Goal: Task Accomplishment & Management: Manage account settings

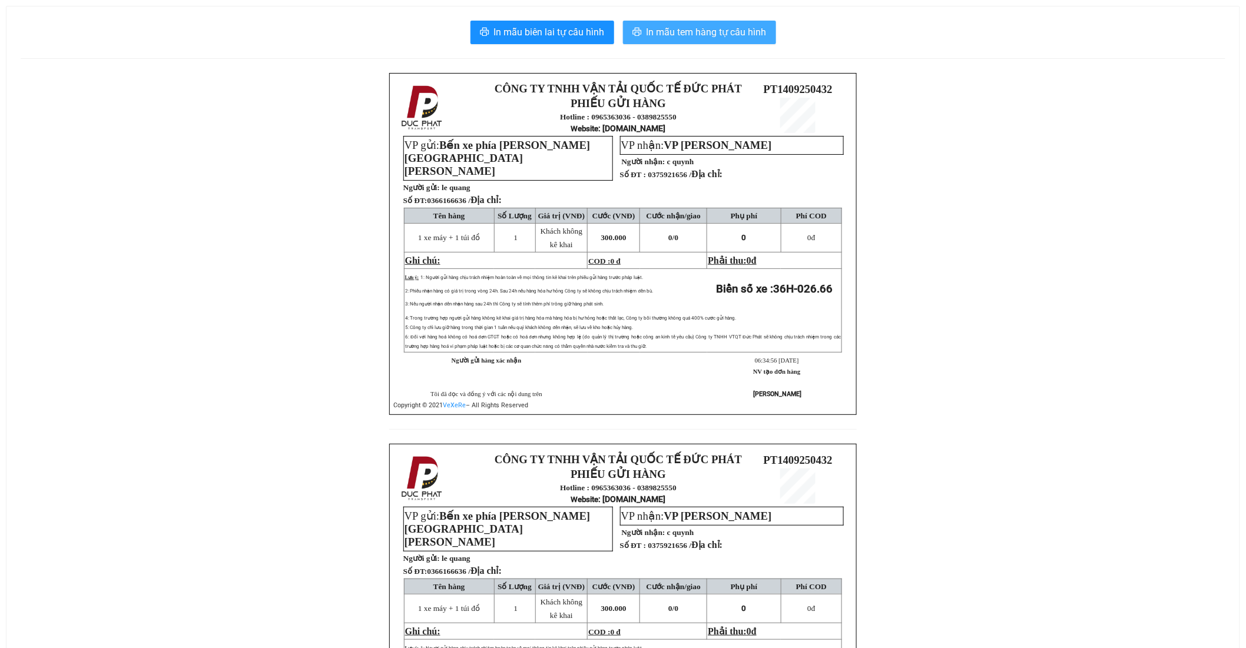
click at [736, 26] on span "In mẫu tem hàng tự cấu hình" at bounding box center [706, 32] width 120 height 15
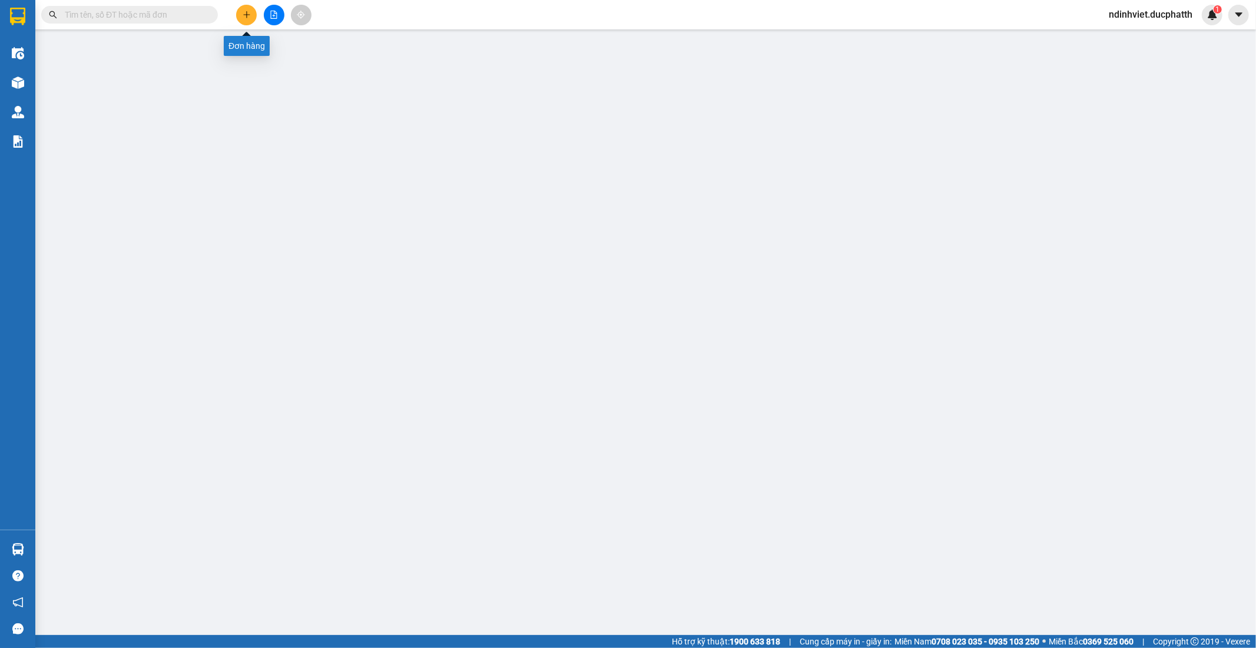
click at [248, 16] on icon "plus" at bounding box center [247, 15] width 8 height 8
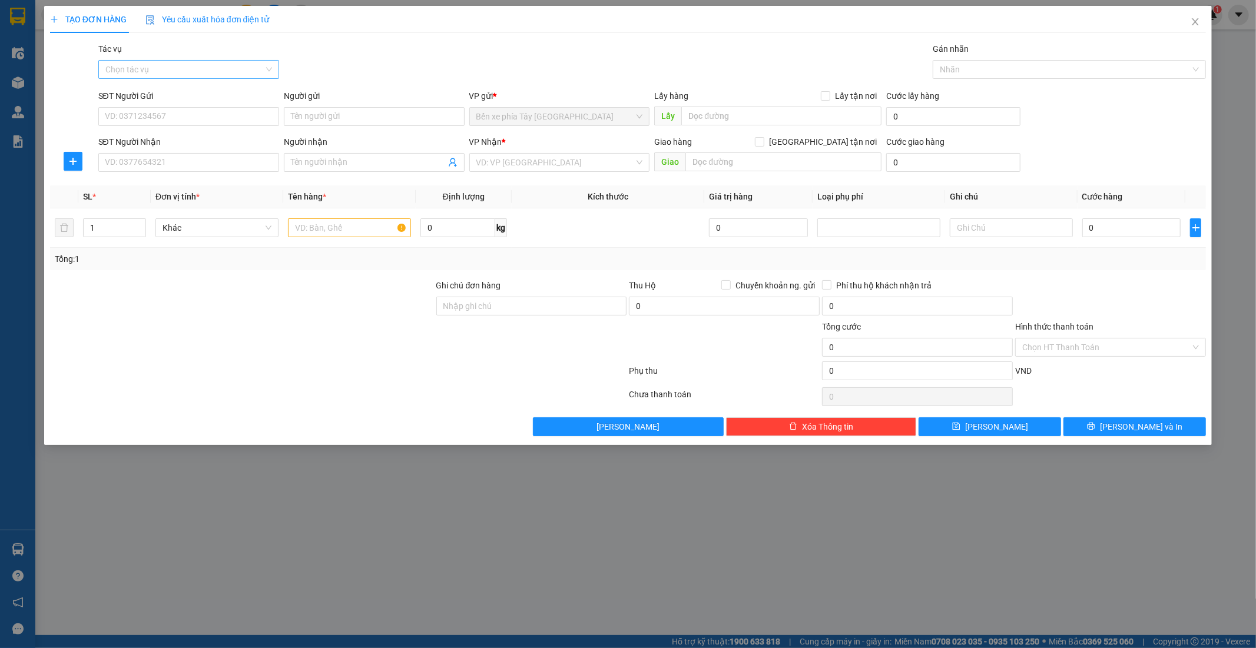
click at [246, 75] on input "Tác vụ" at bounding box center [184, 70] width 158 height 18
click at [178, 94] on div "Nhập hàng lên xe" at bounding box center [188, 93] width 167 height 13
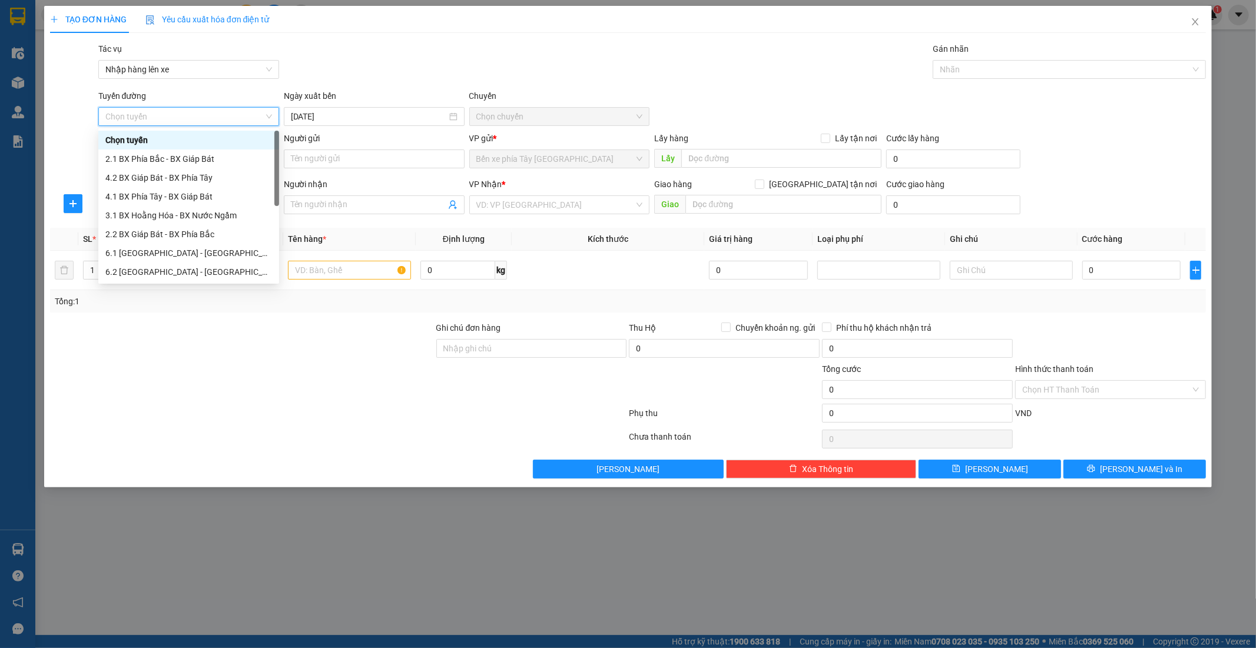
click at [513, 79] on div "Tác vụ Nhập hàng lên xe Gán nhãn Nhãn" at bounding box center [652, 62] width 1113 height 41
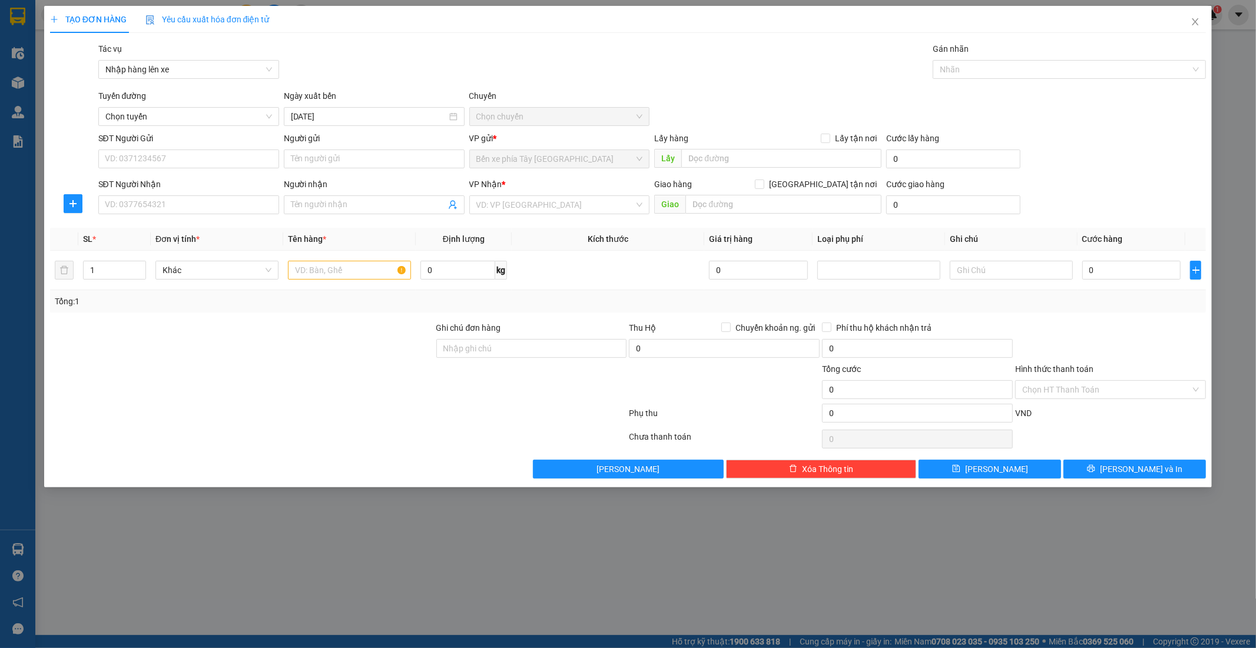
click at [527, 112] on span "Chọn chuyến" at bounding box center [559, 117] width 167 height 18
click at [222, 119] on span "Chọn tuyến" at bounding box center [188, 117] width 167 height 18
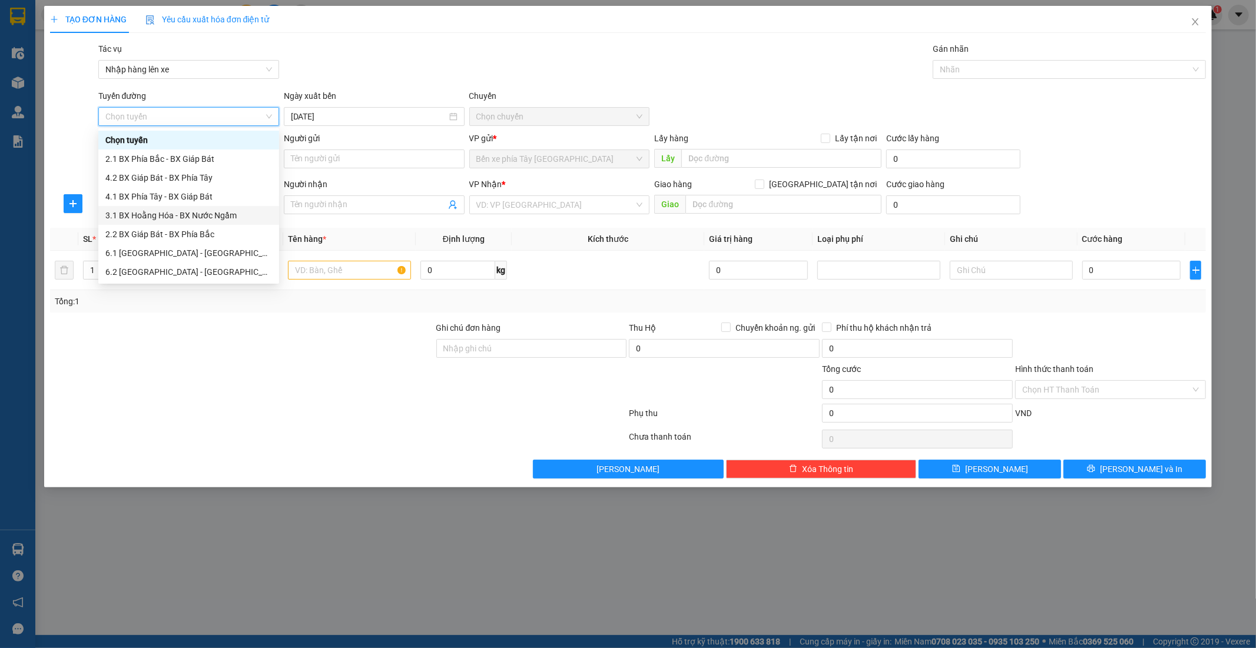
scroll to position [94, 0]
click at [223, 197] on div "1.1 BX Phía Tây - BX Nước Ngầm" at bounding box center [188, 196] width 167 height 13
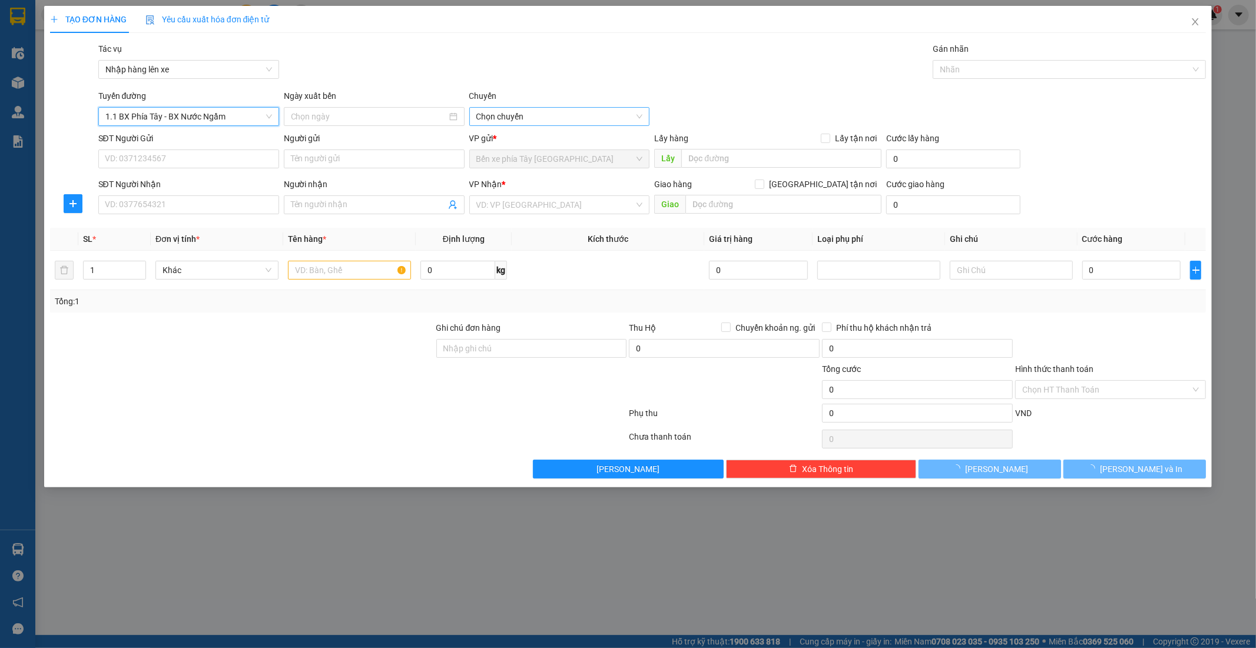
click at [525, 124] on span "Chọn chuyến" at bounding box center [559, 117] width 167 height 18
type input "14/09/2025"
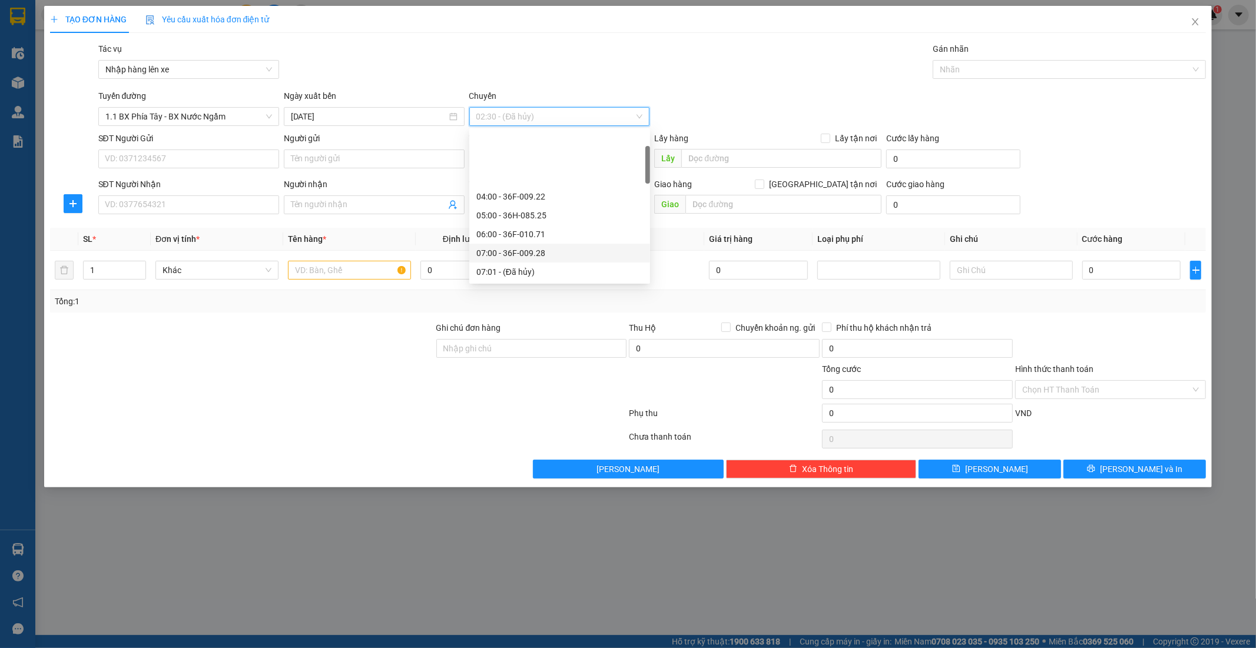
scroll to position [65, 0]
click at [560, 181] on div "07:00 - 36F-009.28" at bounding box center [559, 187] width 167 height 13
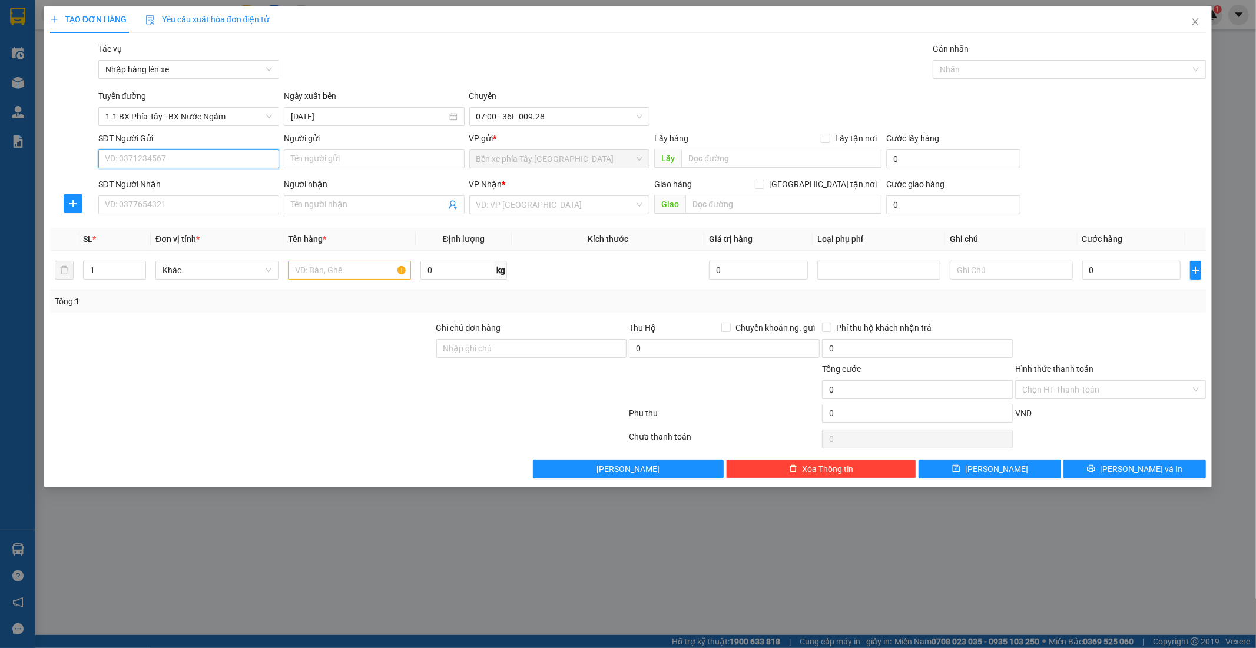
click at [233, 165] on input "SĐT Người Gửi" at bounding box center [188, 159] width 181 height 19
paste input "0964460666"
type input "0964460666"
click at [225, 184] on div "0964460666 - anh hiến" at bounding box center [188, 182] width 167 height 13
type input "anh hiến"
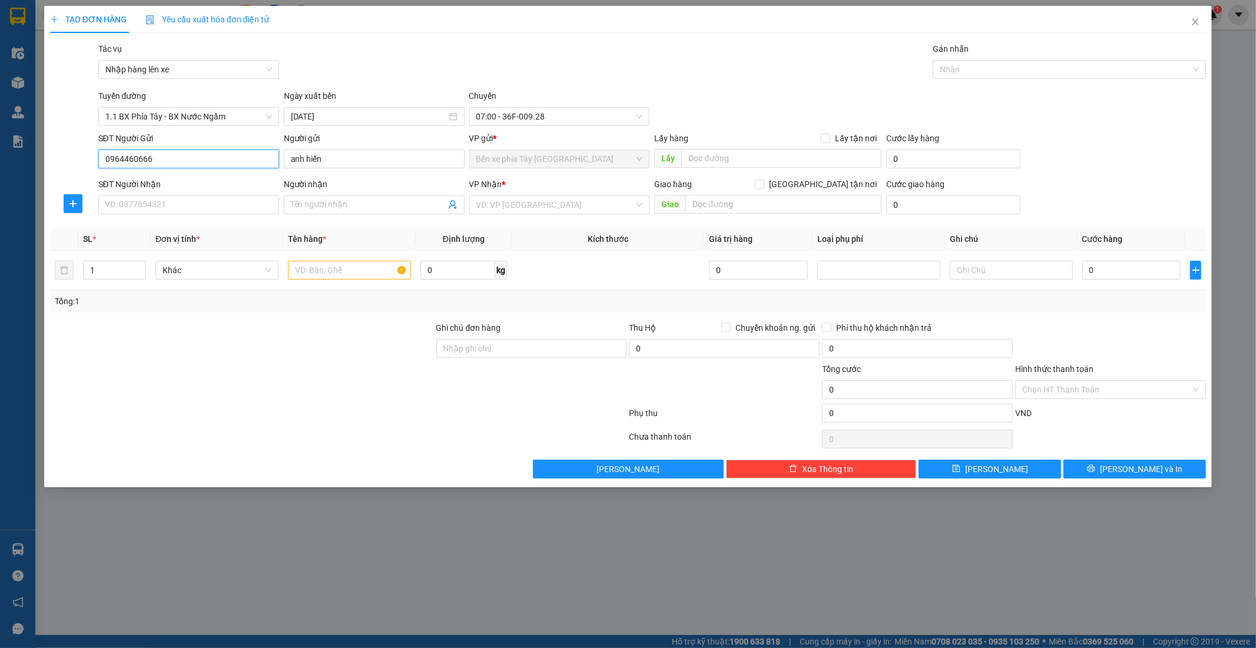
type input "0964460666"
click at [162, 201] on input "SĐT Người Nhận" at bounding box center [188, 204] width 181 height 19
paste input "0982038919"
type input "0982038919"
click at [400, 210] on input "Người nhận" at bounding box center [368, 204] width 155 height 13
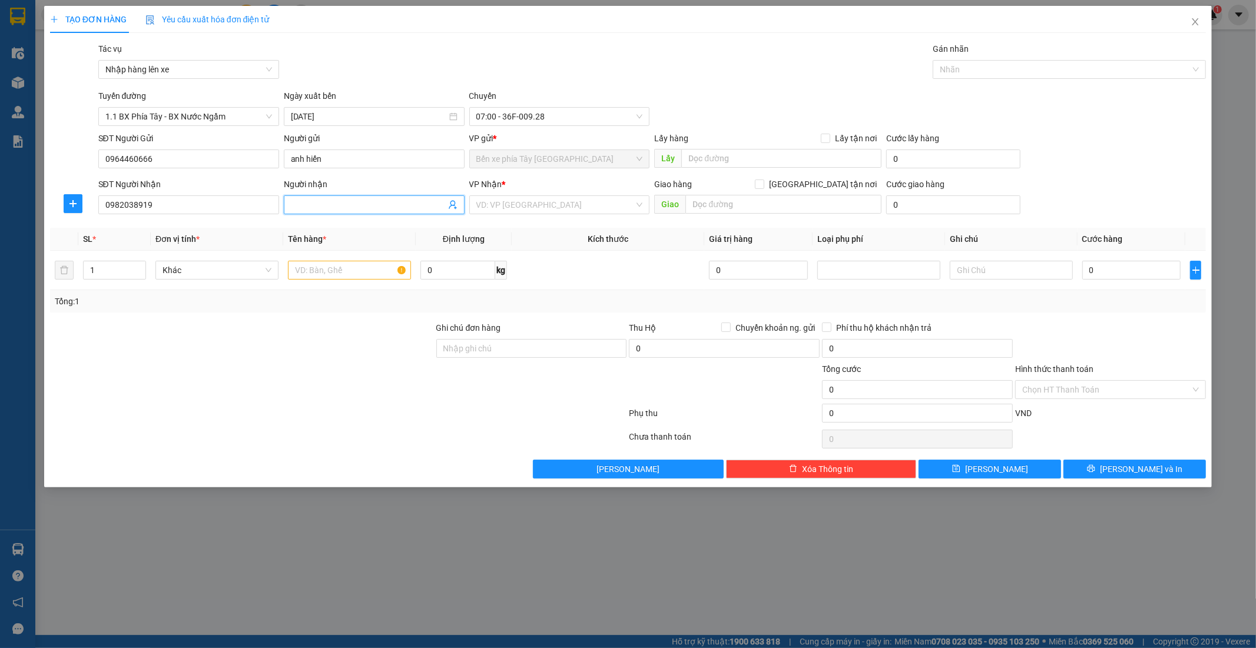
paste input "chị hoài"
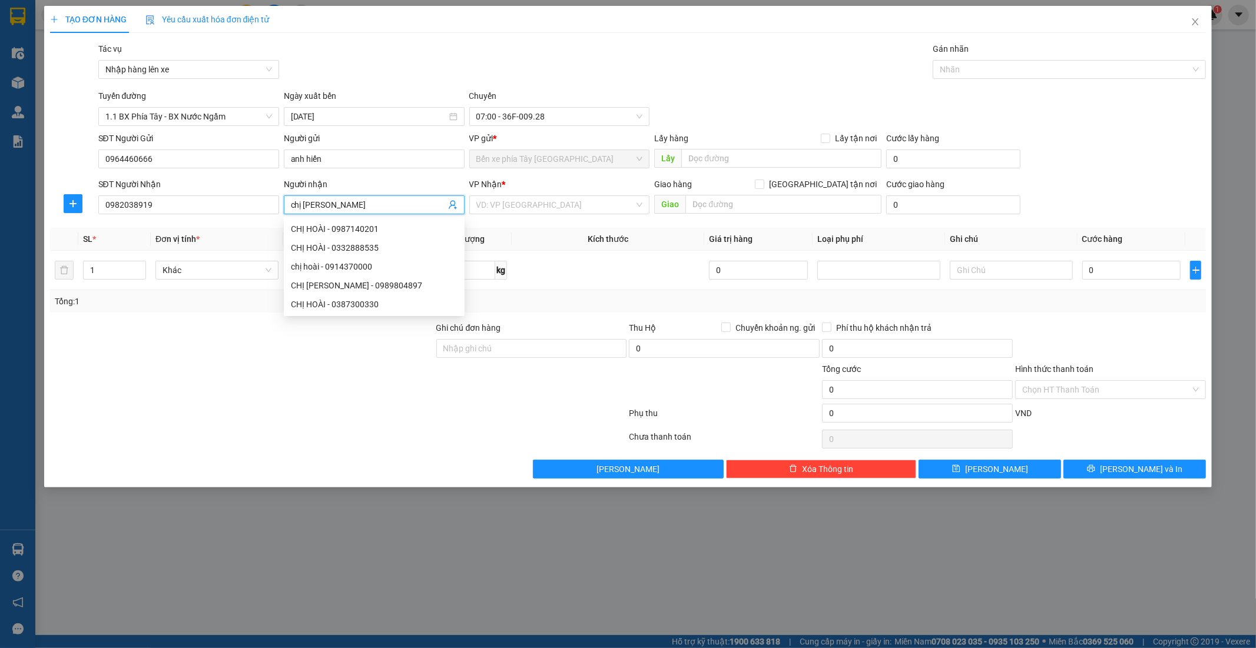
click at [377, 204] on input "chị hoài" at bounding box center [368, 204] width 155 height 13
type input "chị hoài"
click at [572, 268] on td at bounding box center [608, 270] width 192 height 39
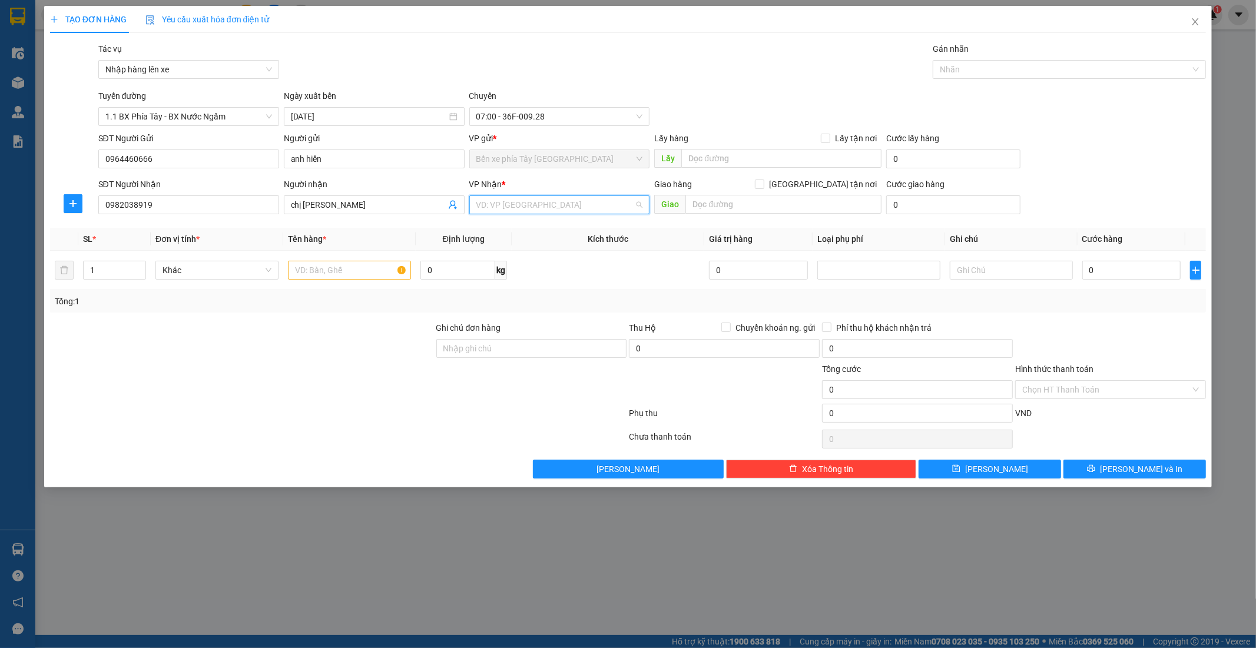
click at [614, 207] on input "search" at bounding box center [555, 205] width 158 height 18
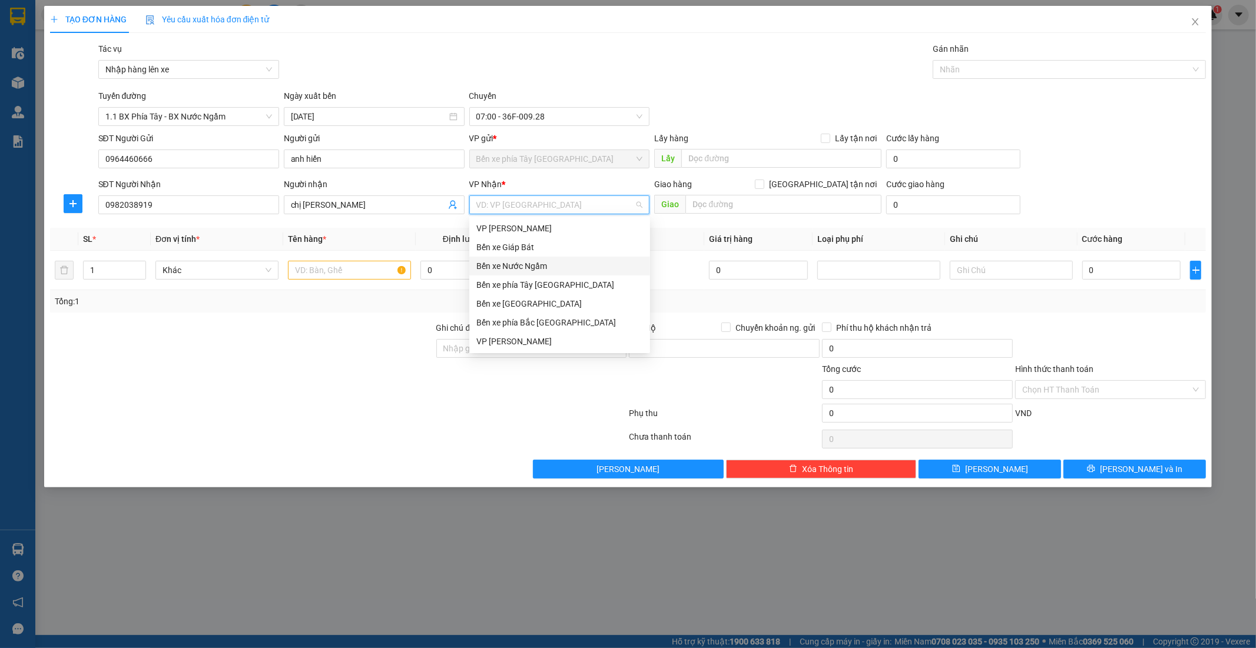
click at [576, 264] on div "Bến xe Nước Ngầm" at bounding box center [559, 266] width 167 height 13
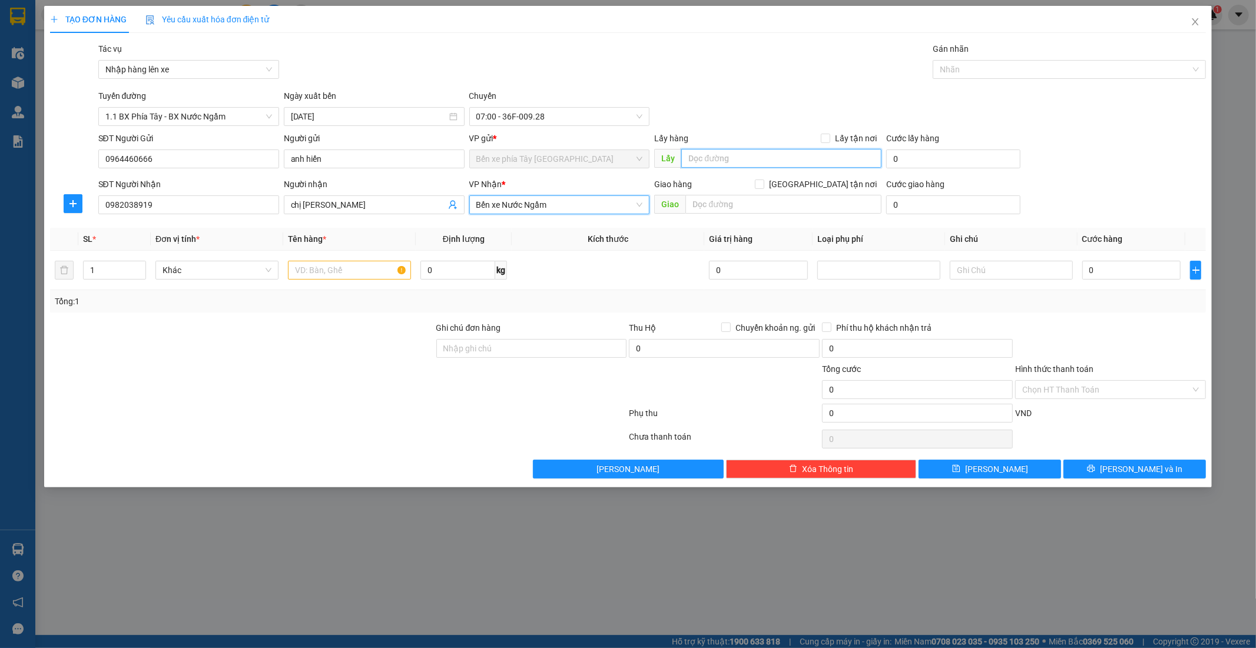
click at [733, 163] on input "text" at bounding box center [781, 158] width 200 height 19
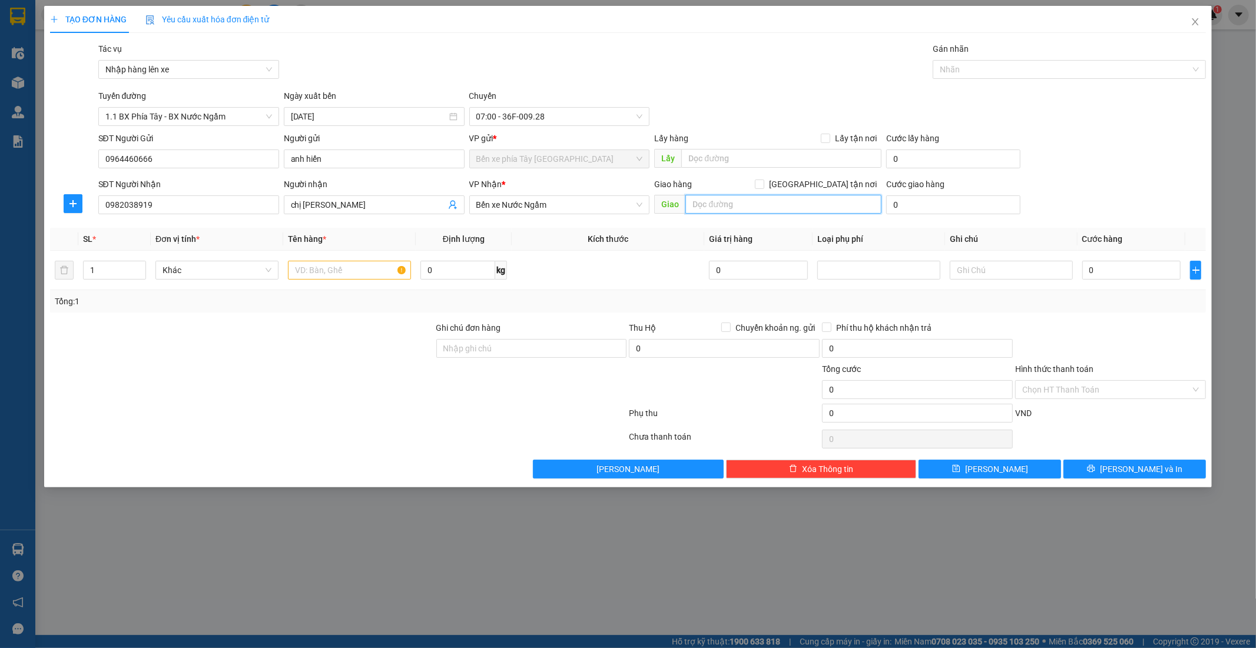
click at [733, 202] on input "text" at bounding box center [783, 204] width 196 height 19
click at [763, 184] on input "Giao tận nơi" at bounding box center [759, 184] width 8 height 8
checkbox input "true"
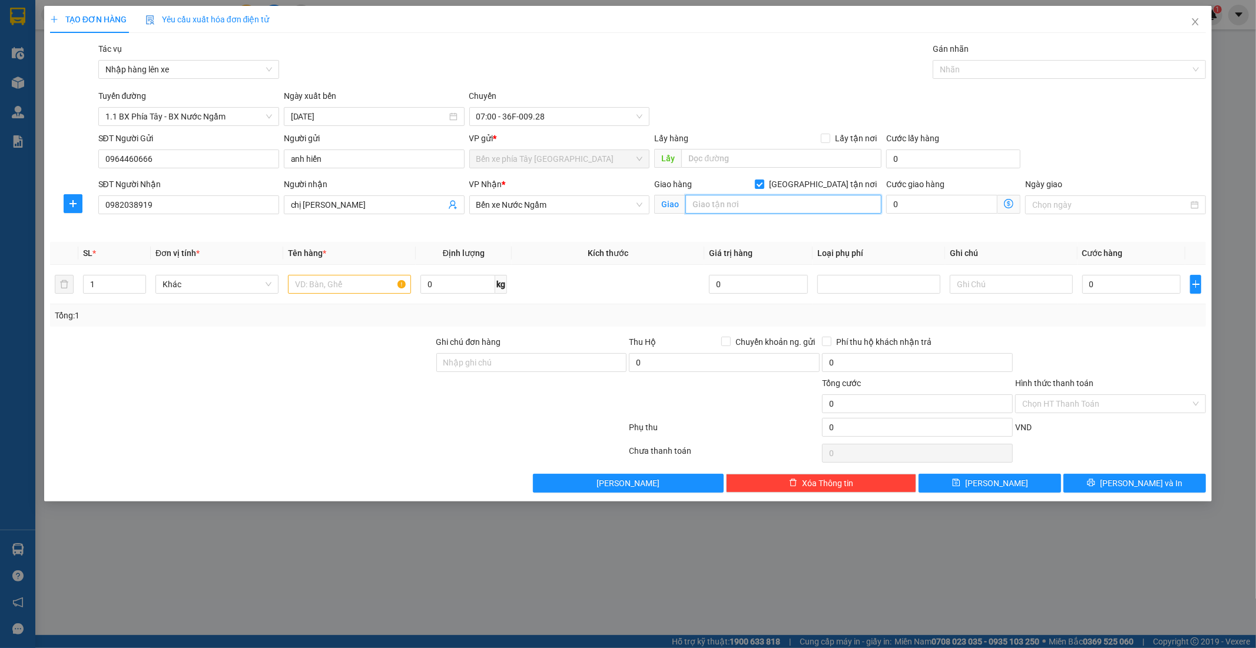
click at [781, 207] on input "text" at bounding box center [783, 204] width 196 height 19
type input "n"
drag, startPoint x: 865, startPoint y: 207, endPoint x: 669, endPoint y: 216, distance: 196.8
click at [669, 216] on div "Giao hàng Giao tận nơi Giao cc nơ 7 đường trần thủ độ kđt pháp vân" at bounding box center [767, 198] width 227 height 41
click at [850, 208] on input "cc nơ 7 đường trần thủ độ kđt pháp vân" at bounding box center [783, 204] width 196 height 19
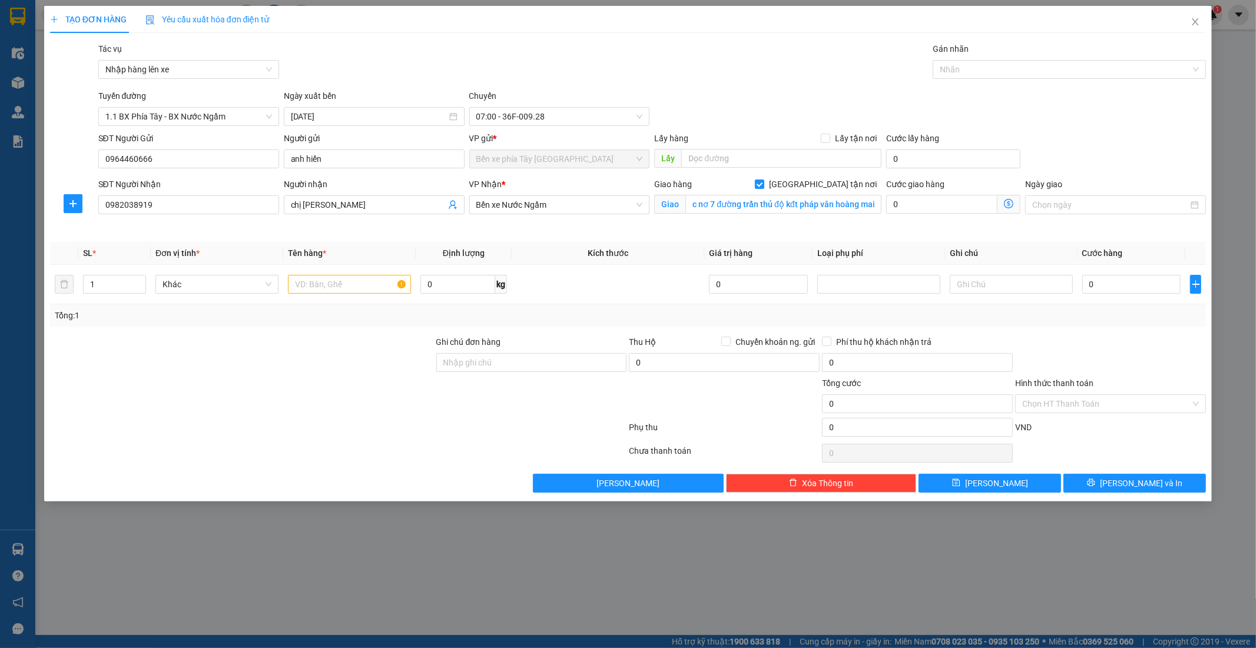
scroll to position [0, 0]
click at [1007, 205] on icon "dollar-circle" at bounding box center [1008, 203] width 9 height 9
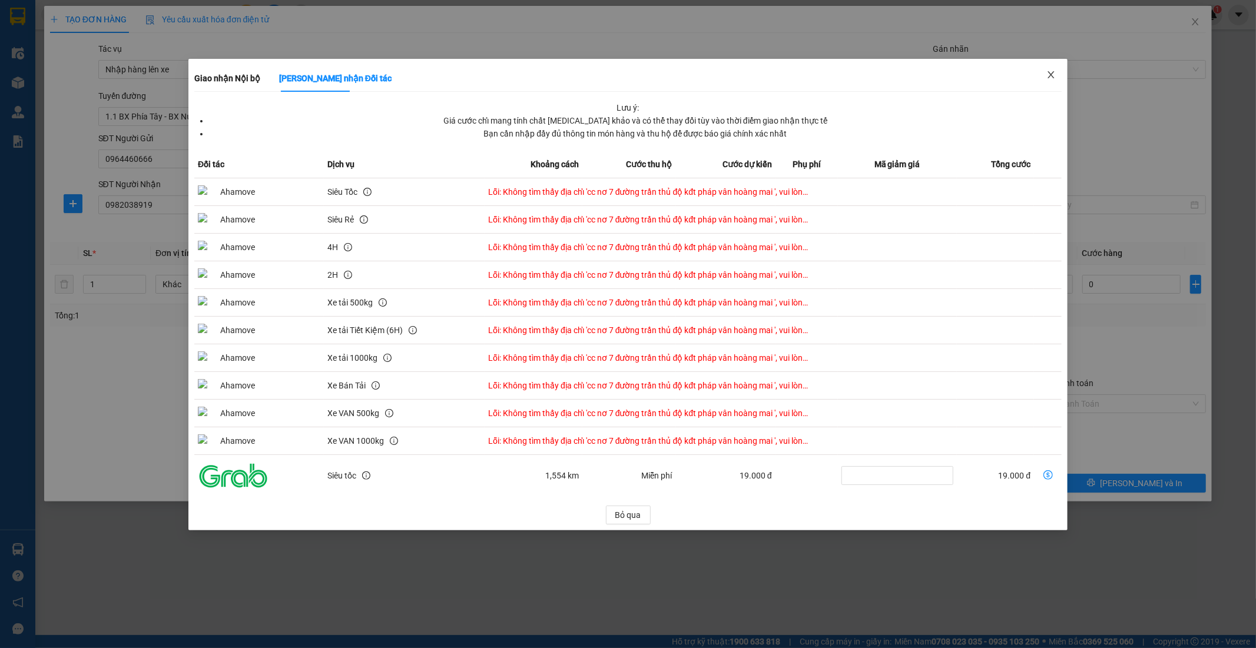
click at [1048, 72] on icon "close" at bounding box center [1050, 74] width 9 height 9
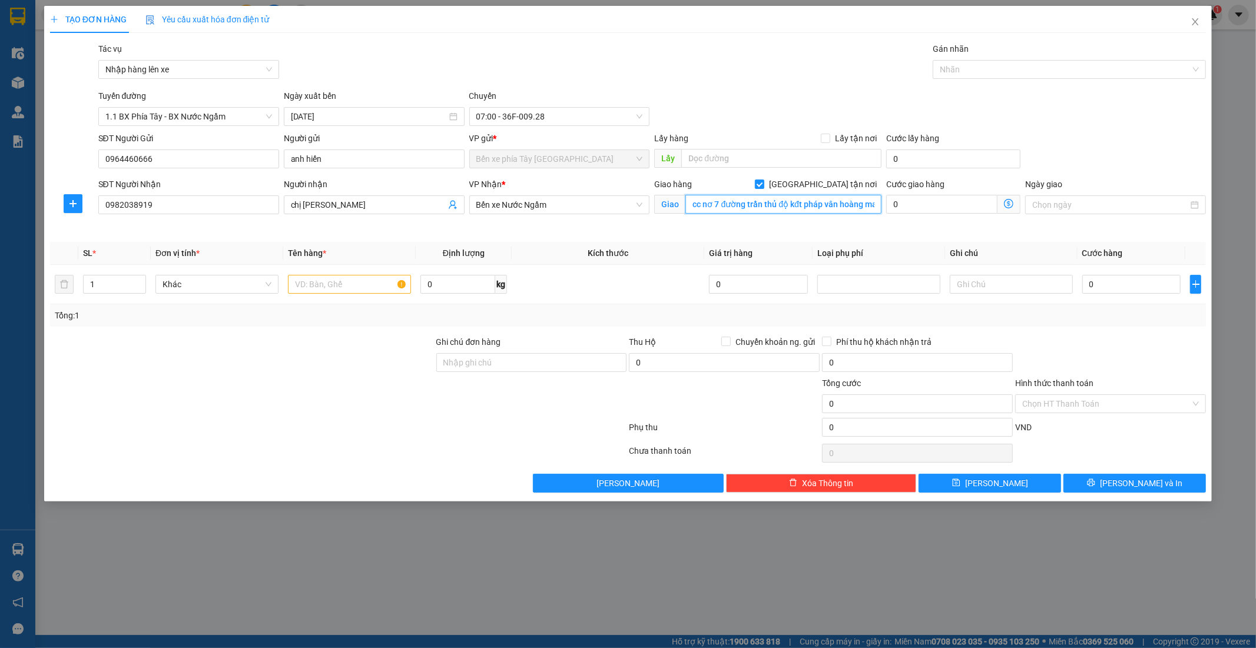
click at [798, 203] on input "cc nơ 7 đường trần thủ độ kđt pháp vân hoàng mai" at bounding box center [783, 204] width 196 height 19
paste input "Chung cư No7 Khu đô thị Pháp Vân Trần Thủ Độ, XR4W+FGX, Hoàng Liệt, Hoàng Mai, …"
type input "Chung cư No7 Khu đô thị Pháp Vân Trần Thủ Độ, XR4W+FGX, Hoàng Liệt, Hoàng Mai, …"
click at [1007, 201] on icon "dollar-circle" at bounding box center [1008, 203] width 9 height 9
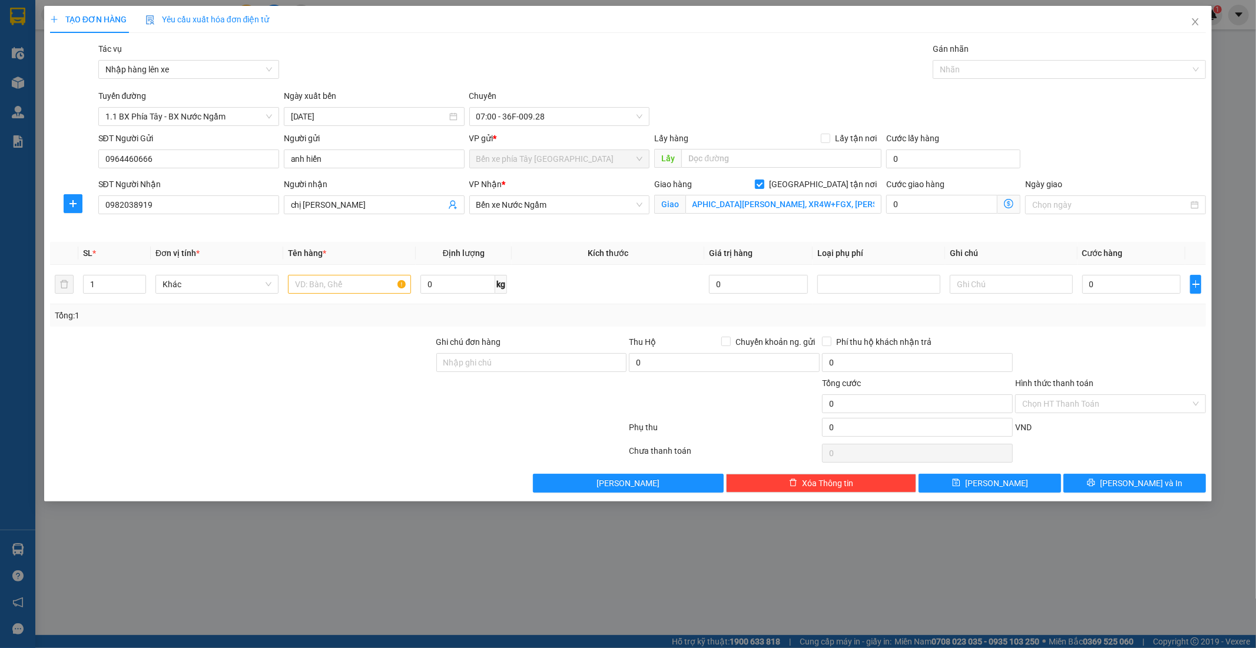
scroll to position [0, 0]
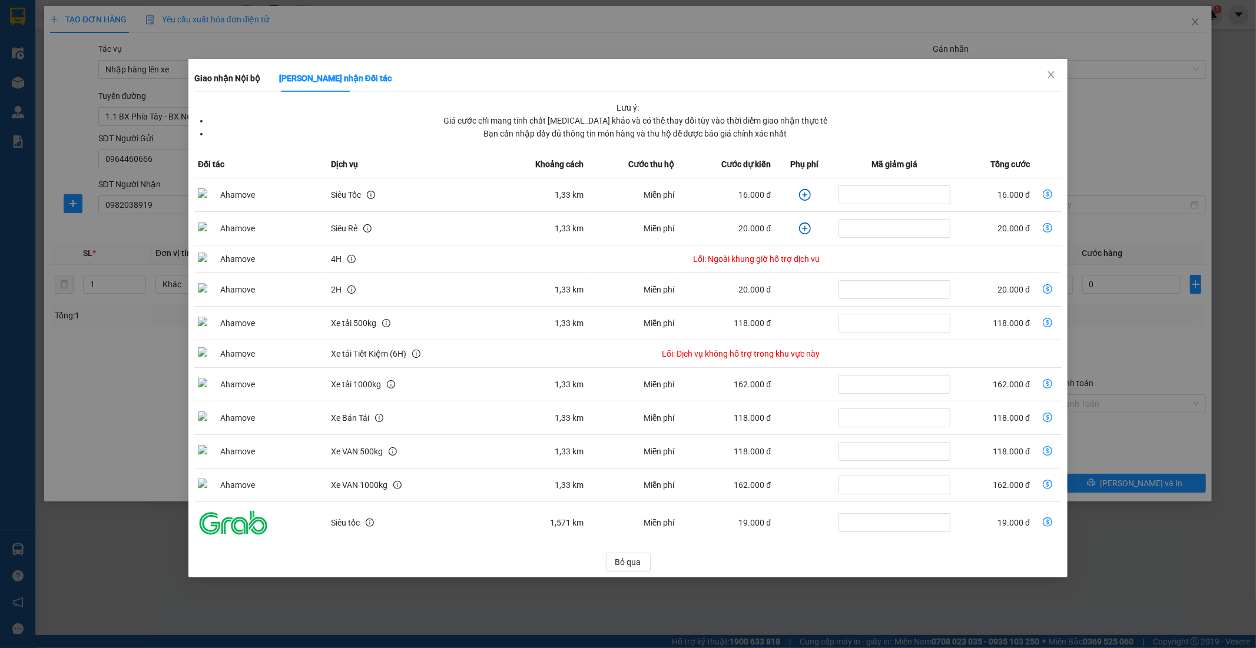
click at [803, 197] on icon "plus-circle" at bounding box center [805, 195] width 12 height 12
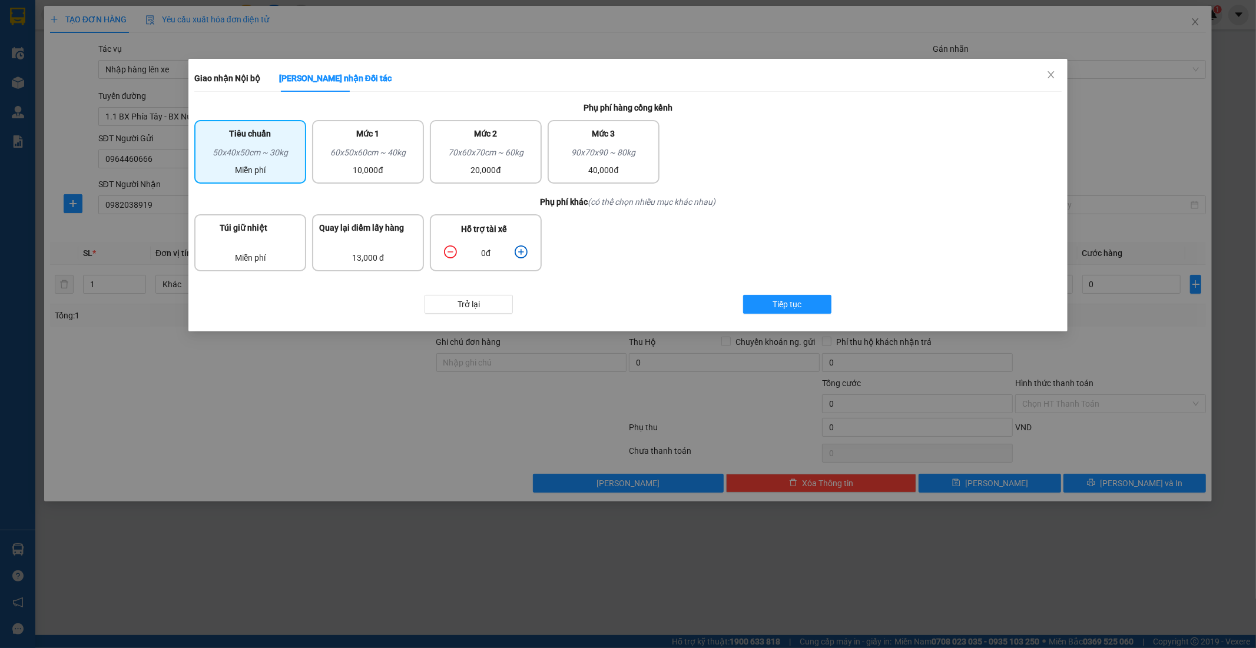
click at [520, 250] on icon "plus-circle" at bounding box center [520, 251] width 5 height 5
click at [519, 251] on icon "plus-circle" at bounding box center [520, 251] width 13 height 13
click at [799, 299] on span "Tiếp tục" at bounding box center [787, 304] width 29 height 13
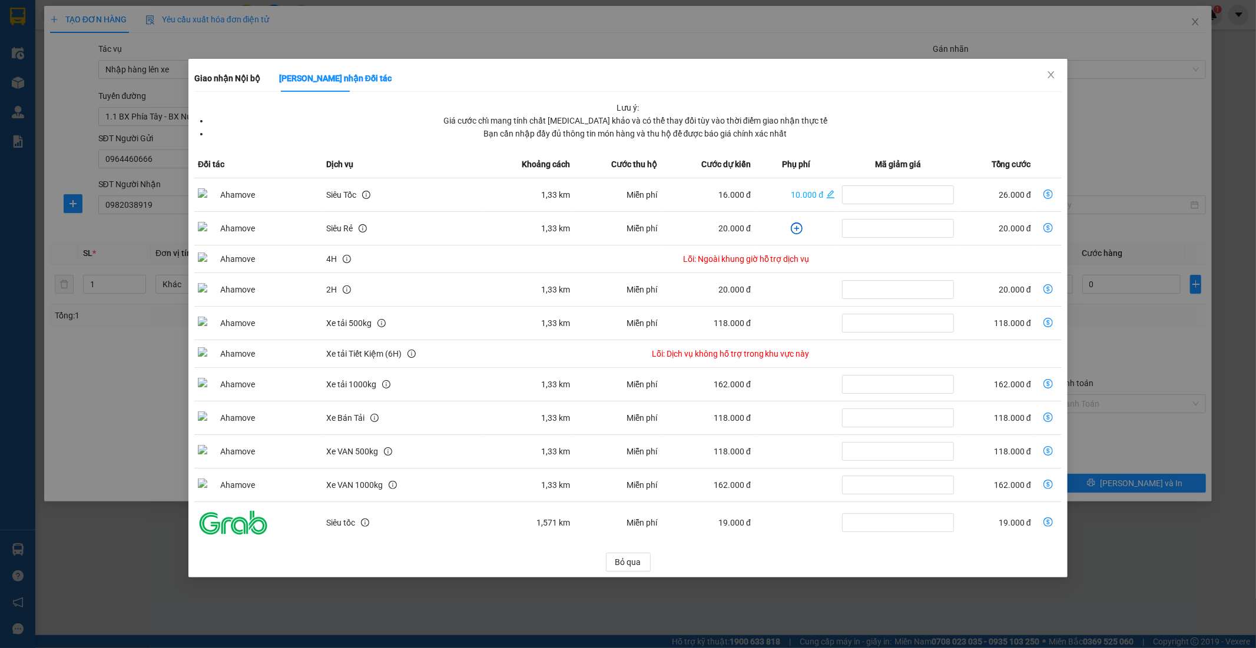
click at [1048, 194] on icon "dollar-circle" at bounding box center [1047, 194] width 9 height 9
type input "26.000"
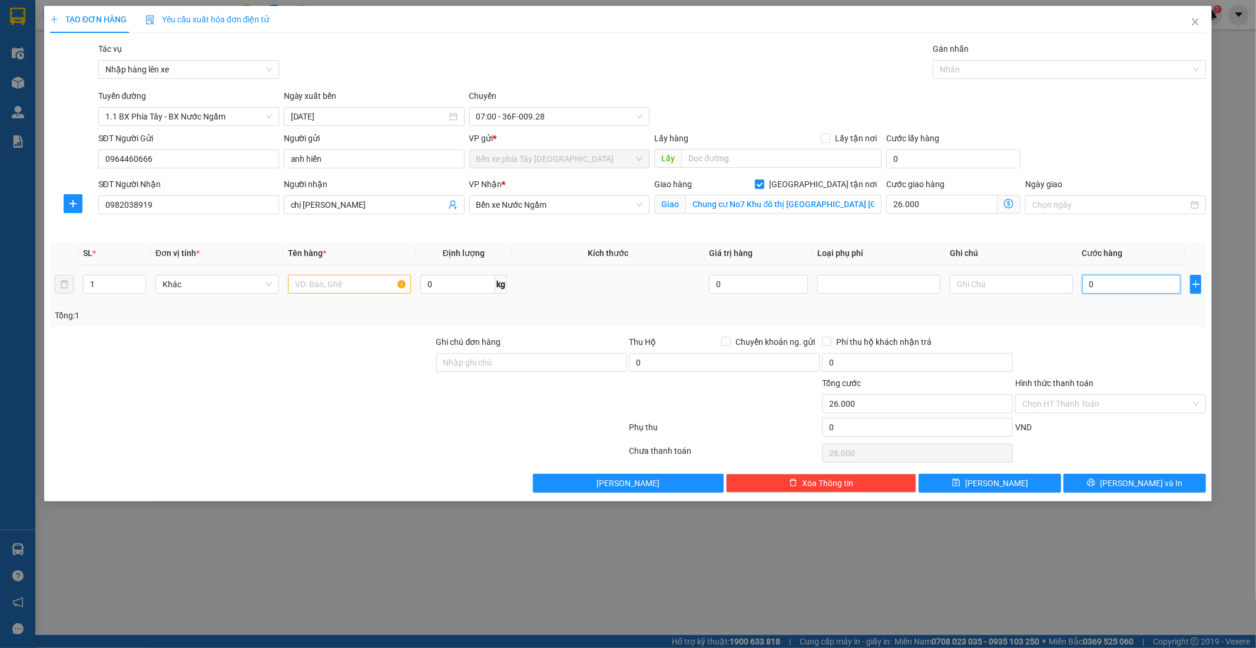
click at [1110, 293] on input "0" at bounding box center [1131, 284] width 99 height 19
type input "3"
type input "26.003"
type input "30"
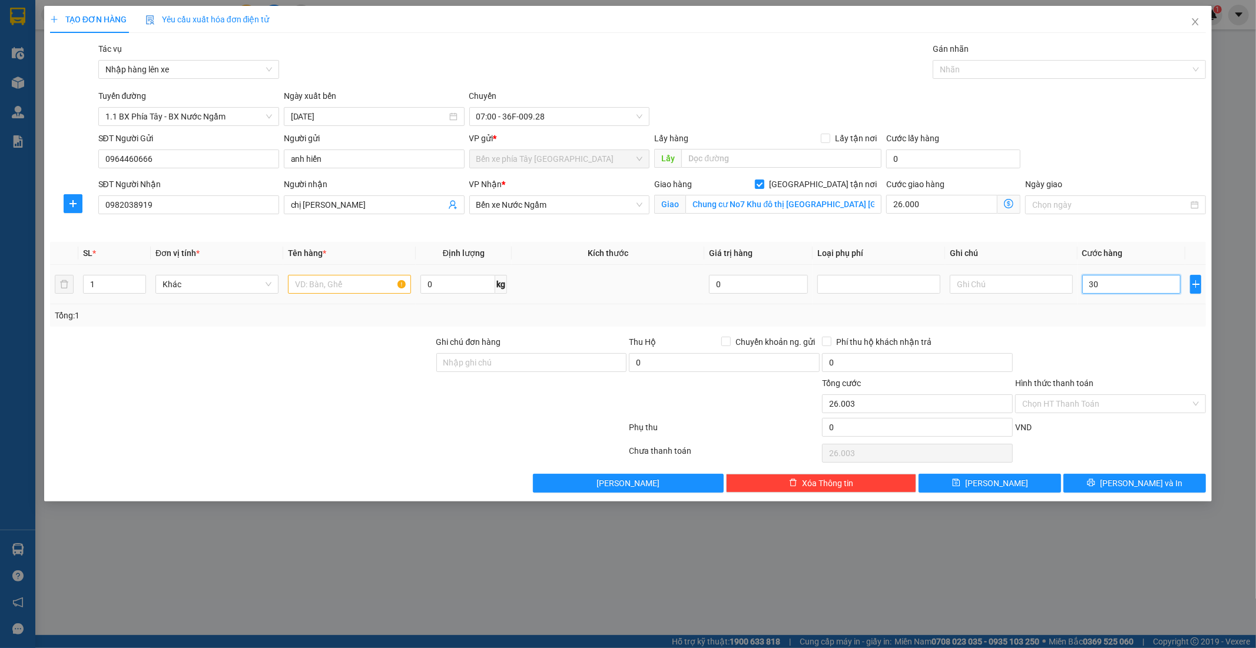
type input "26.030"
type input "30.000"
type input "56.000"
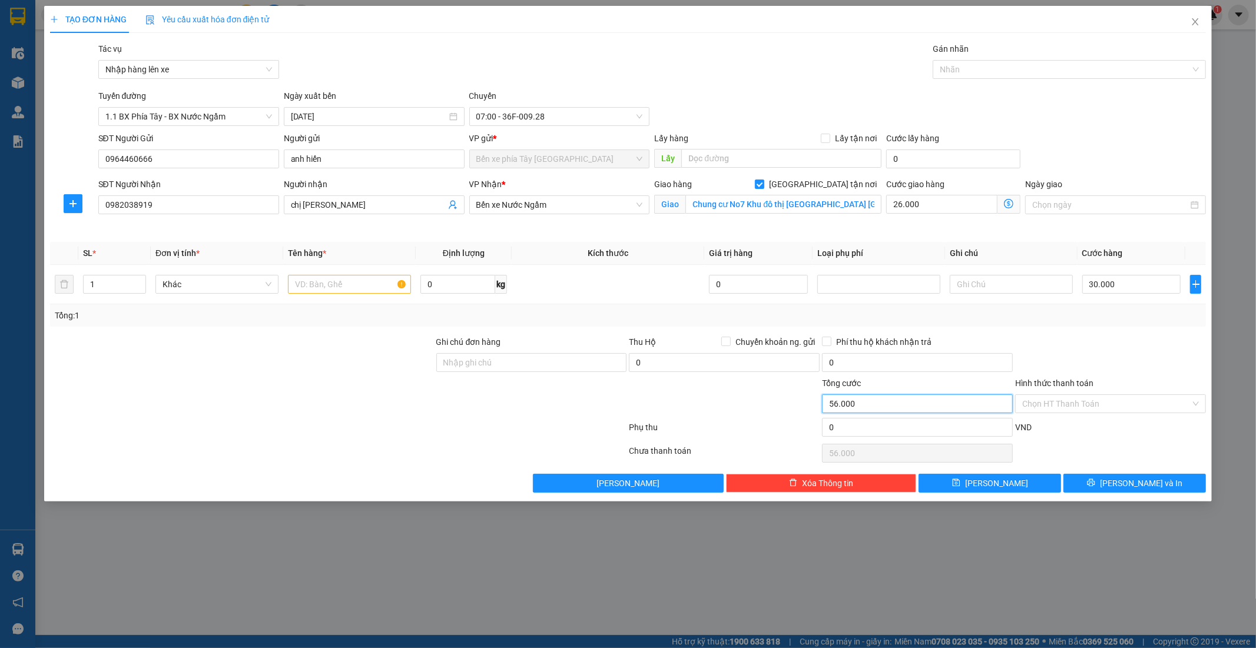
click at [840, 402] on input "56.000" at bounding box center [917, 403] width 191 height 19
click at [858, 402] on input "56.000" at bounding box center [917, 403] width 191 height 19
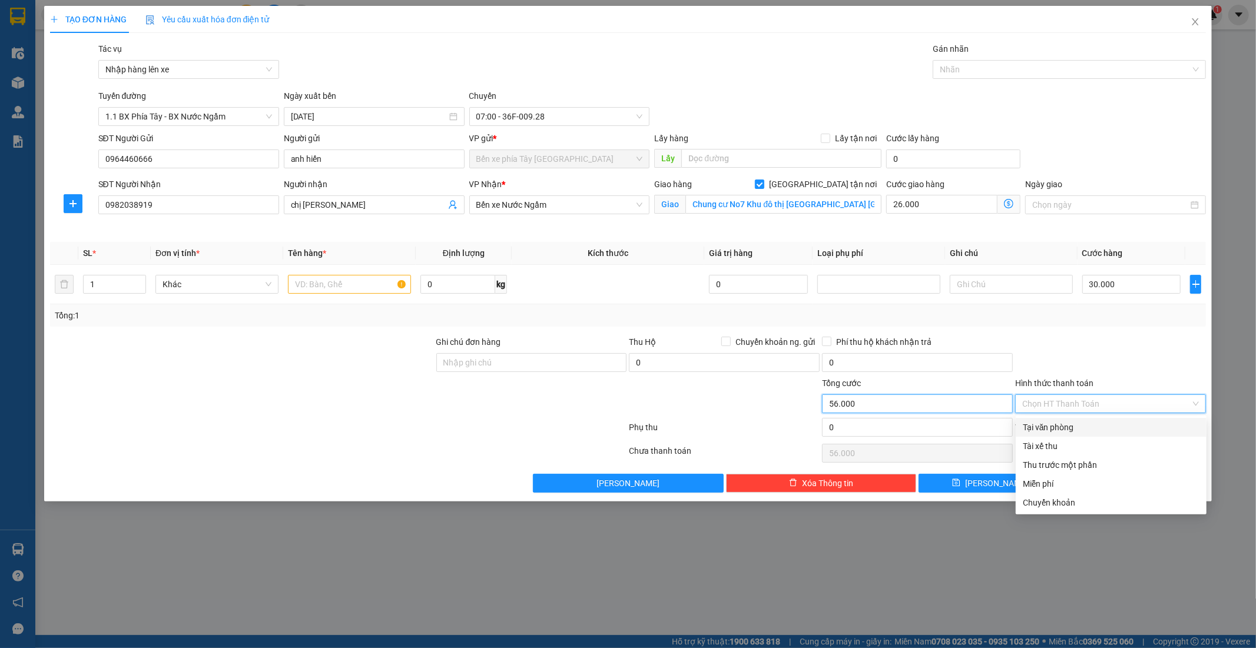
click at [858, 402] on input "56.000" at bounding box center [917, 403] width 191 height 19
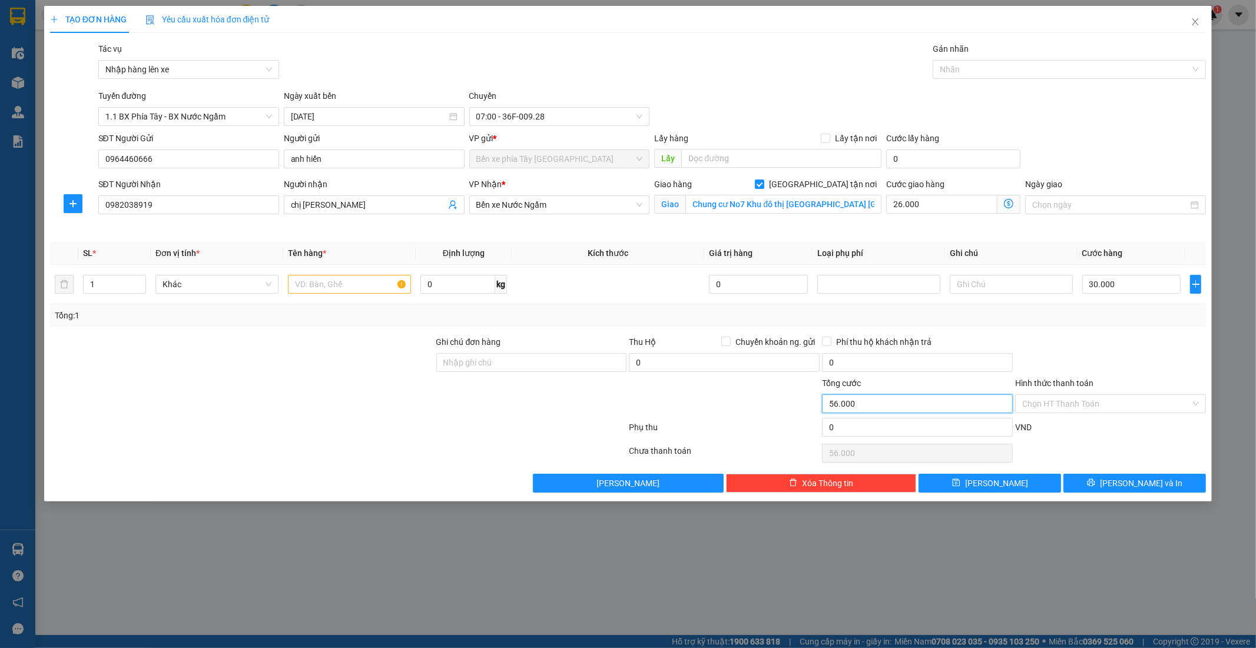
click at [844, 403] on input "56.000" at bounding box center [917, 403] width 191 height 19
click at [840, 404] on input "56.000" at bounding box center [917, 403] width 191 height 19
click at [321, 291] on input "text" at bounding box center [349, 284] width 123 height 19
type input "1 hộp cát tông"
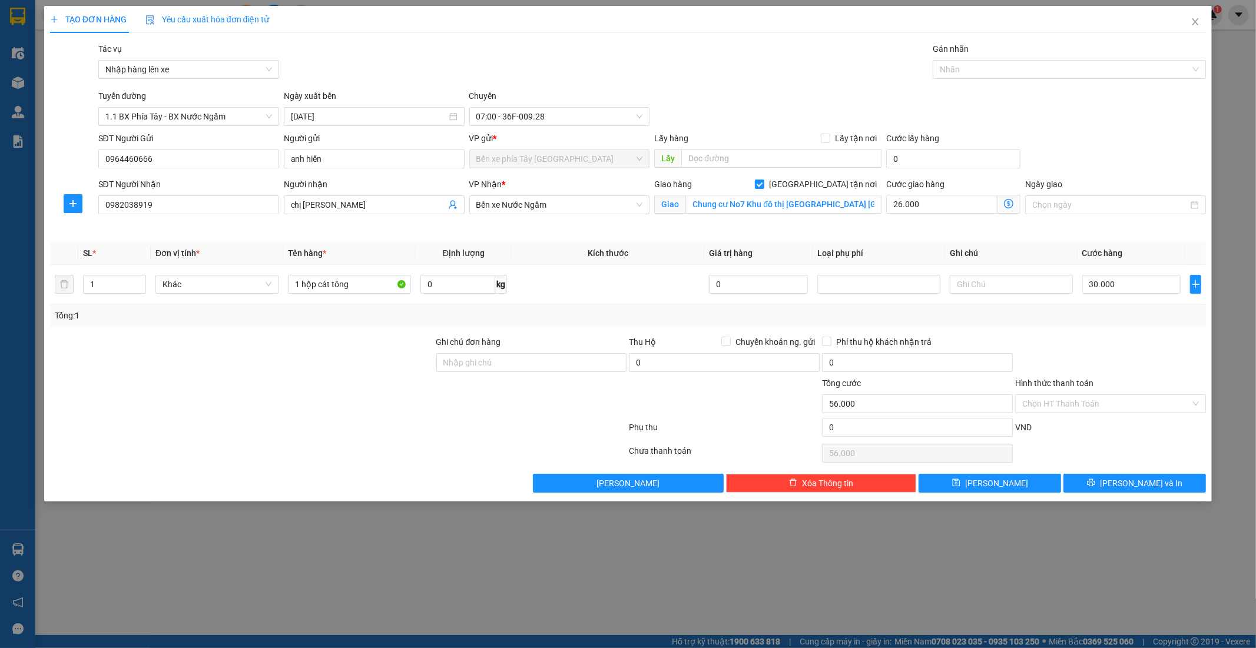
drag, startPoint x: 549, startPoint y: 225, endPoint x: 646, endPoint y: 245, distance: 99.2
click at [549, 225] on div "VP Nhận * Bến xe Nước Ngầm" at bounding box center [559, 205] width 185 height 55
click at [906, 407] on input "56.000" at bounding box center [917, 403] width 191 height 19
click at [933, 202] on input "26.000" at bounding box center [941, 204] width 111 height 19
click at [1108, 400] on input "Hình thức thanh toán" at bounding box center [1106, 404] width 168 height 18
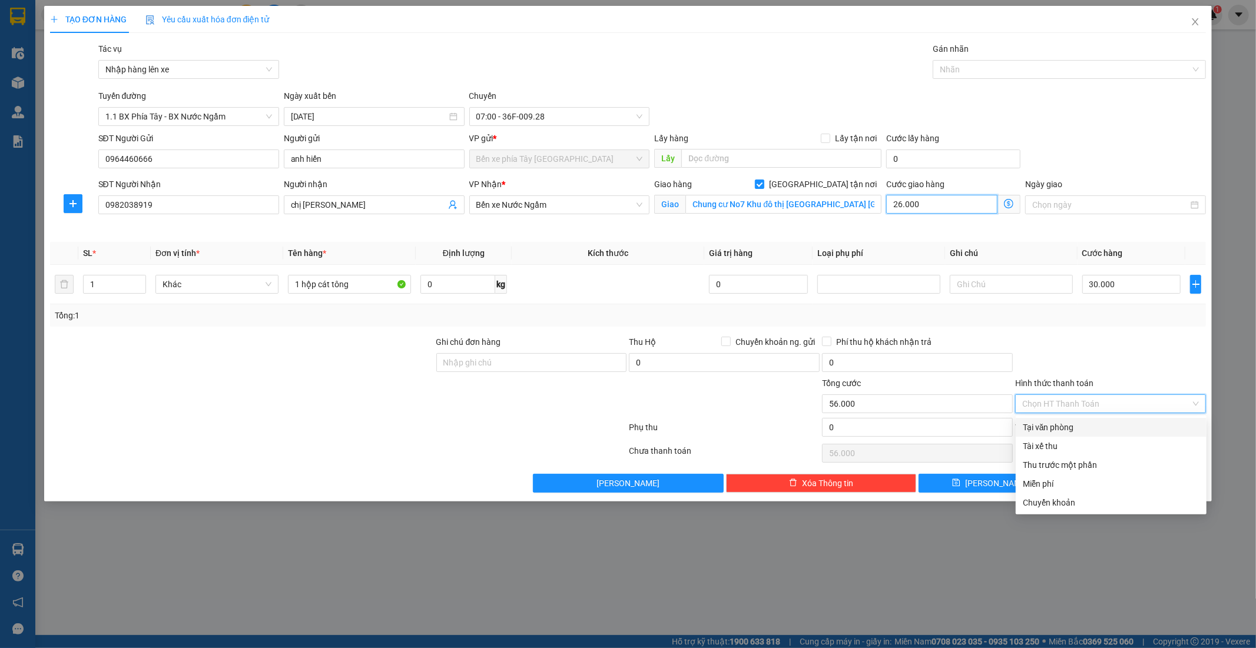
click at [945, 204] on input "26.000" at bounding box center [941, 204] width 111 height 19
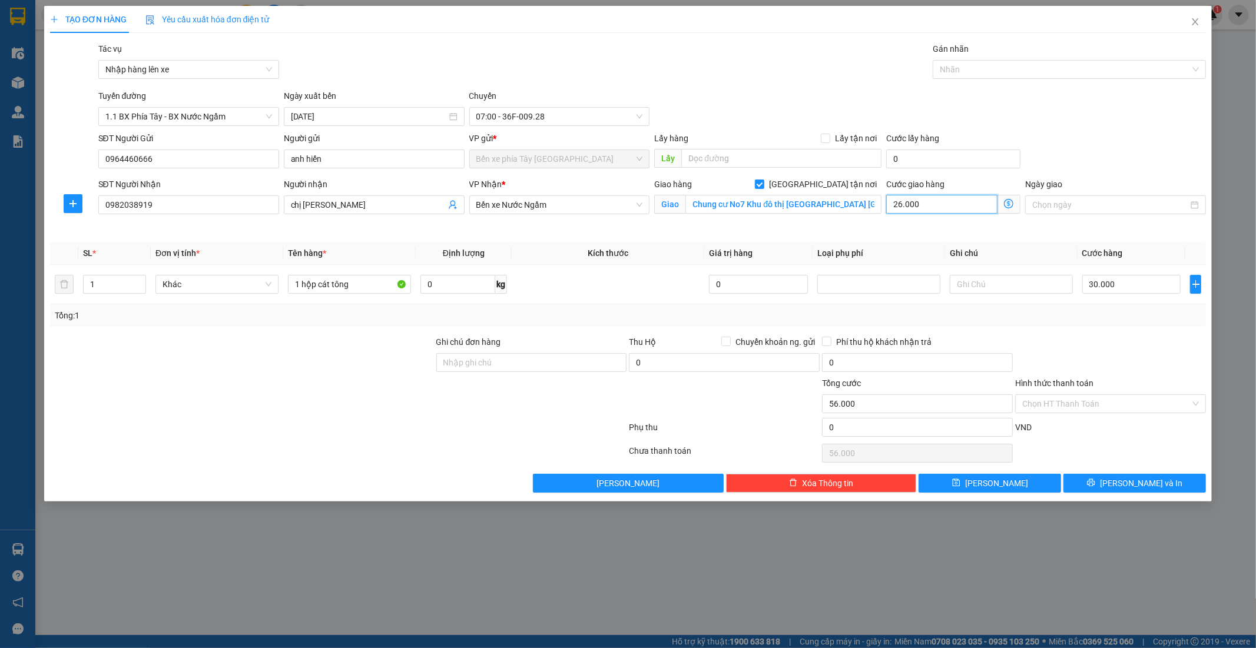
type input "30.003"
type input "3"
type input "30.030"
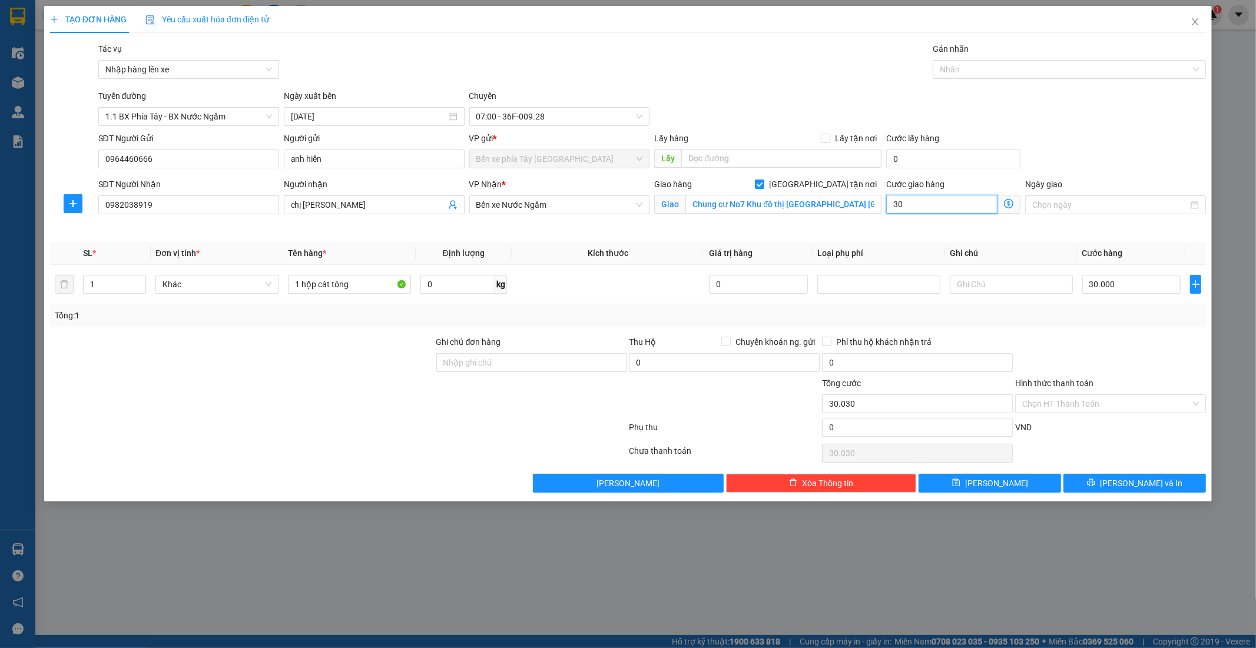
type input "30"
type input "60.000"
type input "30.000"
click at [1072, 393] on div "Hình thức thanh toán" at bounding box center [1110, 386] width 191 height 18
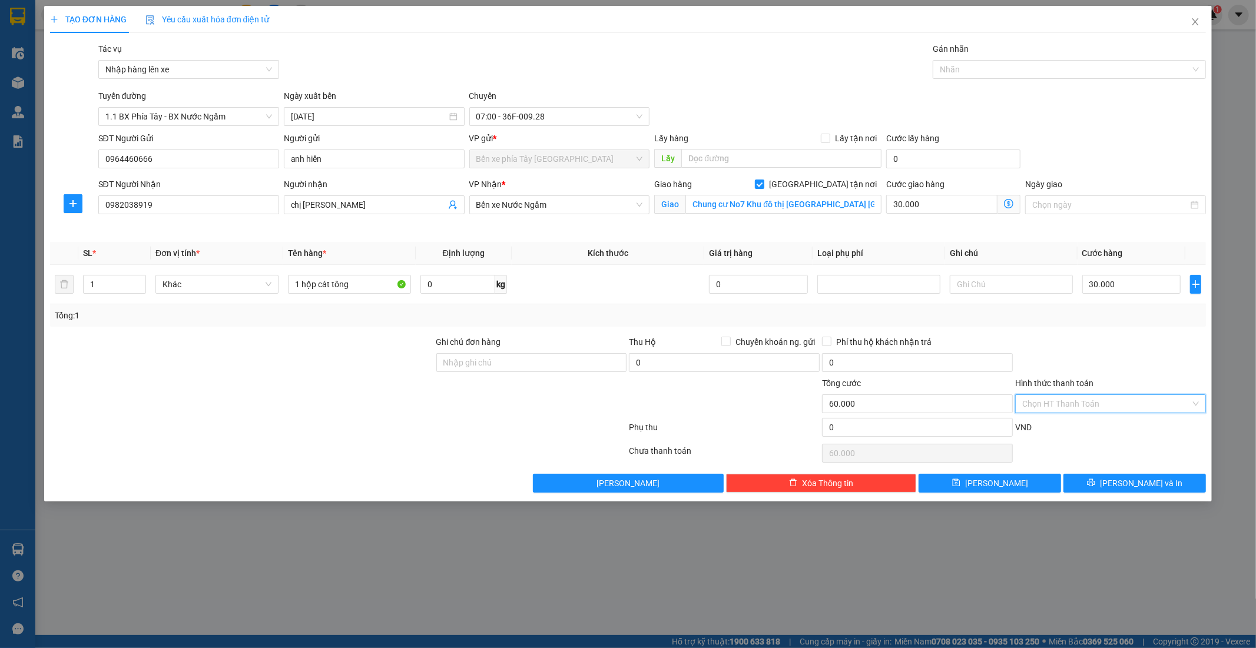
click at [1069, 399] on input "Hình thức thanh toán" at bounding box center [1106, 404] width 168 height 18
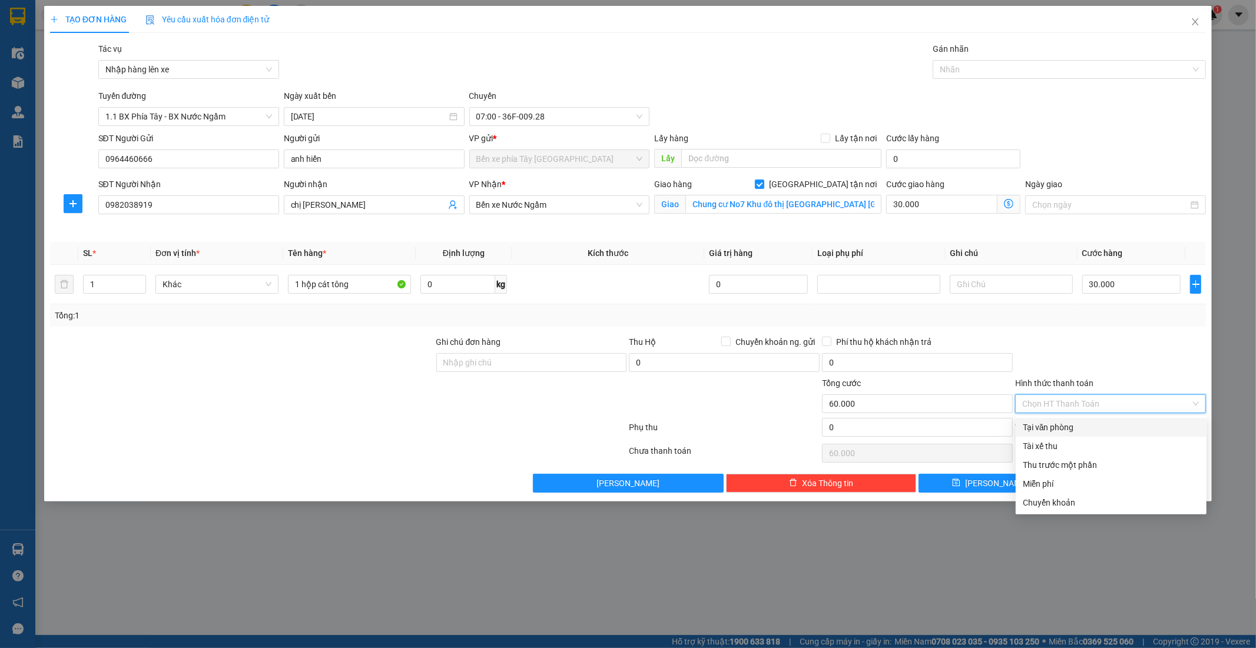
click at [1068, 434] on div "Tại văn phòng" at bounding box center [1110, 427] width 191 height 19
type input "0"
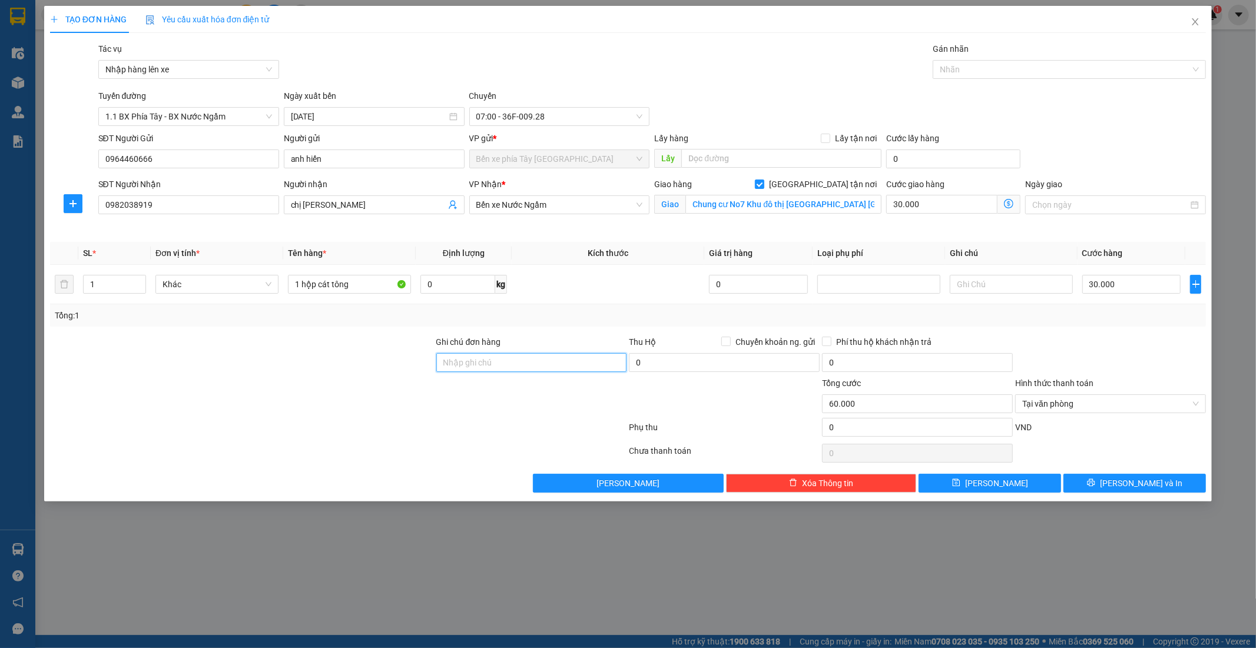
click at [511, 363] on input "Ghi chú đơn hàng" at bounding box center [531, 362] width 191 height 19
type input "nntt"
click at [1138, 481] on span "Lưu và In" at bounding box center [1141, 483] width 82 height 13
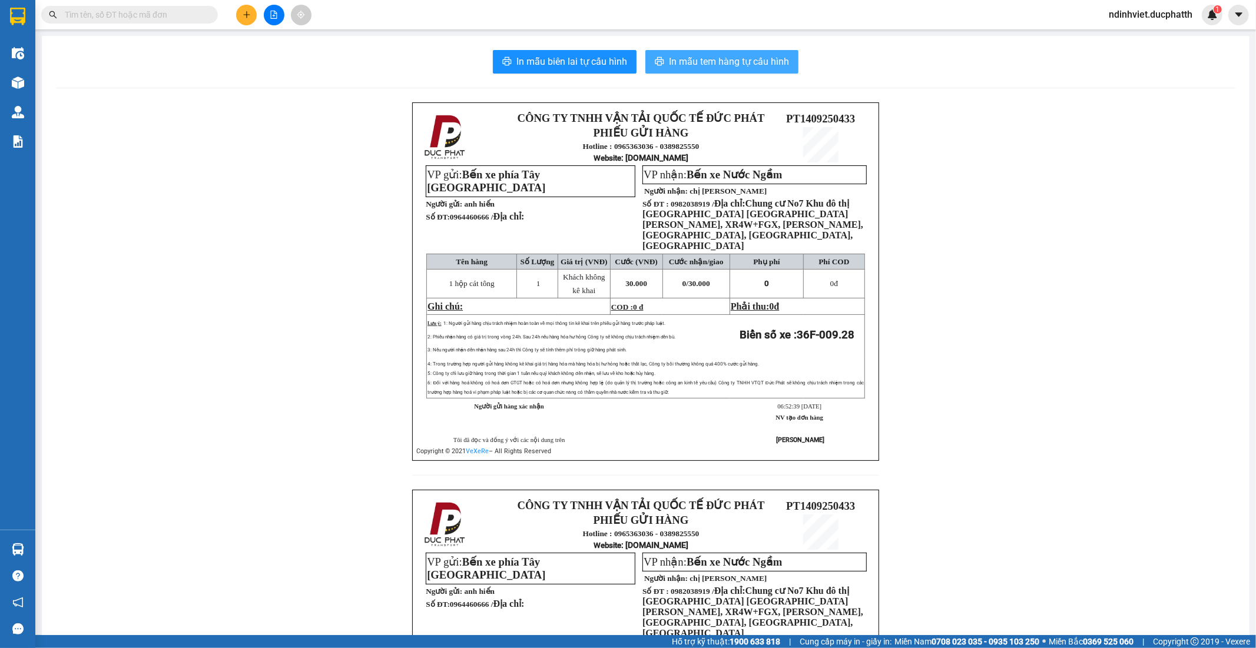
click at [720, 53] on button "In mẫu tem hàng tự cấu hình" at bounding box center [721, 62] width 153 height 24
click at [172, 6] on span at bounding box center [129, 15] width 177 height 18
click at [187, 16] on input "text" at bounding box center [134, 14] width 139 height 13
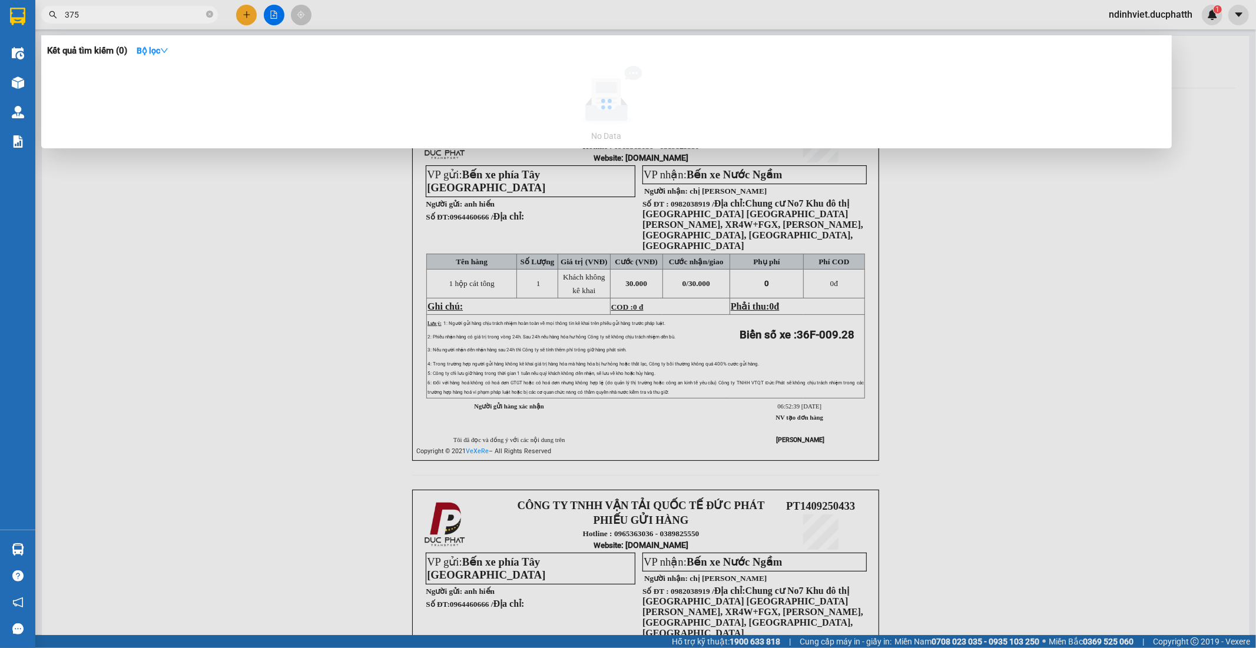
click at [98, 15] on input "375" at bounding box center [134, 14] width 139 height 13
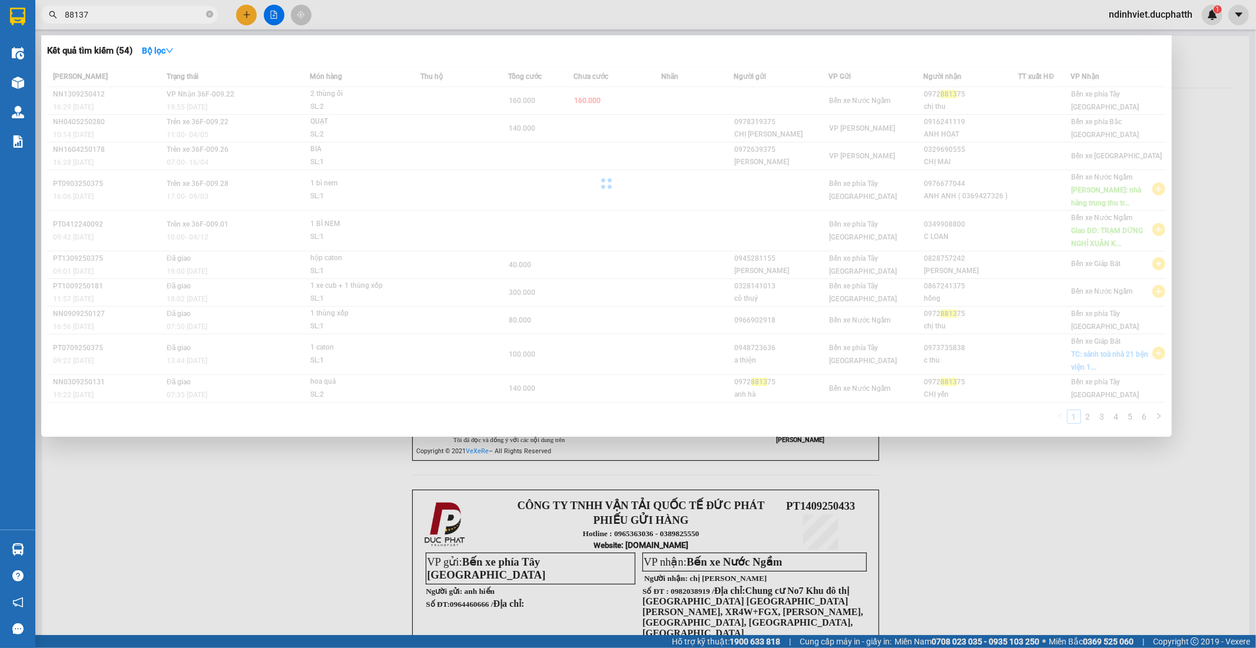
type input "881375"
click at [151, 18] on input "881375" at bounding box center [134, 14] width 139 height 13
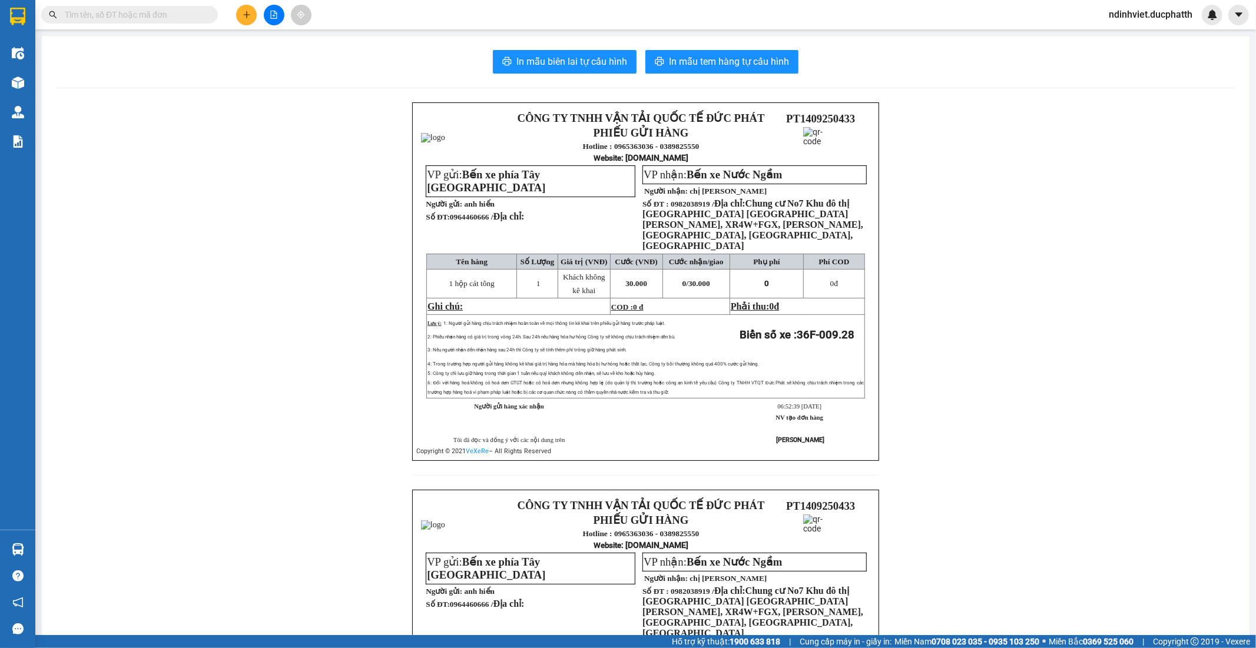
click at [93, 15] on input "text" at bounding box center [134, 14] width 139 height 13
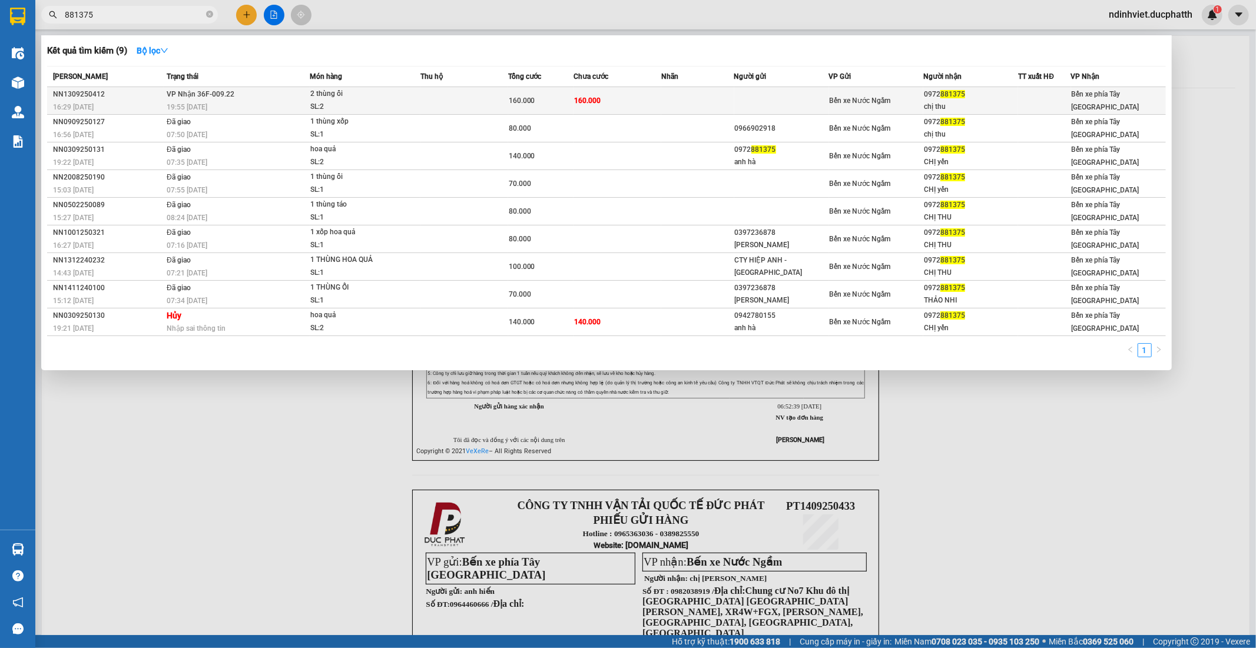
type input "881375"
click at [567, 95] on div "160.000" at bounding box center [541, 100] width 64 height 13
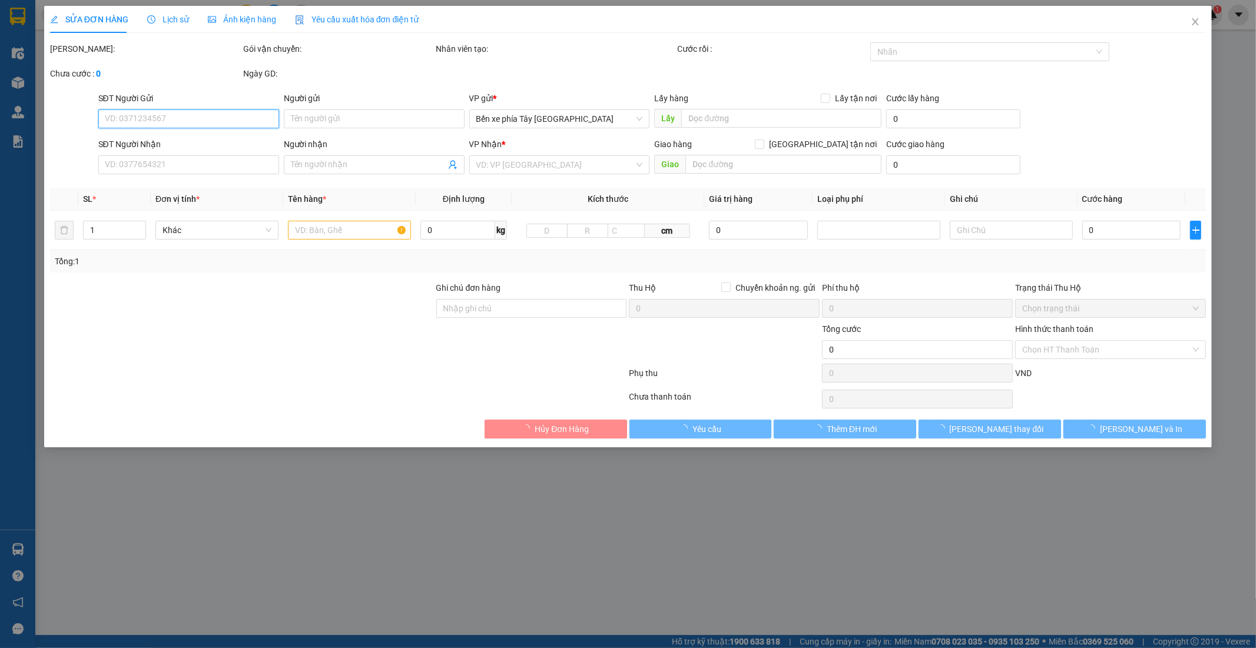
type input "0972881375"
type input "chị thu"
type input "160.000"
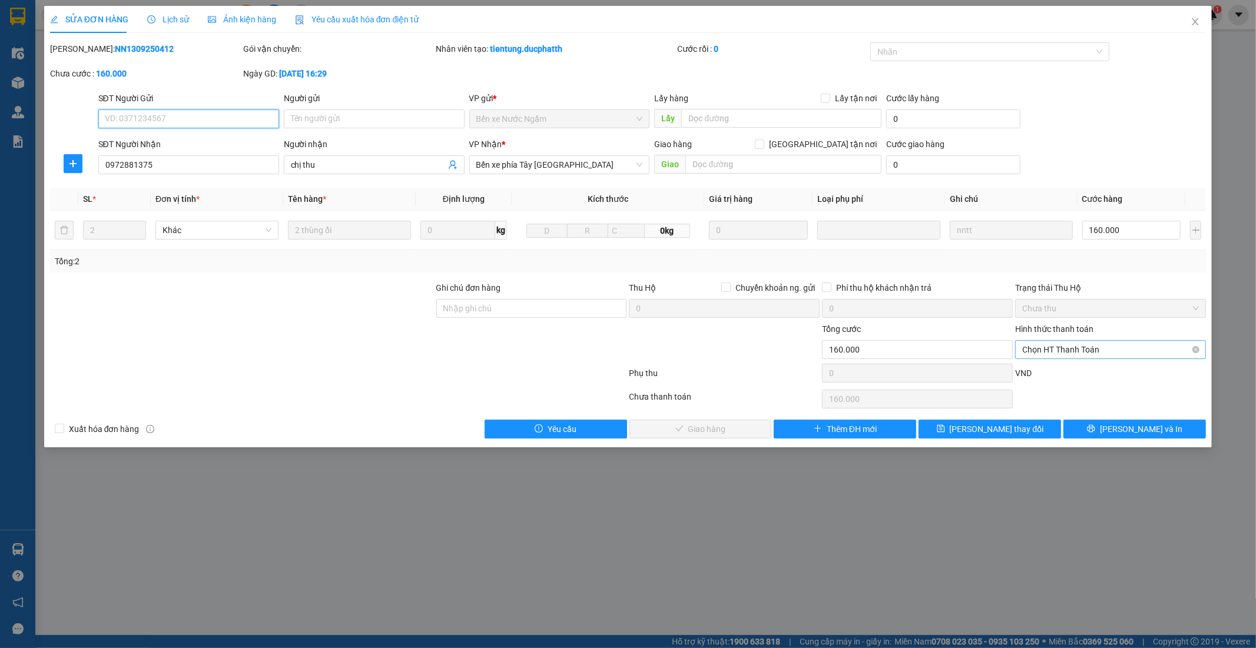
click at [1133, 356] on span "Chọn HT Thanh Toán" at bounding box center [1110, 350] width 177 height 18
click at [683, 350] on div at bounding box center [723, 343] width 193 height 41
click at [1074, 340] on div "Chọn HT Thanh Toán" at bounding box center [1110, 349] width 191 height 19
click at [1064, 374] on div "Tại văn phòng" at bounding box center [1110, 373] width 177 height 13
type input "0"
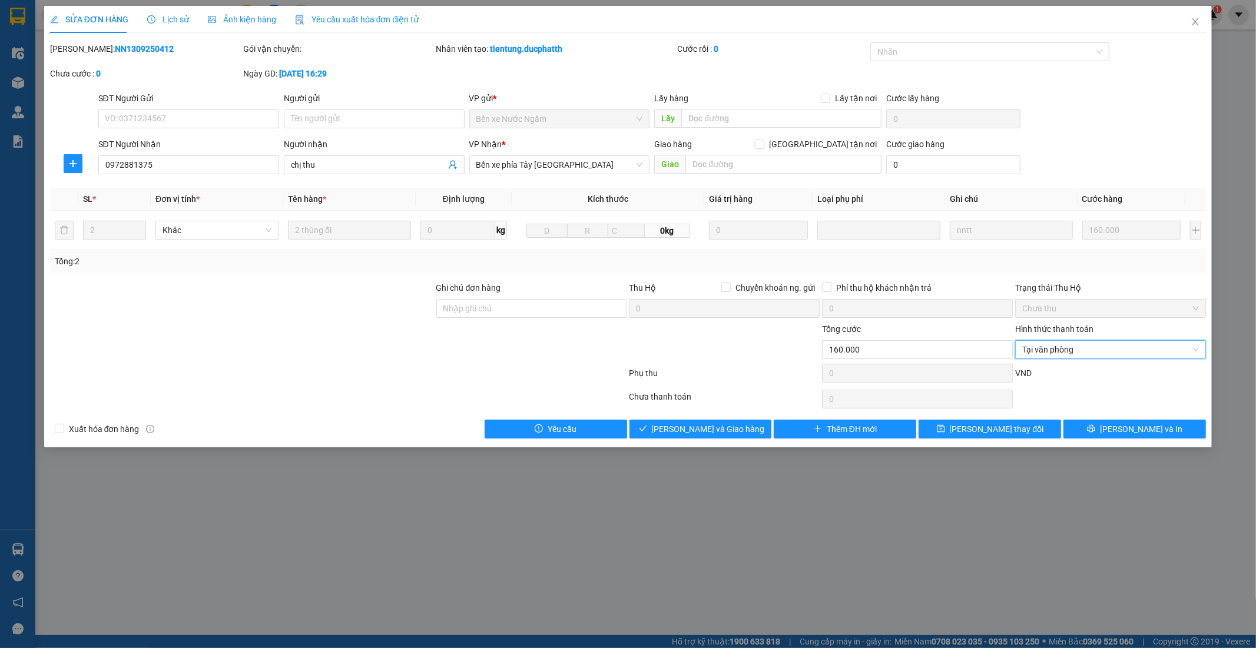
click at [731, 439] on div "SỬA ĐƠN HÀNG Lịch sử Ảnh kiện hàng Yêu cầu xuất hóa đơn điện tử Total Paid Fee …" at bounding box center [628, 226] width 1168 height 441
click at [732, 431] on span "Lưu và Giao hàng" at bounding box center [708, 429] width 113 height 13
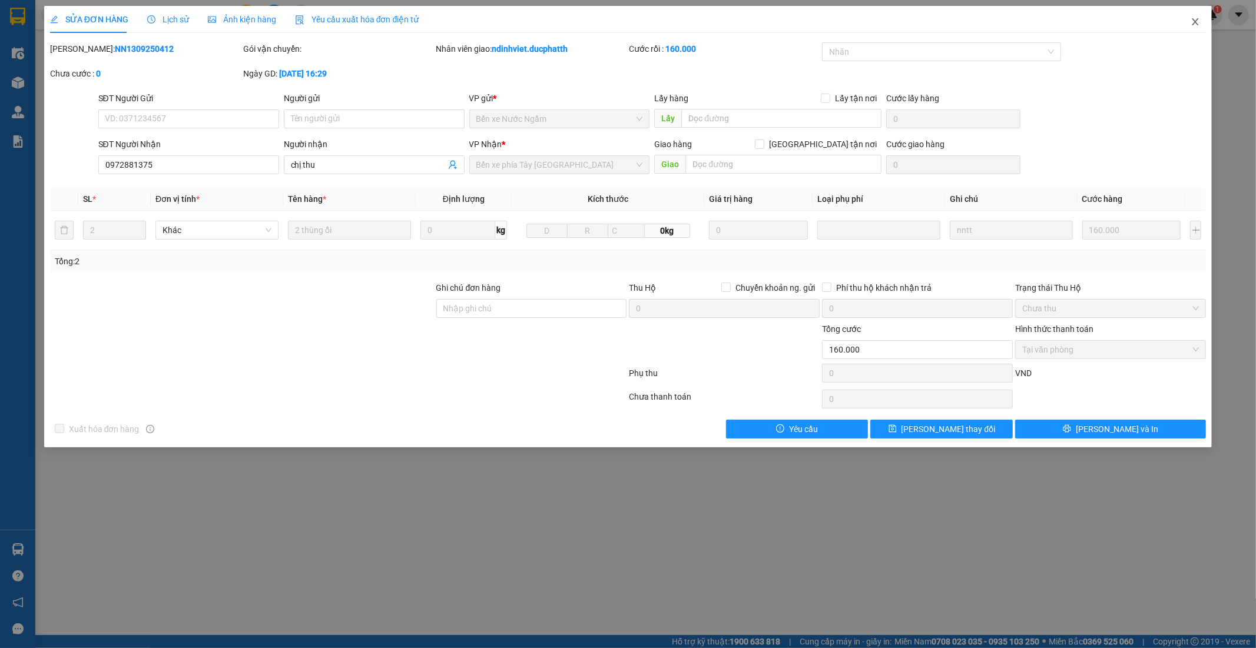
click at [1195, 13] on span "Close" at bounding box center [1194, 22] width 33 height 33
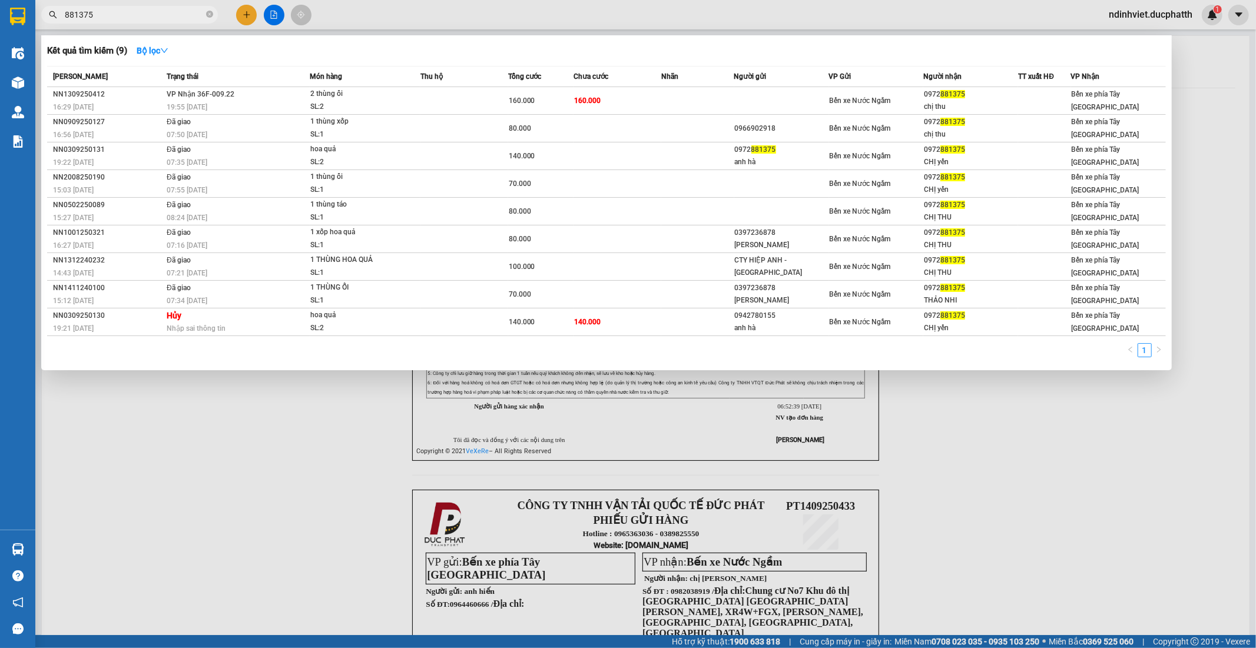
click at [109, 19] on input "881375" at bounding box center [134, 14] width 139 height 13
type input "345"
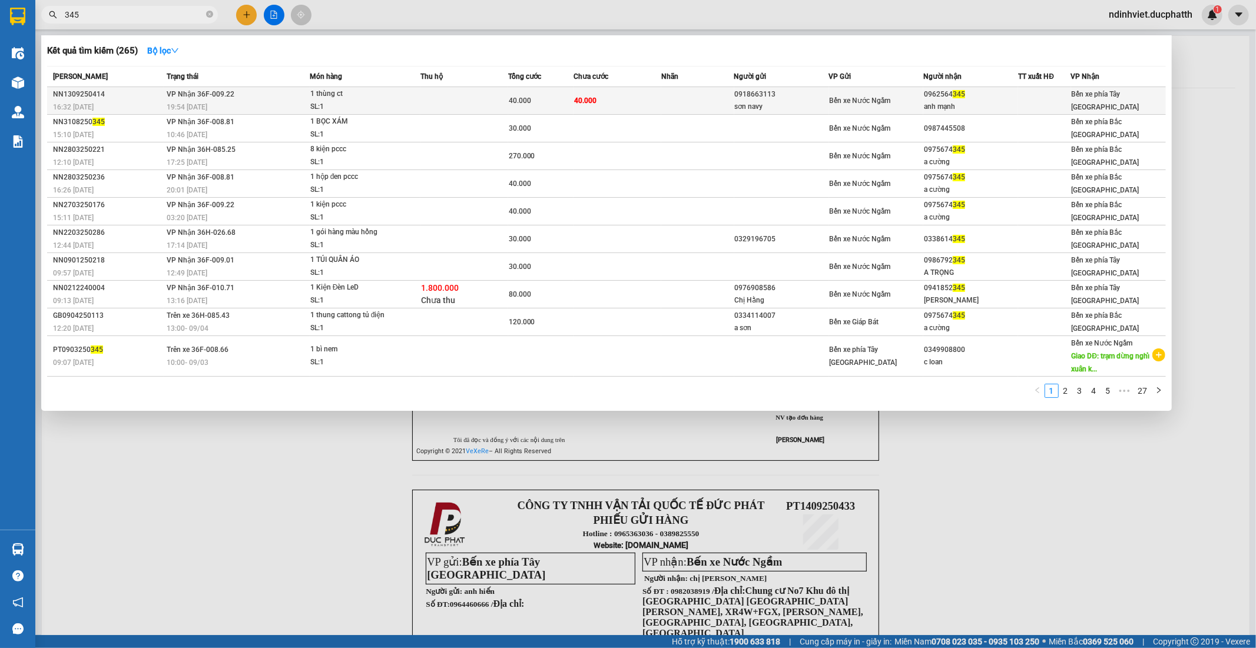
click at [458, 98] on td at bounding box center [464, 101] width 88 height 28
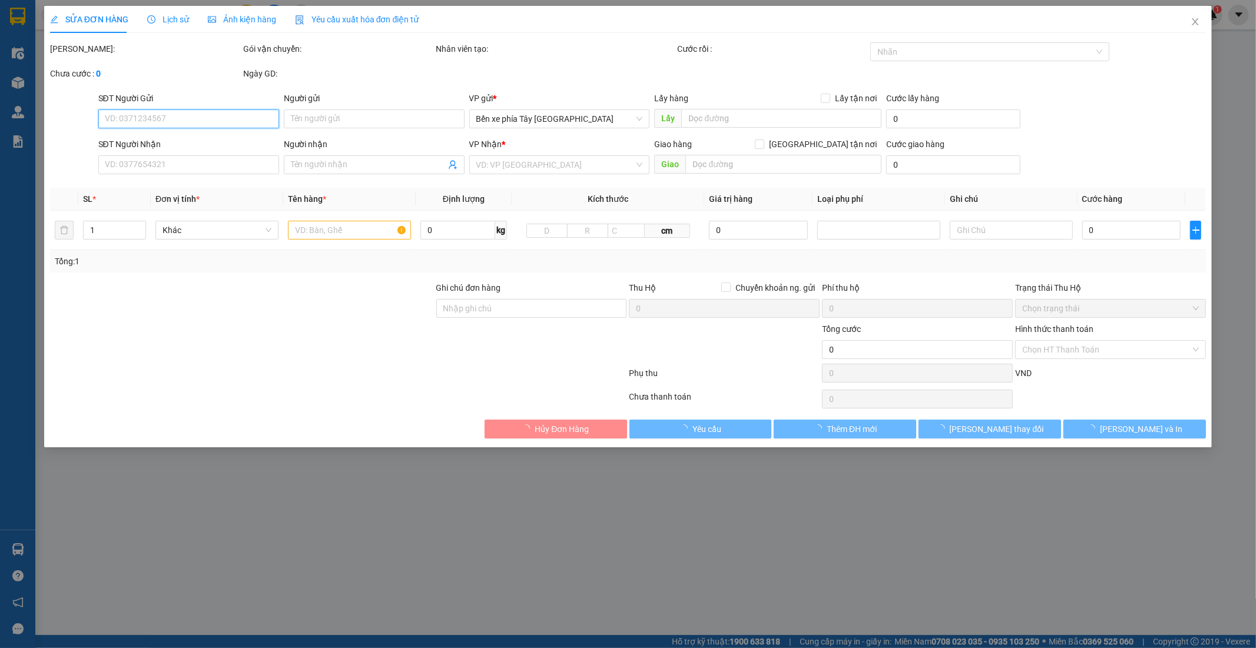
type input "0918663113"
type input "sơn navy"
type input "0962564345"
type input "anh mạnh"
type input "40.000"
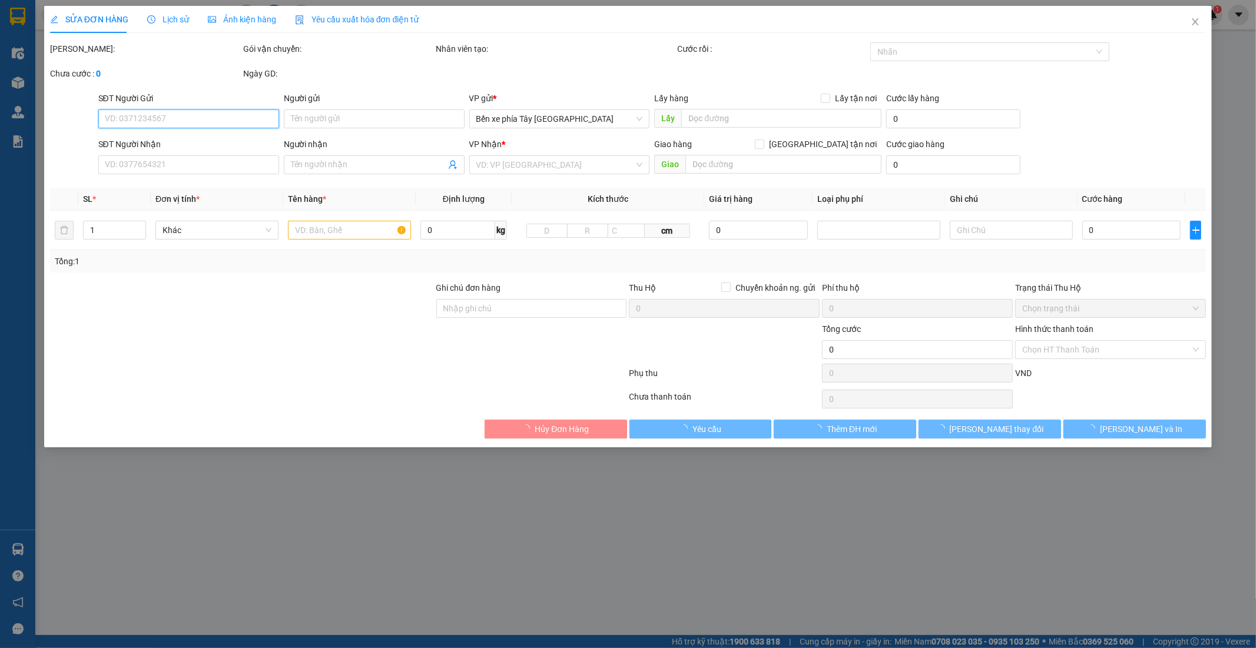
type input "40.000"
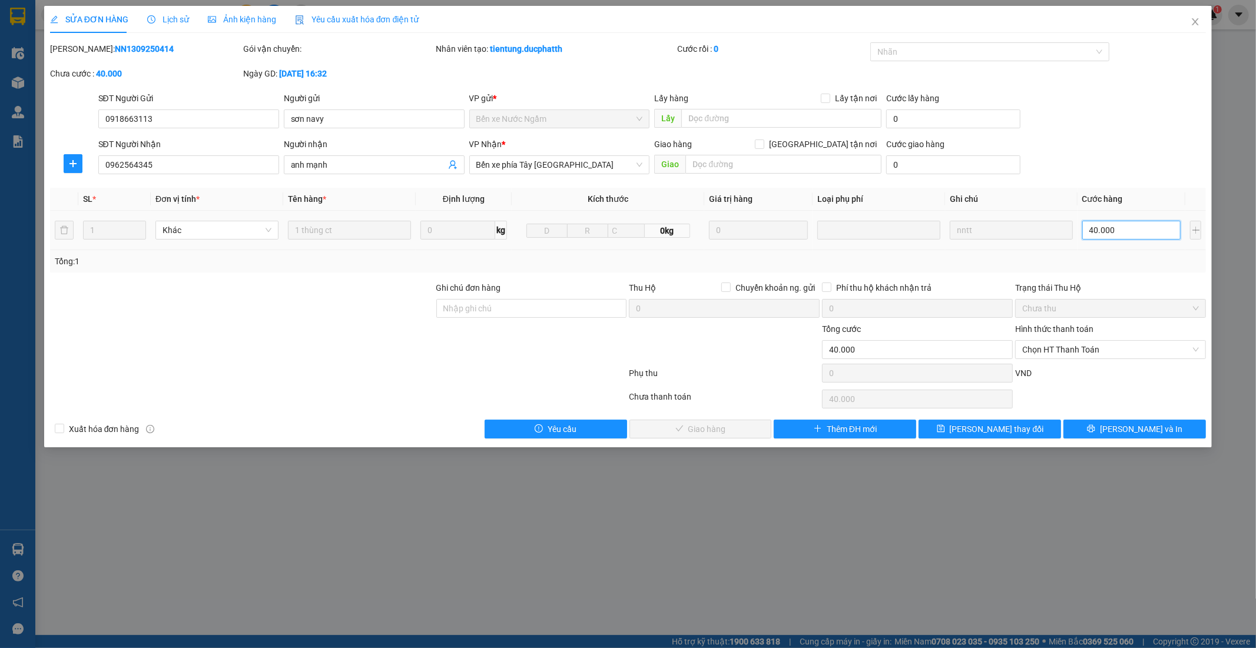
click at [1118, 231] on input "40.000" at bounding box center [1131, 230] width 99 height 19
type input "0"
type input "3"
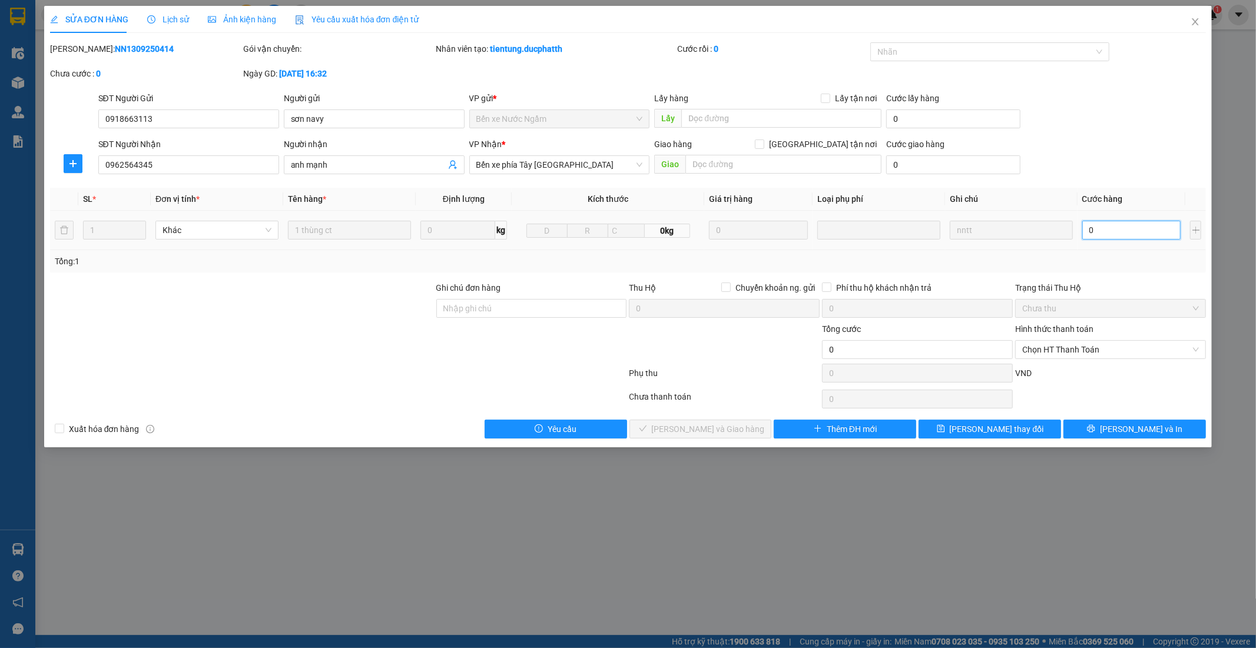
type input "3"
type input "03"
type input "30"
type input "030"
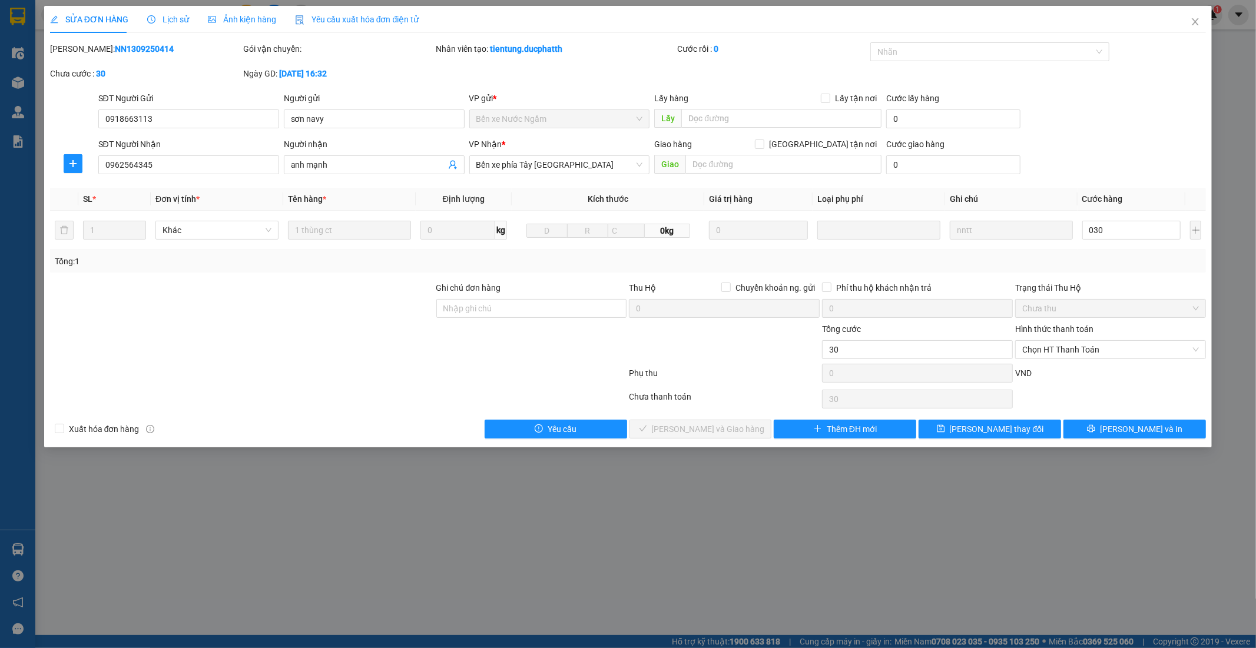
type input "30.000"
click at [1108, 260] on div "Tổng: 1" at bounding box center [628, 261] width 1147 height 13
click at [1134, 232] on input "30.000" at bounding box center [1131, 230] width 99 height 19
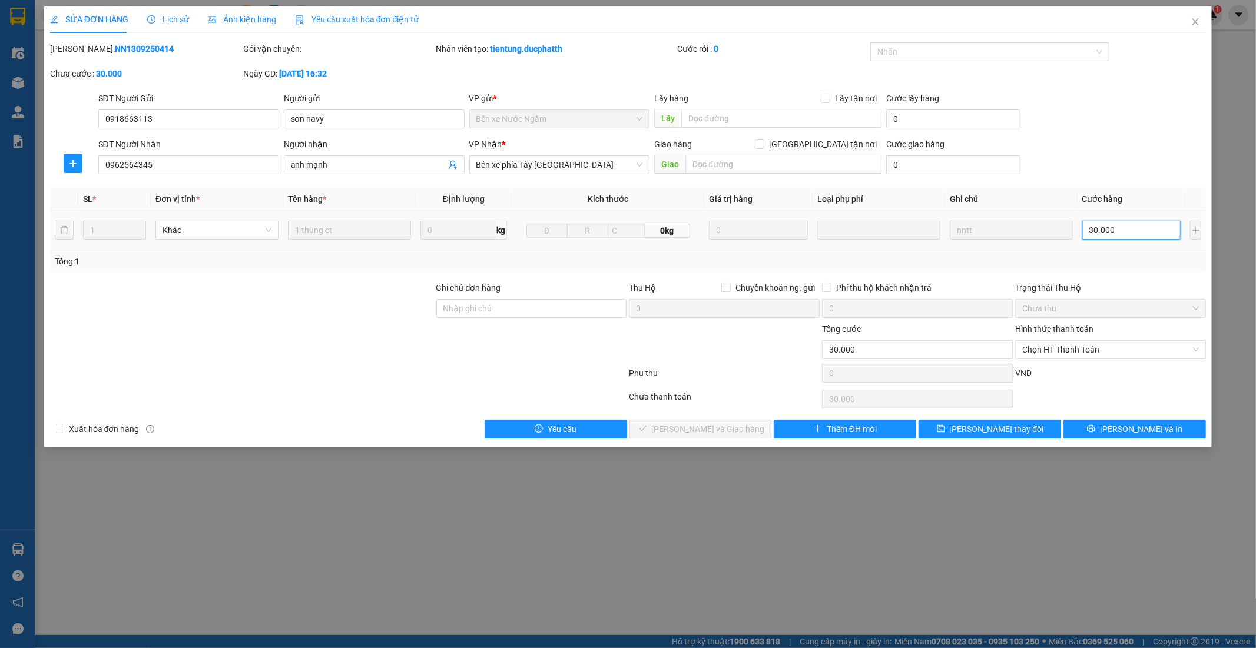
type input "0"
type input "4"
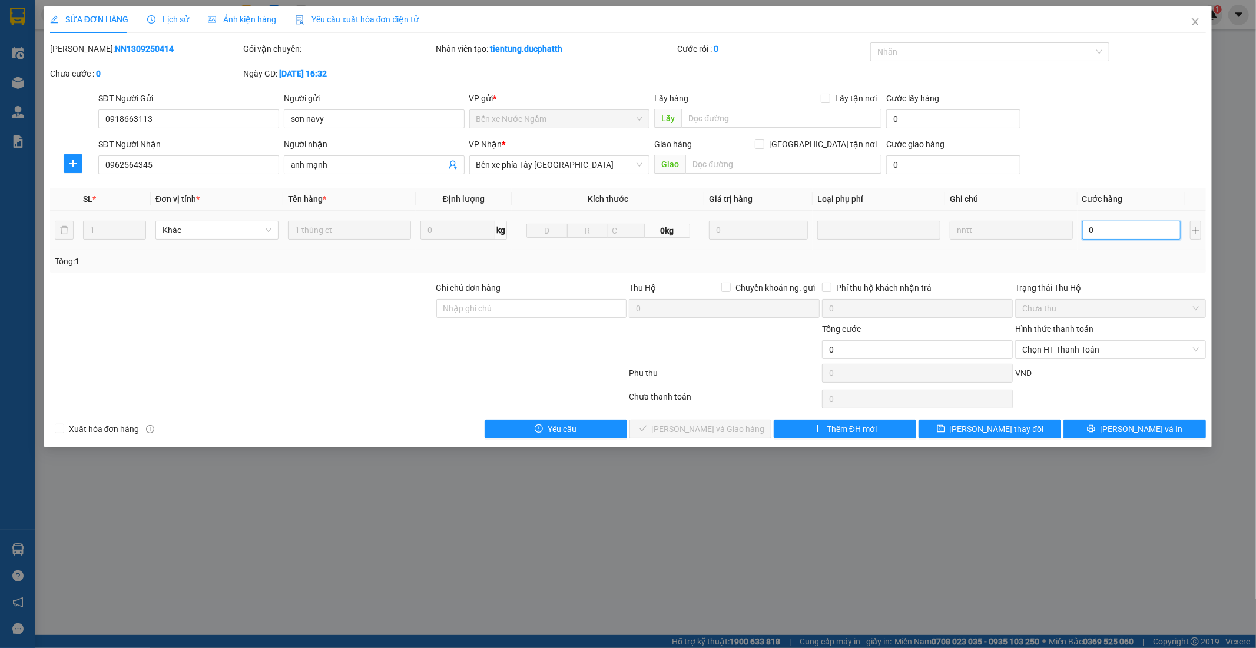
type input "04"
type input "40"
type input "040"
type input "40.000"
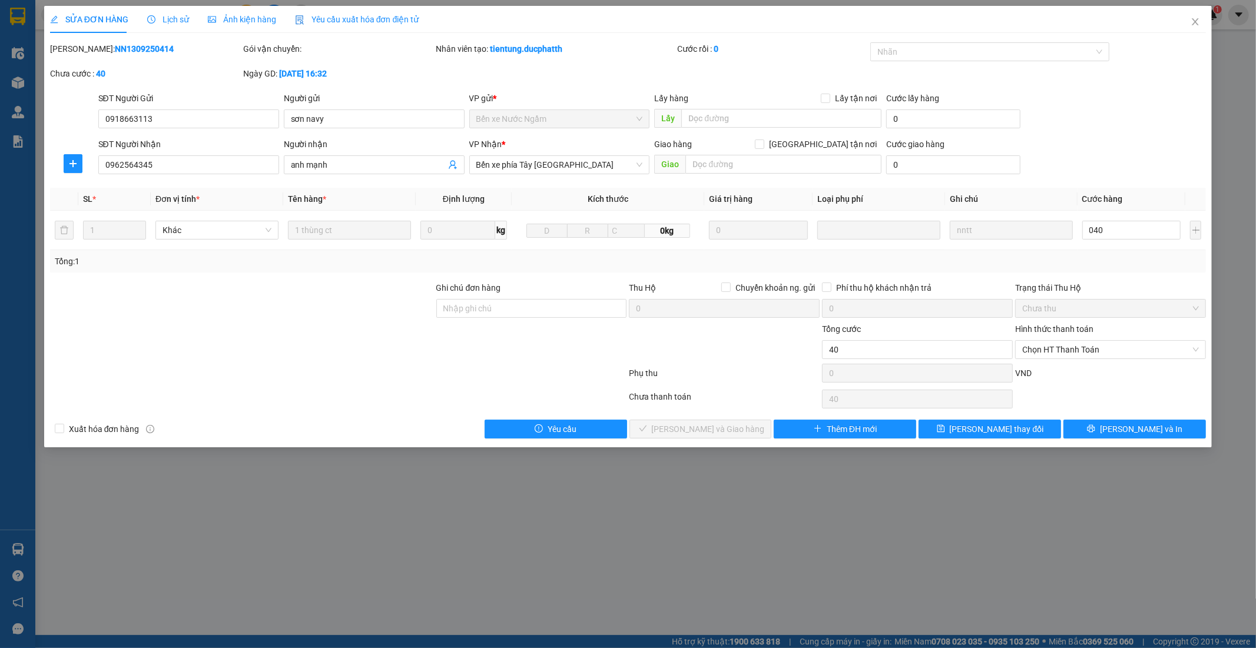
type input "40.000"
click at [1121, 270] on div "Tổng: 1" at bounding box center [628, 261] width 1156 height 22
click at [1148, 348] on span "Chọn HT Thanh Toán" at bounding box center [1110, 350] width 177 height 18
click at [1041, 375] on div "Tại văn phòng" at bounding box center [1110, 373] width 177 height 13
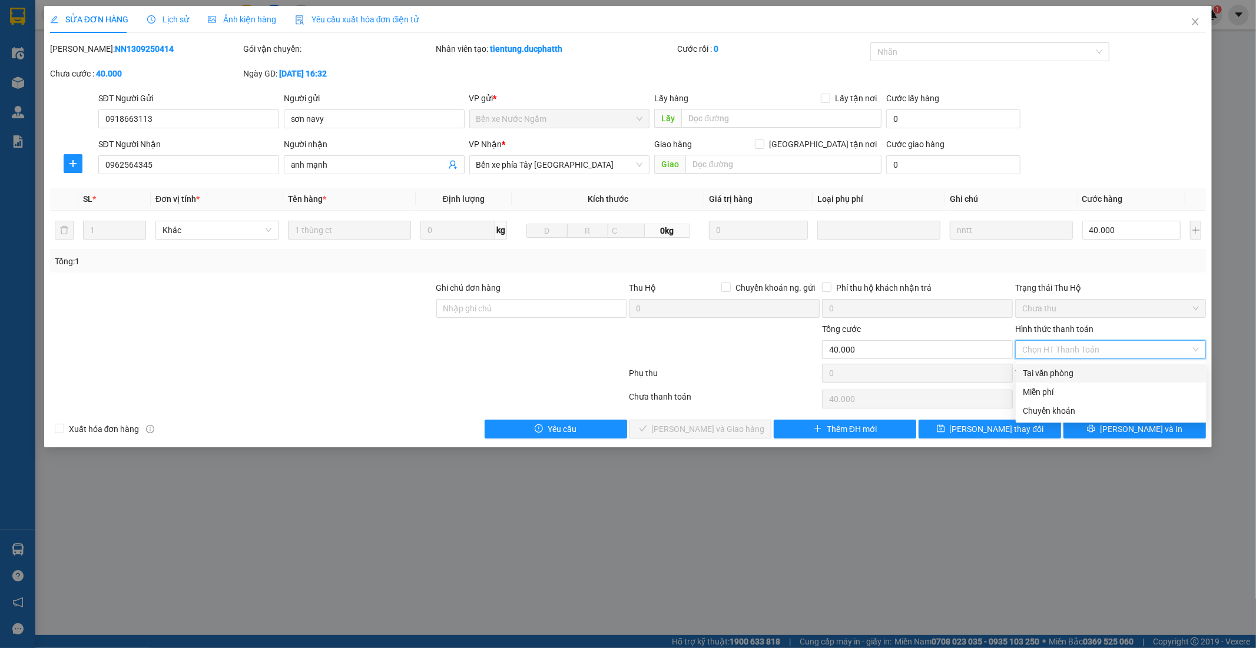
type input "0"
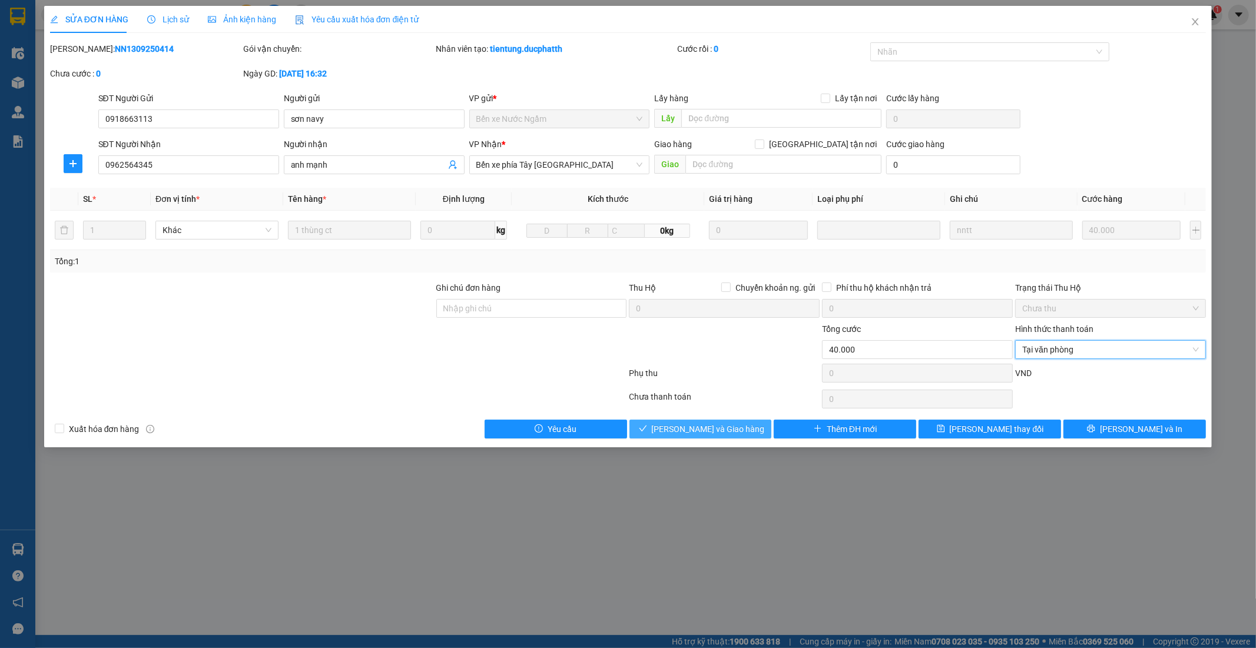
click at [738, 424] on span "Lưu và Giao hàng" at bounding box center [708, 429] width 113 height 13
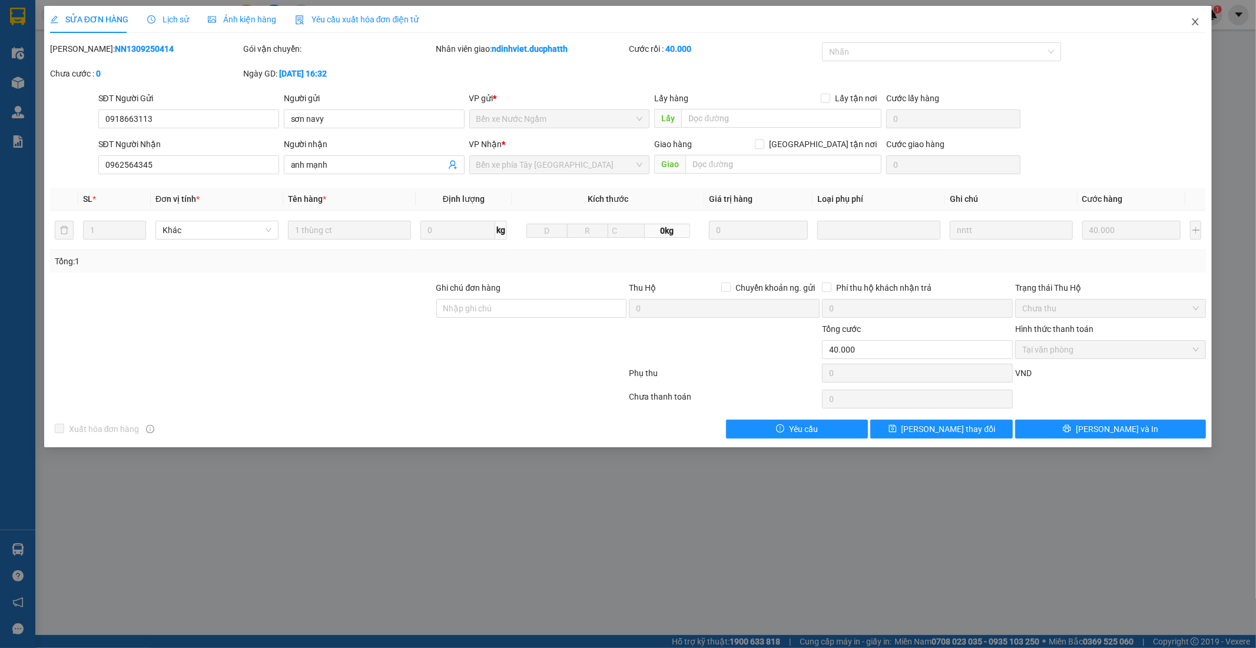
click at [1196, 24] on icon "close" at bounding box center [1195, 21] width 6 height 7
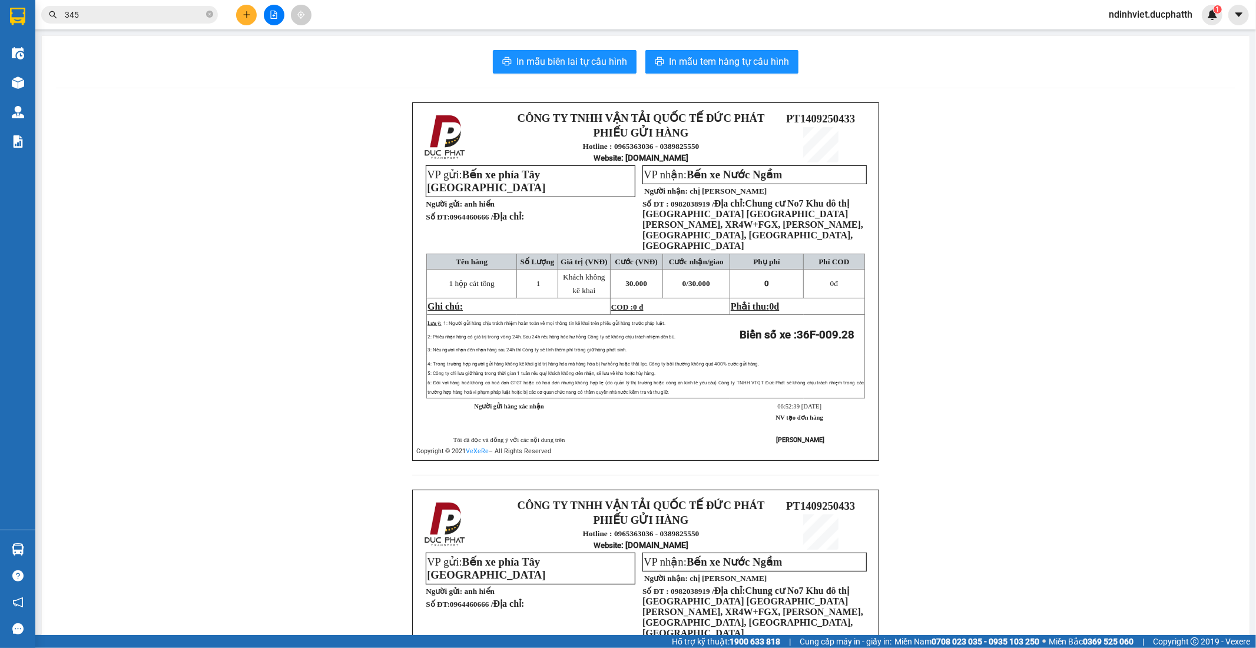
click at [243, 18] on icon "plus" at bounding box center [247, 15] width 8 height 8
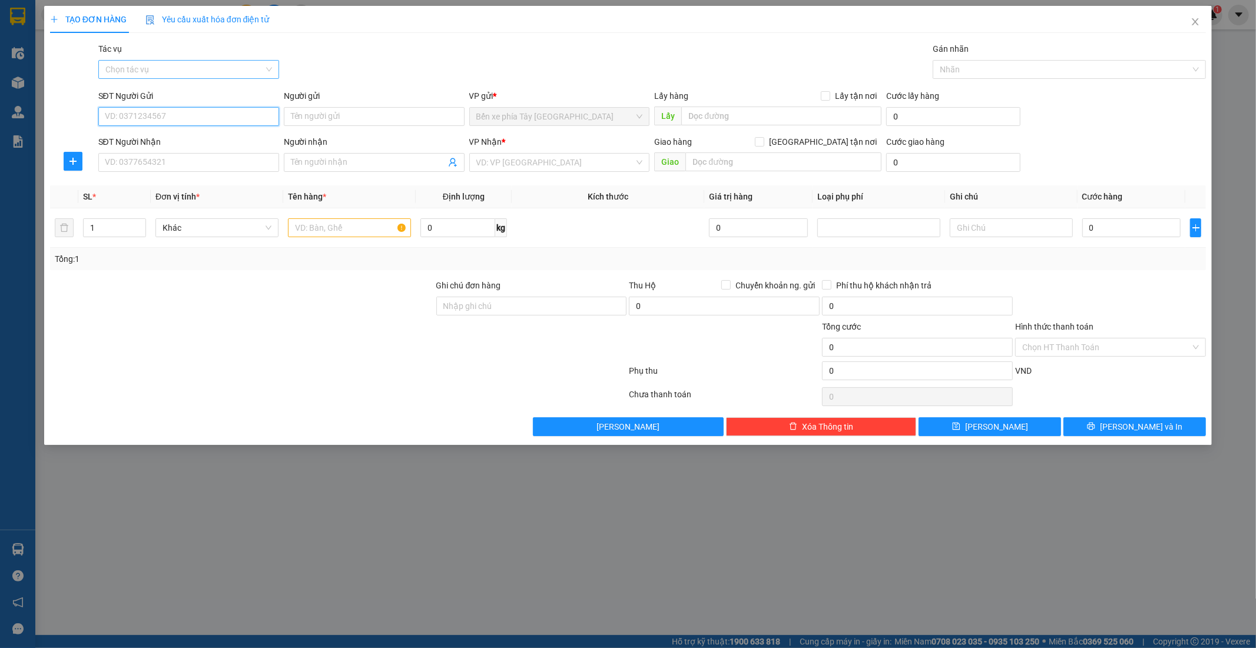
click at [275, 67] on div "Chọn tác vụ" at bounding box center [188, 69] width 181 height 19
click at [224, 97] on div "Nhập hàng lên xe" at bounding box center [188, 93] width 167 height 13
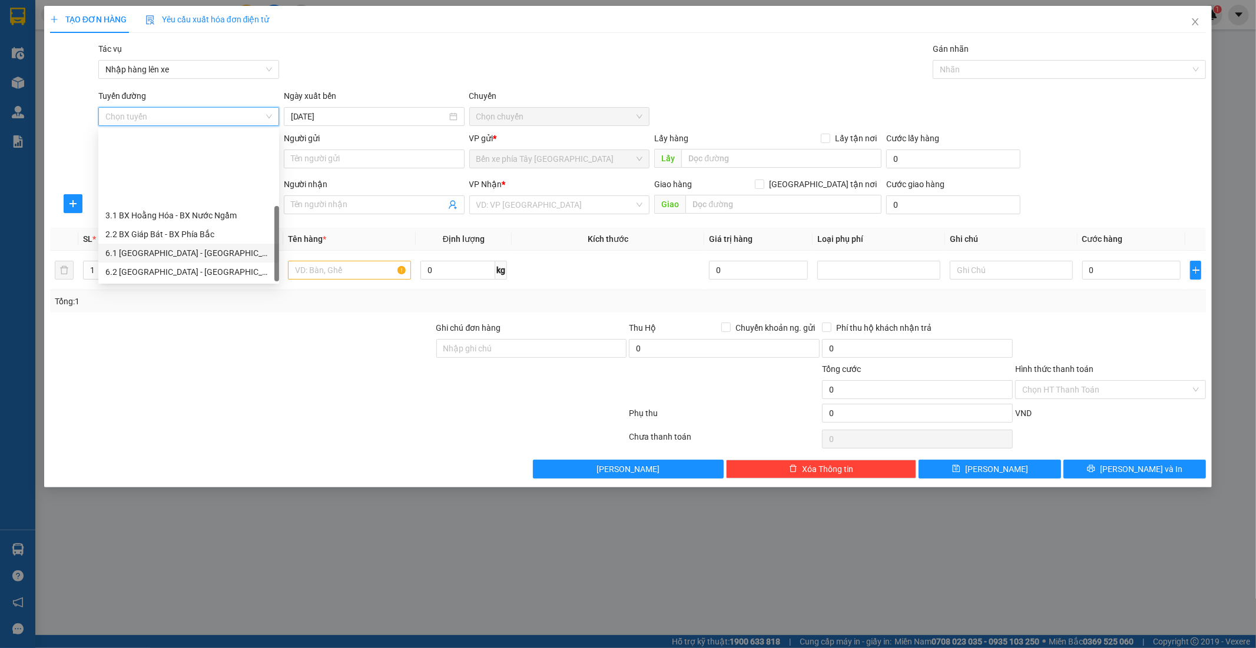
scroll to position [94, 0]
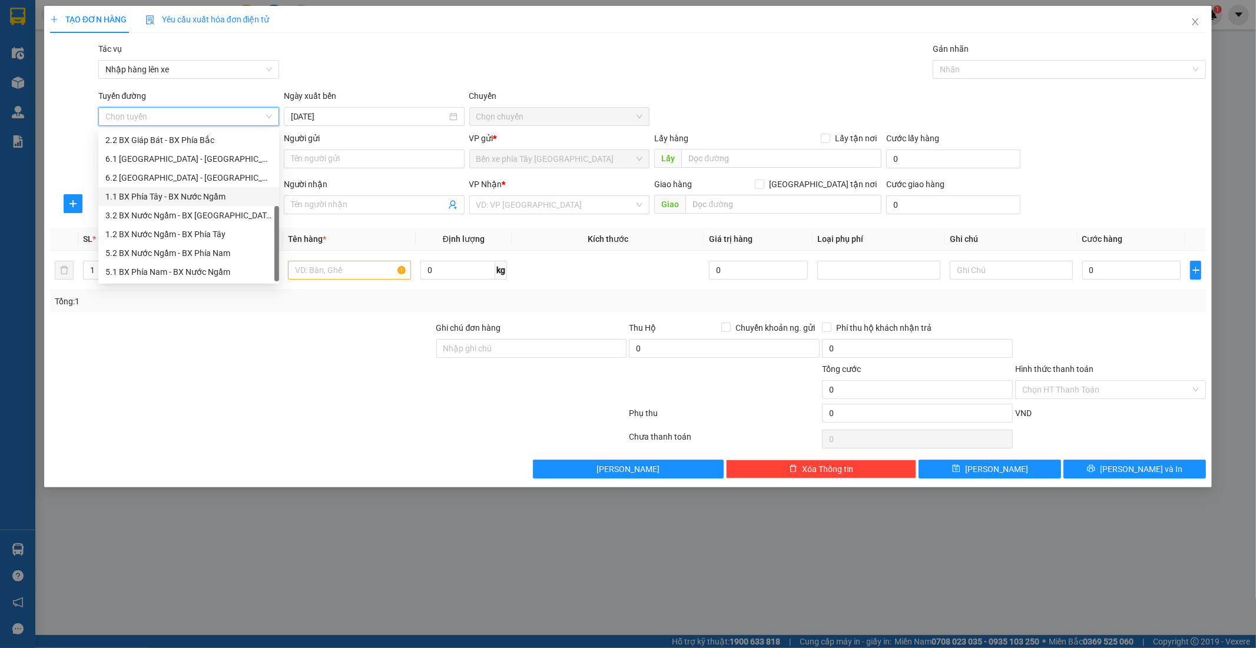
click at [212, 201] on div "1.1 BX Phía Tây - BX Nước Ngầm" at bounding box center [188, 196] width 167 height 13
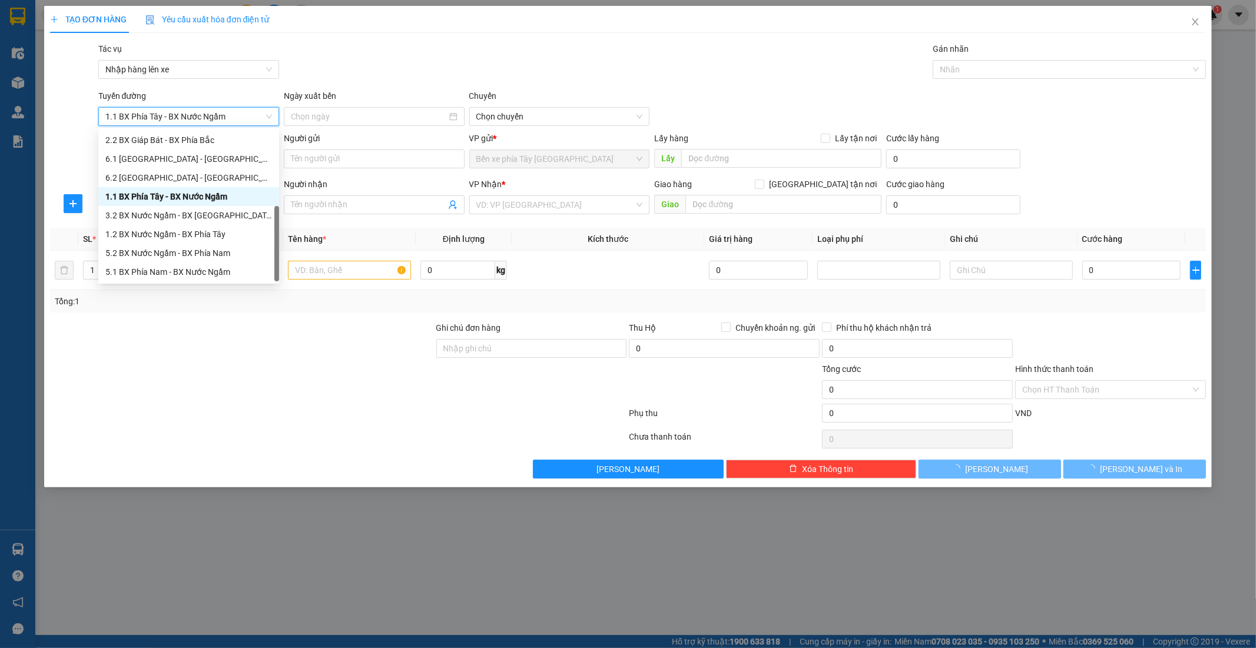
type input "14/09/2025"
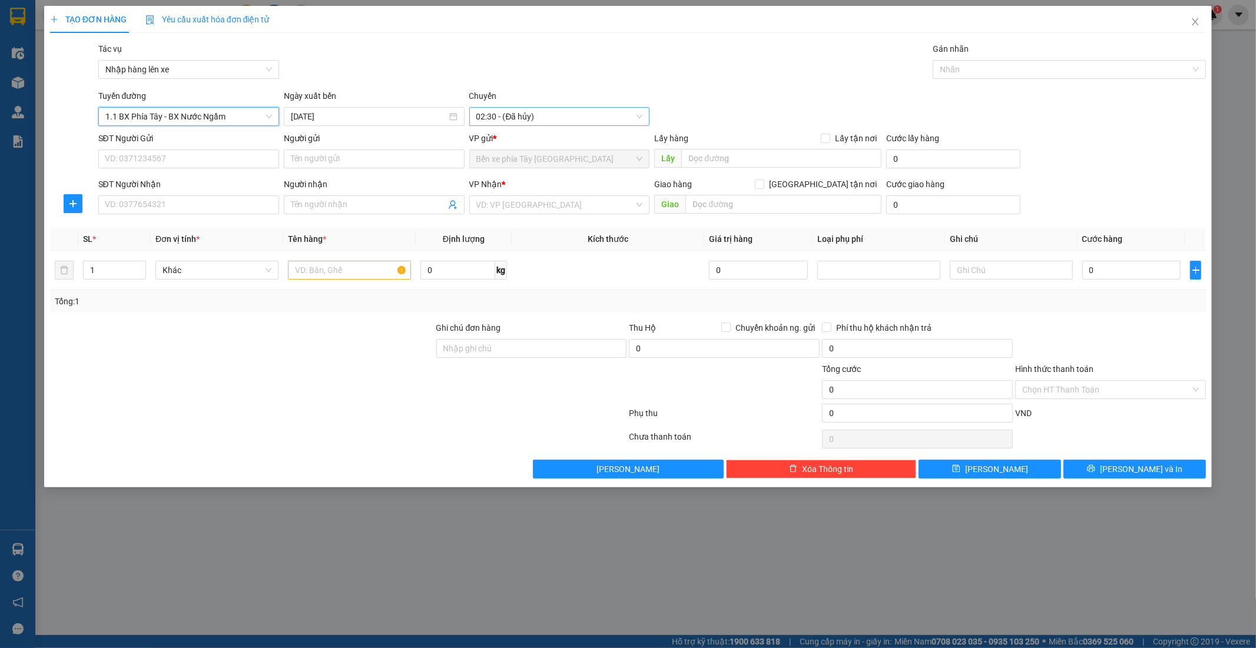
click at [601, 116] on span "02:30 - (Đã hủy)" at bounding box center [559, 117] width 167 height 18
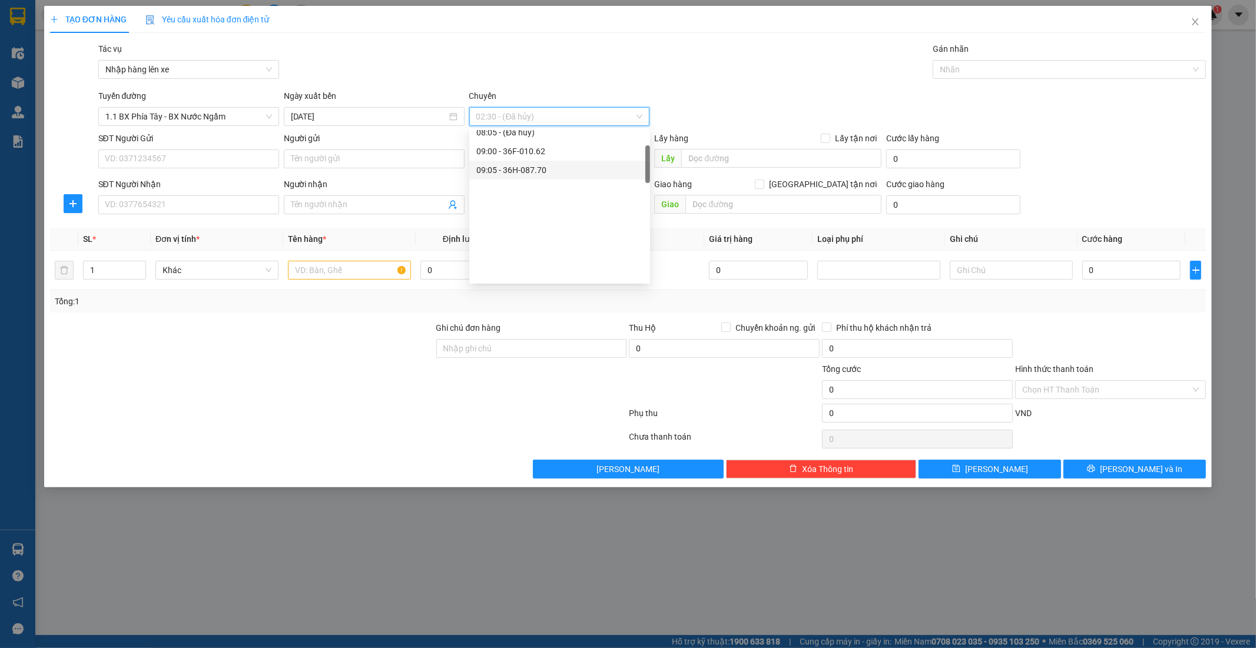
scroll to position [65, 0]
click at [536, 230] on div "08:00 - 36H-026.66" at bounding box center [559, 225] width 167 height 13
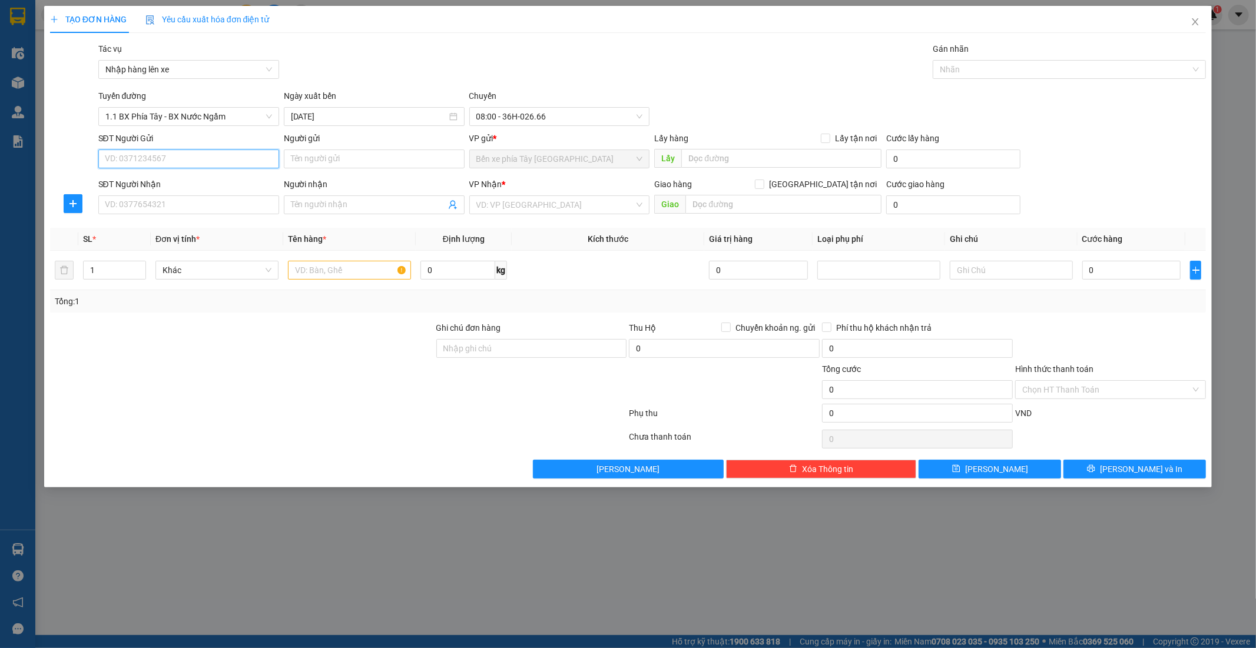
click at [202, 162] on input "SĐT Người Gửi" at bounding box center [188, 159] width 181 height 19
click at [193, 178] on div "0974959360 - c linh" at bounding box center [188, 182] width 167 height 13
type input "0974959360"
type input "c linh"
type input "0974959360"
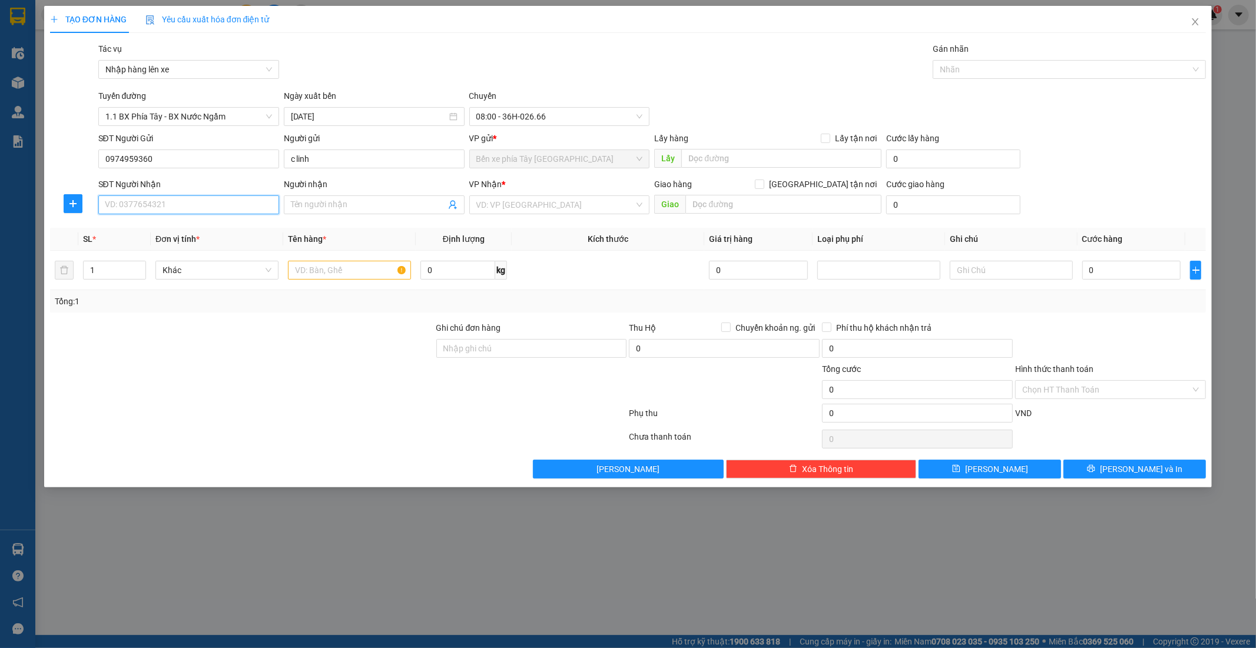
click at [199, 214] on input "SĐT Người Nhận" at bounding box center [188, 204] width 181 height 19
type input "0932327722"
click at [348, 208] on input "Người nhận" at bounding box center [368, 204] width 155 height 13
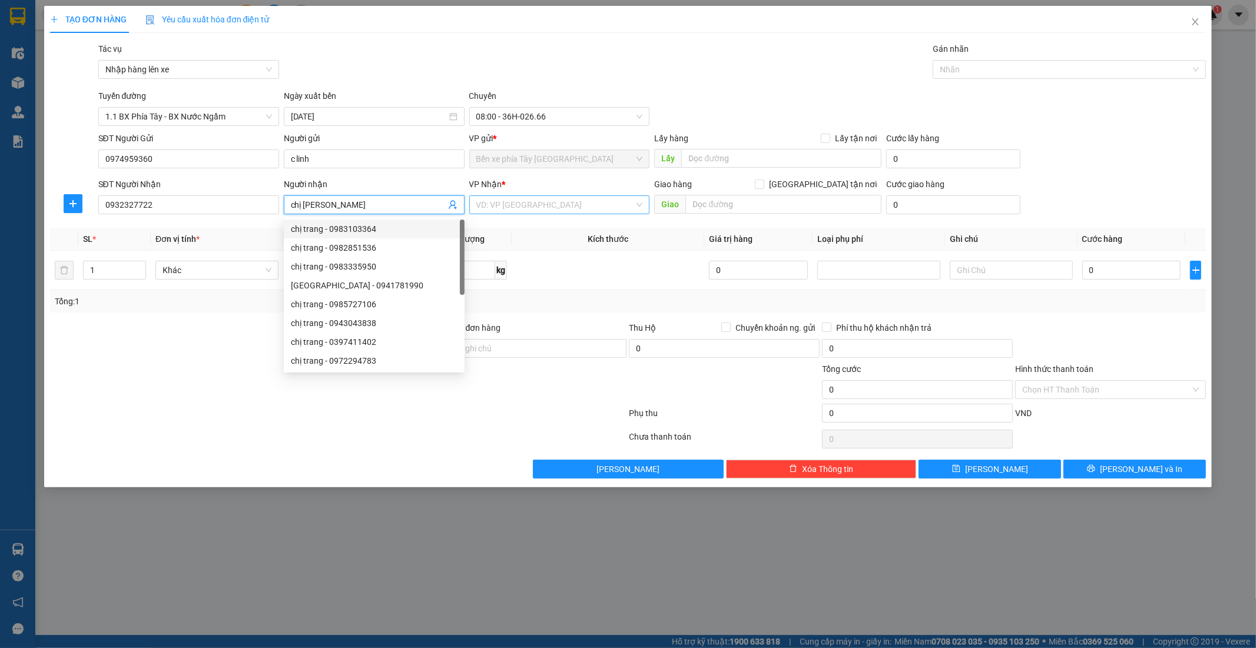
type input "chị Trang"
click at [620, 207] on input "search" at bounding box center [555, 205] width 158 height 18
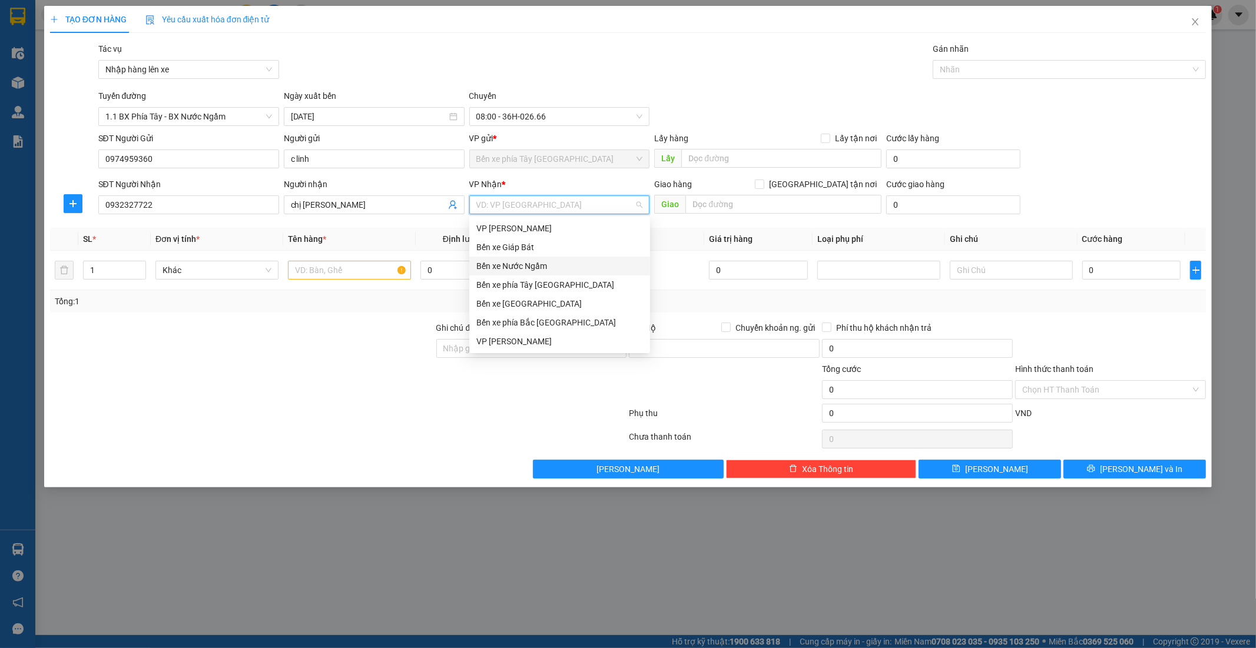
click at [579, 267] on div "Bến xe Nước Ngầm" at bounding box center [559, 266] width 167 height 13
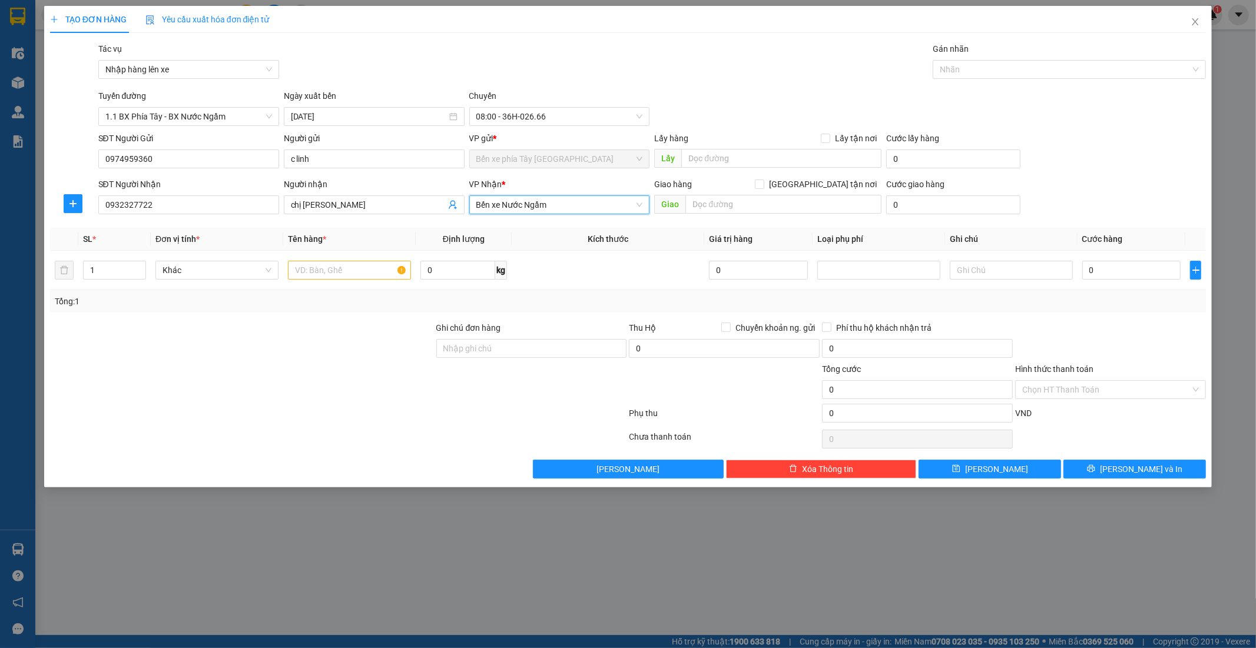
click at [642, 202] on span "Bến xe Nước Ngầm" at bounding box center [559, 205] width 167 height 18
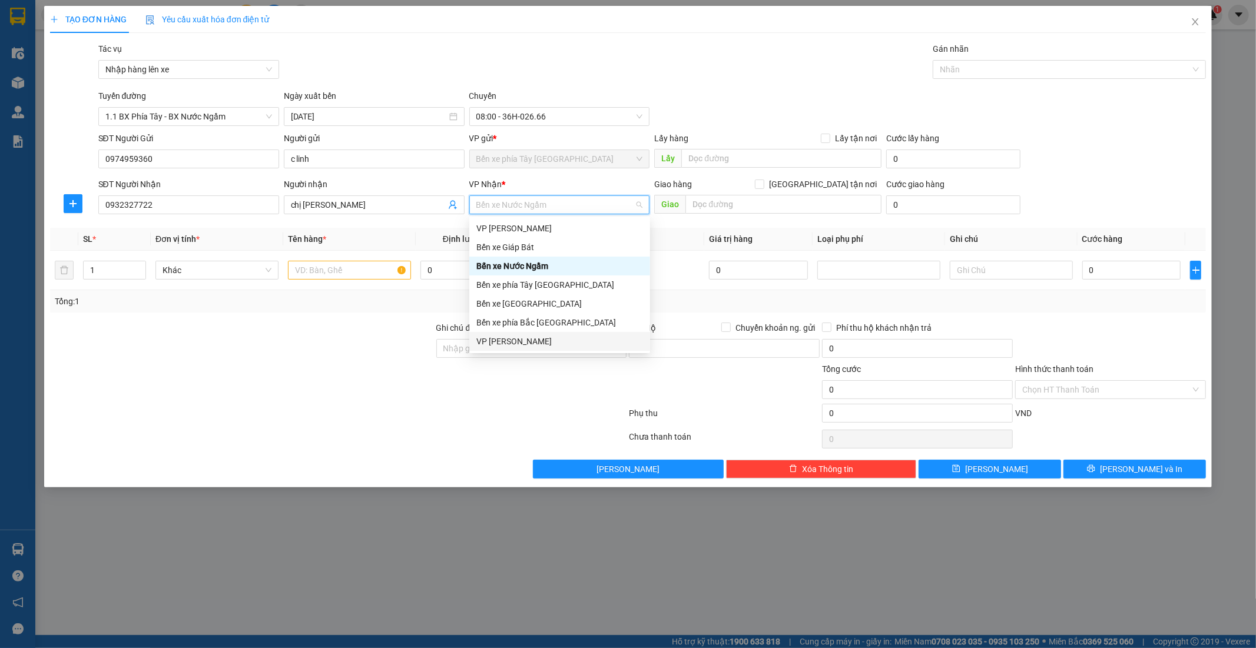
click at [580, 338] on div "VP Ngọc Hồi" at bounding box center [559, 341] width 167 height 13
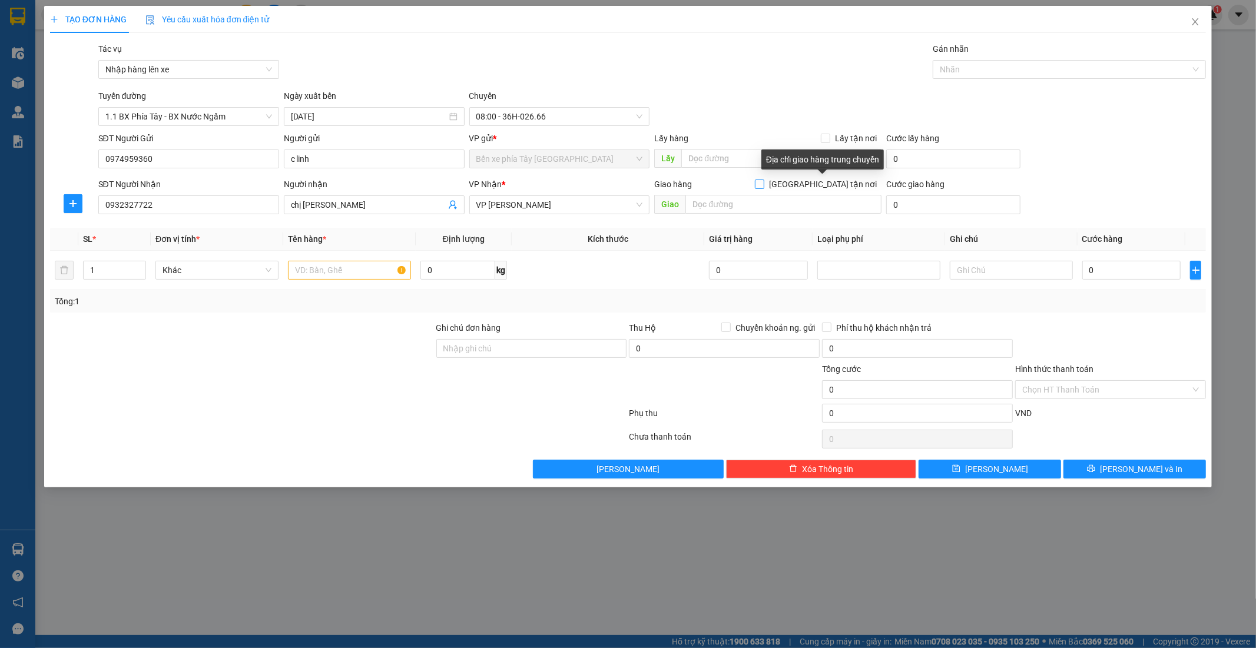
click at [763, 185] on input "Giao tận nơi" at bounding box center [759, 184] width 8 height 8
checkbox input "true"
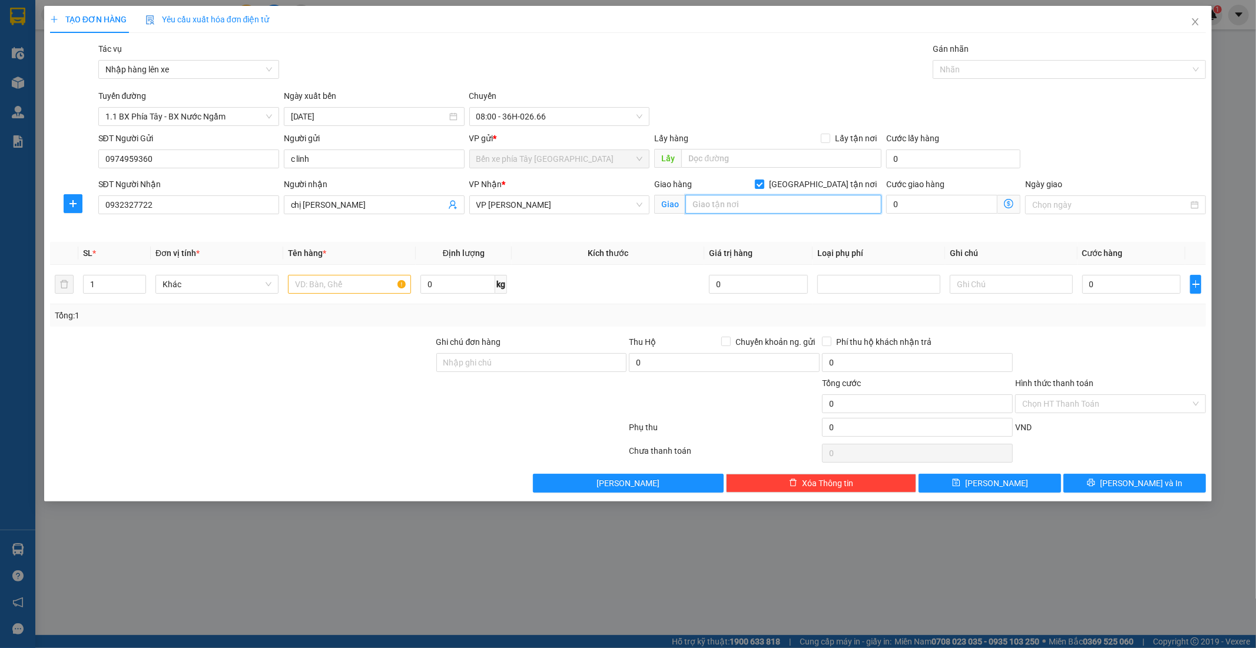
click at [792, 214] on input "text" at bounding box center [783, 204] width 196 height 19
drag, startPoint x: 763, startPoint y: 204, endPoint x: 683, endPoint y: 214, distance: 80.6
click at [683, 214] on span "Giao c12 bts lô L6" at bounding box center [767, 204] width 227 height 19
click at [768, 204] on input "c12 bts lô L6" at bounding box center [783, 204] width 196 height 19
drag, startPoint x: 768, startPoint y: 204, endPoint x: 693, endPoint y: 207, distance: 74.2
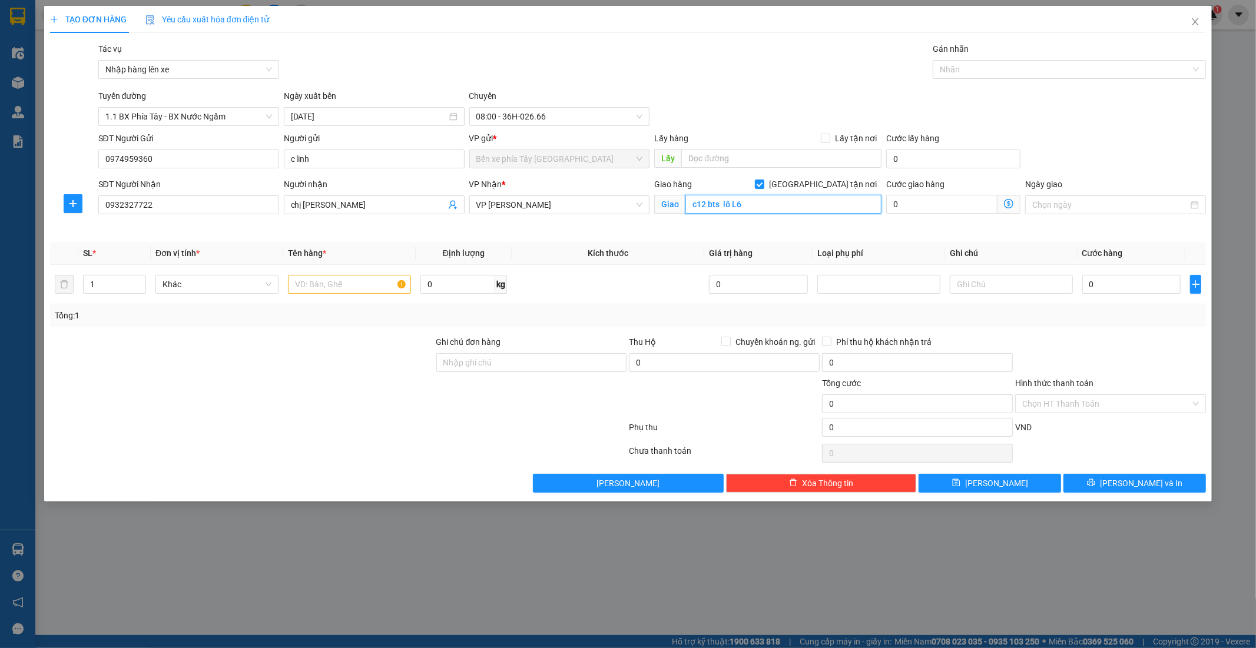
click at [693, 207] on input "c12 bts lô L6" at bounding box center [783, 204] width 196 height 19
click at [793, 205] on input "c12 bts lô L6" at bounding box center [783, 204] width 196 height 19
drag, startPoint x: 818, startPoint y: 204, endPoint x: 669, endPoint y: 190, distance: 150.1
click at [669, 190] on div "Giao hàng Giao tận nơi Giao c12 bts lô L6 ô số 17" at bounding box center [767, 198] width 227 height 41
click at [801, 207] on input "c12 bts lô L6 ô số 17" at bounding box center [783, 204] width 196 height 19
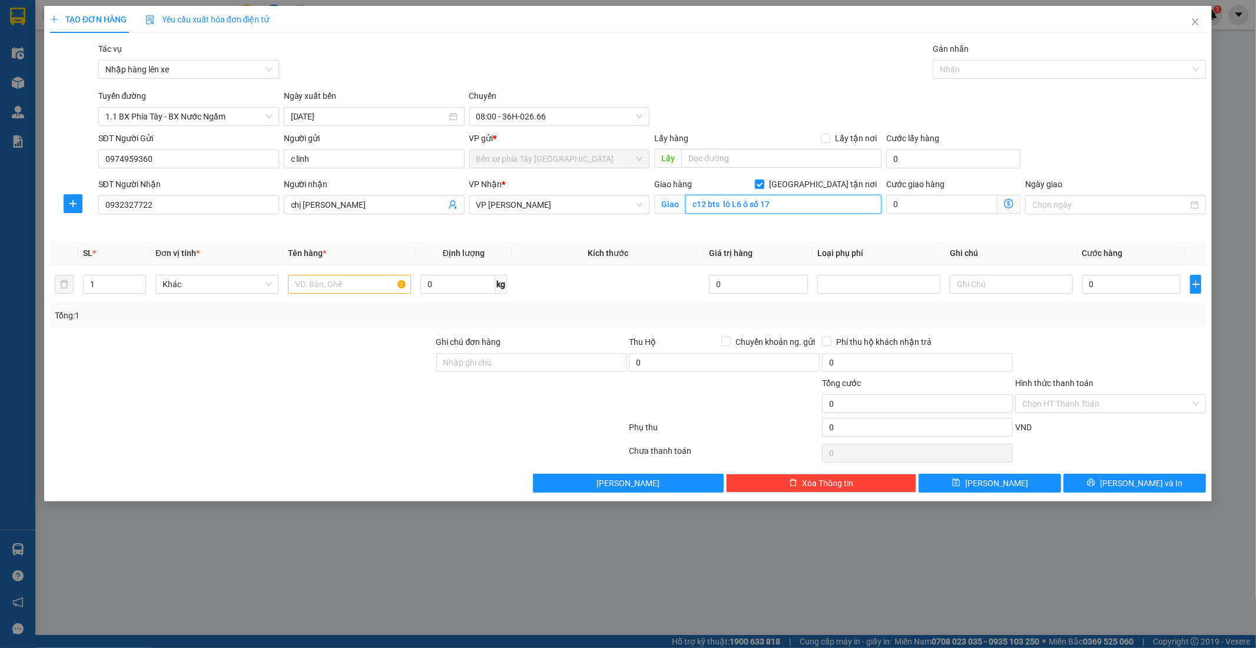
click at [801, 207] on input "c12 bts lô L6 ô số 17" at bounding box center [783, 204] width 196 height 19
drag, startPoint x: 755, startPoint y: 200, endPoint x: 815, endPoint y: 215, distance: 61.4
click at [757, 200] on input "C12-BTSL6, Ô số17" at bounding box center [783, 204] width 196 height 19
click at [793, 208] on input "C12-BTSL6, Ô số 17" at bounding box center [783, 204] width 196 height 19
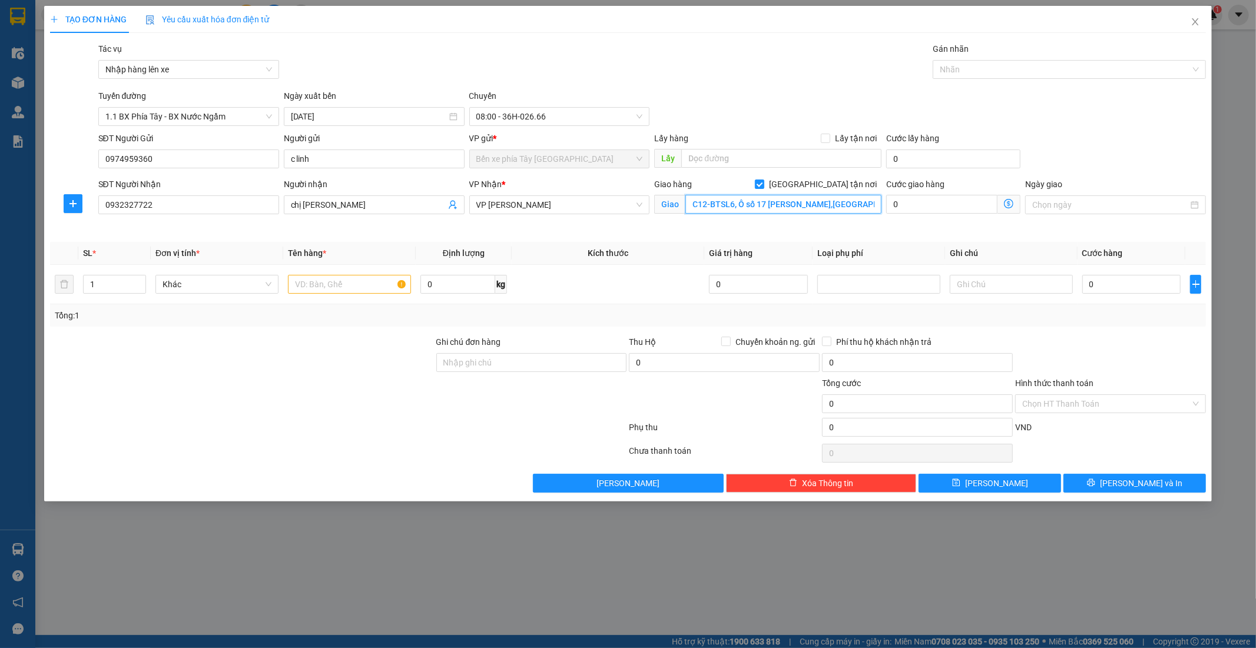
drag, startPoint x: 873, startPoint y: 204, endPoint x: 691, endPoint y: 213, distance: 182.1
click at [691, 214] on div "Giao C12-BTSL6, Ô số 17 lê Trọng Tấn,Dương Nội" at bounding box center [767, 204] width 227 height 19
click at [865, 203] on input "C12-BTSL6, Ô số 17 lê Trọng Tấn,Dương Nội" at bounding box center [783, 204] width 196 height 19
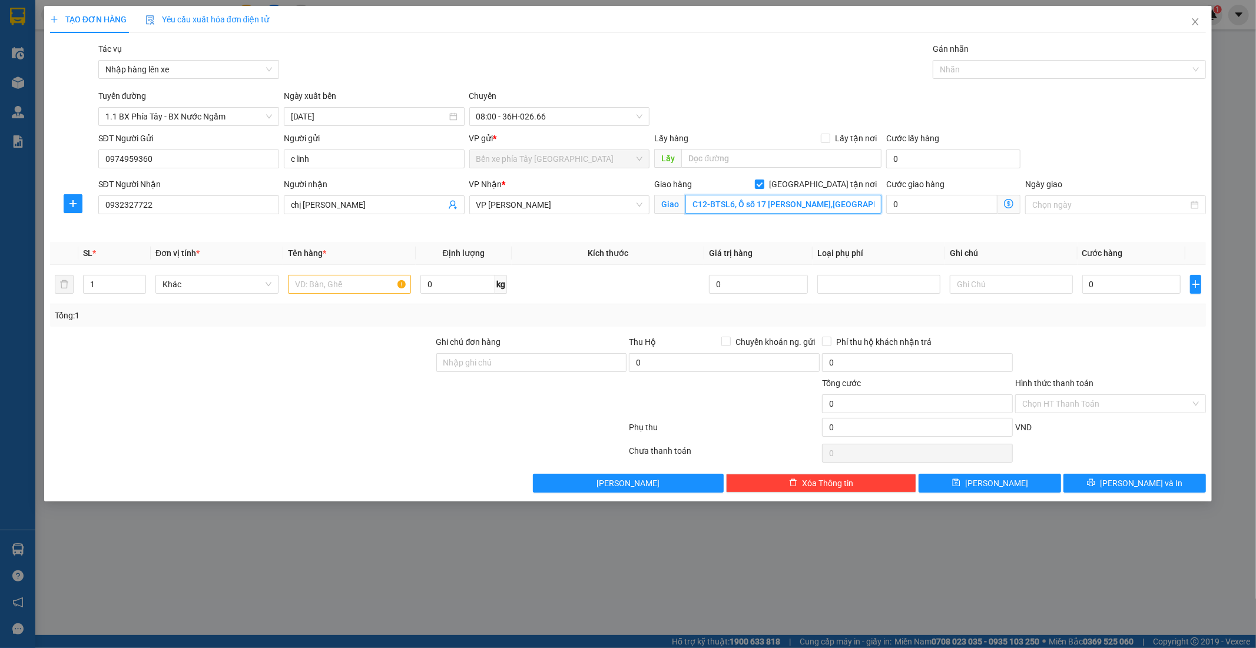
paste input "17 Đ. Lê Trọng Tấn, Dương Kinh, Hà Đông, Hà Nội 00120, Việt Nam"
type input "17 Đ. Lê Trọng Tấn, Dương Kinh, Hà Đông, Hà Nội 00120, Việt Nam"
click at [1013, 203] on icon "dollar-circle" at bounding box center [1008, 203] width 9 height 9
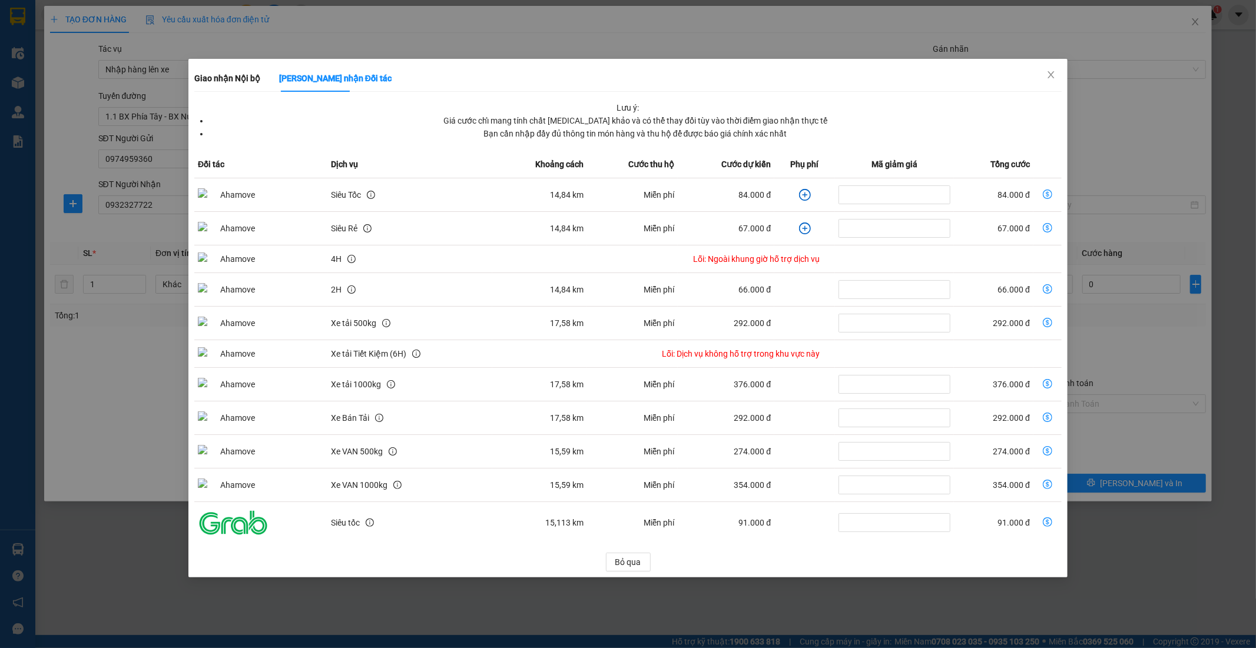
click at [805, 195] on icon "plus-circle" at bounding box center [805, 195] width 12 height 12
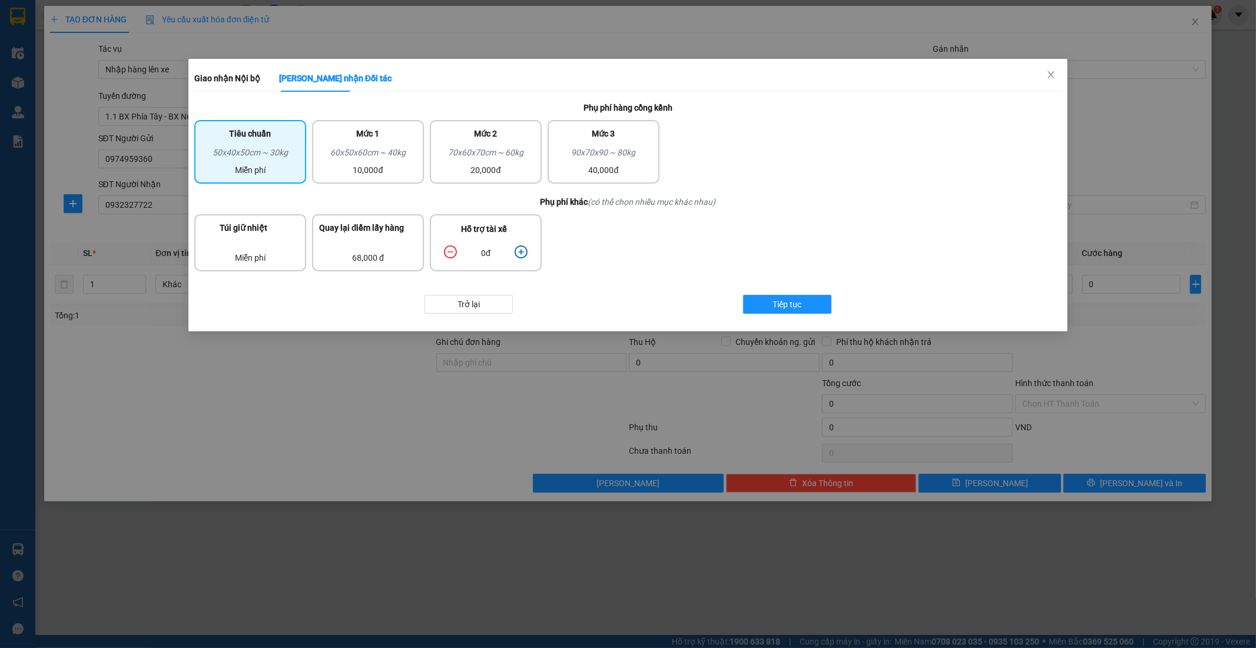
click at [519, 254] on icon "plus-circle" at bounding box center [520, 251] width 13 height 13
click at [801, 299] on span "Tiếp tục" at bounding box center [787, 304] width 29 height 13
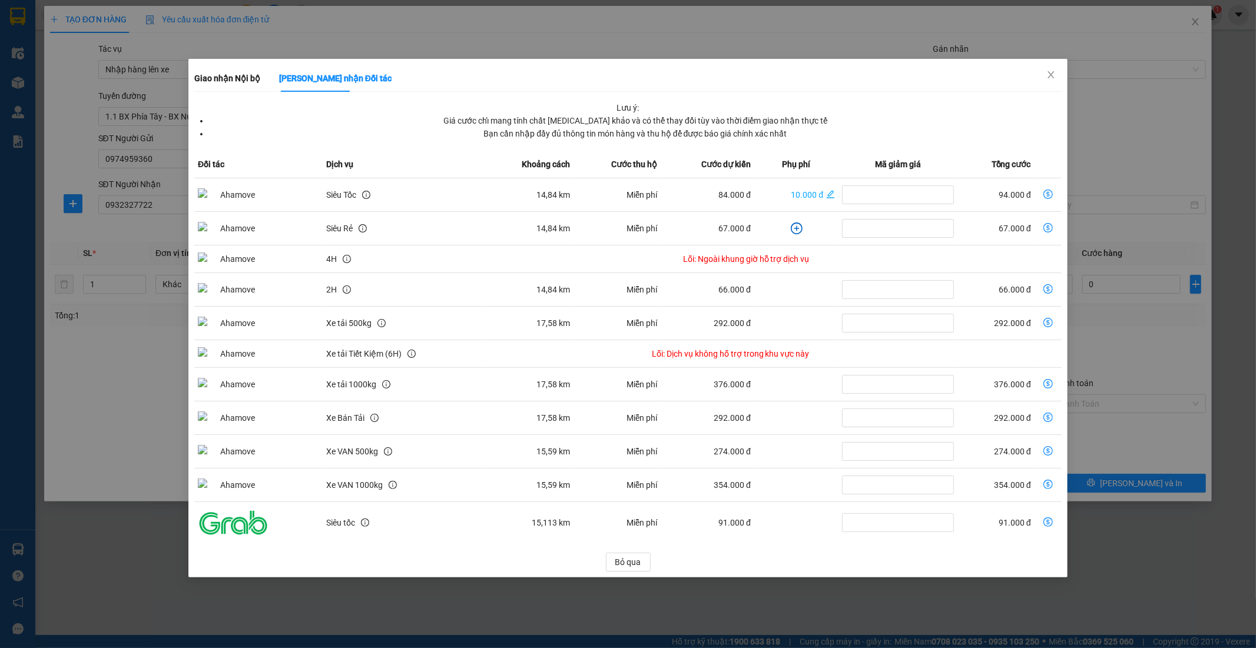
click at [1020, 193] on td "94.000 đ" at bounding box center [995, 195] width 77 height 34
click at [1054, 78] on icon "close" at bounding box center [1050, 74] width 9 height 9
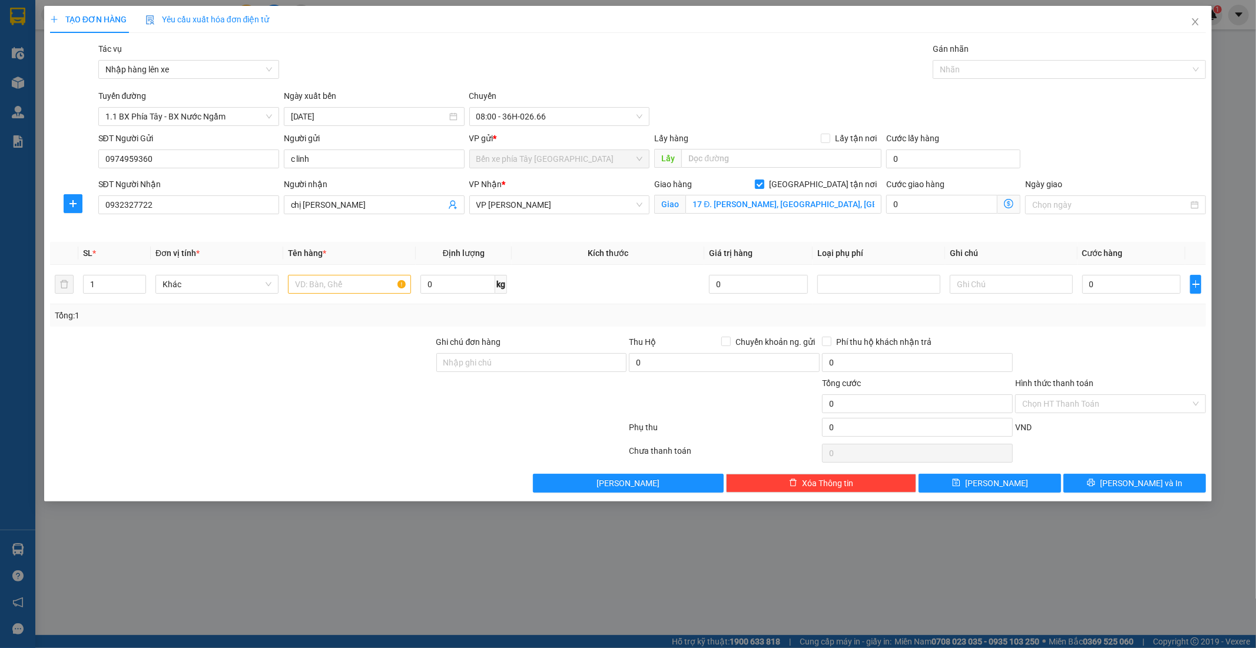
click at [1009, 202] on icon "dollar-circle" at bounding box center [1008, 203] width 9 height 9
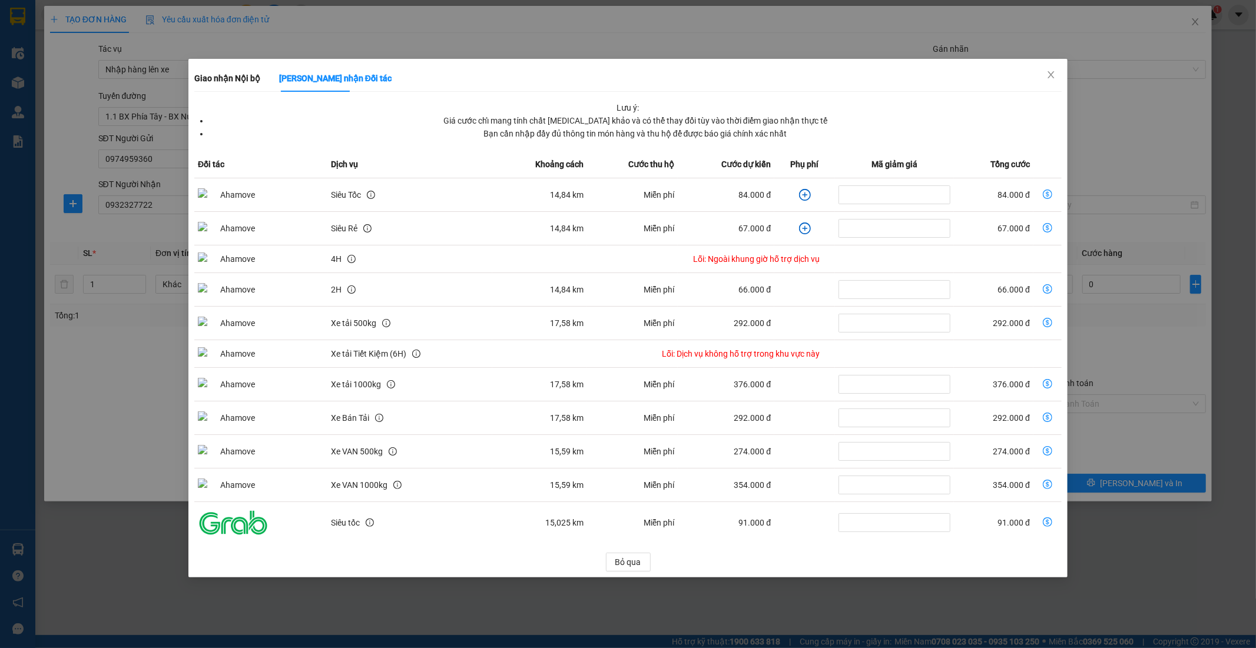
click at [805, 192] on icon "plus-circle" at bounding box center [805, 195] width 12 height 12
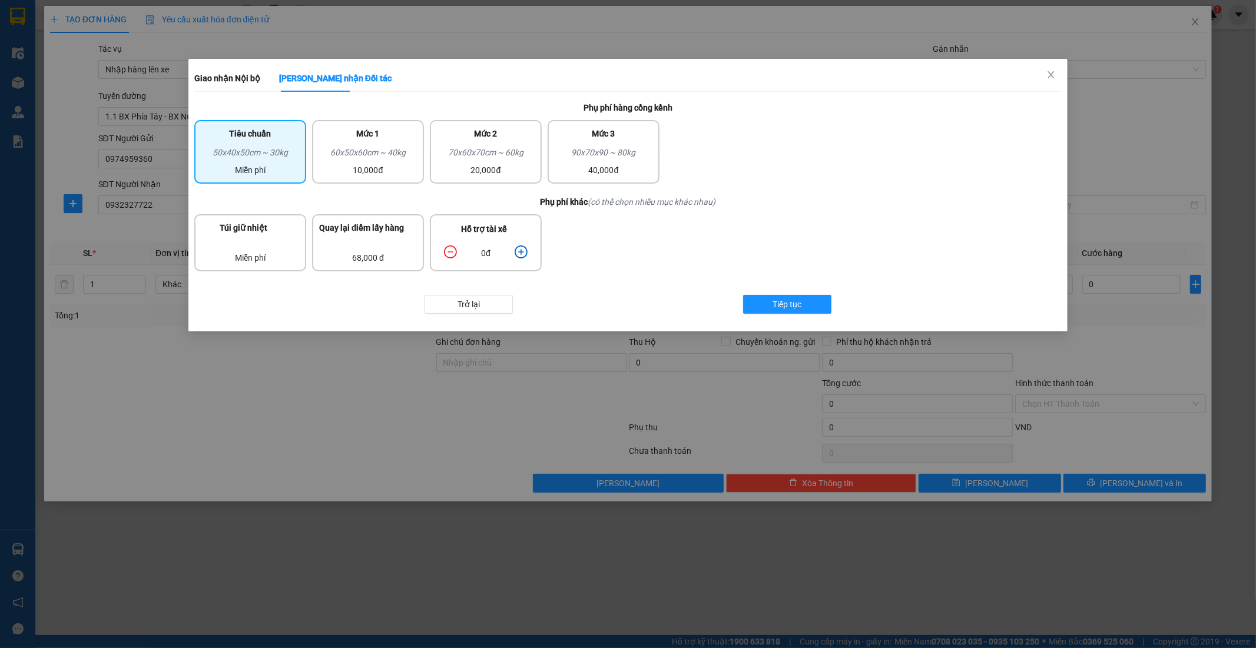
click at [517, 248] on icon "plus-circle" at bounding box center [520, 251] width 13 height 13
click at [805, 300] on button "Tiếp tục" at bounding box center [787, 304] width 88 height 19
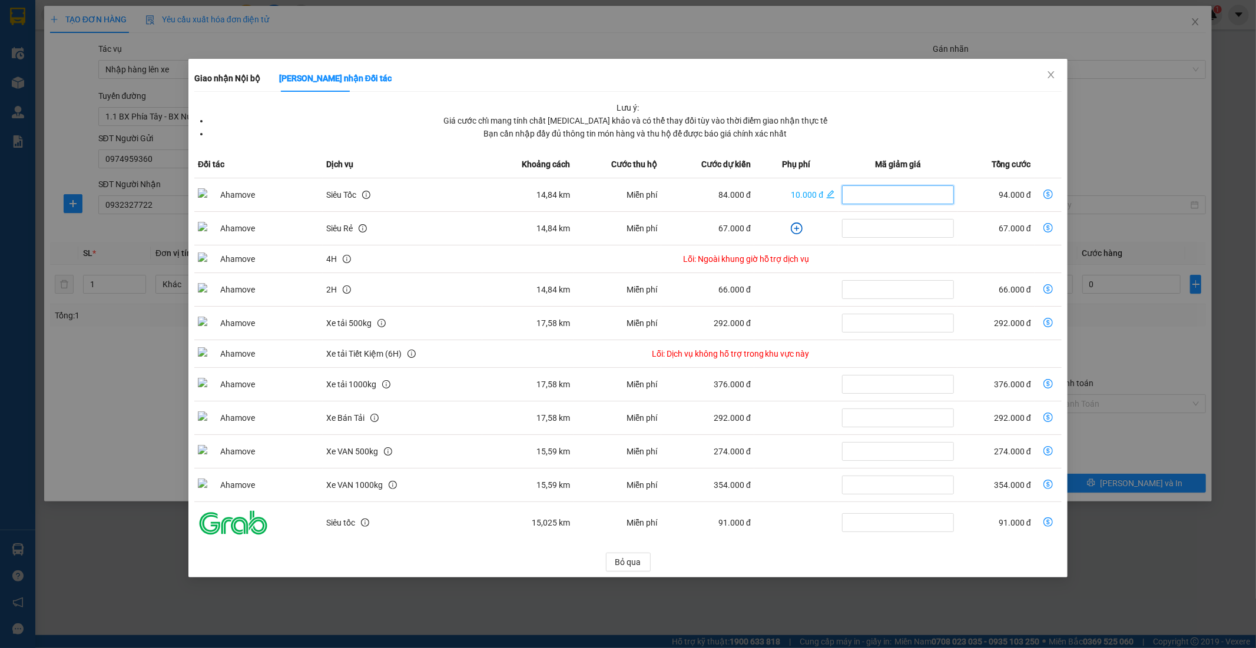
click at [859, 197] on input "dollar-circle" at bounding box center [898, 194] width 112 height 19
click at [1010, 192] on td "94.000 đ" at bounding box center [995, 195] width 77 height 34
click at [1051, 192] on icon "dollar-circle" at bounding box center [1047, 194] width 9 height 9
type input "94.000"
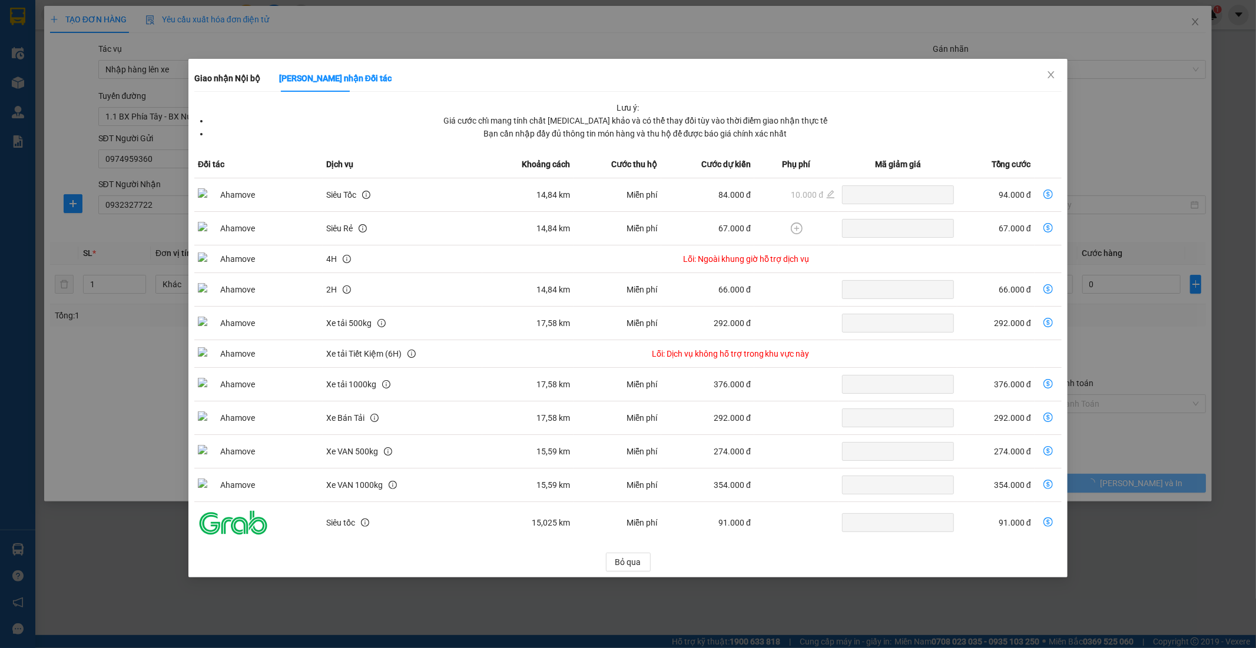
type input "94.000"
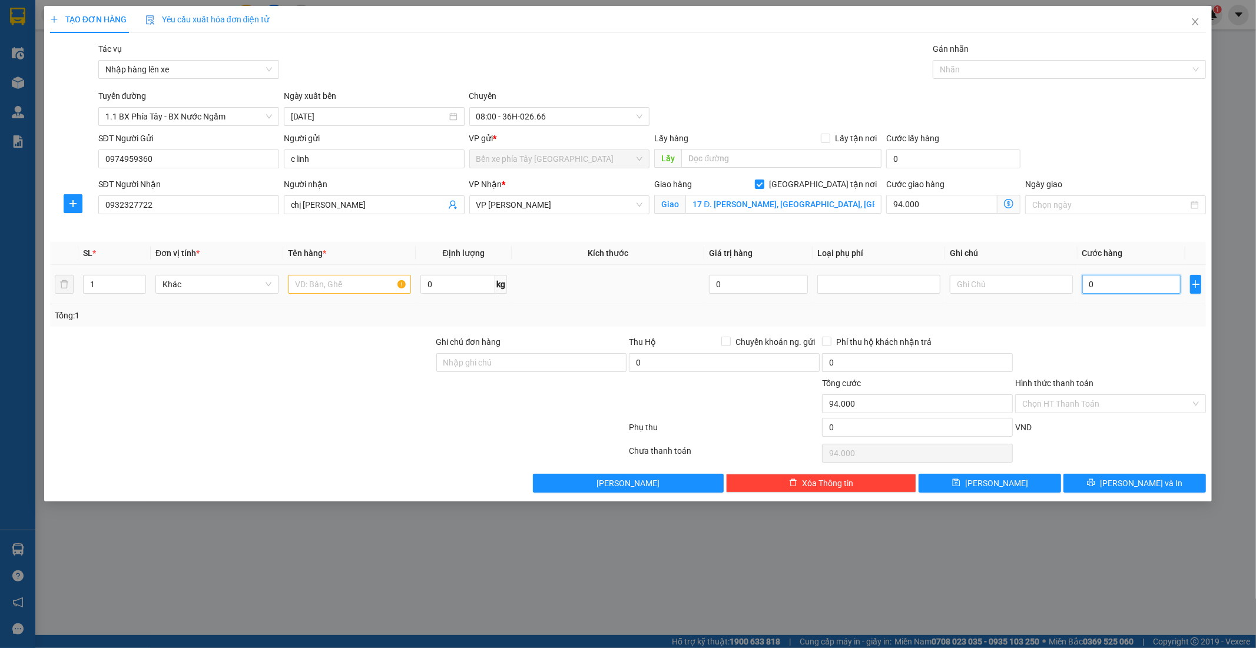
click at [1086, 287] on input "0" at bounding box center [1131, 284] width 99 height 19
click at [1093, 285] on input "0" at bounding box center [1131, 284] width 99 height 19
click at [1089, 286] on input "0" at bounding box center [1131, 284] width 99 height 19
type input "30"
type input "94.030"
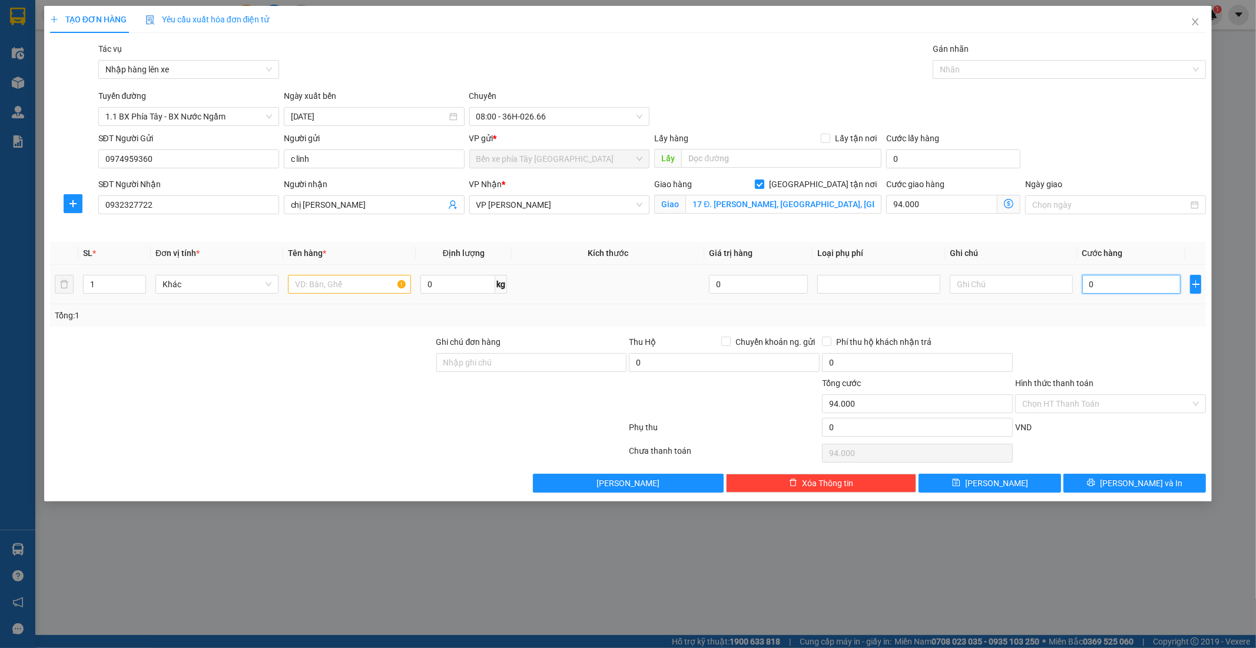
type input "94.030"
type input "30.000"
type input "124.000"
click at [1151, 358] on div at bounding box center [1110, 356] width 193 height 41
click at [695, 206] on input "17 Đ. Lê Trọng Tấn, Dương Kinh, Hà Đông, Hà Nội 00120, Việt Nam" at bounding box center [783, 204] width 196 height 19
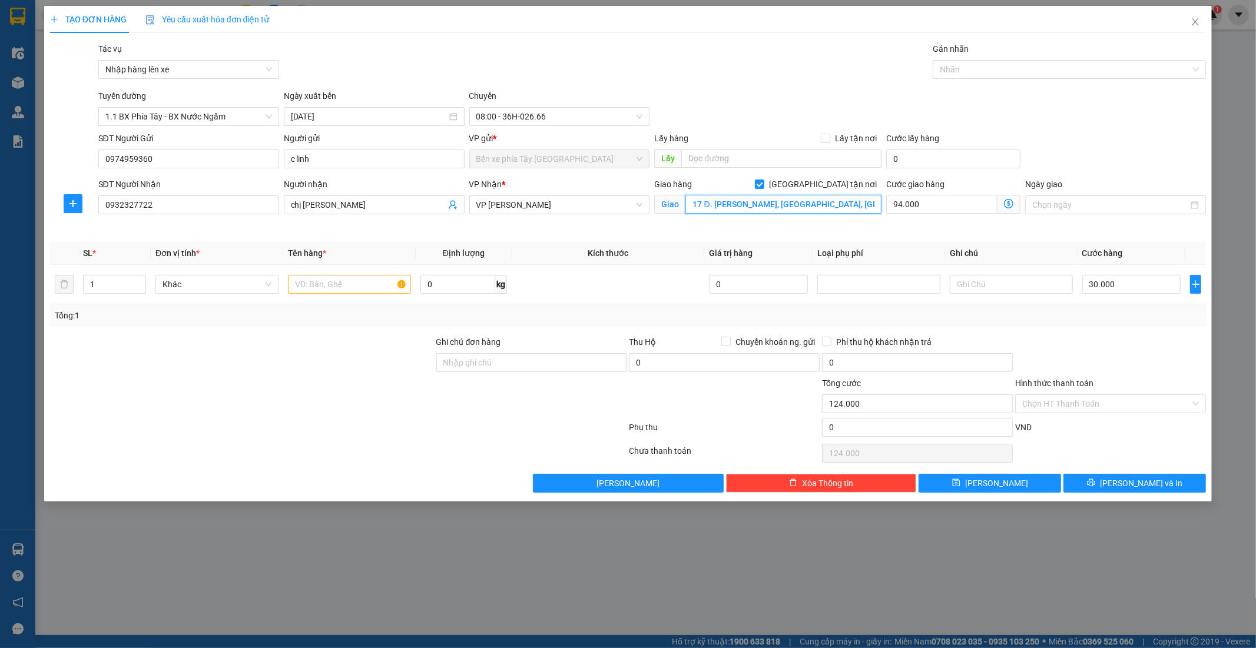
click at [690, 205] on input "17 Đ. Lê Trọng Tấn, Dương Kinh, Hà Đông, Hà Nội 00120, Việt Nam" at bounding box center [783, 204] width 196 height 19
click at [1127, 403] on input "Hình thức thanh toán" at bounding box center [1106, 404] width 168 height 18
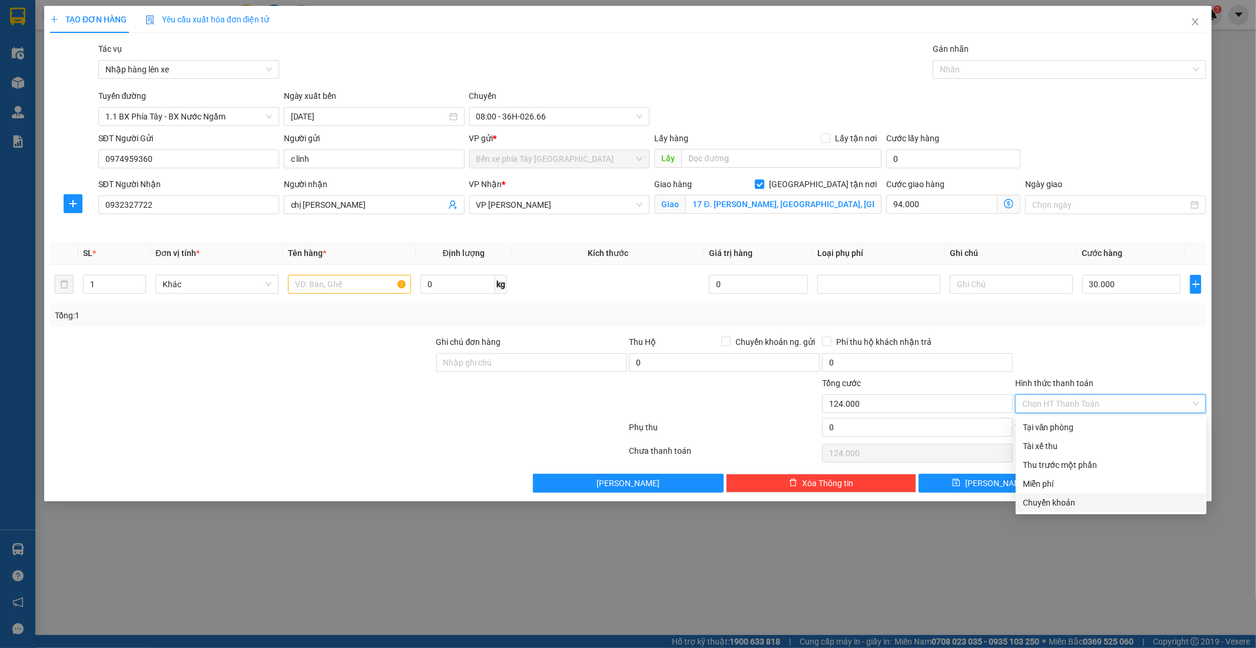
click at [1067, 506] on div "Chuyển khoản" at bounding box center [1110, 502] width 177 height 13
type input "0"
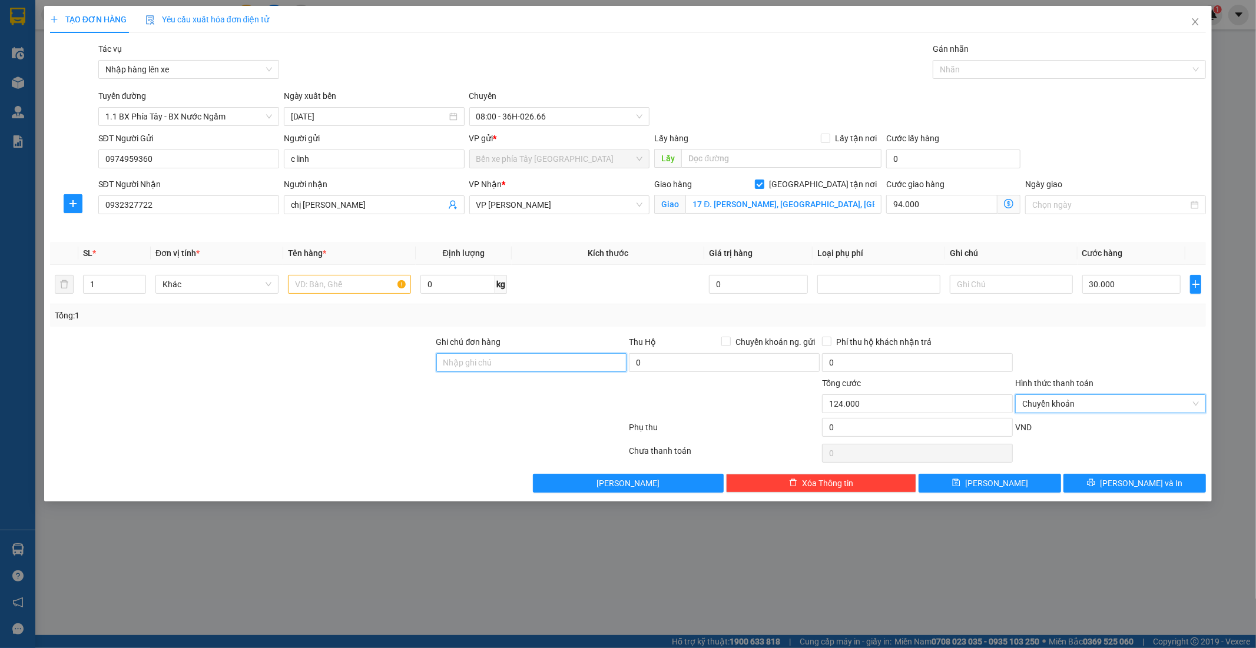
click at [525, 357] on input "Ghi chú đơn hàng" at bounding box center [531, 362] width 191 height 19
type input "Nntt - ck 14/9 viettin Ngo Thi Linh 7h28"
click at [785, 204] on input "17 Đ. Lê Trọng Tấn, Dương Kinh, Hà Đông, Hà Nội 00120, Việt Nam" at bounding box center [783, 204] width 196 height 19
click at [799, 206] on input "17 Đ. Lê Trọng Tấn, Dương Kinh, Hà Đông, Hà Nội 00120, Việt Nam" at bounding box center [783, 204] width 196 height 19
click at [1011, 195] on span "Giao nhận Nội bộ Giao nhận Đối tác Lưu ý: Giá cước chỉ mang tính chất tham khảo…" at bounding box center [1008, 204] width 23 height 19
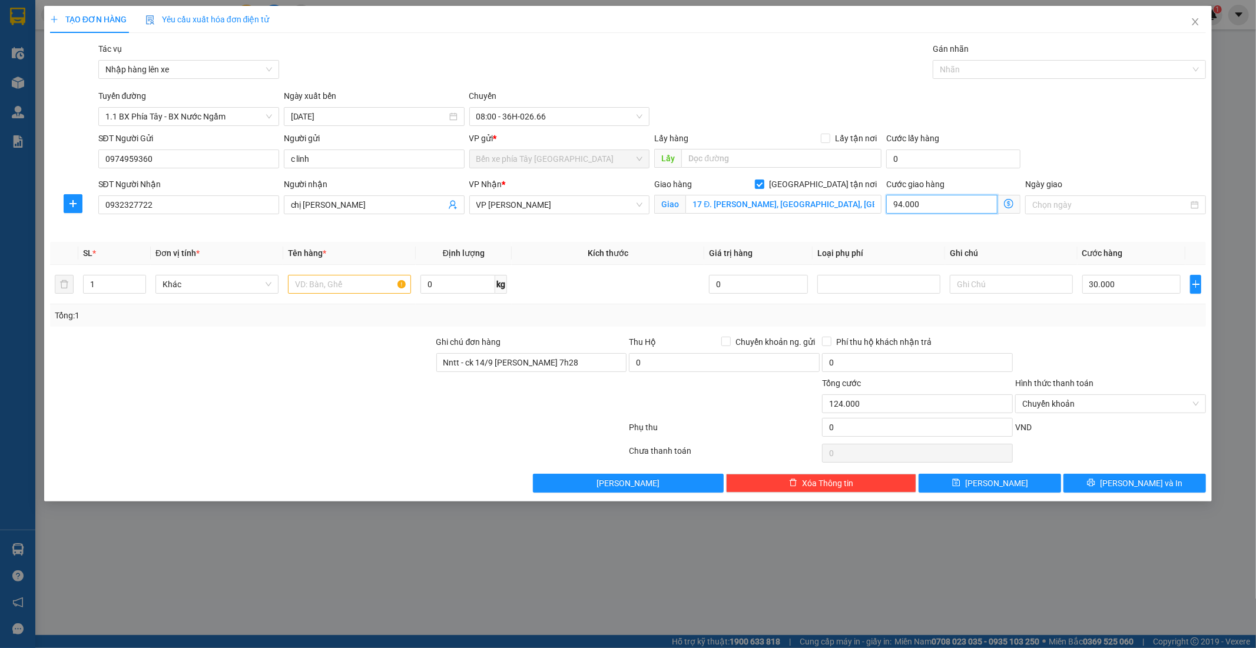
click at [995, 202] on input "94.000" at bounding box center [941, 204] width 111 height 19
click at [1001, 202] on span "Giao nhận Nội bộ Giao nhận Đối tác Lưu ý: Giá cước chỉ mang tính chất tham khảo…" at bounding box center [1008, 204] width 23 height 19
click at [976, 202] on input "94.000" at bounding box center [941, 204] width 111 height 19
type input "30.000"
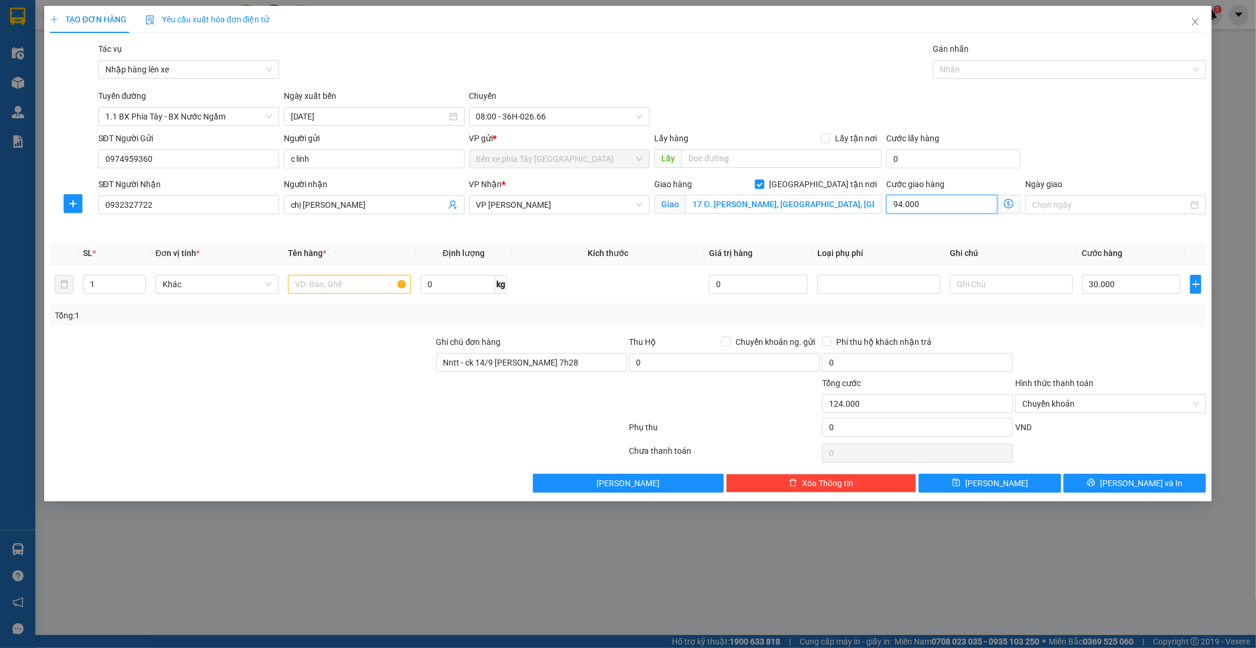
type input "0"
type input "30.001"
type input "1"
type input "30.010"
type input "10"
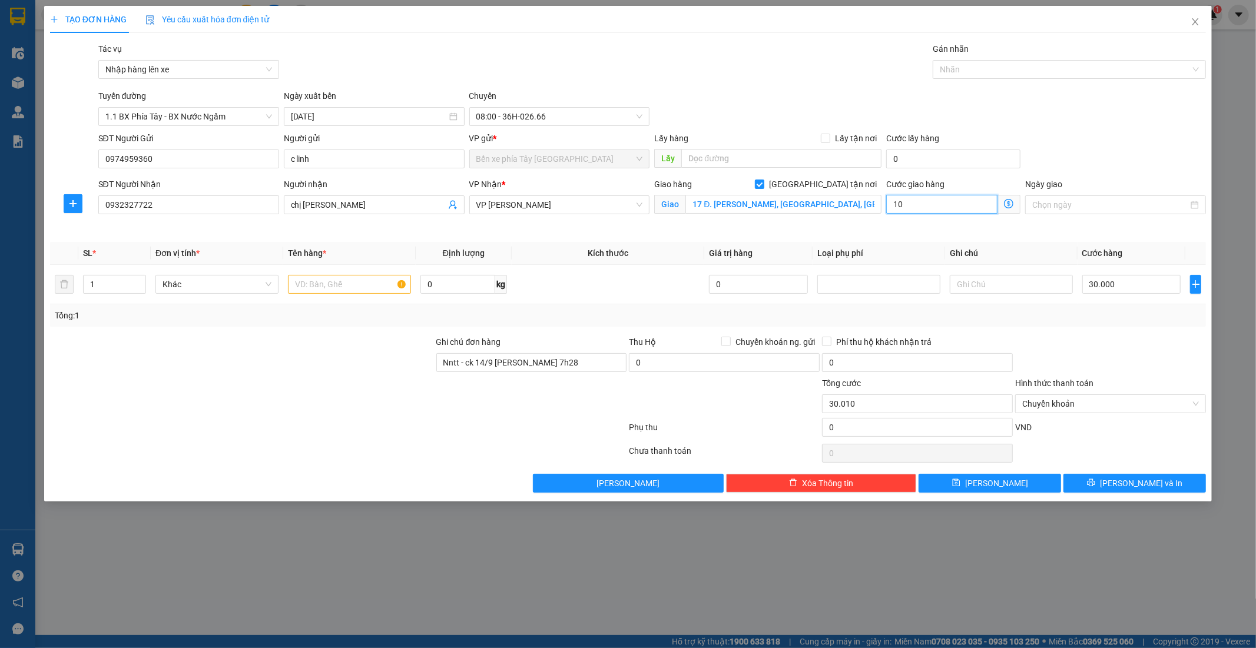
type input "30.100"
type input "100"
drag, startPoint x: 976, startPoint y: 202, endPoint x: 855, endPoint y: 192, distance: 121.7
click at [867, 197] on div "SĐT Người Nhận 0932327722 Người nhận chị Trang VP Nhận * VP Ngọc Hồi Giao hàng …" at bounding box center [652, 205] width 1113 height 55
type input "30.009"
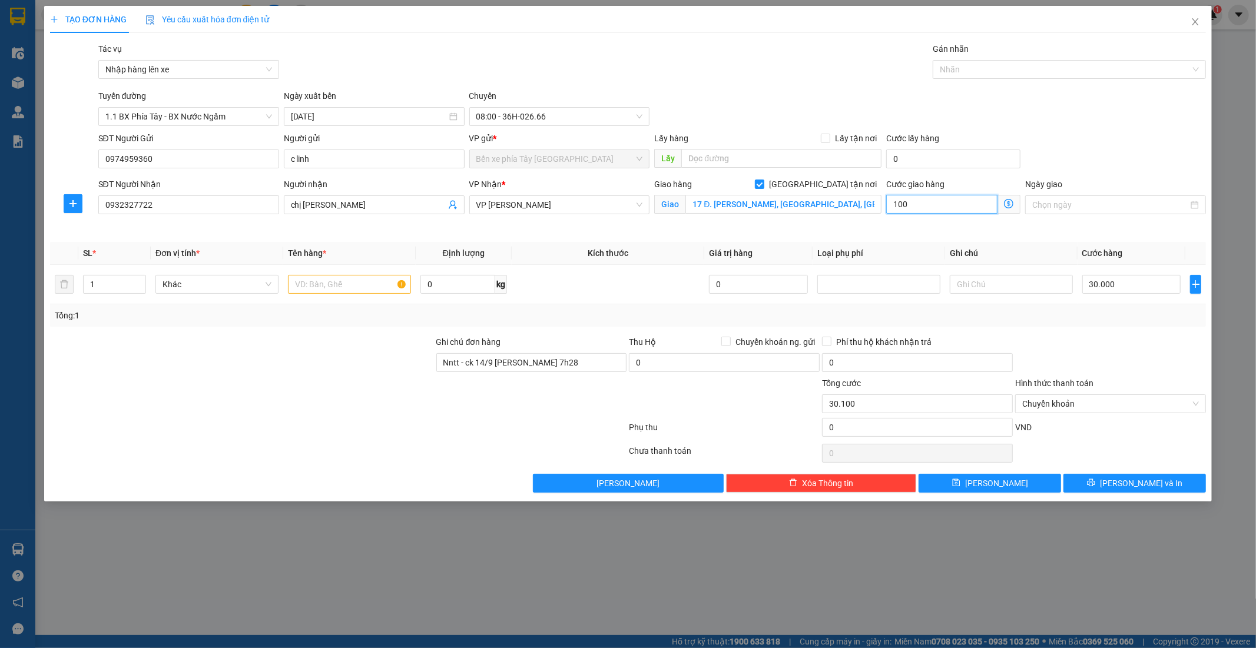
type input "9"
type input "30.094"
type input "94"
type input "124.000"
type input "94.000"
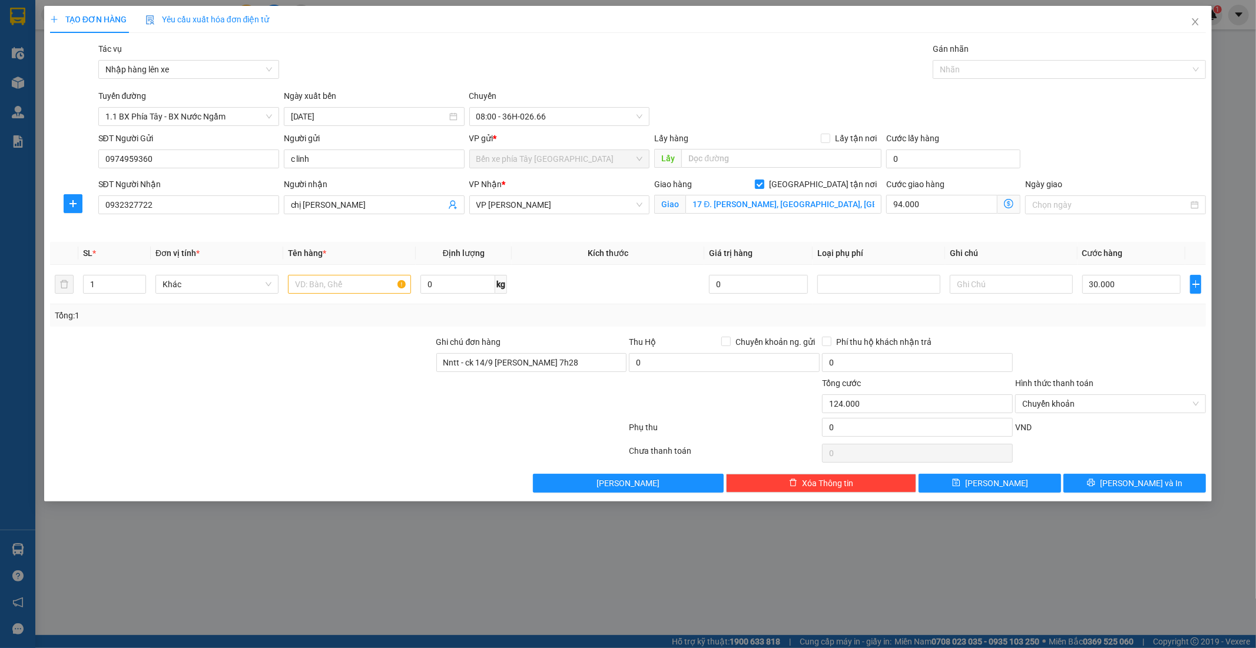
click at [908, 227] on div "Cước giao hàng 94.000 Giao nhận Nội bộ Giao nhận Đối tác Lưu ý: Giá cước chỉ ma…" at bounding box center [953, 205] width 139 height 55
click at [327, 297] on td at bounding box center [349, 284] width 132 height 39
click at [327, 293] on input "text" at bounding box center [349, 284] width 123 height 19
type input "1 clear giấy tờ"
click at [1153, 486] on span "Lưu và In" at bounding box center [1141, 483] width 82 height 13
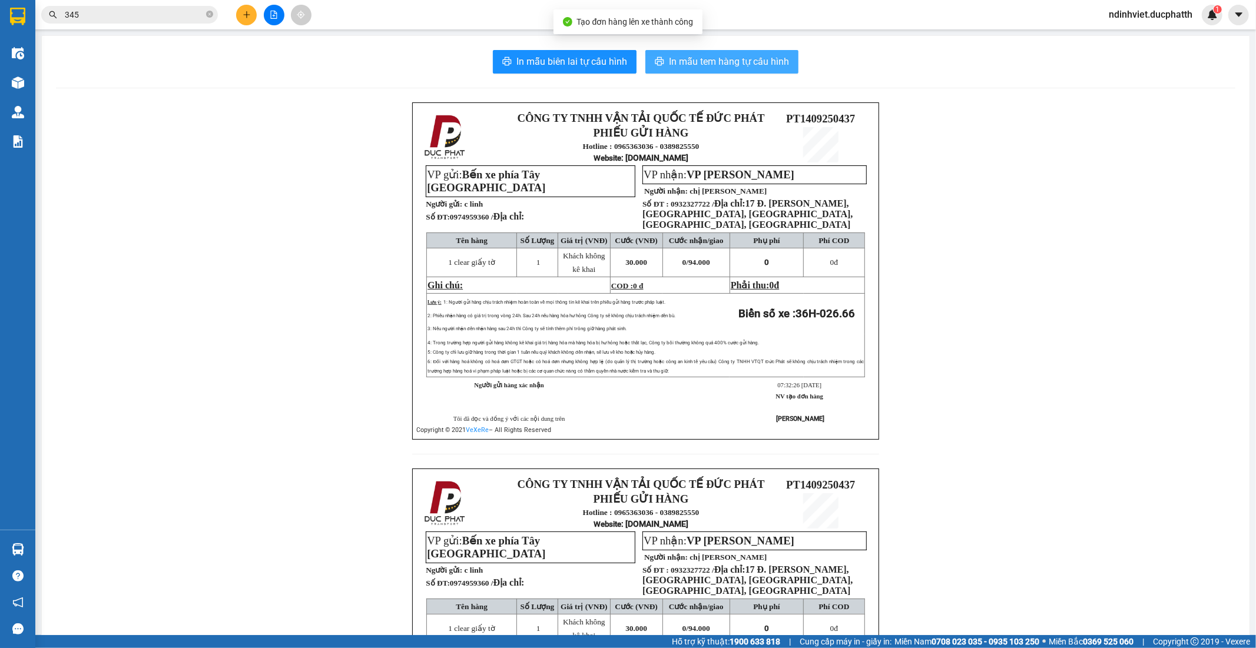
click at [703, 60] on span "In mẫu tem hàng tự cấu hình" at bounding box center [729, 61] width 120 height 15
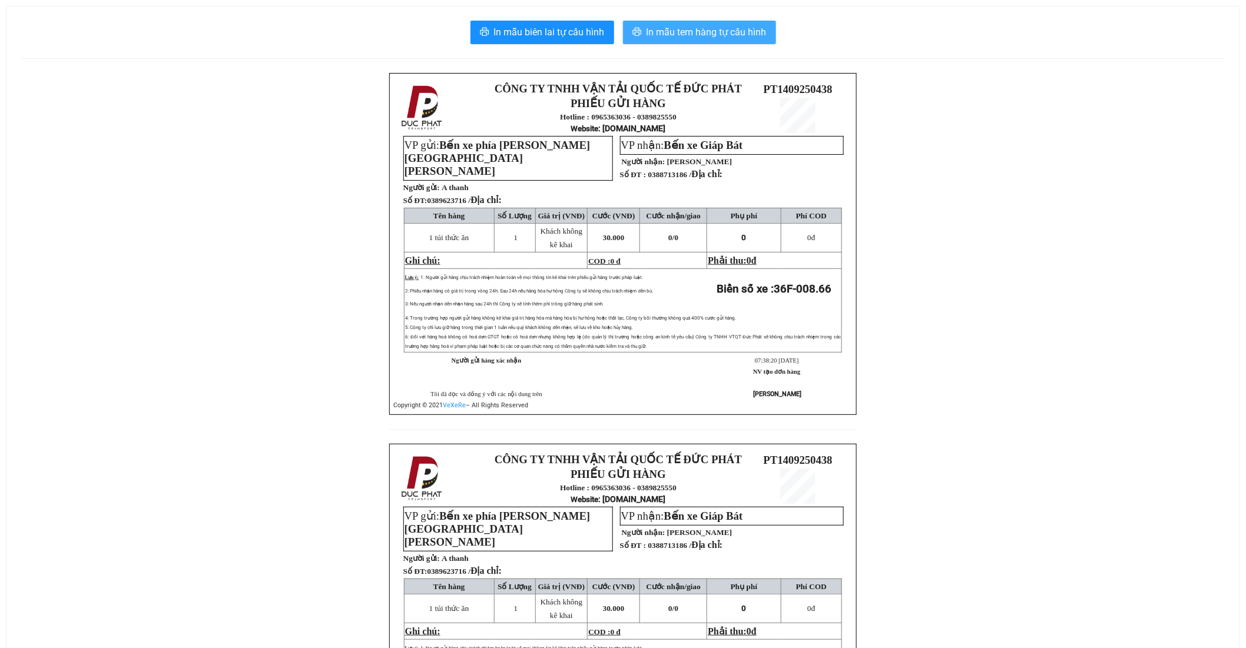
click at [670, 30] on span "In mẫu tem hàng tự cấu hình" at bounding box center [706, 32] width 120 height 15
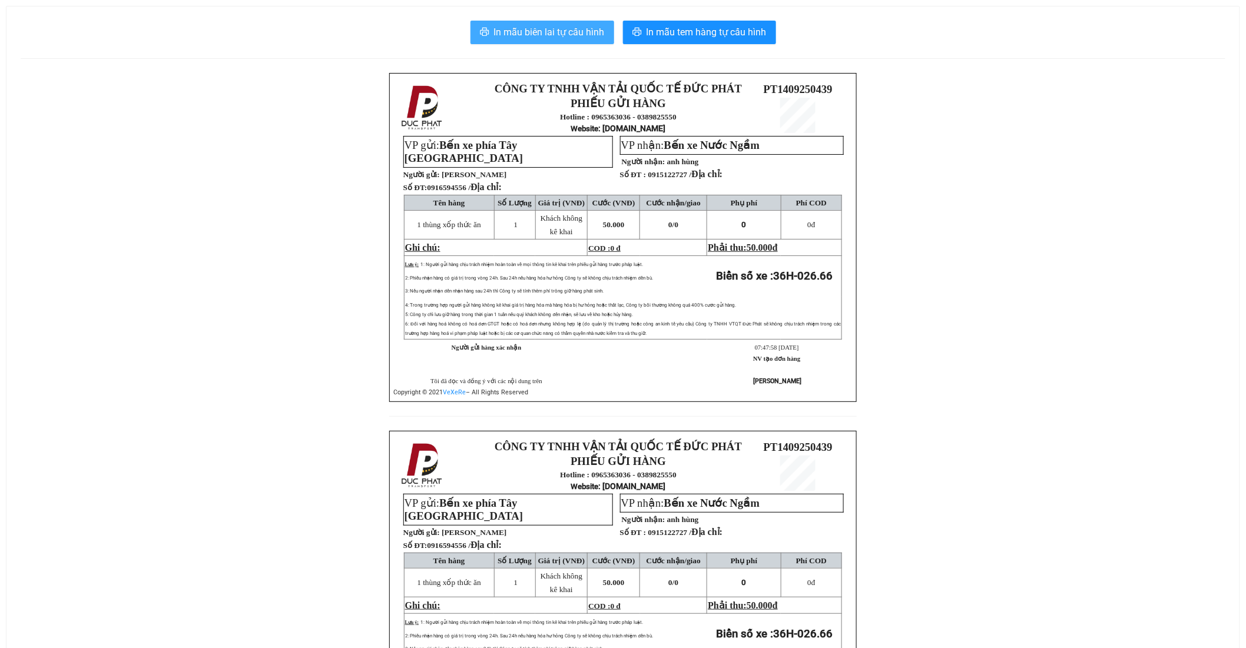
click at [552, 38] on span "In mẫu biên lai tự cấu hình" at bounding box center [549, 32] width 111 height 15
click at [562, 32] on span "In mẫu biên lai tự cấu hình" at bounding box center [549, 32] width 111 height 15
drag, startPoint x: 787, startPoint y: 250, endPoint x: 727, endPoint y: 274, distance: 64.9
drag, startPoint x: 727, startPoint y: 274, endPoint x: 1121, endPoint y: 219, distance: 397.7
click at [1121, 219] on div "CÔNG TY TNHH VẬN TẢI QUỐC TẾ ĐỨC PHÁT PHIẾU GỬI HÀNG Hotline : 0965363036 - 038…" at bounding box center [623, 431] width 1204 height 716
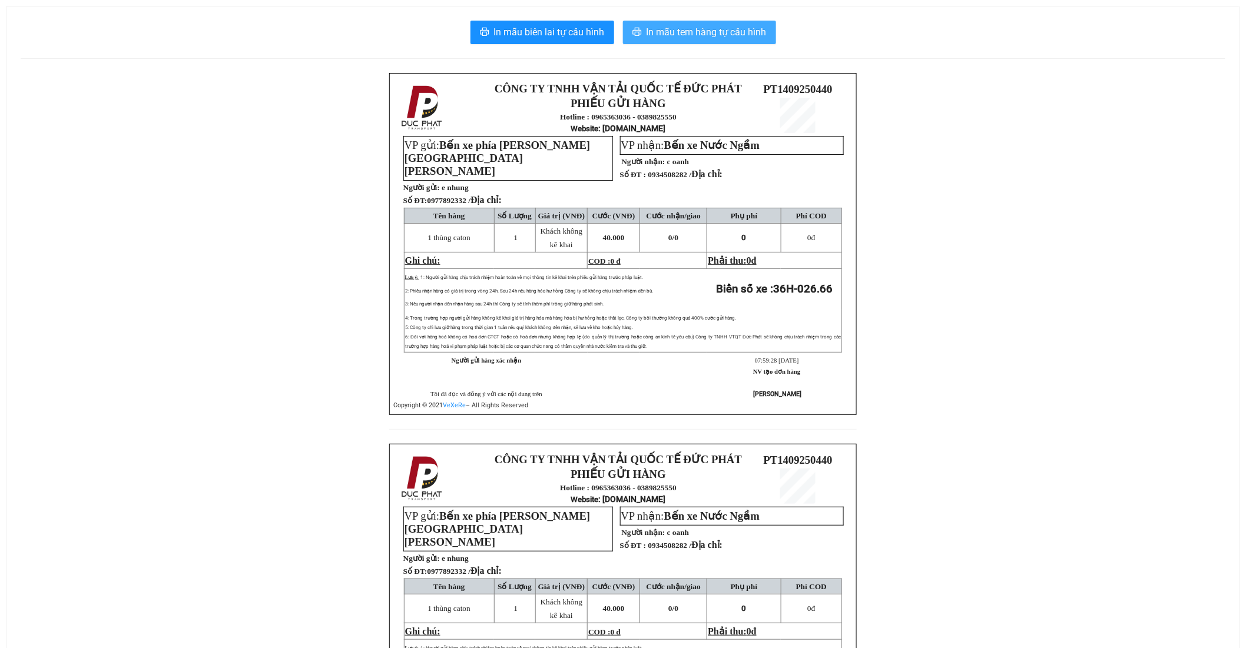
click at [760, 39] on button "In mẫu tem hàng tự cấu hình" at bounding box center [699, 33] width 153 height 24
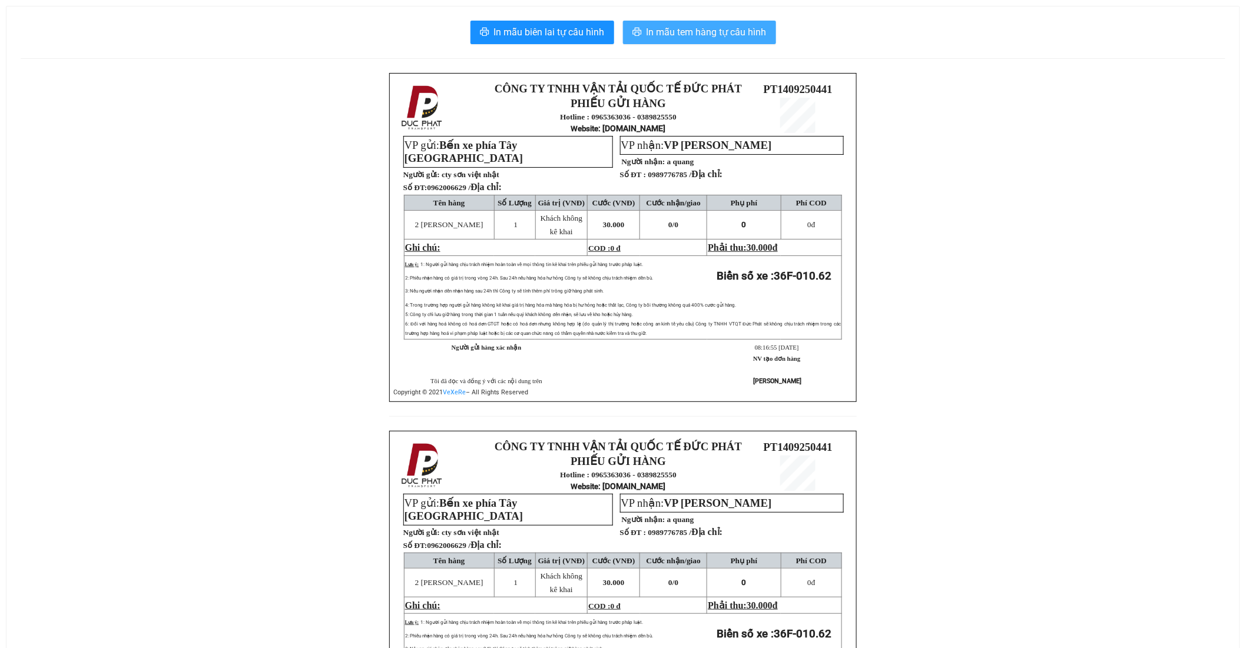
click at [683, 30] on span "In mẫu tem hàng tự cấu hình" at bounding box center [706, 32] width 120 height 15
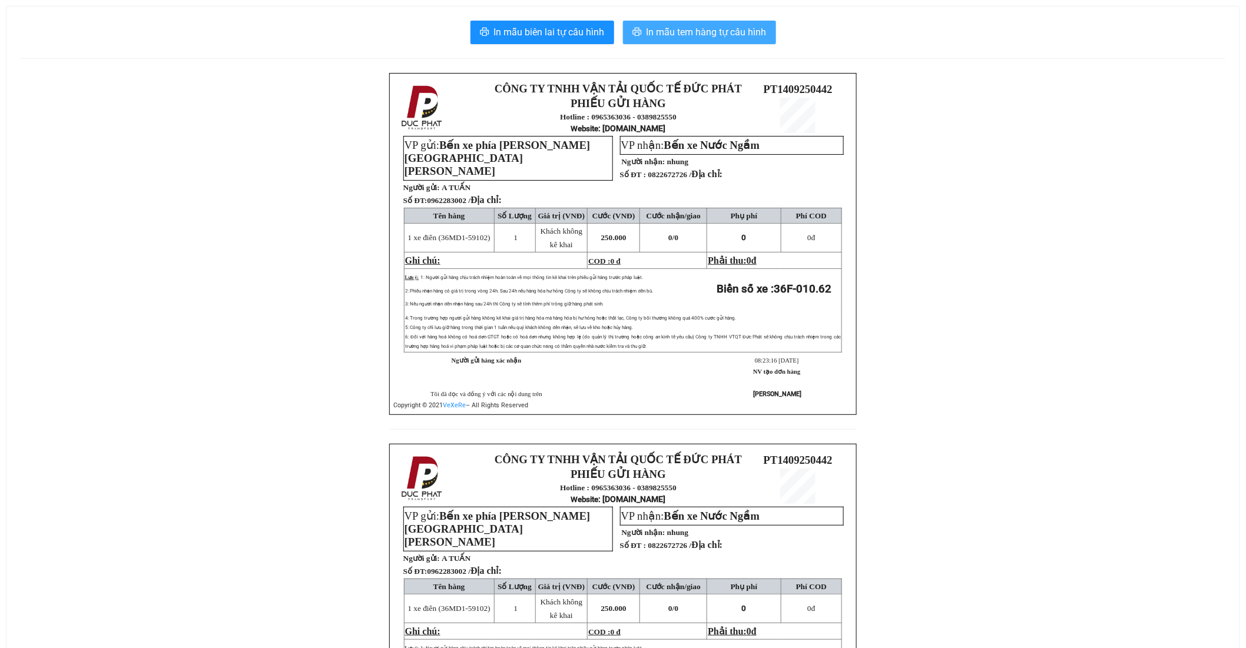
click at [732, 33] on span "In mẫu tem hàng tự cấu hình" at bounding box center [706, 32] width 120 height 15
click at [738, 38] on span "In mẫu tem hàng tự cấu hình" at bounding box center [706, 32] width 120 height 15
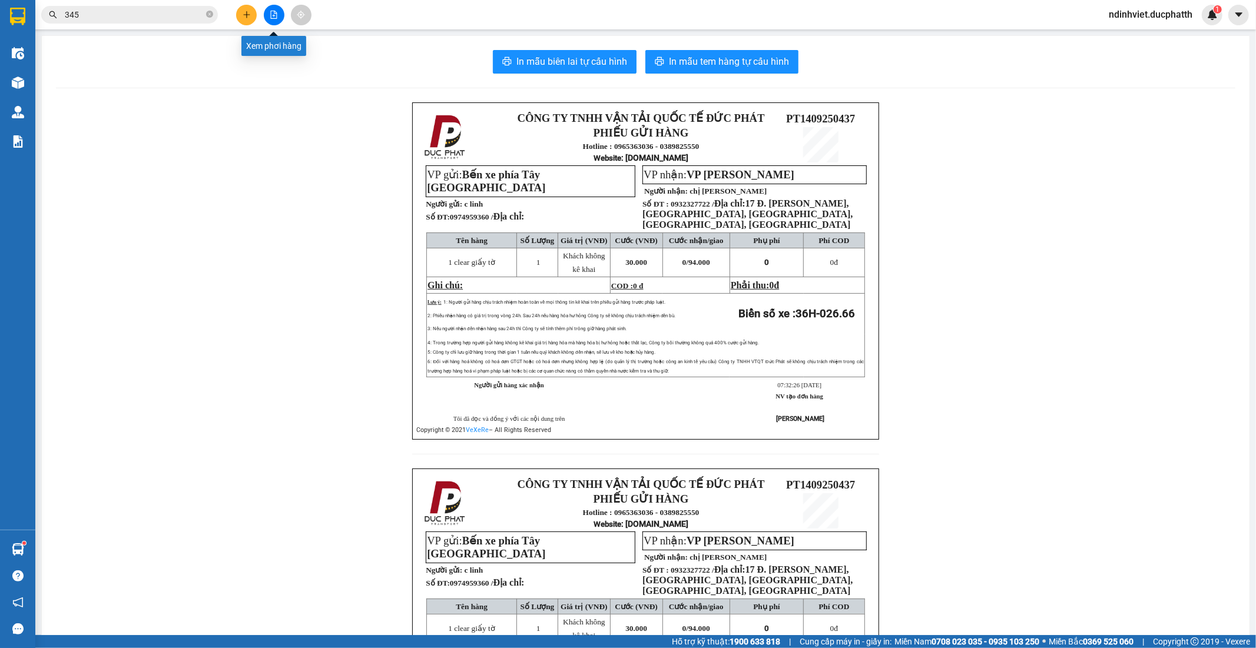
click at [270, 19] on button at bounding box center [274, 15] width 21 height 21
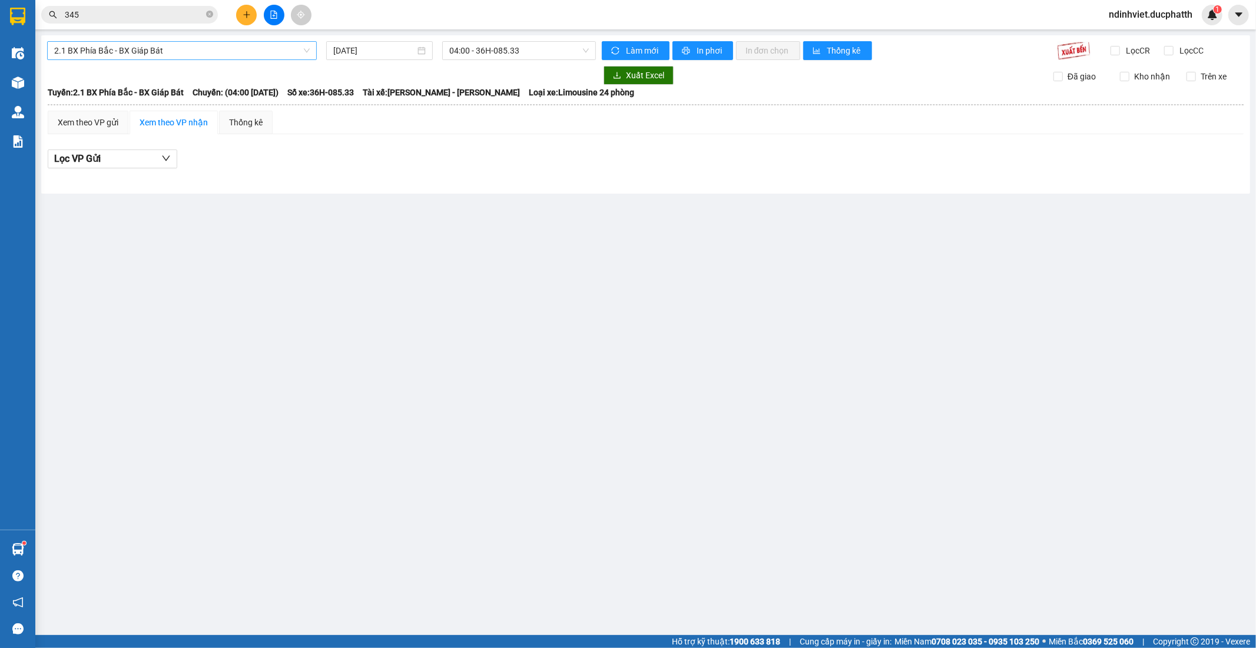
click at [244, 48] on span "2.1 BX Phía Bắc - BX Giáp Bát" at bounding box center [181, 51] width 255 height 18
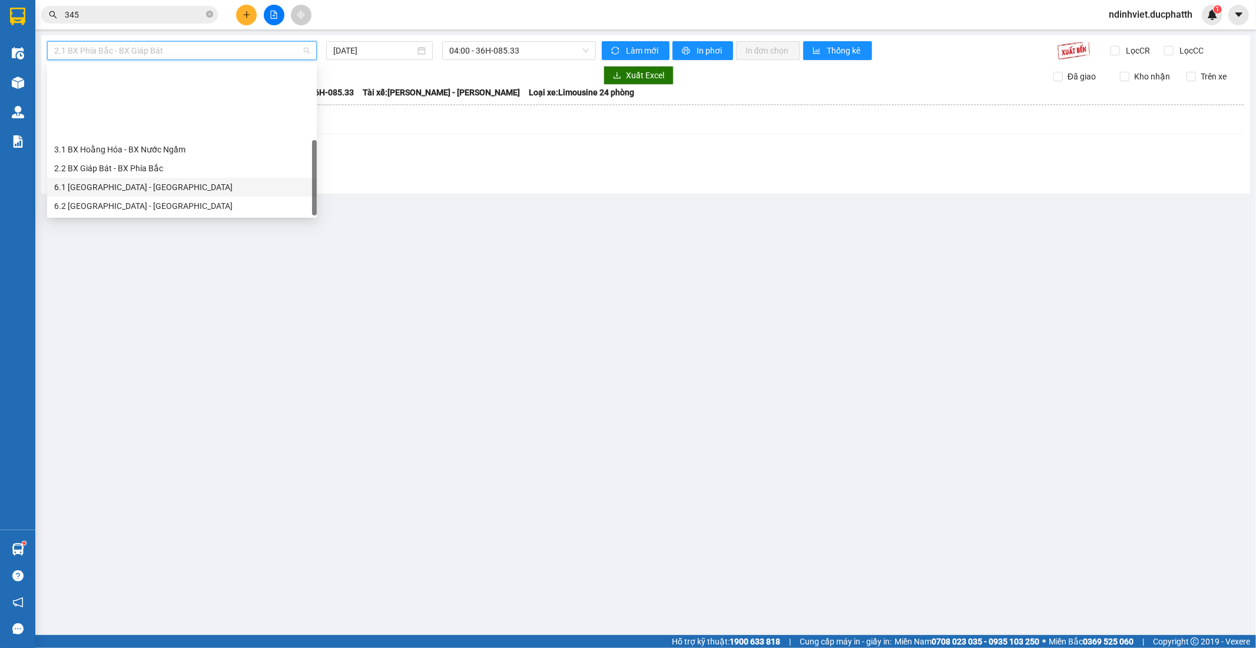
scroll to position [94, 0]
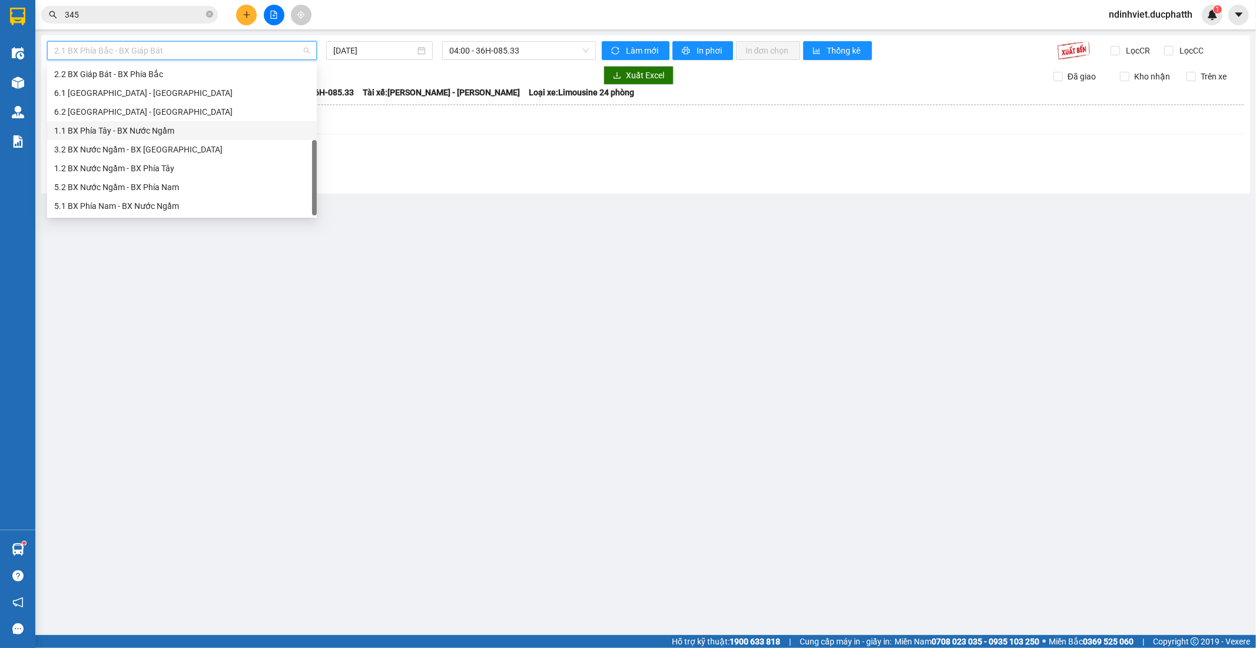
click at [146, 131] on div "1.1 BX Phía Tây - BX Nước Ngầm" at bounding box center [181, 130] width 255 height 13
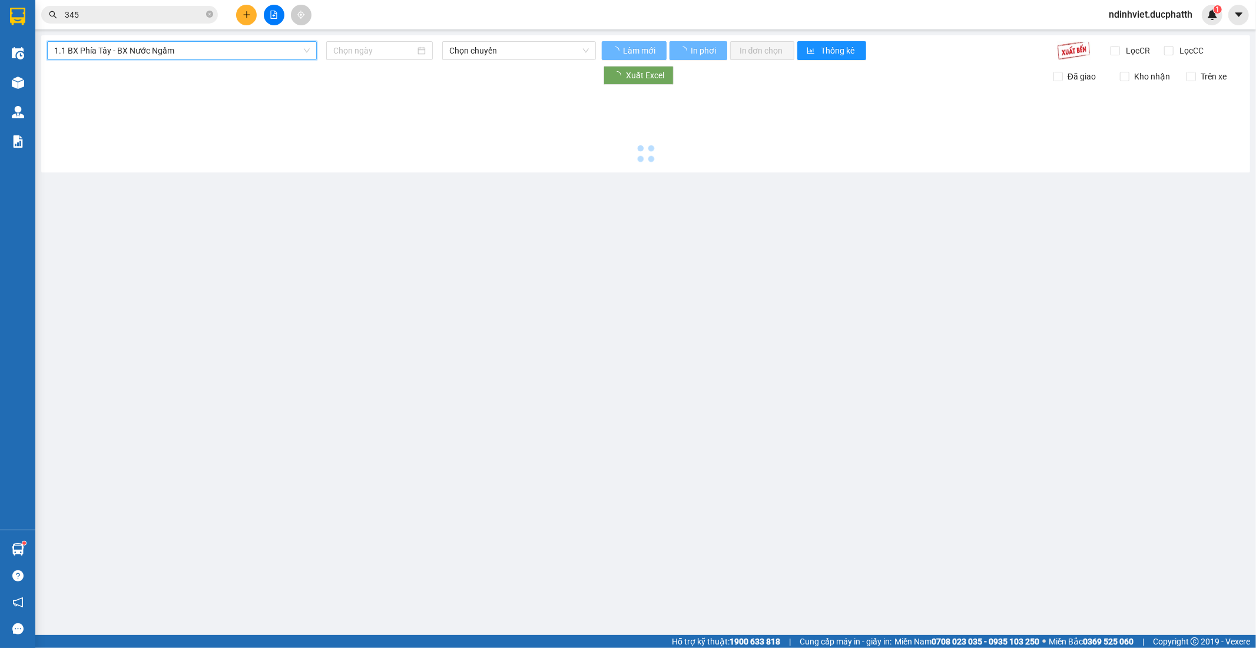
type input "[DATE]"
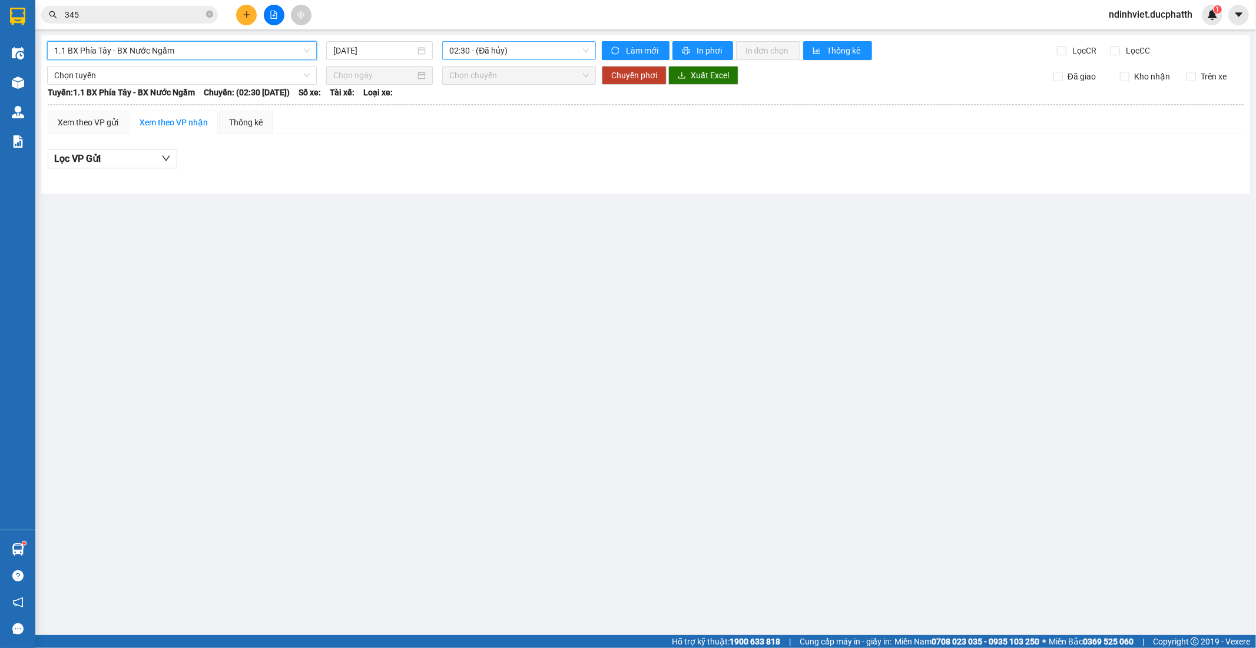
click at [552, 42] on span "02:30 - (Đã hủy)" at bounding box center [518, 51] width 139 height 18
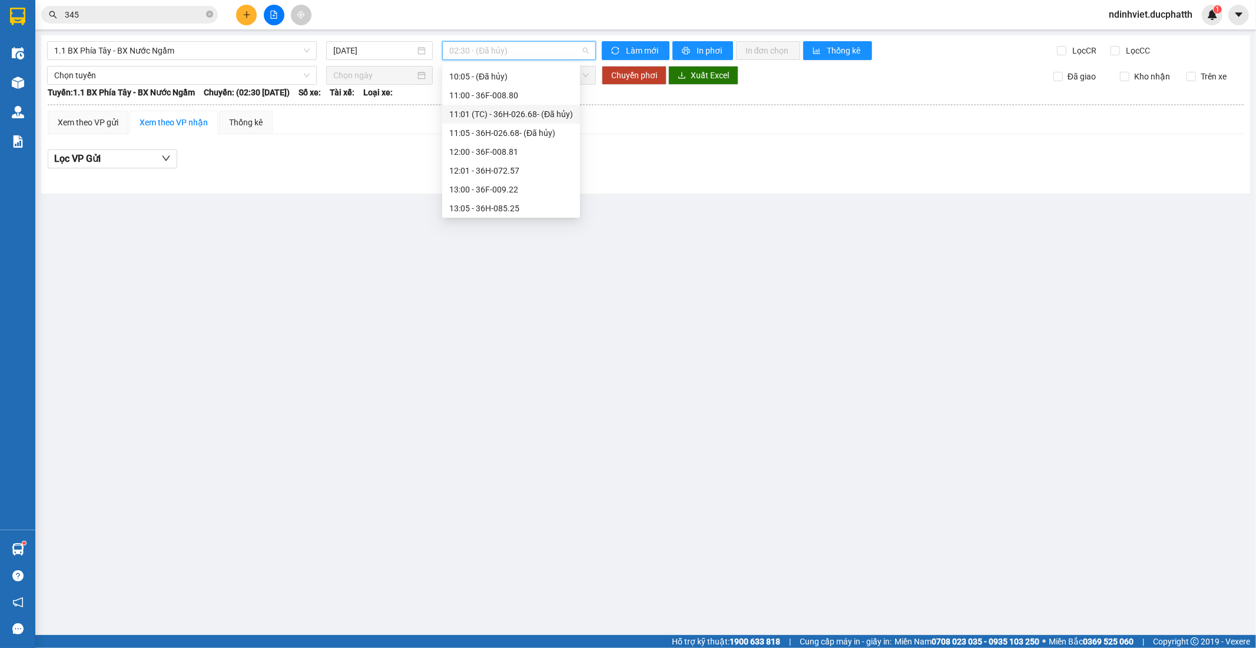
scroll to position [65, 0]
drag, startPoint x: 524, startPoint y: 158, endPoint x: 533, endPoint y: 180, distance: 24.3
click at [533, 180] on div "Chọn chuyến 02:30 - (Đã hủy) 03:00 - 36H-072.57 04:00 - 36F-009.22 05:00 - 36H-…" at bounding box center [511, 385] width 138 height 772
click at [518, 78] on div "09:00 - 36F-010.62" at bounding box center [511, 85] width 138 height 19
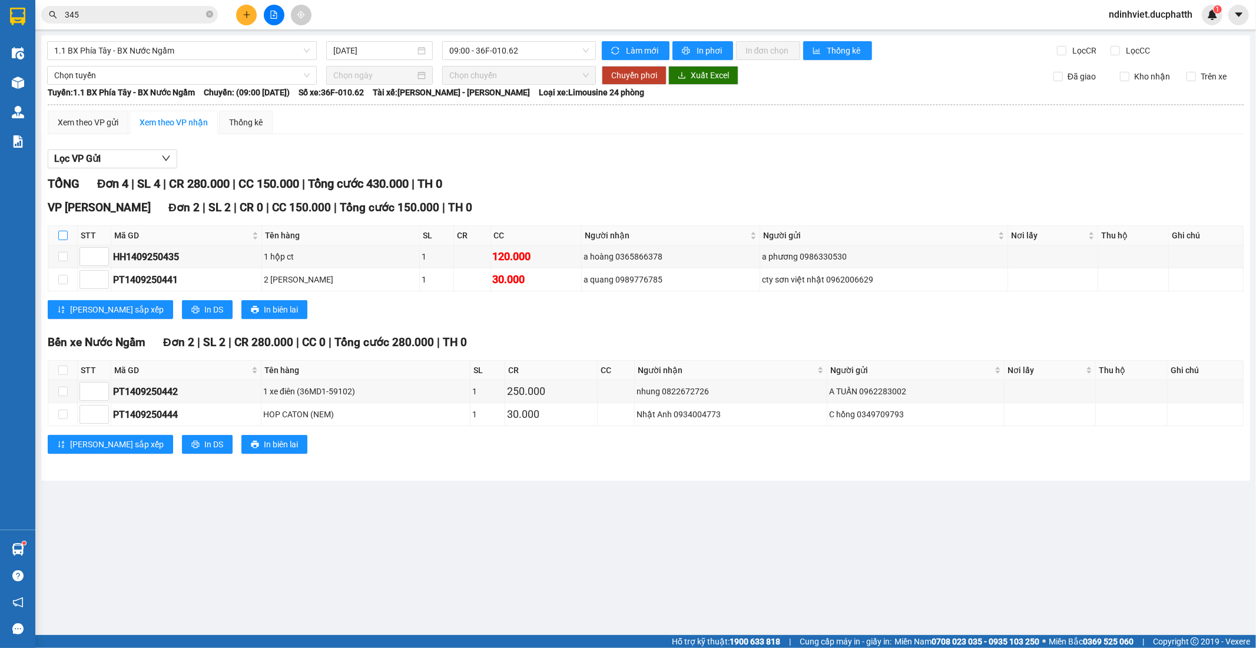
click at [61, 233] on input "checkbox" at bounding box center [62, 235] width 9 height 9
checkbox input "true"
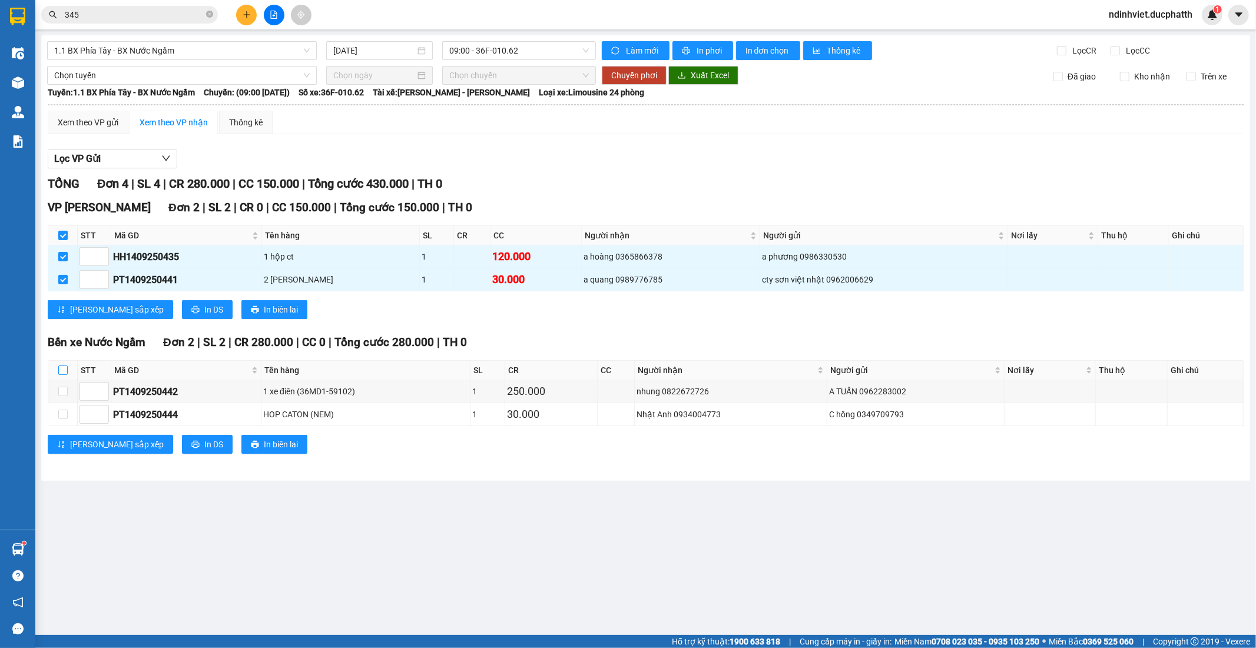
click at [61, 372] on input "checkbox" at bounding box center [62, 370] width 9 height 9
checkbox input "true"
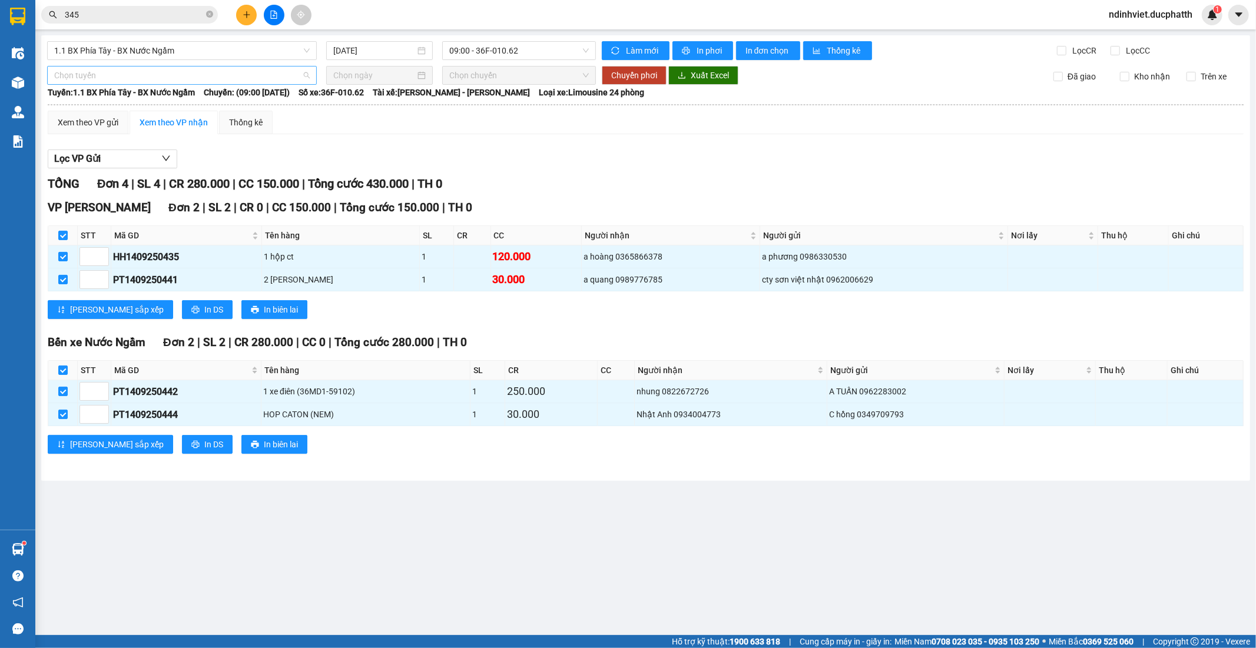
click at [244, 75] on span "Chọn tuyến" at bounding box center [181, 76] width 255 height 18
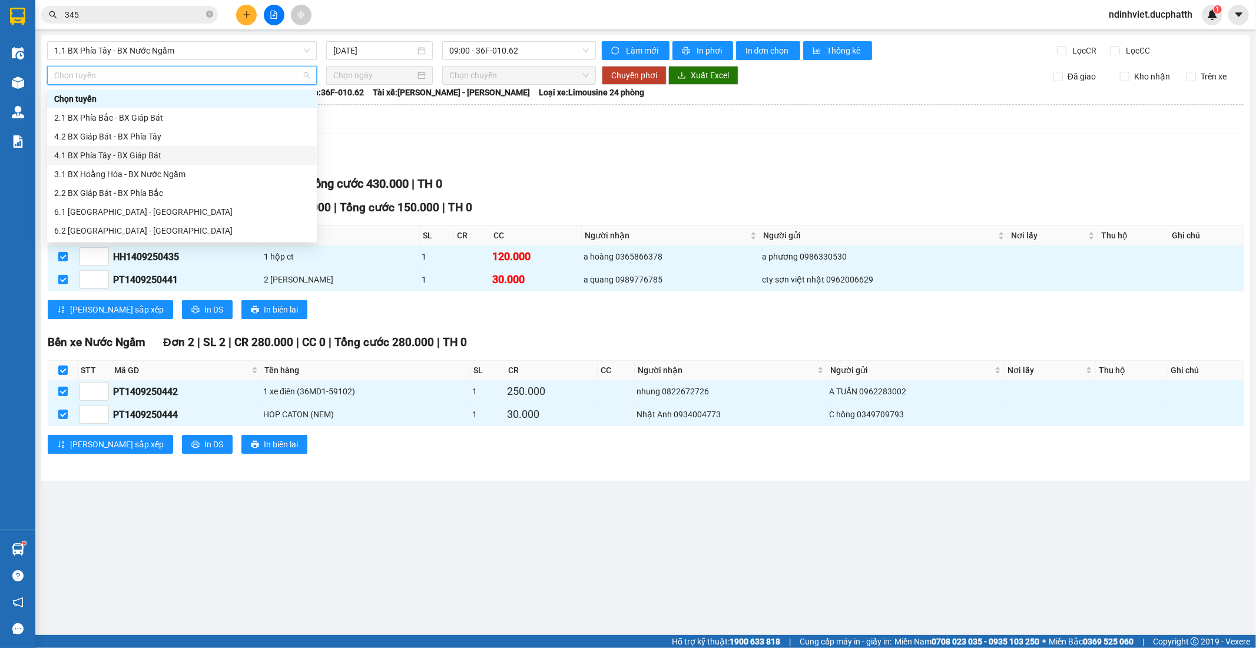
scroll to position [94, 0]
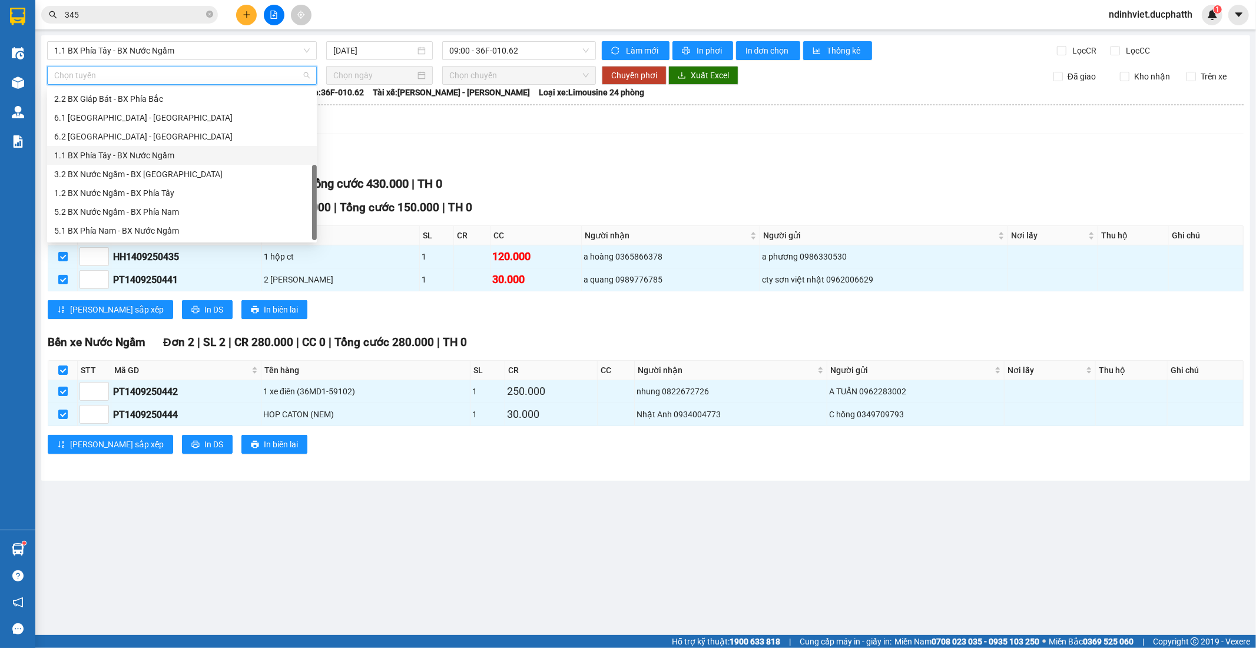
click at [137, 159] on div "1.1 BX Phía Tây - BX Nước Ngầm" at bounding box center [181, 155] width 255 height 13
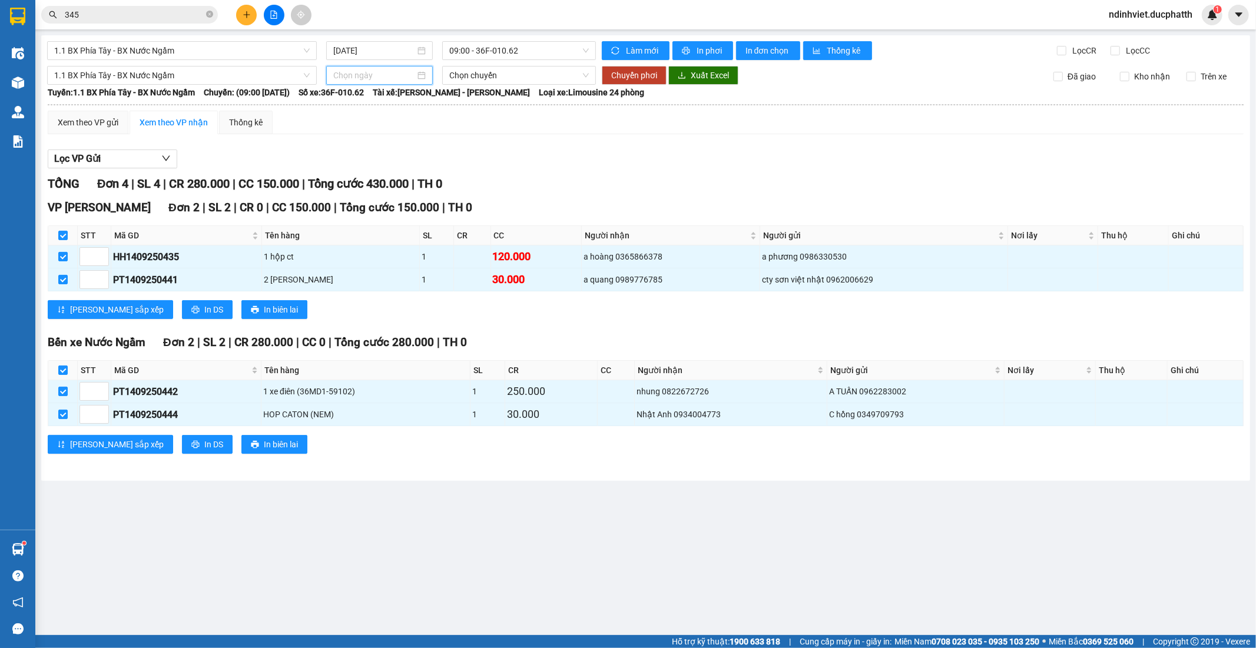
click at [403, 81] on input at bounding box center [374, 75] width 82 height 13
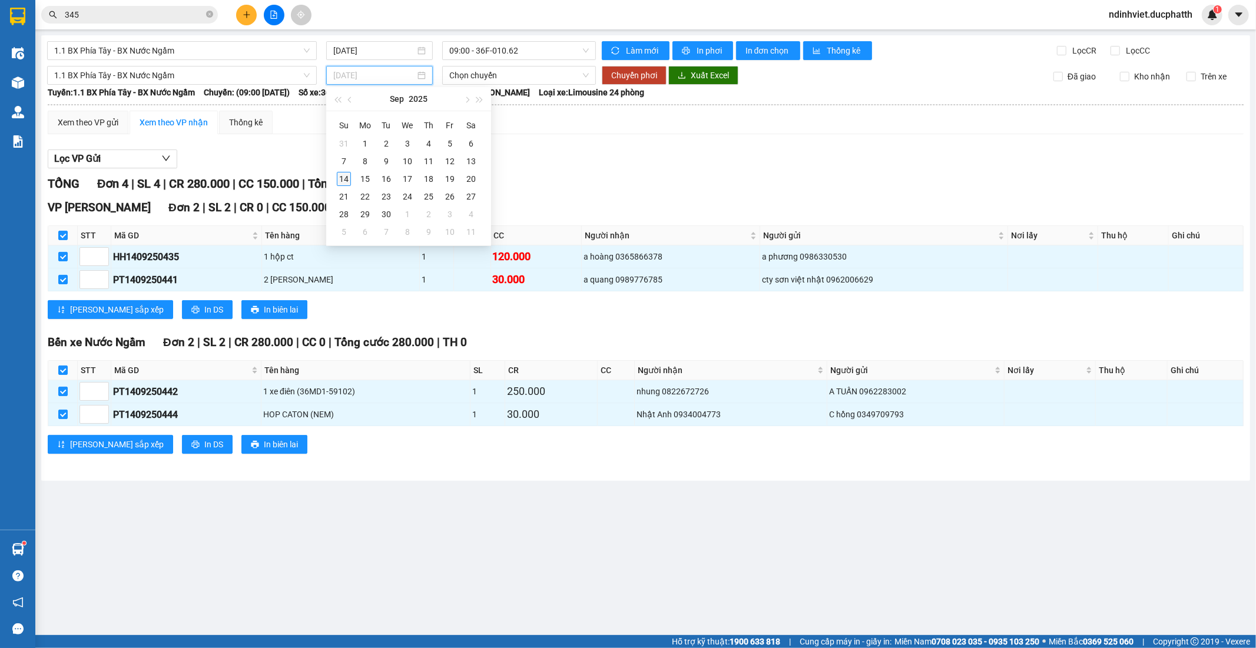
type input "14/09/2025"
click at [338, 178] on div "14" at bounding box center [344, 179] width 14 height 14
type input "14/09/2025"
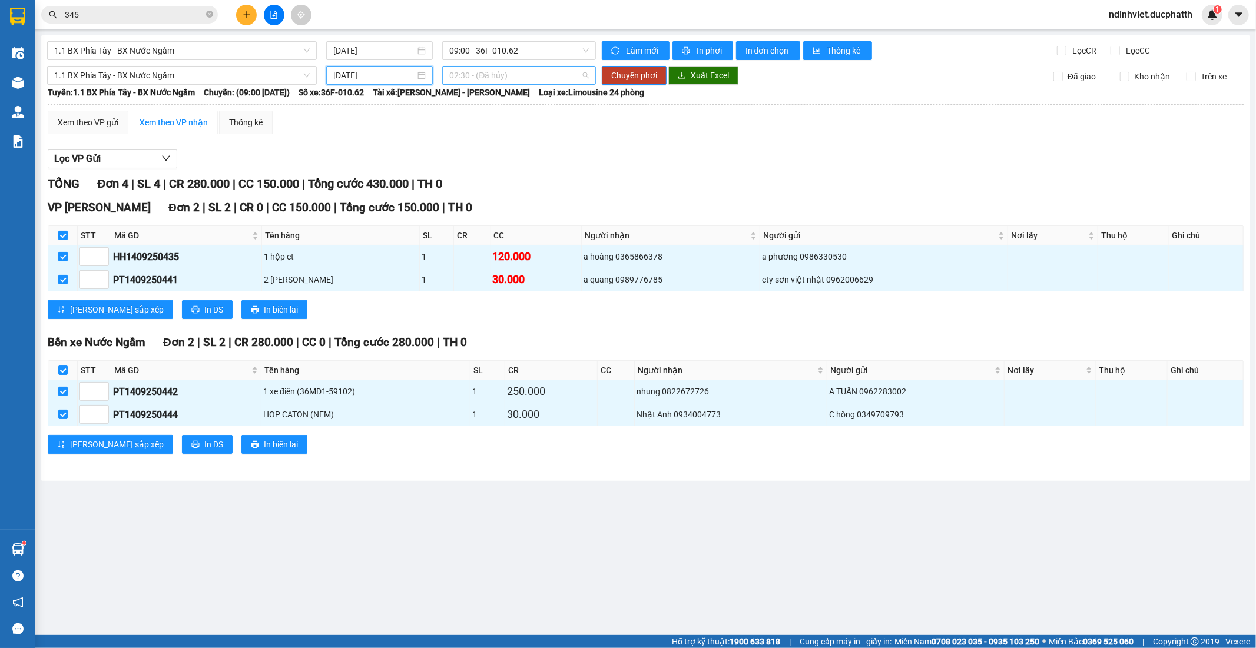
click at [542, 77] on span "02:30 - (Đã hủy)" at bounding box center [518, 76] width 139 height 18
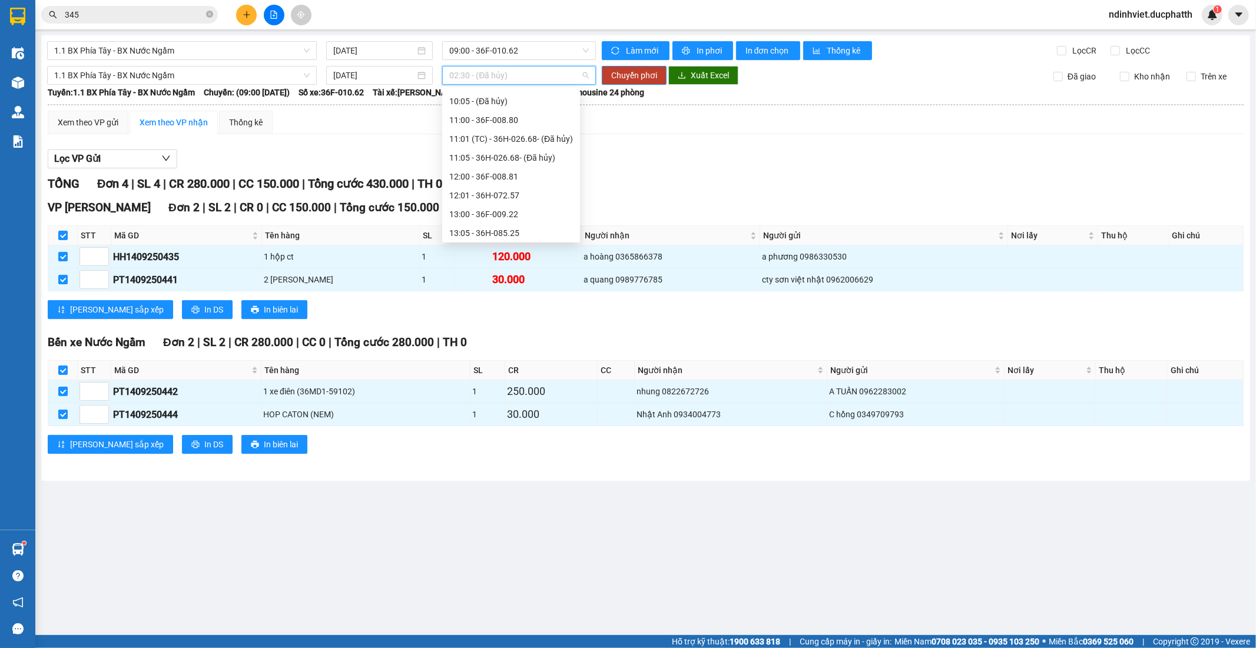
scroll to position [196, 0]
click at [514, 132] on div "09:05 - 36H-087.70" at bounding box center [511, 128] width 124 height 13
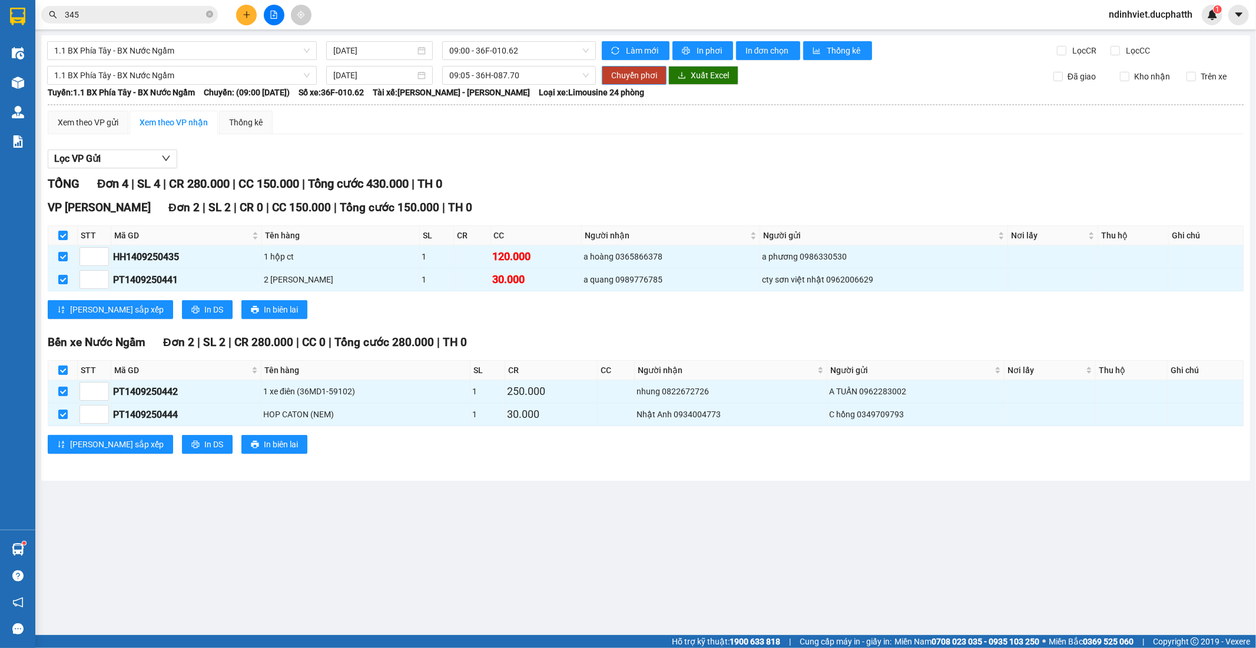
click at [639, 74] on span "Chuyển phơi" at bounding box center [634, 75] width 46 height 13
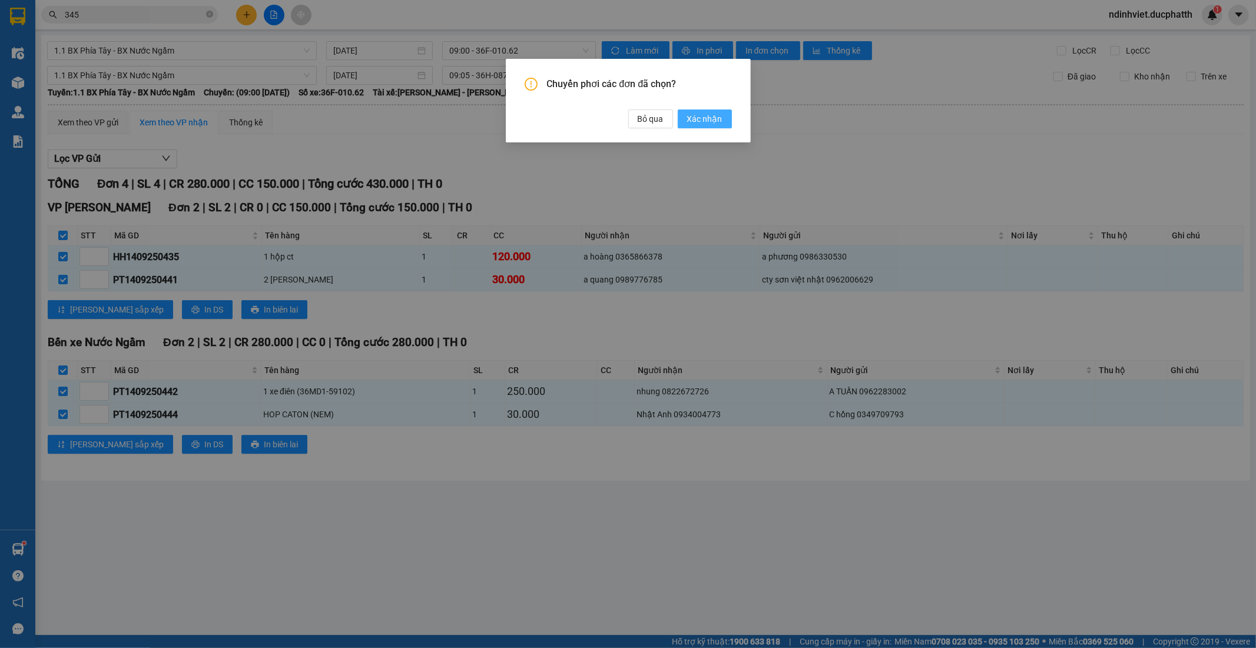
click at [702, 118] on span "Xác nhận" at bounding box center [704, 118] width 35 height 13
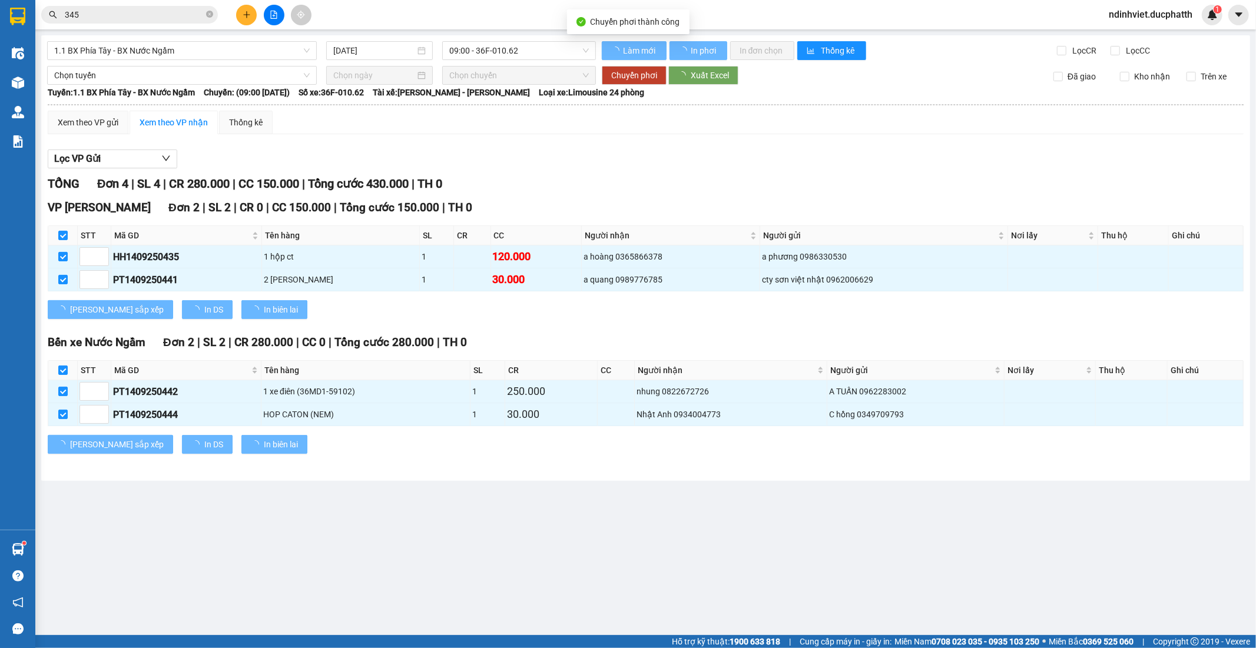
checkbox input "false"
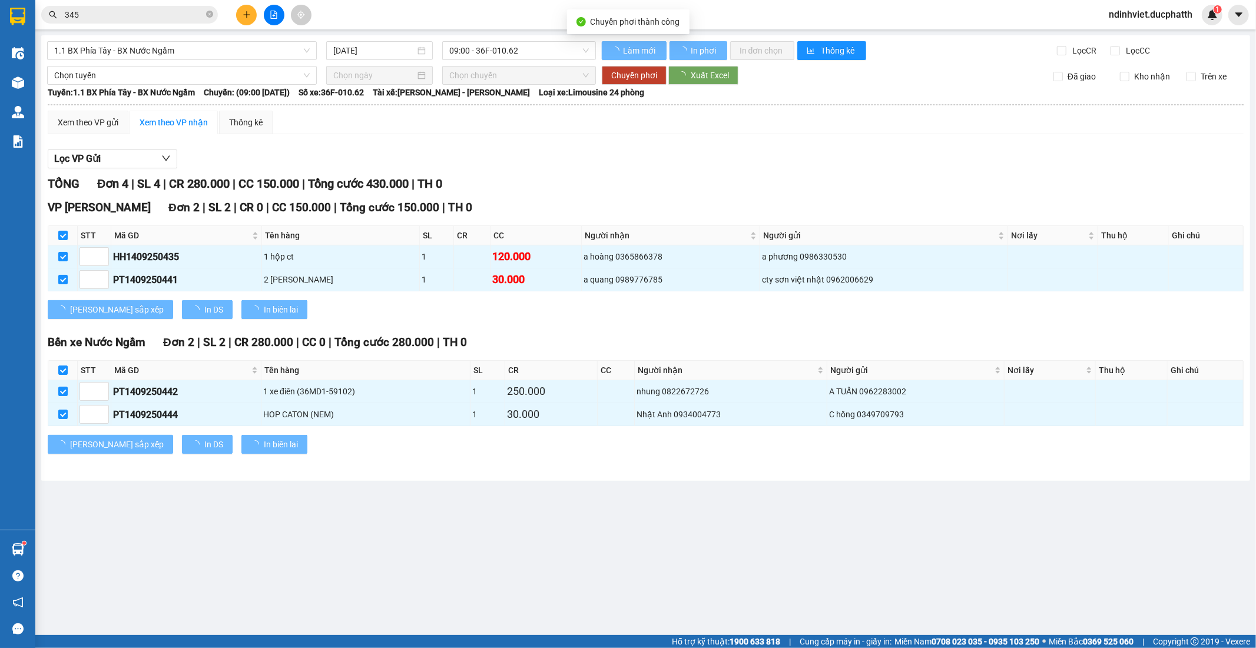
checkbox input "false"
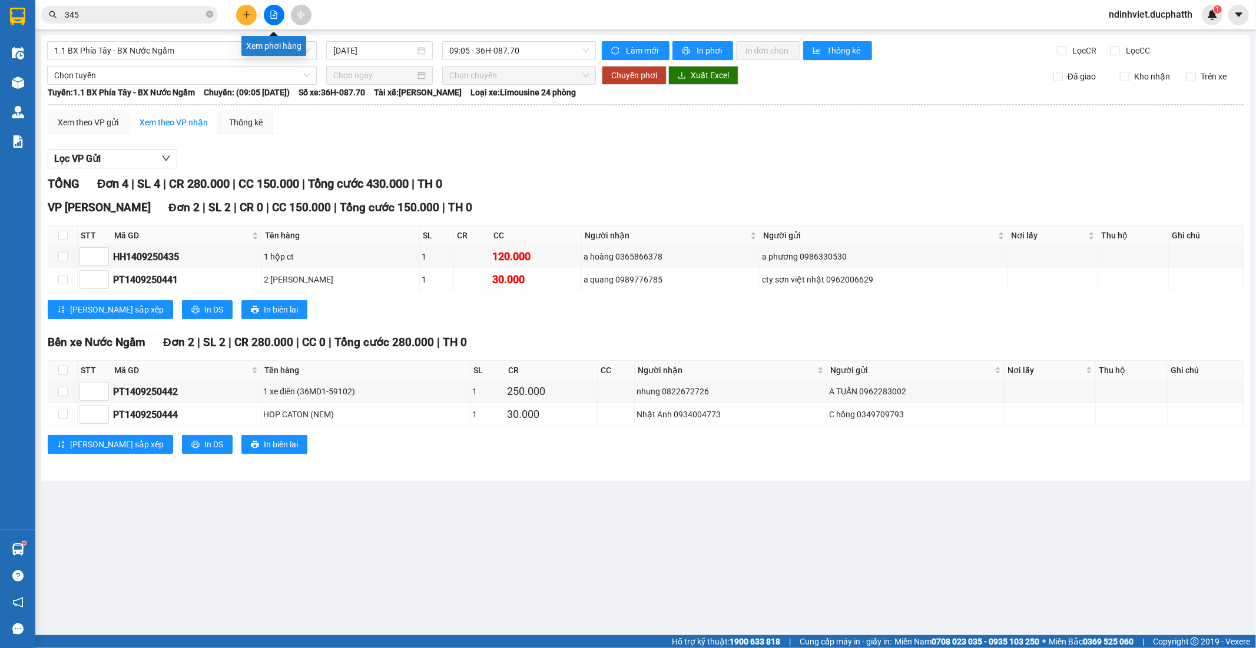
click at [274, 15] on icon "file-add" at bounding box center [274, 15] width 6 height 8
click at [698, 54] on span "In phơi" at bounding box center [709, 50] width 27 height 13
click at [210, 16] on icon "close-circle" at bounding box center [209, 14] width 7 height 7
click at [151, 16] on input "text" at bounding box center [134, 14] width 139 height 13
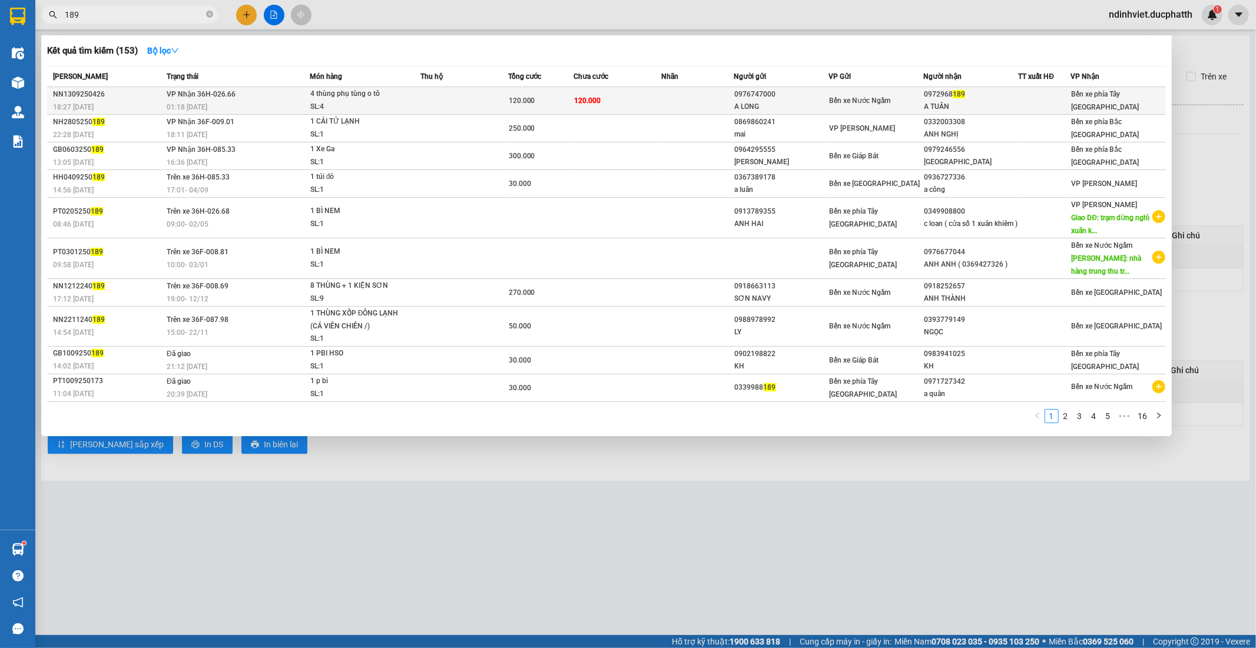
type input "189"
click at [681, 98] on td at bounding box center [697, 101] width 73 height 28
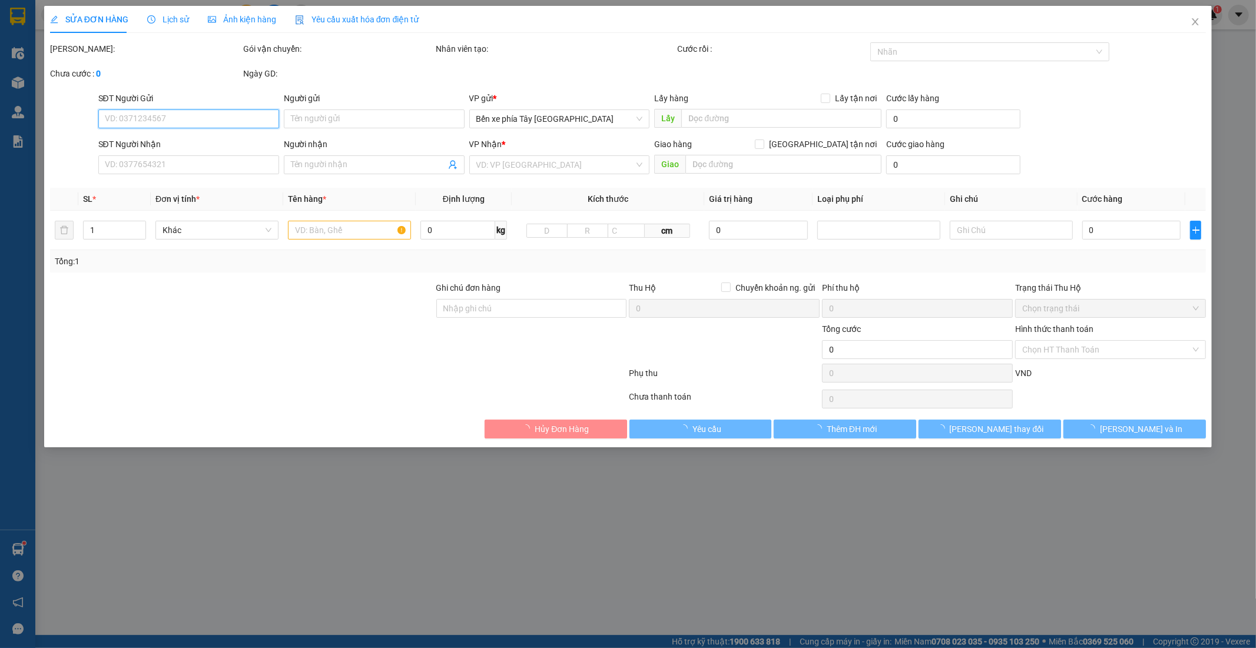
type input "0976747000"
type input "A LONG"
type input "0972968189"
type input "A TUÂN"
type input "120.000"
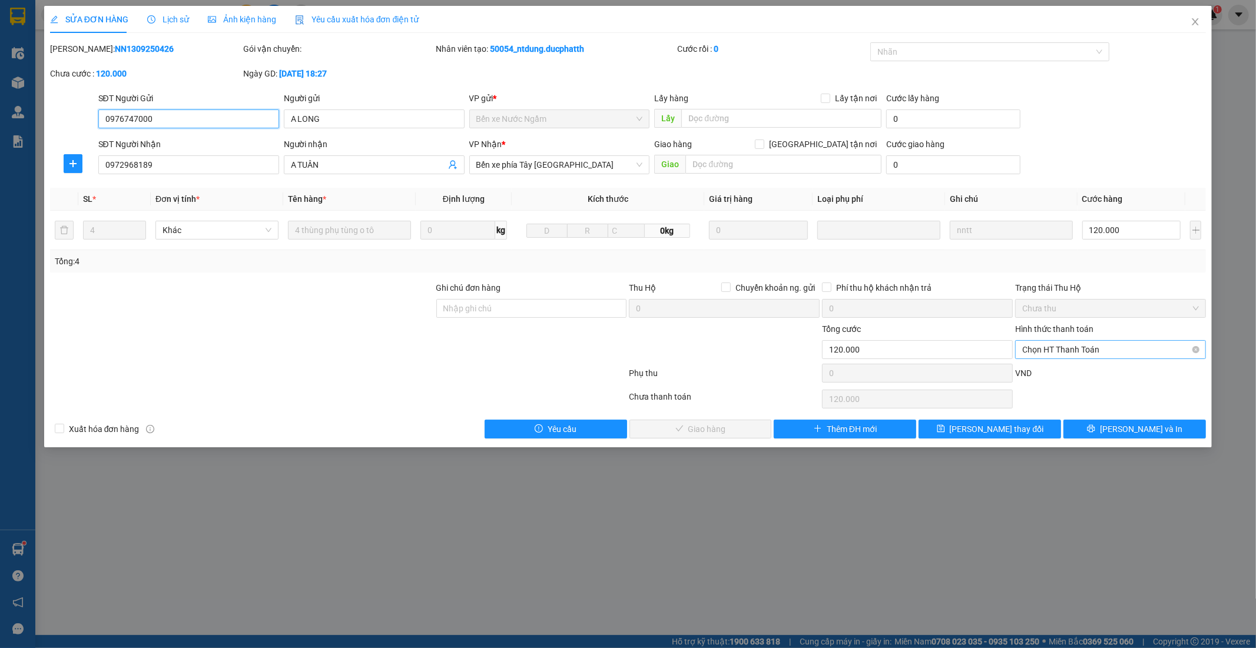
click at [1065, 348] on span "Chọn HT Thanh Toán" at bounding box center [1110, 350] width 177 height 18
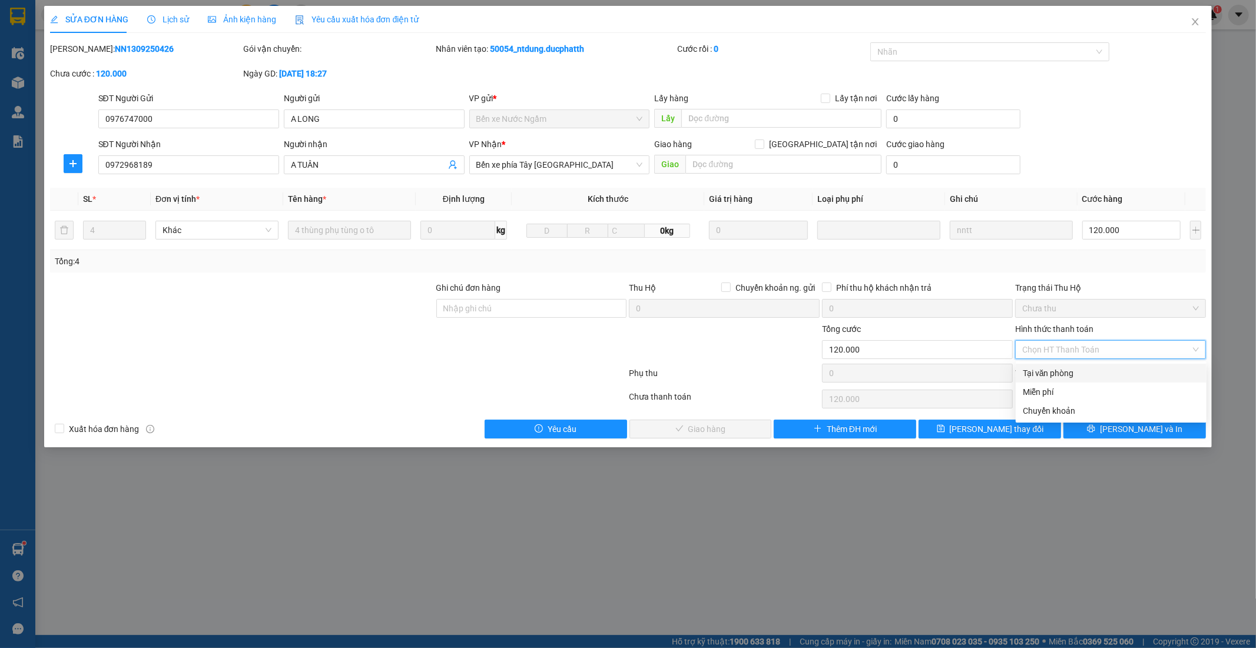
click at [1066, 373] on div "Tại văn phòng" at bounding box center [1110, 373] width 177 height 13
type input "0"
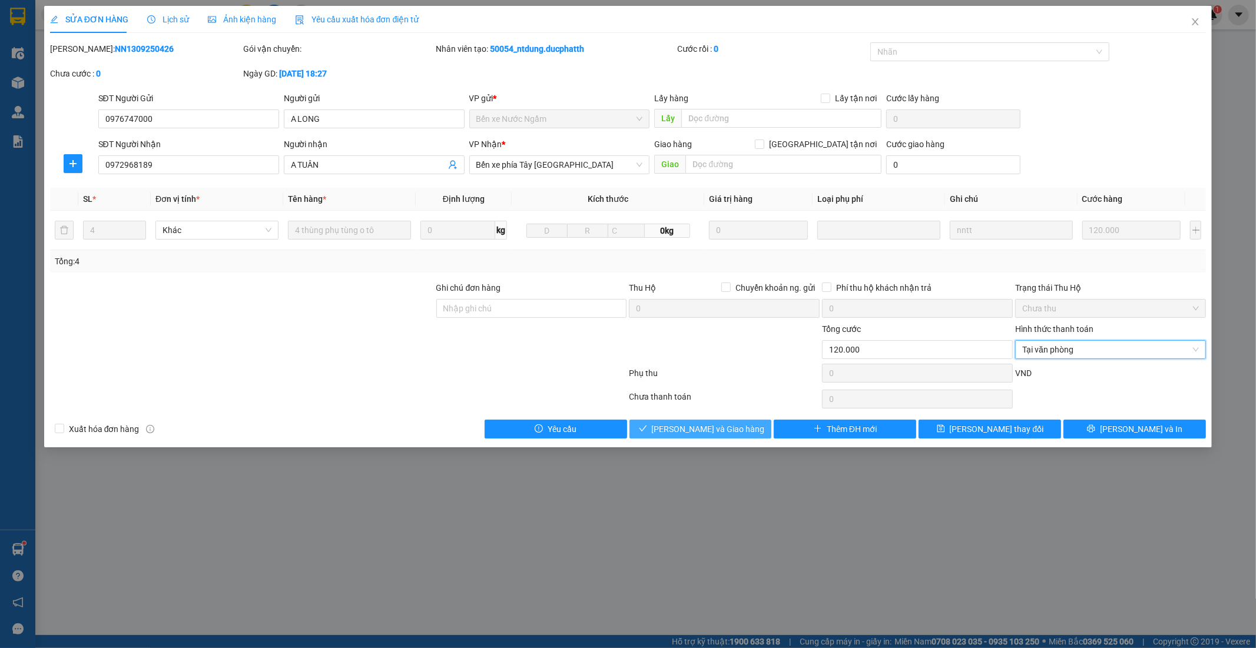
click at [750, 427] on button "Lưu và Giao hàng" at bounding box center [700, 429] width 142 height 19
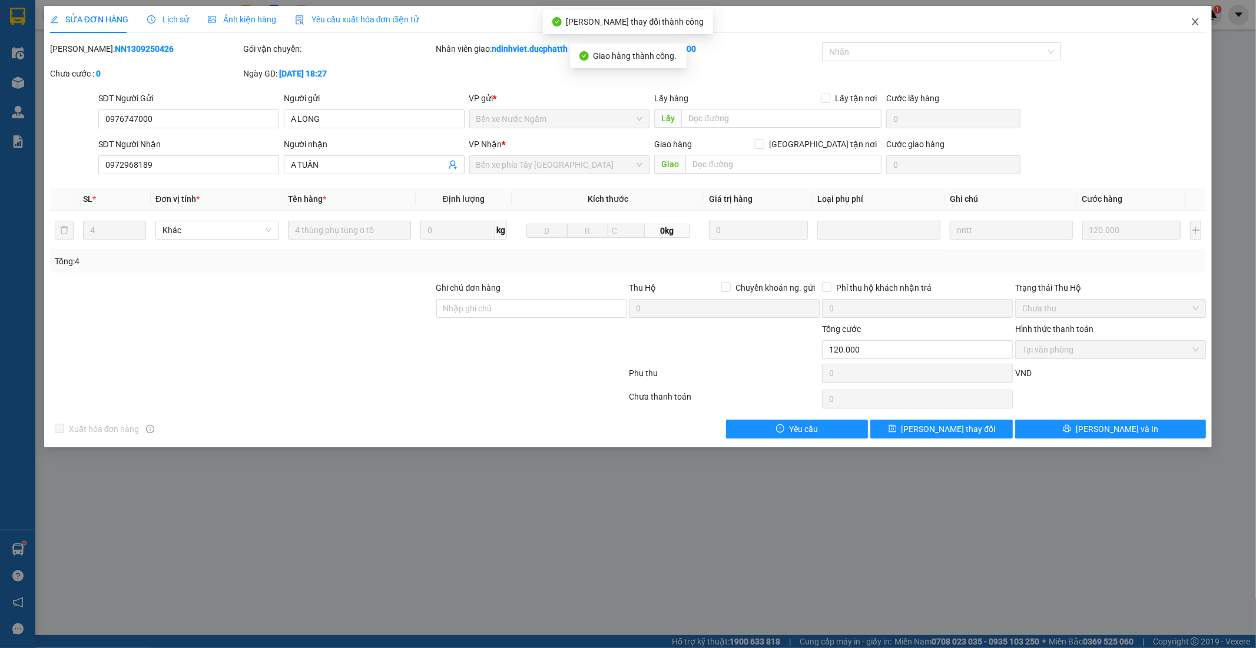
click at [1196, 22] on icon "close" at bounding box center [1195, 21] width 6 height 7
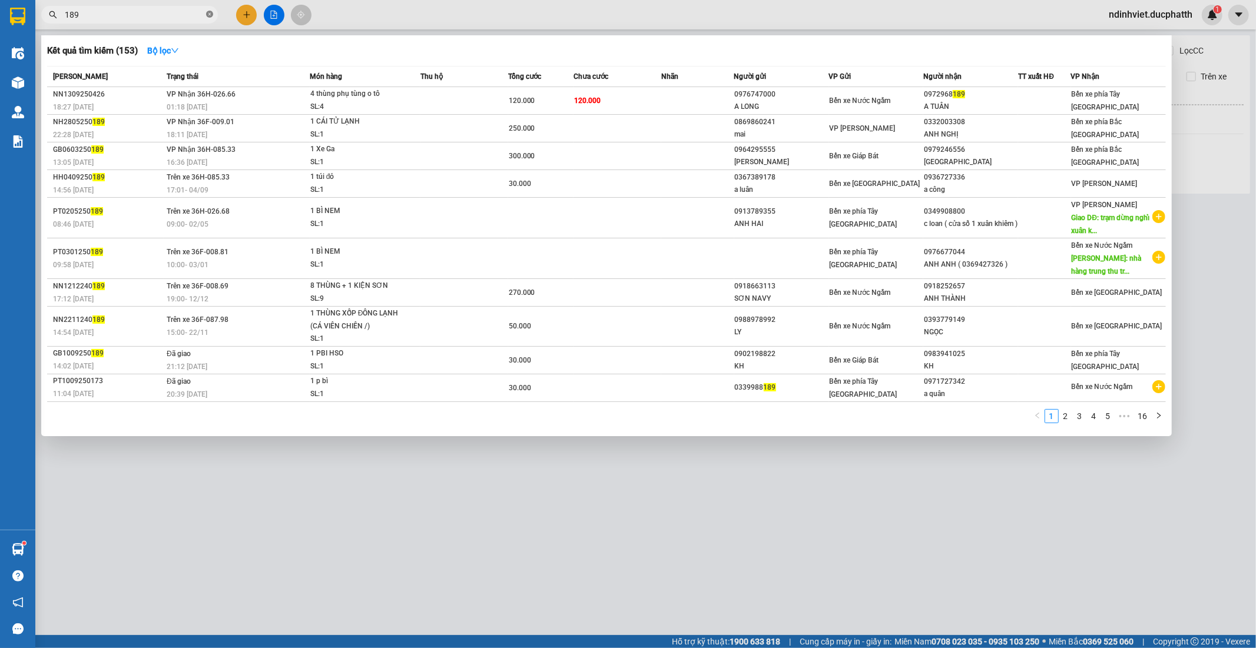
click at [208, 12] on icon "close-circle" at bounding box center [209, 14] width 7 height 7
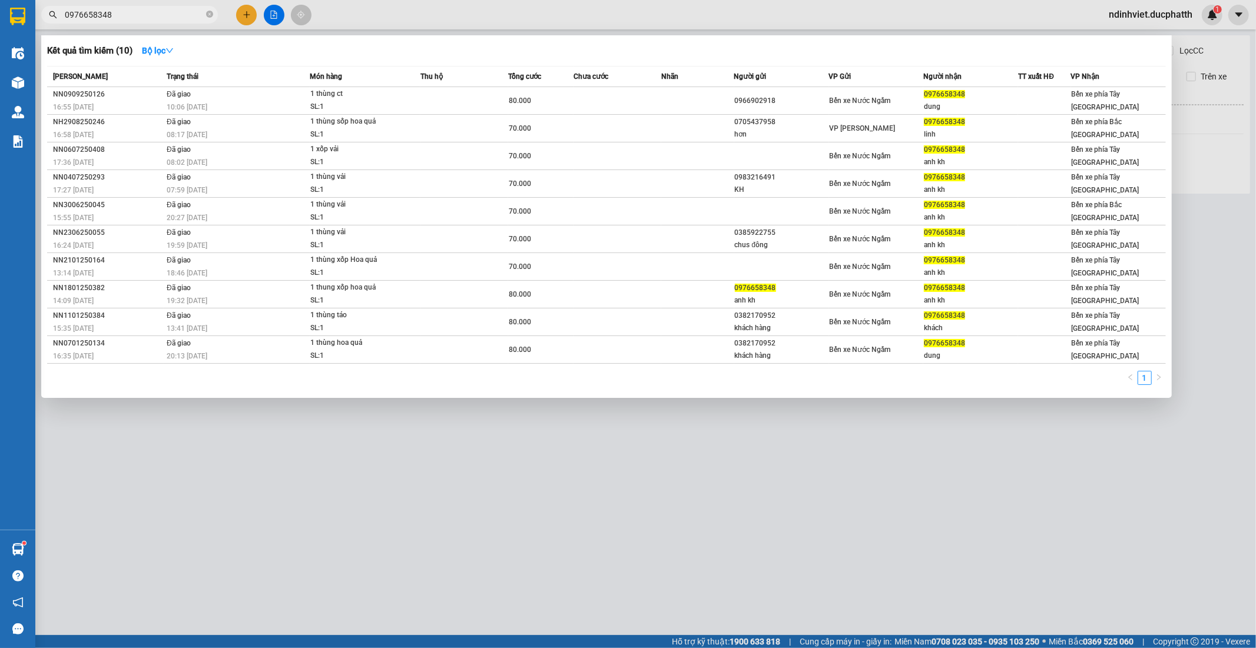
type input "0976658348"
click at [269, 9] on div at bounding box center [628, 324] width 1256 height 648
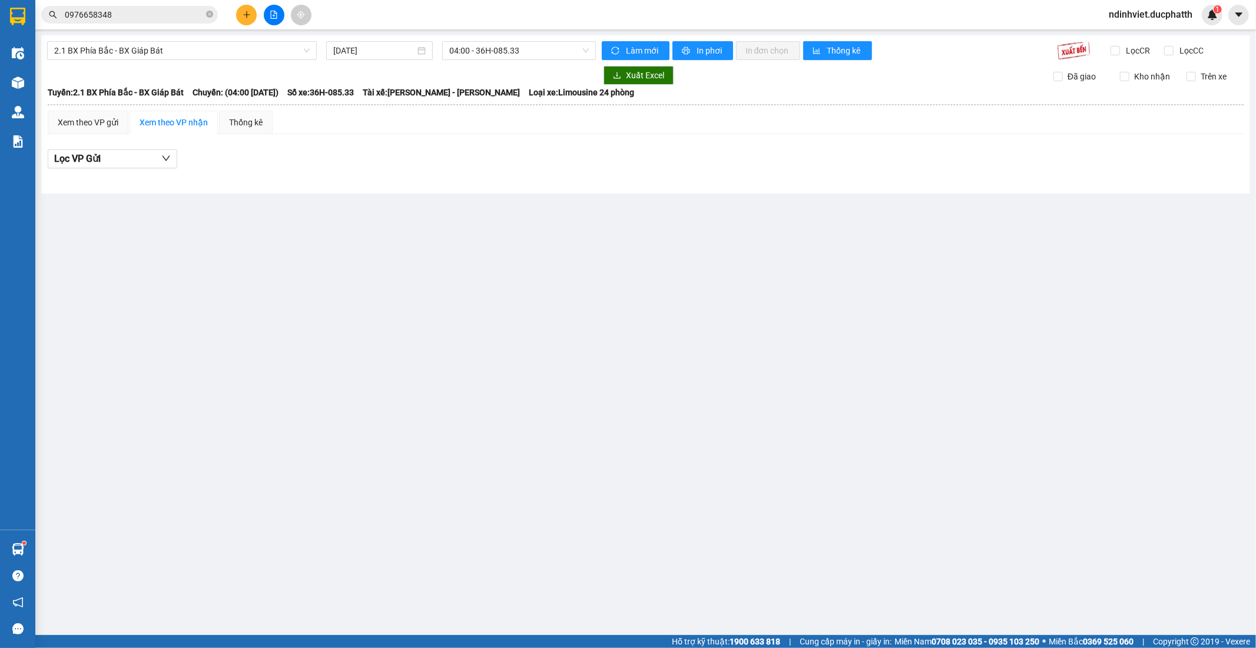
click at [275, 65] on div "2.1 BX Phía Bắc - BX Giáp Bát 14/09/2025 04:00 - 36H-085.33 Làm mới In phơi In …" at bounding box center [645, 114] width 1208 height 158
click at [266, 55] on span "2.1 BX Phía Bắc - BX Giáp Bát" at bounding box center [181, 51] width 255 height 18
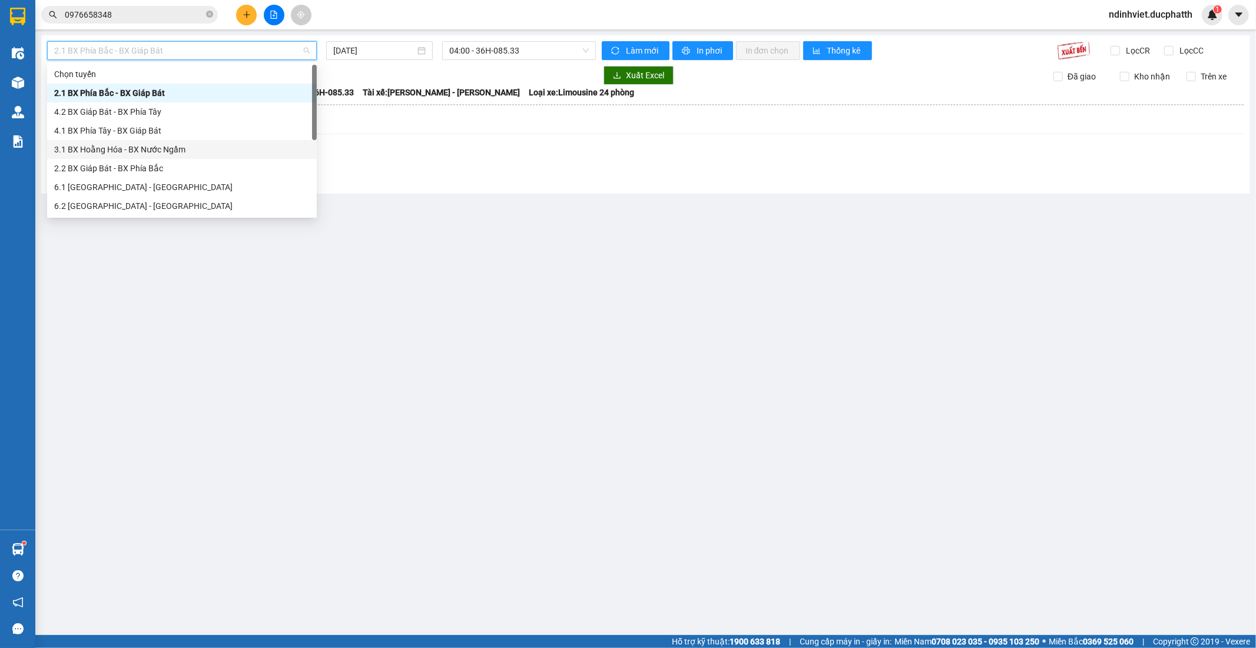
scroll to position [65, 0]
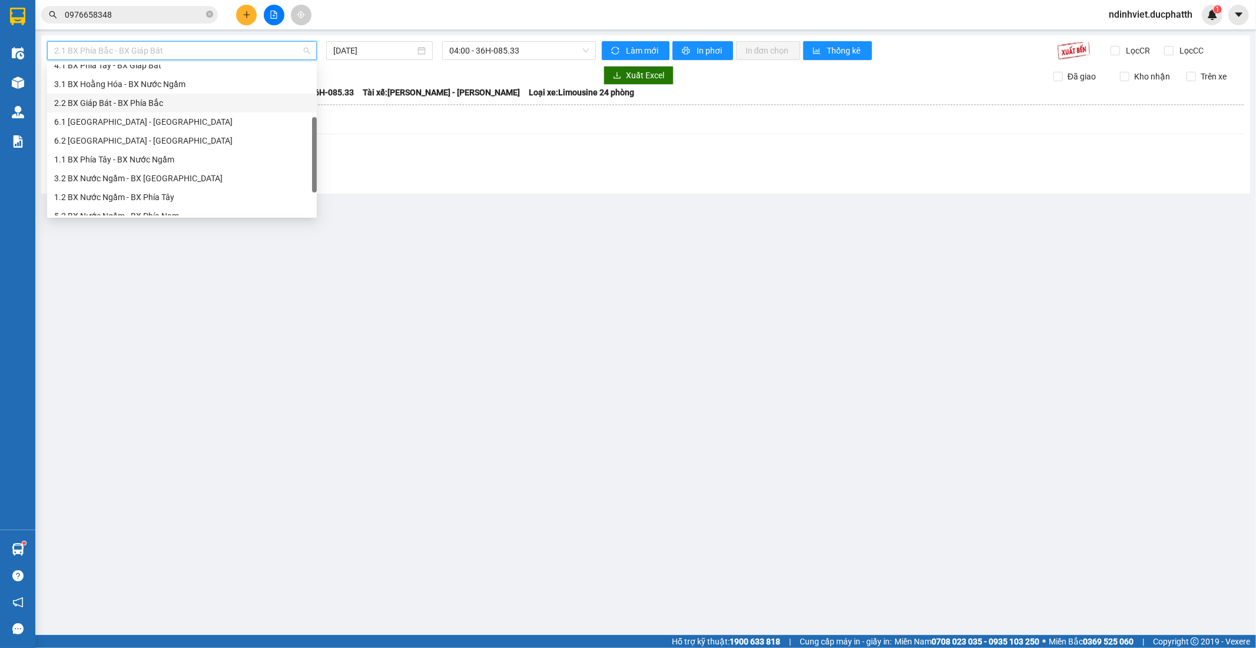
click at [161, 159] on div "1.1 BX Phía Tây - BX Nước Ngầm" at bounding box center [181, 159] width 255 height 13
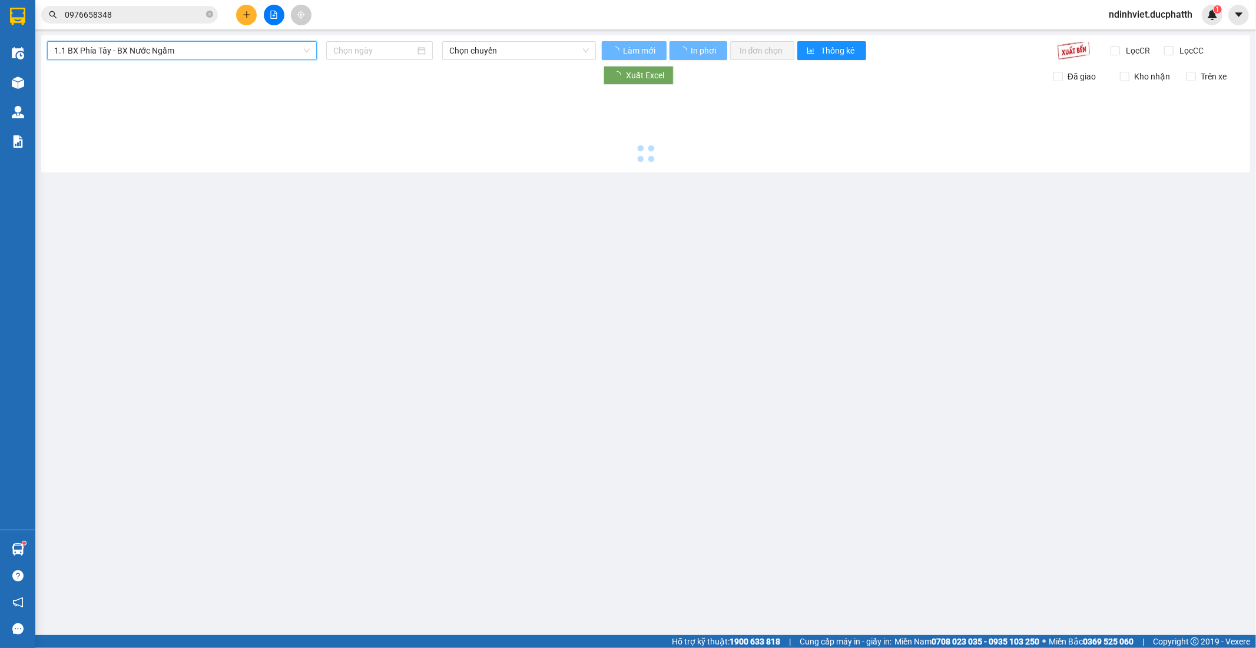
type input "14/09/2025"
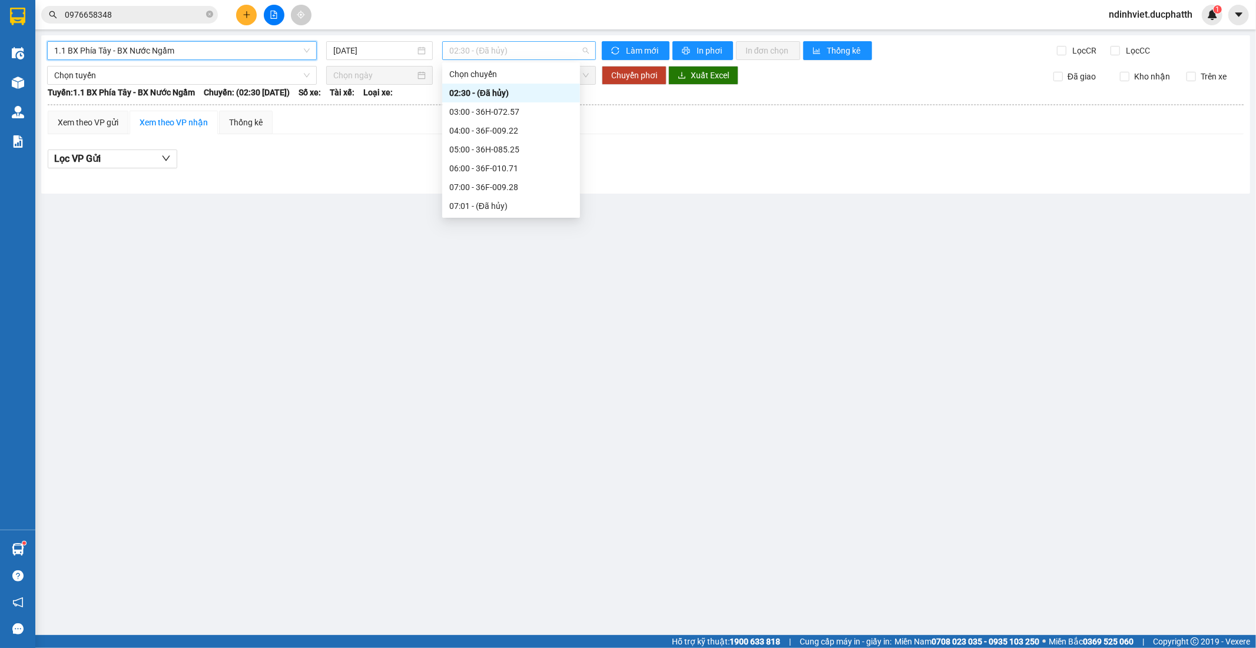
click at [549, 48] on span "02:30 - (Đã hủy)" at bounding box center [518, 51] width 139 height 18
click at [507, 151] on div "09:00 - 36F-010.62" at bounding box center [511, 150] width 124 height 13
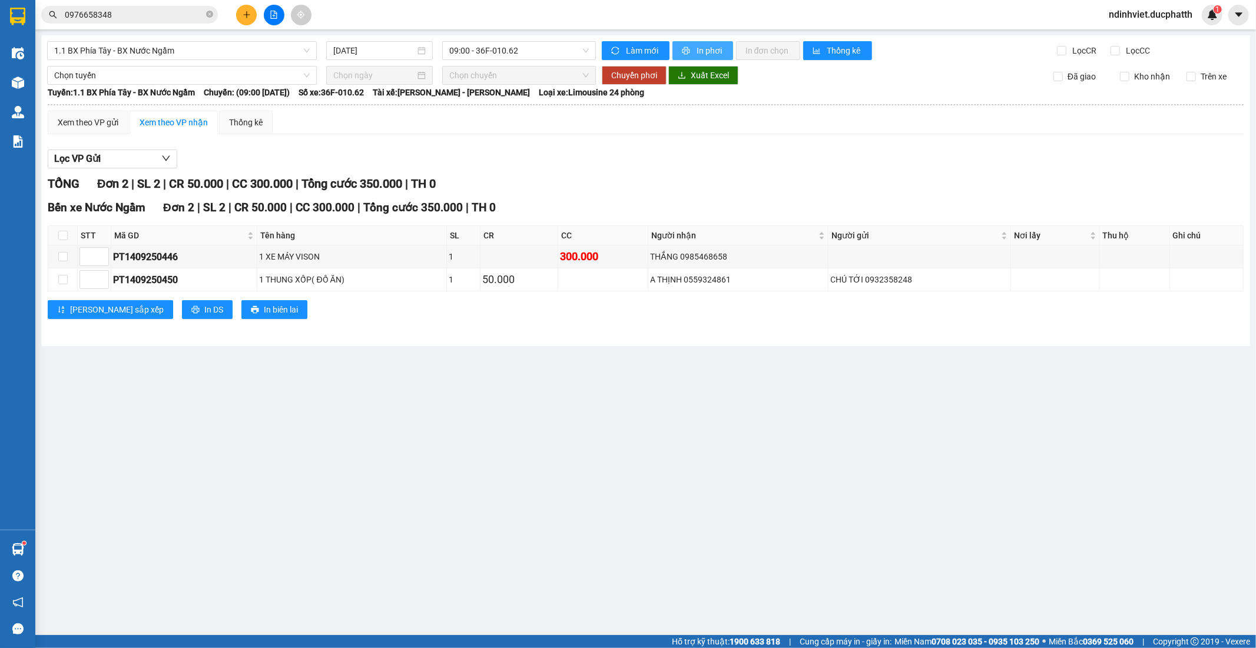
click at [704, 49] on span "In phơi" at bounding box center [709, 50] width 27 height 13
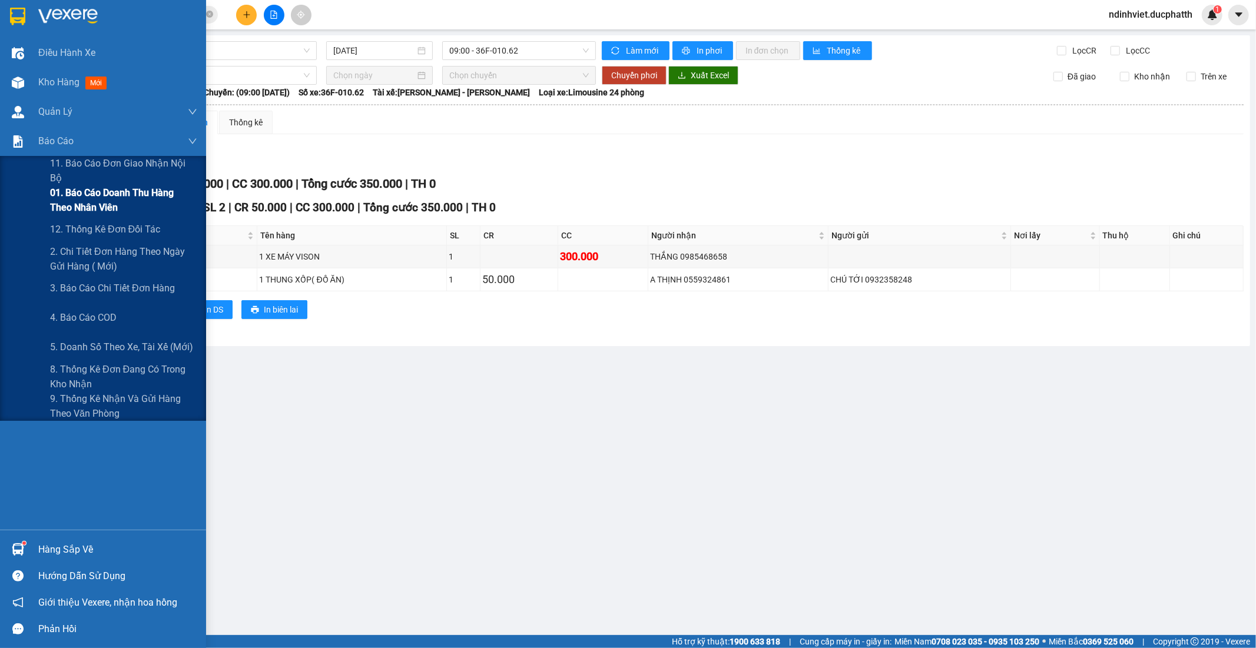
click at [93, 197] on span "01. Báo cáo doanh thu hàng theo nhân viên" at bounding box center [123, 199] width 147 height 29
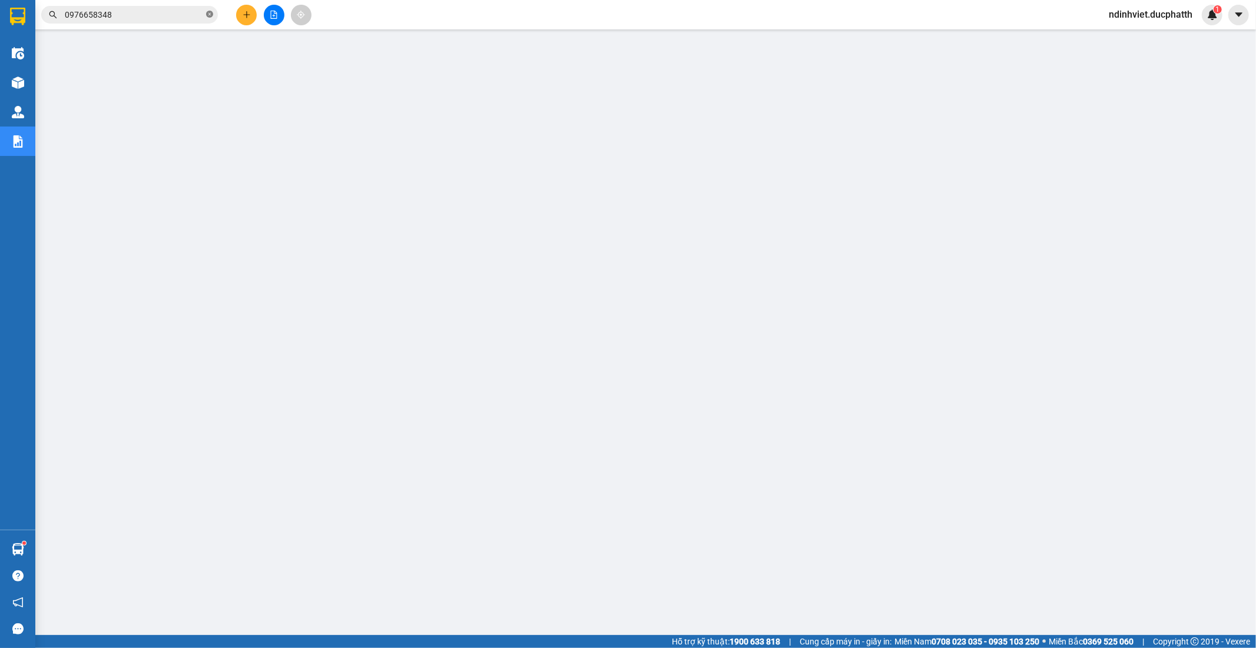
click at [210, 12] on icon "close-circle" at bounding box center [209, 14] width 7 height 7
click at [143, 14] on input "text" at bounding box center [134, 14] width 139 height 13
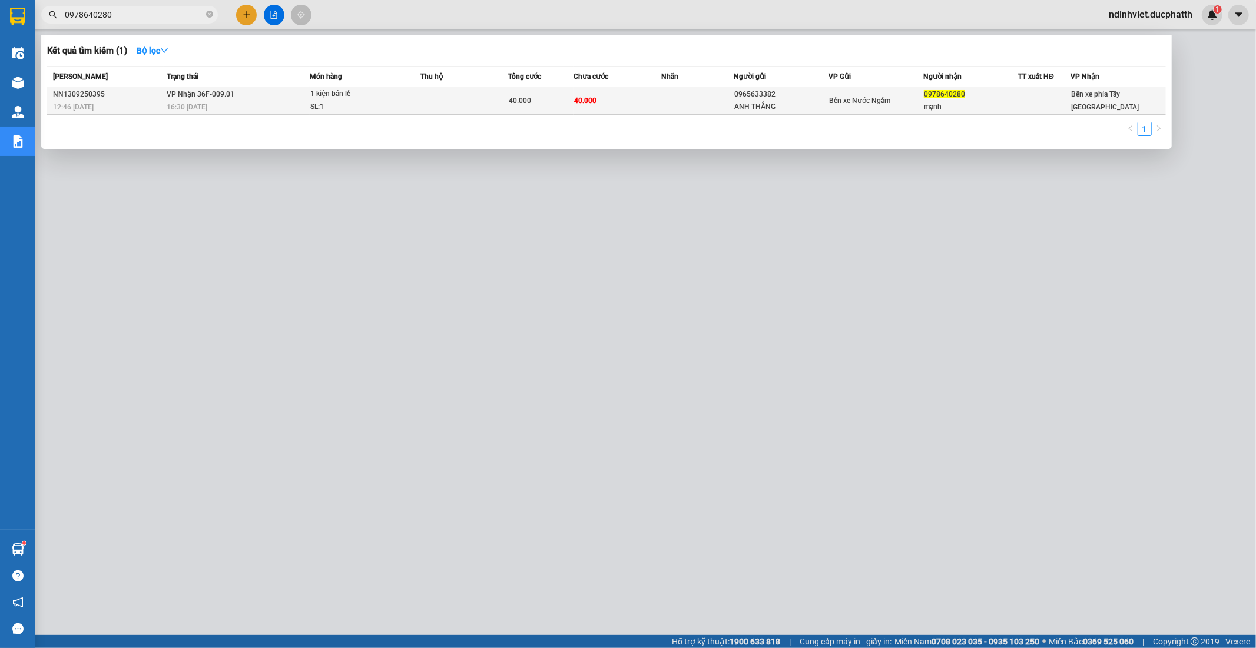
type input "0978640280"
click at [489, 98] on td at bounding box center [464, 101] width 88 height 28
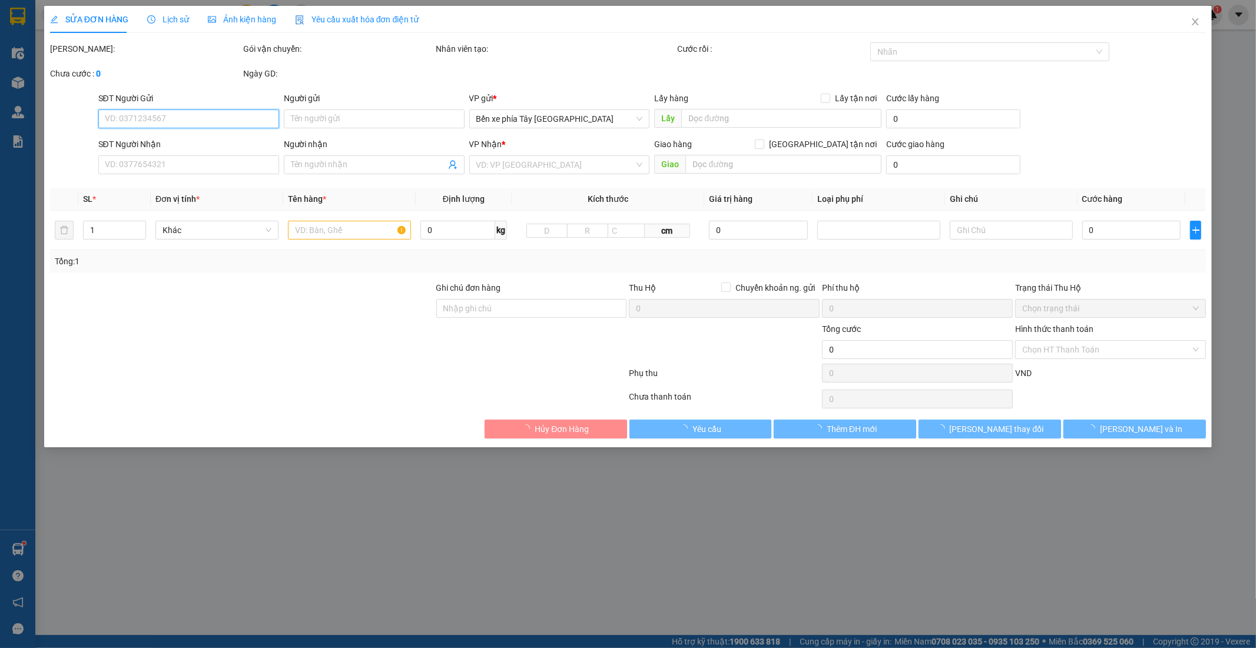
type input "0965633382"
type input "ANH THẮNG"
type input "0978640280"
type input "mạnh"
type input "40.000"
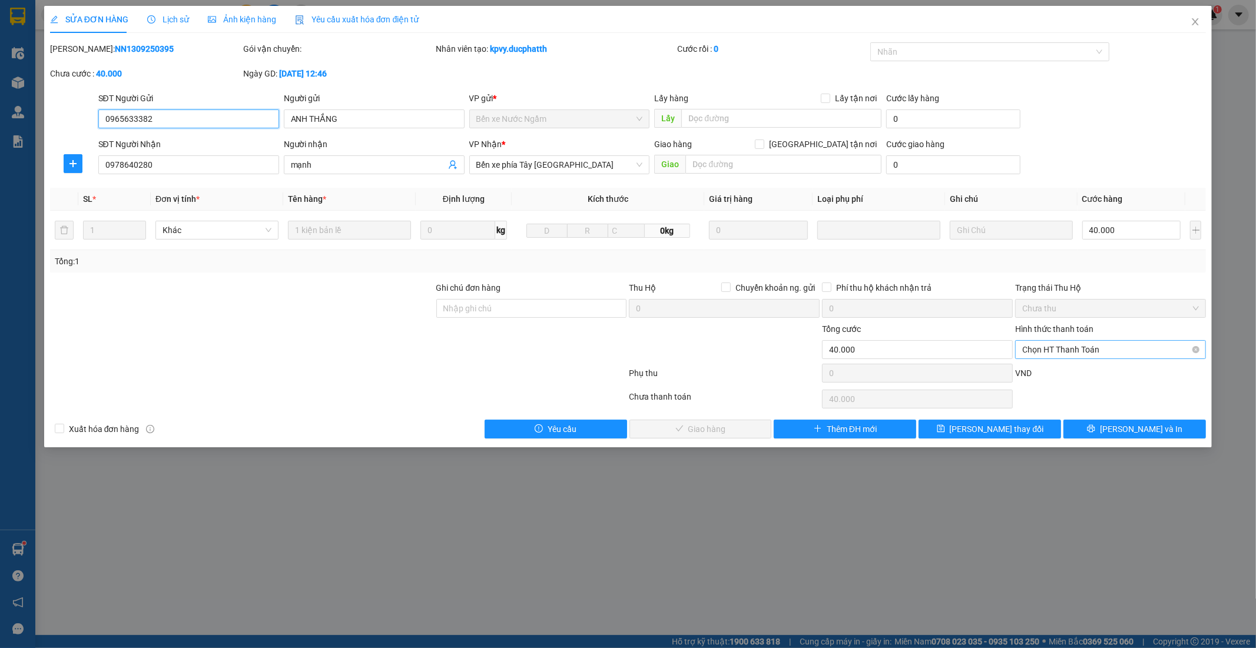
click at [1097, 353] on span "Chọn HT Thanh Toán" at bounding box center [1110, 350] width 177 height 18
click at [1041, 379] on div "Tại văn phòng" at bounding box center [1110, 373] width 177 height 13
type input "0"
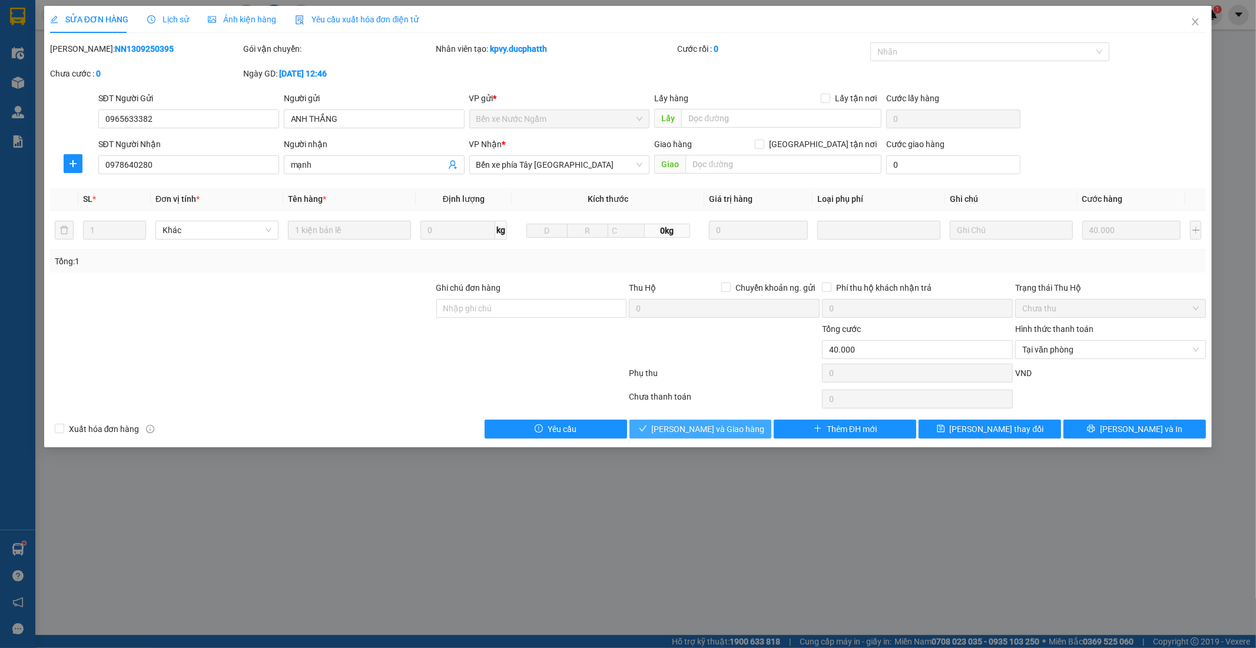
click at [736, 436] on span "Lưu và Giao hàng" at bounding box center [708, 429] width 113 height 13
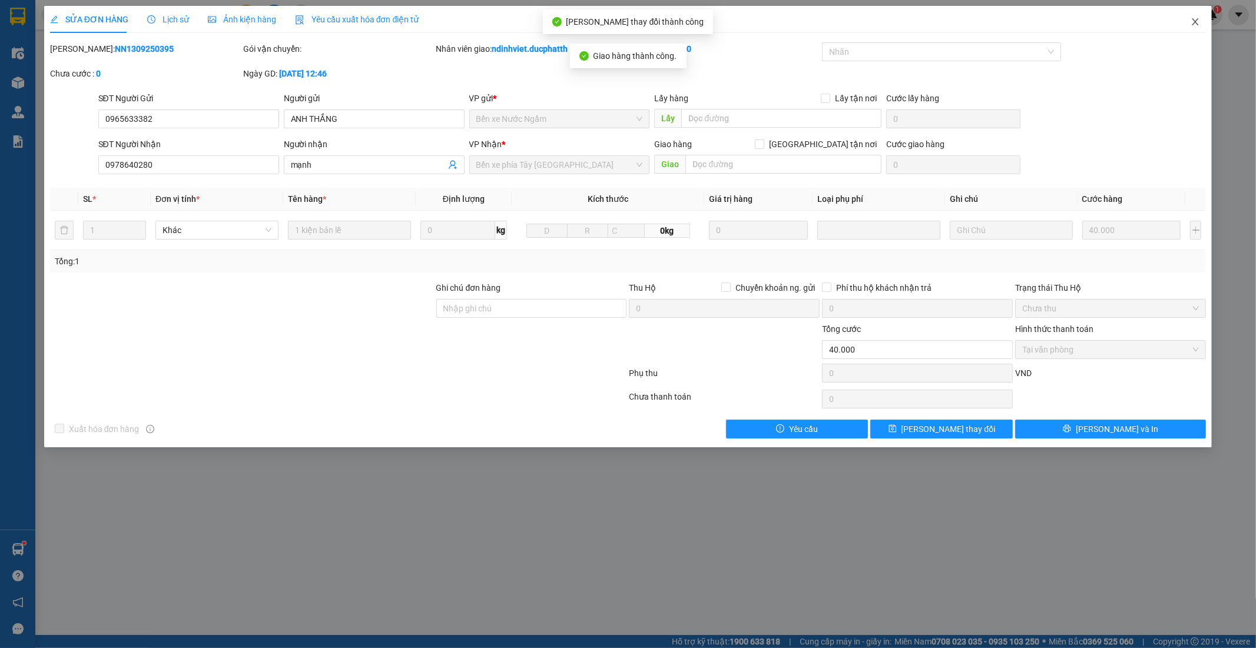
click at [1193, 26] on icon "close" at bounding box center [1194, 21] width 9 height 9
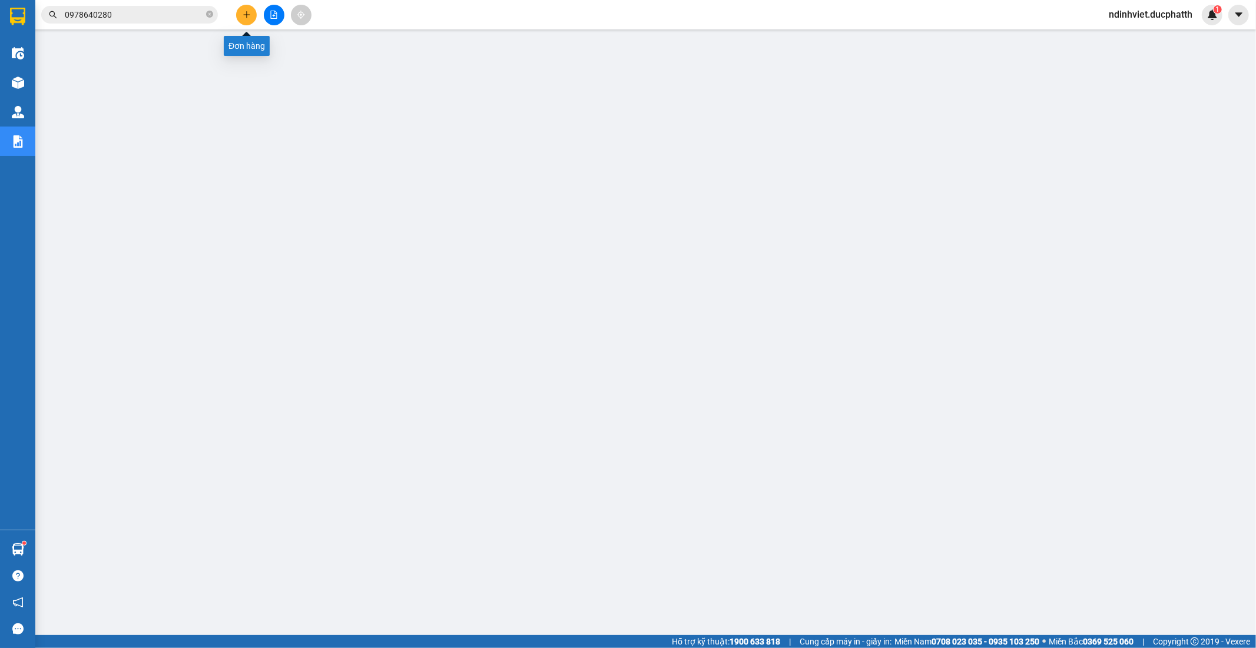
click at [250, 9] on button at bounding box center [246, 15] width 21 height 21
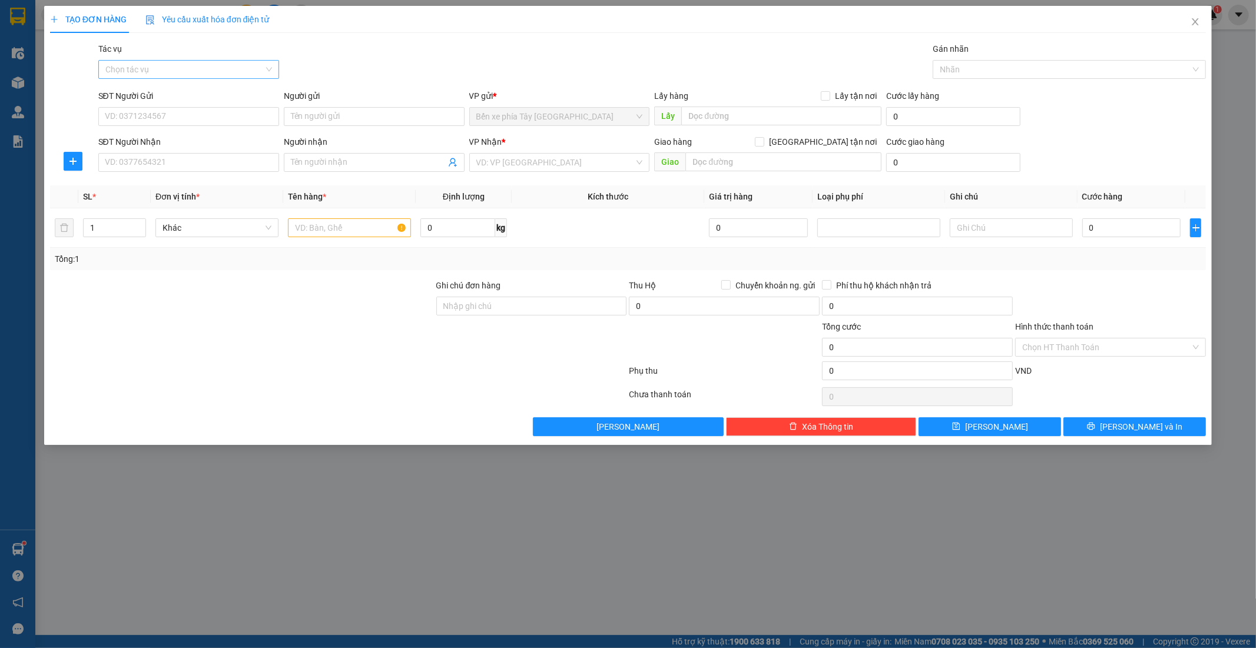
click at [255, 66] on input "Tác vụ" at bounding box center [184, 70] width 158 height 18
click at [242, 85] on div "Nhập hàng lên xe" at bounding box center [188, 93] width 181 height 19
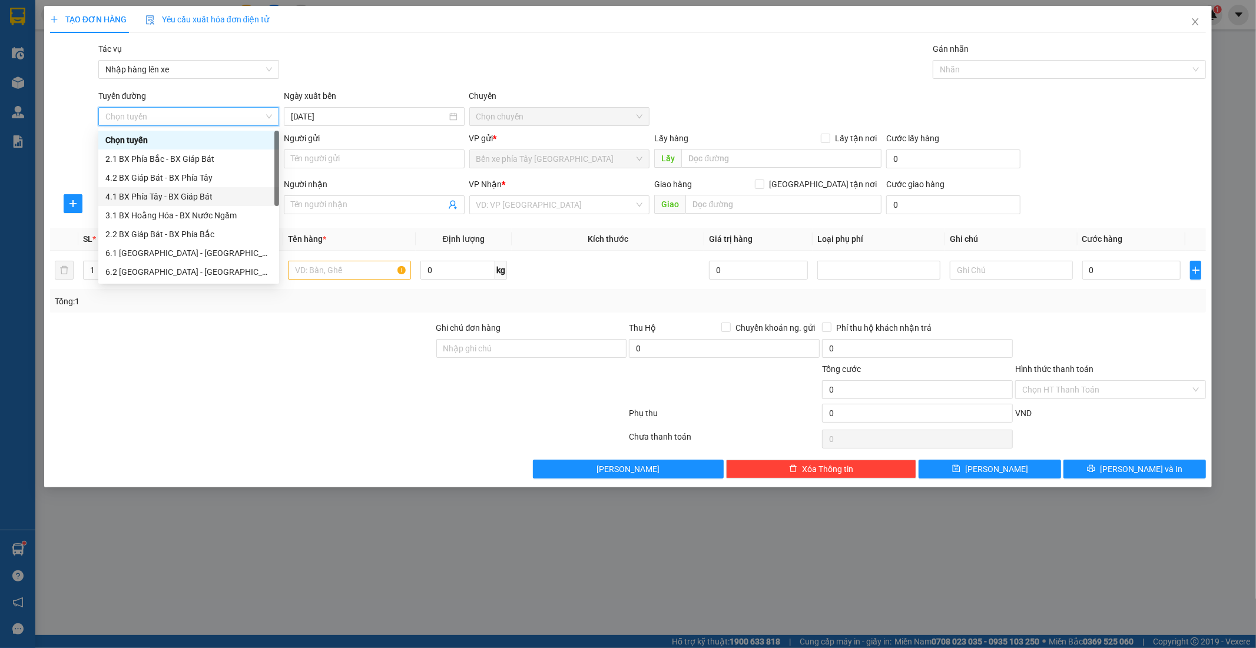
click at [186, 195] on div "4.1 BX Phía Tây - BX Giáp Bát" at bounding box center [188, 196] width 167 height 13
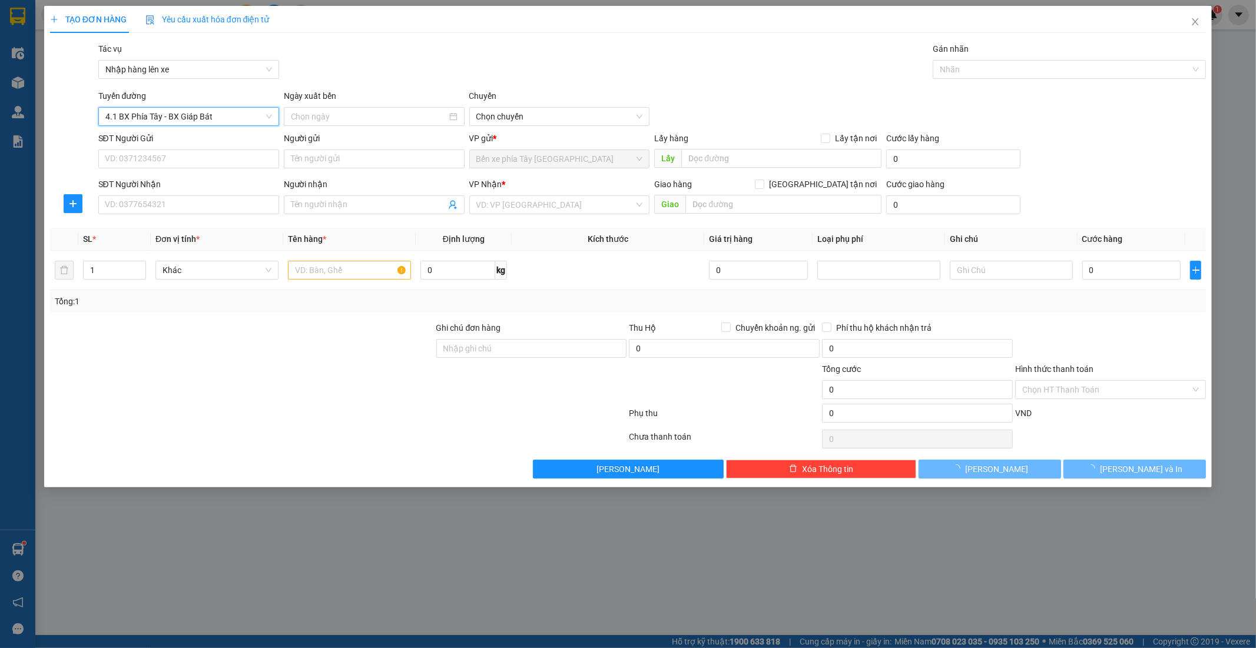
type input "14/09/2025"
click at [552, 112] on span "04:00 - (Đã hủy)" at bounding box center [559, 117] width 167 height 18
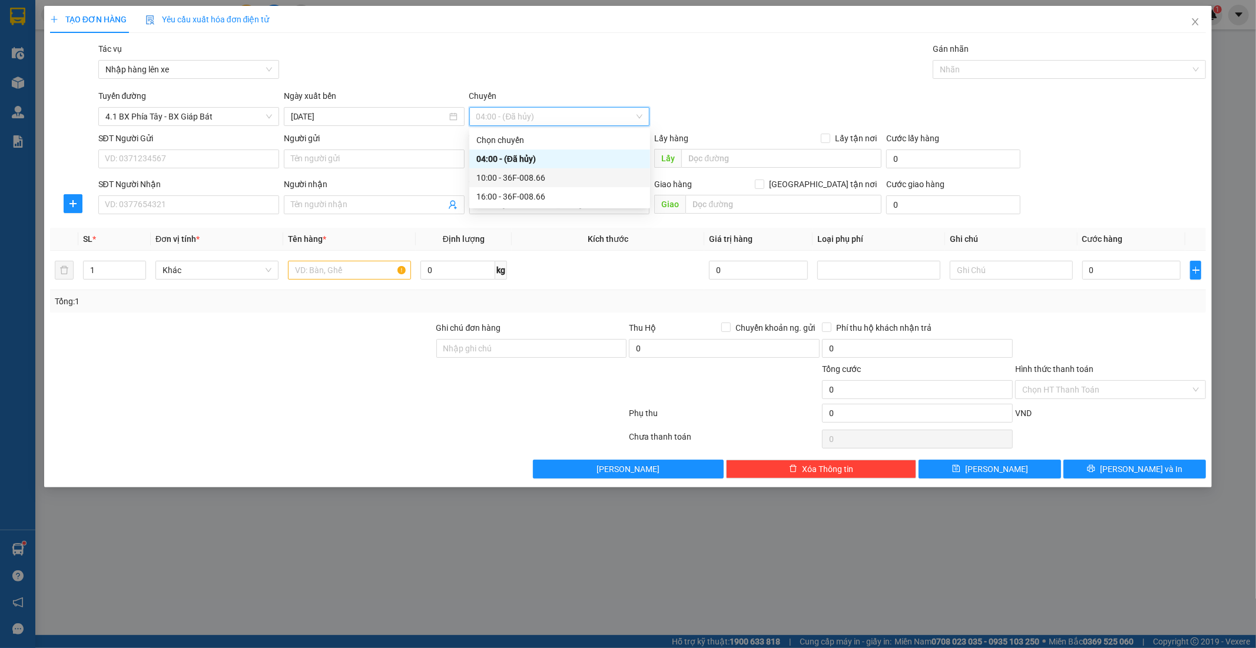
click at [525, 181] on div "10:00 - 36F-008.66" at bounding box center [559, 177] width 167 height 13
click at [534, 204] on input "search" at bounding box center [555, 205] width 158 height 18
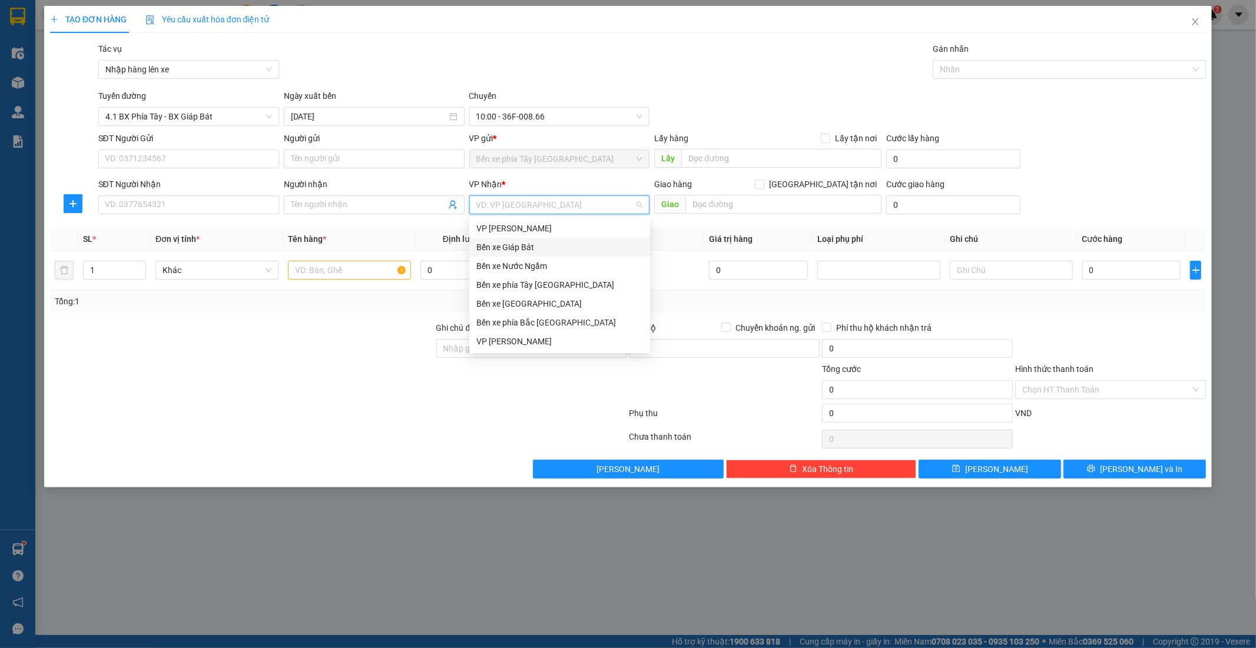
click at [529, 238] on div "Bến xe Giáp Bát" at bounding box center [559, 247] width 181 height 19
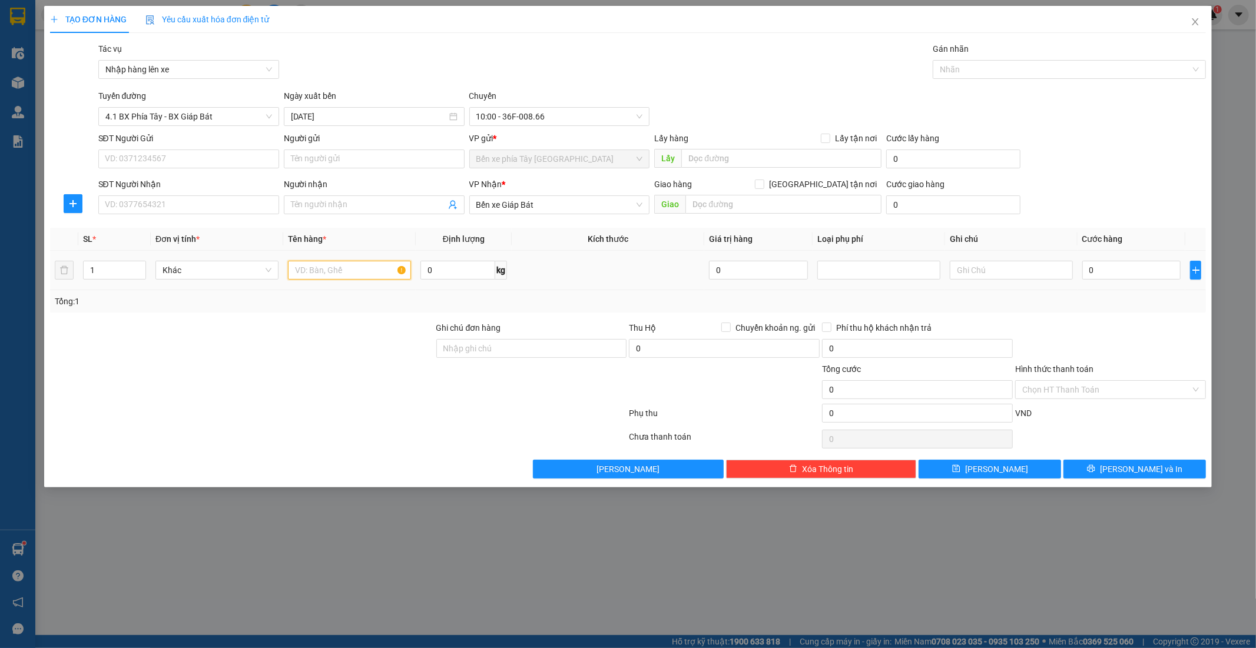
click at [367, 272] on input "text" at bounding box center [349, 270] width 123 height 19
type input "1 THÙNG CATON"
click at [763, 181] on input "Giao tận nơi" at bounding box center [759, 184] width 8 height 8
checkbox input "true"
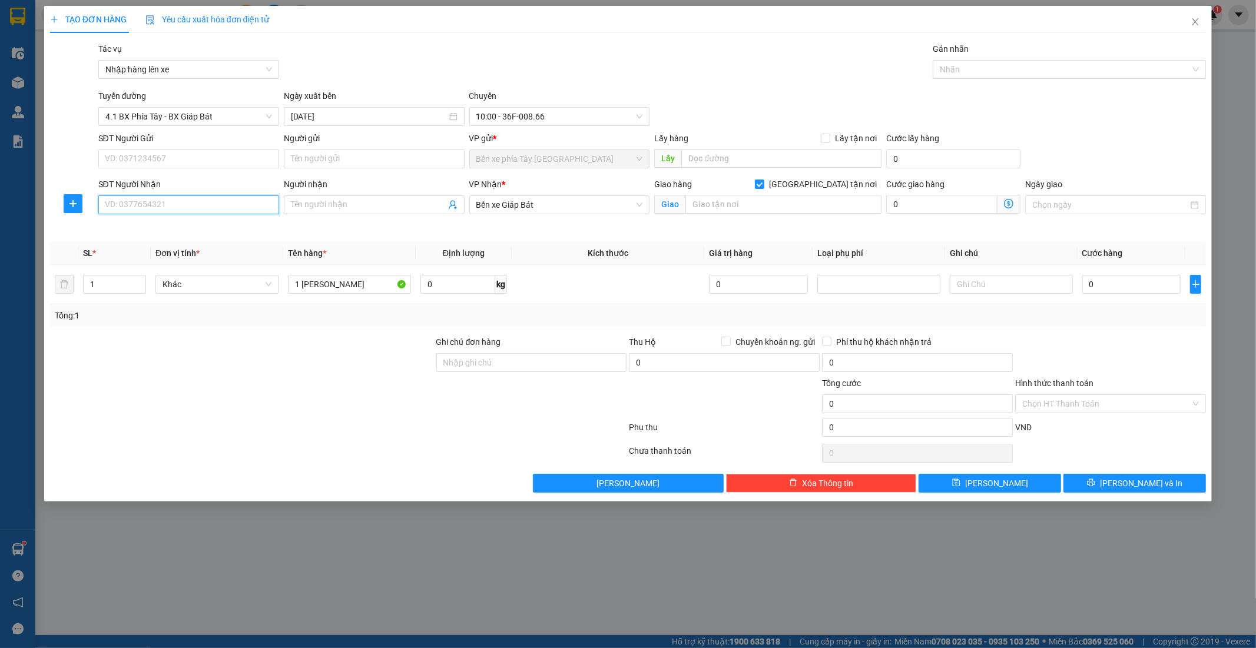
click at [204, 204] on input "SĐT Người Nhận" at bounding box center [188, 204] width 181 height 19
type input "0899600989"
click at [373, 206] on input "Người nhận" at bounding box center [368, 204] width 155 height 13
type input "THẢO NGUYÊN"
click at [185, 150] on input "SĐT Người Gửi" at bounding box center [188, 159] width 181 height 19
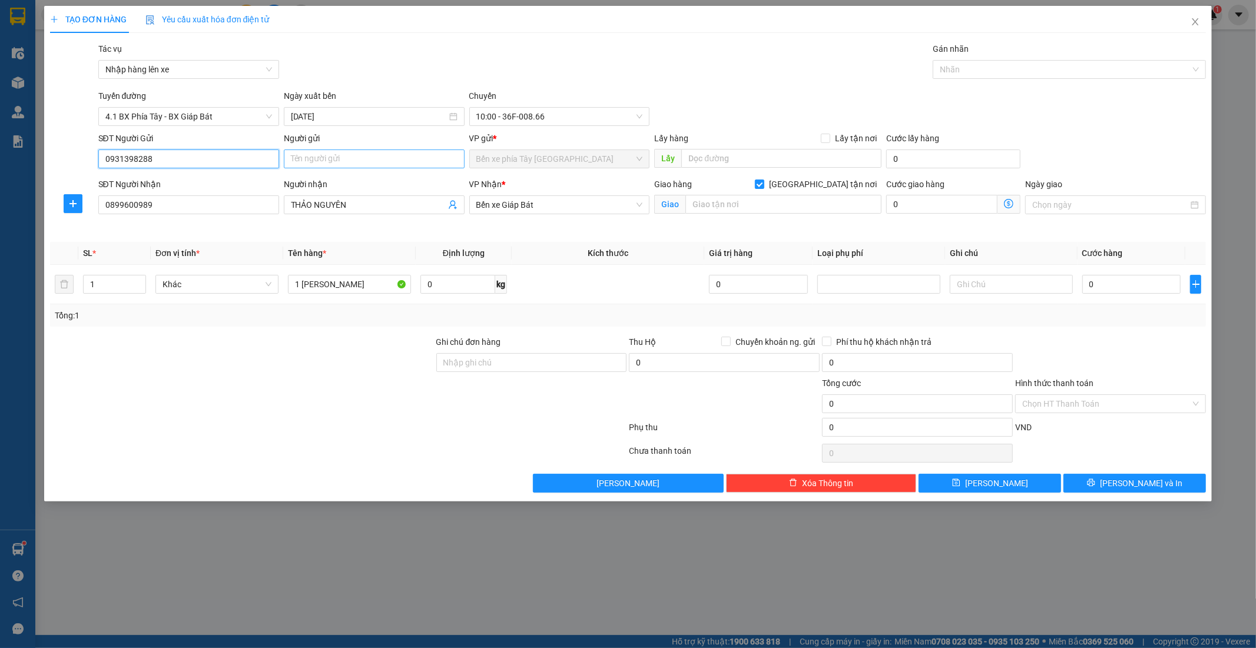
type input "0931398288"
click at [324, 155] on input "Người gửi" at bounding box center [374, 159] width 181 height 19
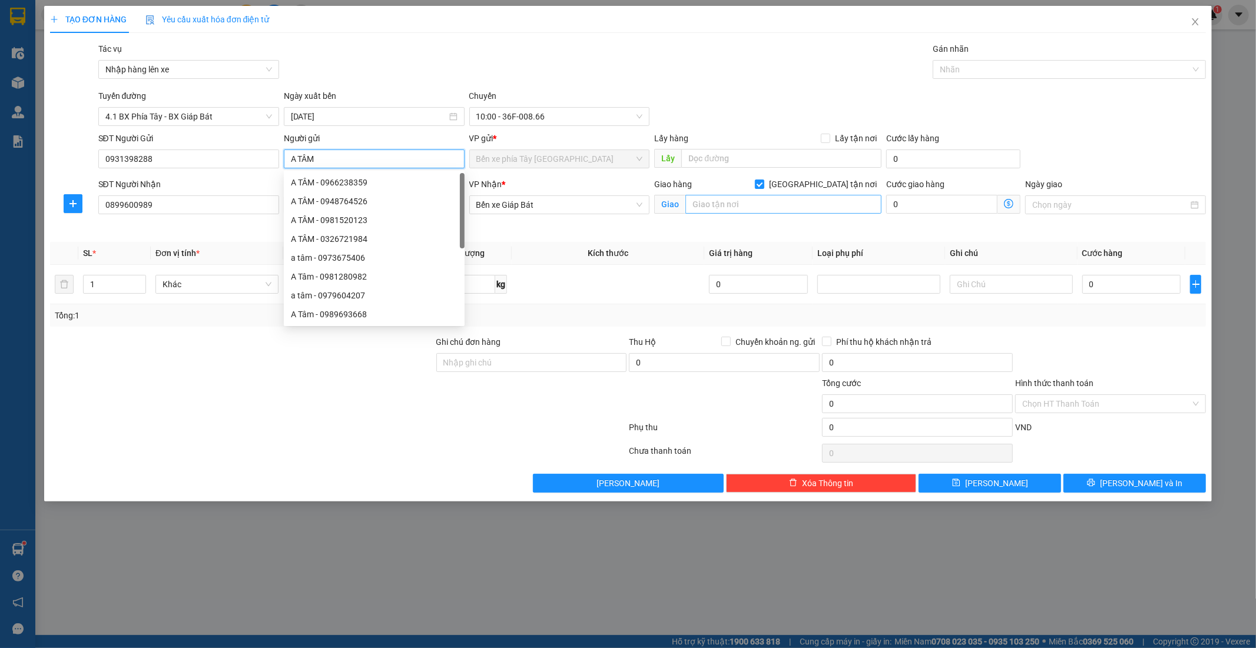
type input "A TÂM"
click at [809, 209] on input "text" at bounding box center [783, 204] width 196 height 19
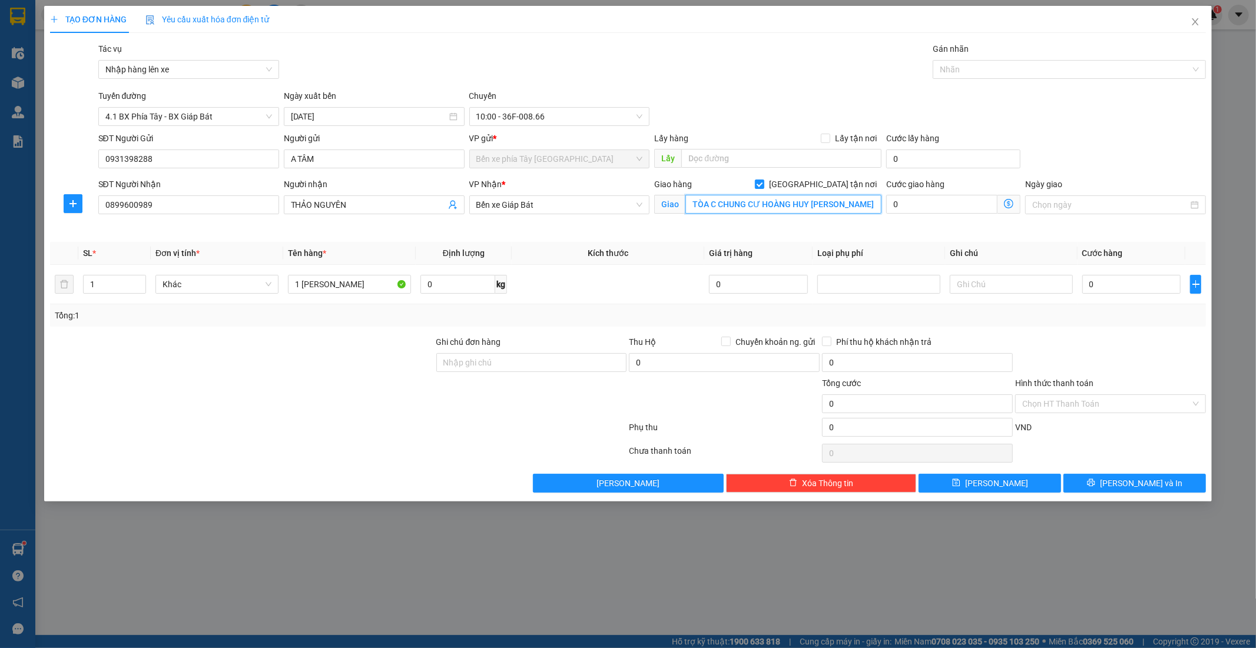
scroll to position [0, 48]
type input "TÒA C CHUNG CƯ HOÀNG HUY NGUYỄN TRÃI THANH XUÂN"
click at [1010, 202] on icon "dollar-circle" at bounding box center [1008, 203] width 9 height 9
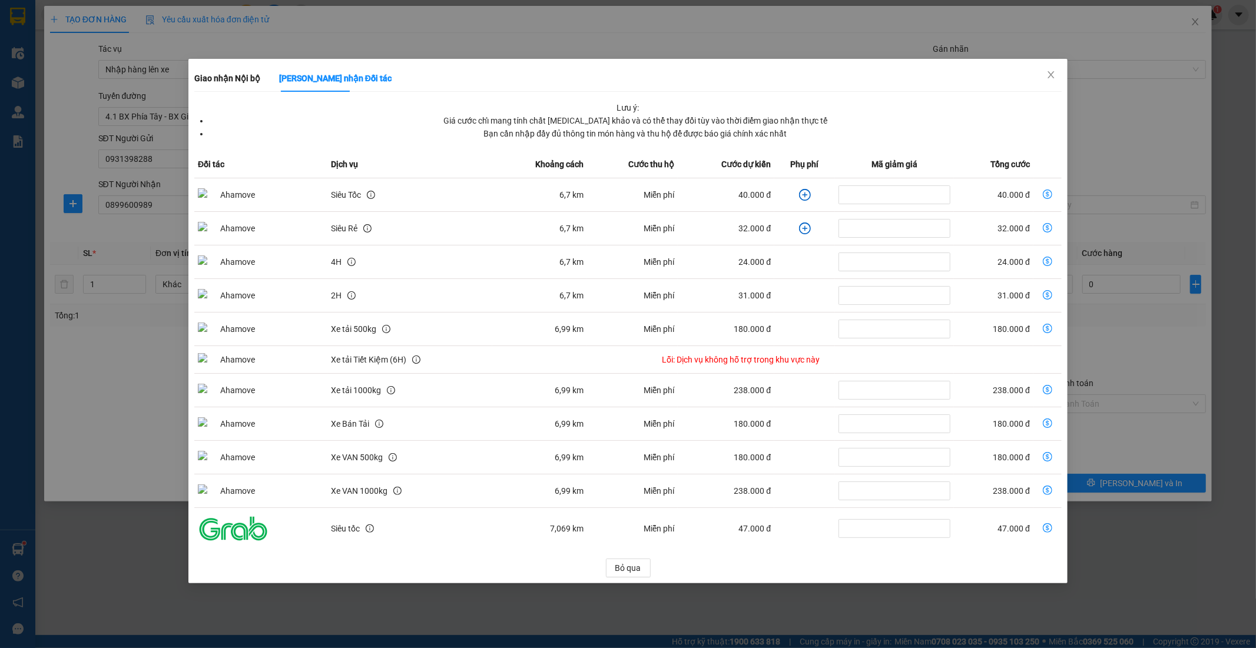
click at [801, 194] on icon "plus-circle" at bounding box center [805, 195] width 12 height 12
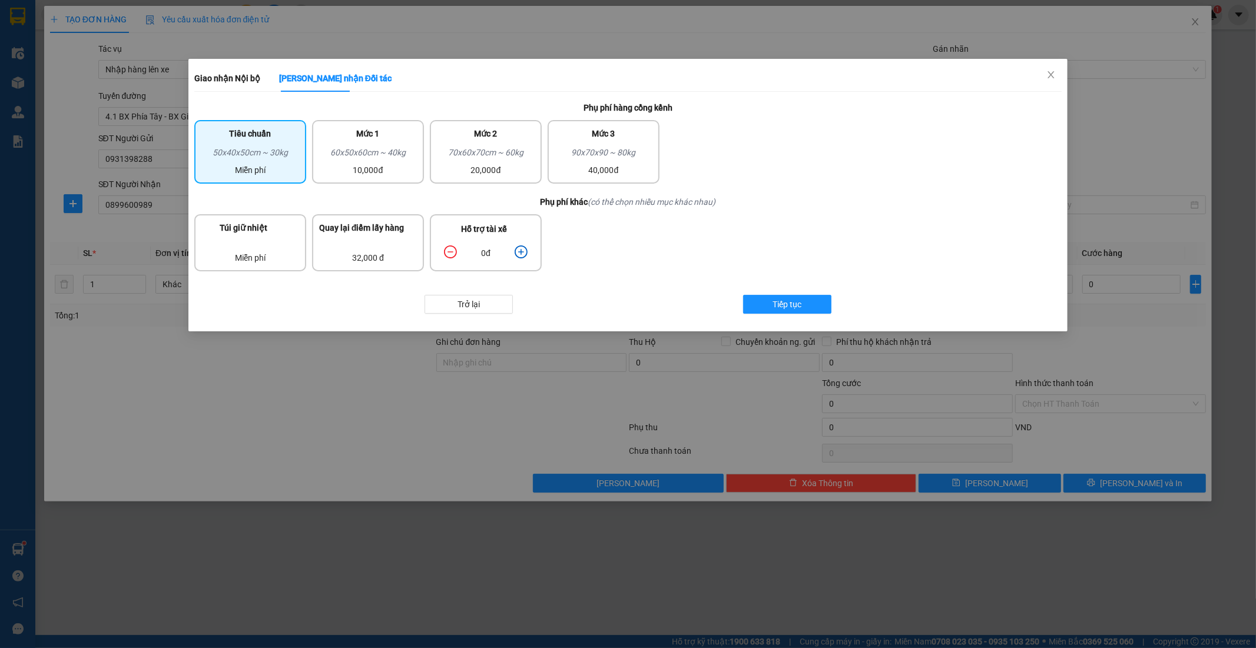
click at [524, 251] on icon "plus-circle" at bounding box center [520, 251] width 13 height 13
click at [403, 160] on div "60x50x60cm ~ 40kg" at bounding box center [368, 155] width 98 height 18
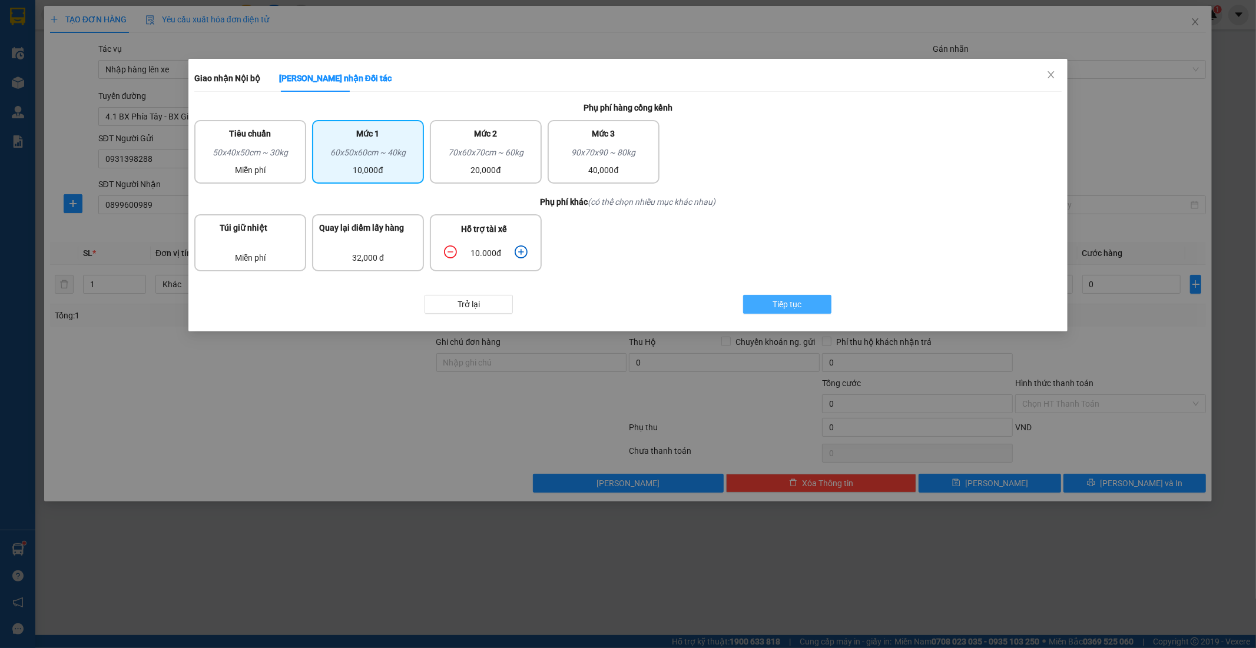
click at [792, 303] on span "Tiếp tục" at bounding box center [787, 304] width 29 height 13
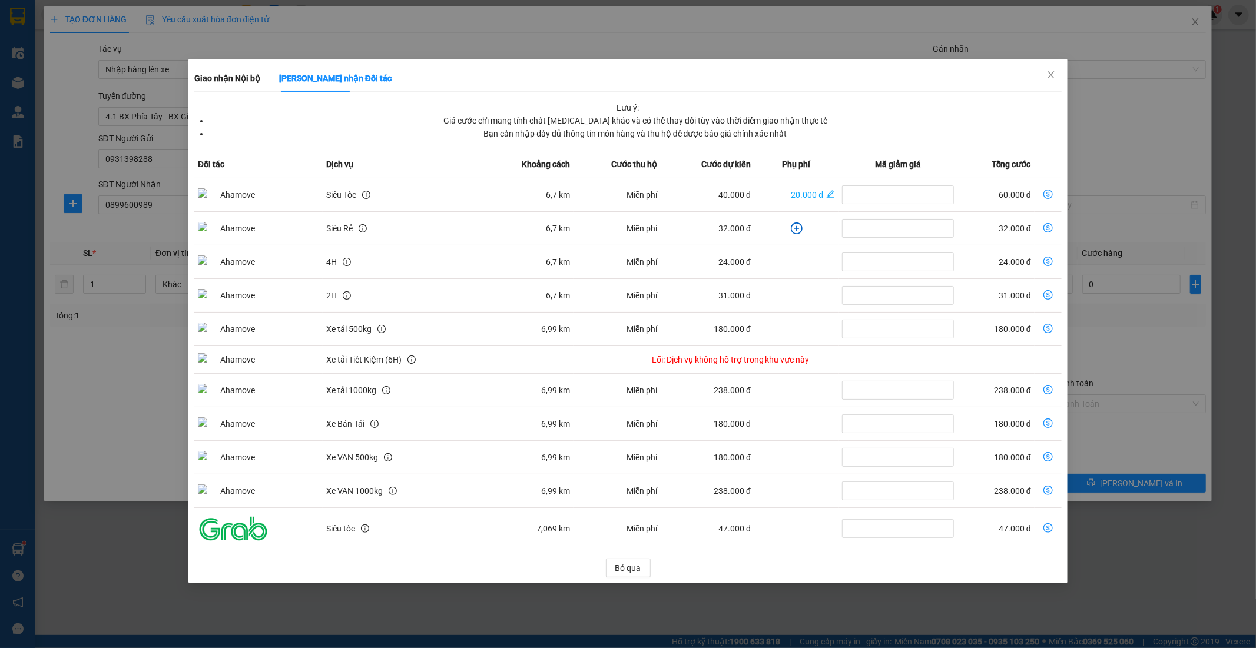
click at [1046, 195] on icon "dollar-circle" at bounding box center [1047, 194] width 9 height 9
type input "60.000"
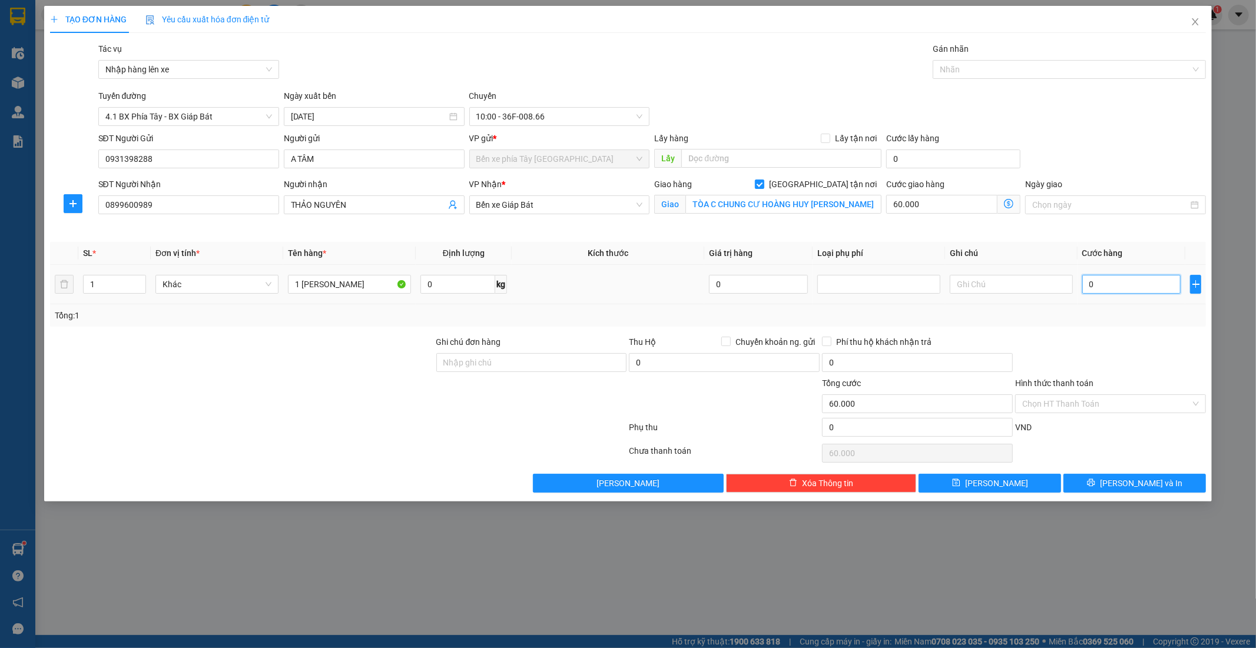
click at [1092, 280] on input "0" at bounding box center [1131, 284] width 99 height 19
type input "4"
type input "60.004"
type input "40"
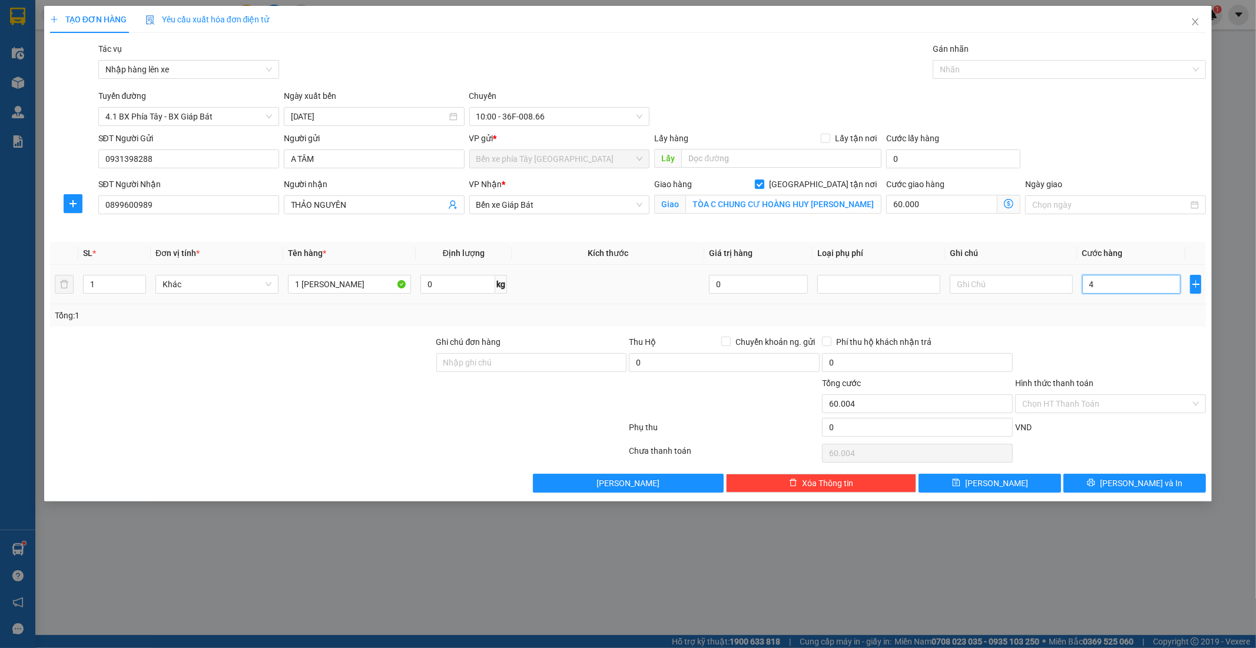
type input "60.040"
type input "400"
type input "60.400"
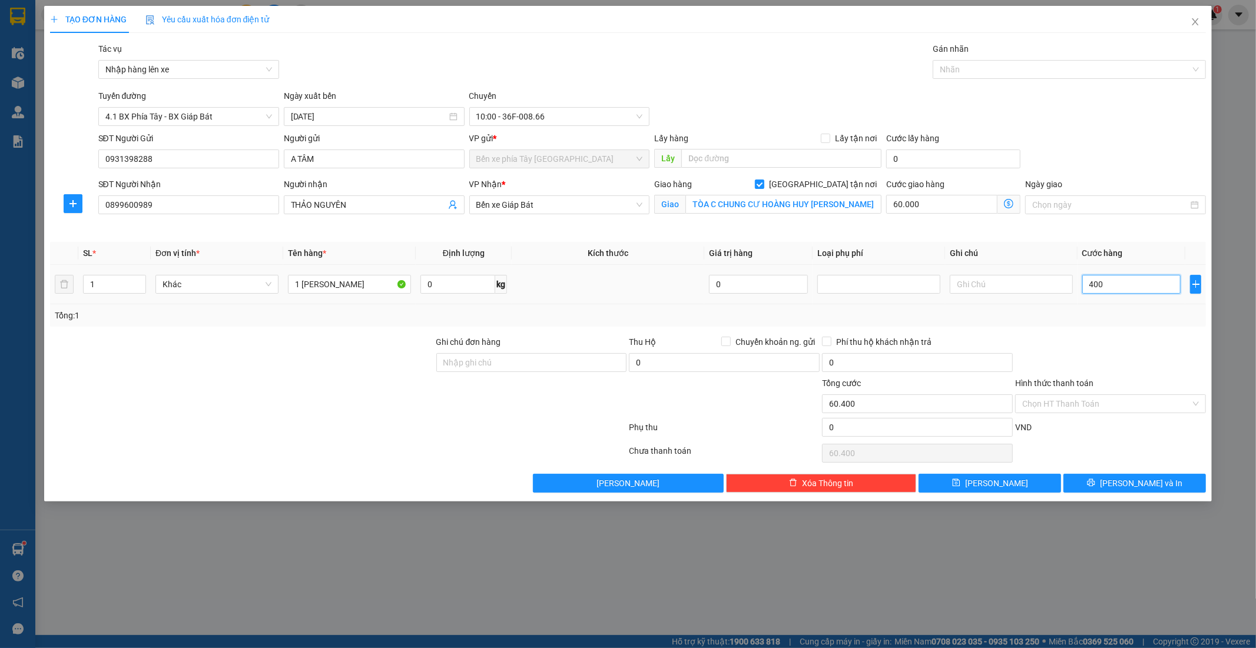
type input "4.000"
type input "64.000"
type input "40.000"
type input "100.000"
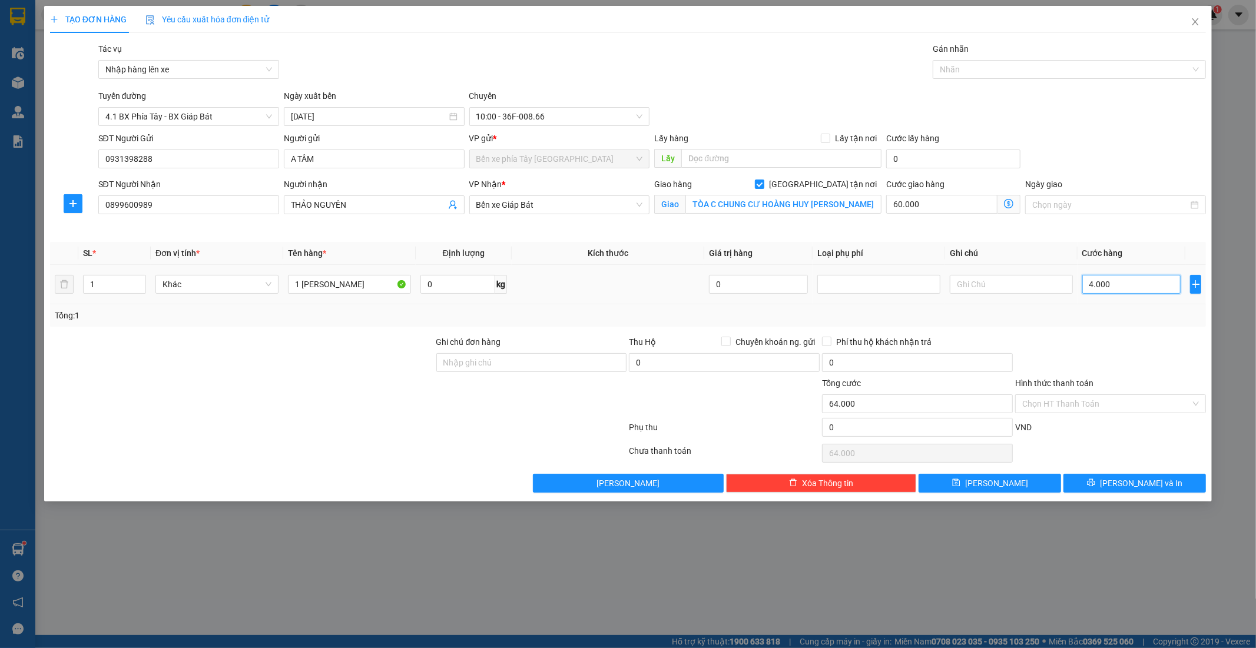
type input "100.000"
type input "40.000"
click at [1120, 403] on input "Hình thức thanh toán" at bounding box center [1106, 404] width 168 height 18
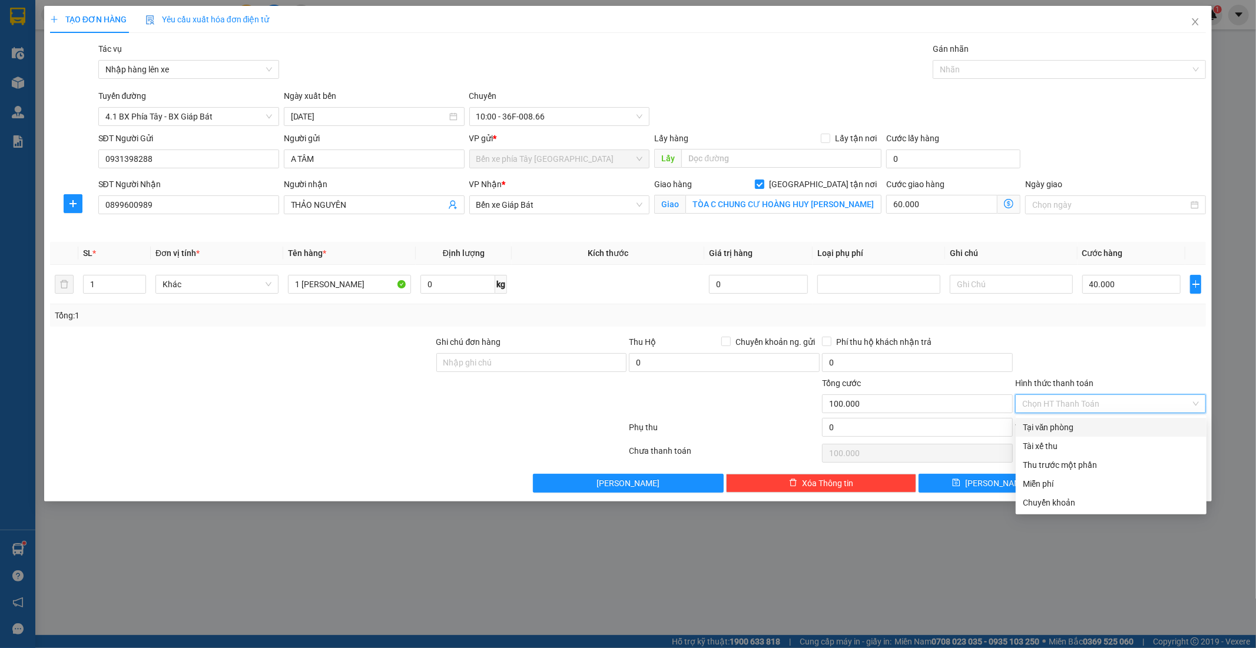
click at [1080, 430] on div "Tại văn phòng" at bounding box center [1110, 427] width 177 height 13
type input "0"
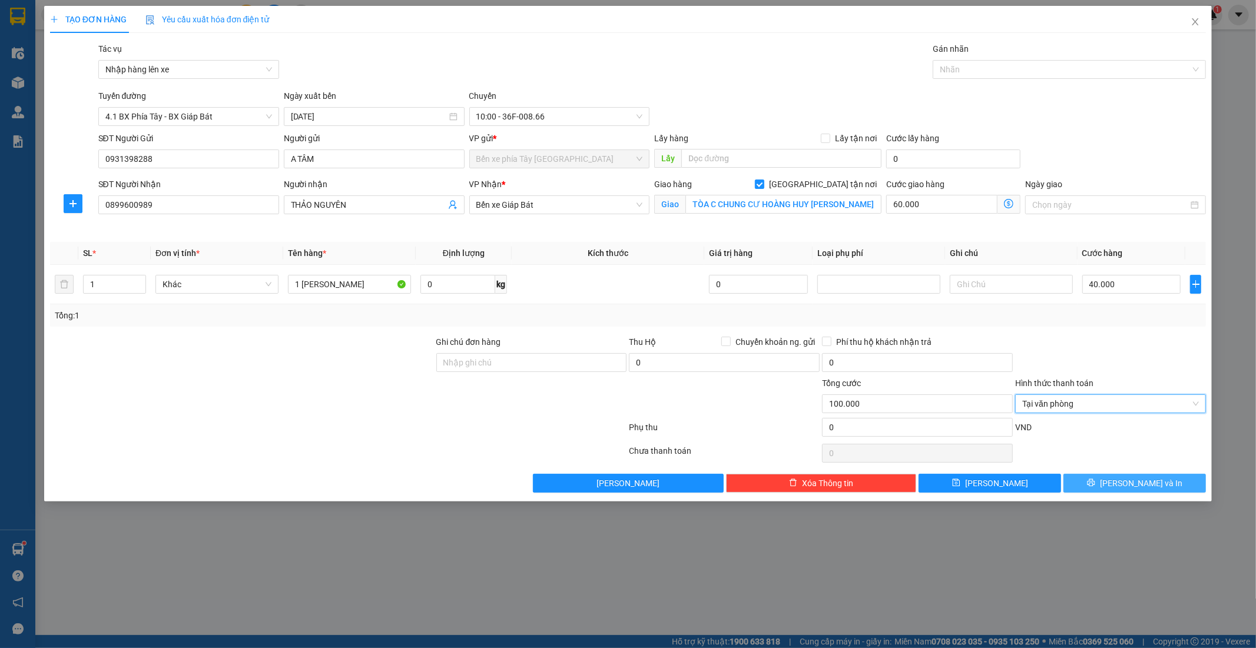
click at [1133, 486] on span "Lưu và In" at bounding box center [1141, 483] width 82 height 13
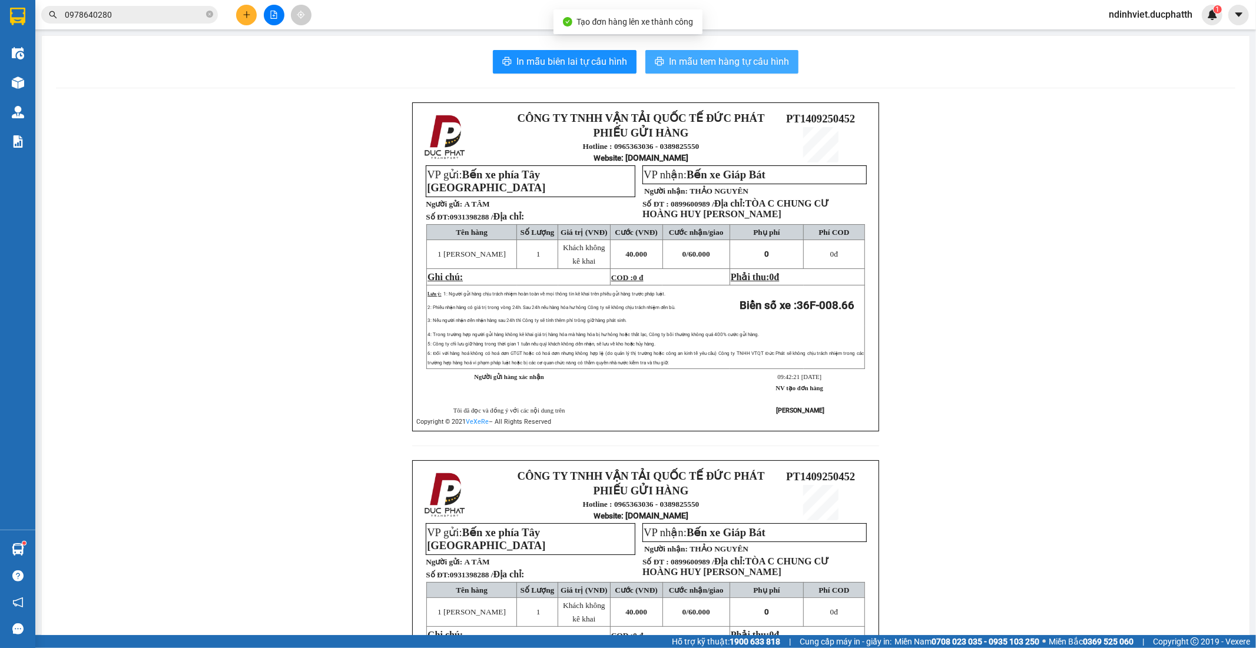
click at [685, 68] on span "In mẫu tem hàng tự cấu hình" at bounding box center [729, 61] width 120 height 15
click at [244, 16] on icon "plus" at bounding box center [247, 15] width 8 height 8
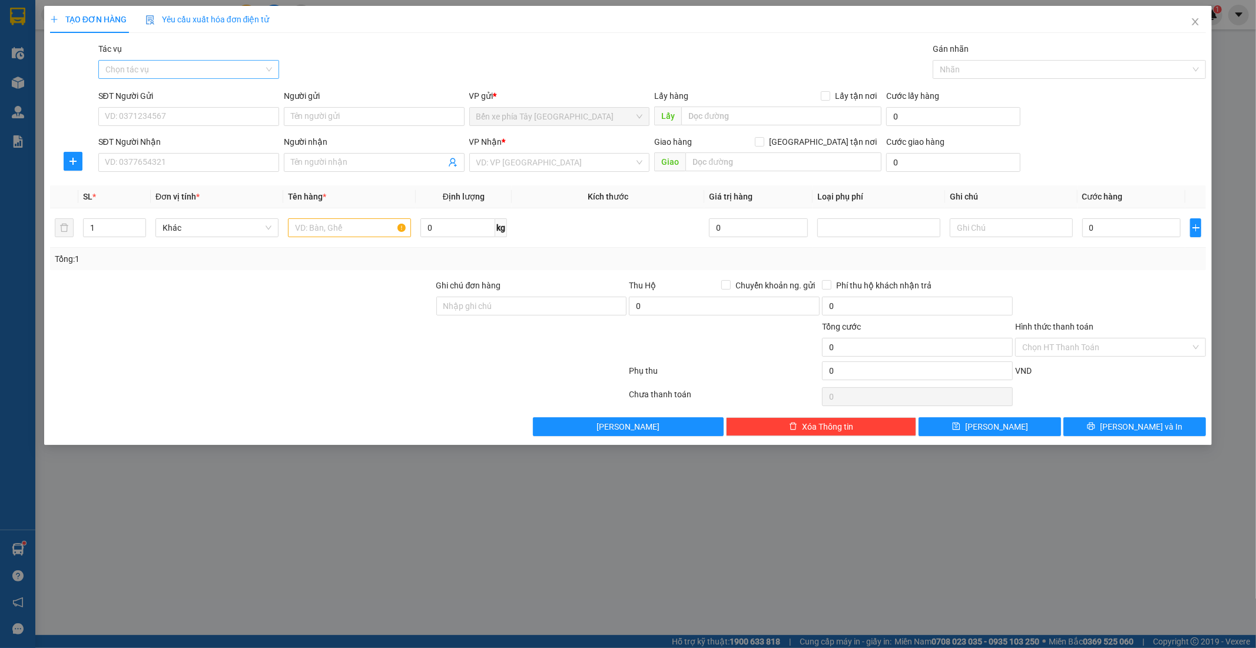
click at [262, 64] on input "Tác vụ" at bounding box center [184, 70] width 158 height 18
click at [214, 91] on div "Nhập hàng lên xe" at bounding box center [188, 93] width 167 height 13
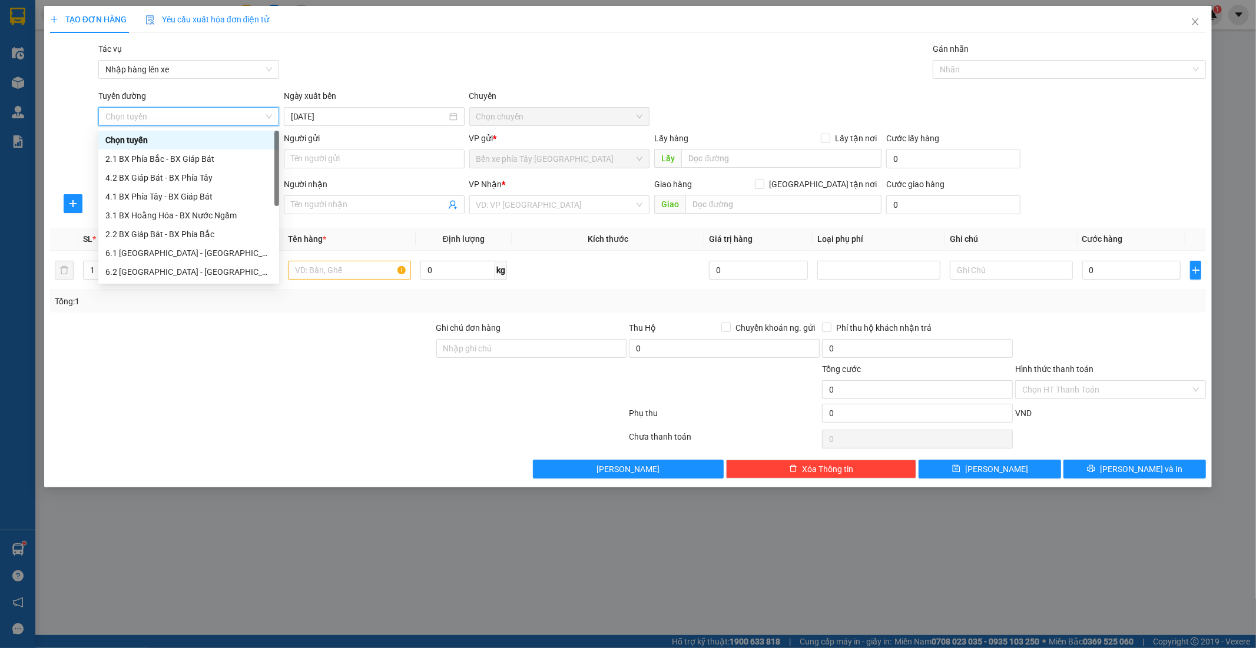
click at [216, 107] on div "Chọn tuyến" at bounding box center [188, 116] width 181 height 19
click at [192, 181] on div "4.2 BX Giáp Bát - BX Phía Tây" at bounding box center [188, 177] width 167 height 13
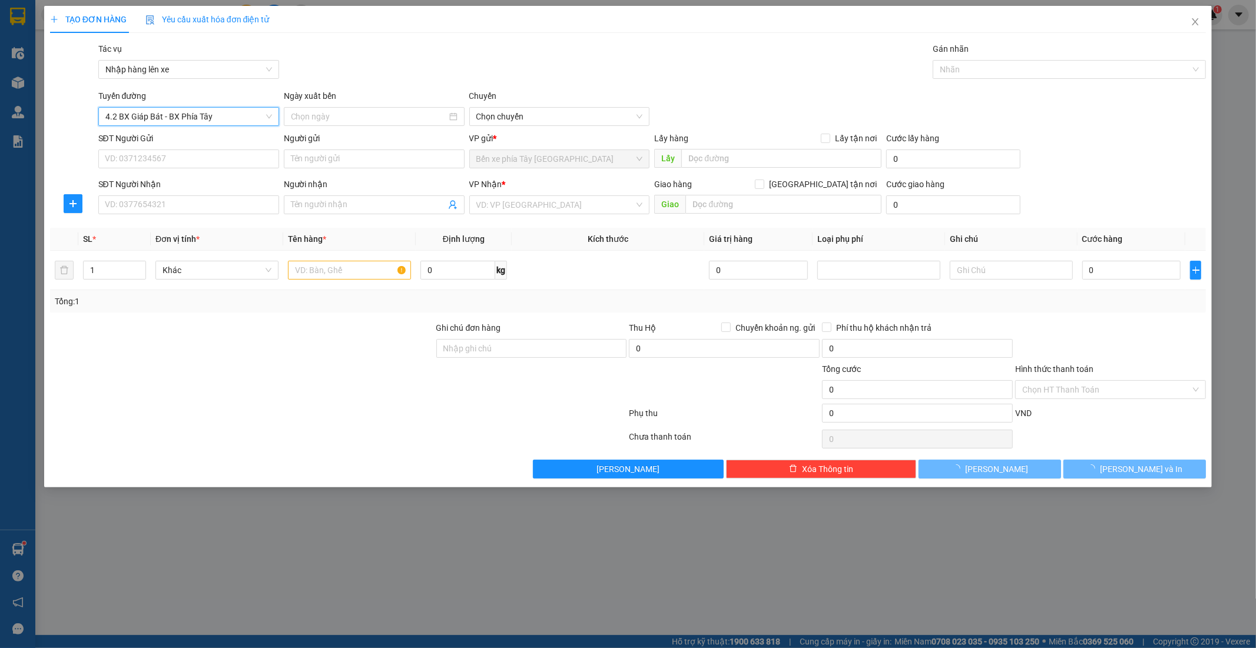
type input "14/09/2025"
click at [204, 118] on span "4.2 BX Giáp Bát - BX Phía Tây" at bounding box center [188, 117] width 167 height 18
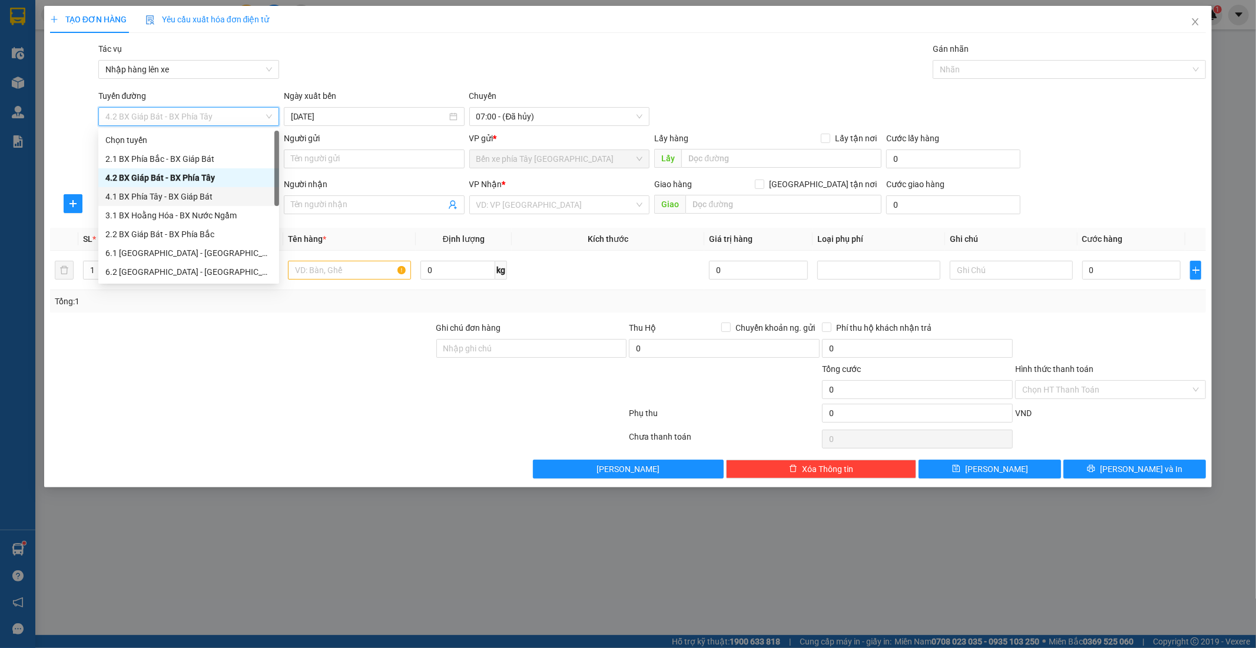
click at [208, 192] on div "4.1 BX Phía Tây - BX Giáp Bát" at bounding box center [188, 196] width 167 height 13
type input "14/09/2025"
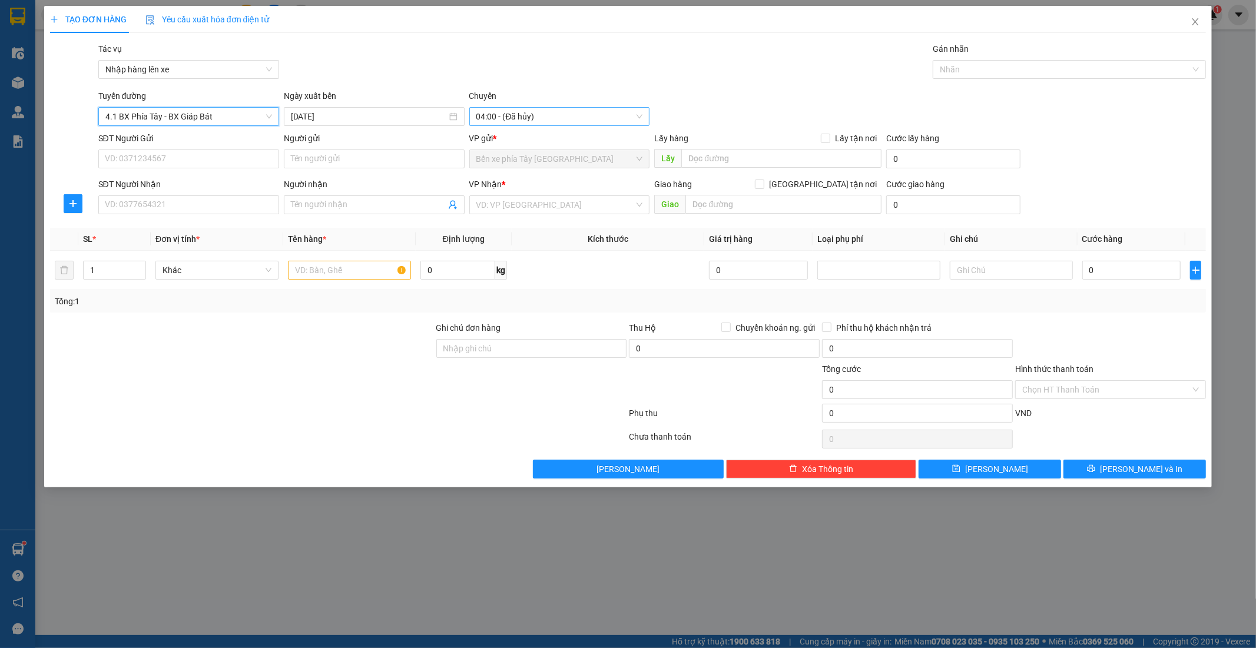
click at [492, 108] on span "04:00 - (Đã hủy)" at bounding box center [559, 117] width 167 height 18
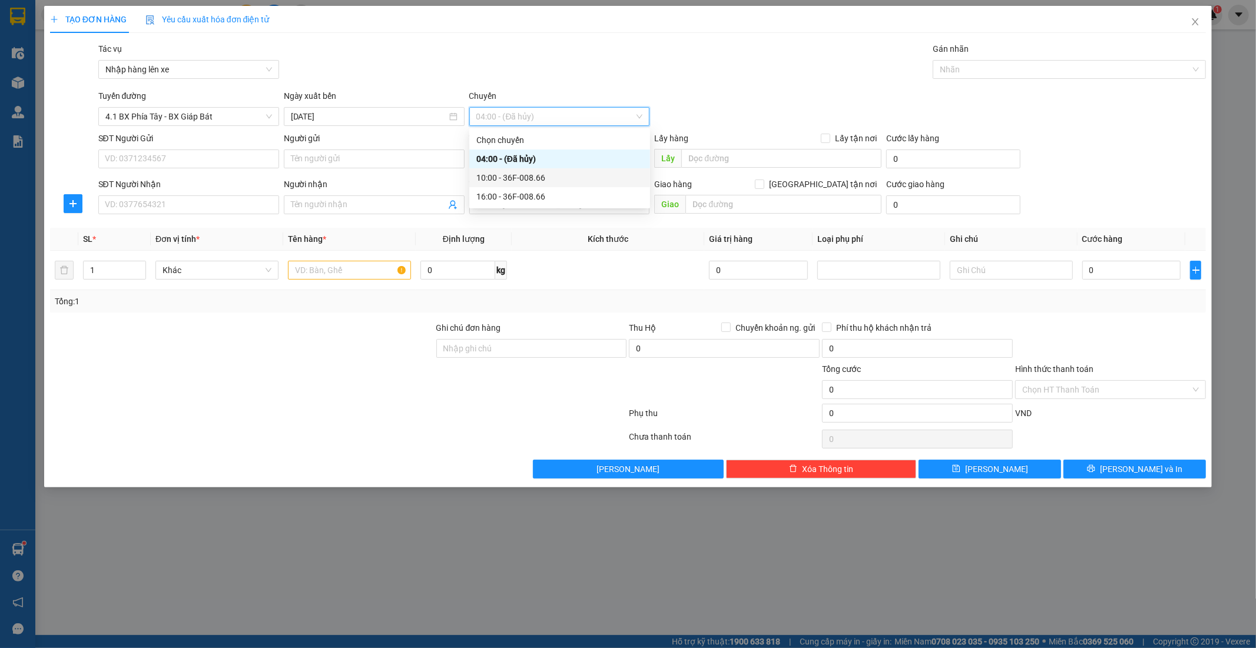
click at [532, 181] on div "10:00 - 36F-008.66" at bounding box center [559, 177] width 167 height 13
click at [356, 273] on input "text" at bounding box center [349, 270] width 123 height 19
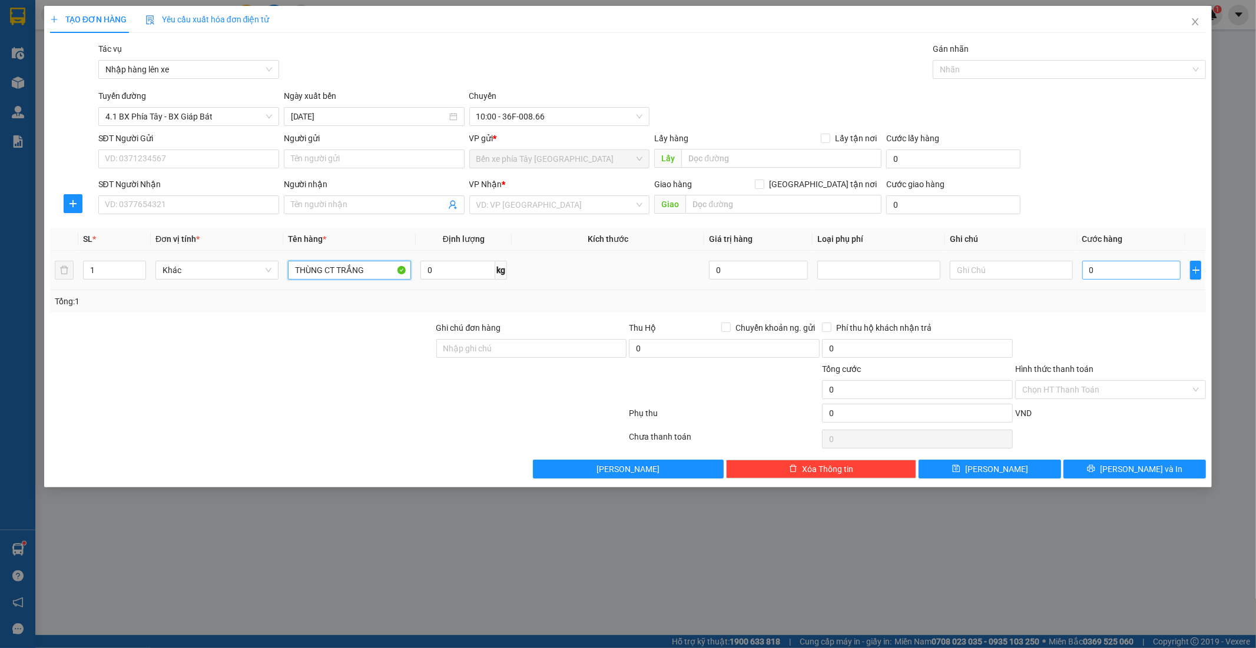
type input "THÙNG CT TRẮNG"
click at [1115, 268] on input "0" at bounding box center [1131, 270] width 99 height 19
type input "4"
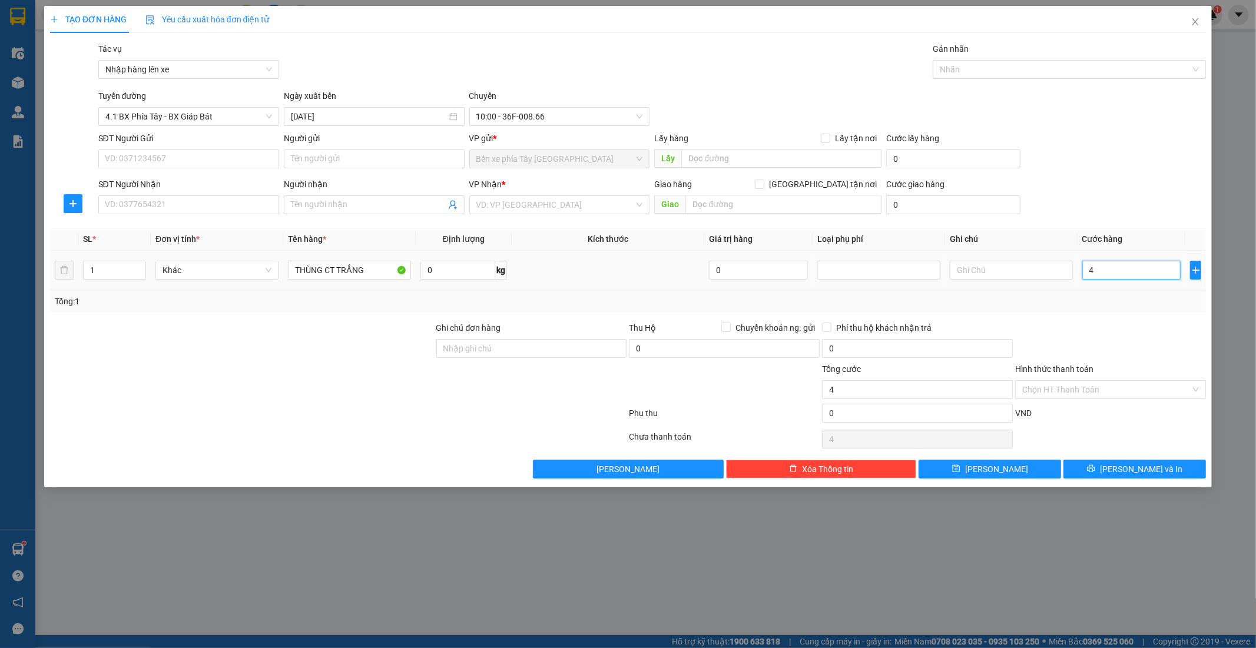
type input "40"
type input "400"
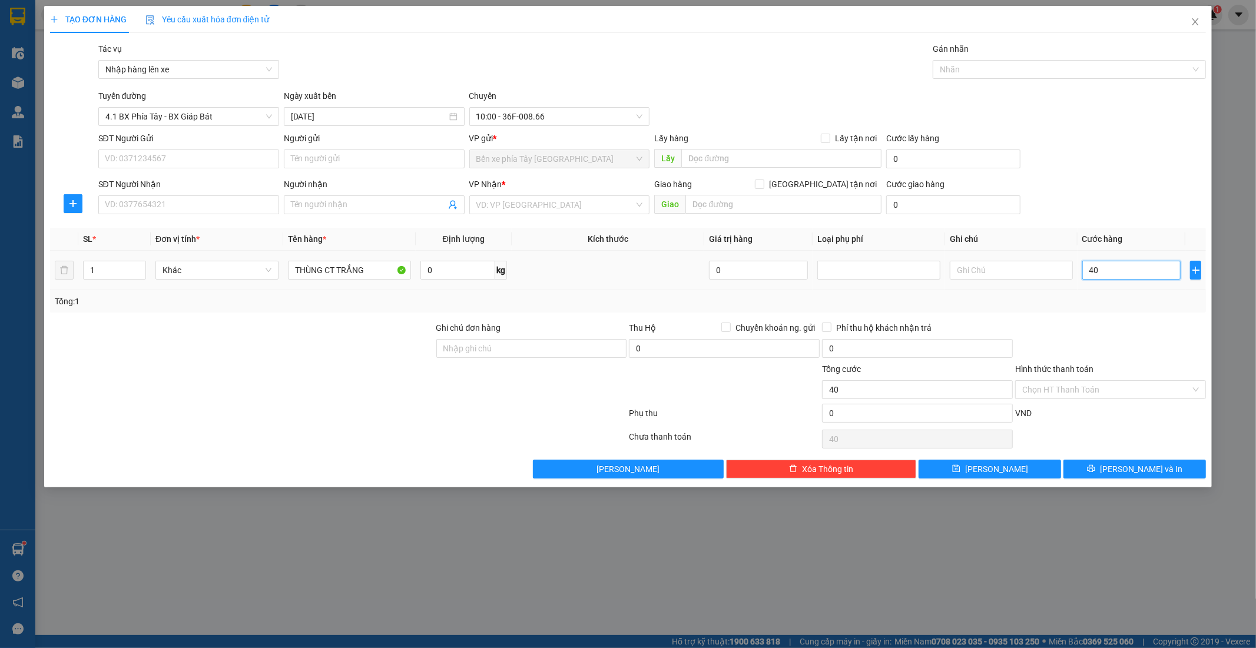
type input "400"
type input "4.000"
type input "40.000"
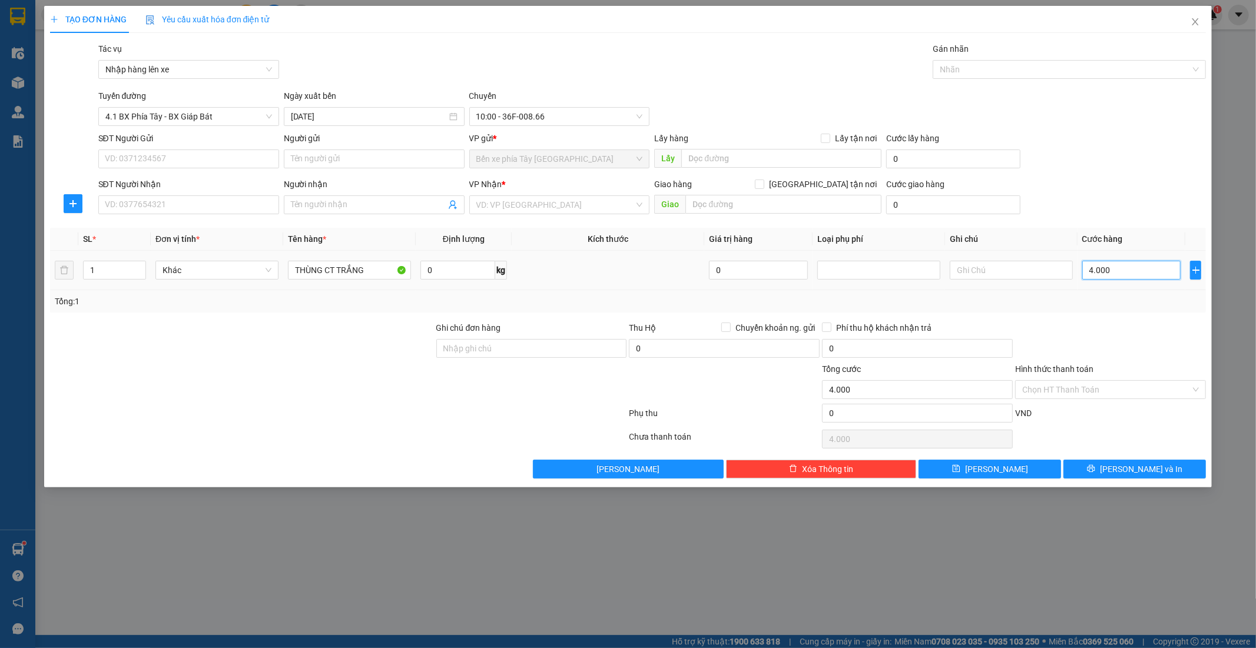
type input "40.000"
click at [602, 205] on input "search" at bounding box center [555, 205] width 158 height 18
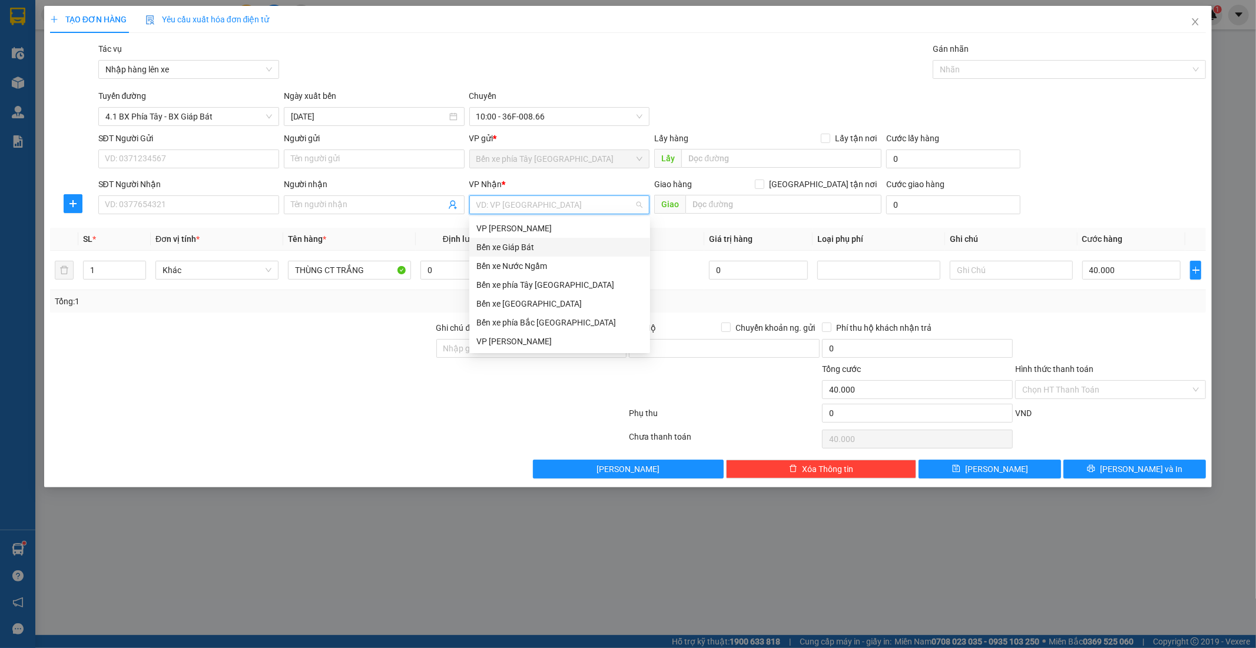
click at [544, 252] on div "Bến xe Giáp Bát" at bounding box center [559, 247] width 167 height 13
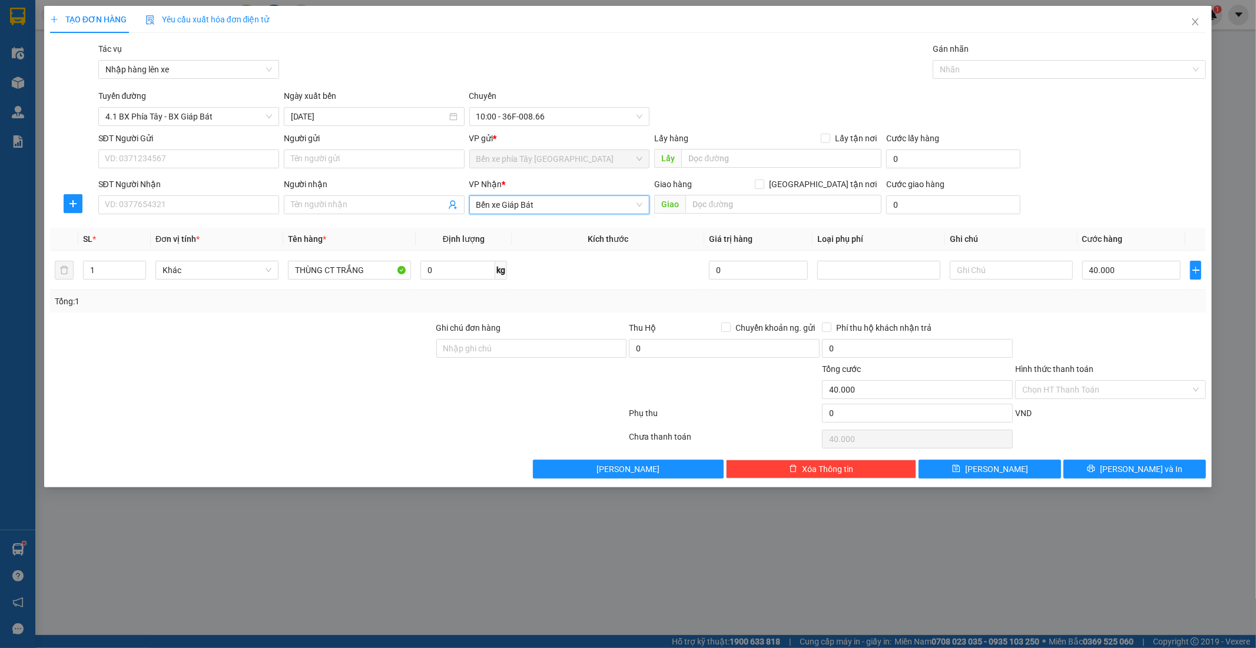
click at [212, 195] on div "SĐT Người Nhận" at bounding box center [188, 187] width 181 height 18
drag, startPoint x: 160, startPoint y: 206, endPoint x: 165, endPoint y: 201, distance: 7.5
click at [160, 207] on input "SĐT Người Nhận" at bounding box center [188, 204] width 181 height 19
type input "0947632055"
click at [332, 206] on input "Người nhận" at bounding box center [368, 204] width 155 height 13
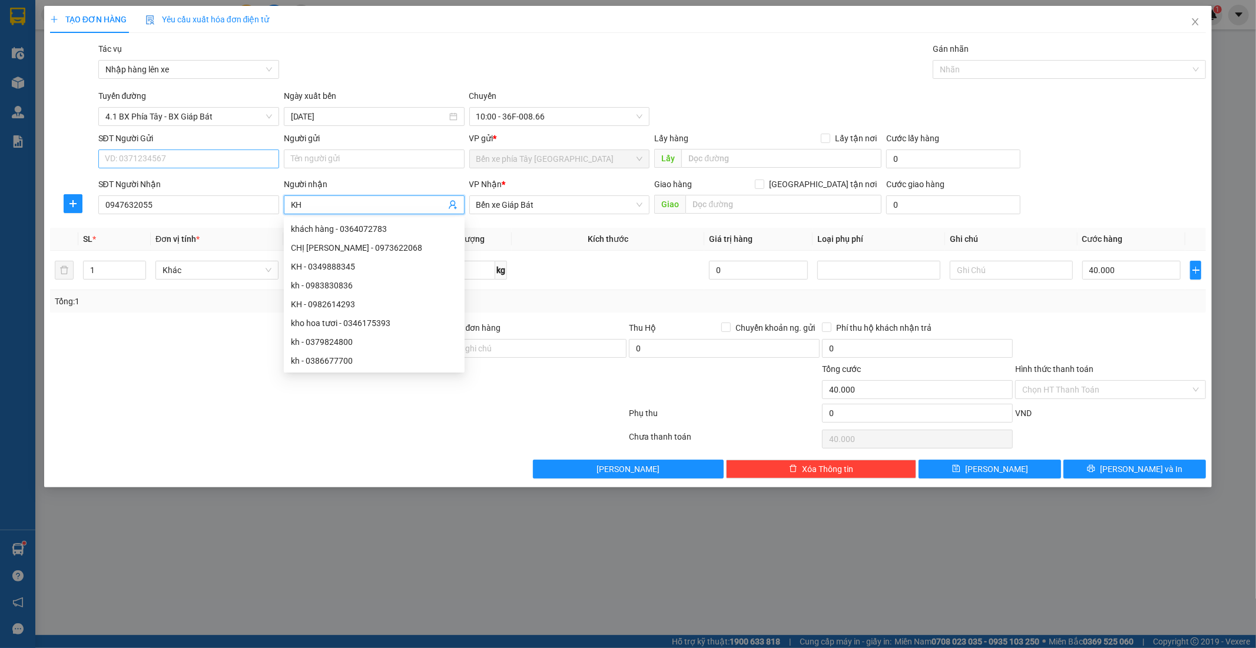
type input "KH"
click at [219, 165] on input "SĐT Người Gửi" at bounding box center [188, 159] width 181 height 19
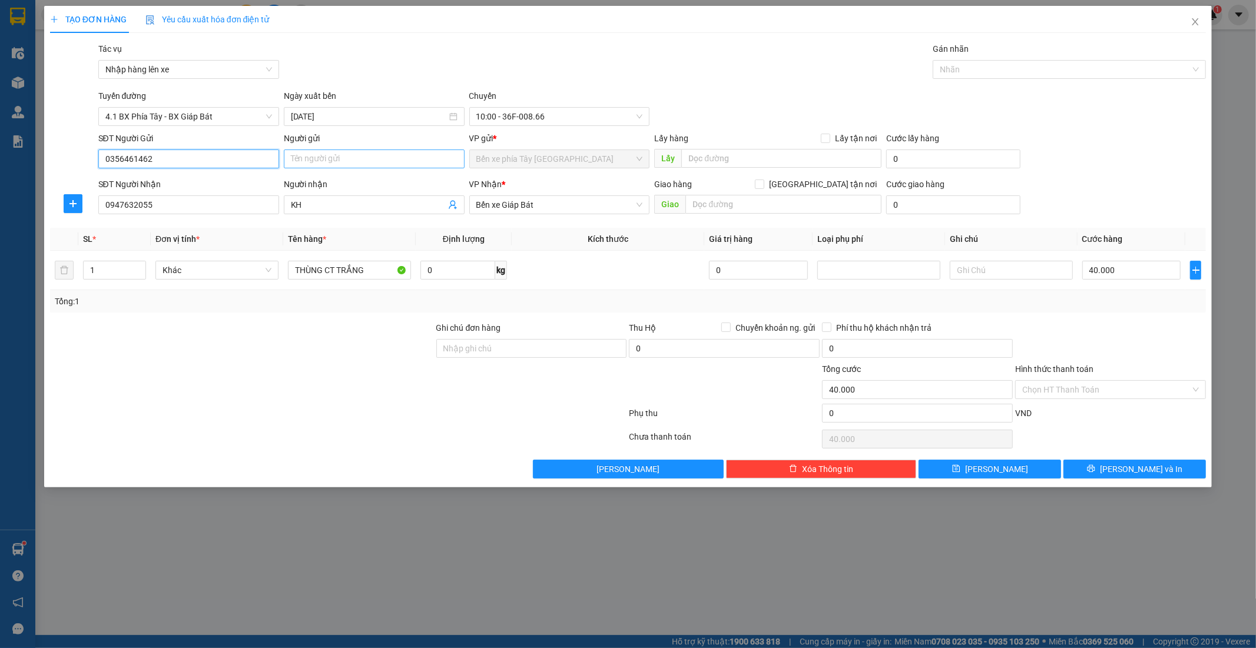
type input "0356461462"
click at [366, 162] on input "Người gửi" at bounding box center [374, 159] width 181 height 19
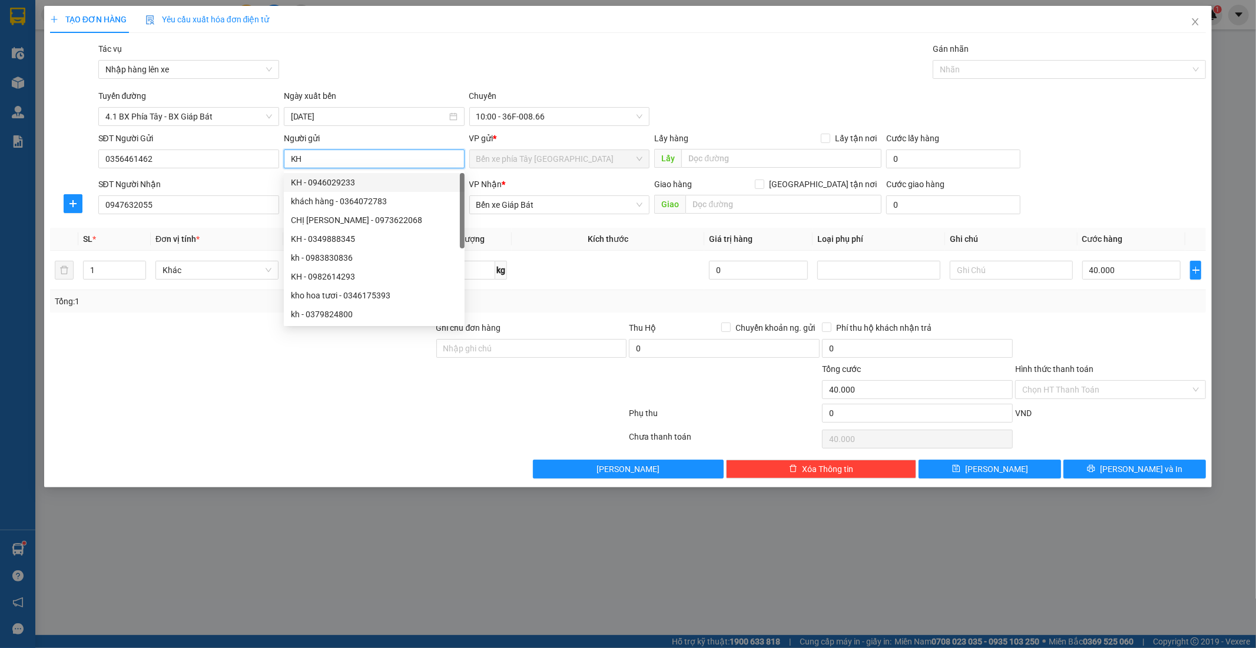
type input "KH"
click at [426, 419] on div at bounding box center [338, 416] width 579 height 24
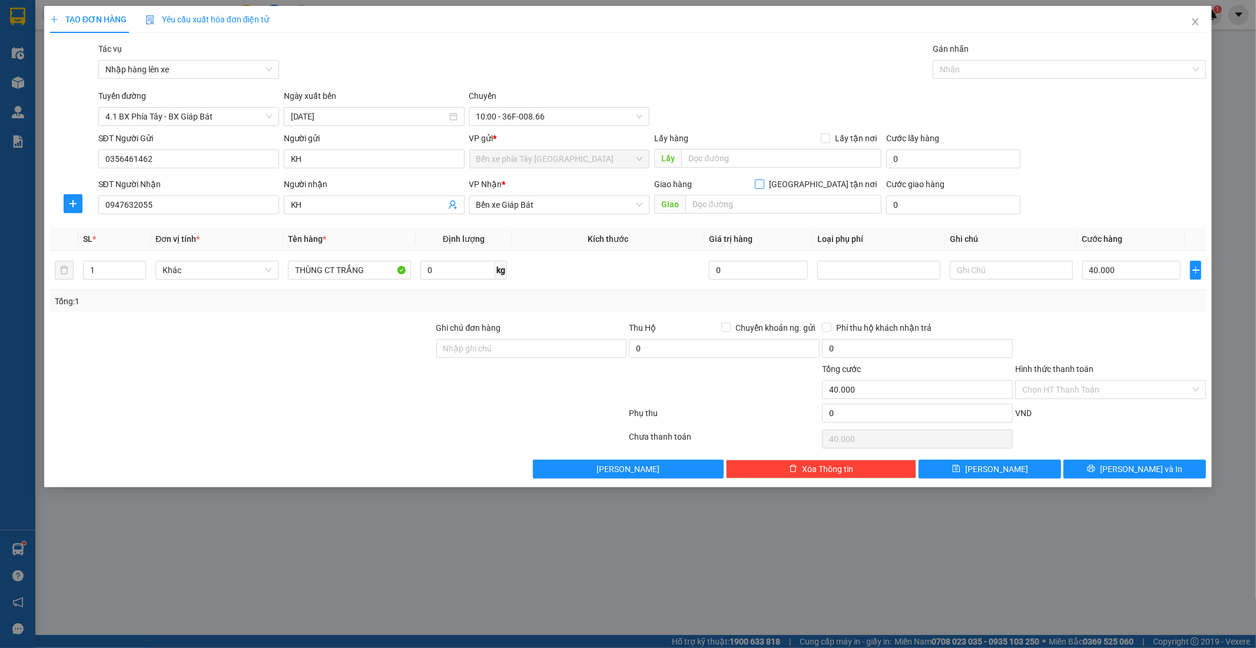
click at [764, 181] on span at bounding box center [759, 184] width 9 height 9
click at [763, 181] on input "Giao tận nơi" at bounding box center [759, 184] width 8 height 8
checkbox input "true"
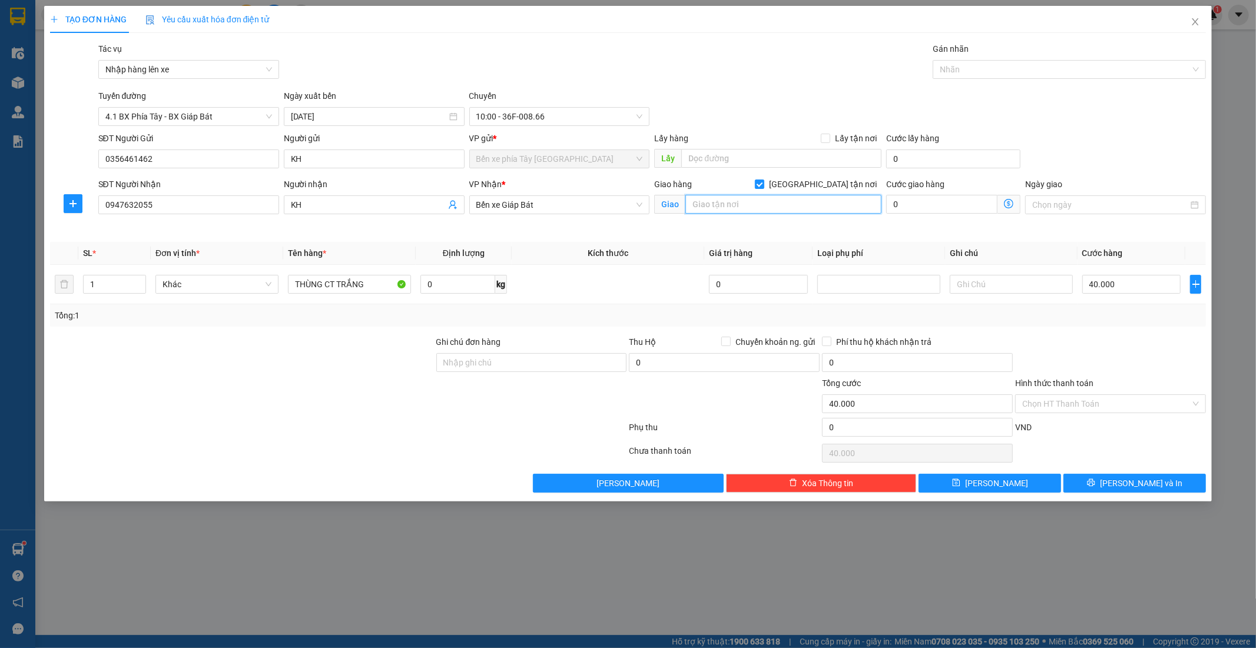
click at [782, 205] on input "text" at bounding box center [783, 204] width 196 height 19
type input "TÒA N01 CHUNG CUWBERRIVER PREMIER 390 NGUYỄN VĂN CỪ LONG BIÊN"
click at [1008, 202] on icon "dollar-circle" at bounding box center [1008, 203] width 9 height 9
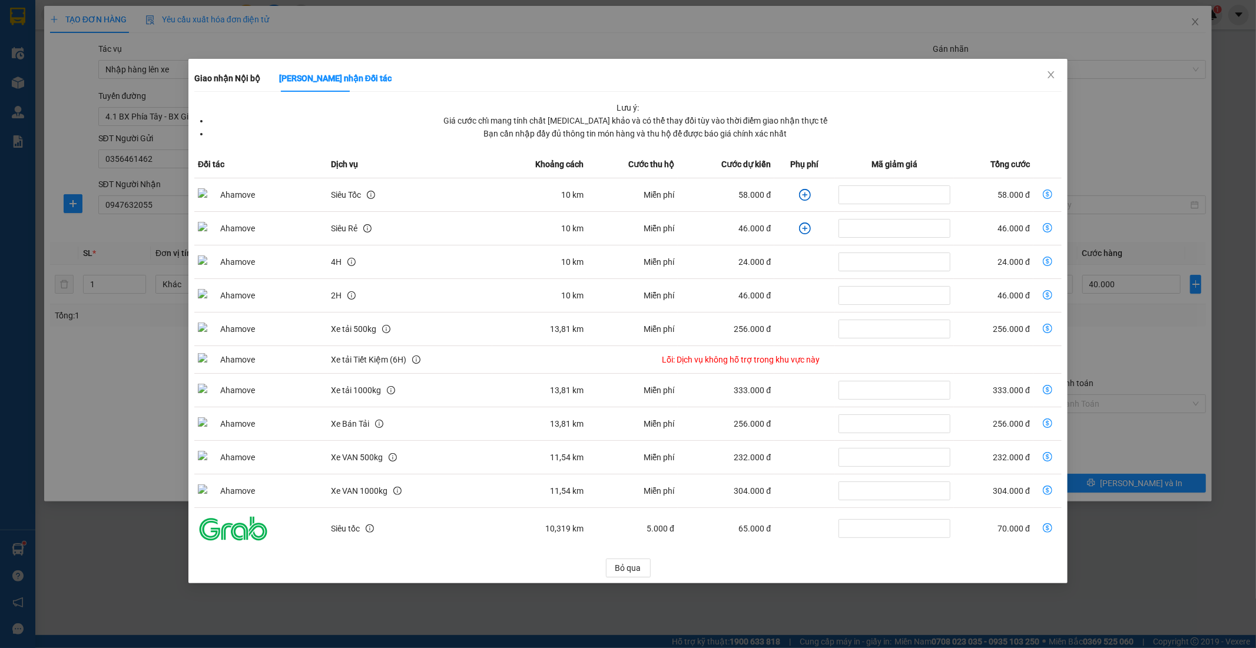
click at [803, 195] on icon "plus-circle" at bounding box center [804, 194] width 5 height 5
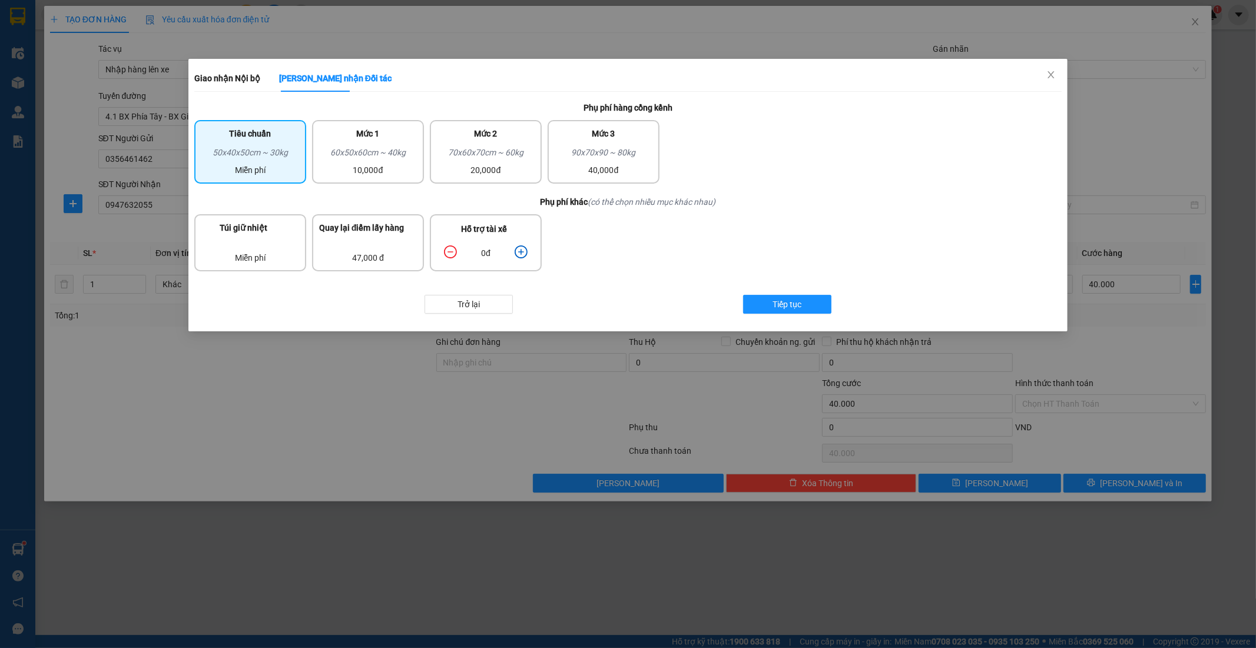
click at [523, 247] on icon "plus-circle" at bounding box center [520, 251] width 13 height 13
drag, startPoint x: 371, startPoint y: 156, endPoint x: 411, endPoint y: 177, distance: 45.3
click at [376, 158] on div "60x50x60cm ~ 40kg" at bounding box center [368, 155] width 98 height 18
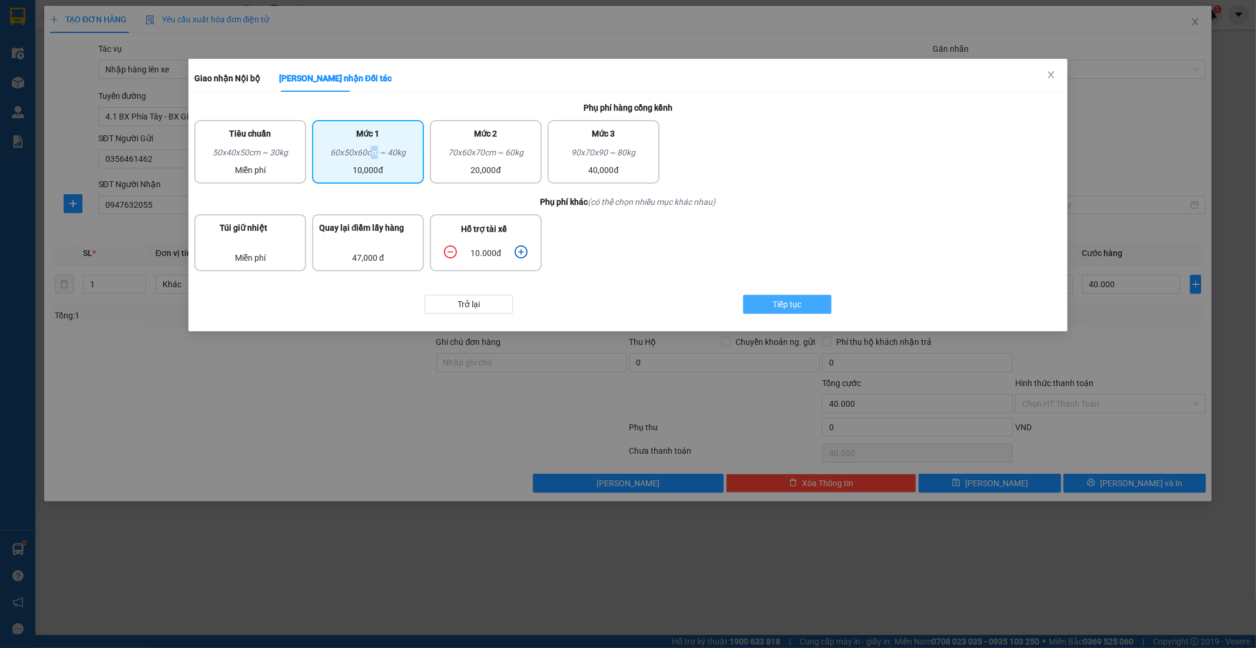
click at [806, 304] on button "Tiếp tục" at bounding box center [787, 304] width 88 height 19
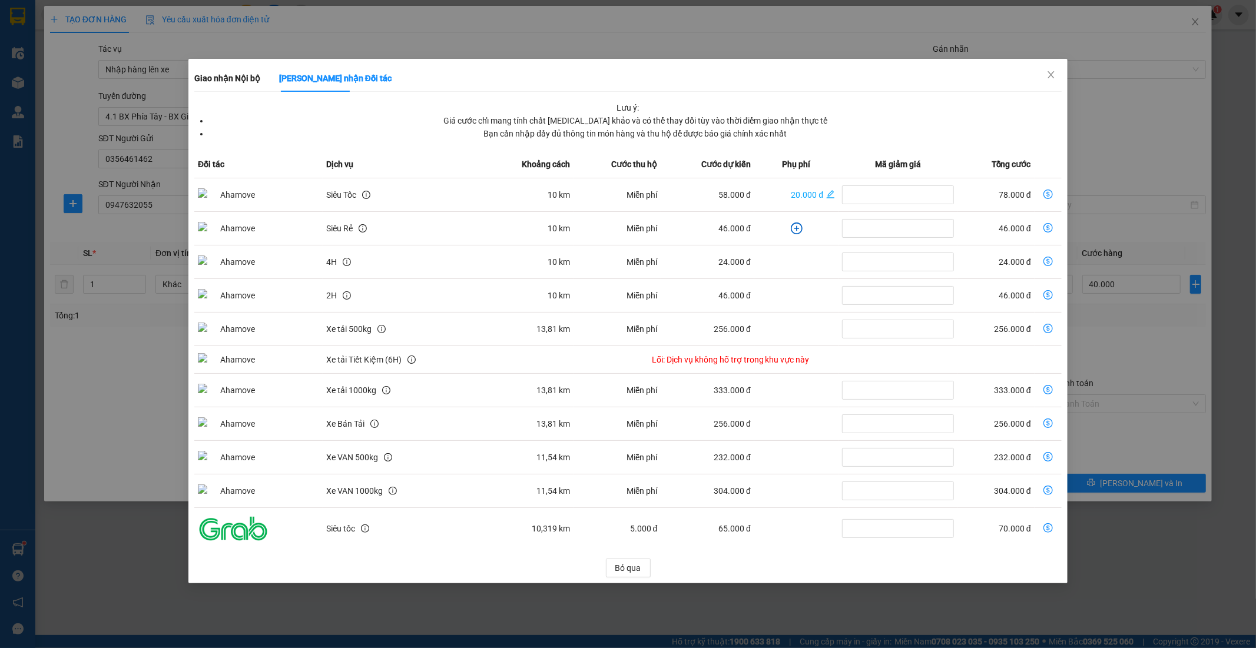
click at [1050, 194] on icon "dollar-circle" at bounding box center [1047, 194] width 9 height 9
type input "118.000"
type input "78.000"
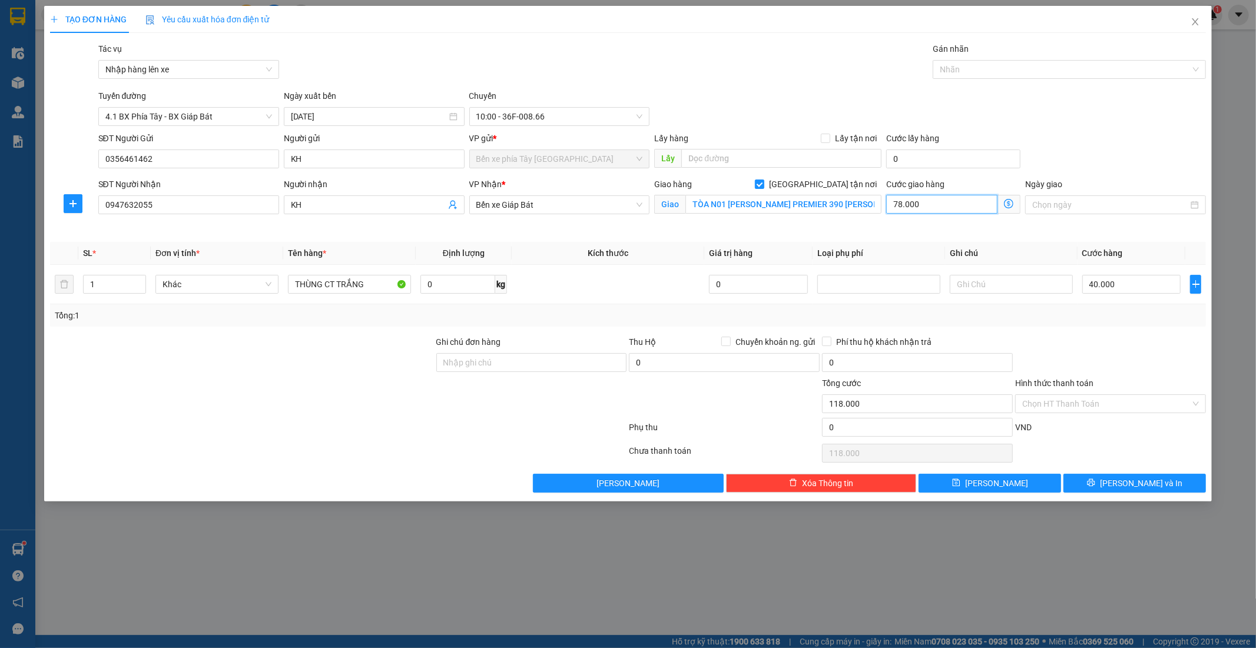
click at [959, 201] on input "78.000" at bounding box center [941, 204] width 111 height 19
type input "40.008"
type input "8"
type input "40.080"
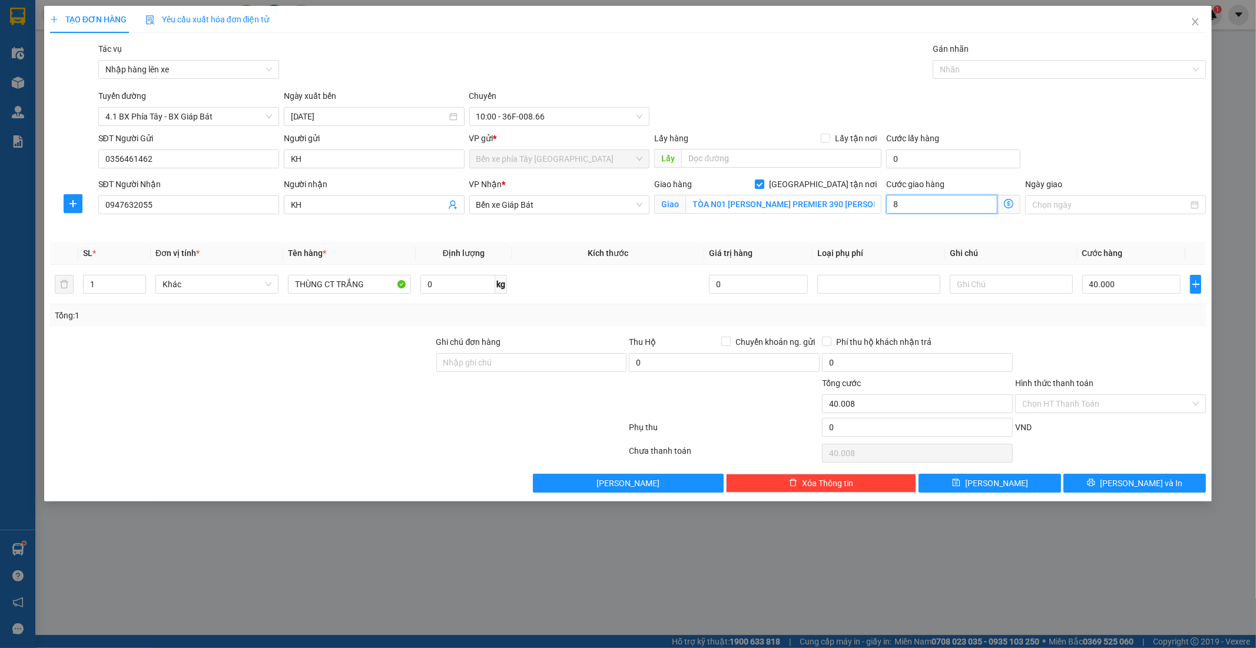
type input "40.080"
type input "80"
type input "40.800"
type input "800"
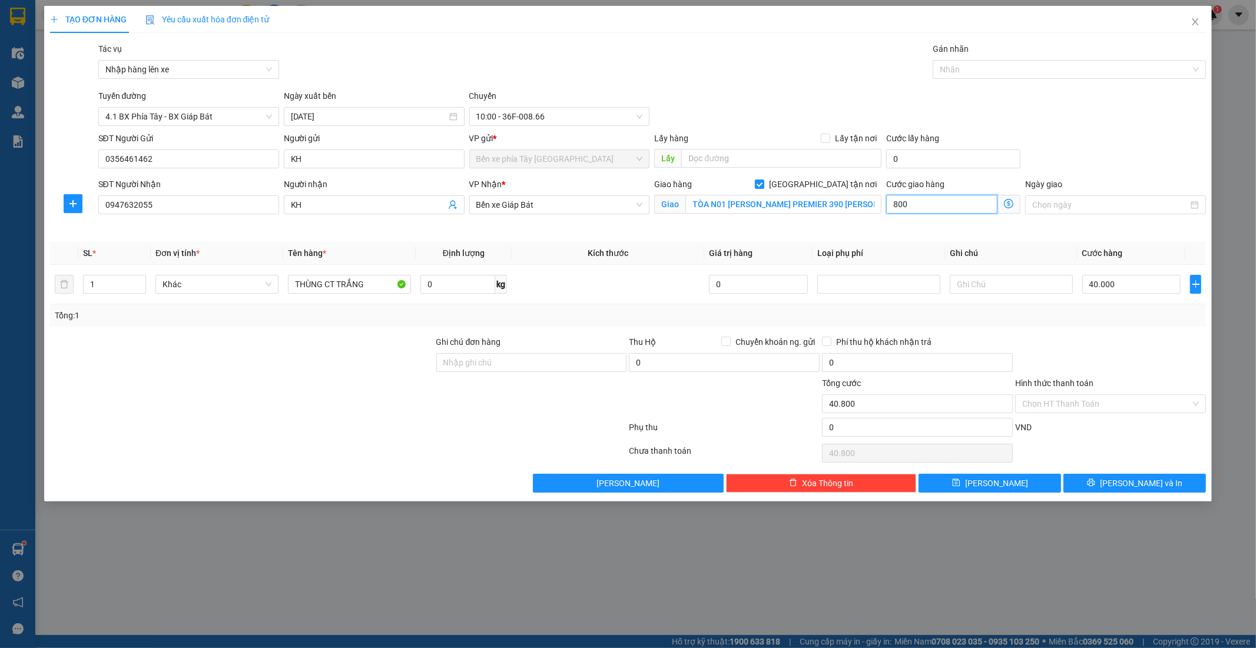
type input "48.000"
type input "8.000"
type input "120.000"
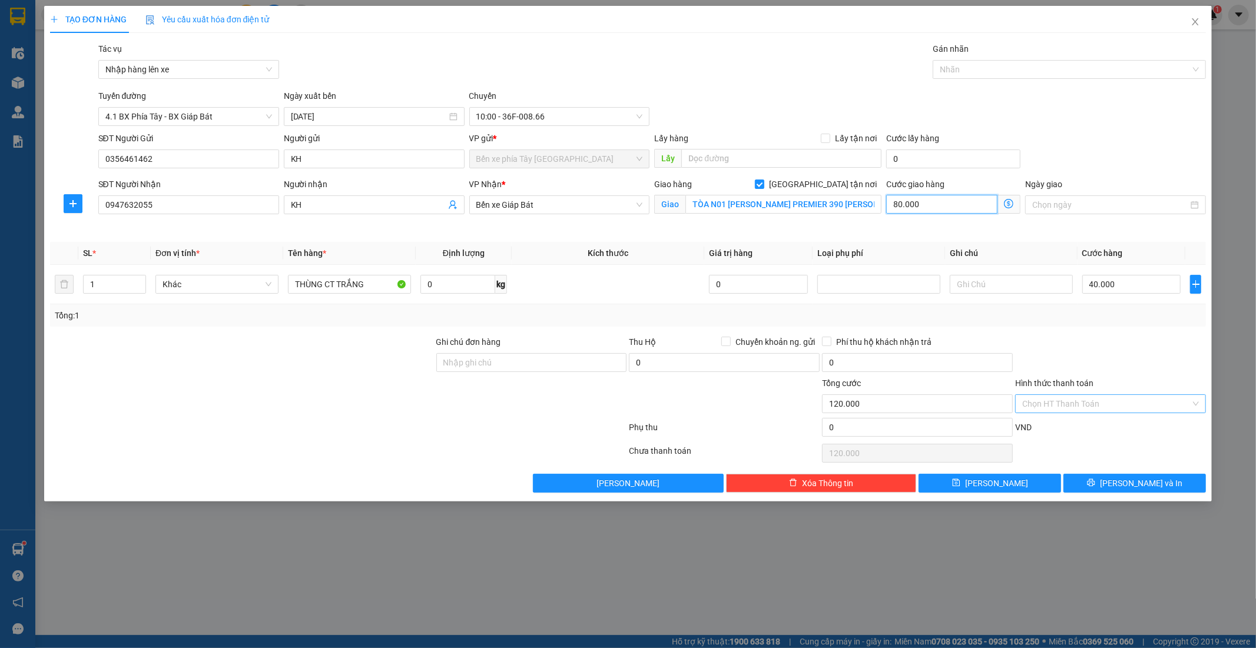
type input "80.000"
click at [1085, 408] on input "Hình thức thanh toán" at bounding box center [1106, 404] width 168 height 18
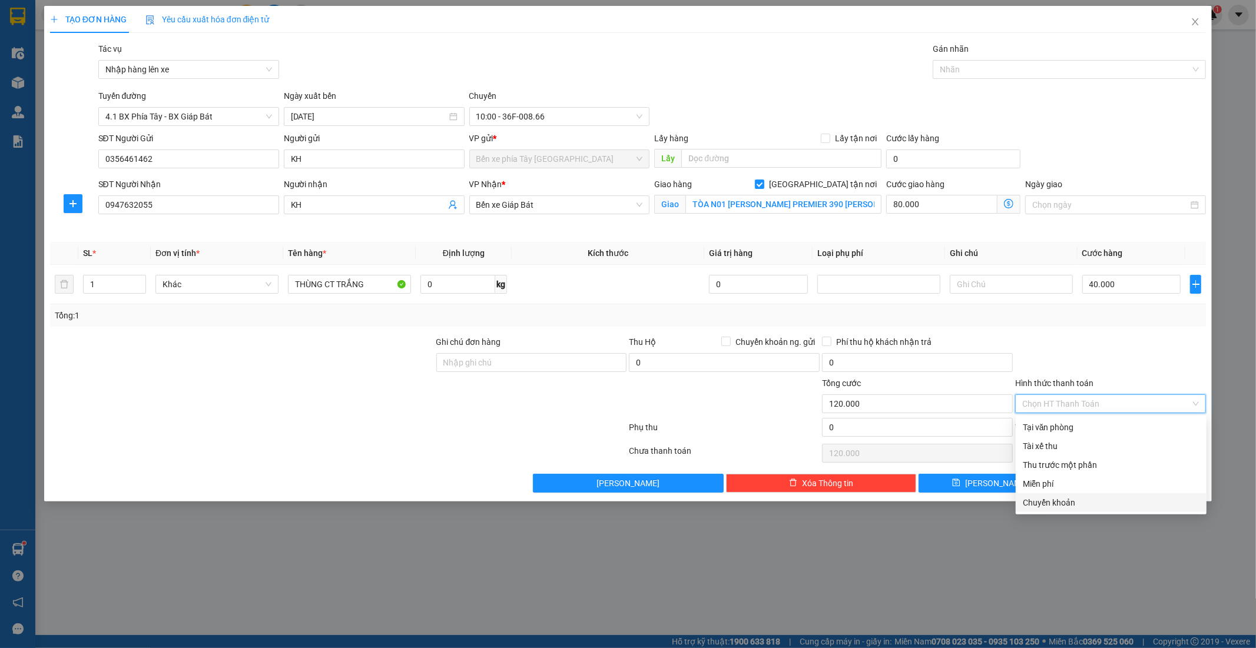
click at [1071, 501] on div "Chuyển khoản" at bounding box center [1110, 502] width 177 height 13
type input "0"
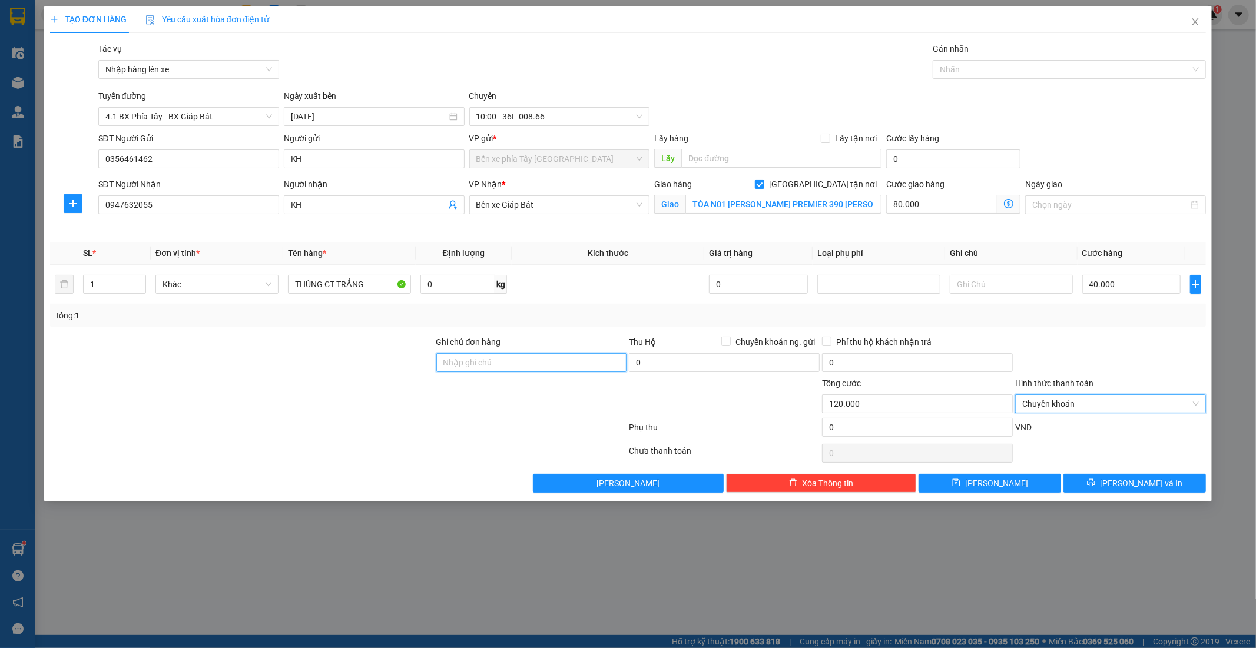
click at [534, 367] on input "Ghi chú đơn hàng" at bounding box center [531, 362] width 191 height 19
type input "GỬI TT CK 14/9 9H53CAO THI NGỌC ANH VIETIN"
click at [1110, 491] on button "Lưu và In" at bounding box center [1134, 483] width 142 height 19
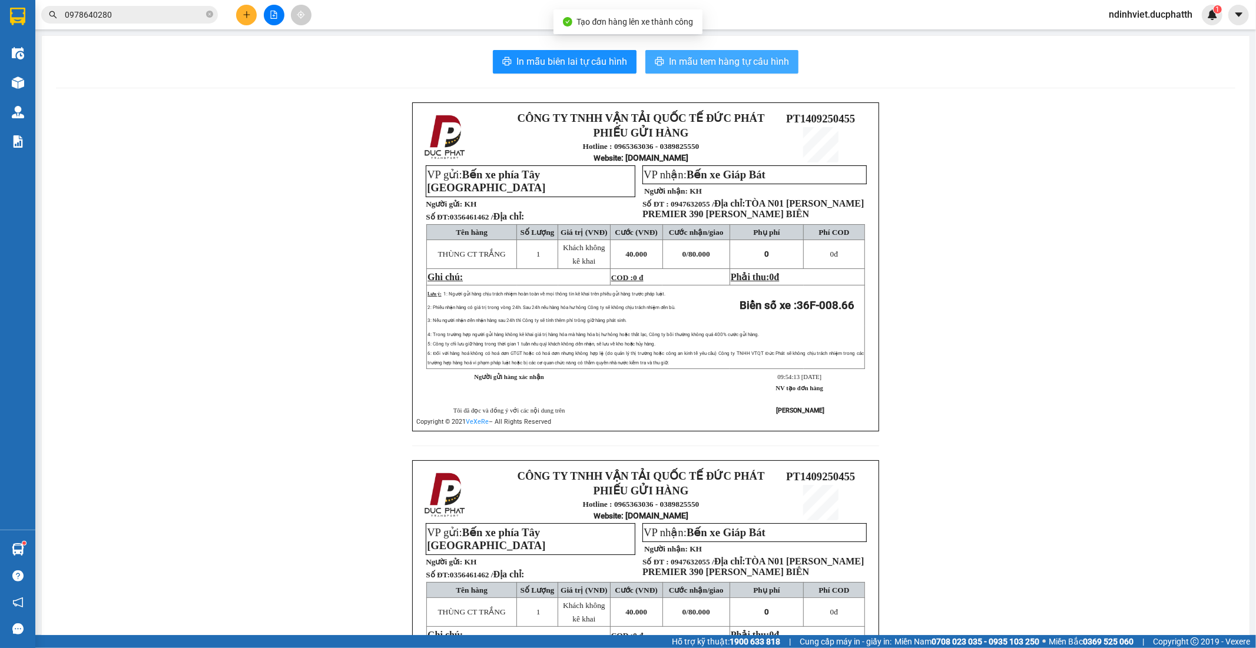
click at [764, 59] on span "In mẫu tem hàng tự cấu hình" at bounding box center [729, 61] width 120 height 15
click at [277, 15] on icon "file-add" at bounding box center [274, 15] width 6 height 8
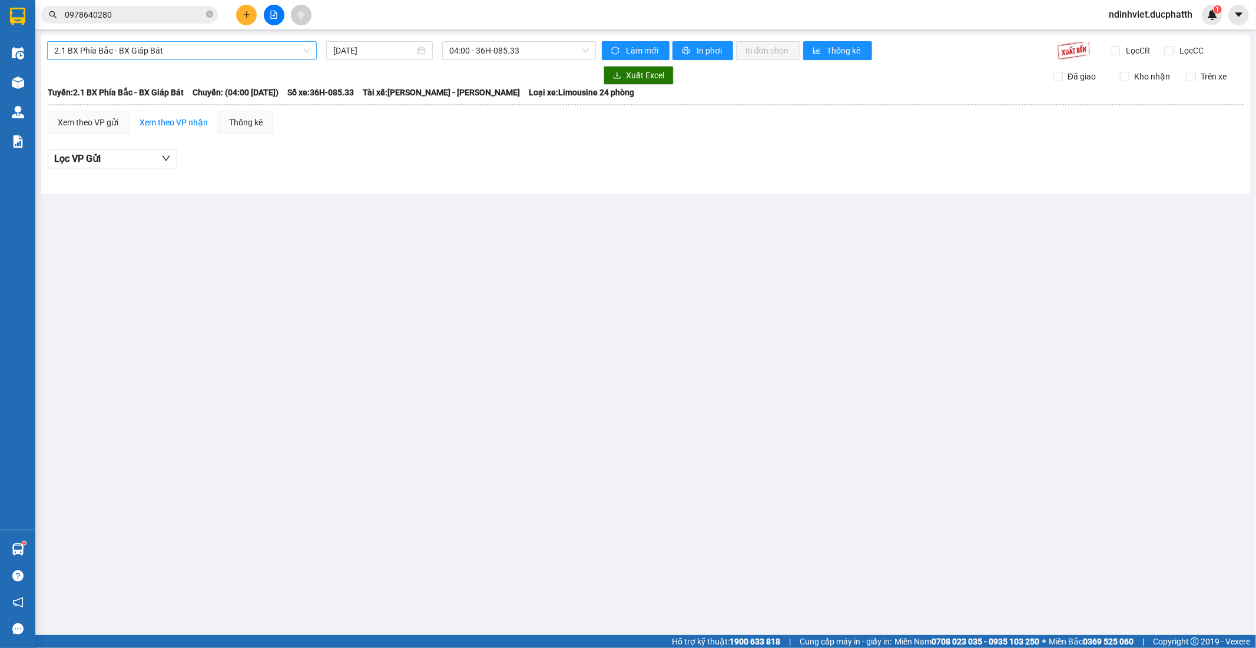
click at [287, 46] on span "2.1 BX Phía Bắc - BX Giáp Bát" at bounding box center [181, 51] width 255 height 18
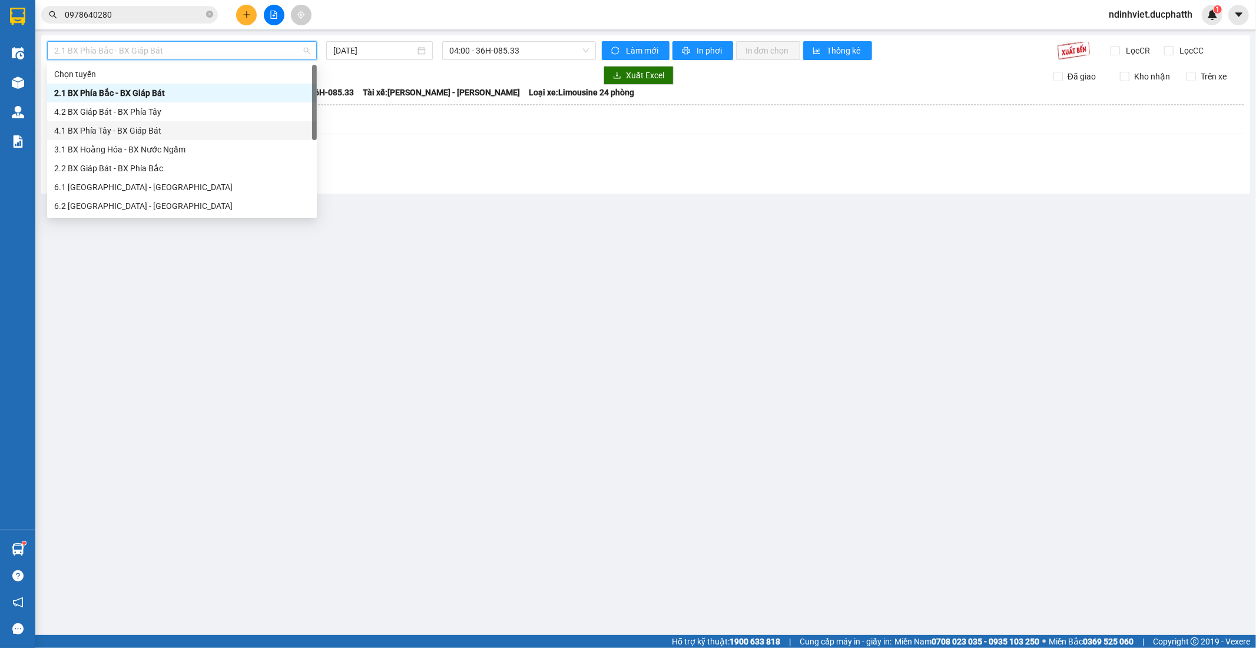
click at [148, 129] on div "4.1 BX Phía Tây - BX Giáp Bát" at bounding box center [181, 130] width 255 height 13
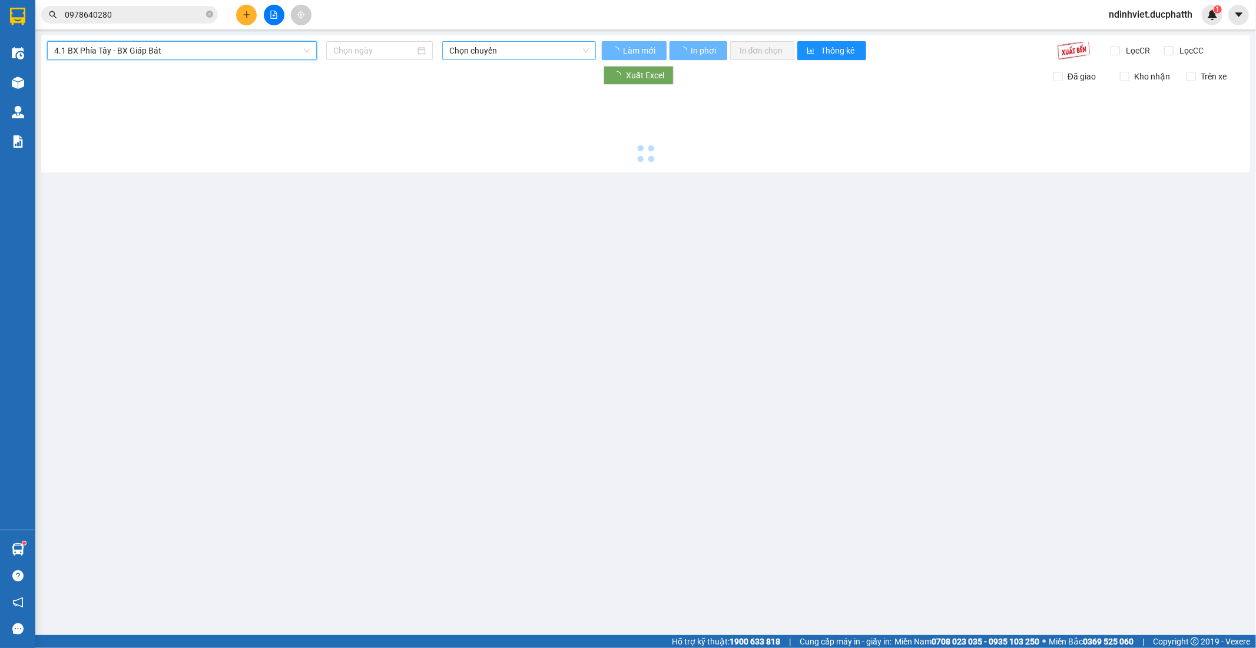
type input "14/09/2025"
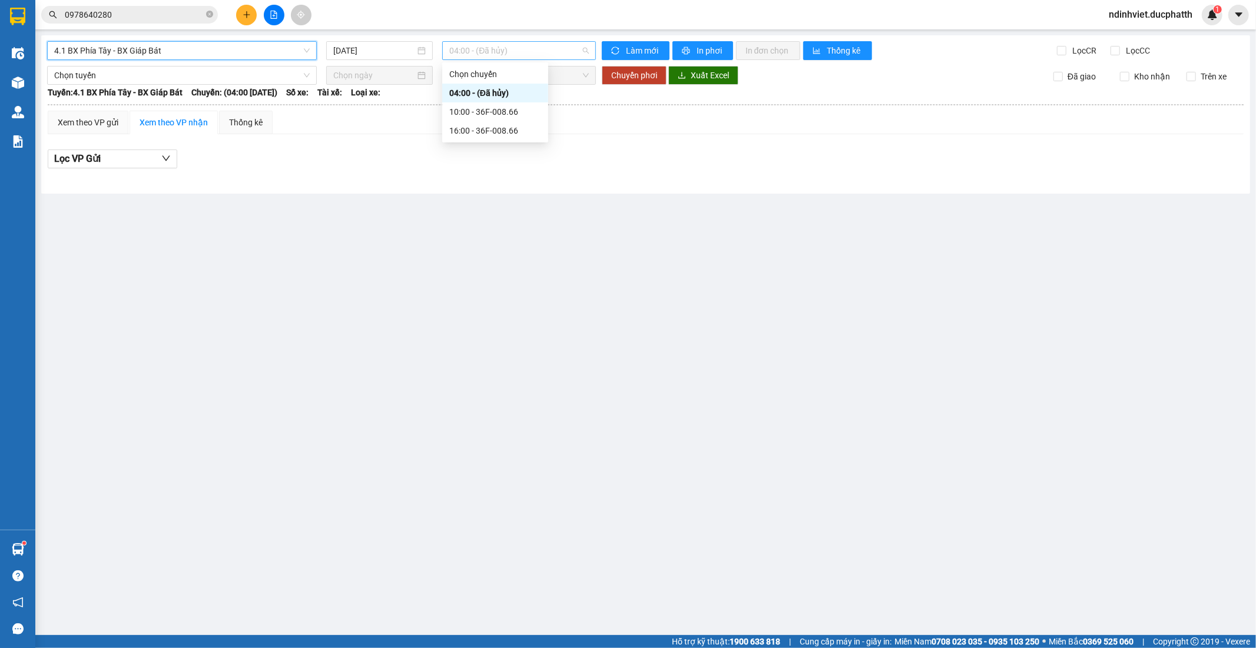
click at [508, 54] on span "04:00 - (Đã hủy)" at bounding box center [518, 51] width 139 height 18
click at [494, 114] on div "10:00 - 36F-008.66" at bounding box center [495, 111] width 92 height 13
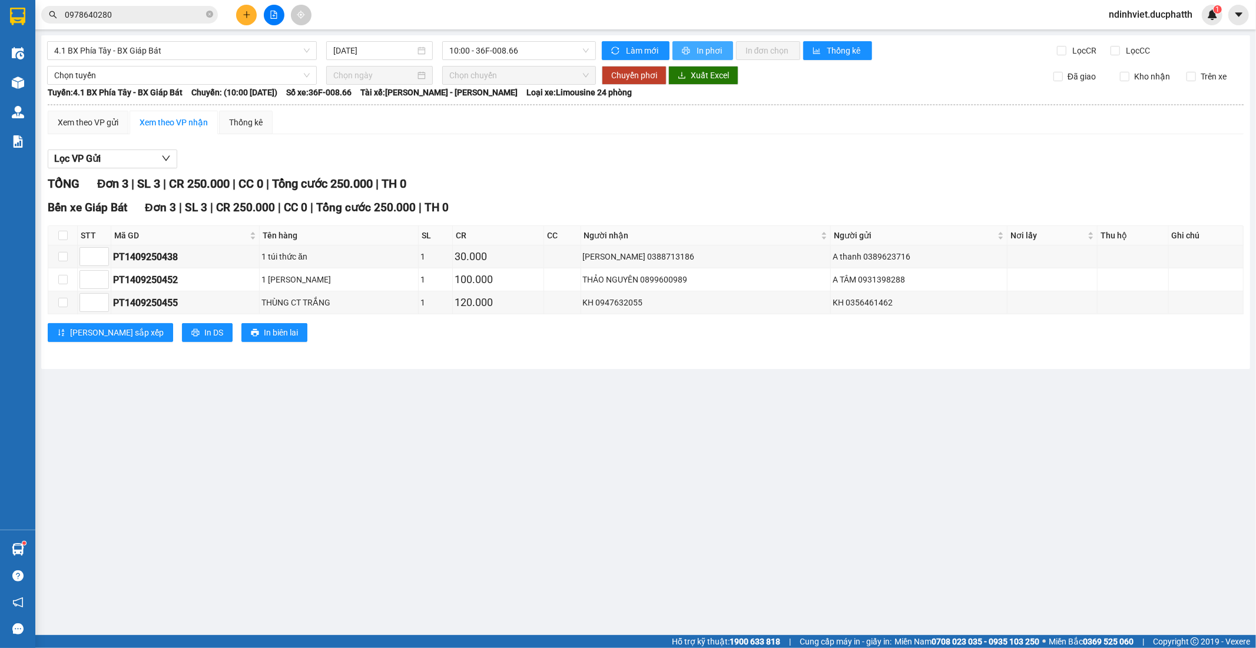
click at [713, 55] on span "In phơi" at bounding box center [709, 50] width 27 height 13
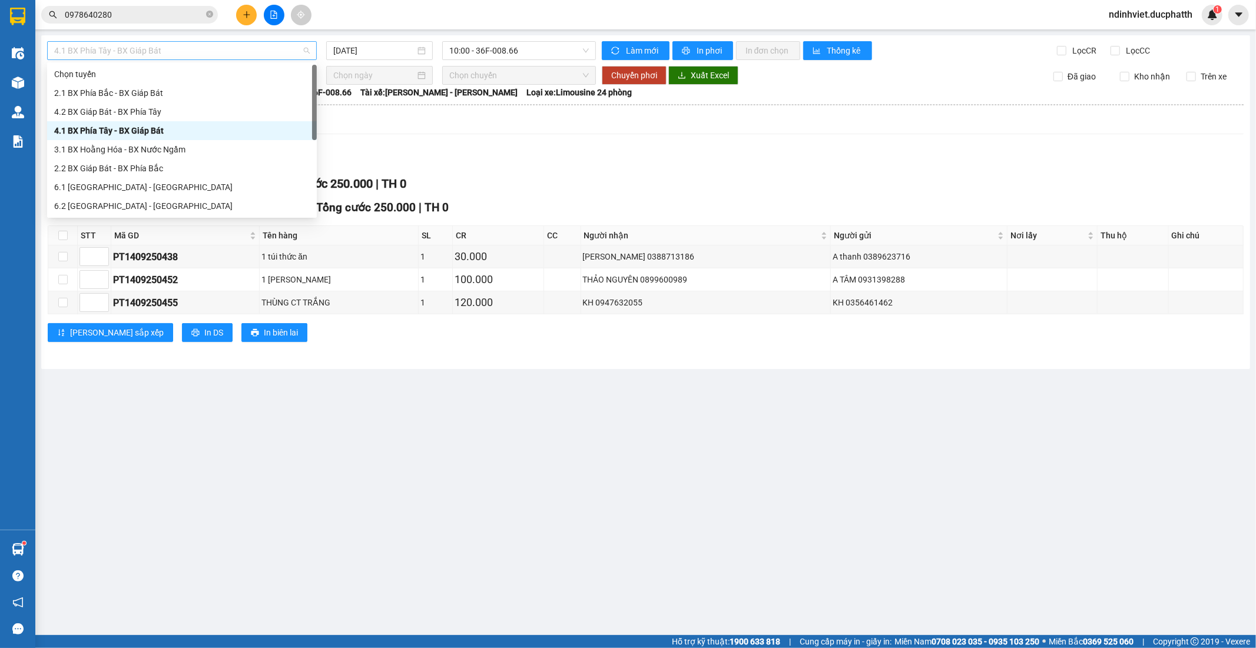
click at [249, 54] on span "4.1 BX Phía Tây - BX Giáp Bát" at bounding box center [181, 51] width 255 height 18
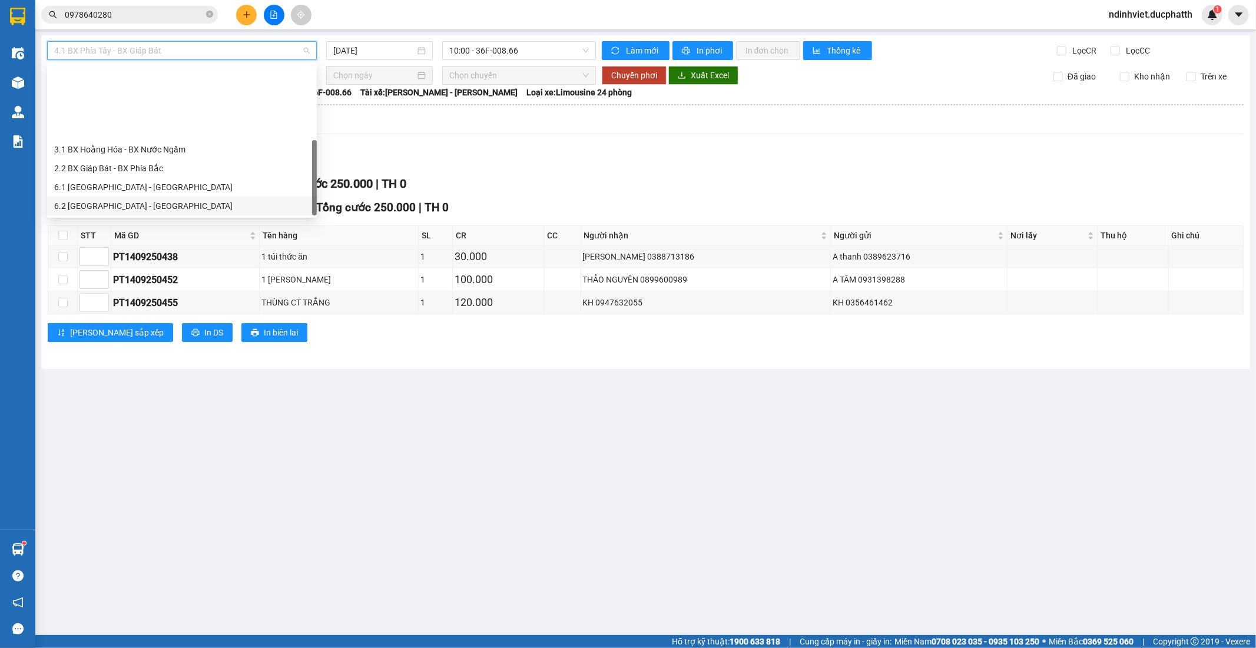
scroll to position [94, 0]
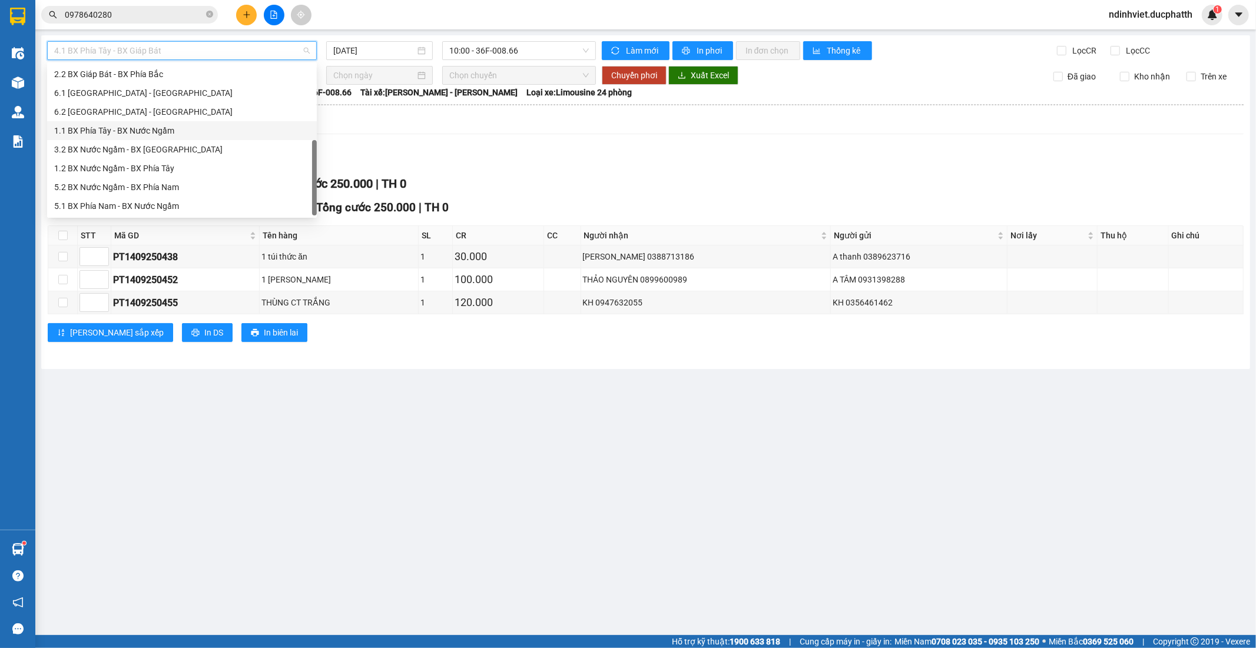
click at [169, 133] on div "1.1 BX Phía Tây - BX Nước Ngầm" at bounding box center [181, 130] width 255 height 13
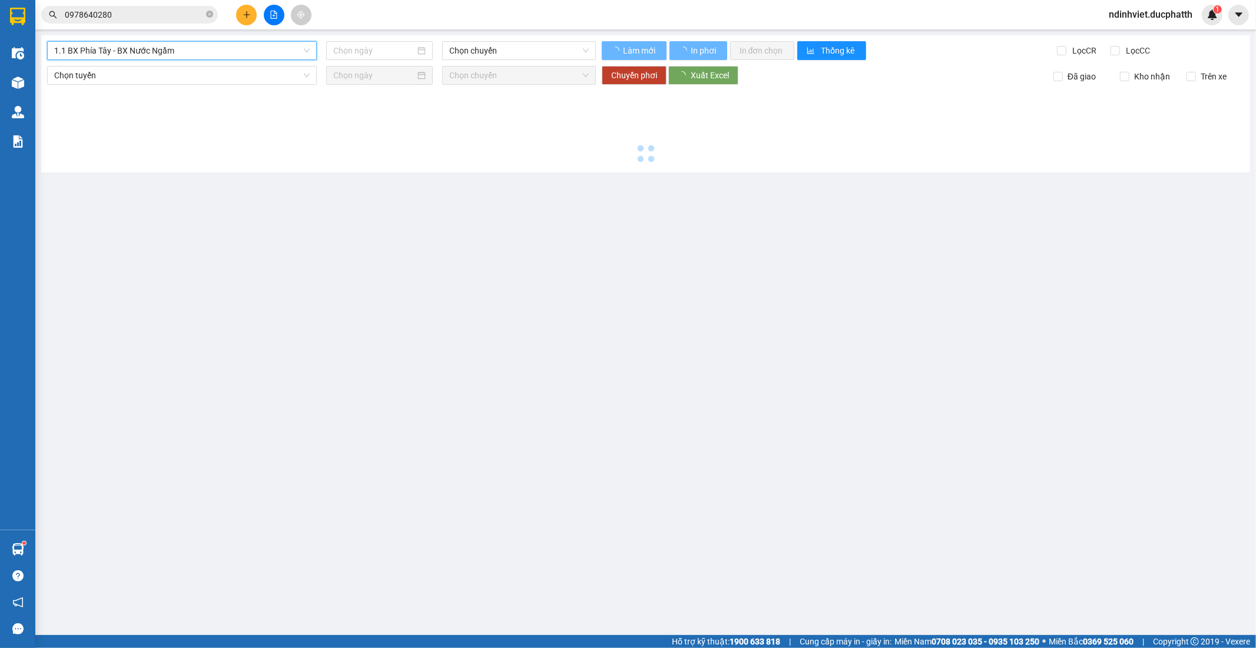
type input "14/09/2025"
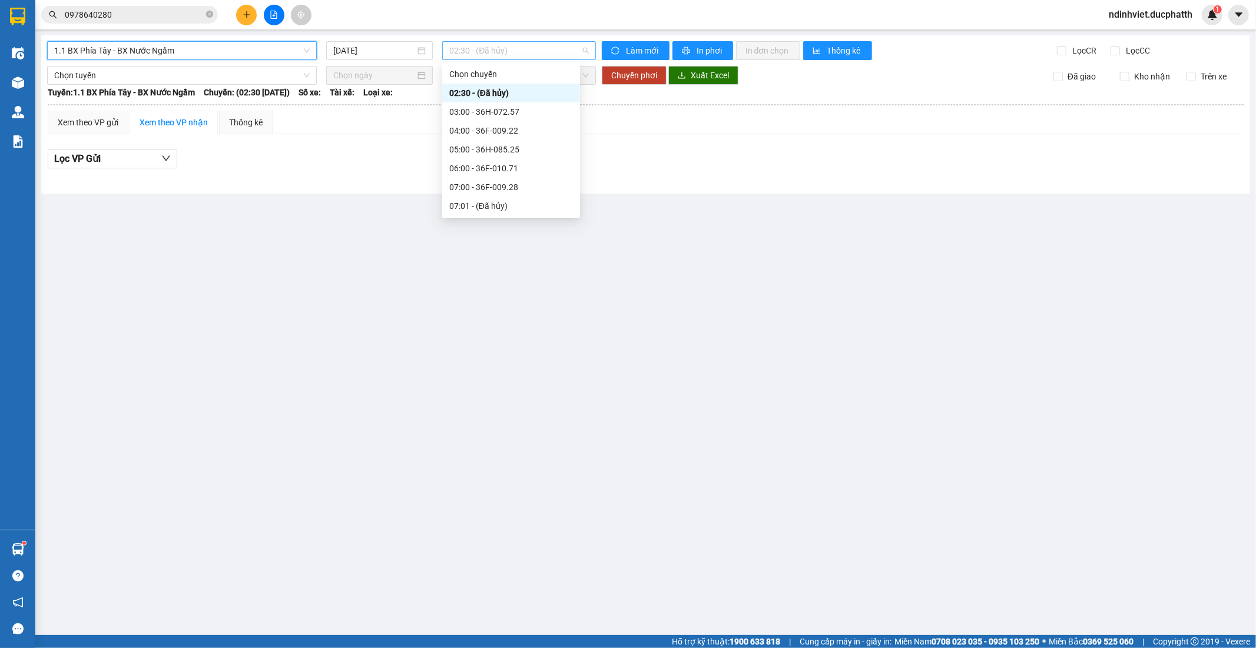
click at [516, 49] on span "02:30 - (Đã hủy)" at bounding box center [518, 51] width 139 height 18
click at [520, 152] on div "09:00 - 36F-010.62" at bounding box center [511, 150] width 124 height 13
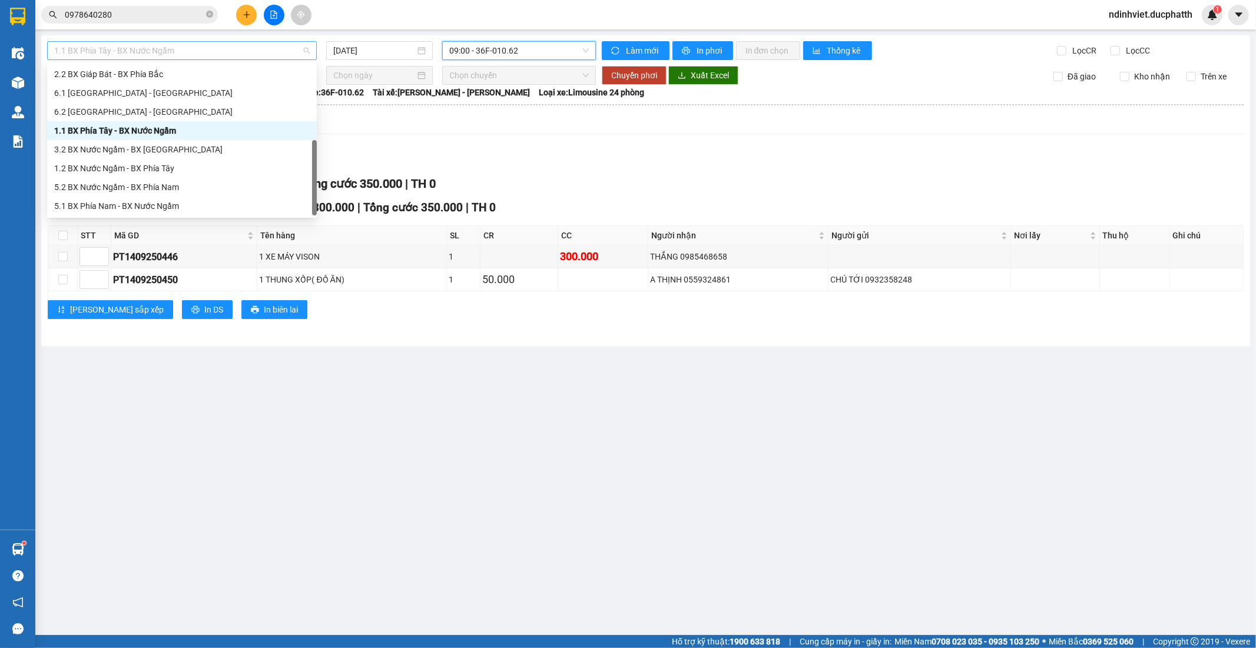
click at [238, 52] on span "1.1 BX Phía Tây - BX Nước Ngầm" at bounding box center [181, 51] width 255 height 18
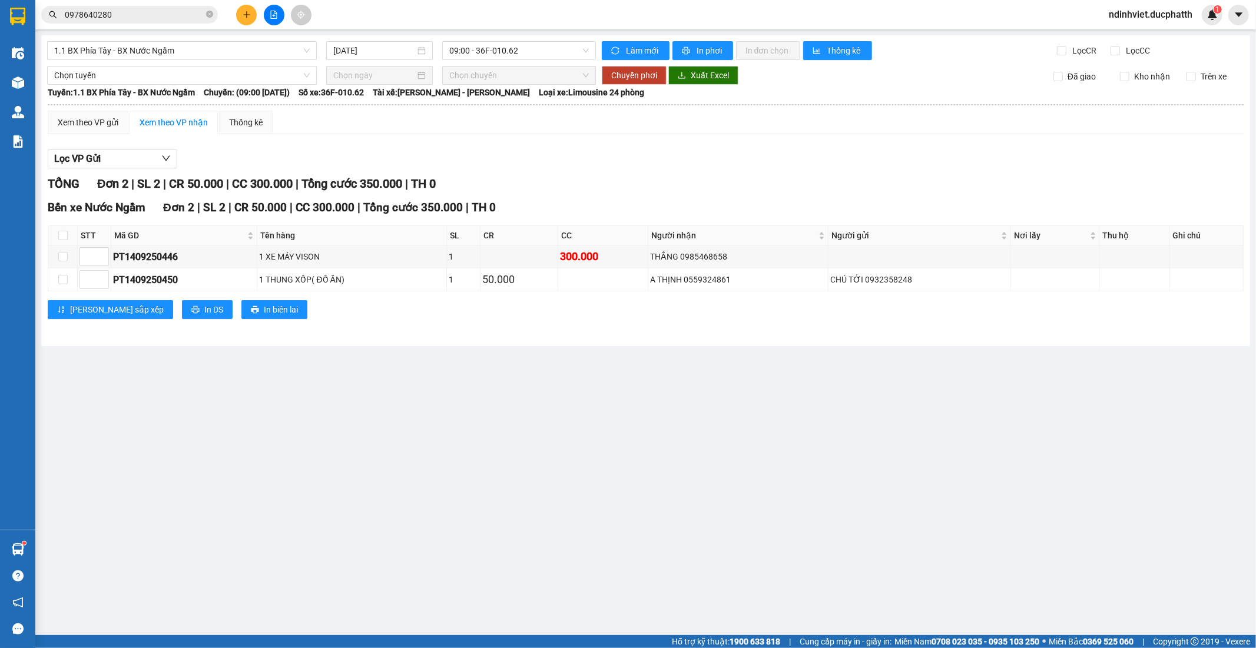
click at [431, 131] on div "Xem theo VP gửi Xem theo VP nhận Thống kê" at bounding box center [646, 123] width 1196 height 24
click at [163, 48] on span "1.1 BX Phía Tây - BX Nước Ngầm" at bounding box center [181, 51] width 255 height 18
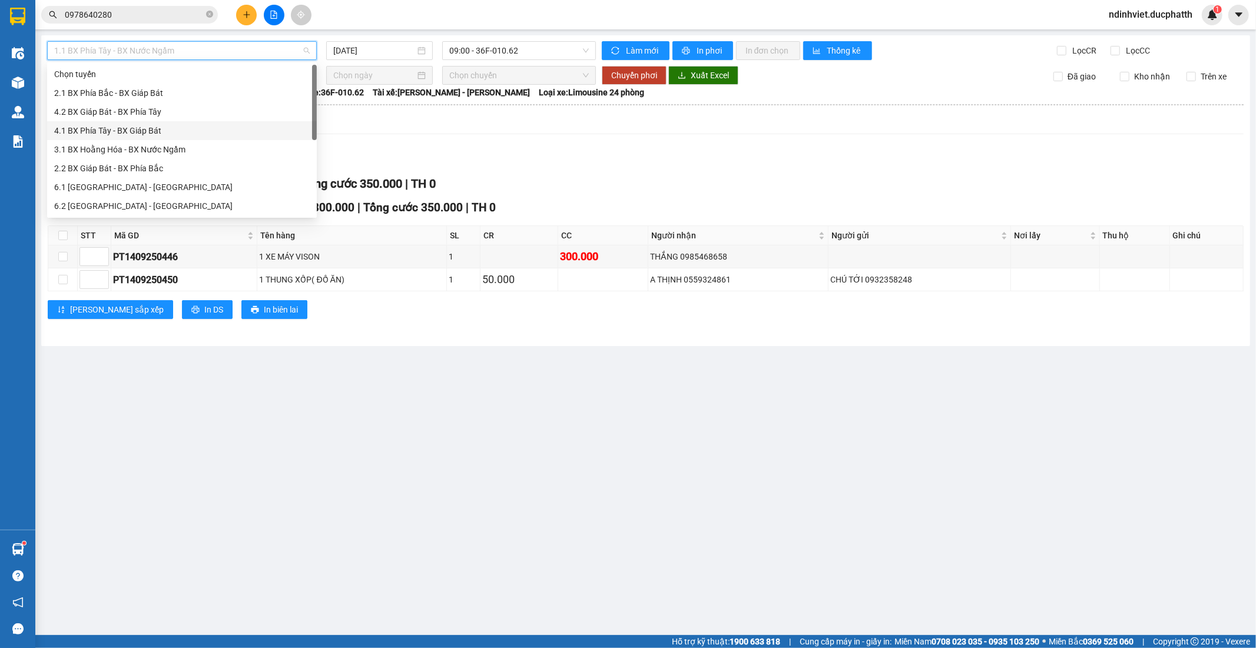
click at [134, 131] on div "4.1 BX Phía Tây - BX Giáp Bát" at bounding box center [181, 130] width 255 height 13
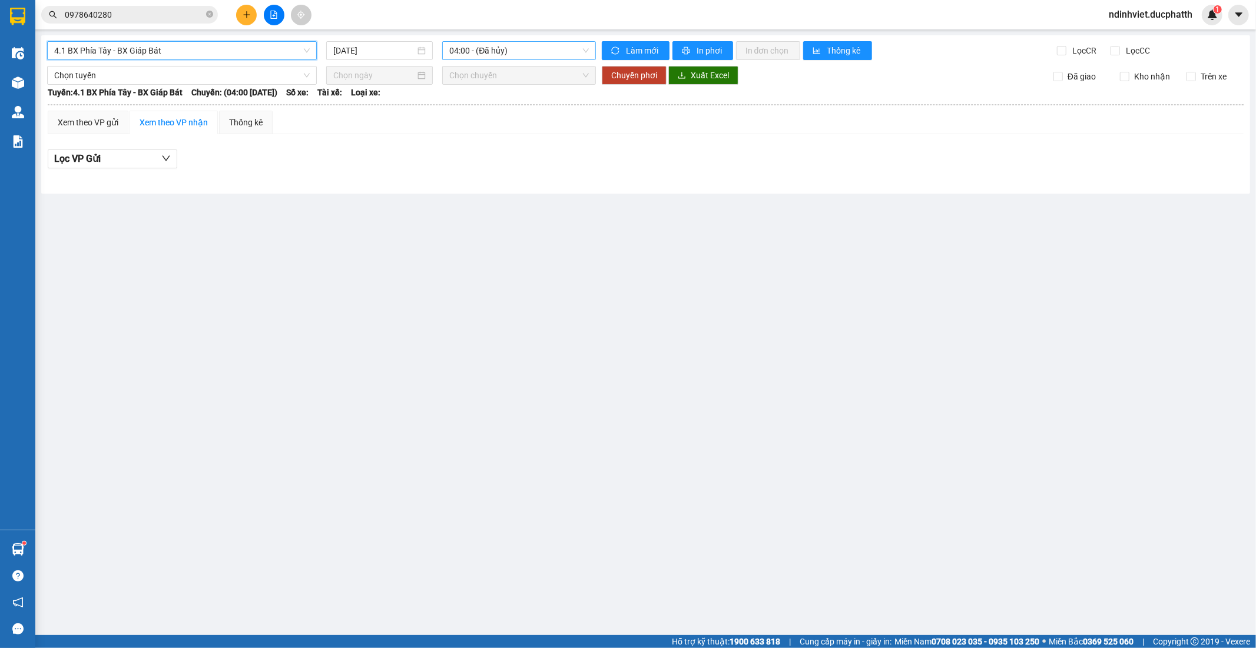
click at [533, 49] on span "04:00 - (Đã hủy)" at bounding box center [518, 51] width 139 height 18
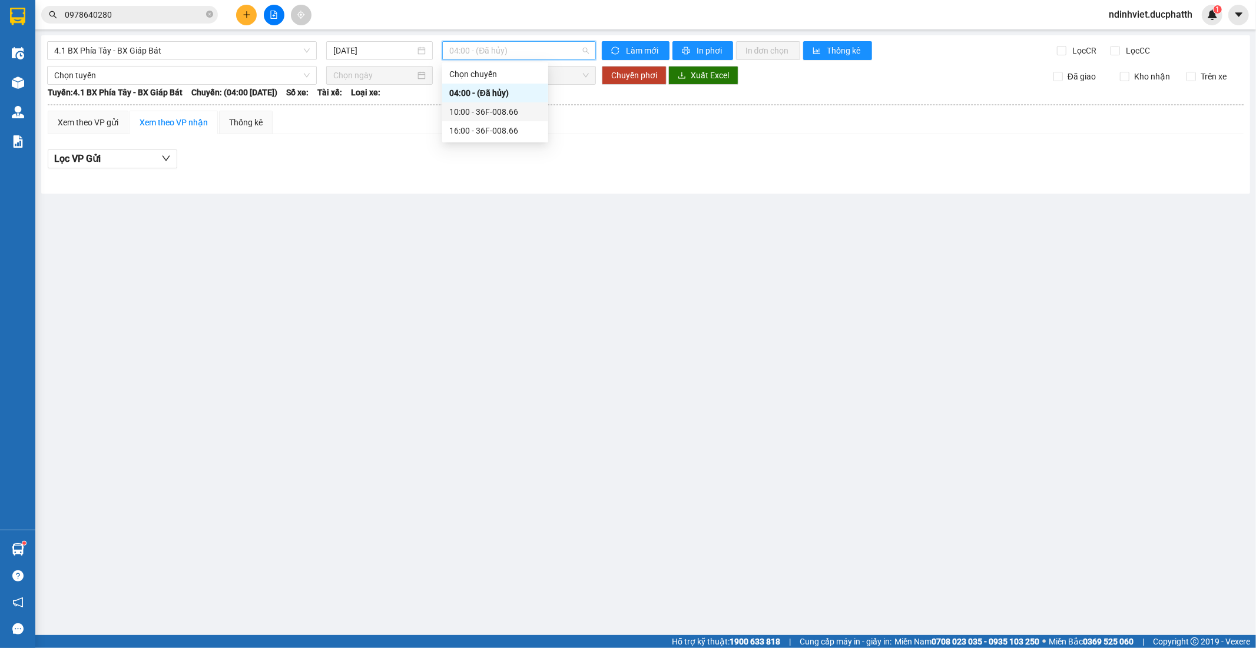
click at [510, 114] on div "10:00 - 36F-008.66" at bounding box center [495, 111] width 92 height 13
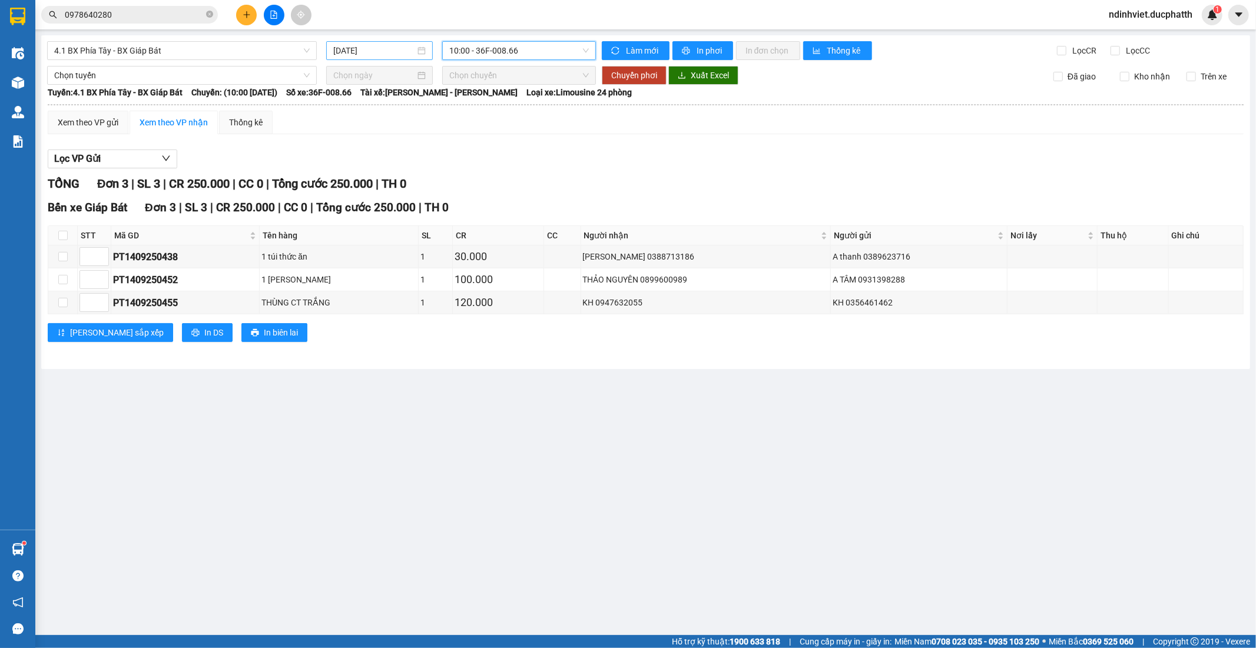
click at [391, 51] on input "14/09/2025" at bounding box center [374, 50] width 82 height 13
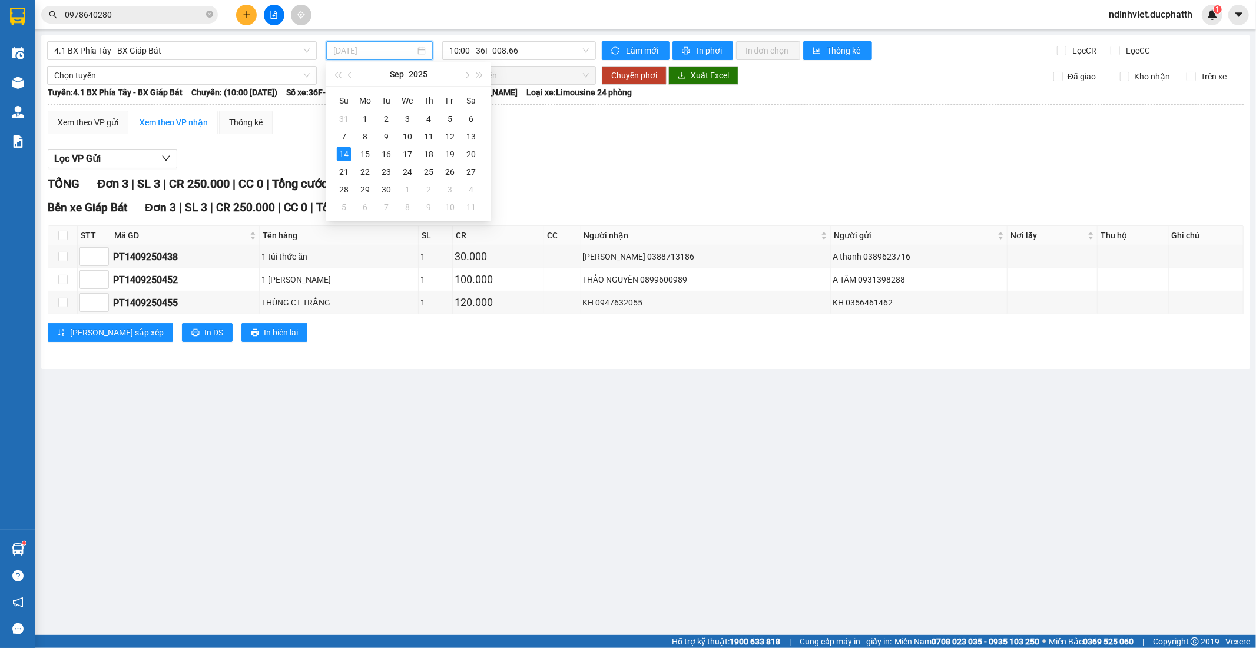
type input "14/09/2025"
click at [626, 140] on div "Xem theo VP gửi Xem theo VP nhận Thống kê Lọc VP Gửi TỔNG Đơn 3 | SL 3 | CR 25…" at bounding box center [646, 234] width 1196 height 246
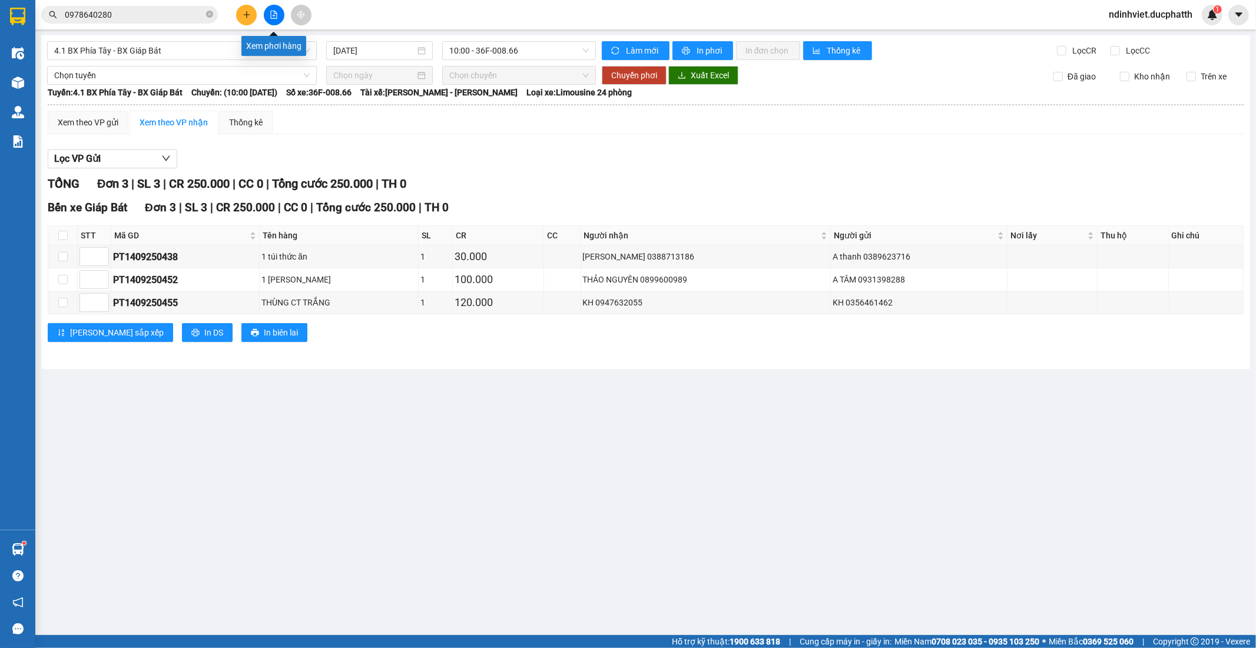
click at [273, 16] on icon "file-add" at bounding box center [274, 15] width 8 height 8
click at [271, 52] on span "4.1 BX Phía Tây - BX Giáp Bát" at bounding box center [181, 51] width 255 height 18
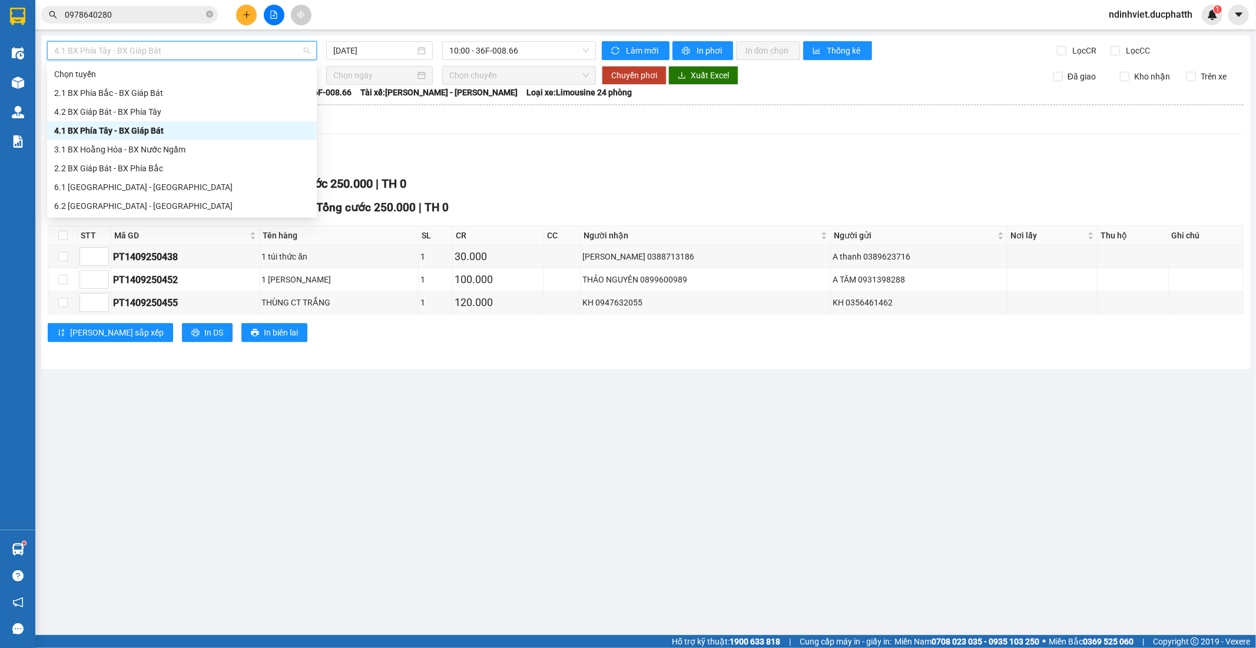
scroll to position [65, 0]
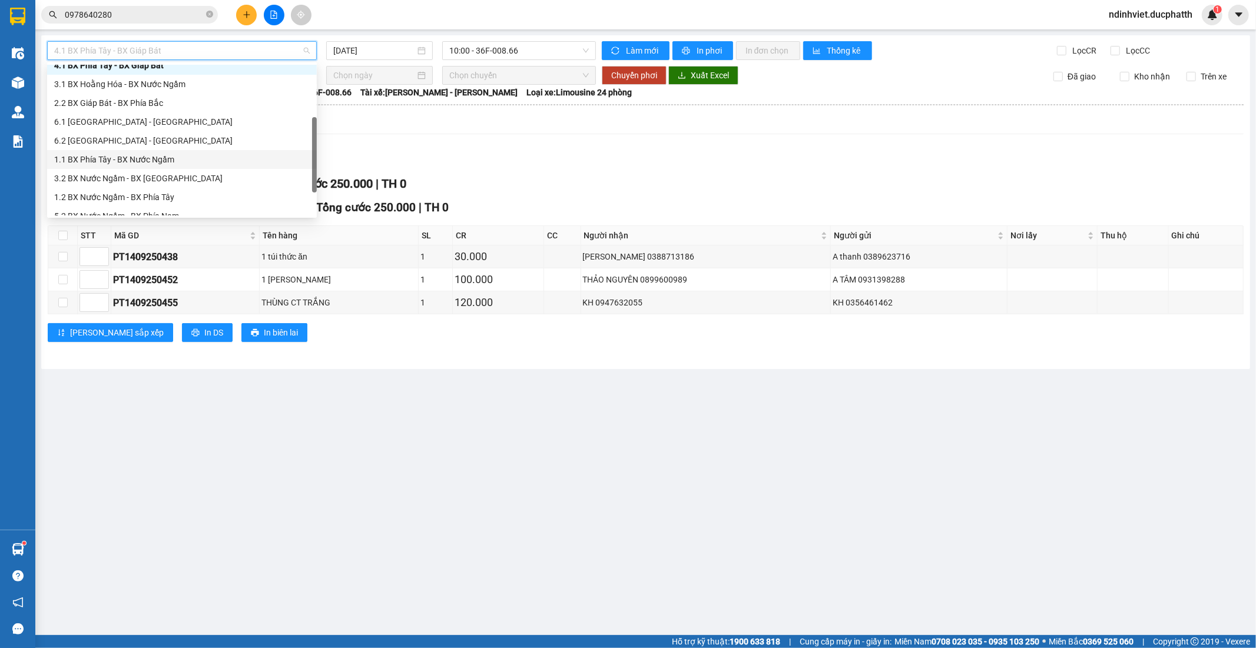
click at [149, 155] on div "1.1 BX Phía Tây - BX Nước Ngầm" at bounding box center [181, 159] width 255 height 13
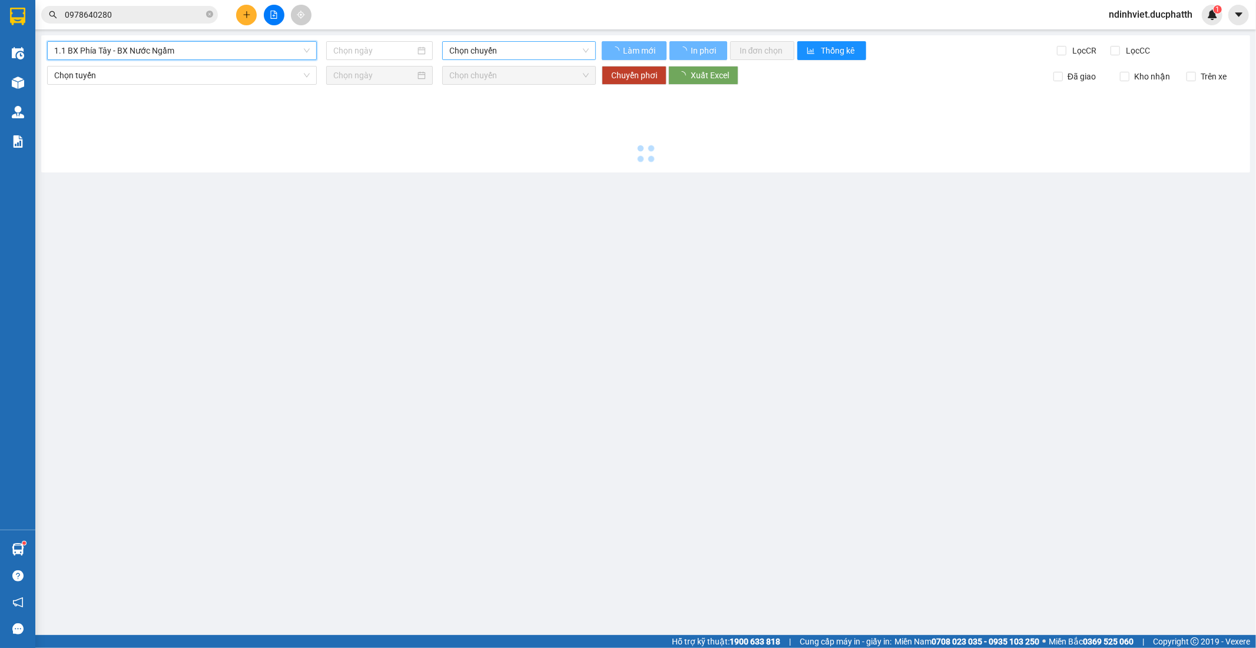
type input "14/09/2025"
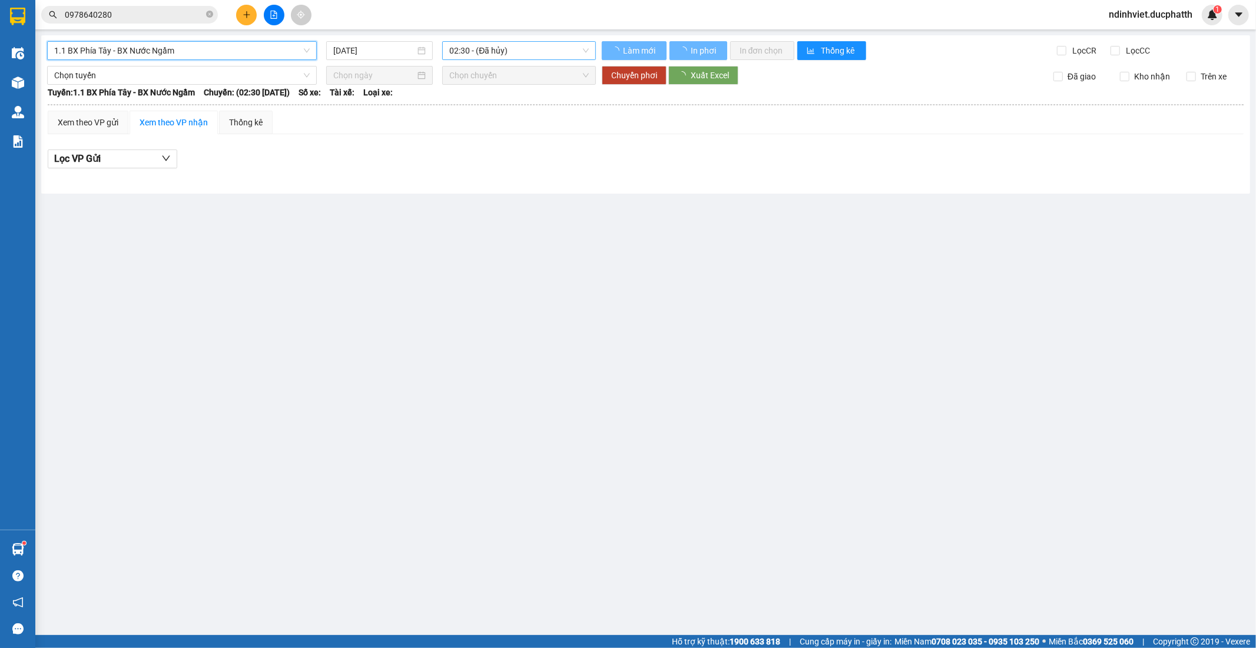
click at [504, 54] on span "02:30 - (Đã hủy)" at bounding box center [518, 51] width 139 height 18
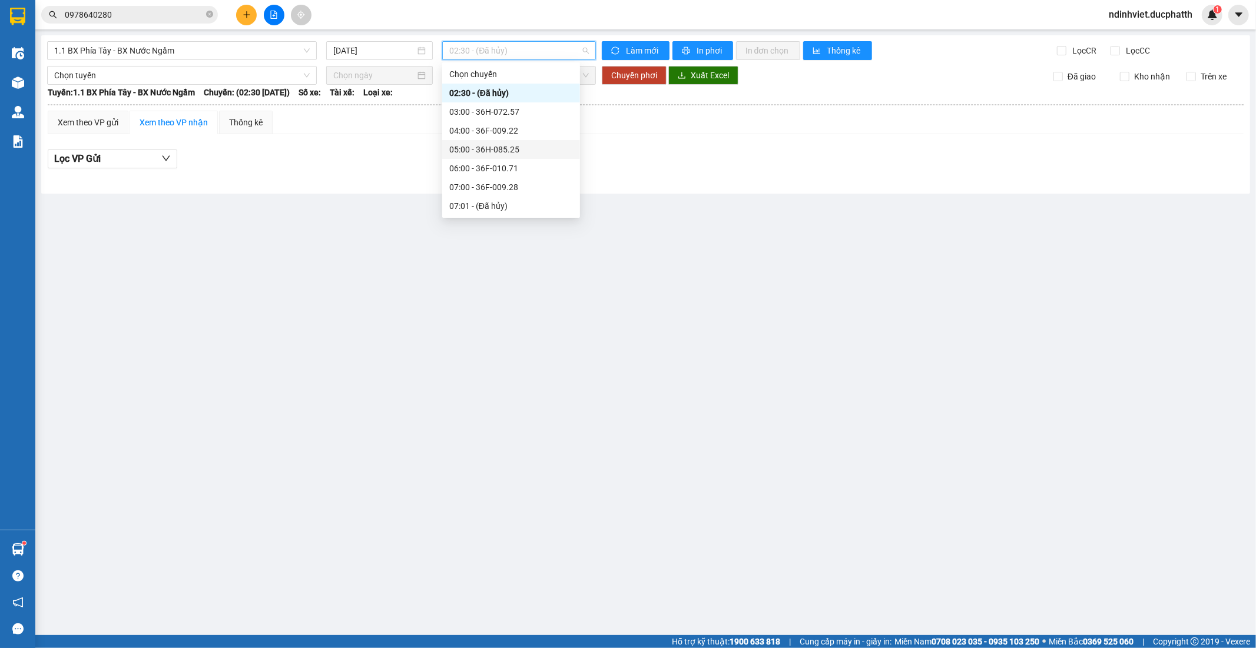
scroll to position [196, 0]
click at [514, 101] on div "09:05 - 36H-087.70" at bounding box center [511, 104] width 124 height 13
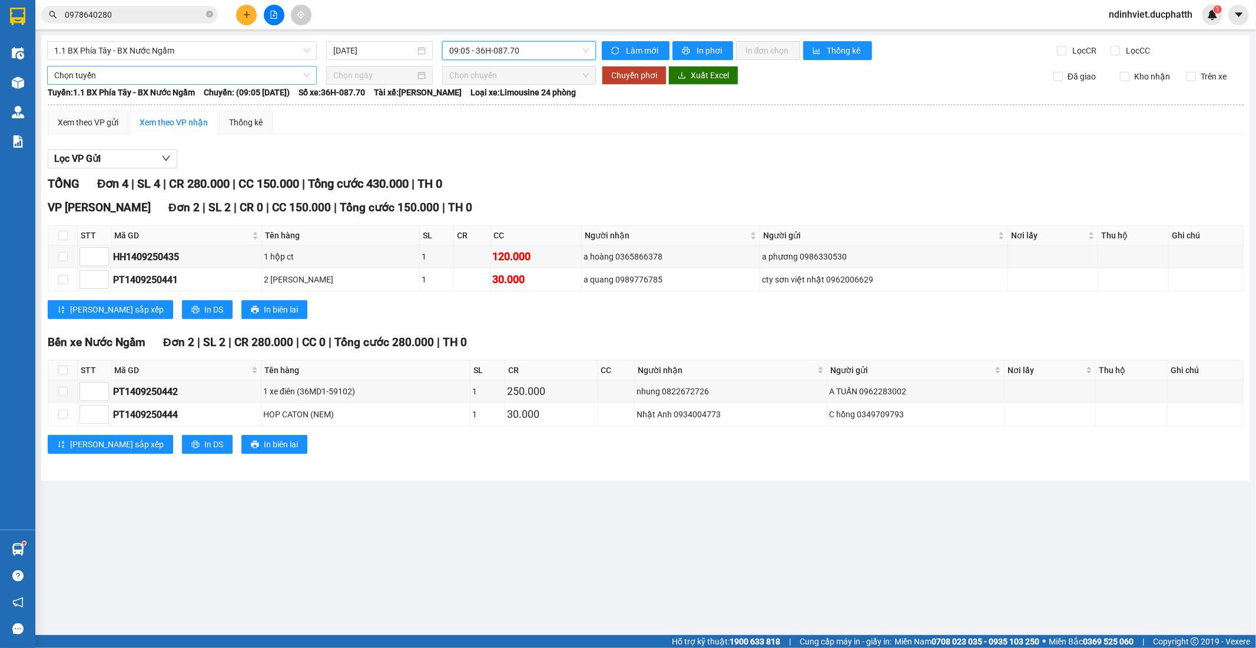
click at [238, 72] on span "Chọn tuyến" at bounding box center [181, 76] width 255 height 18
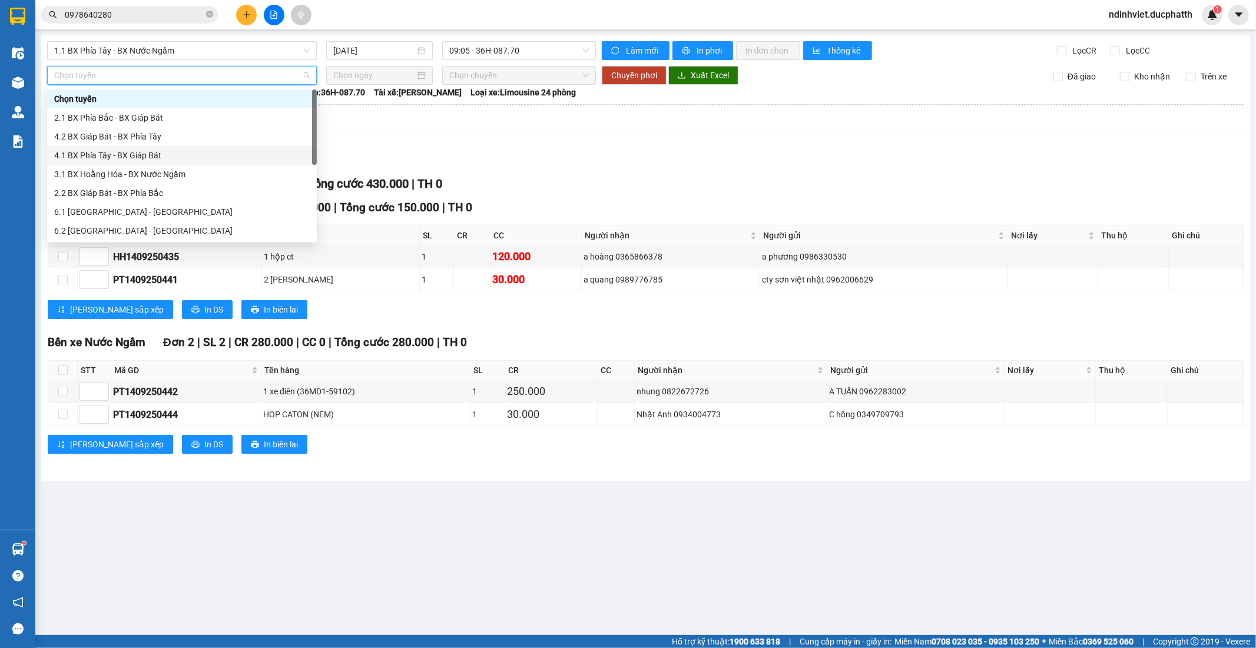
click at [151, 157] on div "4.1 BX Phía Tây - BX Giáp Bát" at bounding box center [181, 155] width 255 height 13
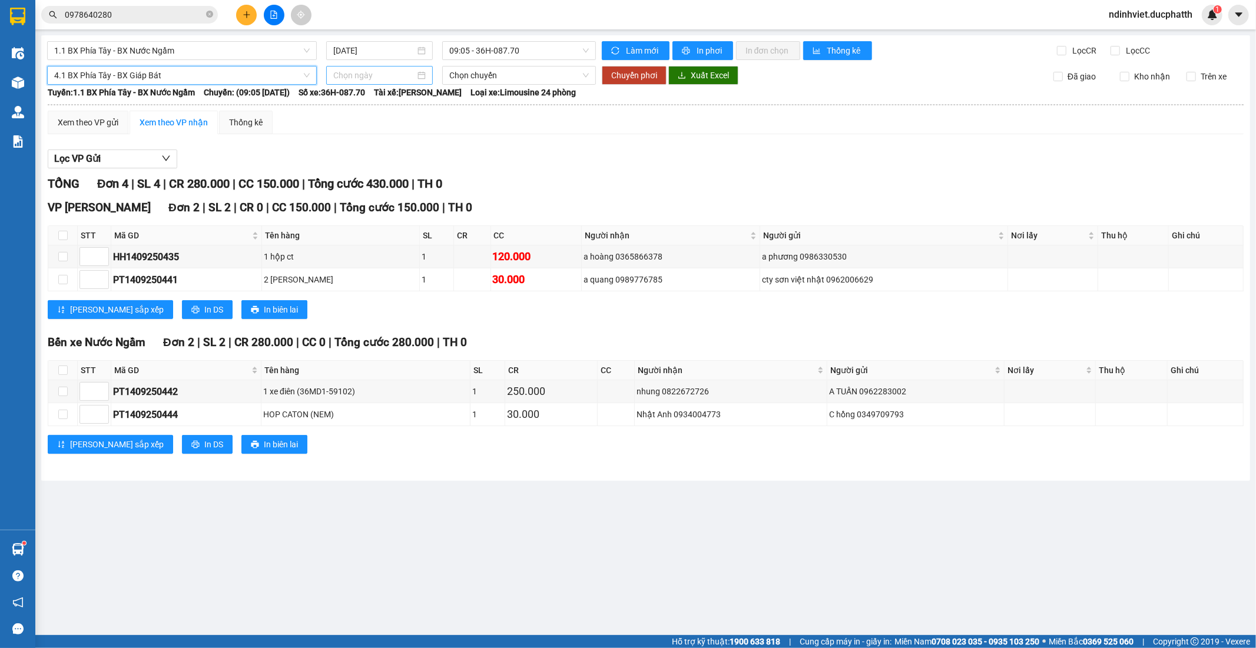
click at [388, 69] on input at bounding box center [374, 75] width 82 height 13
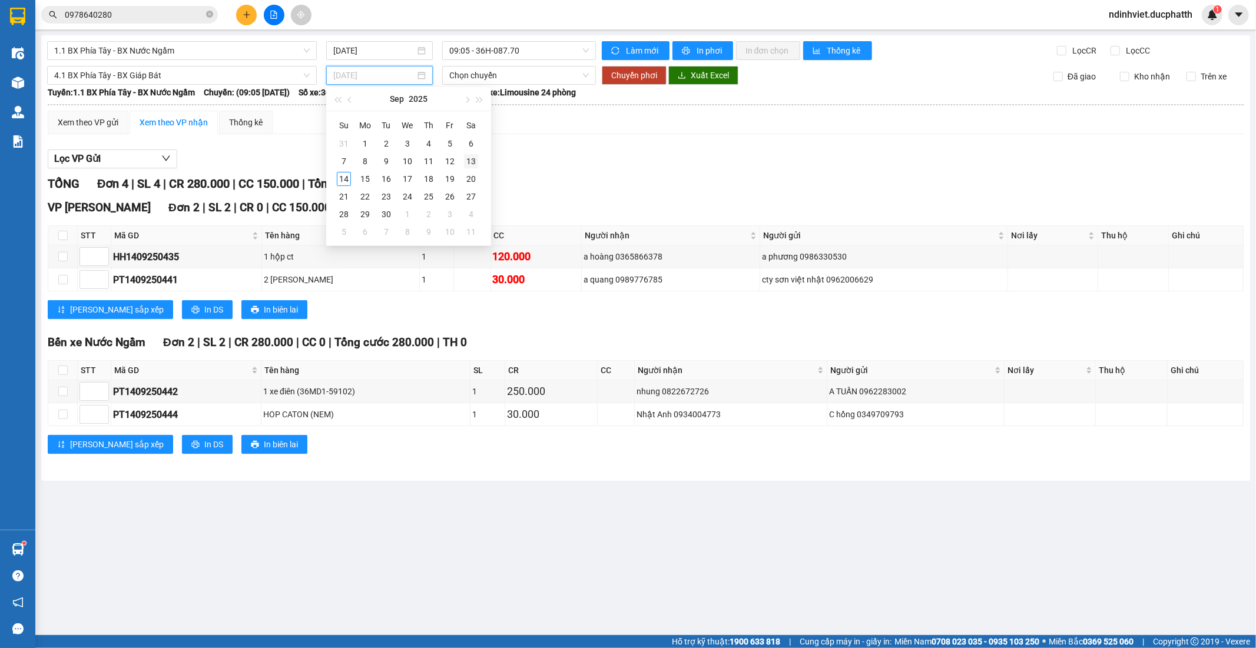
type input "13/09/2025"
type input "05/10/2025"
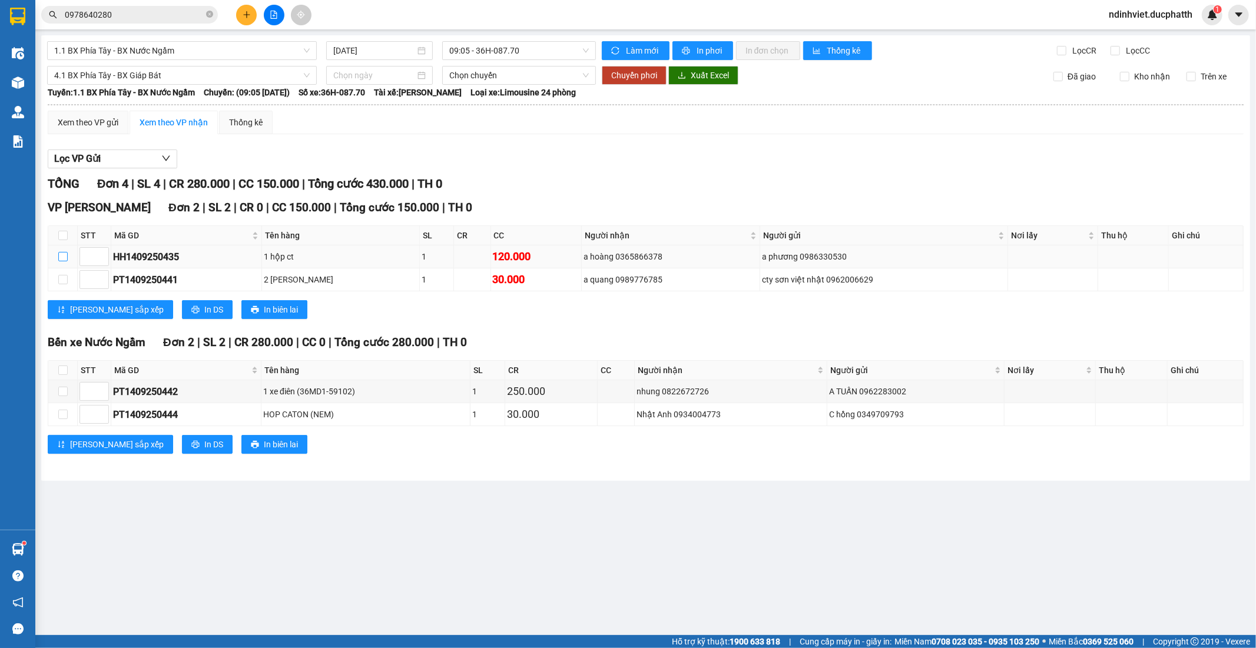
click at [63, 258] on input "checkbox" at bounding box center [62, 256] width 9 height 9
checkbox input "true"
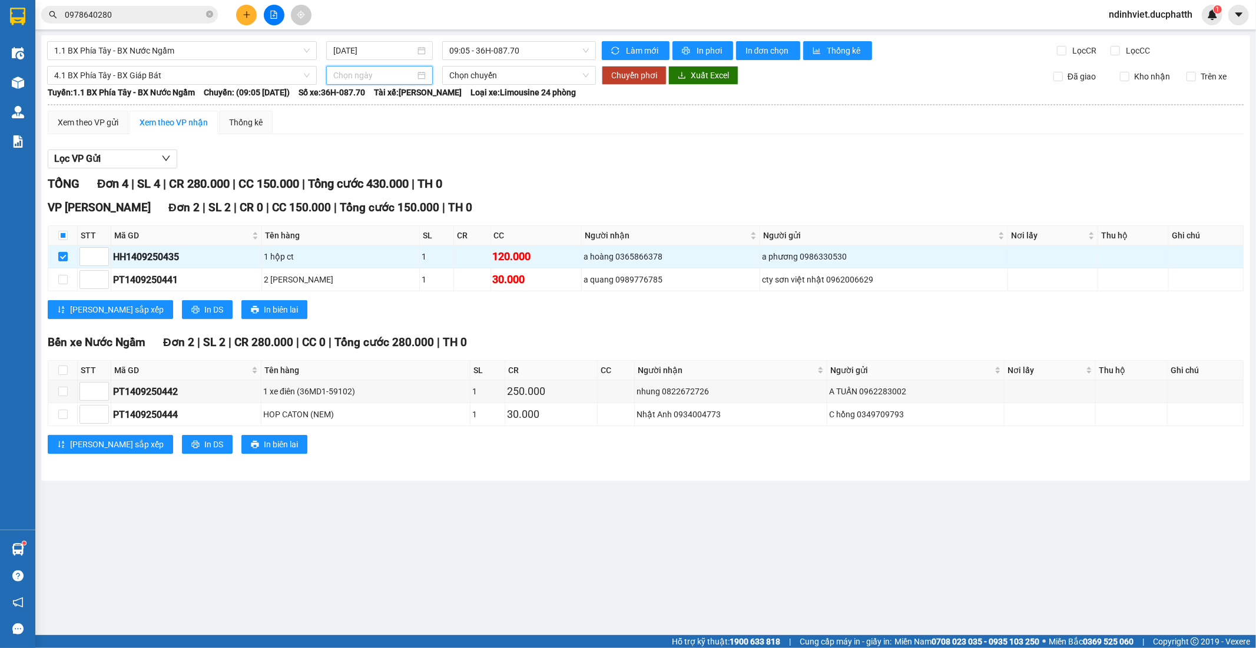
click at [381, 69] on input at bounding box center [374, 75] width 82 height 13
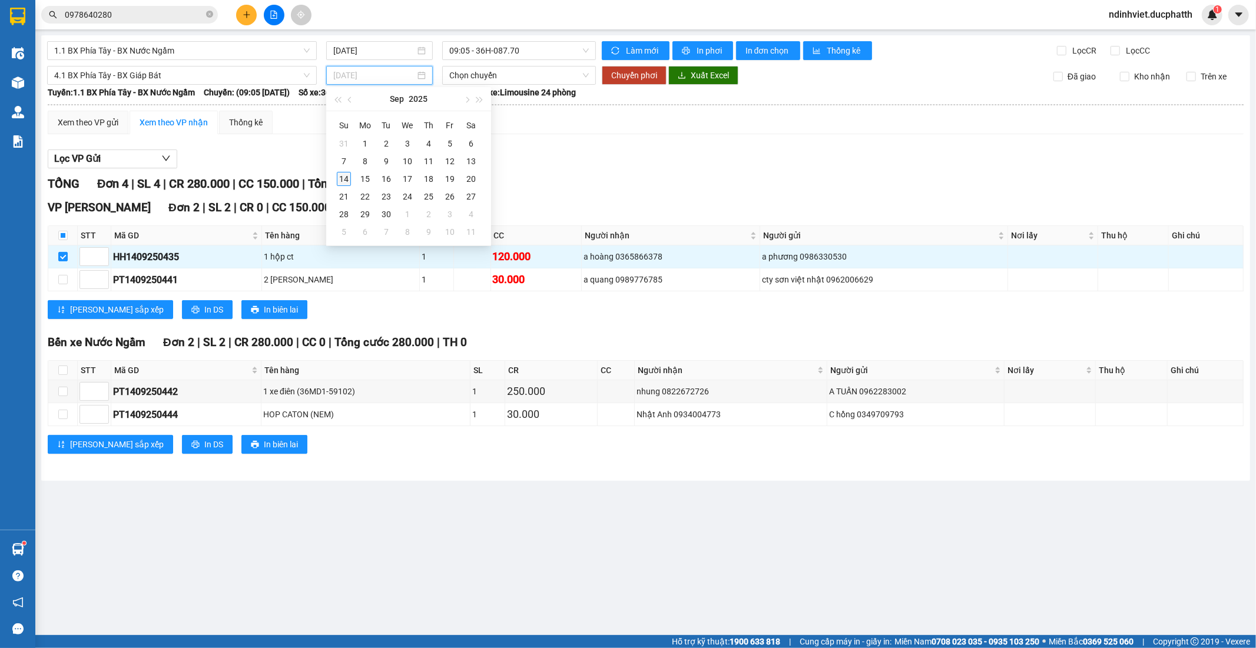
type input "14/09/2025"
click at [341, 180] on div "14" at bounding box center [344, 179] width 14 height 14
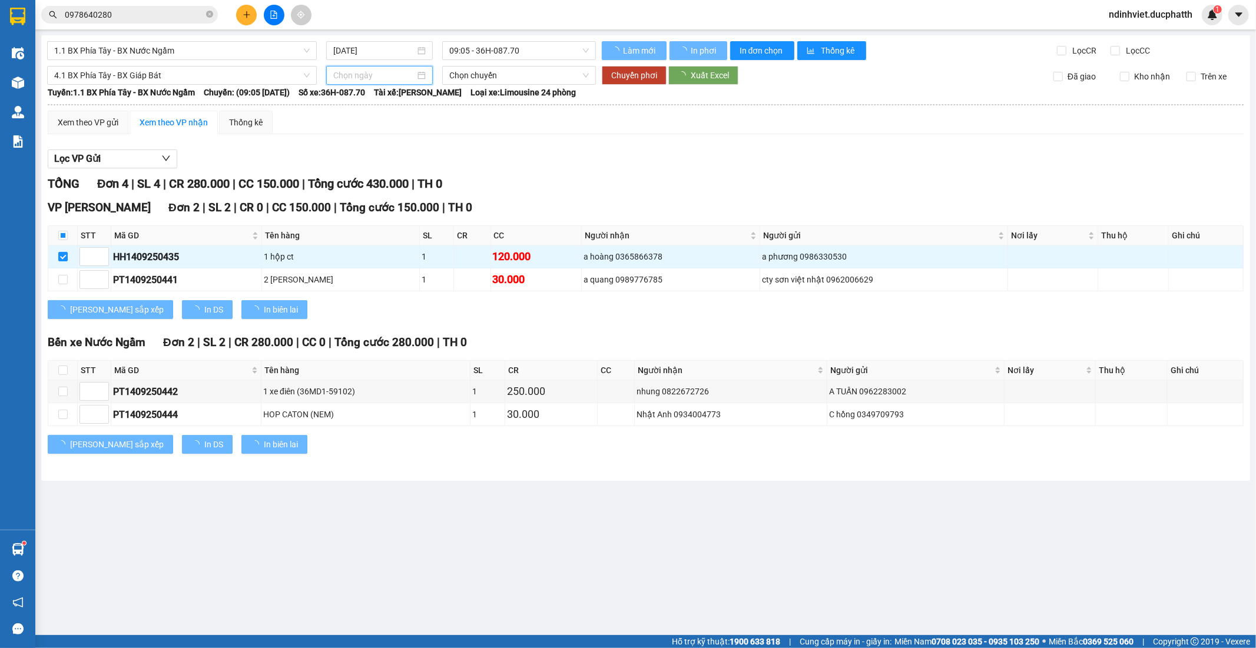
type input "14/09/2025"
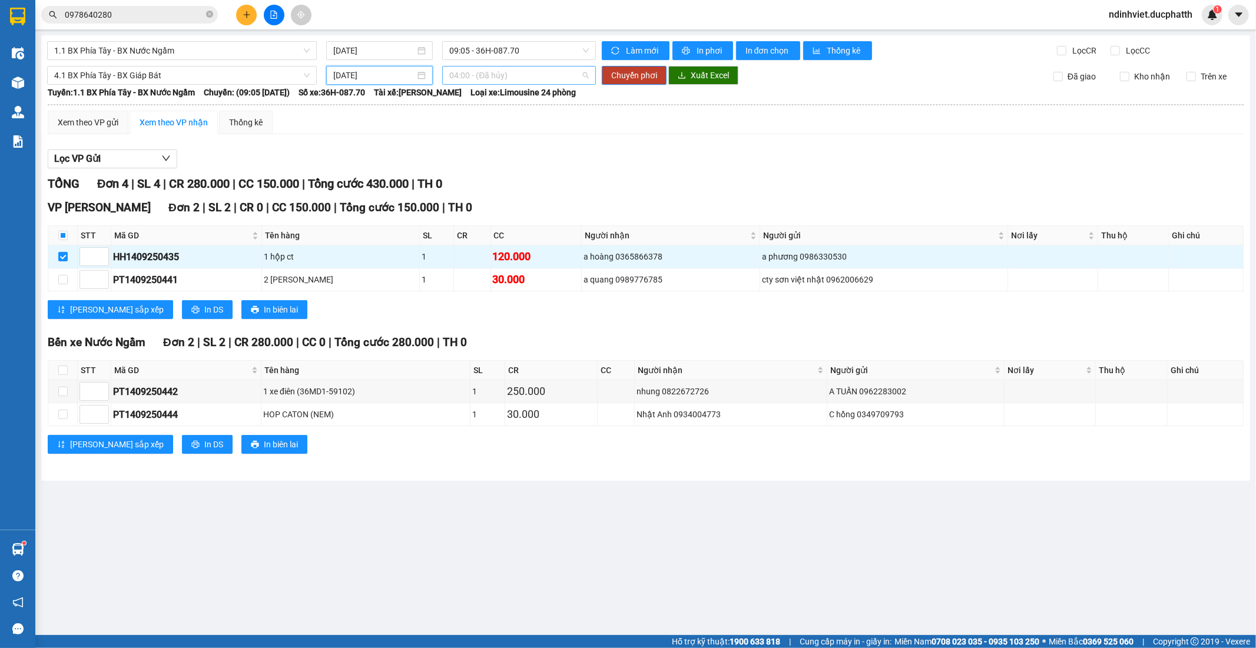
click at [530, 72] on span "04:00 - (Đã hủy)" at bounding box center [518, 76] width 139 height 18
click at [504, 131] on div "10:00 - 36F-008.66" at bounding box center [495, 136] width 92 height 13
click at [637, 74] on span "Chuyển phơi" at bounding box center [634, 75] width 46 height 13
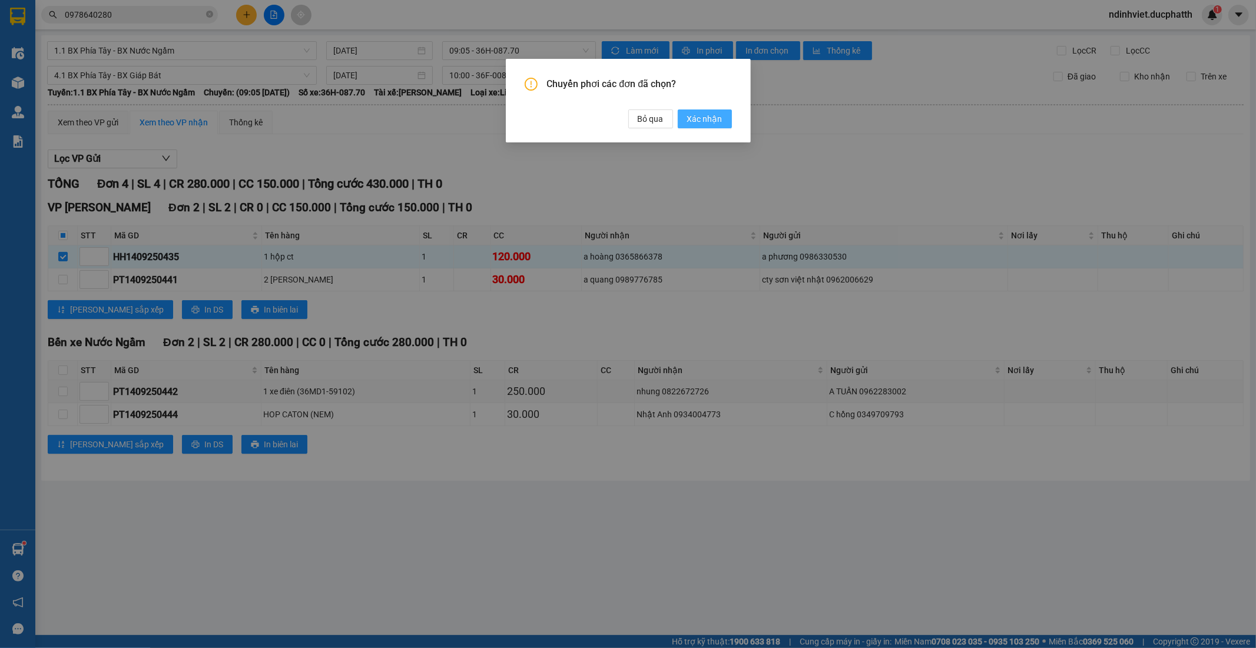
click at [713, 122] on span "Xác nhận" at bounding box center [704, 118] width 35 height 13
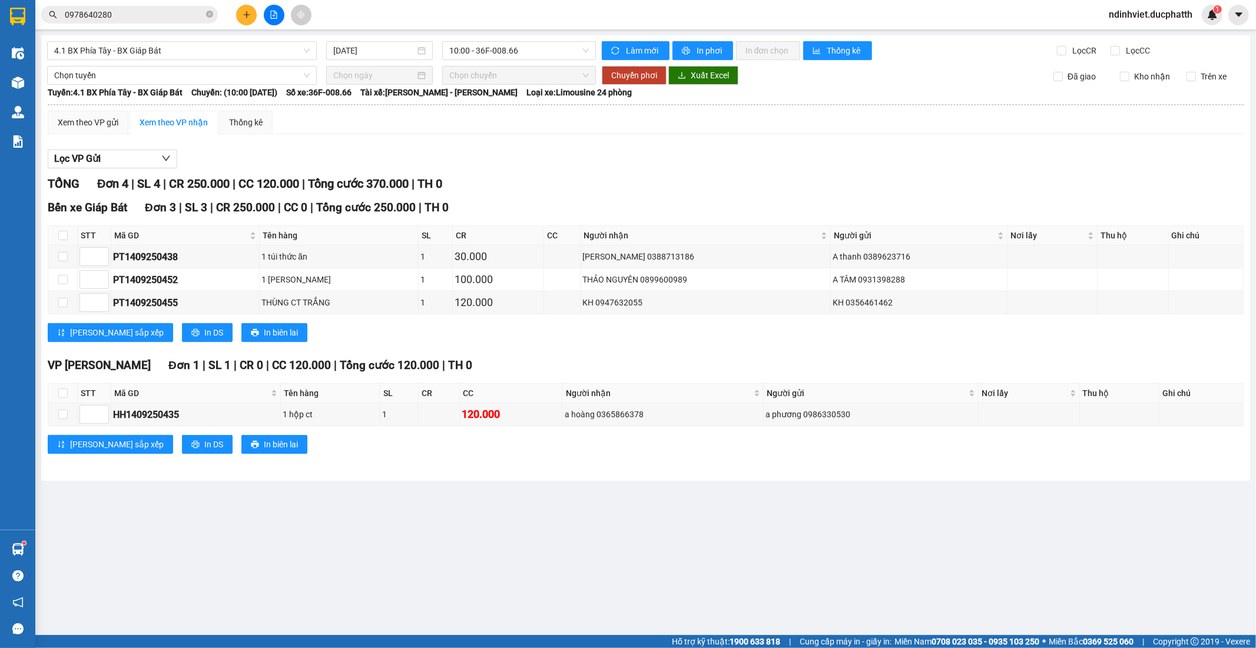
drag, startPoint x: 598, startPoint y: 550, endPoint x: 586, endPoint y: 537, distance: 17.1
click at [595, 546] on main "4.1 BX Phía Tây - BX Giáp Bát 14/09/2025 10:00 - 36F-008.66 Làm mới In phơi In …" at bounding box center [628, 317] width 1256 height 635
click at [245, 18] on icon "plus" at bounding box center [247, 15] width 8 height 8
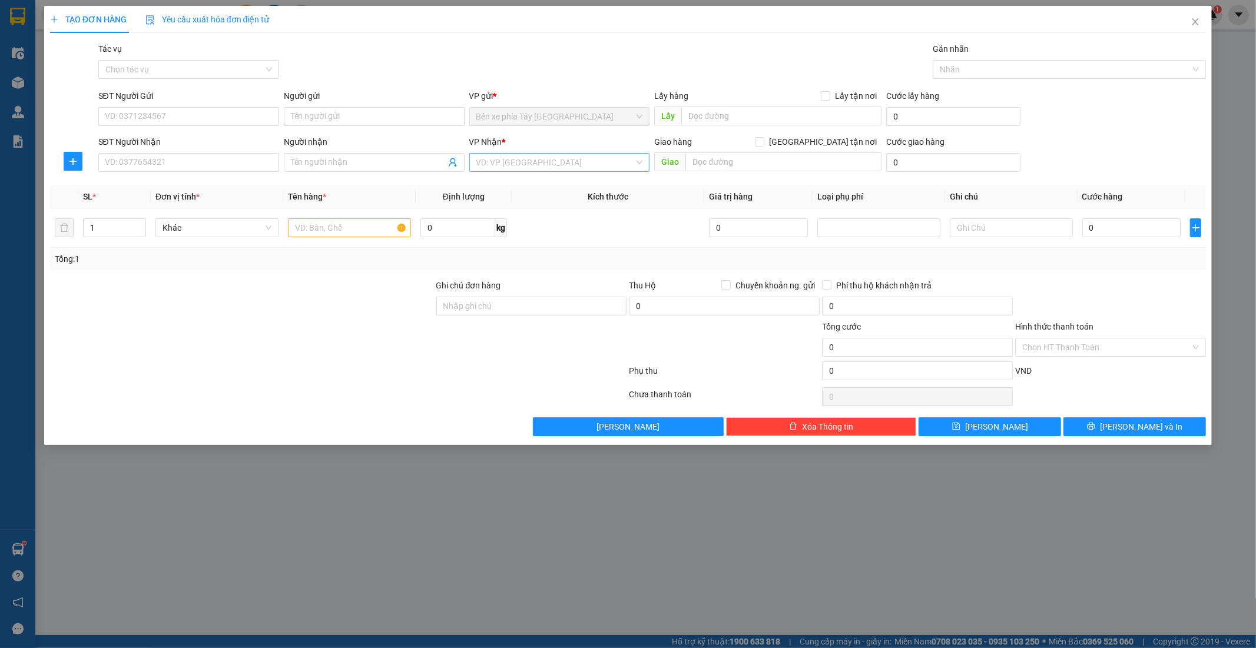
click at [560, 160] on input "search" at bounding box center [555, 163] width 158 height 18
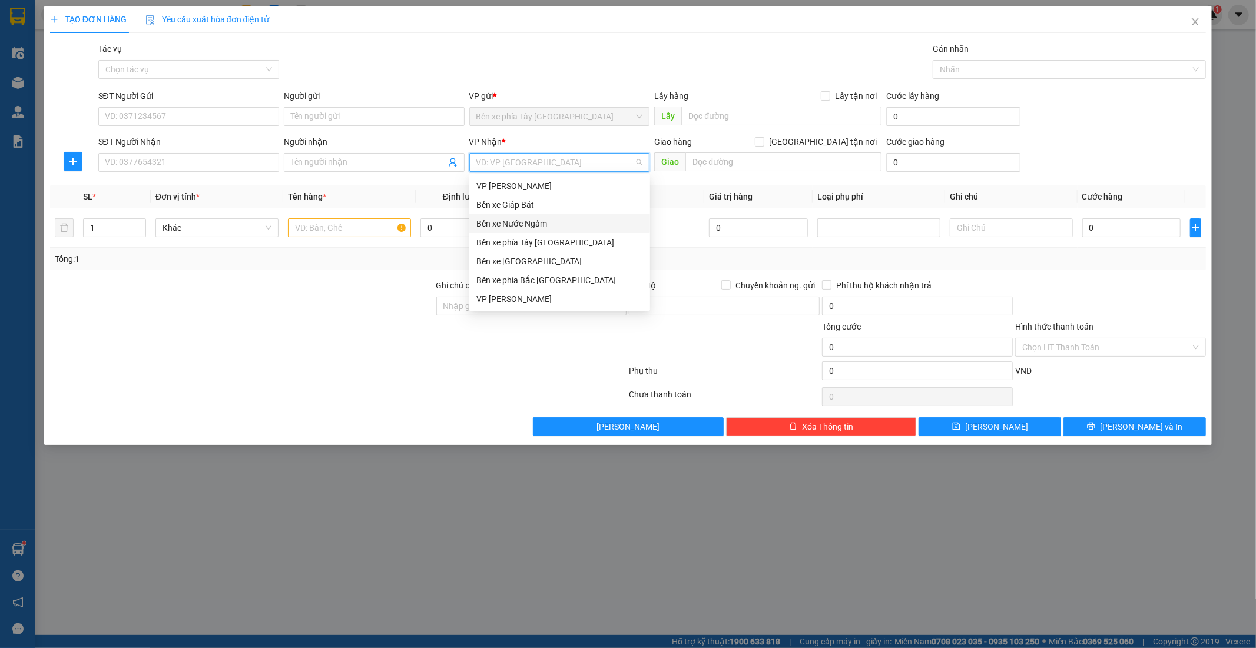
click at [537, 215] on div "Bến xe Nước Ngầm" at bounding box center [559, 223] width 181 height 19
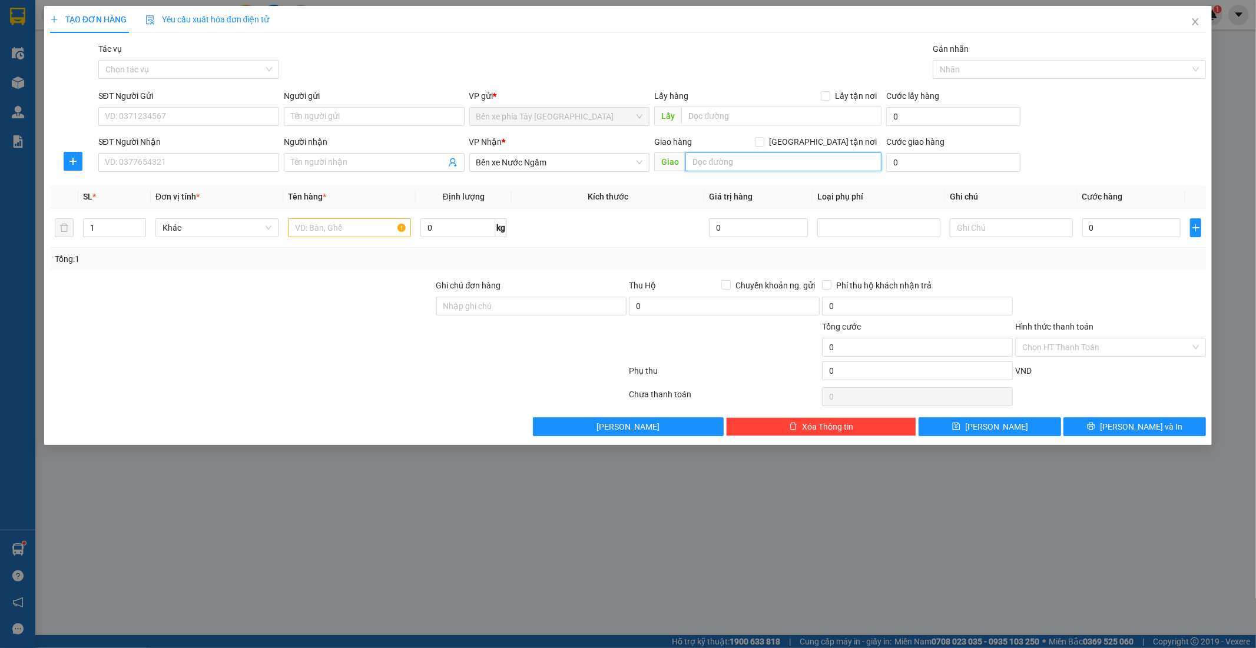
click at [749, 165] on input "text" at bounding box center [783, 161] width 196 height 19
click at [763, 144] on input "Giao tận nơi" at bounding box center [759, 141] width 8 height 8
checkbox input "true"
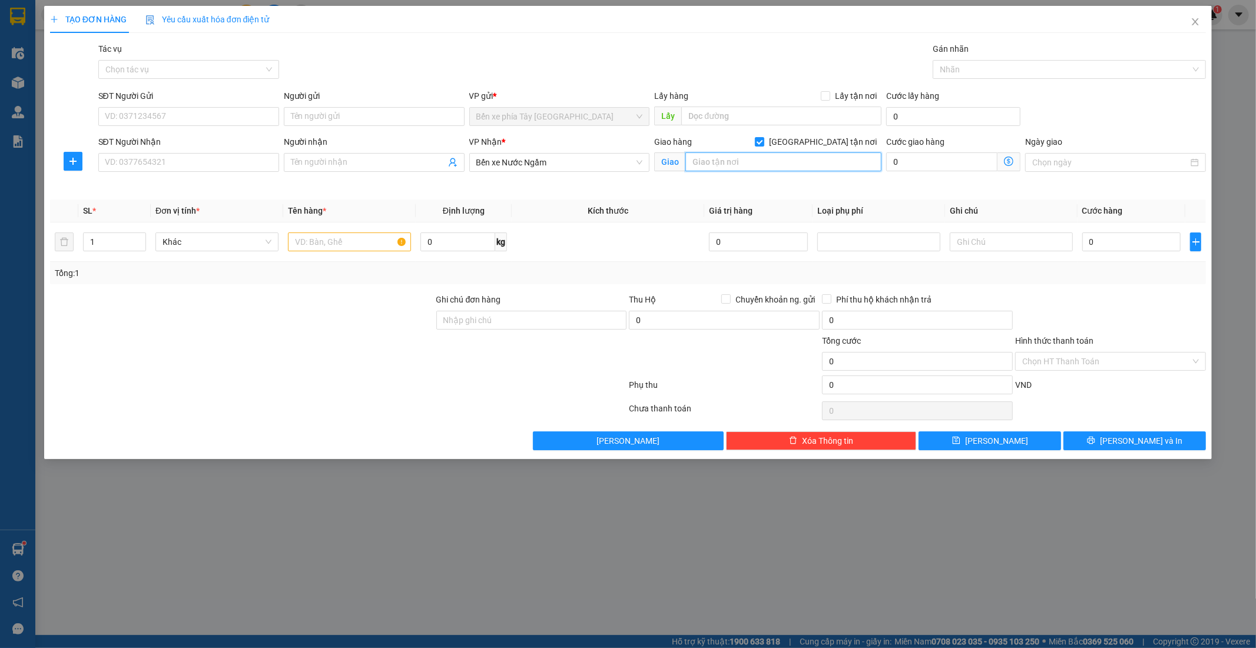
click at [781, 162] on input "text" at bounding box center [783, 161] width 196 height 19
type input "TRƯỜNG ĐẠI HỌC THỦY LỢI"
click at [1007, 164] on icon "dollar-circle" at bounding box center [1008, 161] width 9 height 9
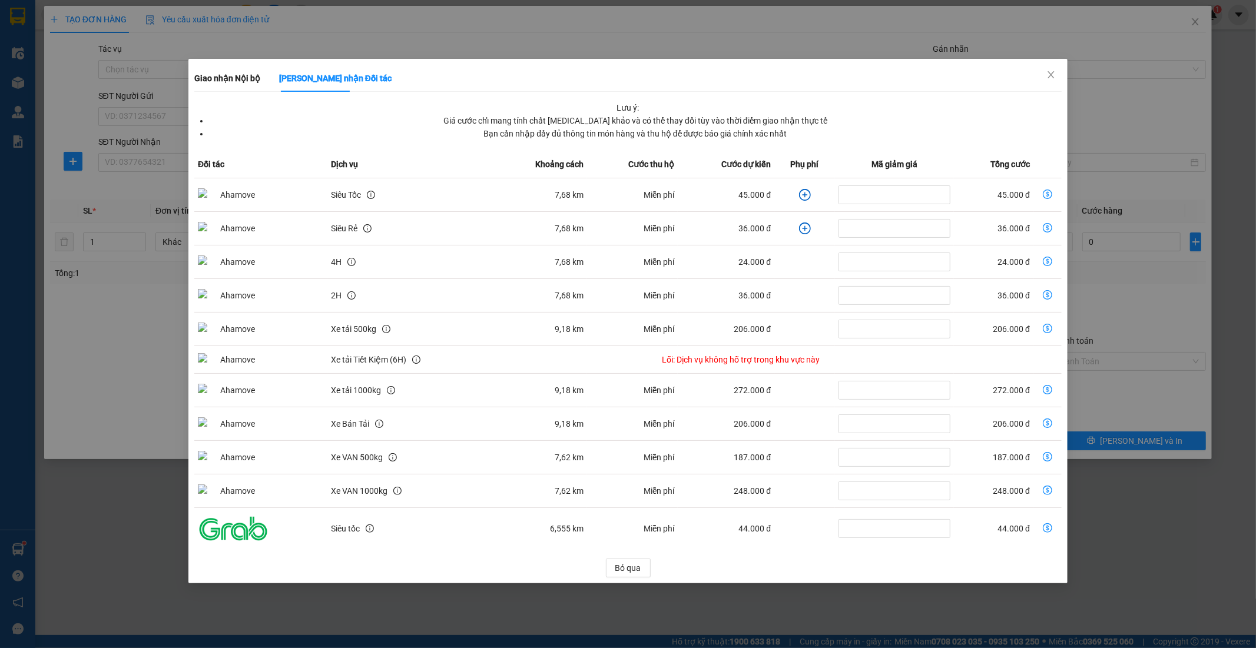
click at [808, 197] on icon "plus-circle" at bounding box center [805, 195] width 12 height 12
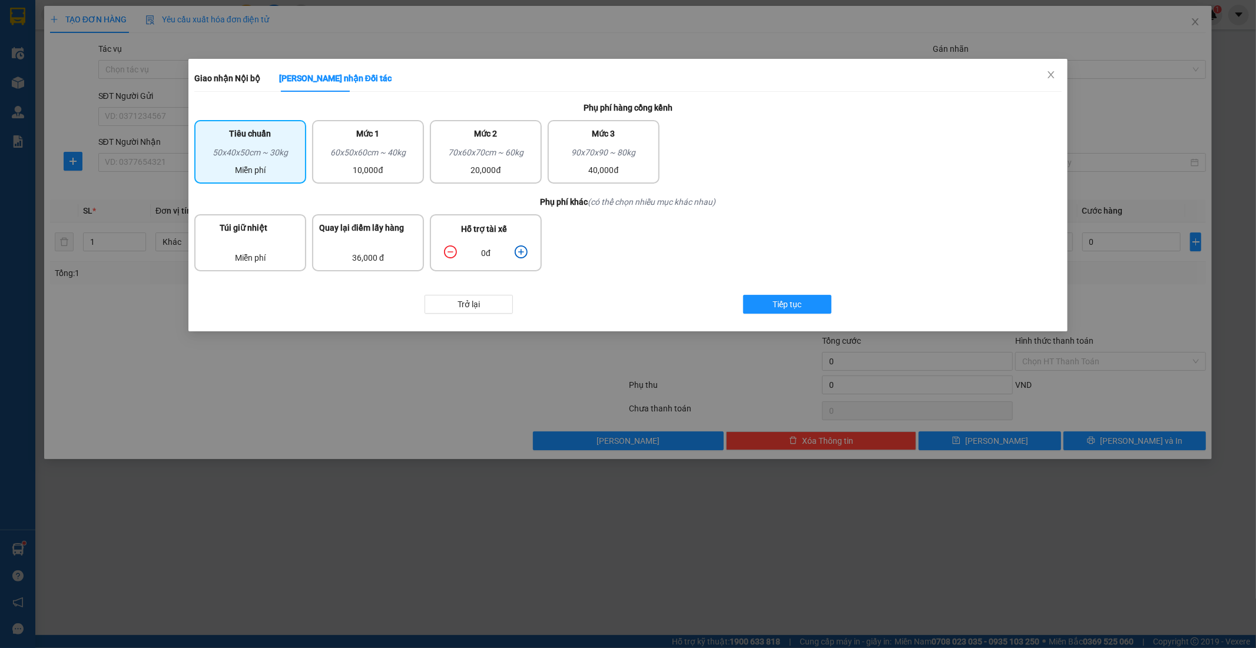
click at [525, 249] on icon "plus-circle" at bounding box center [520, 251] width 13 height 13
click at [399, 148] on div "60x50x60cm ~ 40kg" at bounding box center [368, 155] width 98 height 18
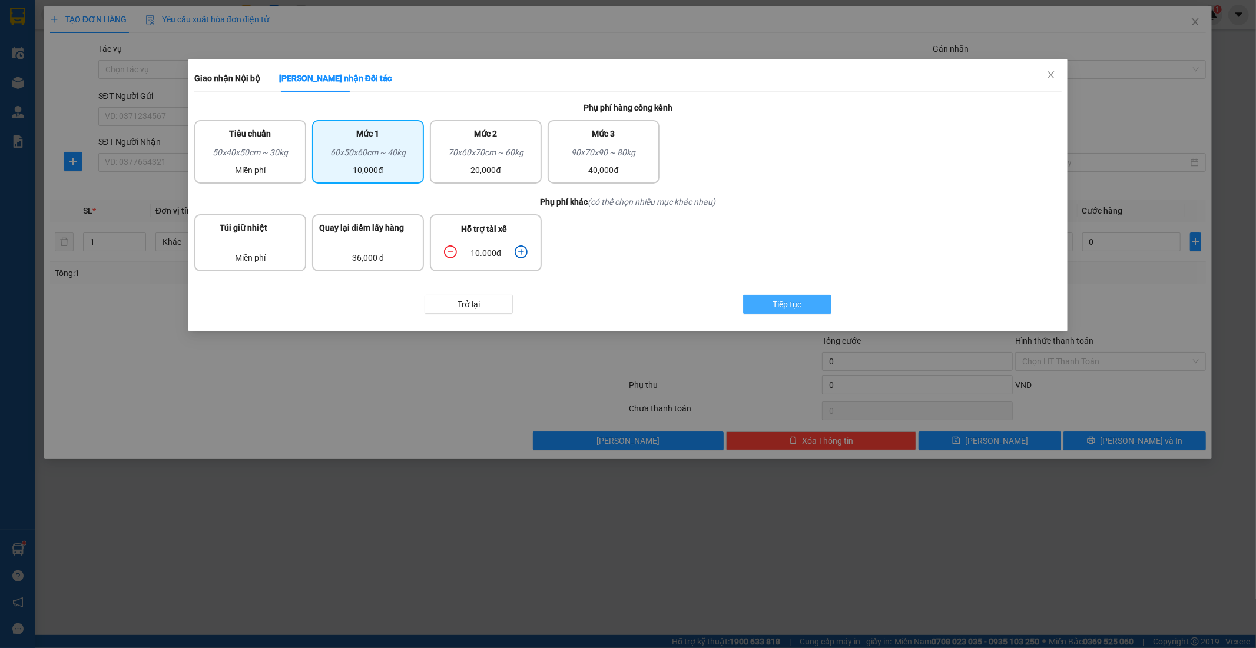
click at [772, 301] on button "Tiếp tục" at bounding box center [787, 304] width 88 height 19
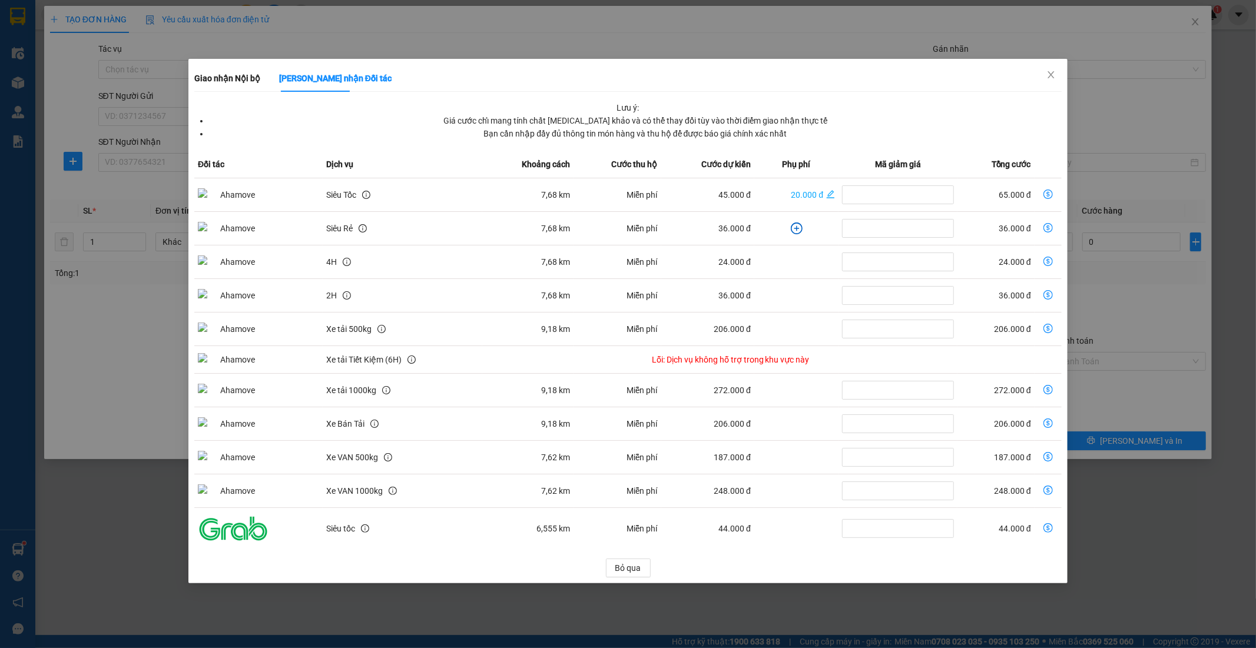
click at [1051, 192] on icon "dollar-circle" at bounding box center [1047, 194] width 9 height 9
type input "65.000"
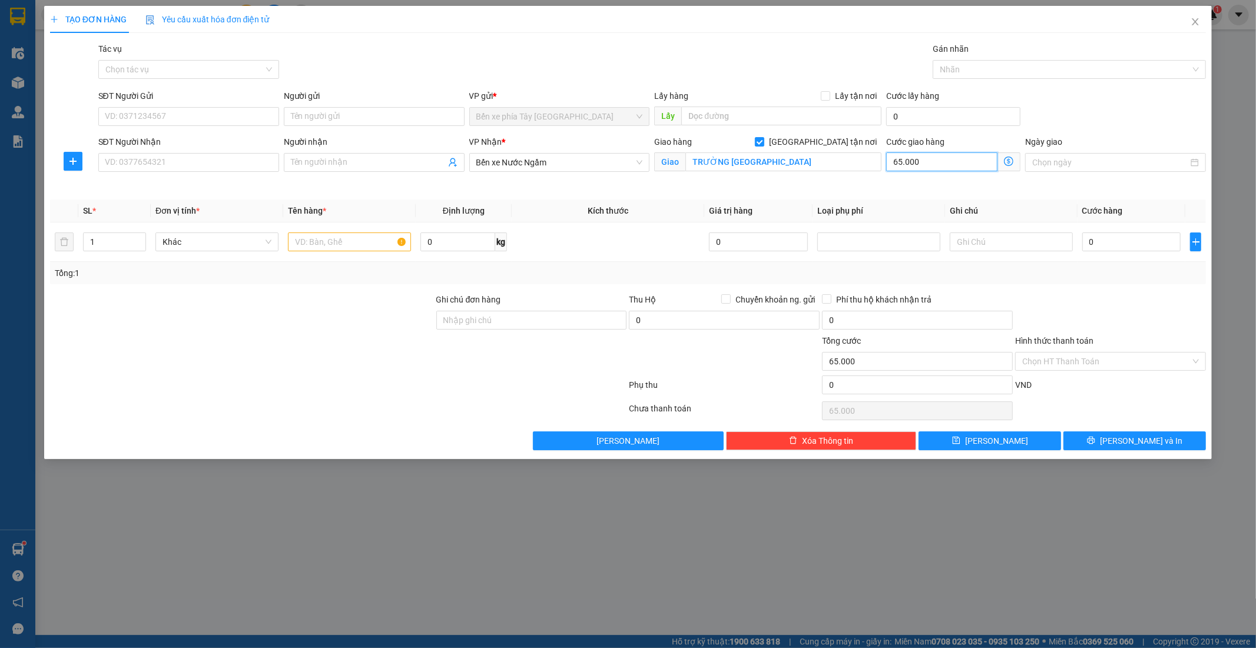
click at [951, 164] on input "65.000" at bounding box center [941, 161] width 111 height 19
type input "7"
type input "70"
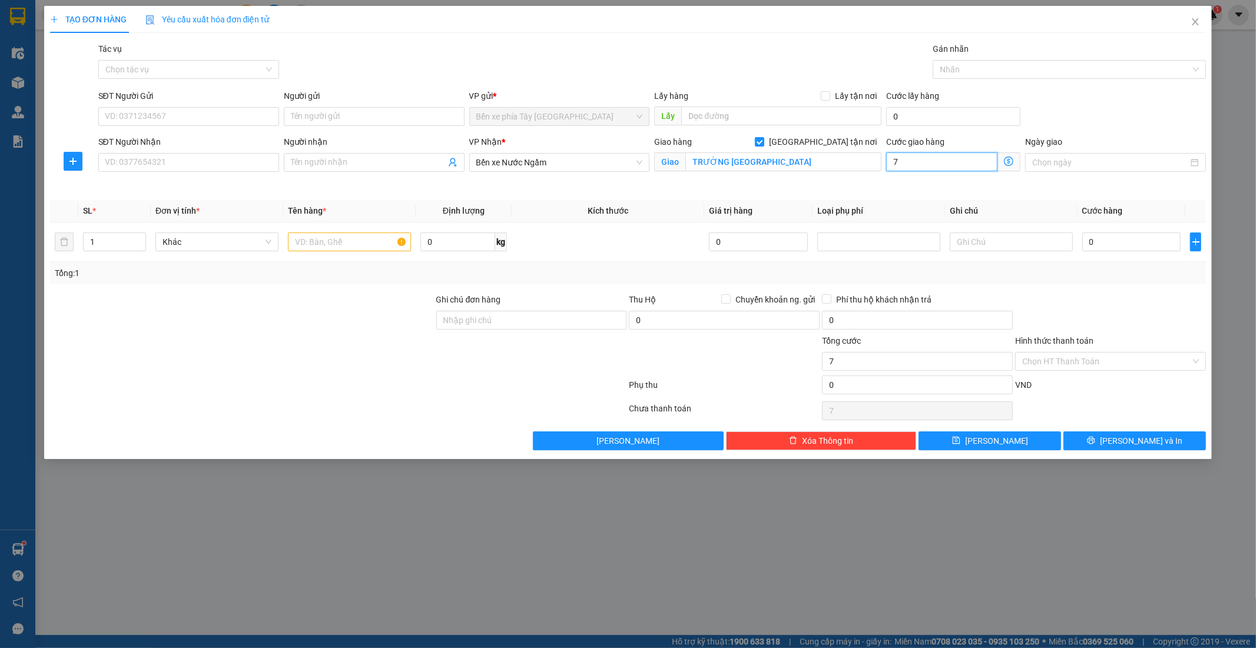
type input "70"
type input "700"
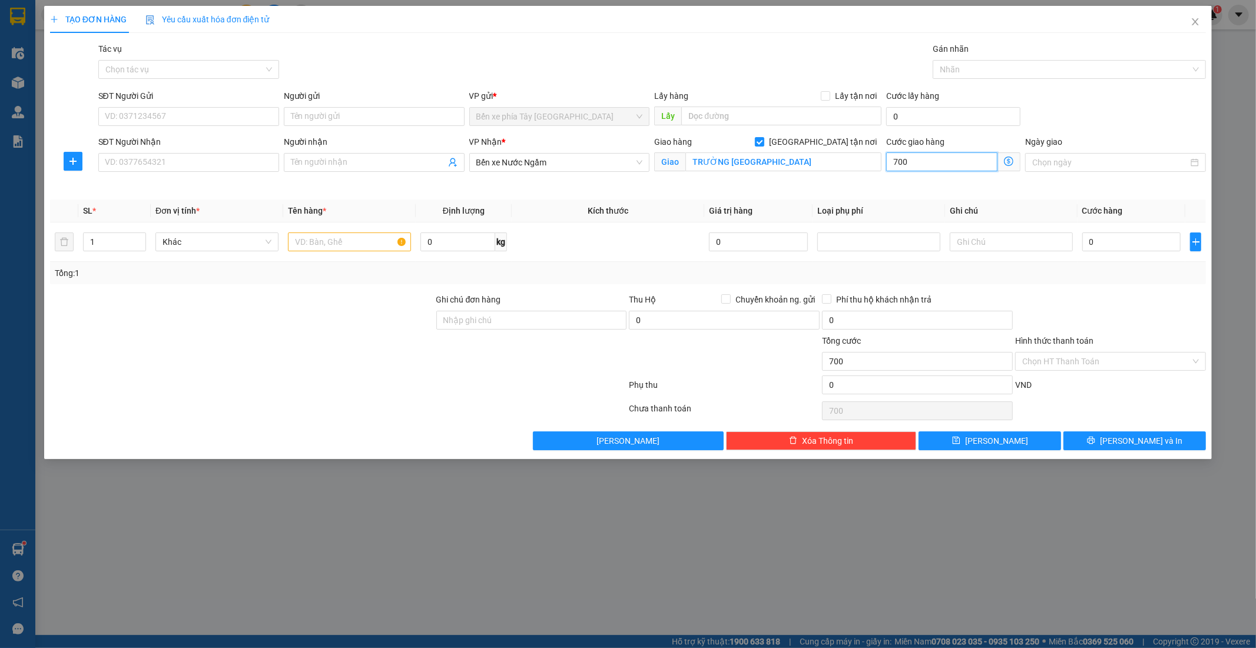
type input "7.000"
type input "70.000"
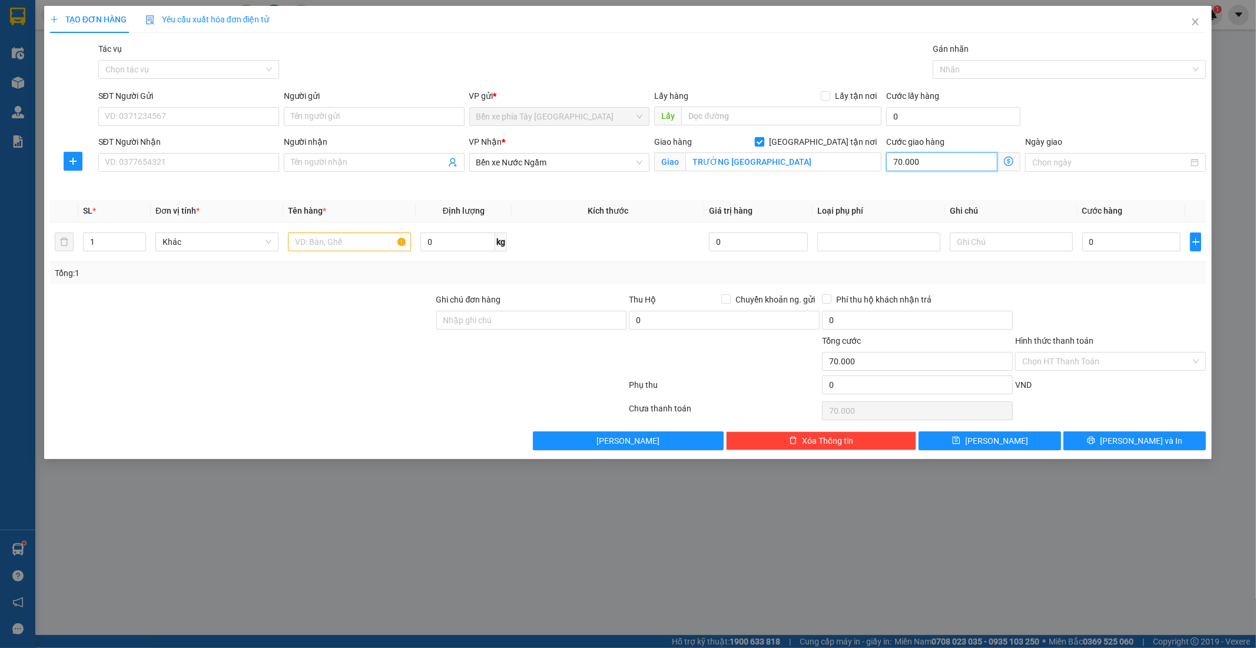
type input "70.000"
click at [763, 140] on input "Giao tận nơi" at bounding box center [759, 141] width 8 height 8
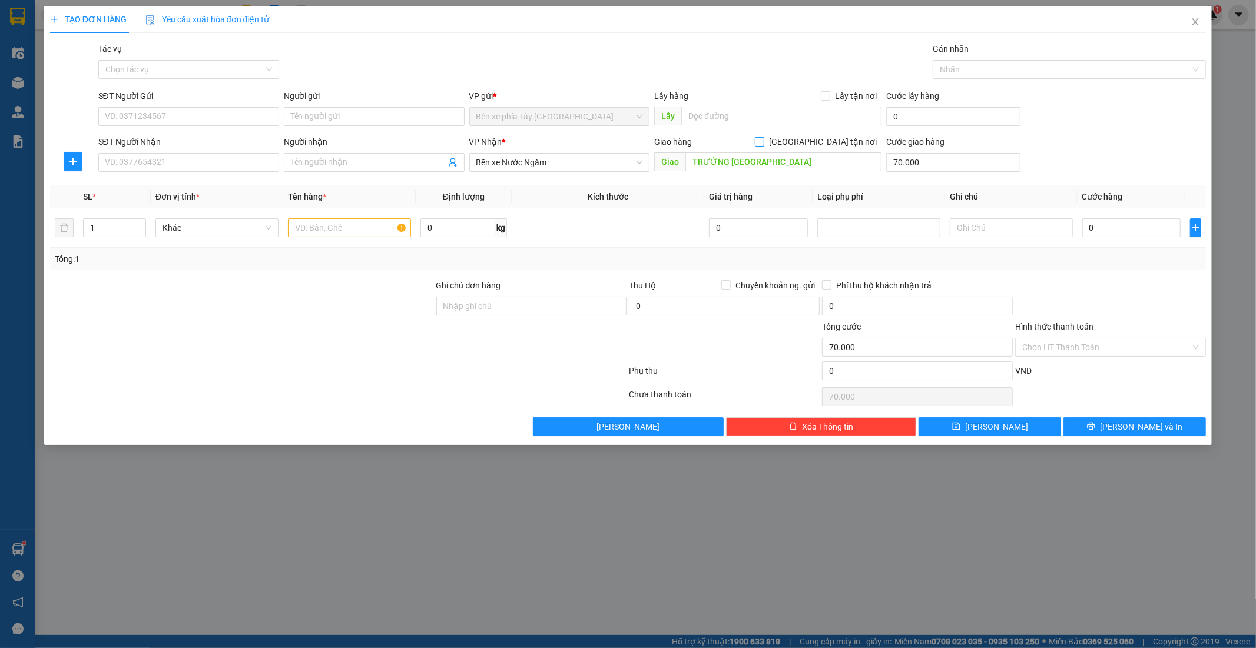
click at [763, 142] on input "Giao tận nơi" at bounding box center [759, 141] width 8 height 8
checkbox input "true"
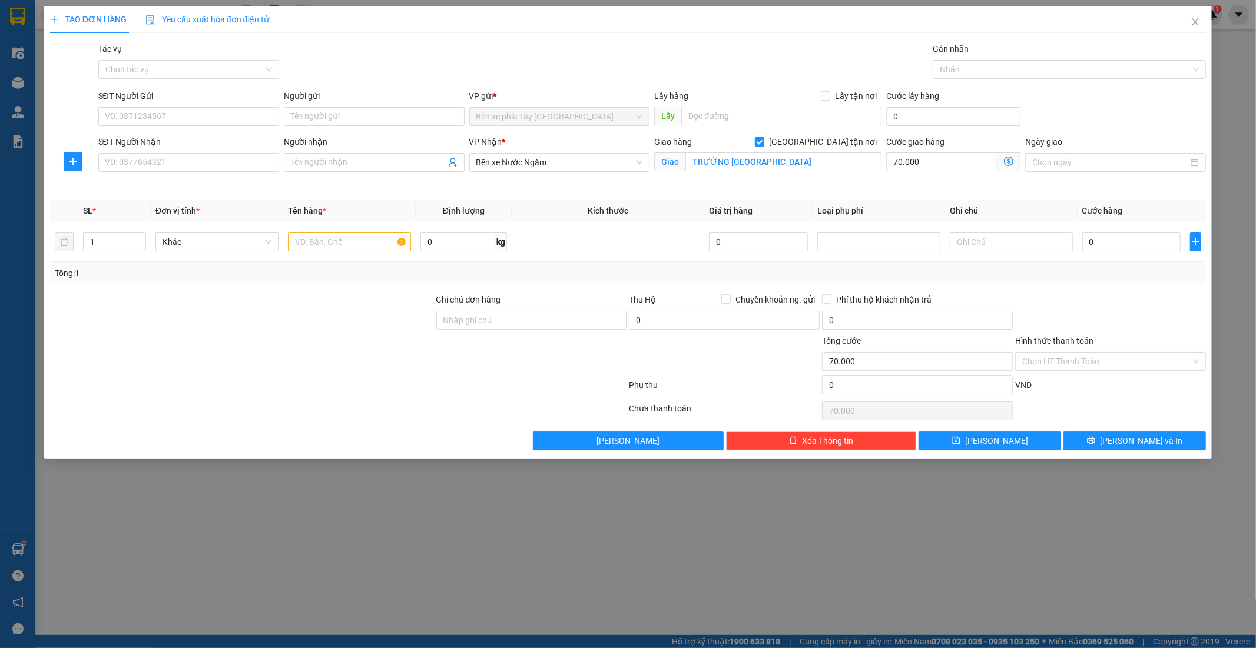
click at [1007, 161] on icon "dollar-circle" at bounding box center [1008, 161] width 9 height 9
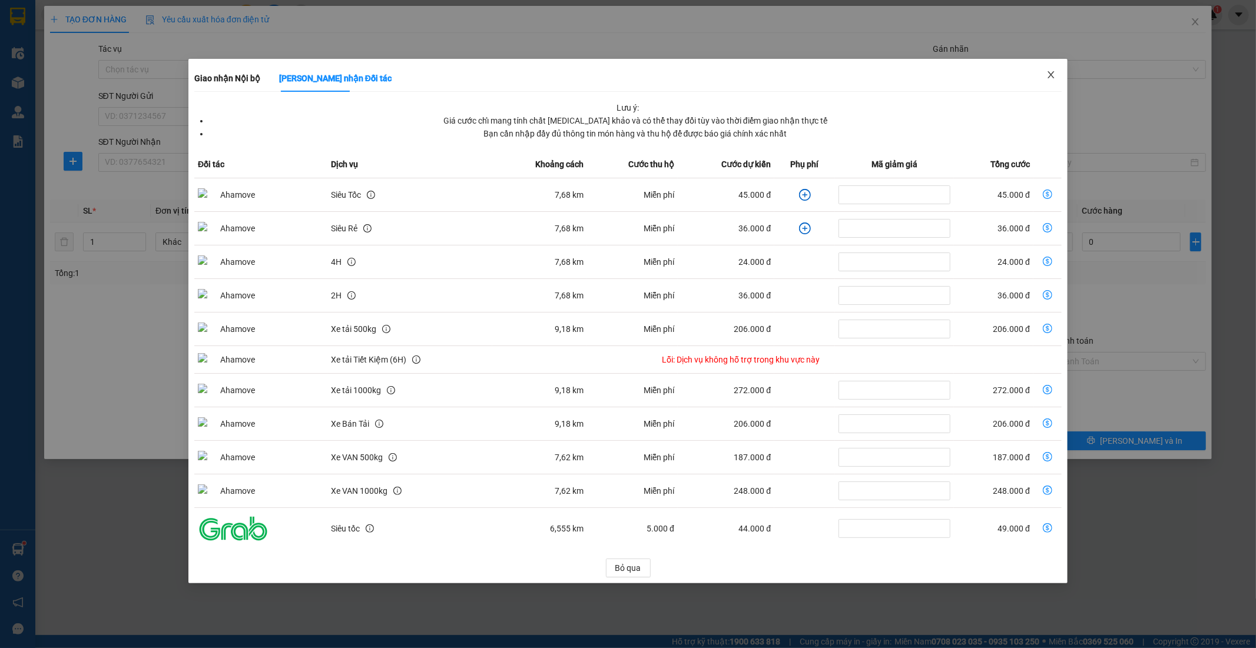
click at [1048, 72] on icon "close" at bounding box center [1050, 74] width 9 height 9
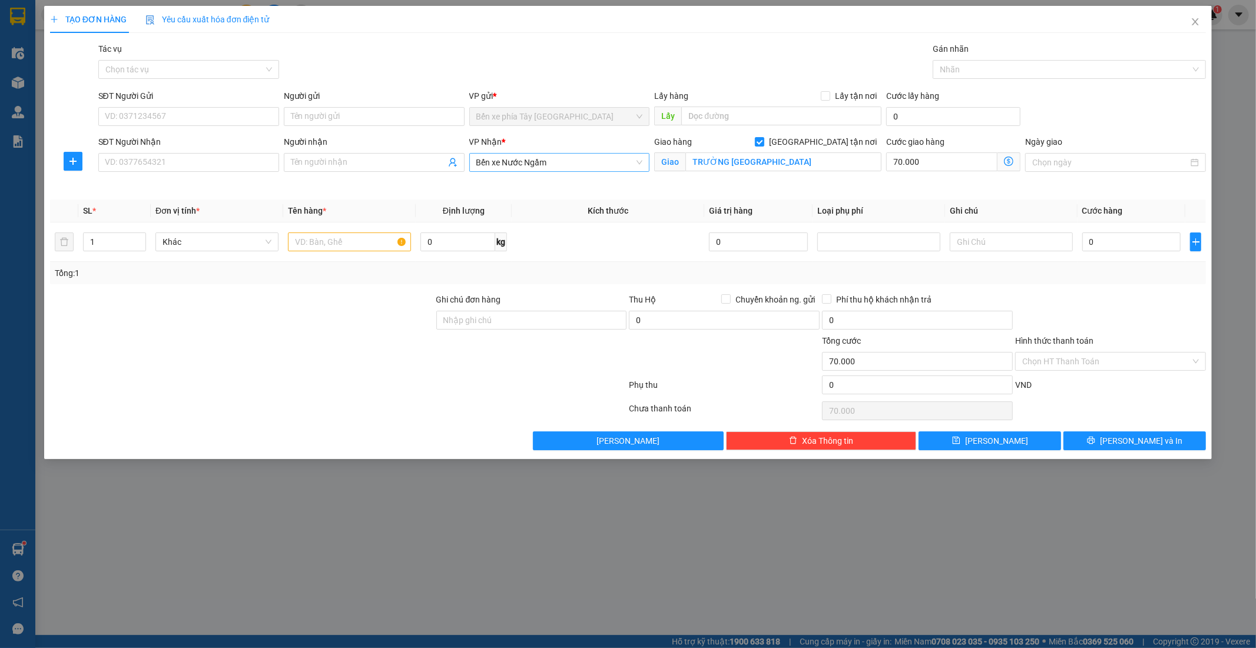
click at [597, 159] on span "Bến xe Nước Ngầm" at bounding box center [559, 163] width 167 height 18
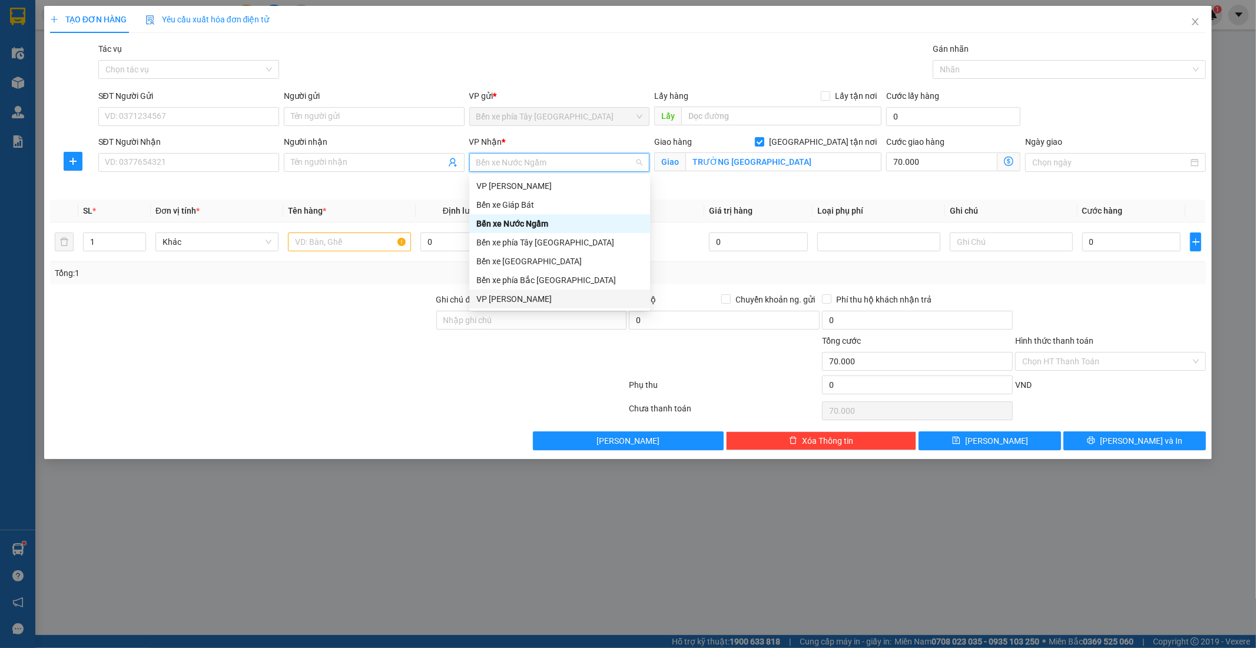
drag, startPoint x: 516, startPoint y: 296, endPoint x: 526, endPoint y: 291, distance: 11.6
click at [518, 295] on div "VP Ngọc Hồi" at bounding box center [559, 299] width 167 height 13
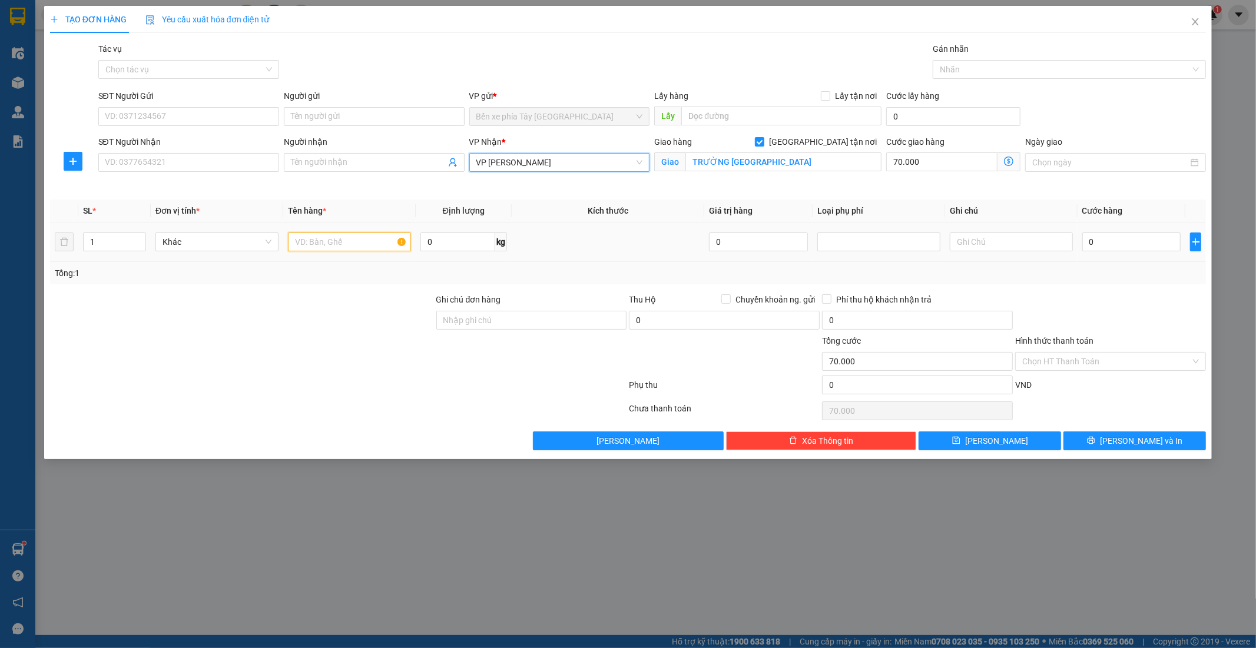
click at [368, 237] on input "text" at bounding box center [349, 242] width 123 height 19
type input "1 THÙNG XỐP"
click at [763, 138] on input "Giao tận nơi" at bounding box center [759, 141] width 8 height 8
checkbox input "false"
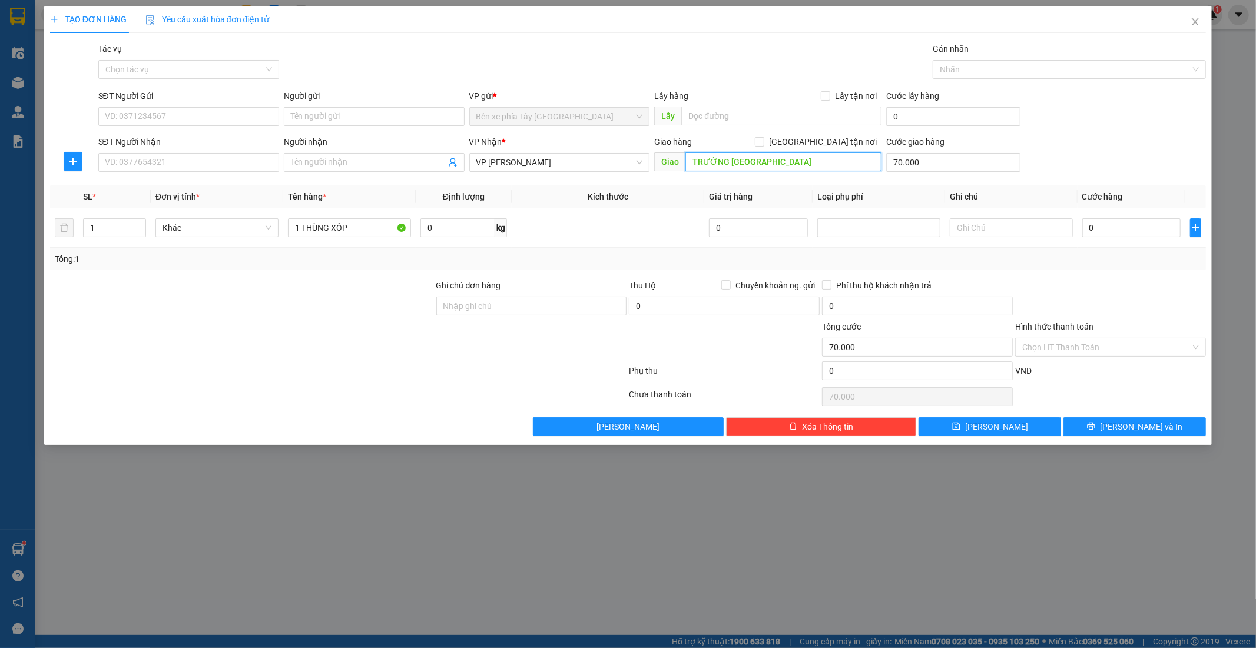
click at [842, 161] on input "TRƯỜNG ĐẠI HỌC THỦY LỢI" at bounding box center [783, 161] width 196 height 19
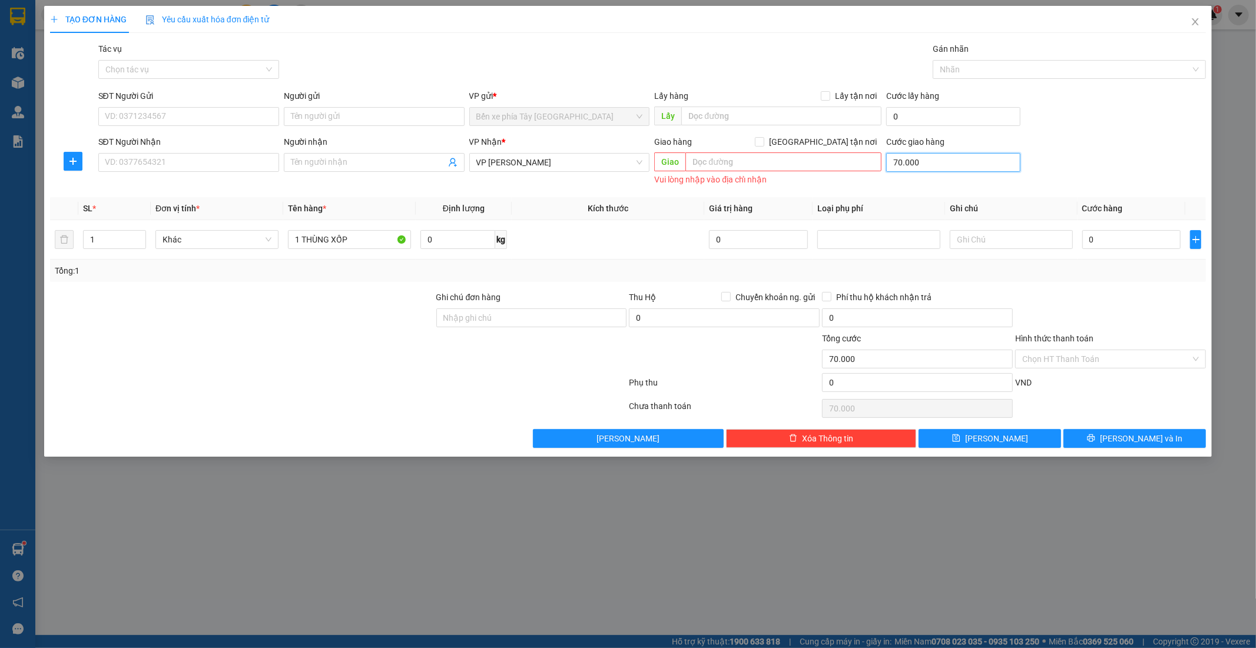
click at [934, 159] on input "70.000" at bounding box center [953, 162] width 134 height 19
type input "0"
click at [1197, 16] on span "Close" at bounding box center [1194, 22] width 33 height 33
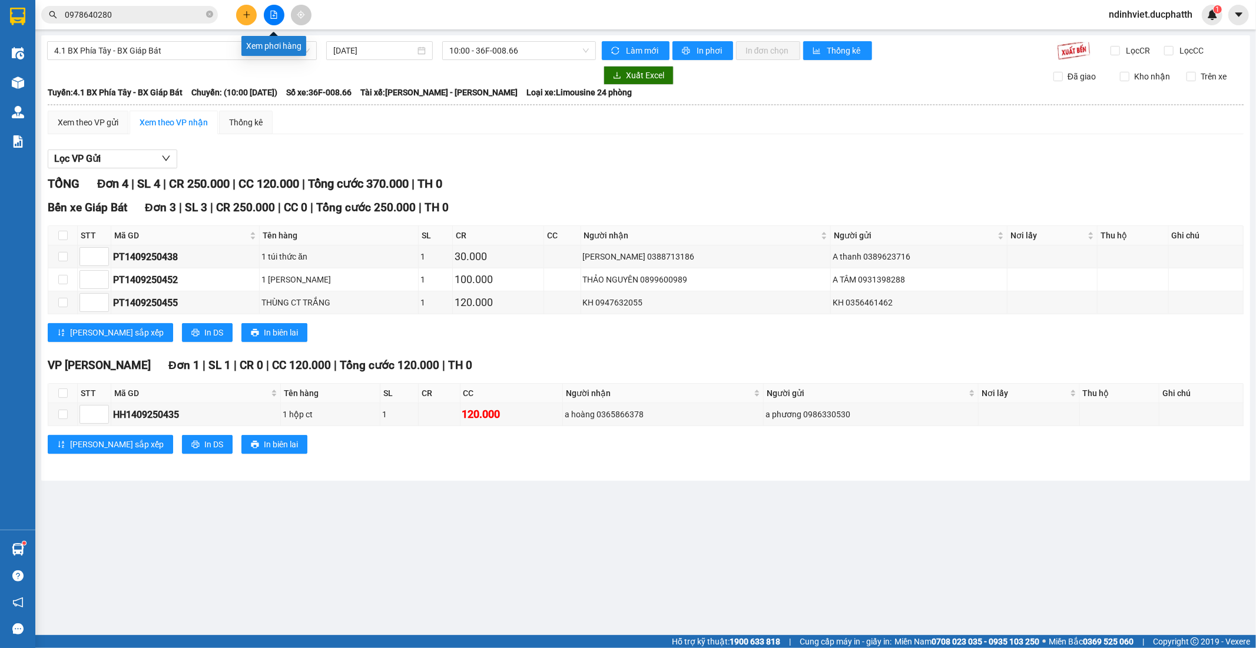
click at [279, 13] on button at bounding box center [274, 15] width 21 height 21
click at [279, 12] on button at bounding box center [274, 15] width 21 height 21
click at [263, 45] on span "4.1 BX Phía Tây - BX Giáp Bát" at bounding box center [181, 51] width 255 height 18
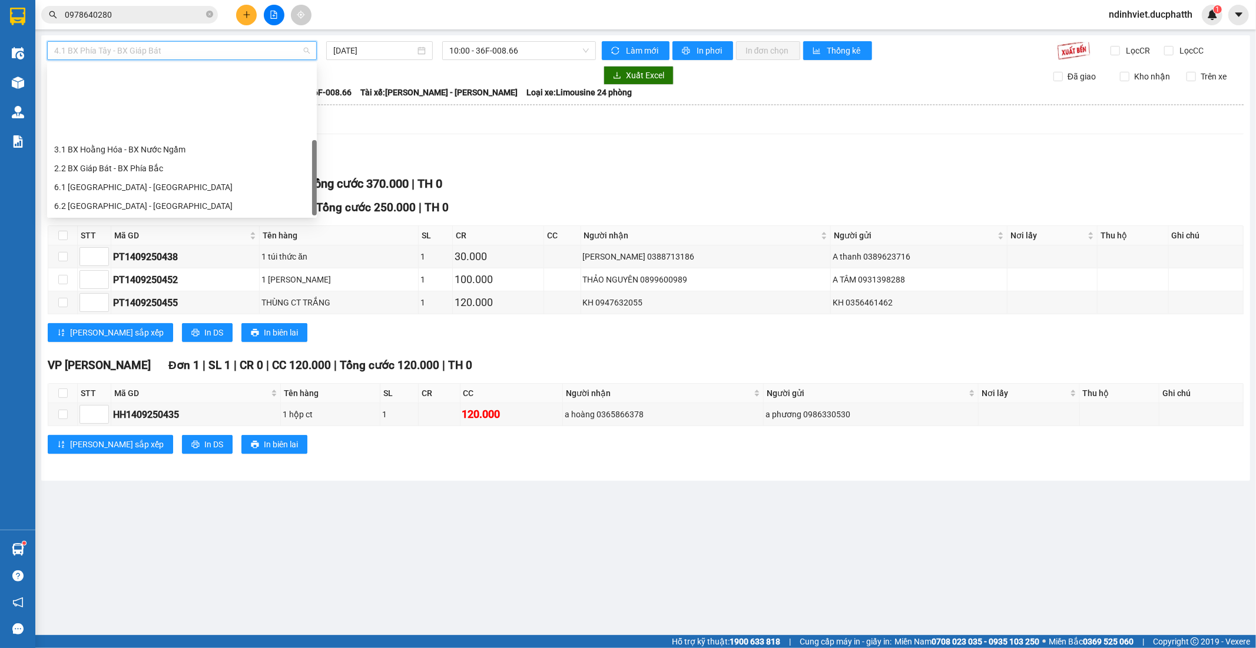
scroll to position [94, 0]
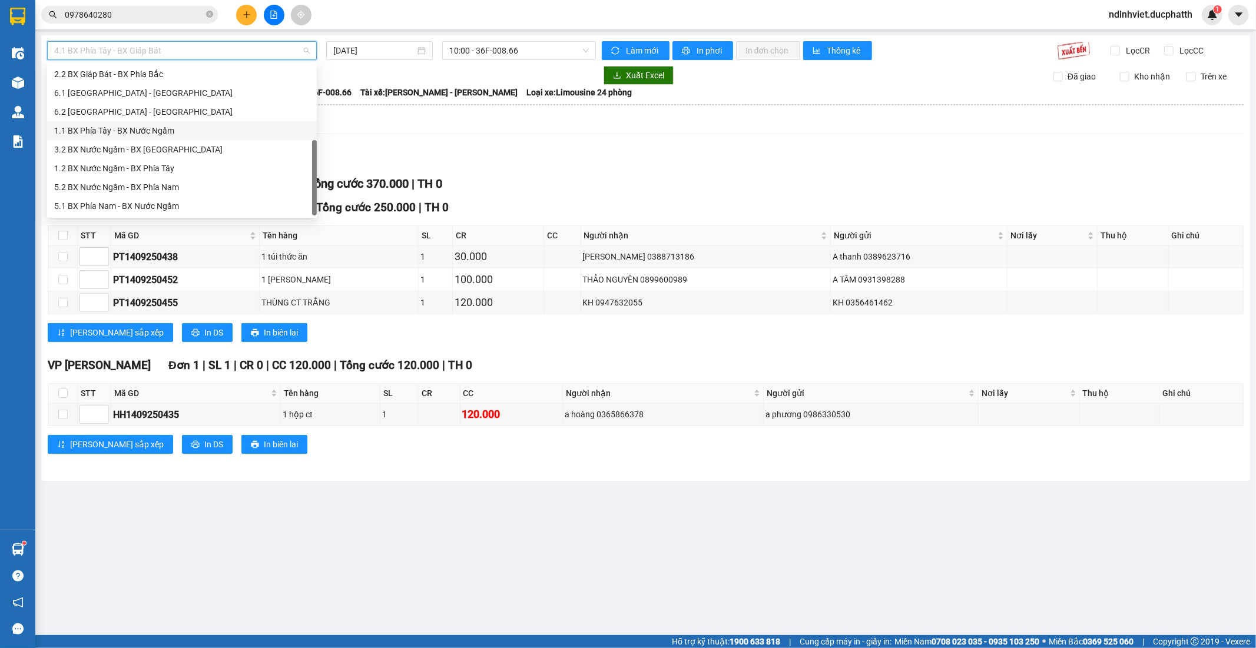
click at [148, 132] on div "1.1 BX Phía Tây - BX Nước Ngầm" at bounding box center [181, 130] width 255 height 13
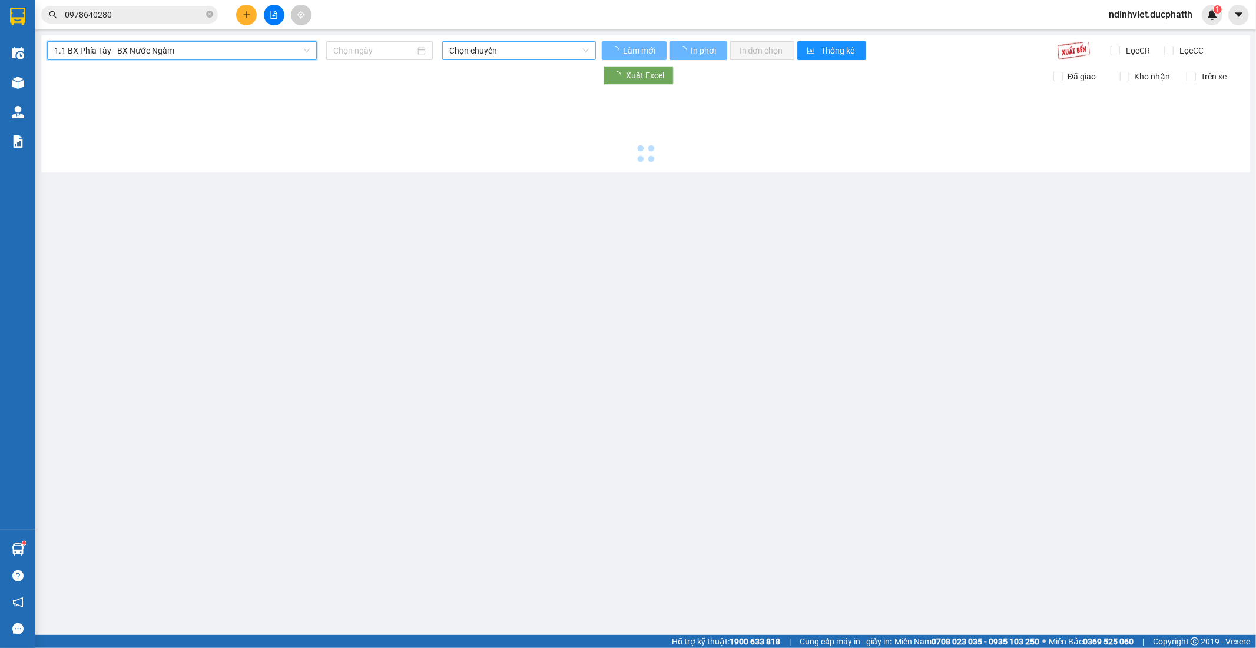
type input "14/09/2025"
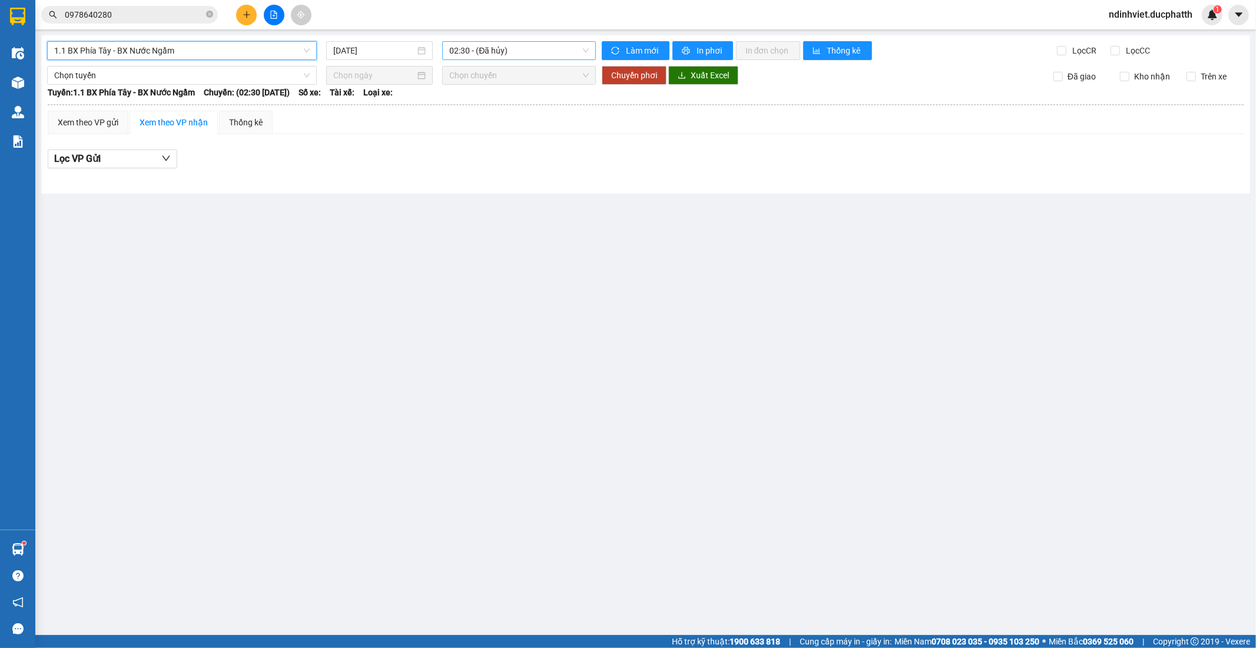
click at [534, 52] on span "02:30 - (Đã hủy)" at bounding box center [518, 51] width 139 height 18
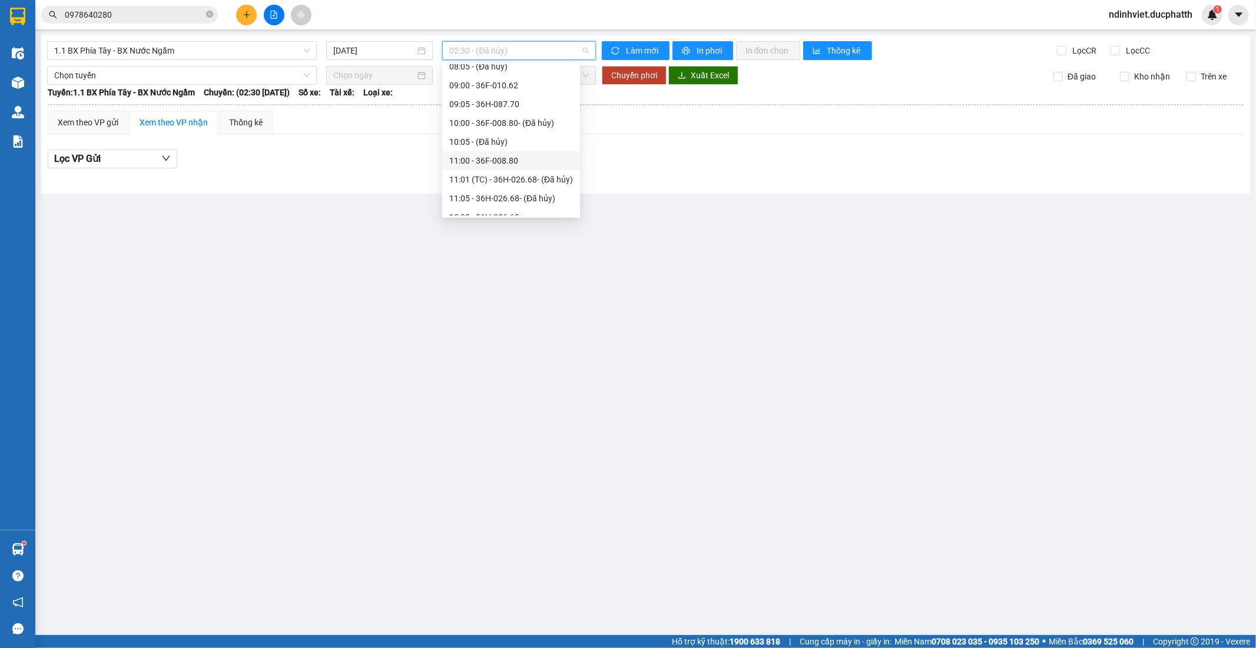
scroll to position [327, 0]
click at [506, 107] on div "12:01 - 36F-008.81" at bounding box center [511, 105] width 124 height 13
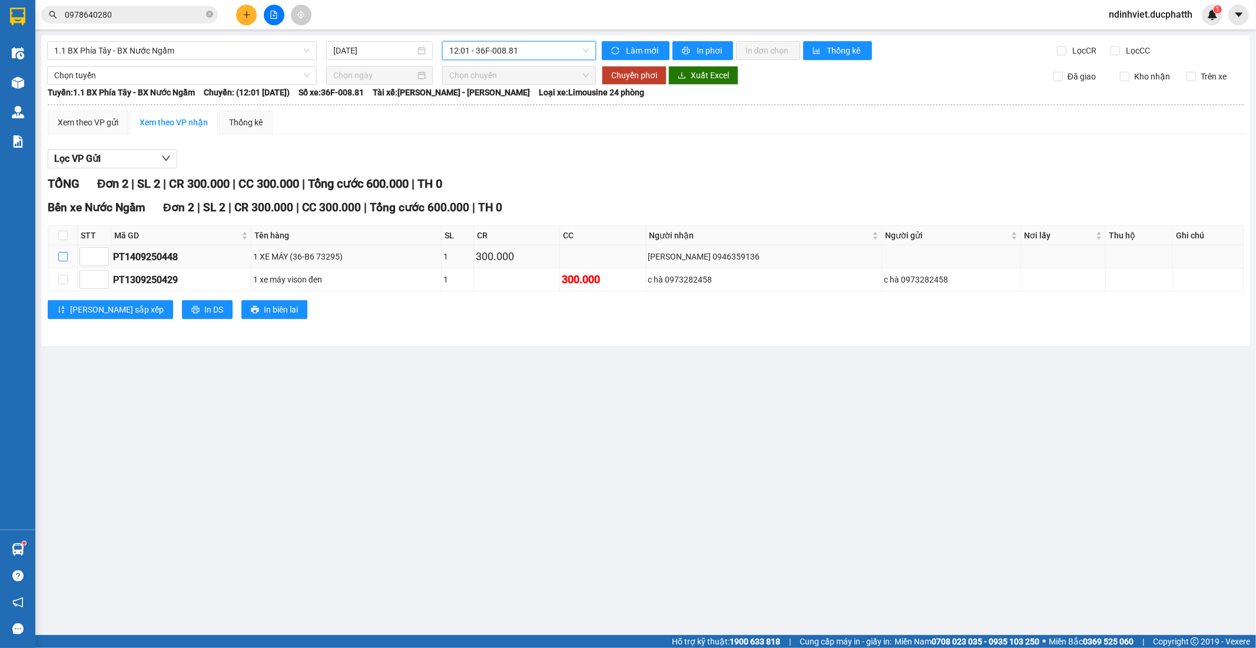
click at [61, 257] on input "checkbox" at bounding box center [62, 256] width 9 height 9
checkbox input "true"
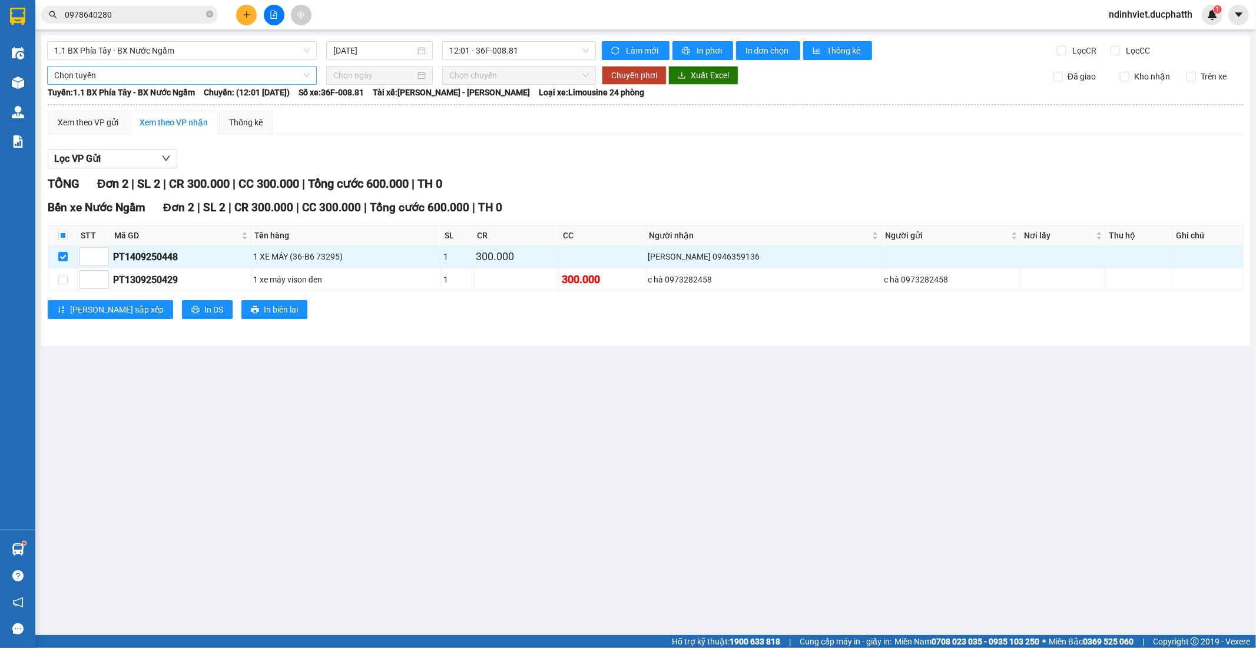
click at [172, 77] on span "Chọn tuyến" at bounding box center [181, 76] width 255 height 18
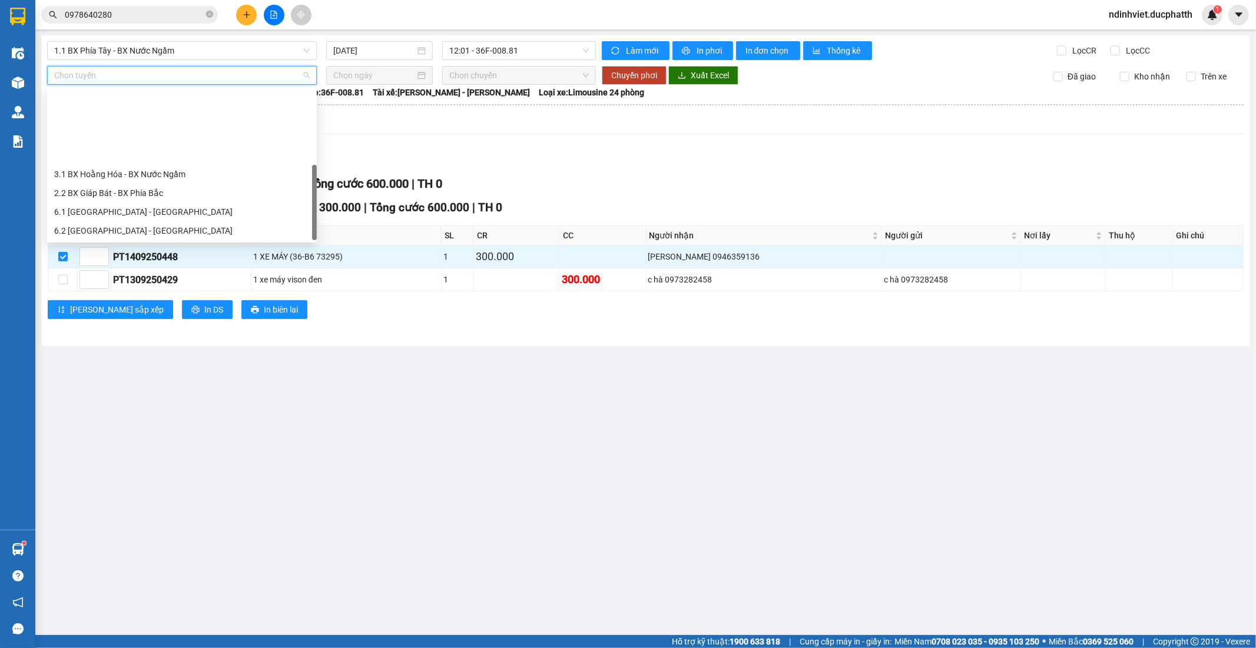
scroll to position [94, 0]
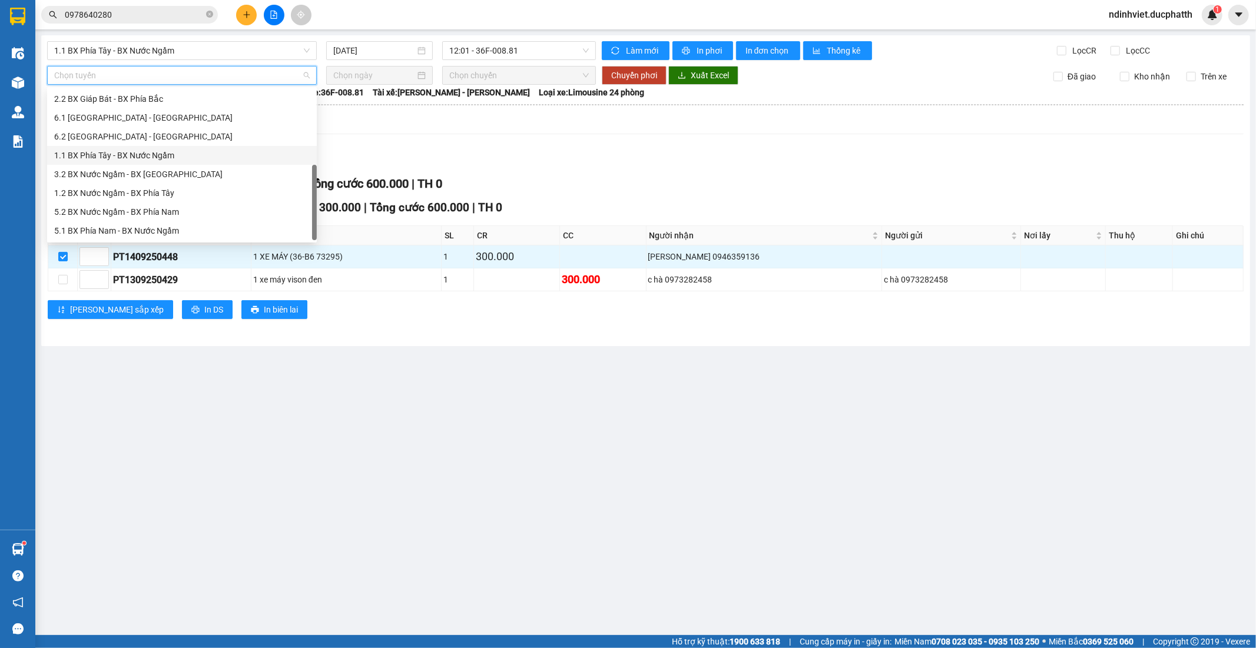
click at [147, 162] on div "1.1 BX Phía Tây - BX Nước Ngầm" at bounding box center [182, 155] width 270 height 19
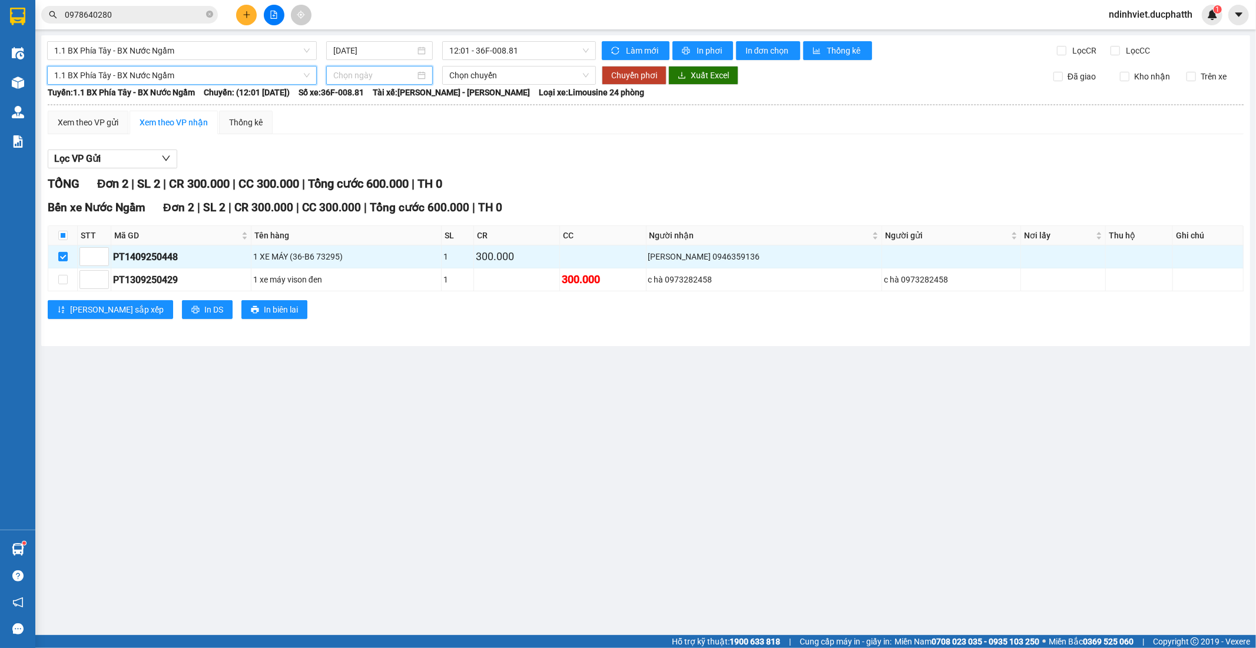
click at [402, 72] on input at bounding box center [374, 75] width 82 height 13
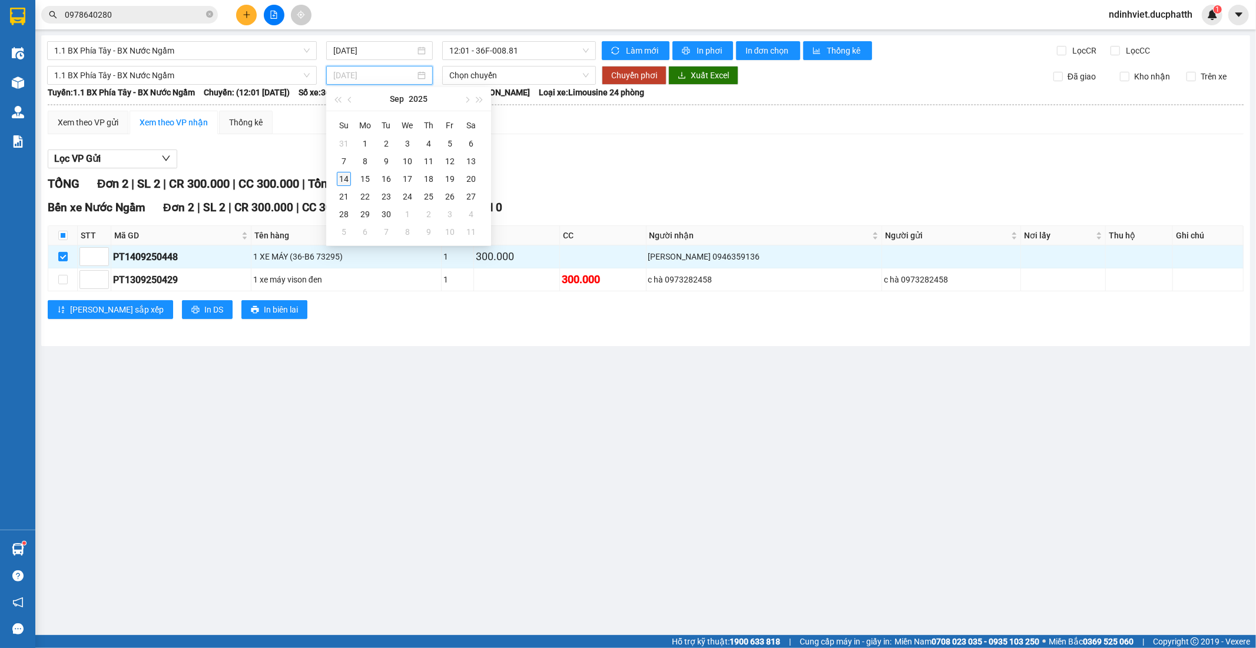
type input "14/09/2025"
click at [342, 178] on div "14" at bounding box center [344, 179] width 14 height 14
type input "14/09/2025"
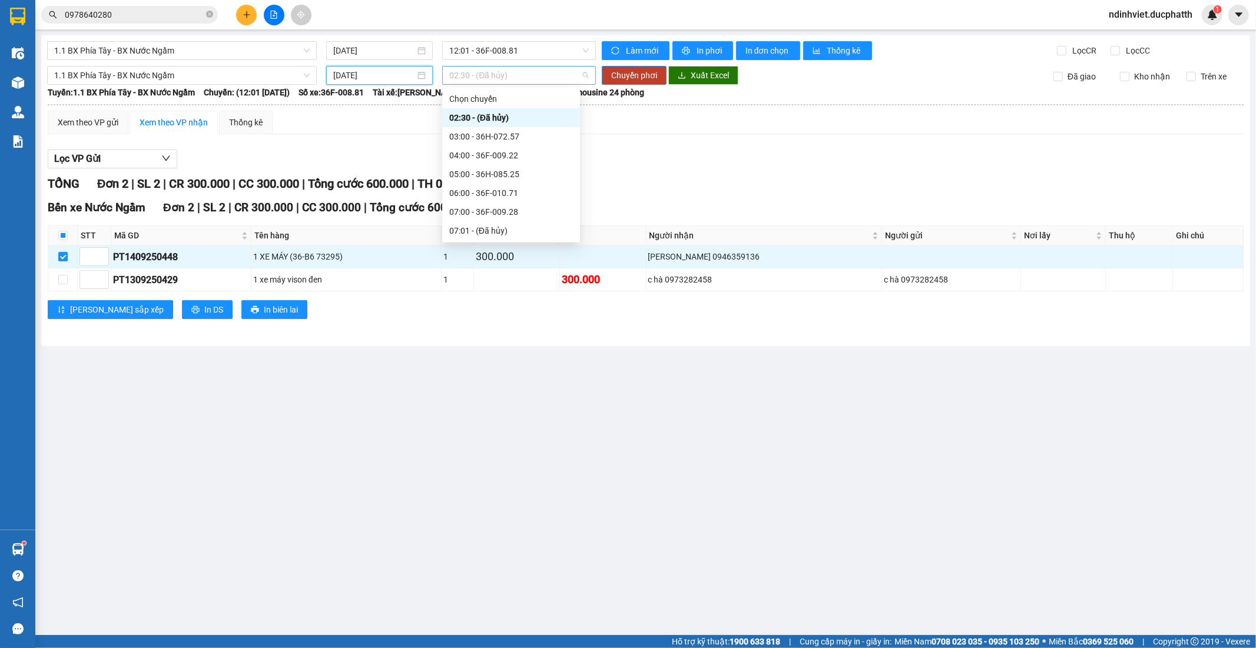
click at [536, 72] on span "02:30 - (Đã hủy)" at bounding box center [518, 76] width 139 height 18
click at [492, 208] on div "13:00 - 36H-072.57" at bounding box center [511, 214] width 124 height 13
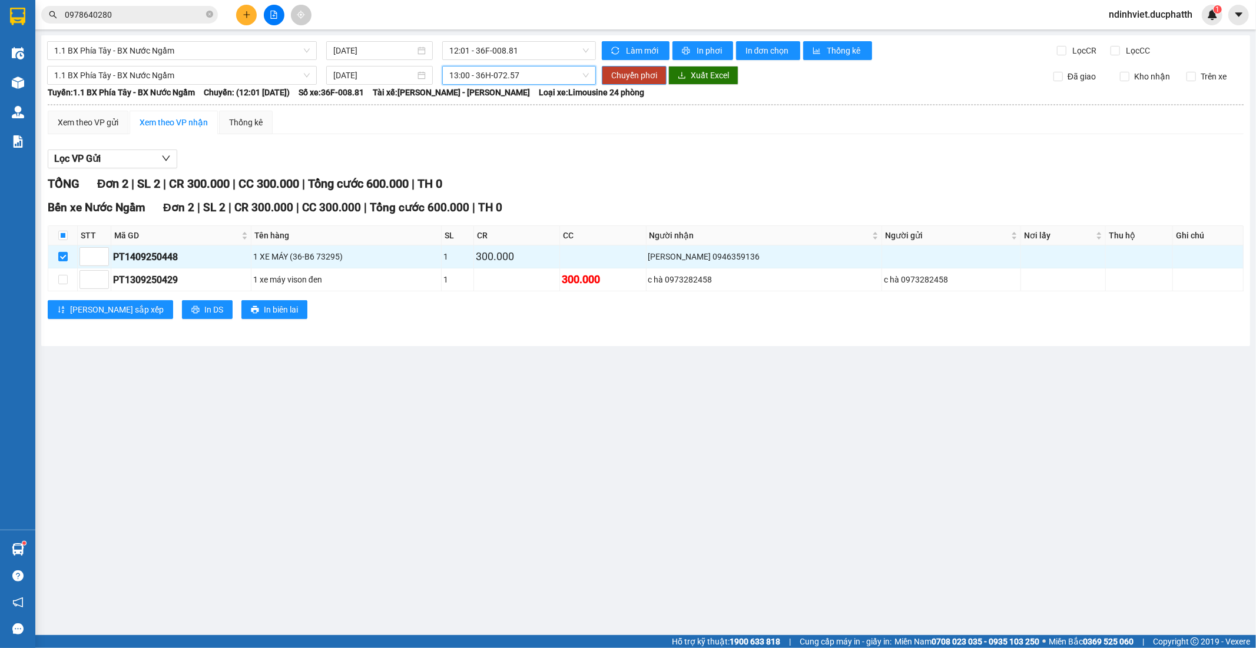
click at [648, 75] on span "Chuyển phơi" at bounding box center [634, 75] width 46 height 13
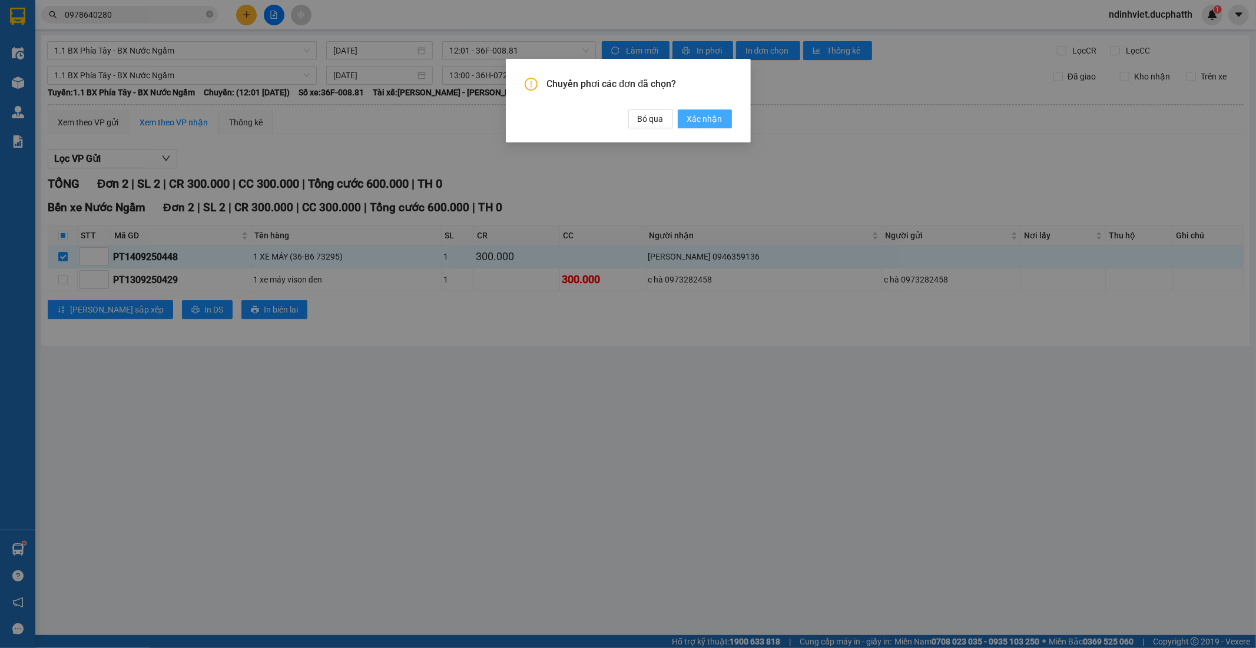
click at [714, 119] on span "Xác nhận" at bounding box center [704, 118] width 35 height 13
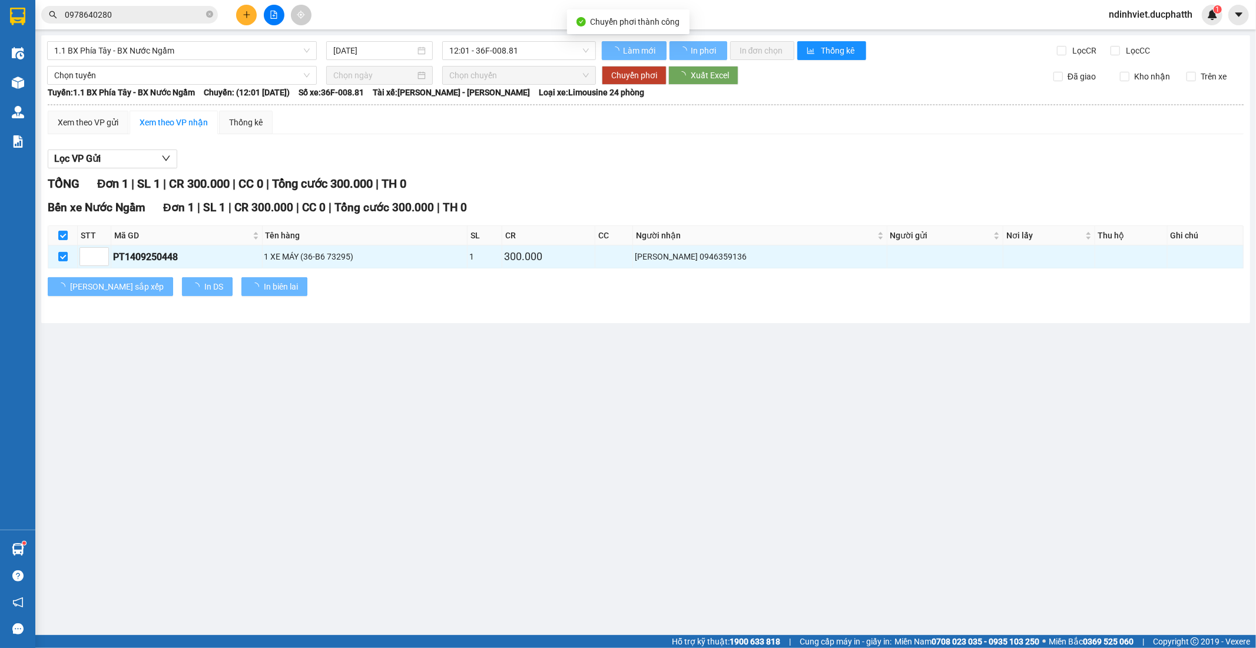
checkbox input "false"
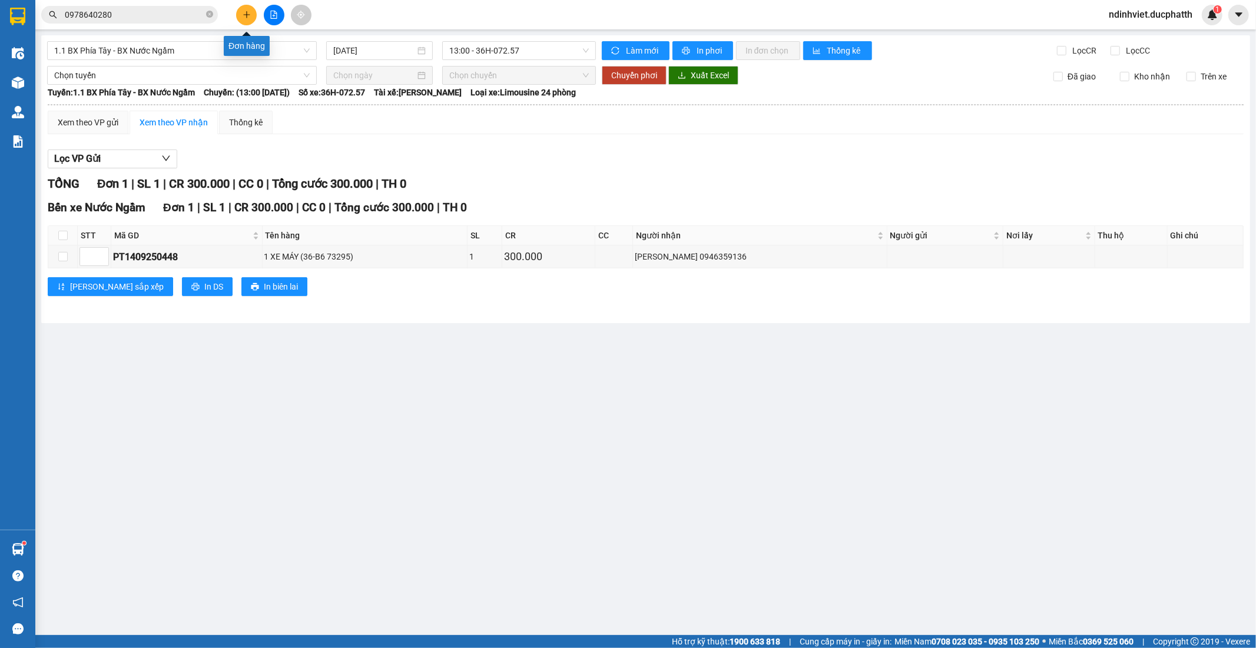
click at [249, 14] on icon "plus" at bounding box center [246, 14] width 6 height 1
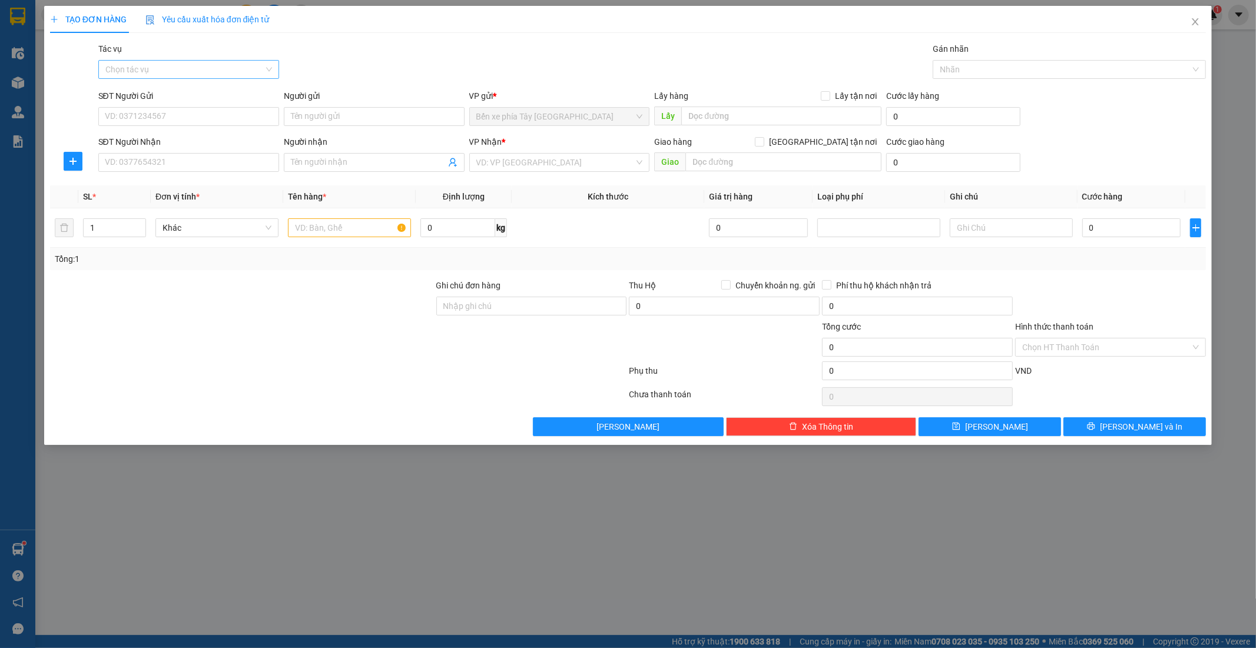
click at [253, 62] on input "Tác vụ" at bounding box center [184, 70] width 158 height 18
click at [218, 100] on div "Nhập hàng lên xe" at bounding box center [188, 93] width 181 height 19
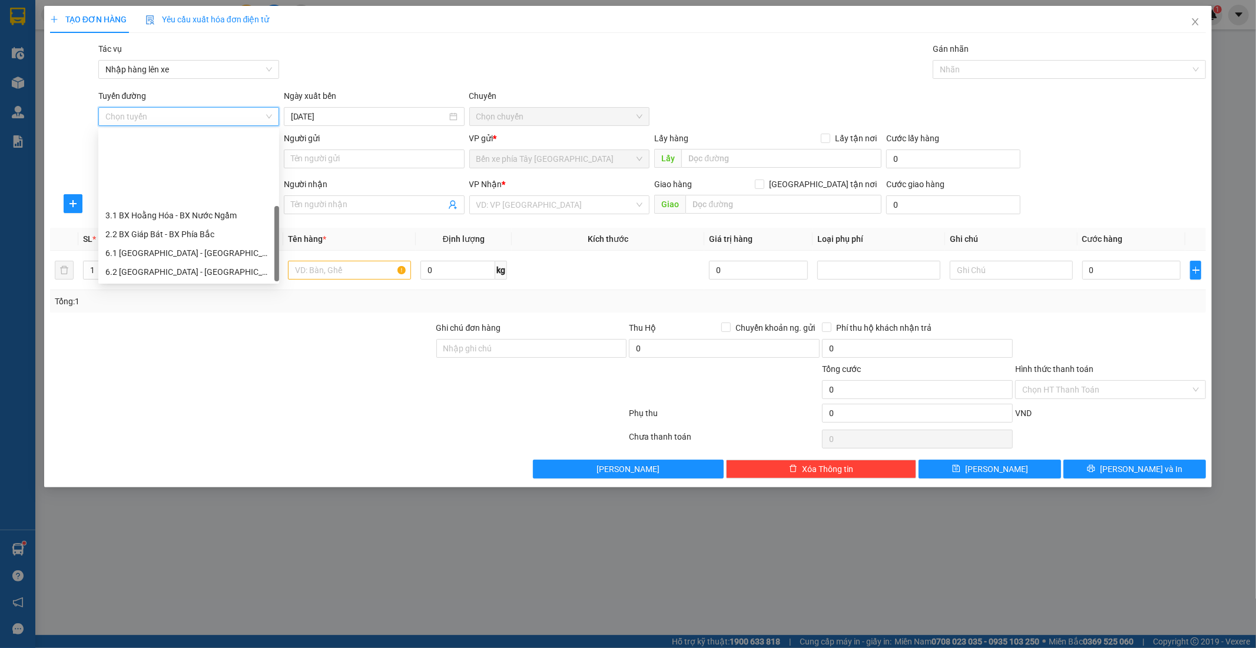
scroll to position [94, 0]
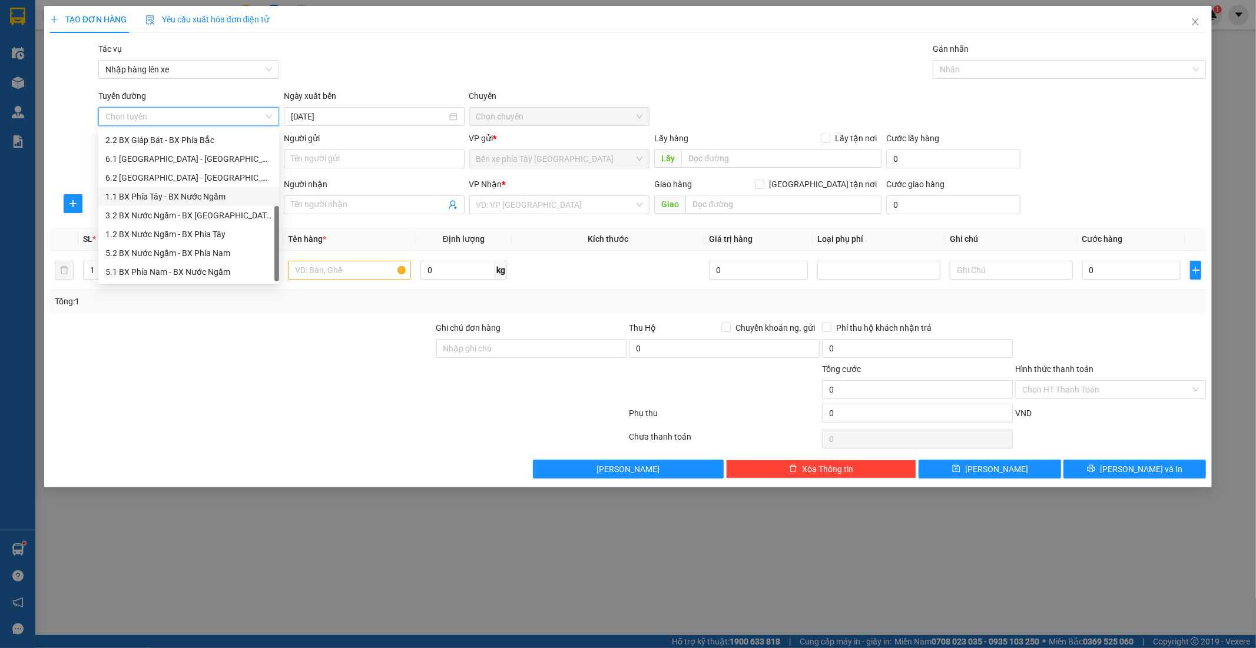
click at [207, 198] on div "1.1 BX Phía Tây - BX Nước Ngầm" at bounding box center [188, 196] width 167 height 13
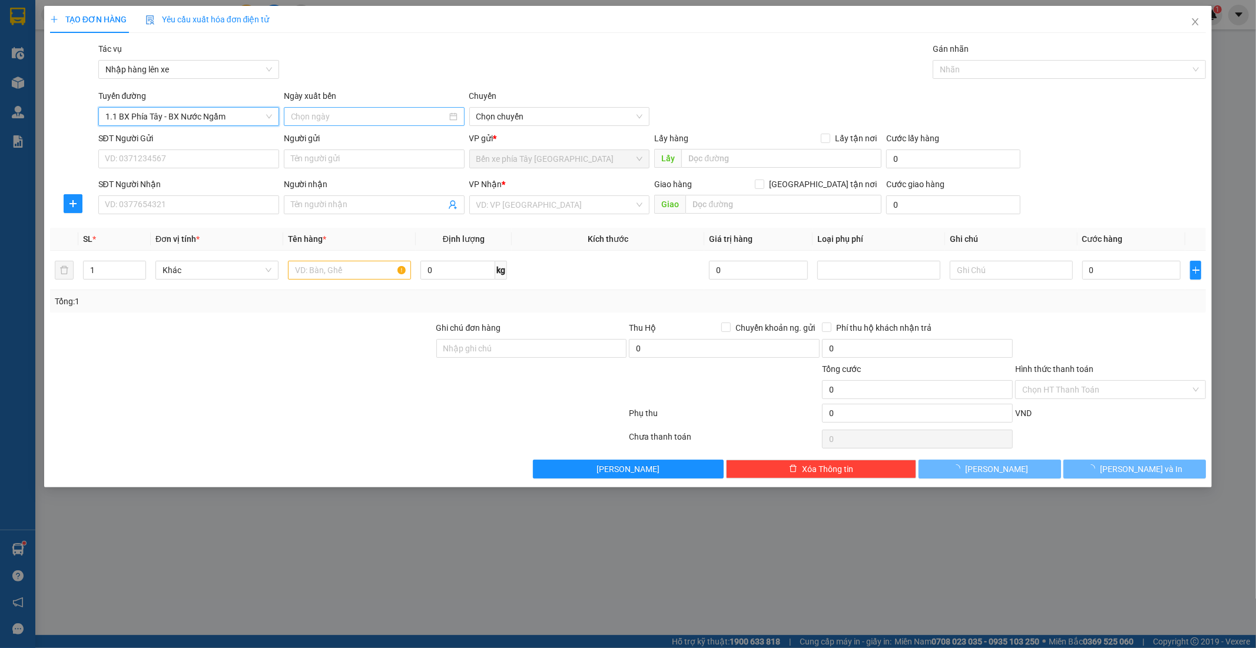
type input "14/09/2025"
click at [505, 115] on span "02:30 - (Đã hủy)" at bounding box center [559, 117] width 167 height 18
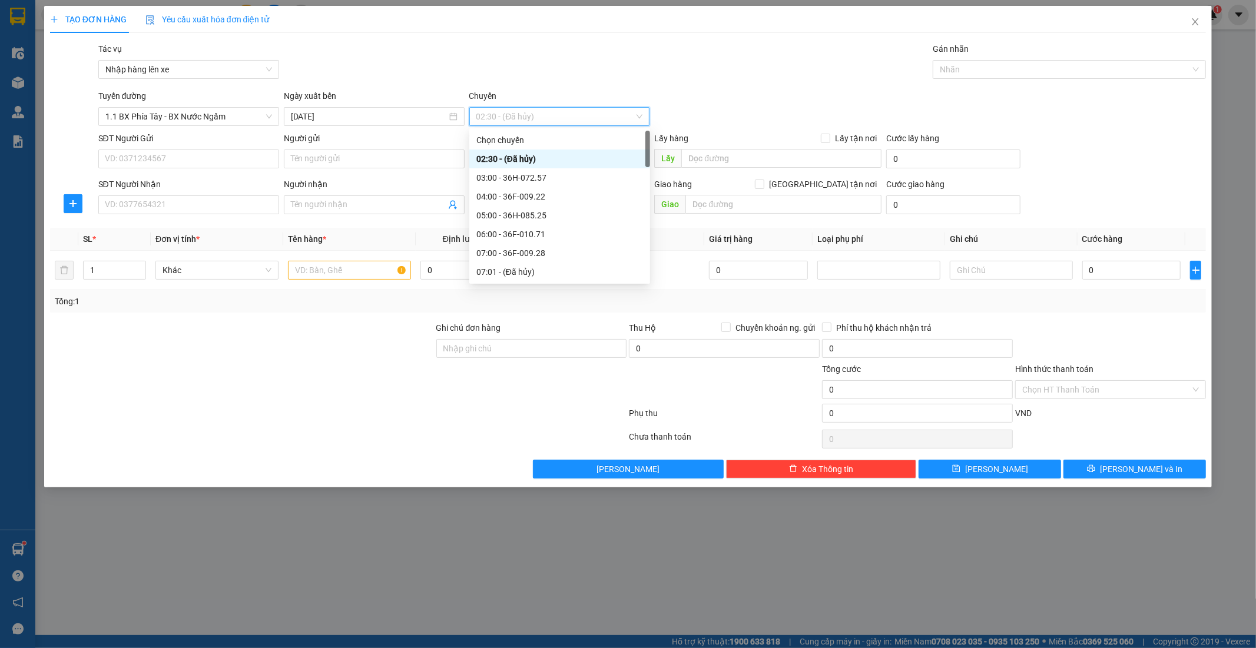
scroll to position [261, 0]
click at [536, 162] on div "11:00 - 36F-008.80" at bounding box center [559, 161] width 167 height 13
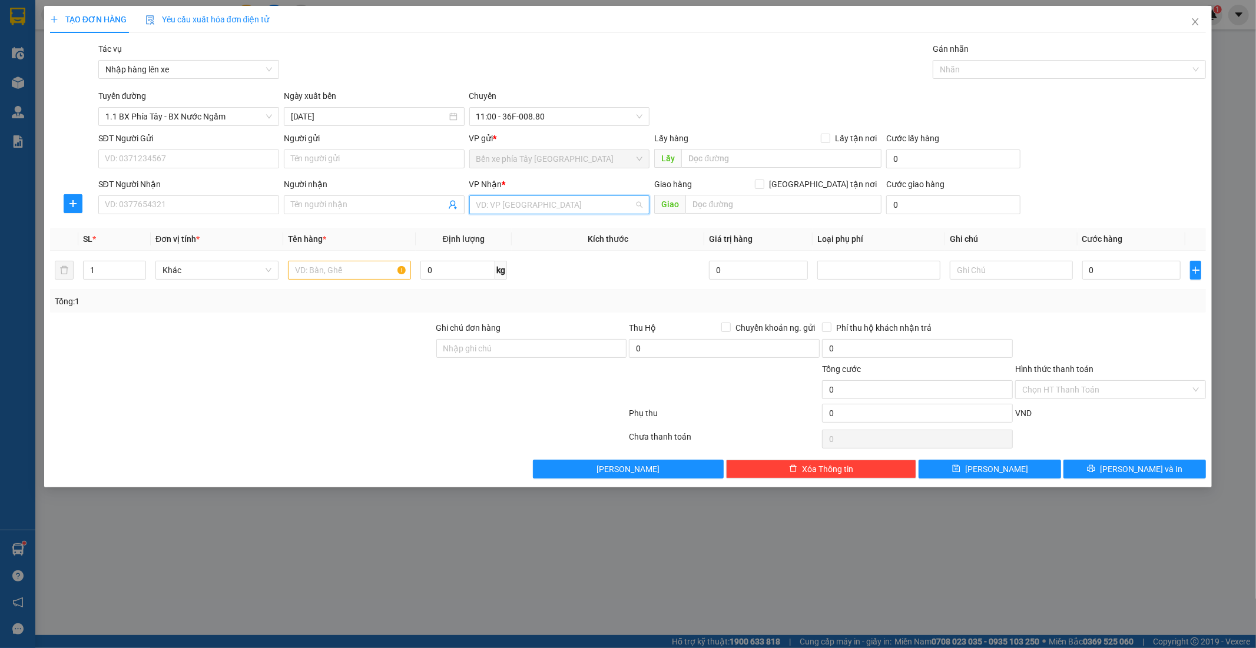
click at [513, 207] on input "search" at bounding box center [555, 205] width 158 height 18
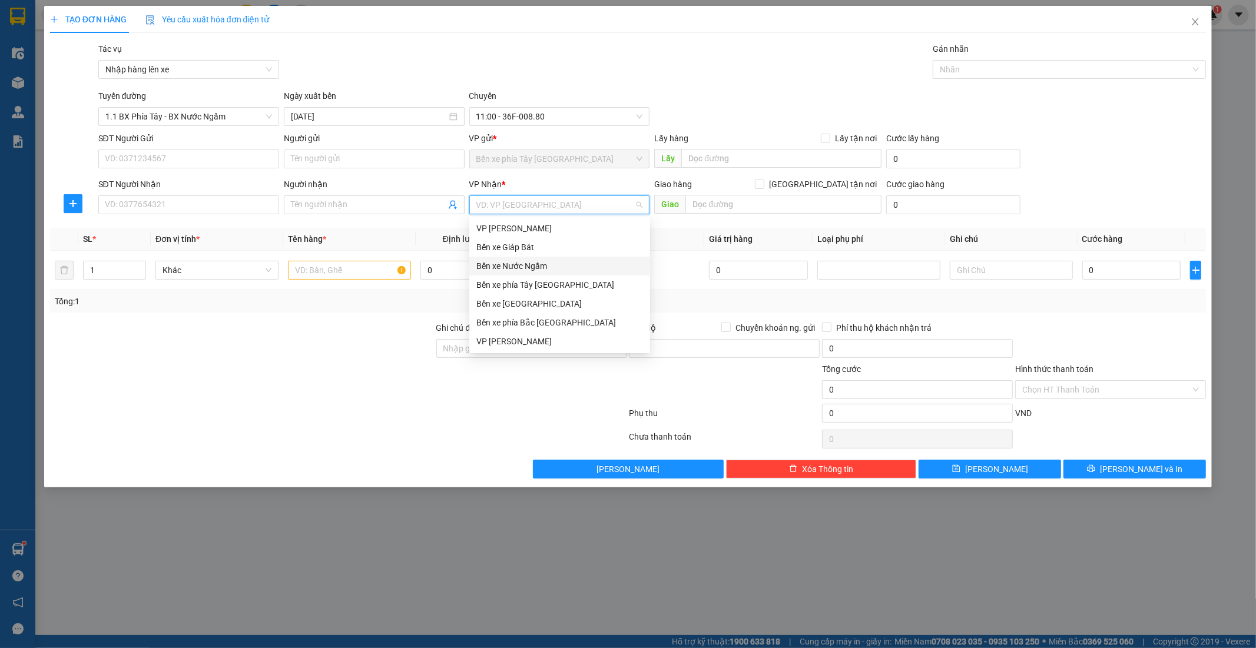
click at [531, 268] on div "Bến xe Nước Ngầm" at bounding box center [559, 266] width 167 height 13
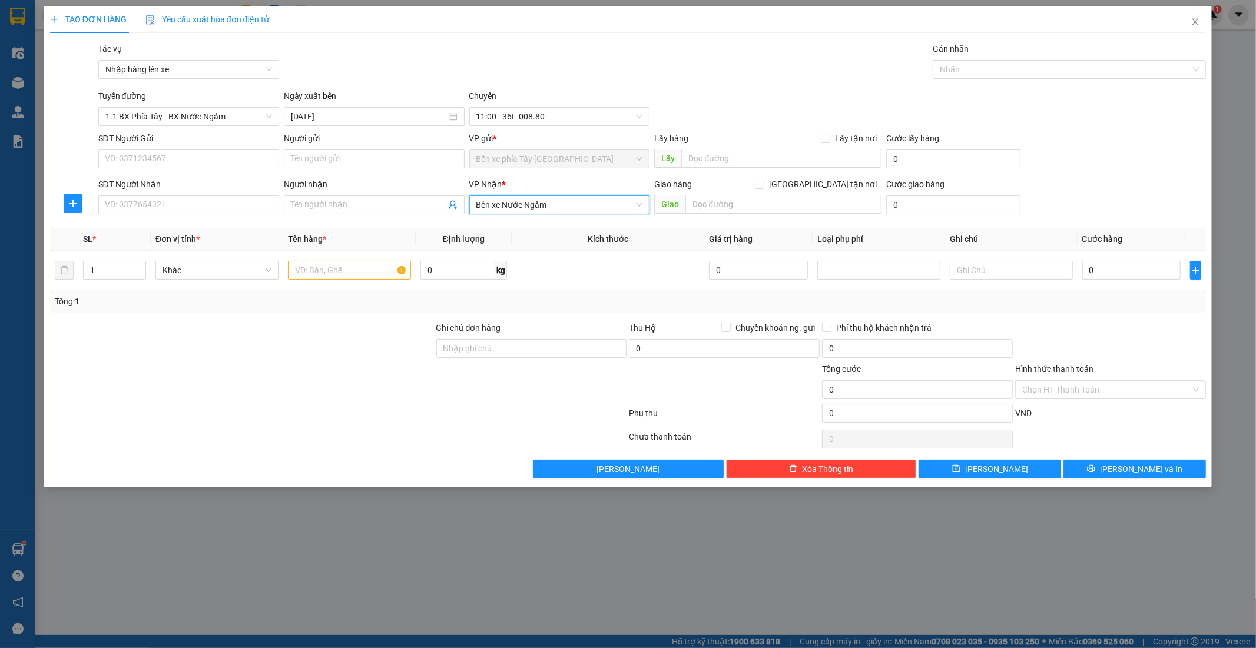
click at [626, 204] on span "Bến xe Nước Ngầm" at bounding box center [559, 205] width 167 height 18
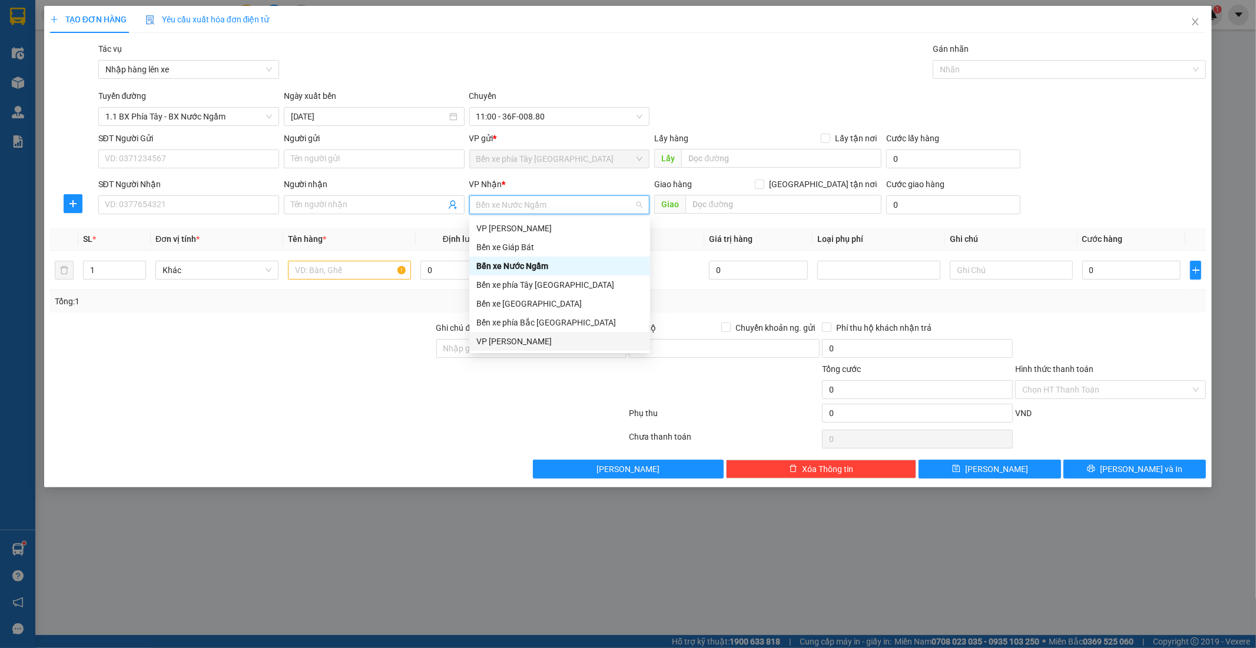
drag, startPoint x: 530, startPoint y: 340, endPoint x: 550, endPoint y: 332, distance: 21.1
click at [530, 341] on div "VP Ngọc Hồi" at bounding box center [559, 341] width 167 height 13
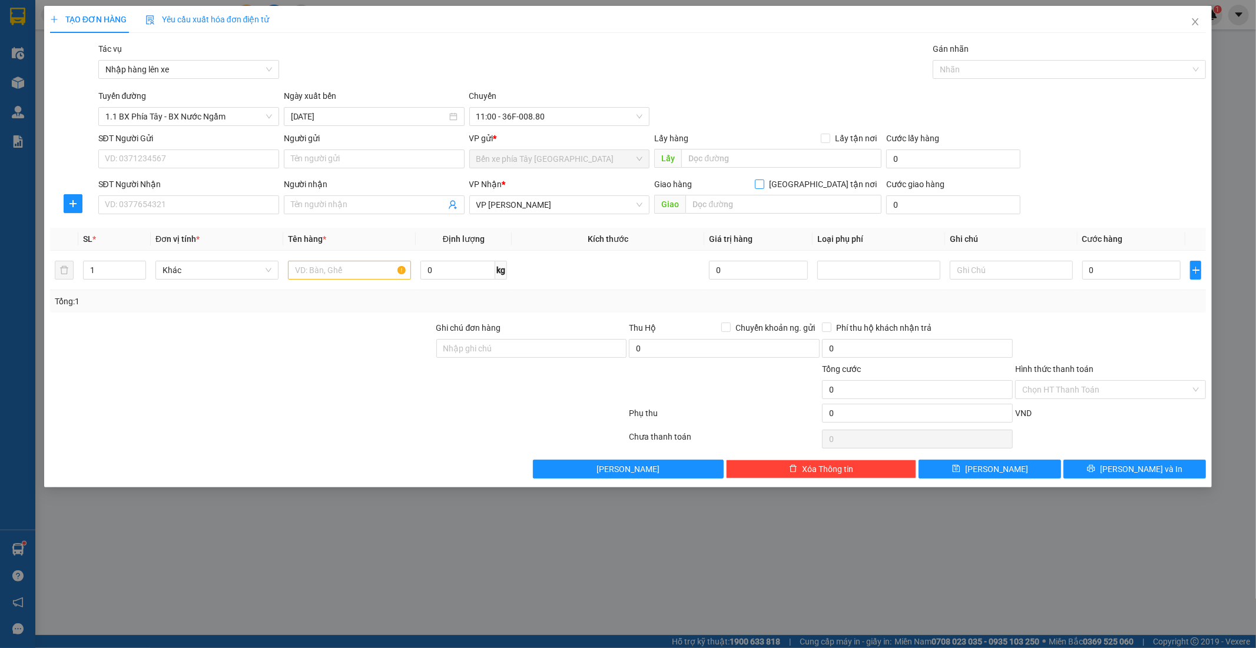
click at [763, 185] on input "Giao tận nơi" at bounding box center [759, 184] width 8 height 8
checkbox input "true"
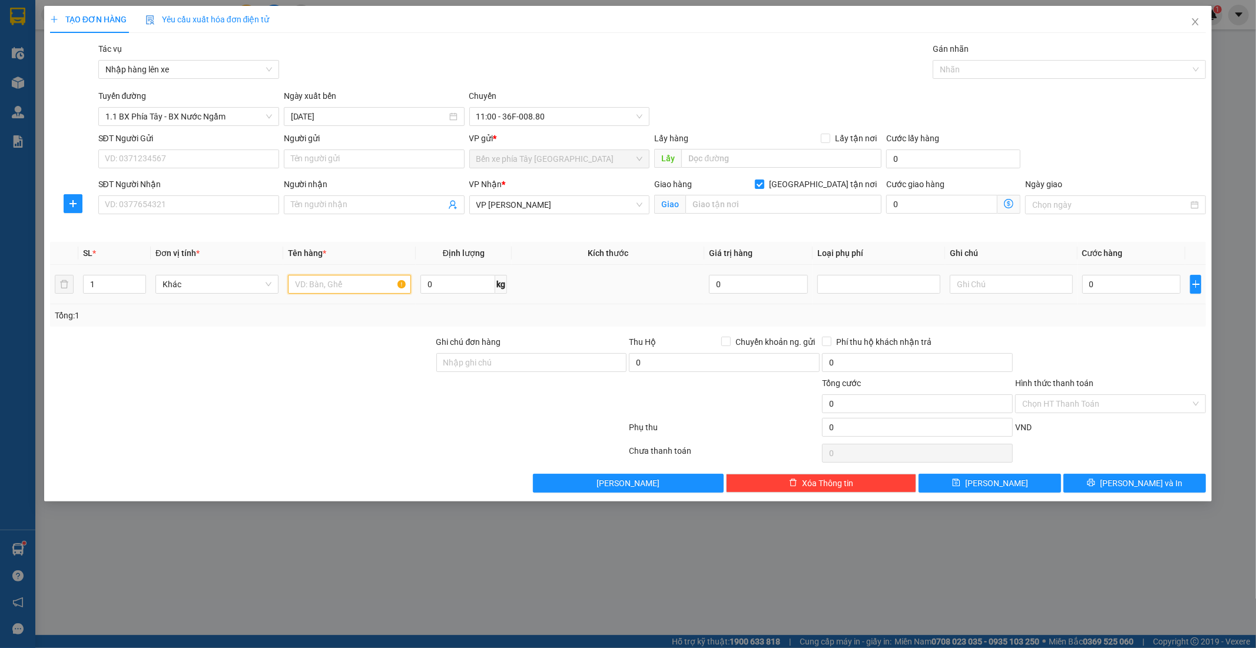
click at [365, 284] on input "text" at bounding box center [349, 284] width 123 height 19
type input "1 THÙNG XỐP"
click at [792, 220] on div "Giao hàng Giao tận nơi Giao" at bounding box center [768, 205] width 232 height 55
click at [786, 214] on div "Giao" at bounding box center [767, 204] width 227 height 19
click at [786, 208] on input "text" at bounding box center [783, 204] width 196 height 19
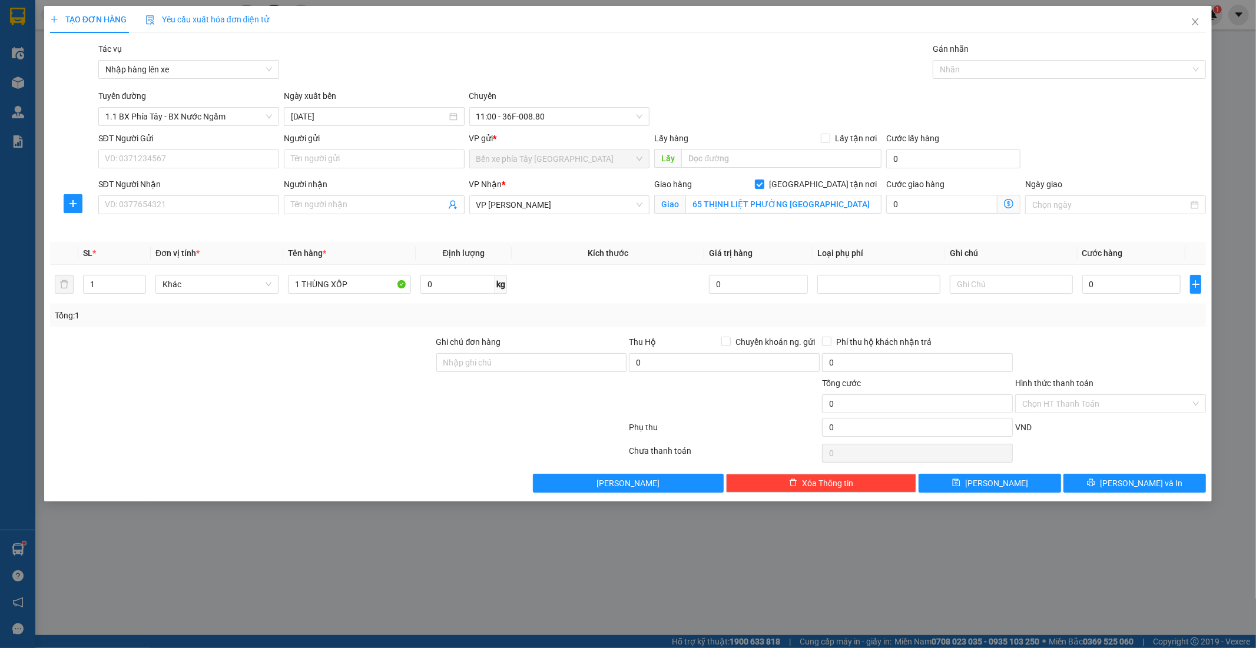
click at [1007, 204] on icon "dollar-circle" at bounding box center [1008, 203] width 9 height 9
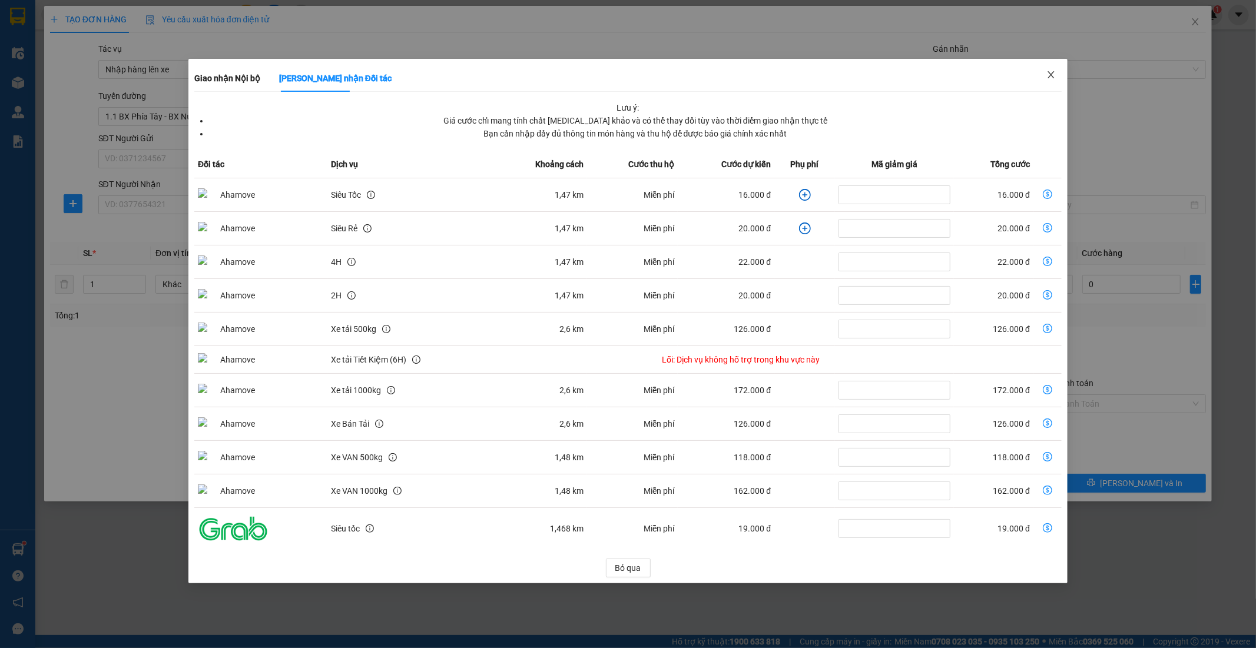
click at [1048, 83] on span "Close" at bounding box center [1050, 75] width 33 height 33
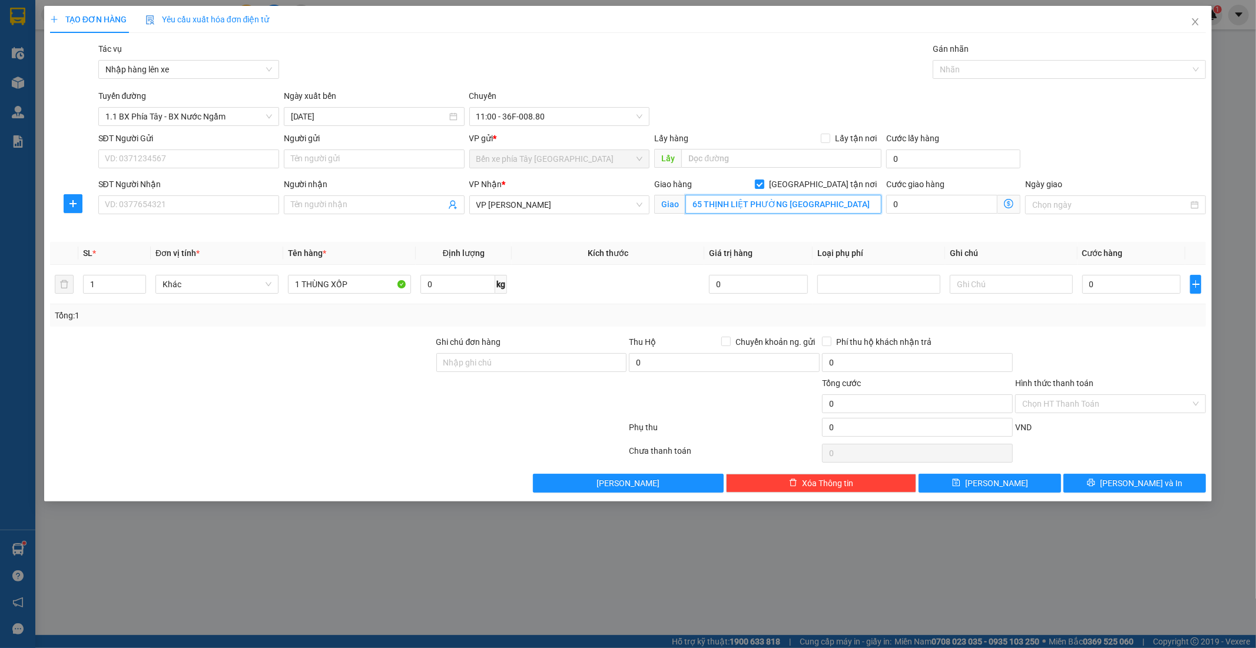
click at [702, 204] on input "65 THỊNH LIỆT PHƯỜNG HOÀNG MAI" at bounding box center [783, 204] width 196 height 19
click at [705, 204] on input "65 THỊNH LIỆT PHƯỜNG HOÀNG MAI" at bounding box center [783, 204] width 196 height 19
type input "65 PHỐ THỊNH LIỆT PHƯỜNG HOÀNG MAI"
click at [248, 210] on input "SĐT Người Nhận" at bounding box center [188, 204] width 181 height 19
type input "0983842787"
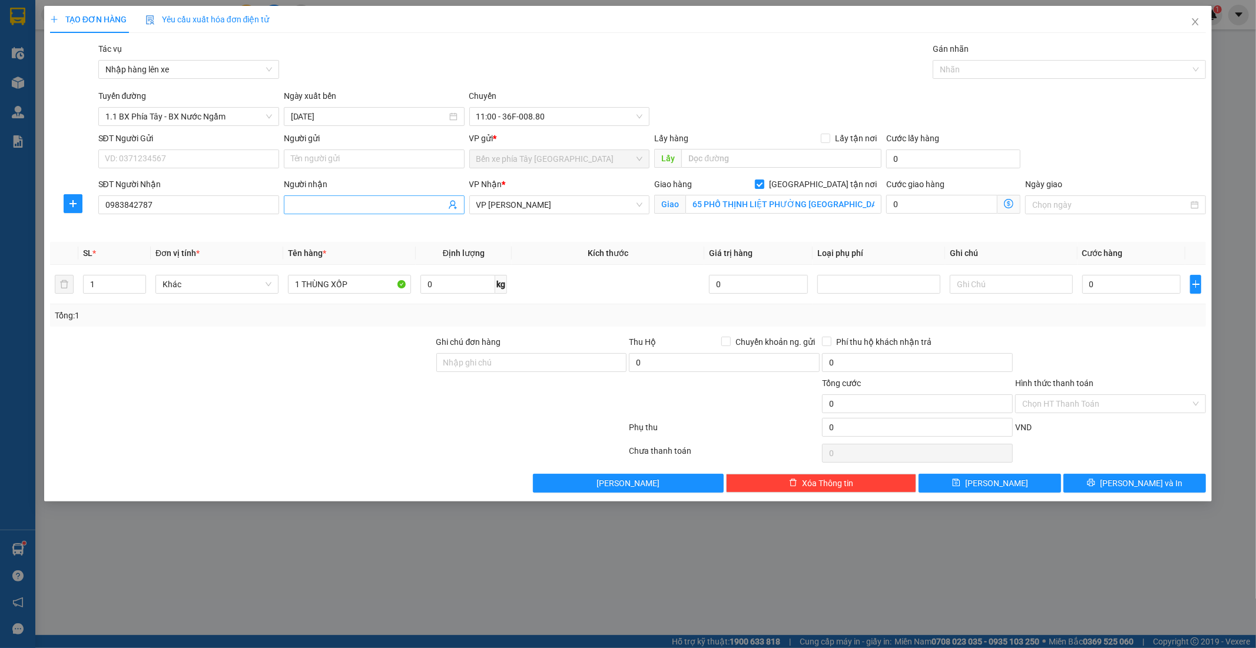
click at [370, 197] on span at bounding box center [374, 204] width 181 height 19
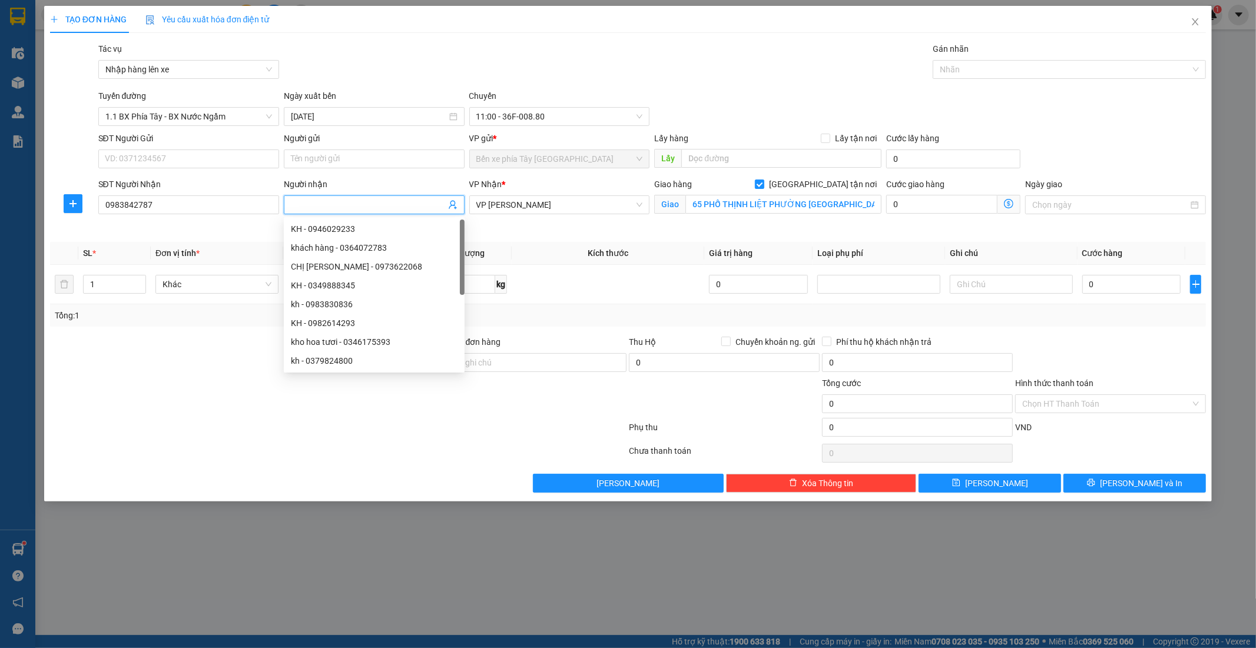
type input "H"
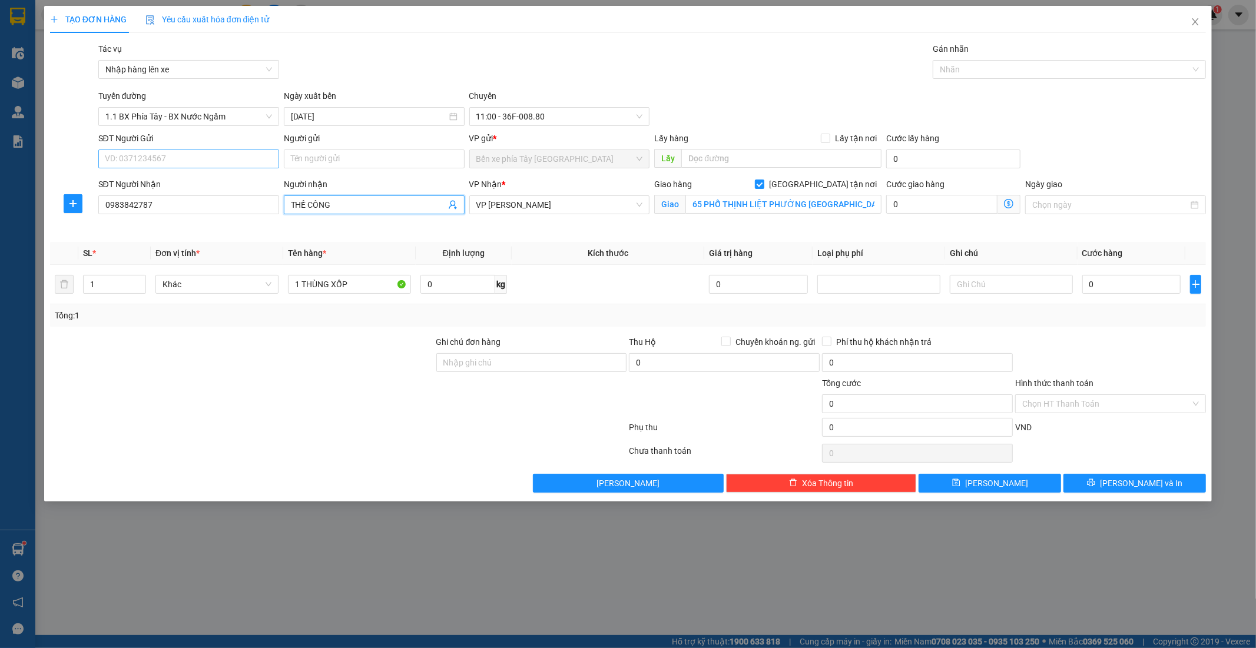
type input "THẾ CÔNG"
click at [232, 154] on input "SĐT Người Gửi" at bounding box center [188, 159] width 181 height 19
type input "0824421588"
click at [344, 163] on input "Người gửi" at bounding box center [374, 159] width 181 height 19
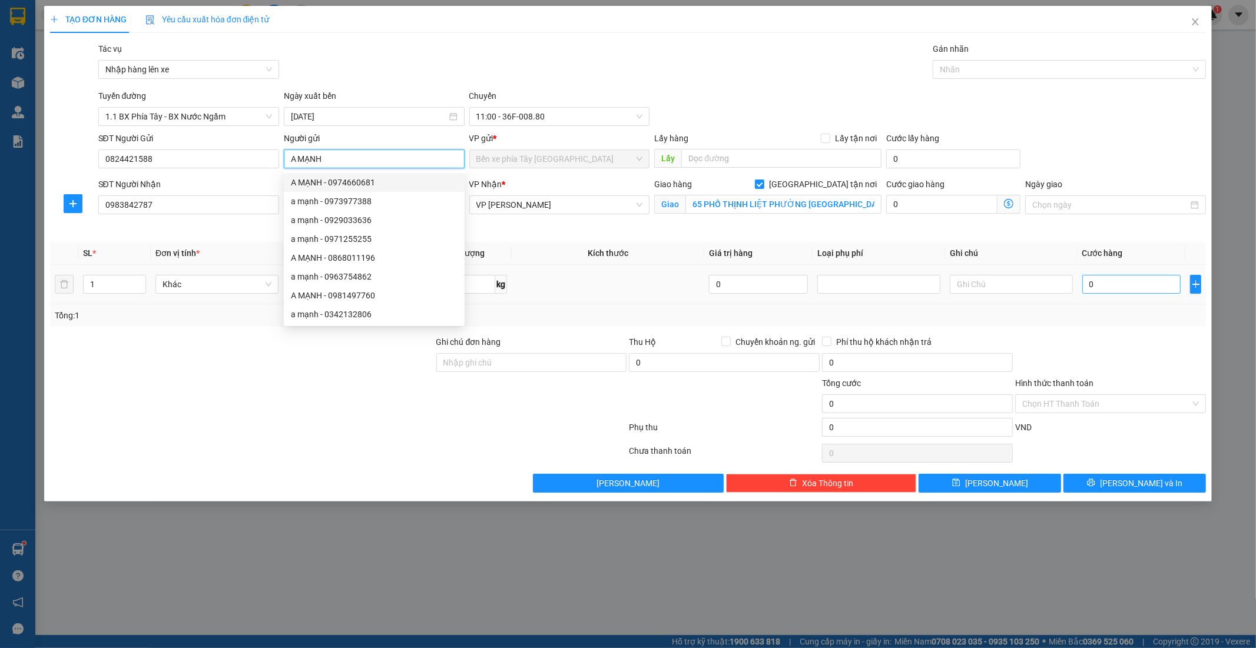
type input "A MẠNH"
click at [1124, 291] on input "0" at bounding box center [1131, 284] width 99 height 19
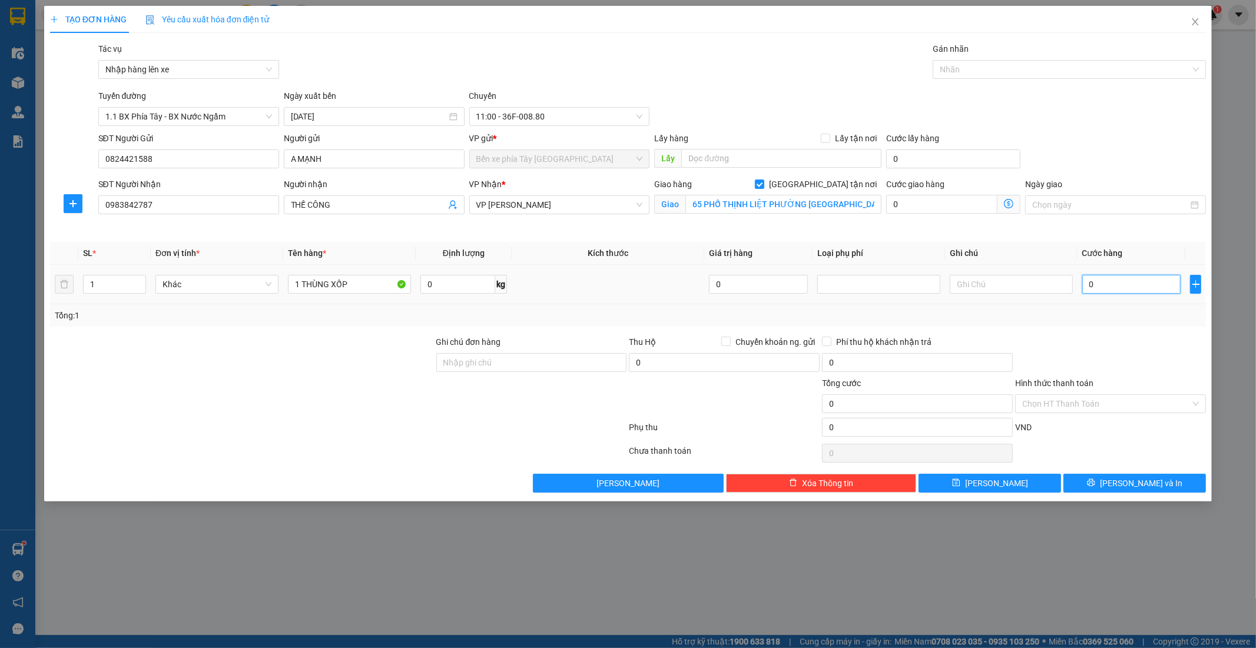
type input "4"
type input "40"
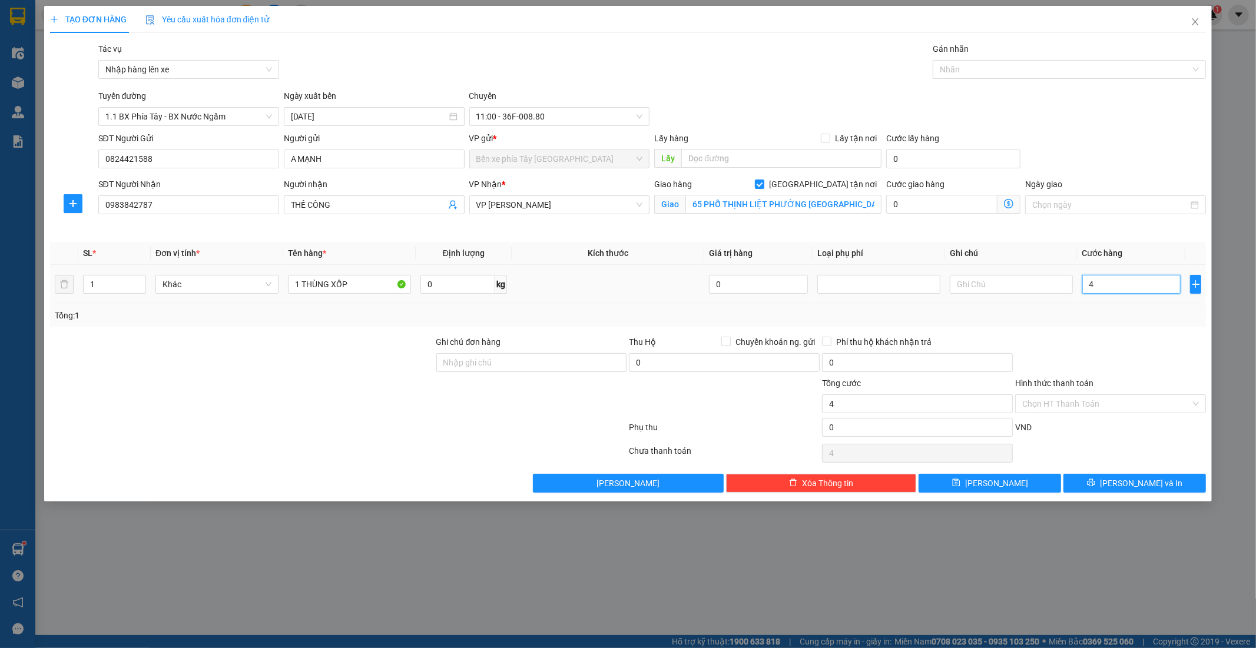
type input "40"
type input "400"
type input "4.000"
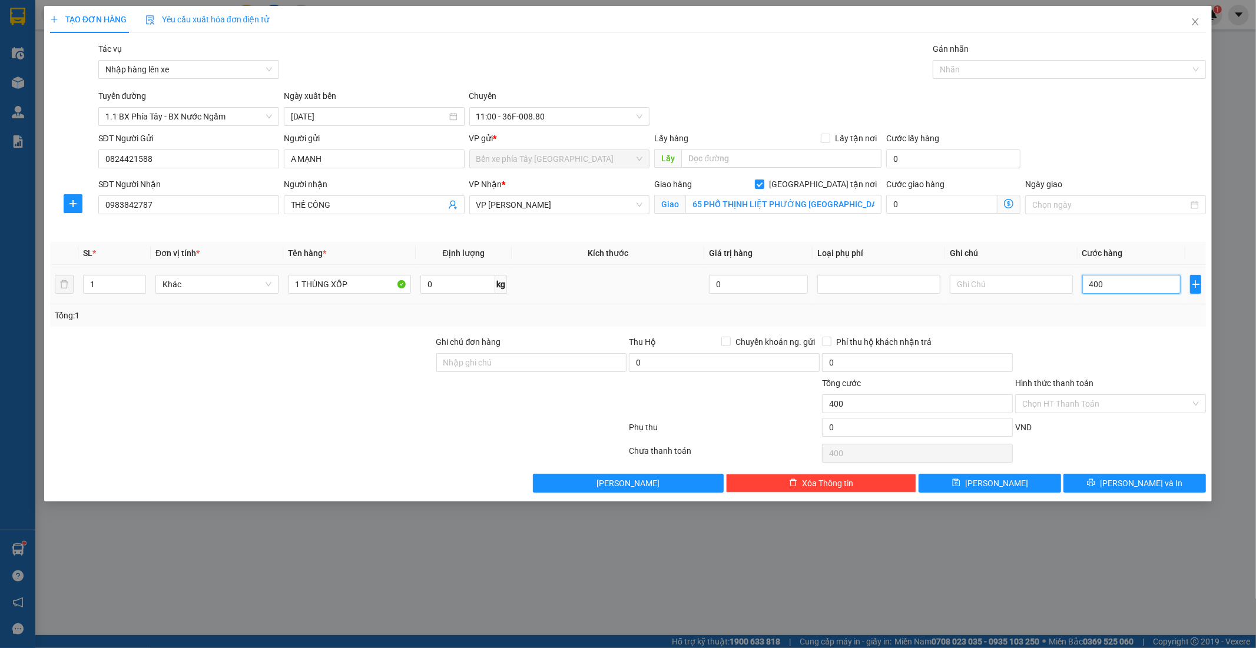
type input "4.000"
type input "40.000"
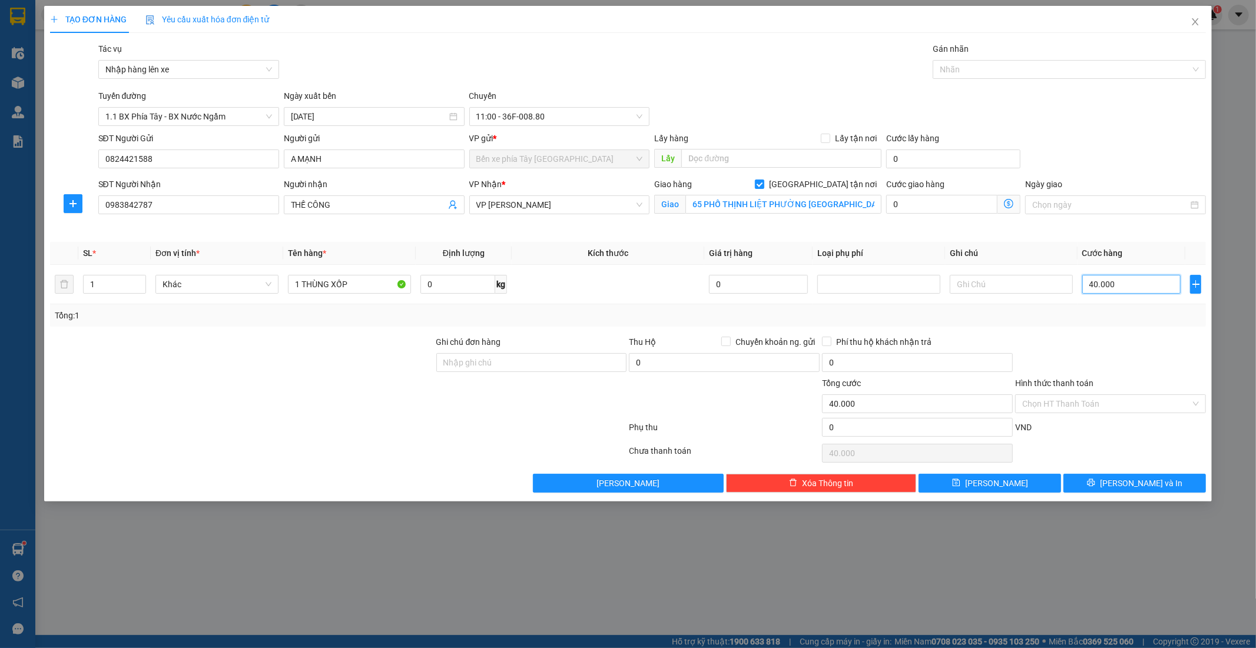
type input "40.000"
click at [1011, 204] on icon "dollar-circle" at bounding box center [1008, 203] width 9 height 9
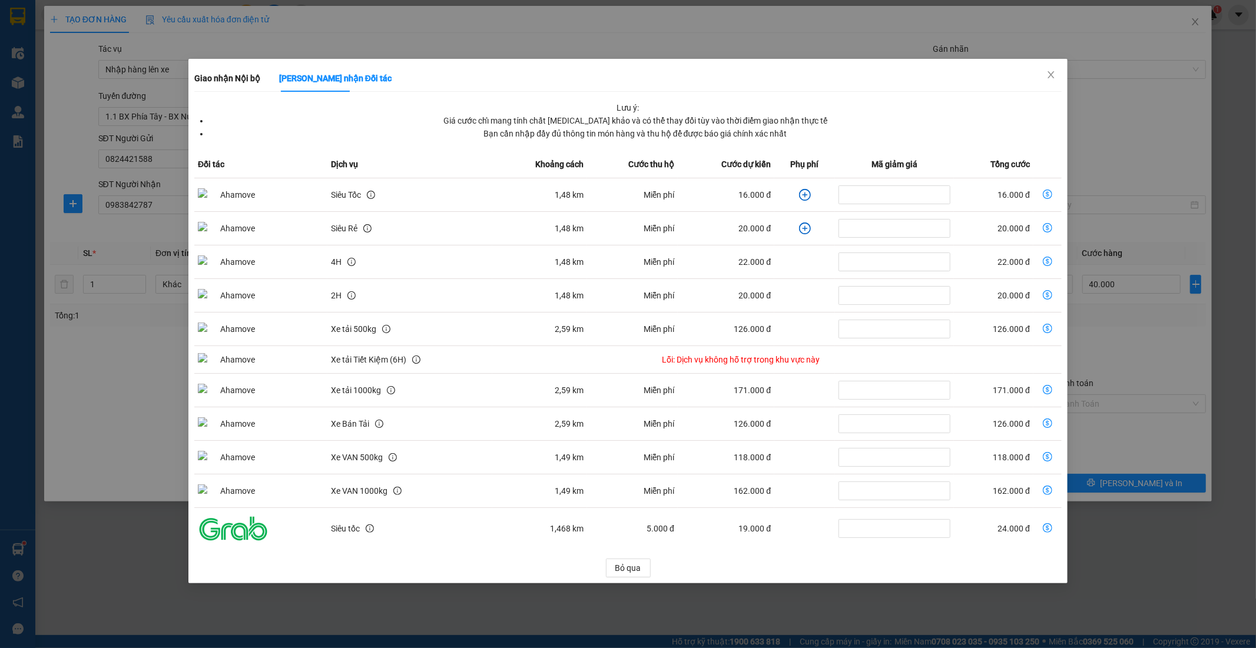
click at [805, 192] on icon "plus-circle" at bounding box center [805, 195] width 12 height 12
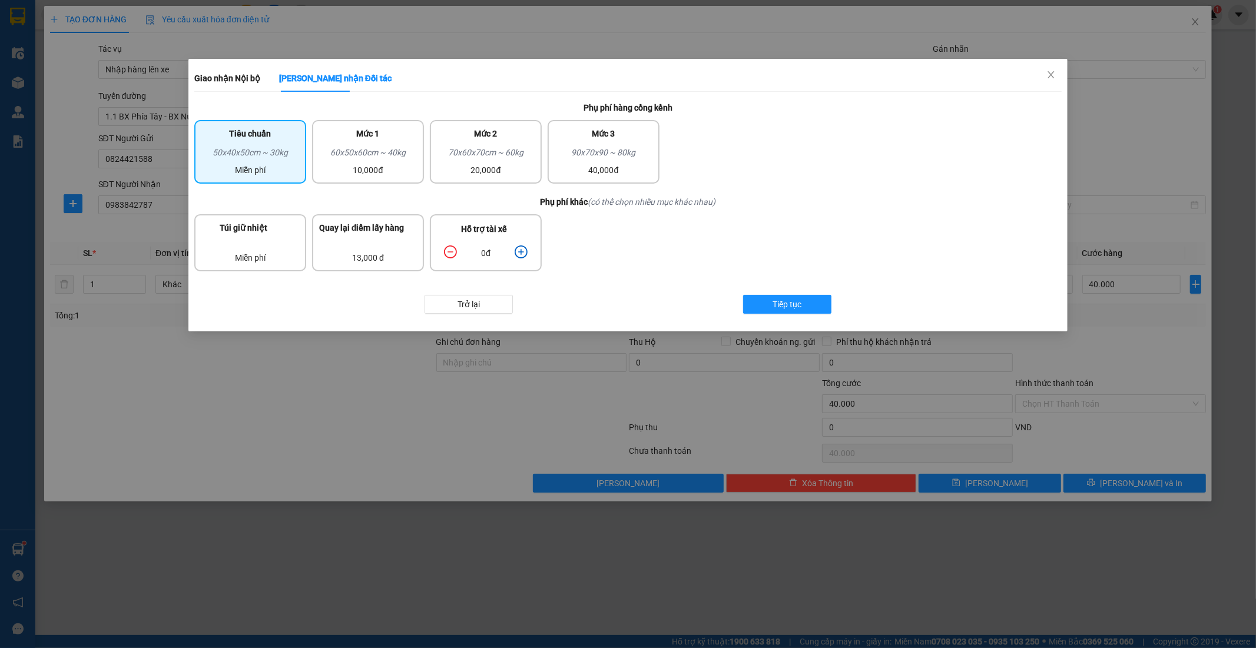
click at [516, 245] on icon "plus-circle" at bounding box center [520, 251] width 13 height 13
click at [805, 301] on button "Tiếp tục" at bounding box center [787, 304] width 88 height 19
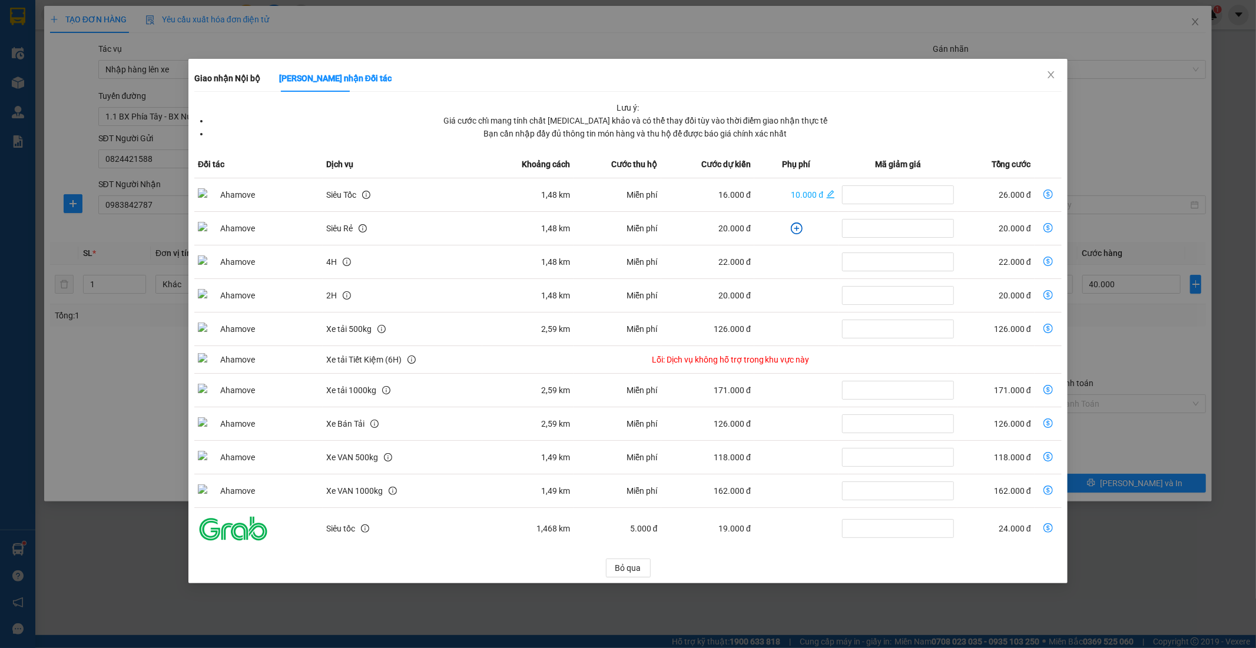
click at [1054, 192] on td "dollar-circle" at bounding box center [1047, 195] width 27 height 34
click at [1048, 191] on icon "dollar-circle" at bounding box center [1047, 194] width 9 height 9
type input "66.000"
type input "26.000"
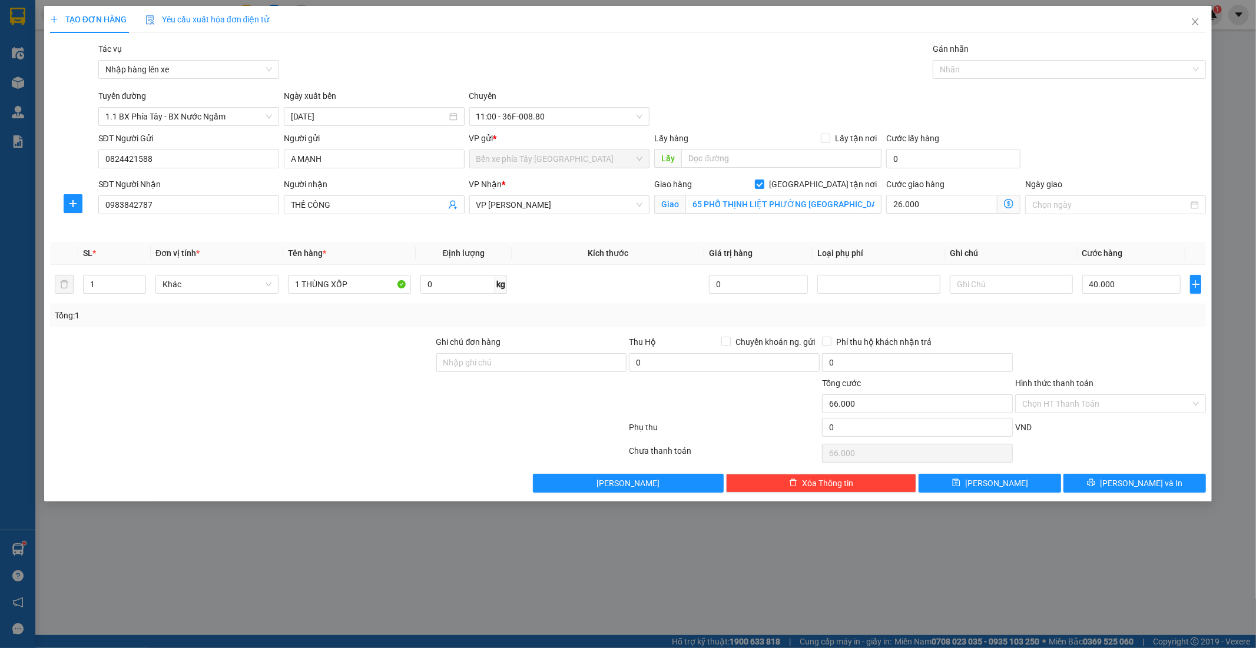
click at [951, 194] on div "Cước giao hàng" at bounding box center [953, 187] width 134 height 18
click at [954, 195] on input "26.000" at bounding box center [941, 204] width 111 height 19
type input "40.003"
type input "3"
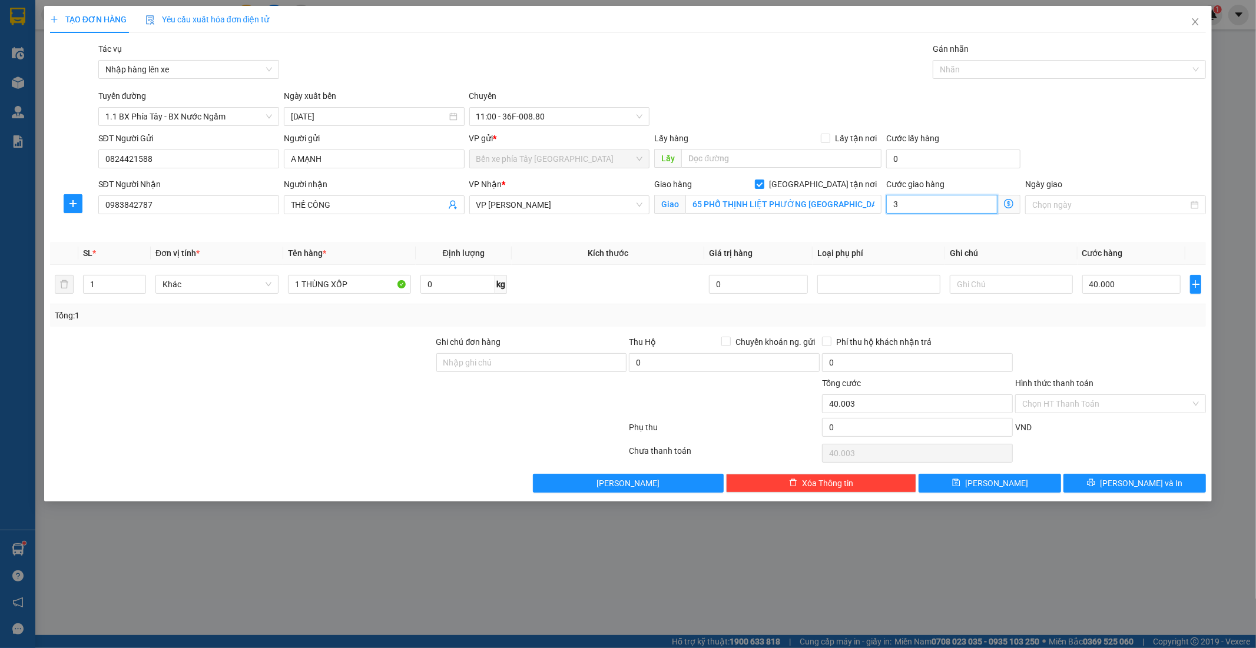
type input "40.030"
type input "30"
type input "40.300"
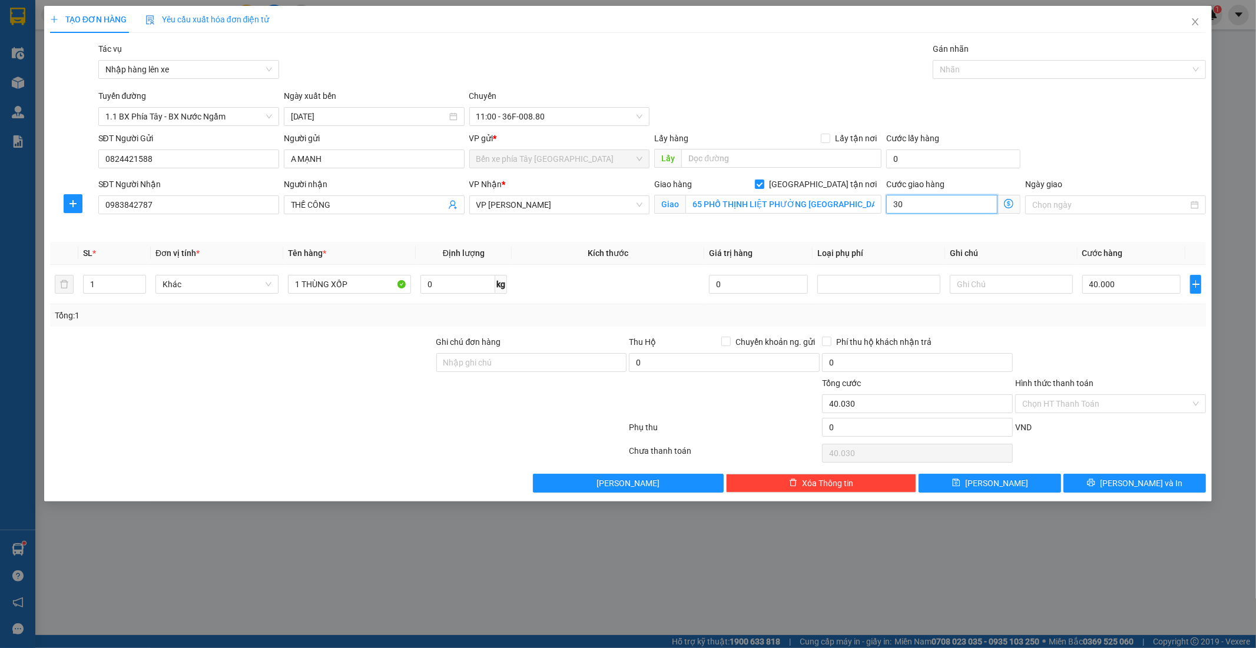
type input "300"
type input "43.000"
type input "3.000"
type input "70.000"
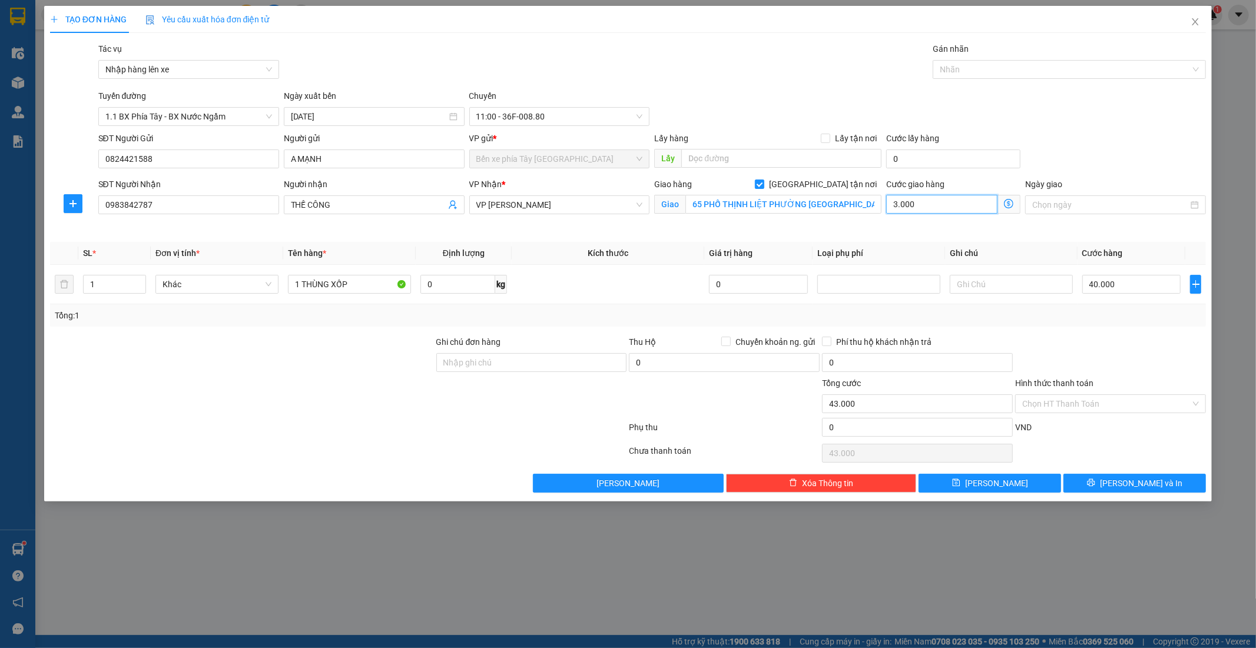
type input "70.000"
type input "30.000"
click at [1118, 287] on input "40.000" at bounding box center [1131, 284] width 99 height 19
type input "3"
type input "30.003"
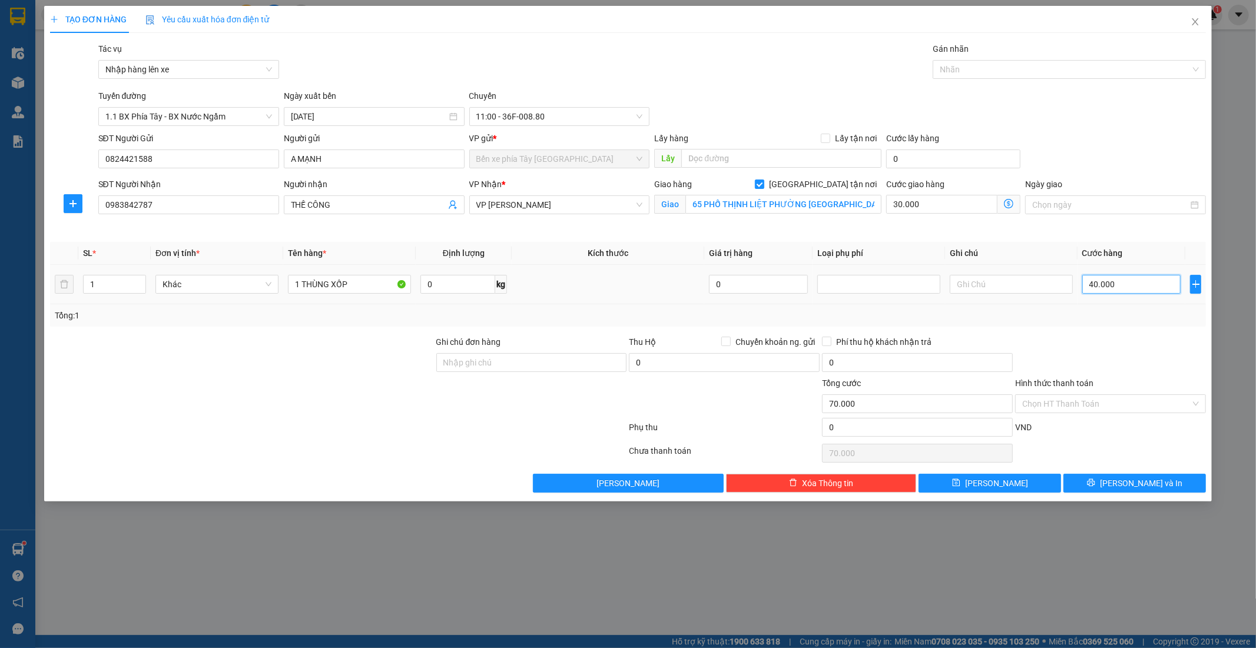
type input "30.003"
type input "30"
type input "30.030"
type input "300"
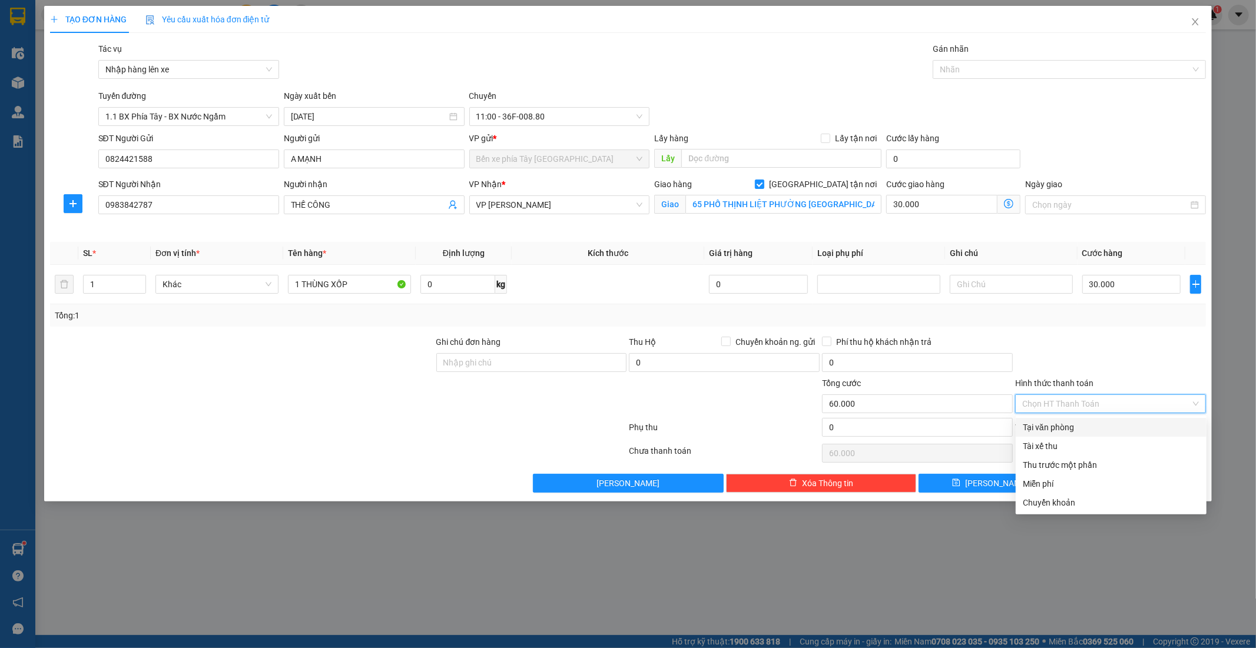
click at [1113, 396] on input "Hình thức thanh toán" at bounding box center [1106, 404] width 168 height 18
click at [1081, 426] on div "Tại văn phòng" at bounding box center [1110, 427] width 177 height 13
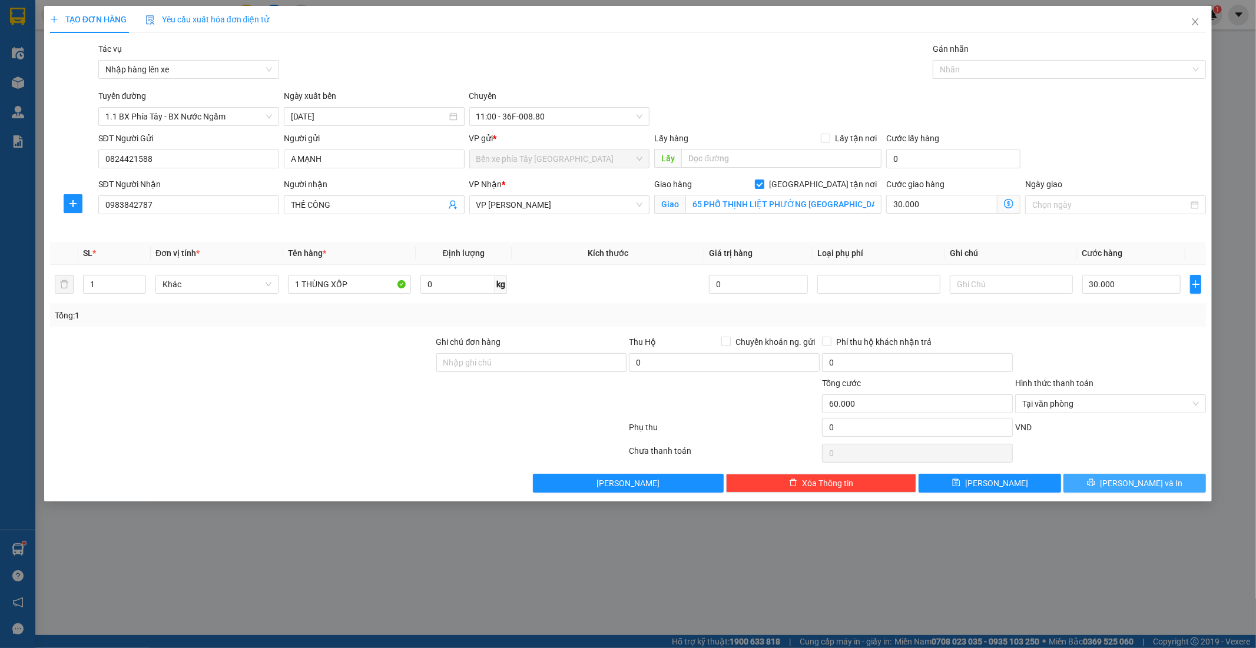
click at [1128, 483] on span "Lưu và In" at bounding box center [1141, 483] width 82 height 13
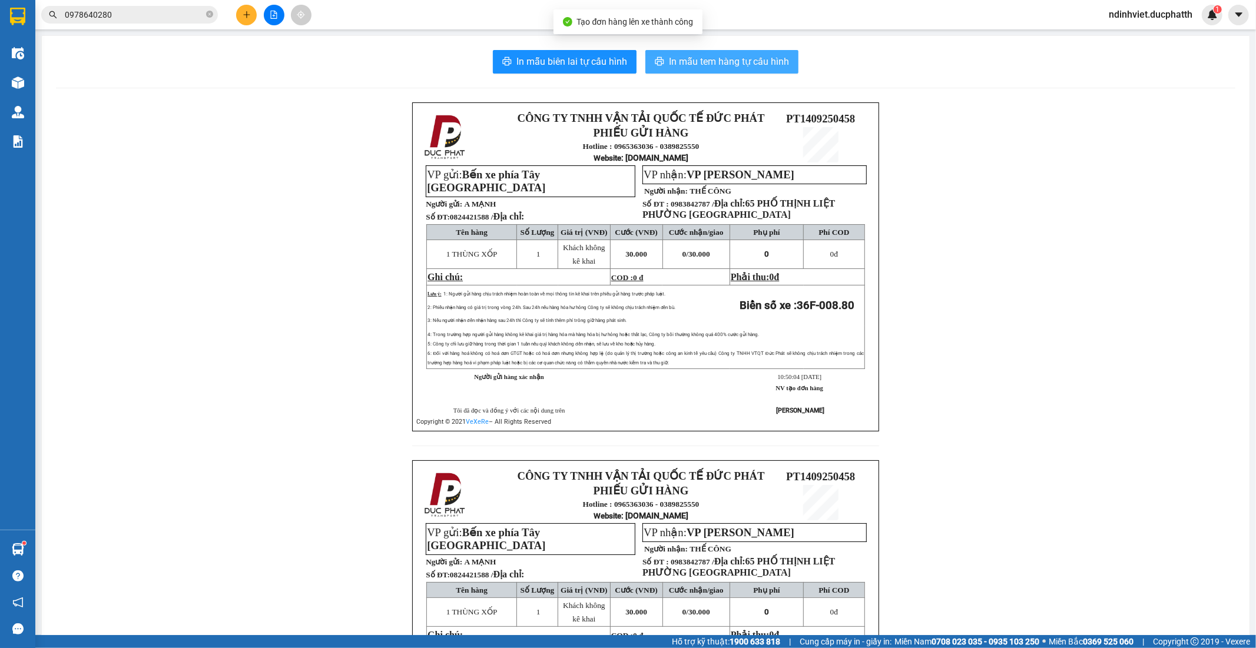
click at [782, 69] on button "In mẫu tem hàng tự cấu hình" at bounding box center [721, 62] width 153 height 24
click at [274, 15] on icon "file-add" at bounding box center [274, 15] width 6 height 8
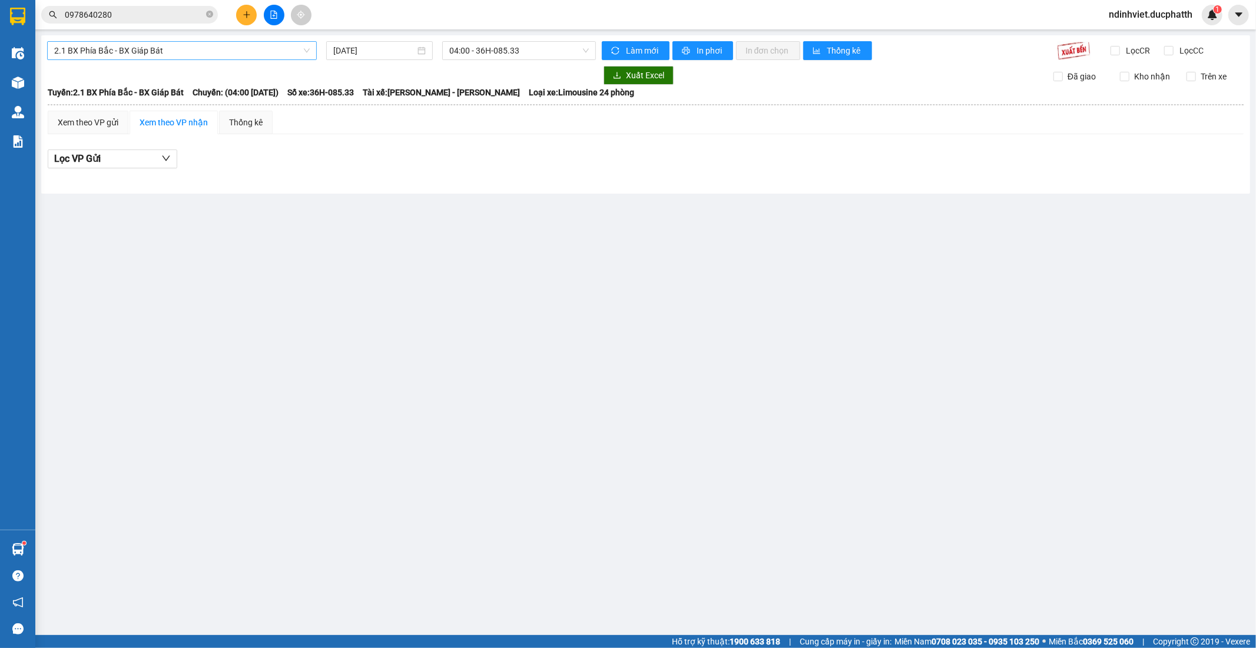
click at [267, 51] on span "2.1 BX Phía Bắc - BX Giáp Bát" at bounding box center [181, 51] width 255 height 18
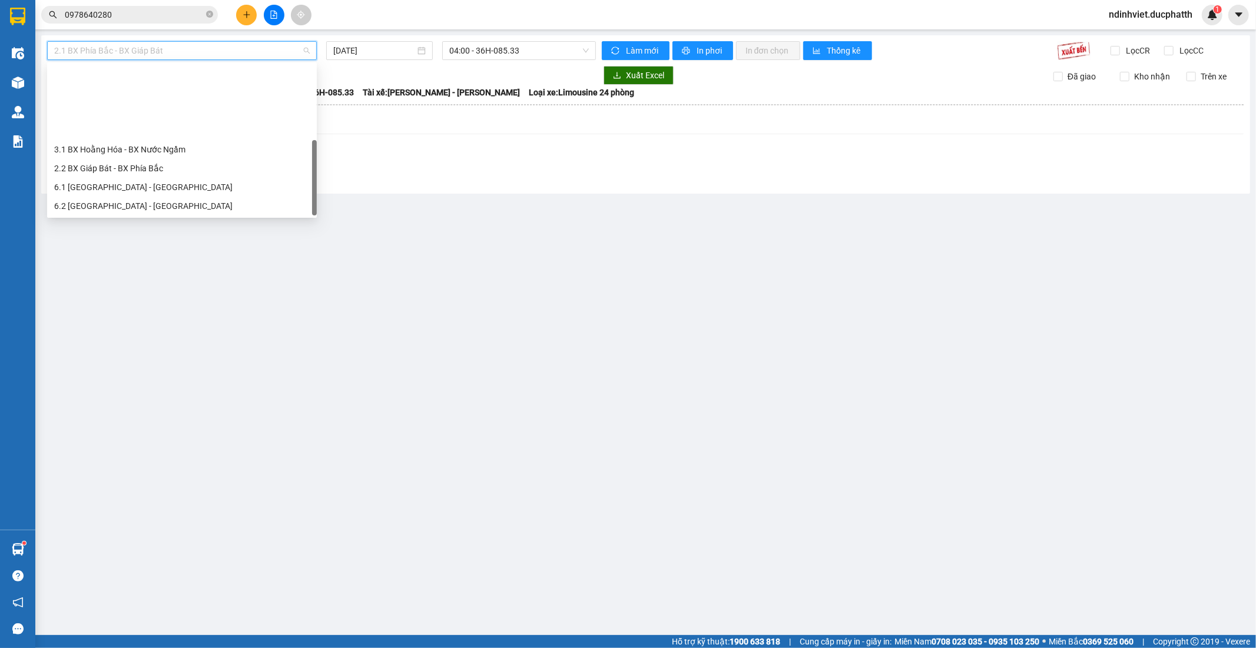
scroll to position [94, 0]
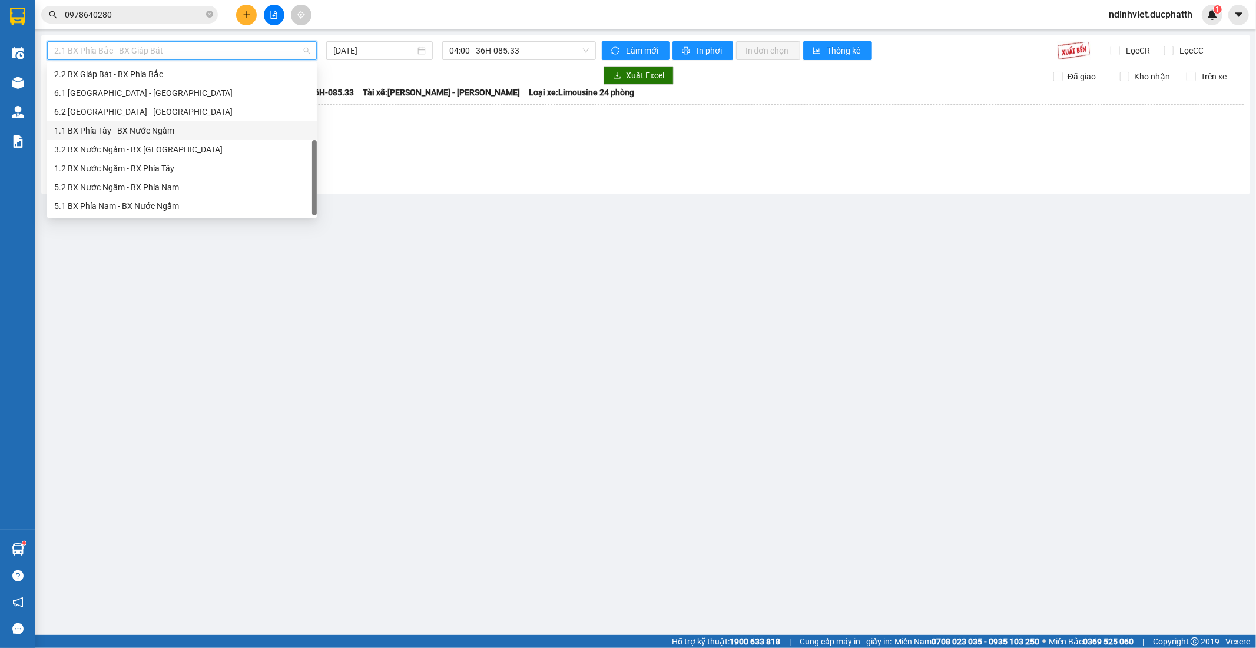
click at [177, 132] on div "1.1 BX Phía Tây - BX Nước Ngầm" at bounding box center [181, 130] width 255 height 13
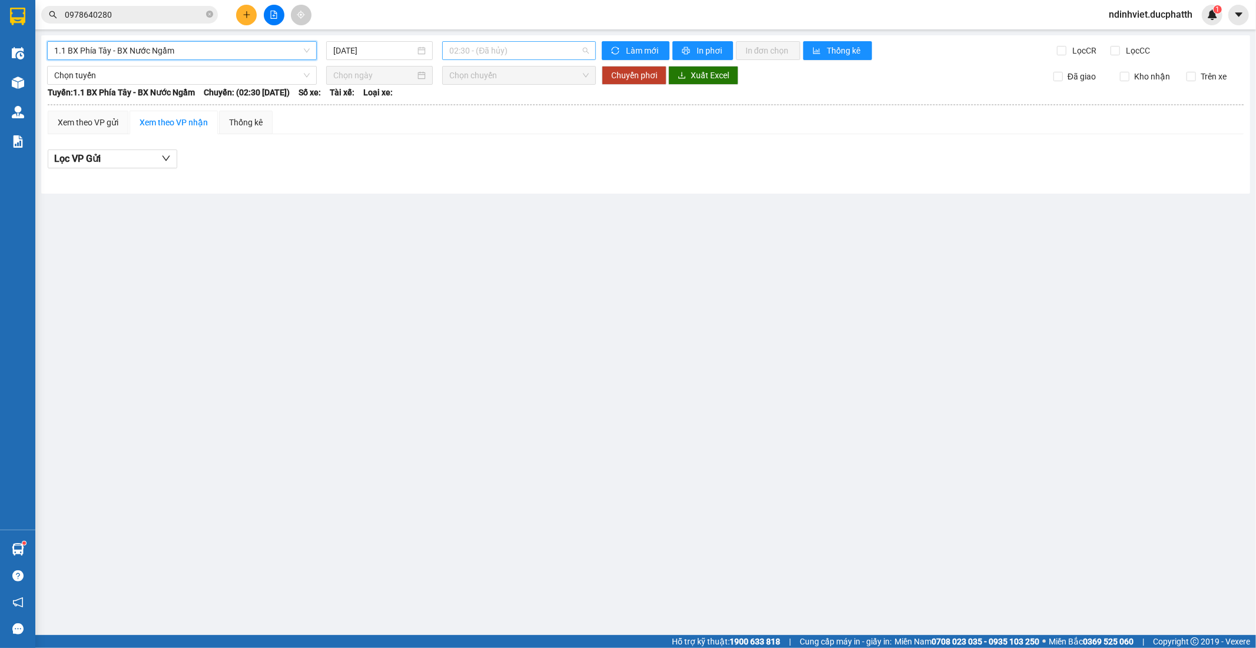
click at [530, 52] on span "02:30 - (Đã hủy)" at bounding box center [518, 51] width 139 height 18
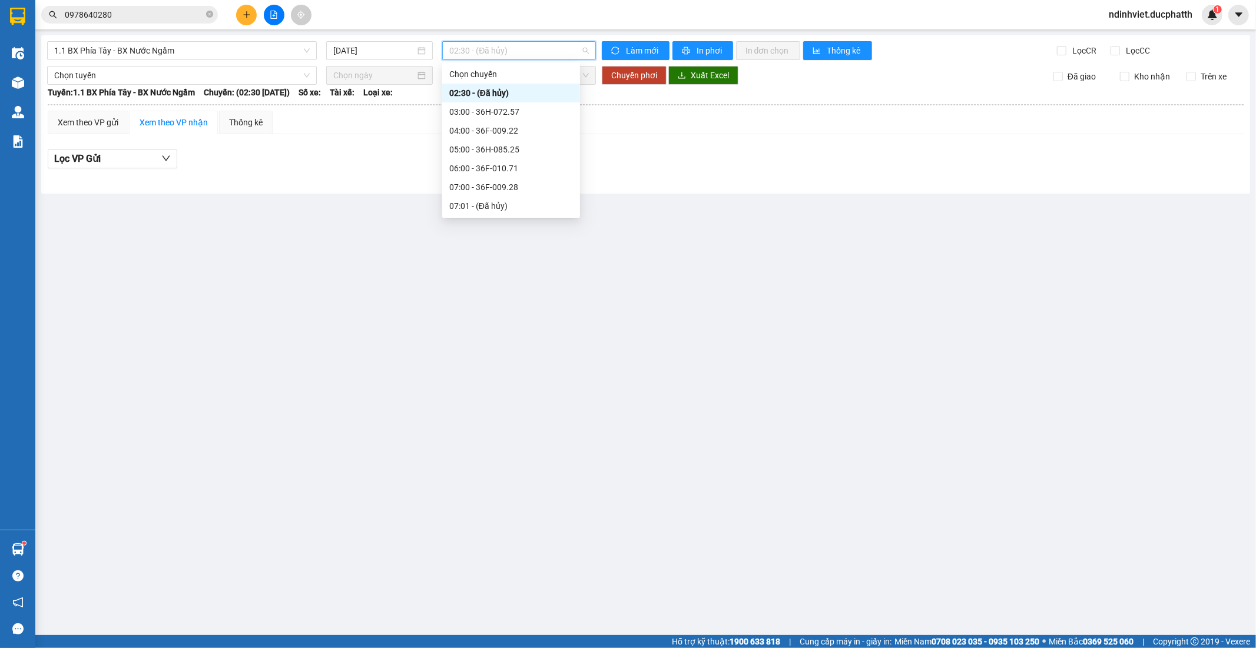
scroll to position [196, 0]
click at [515, 161] on div "11:00 - 36F-008.80" at bounding box center [511, 160] width 124 height 13
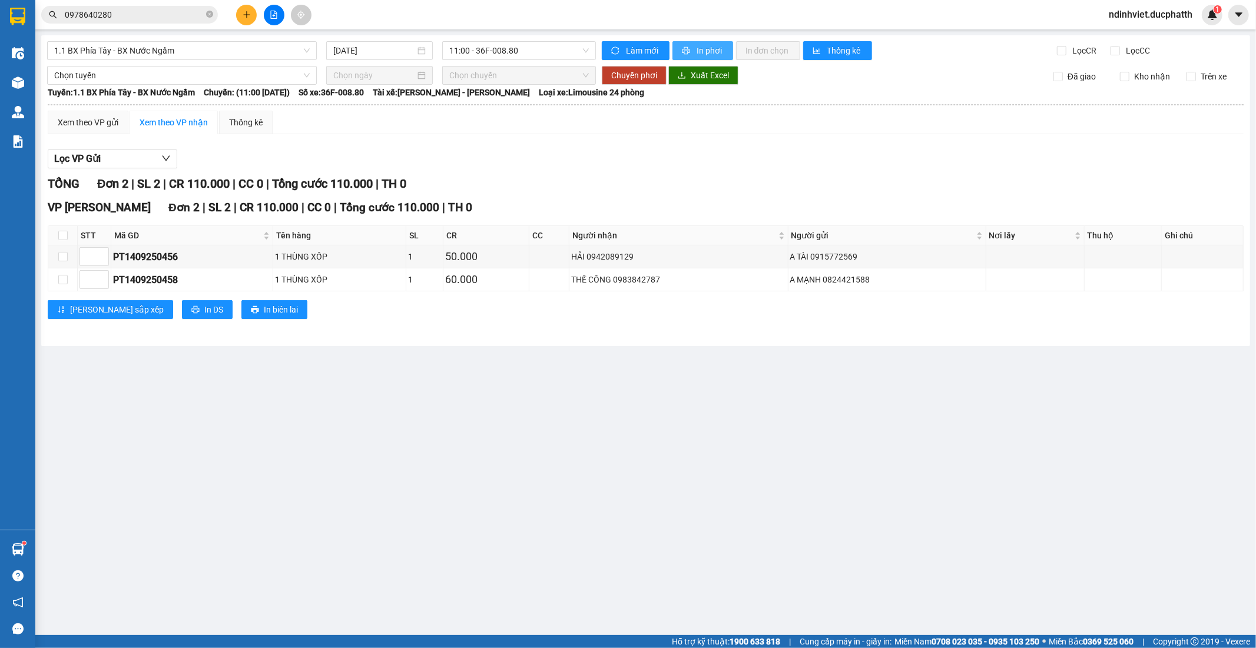
click at [712, 55] on span "In phơi" at bounding box center [709, 50] width 27 height 13
click at [712, 47] on span "In phơi" at bounding box center [709, 50] width 27 height 13
click at [250, 15] on icon "plus" at bounding box center [247, 15] width 8 height 8
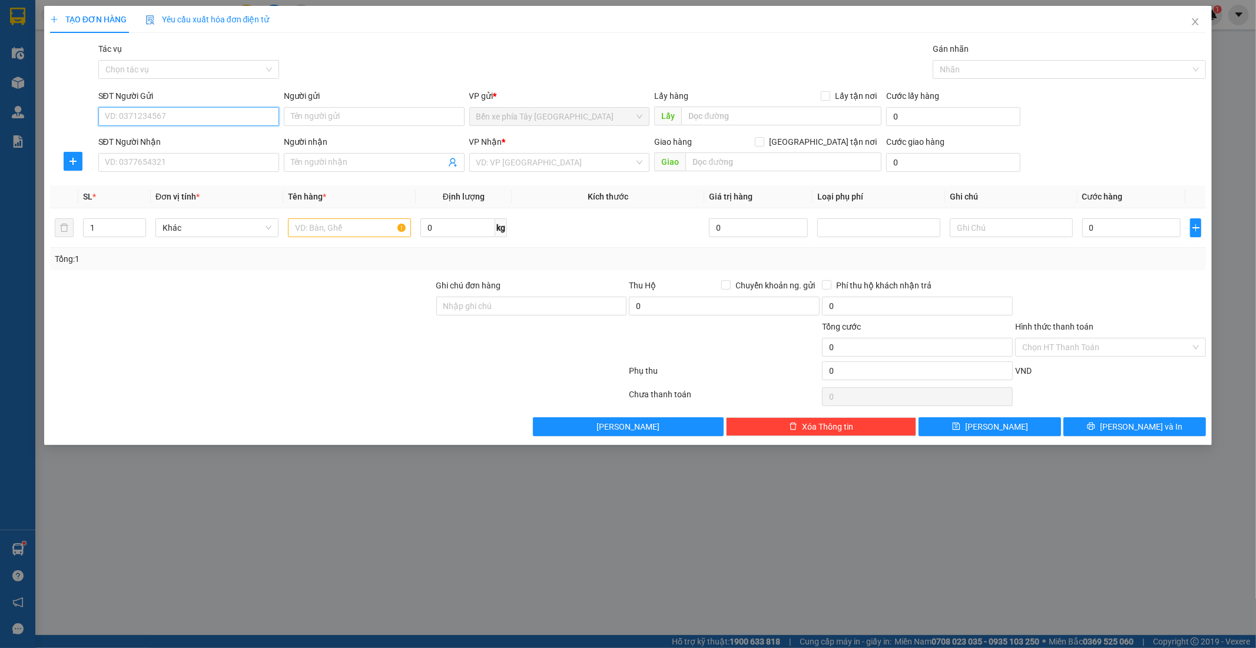
click at [238, 120] on input "SĐT Người Gửi" at bounding box center [188, 116] width 181 height 19
click at [266, 62] on div "Chọn tác vụ" at bounding box center [188, 69] width 181 height 19
click at [223, 92] on div "Nhập hàng lên xe" at bounding box center [188, 93] width 167 height 13
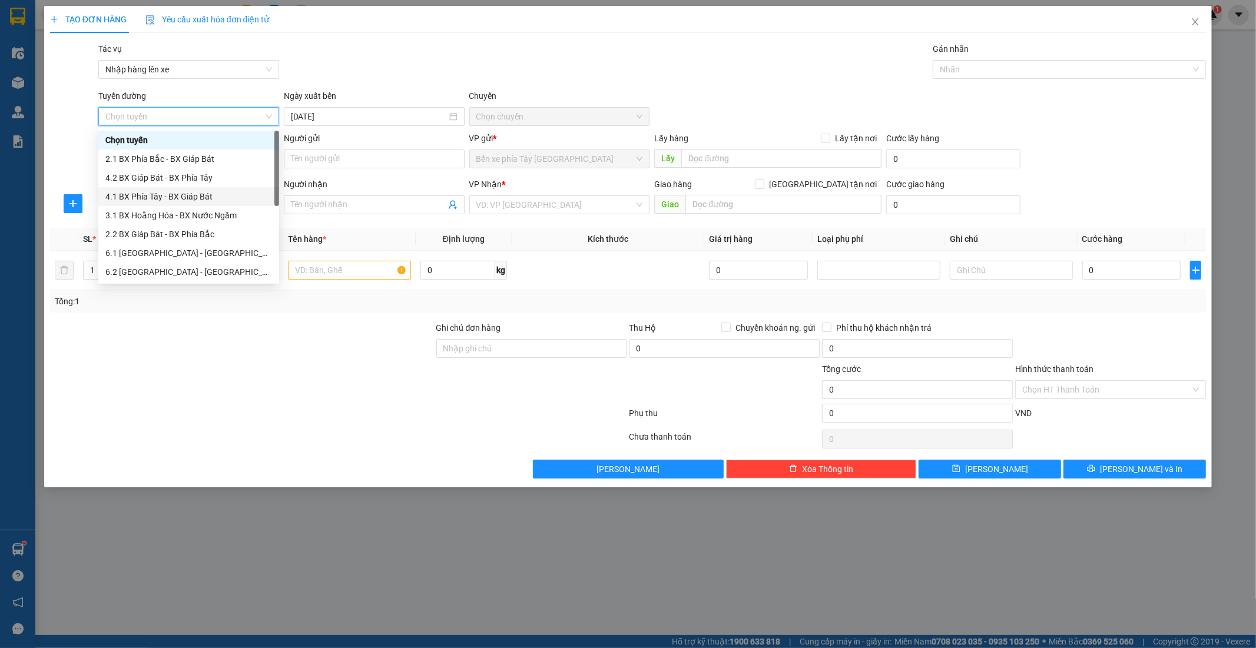
scroll to position [94, 0]
click at [195, 193] on div "1.1 BX Phía Tây - BX Nước Ngầm" at bounding box center [188, 196] width 167 height 13
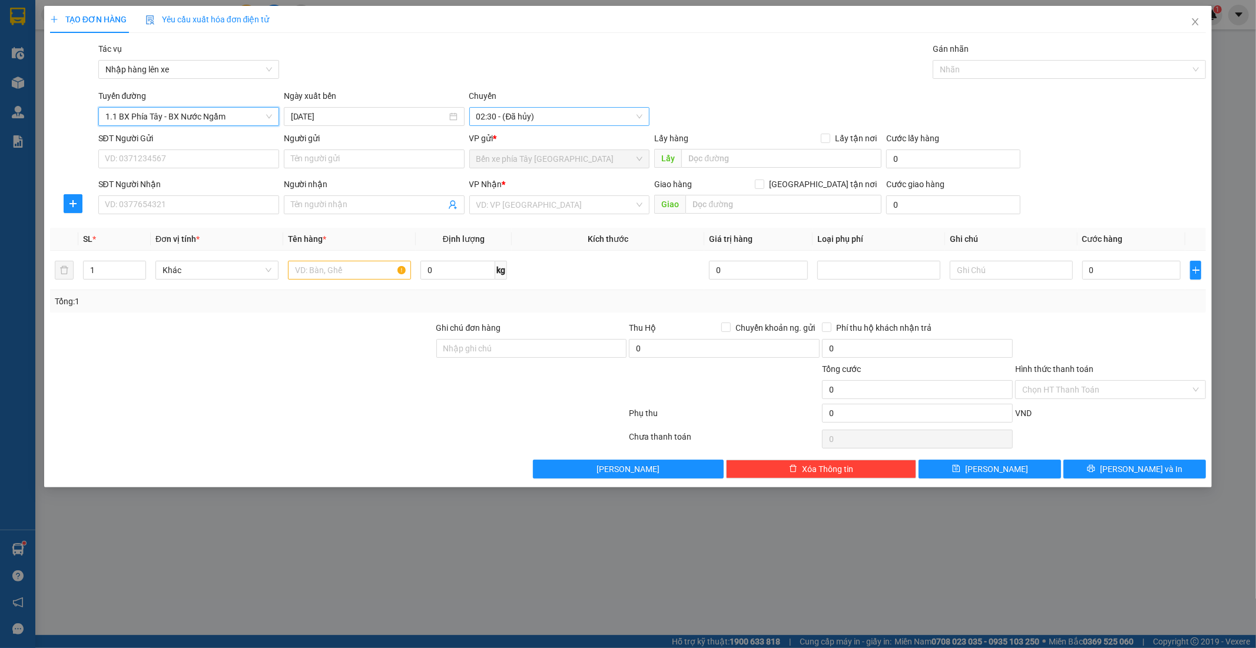
click at [532, 108] on span "02:30 - (Đã hủy)" at bounding box center [559, 117] width 167 height 18
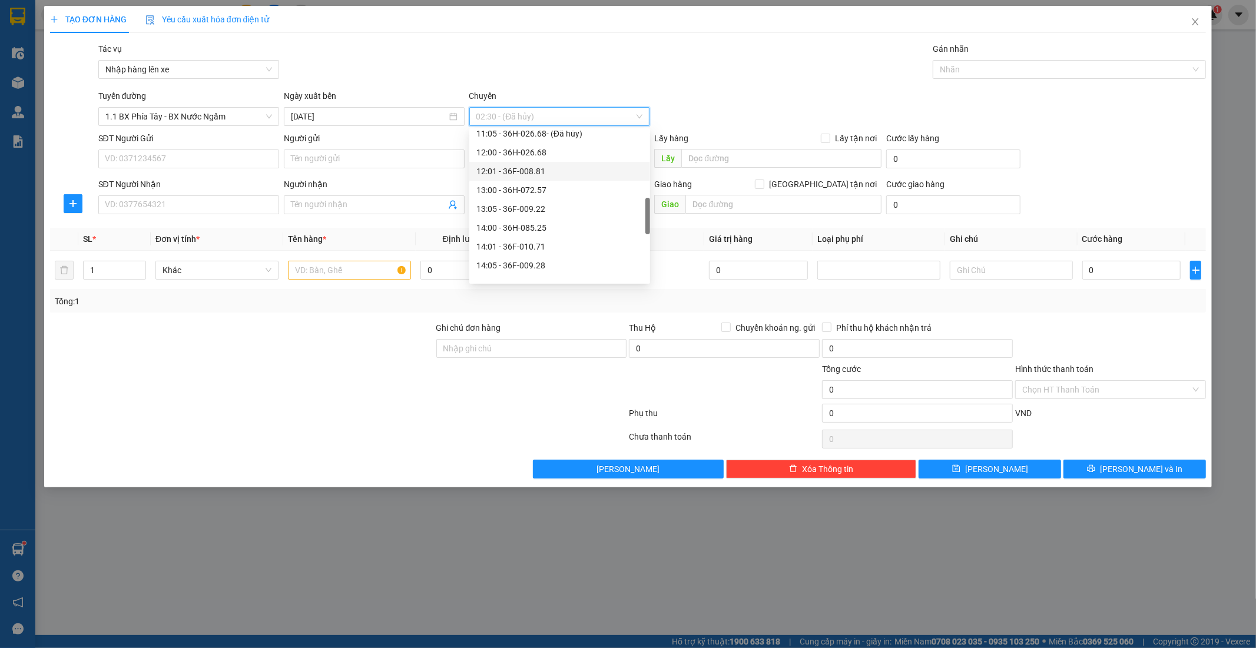
scroll to position [261, 0]
click at [549, 162] on div "11:00 - 36F-008.80" at bounding box center [559, 161] width 167 height 13
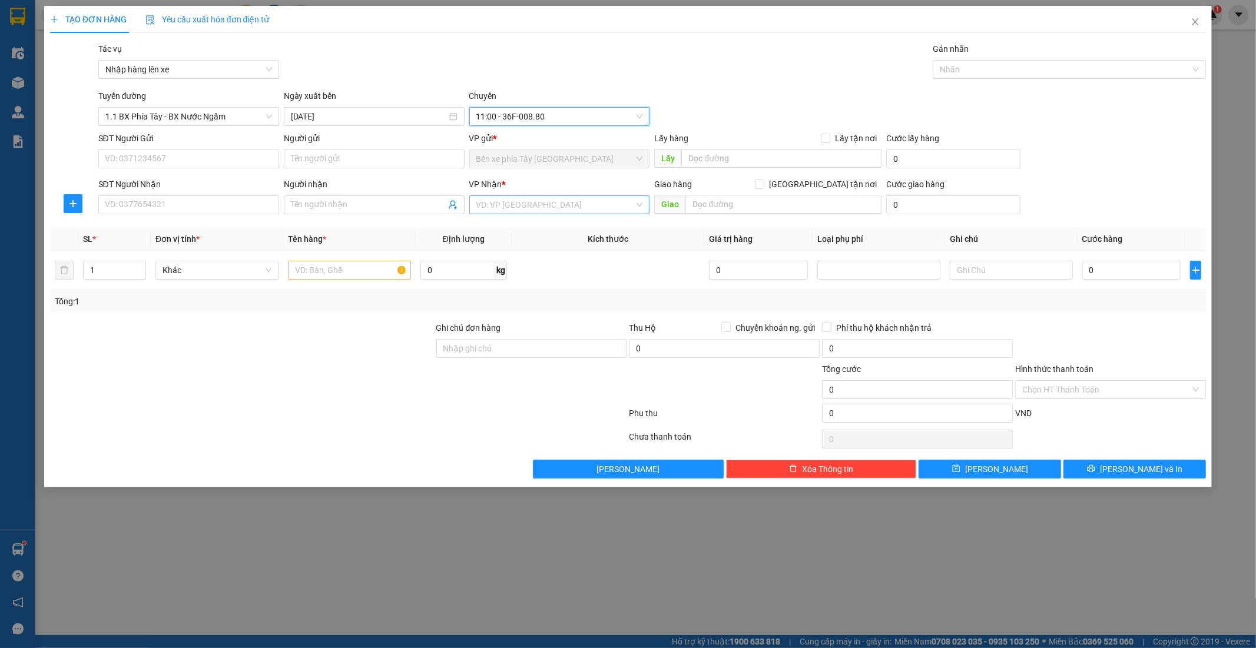
click at [539, 206] on input "search" at bounding box center [555, 205] width 158 height 18
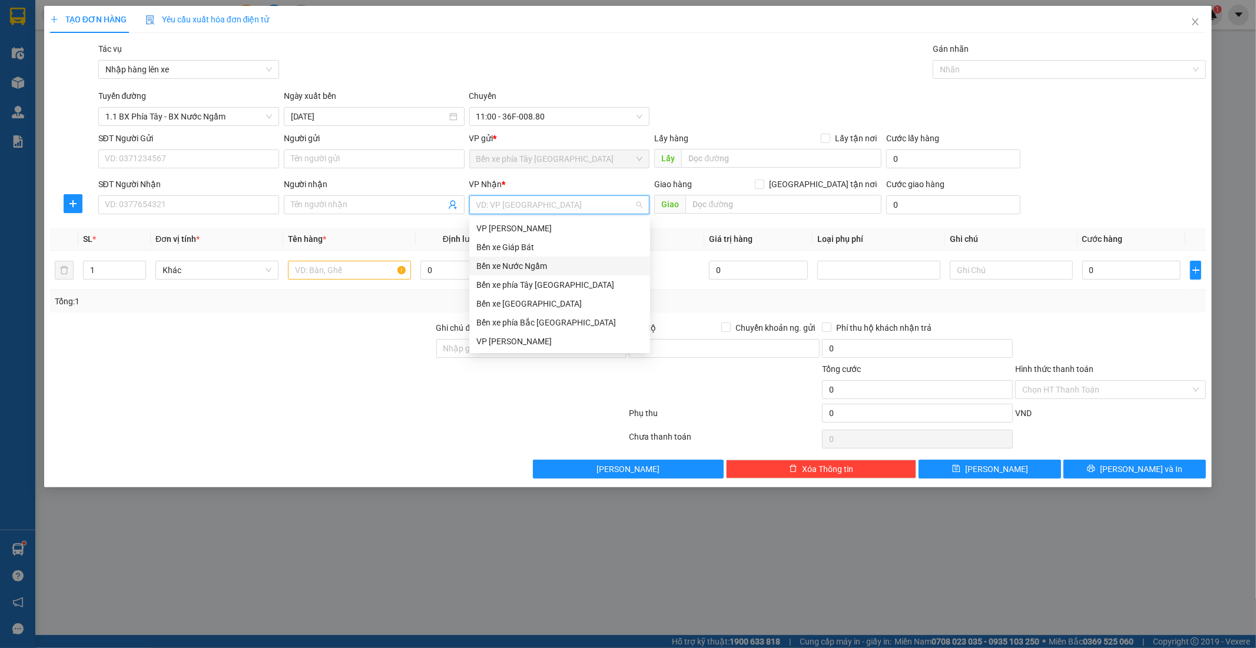
click at [524, 268] on div "Bến xe Nước Ngầm" at bounding box center [559, 266] width 167 height 13
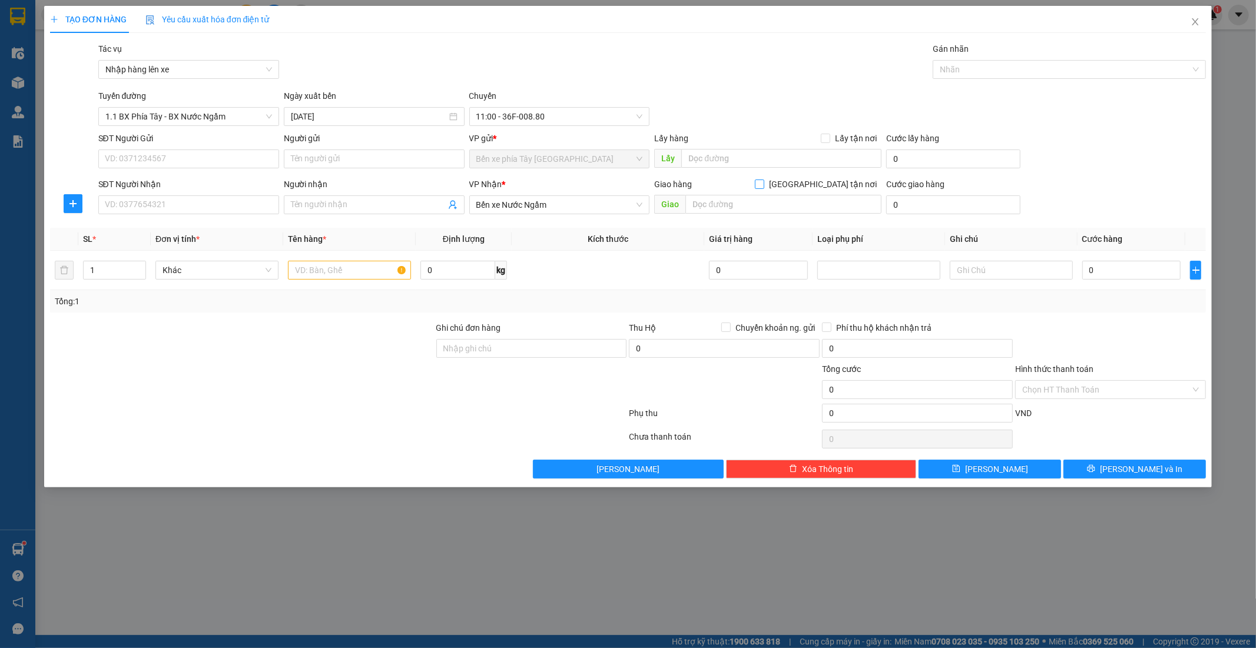
click at [763, 182] on input "Giao tận nơi" at bounding box center [759, 184] width 8 height 8
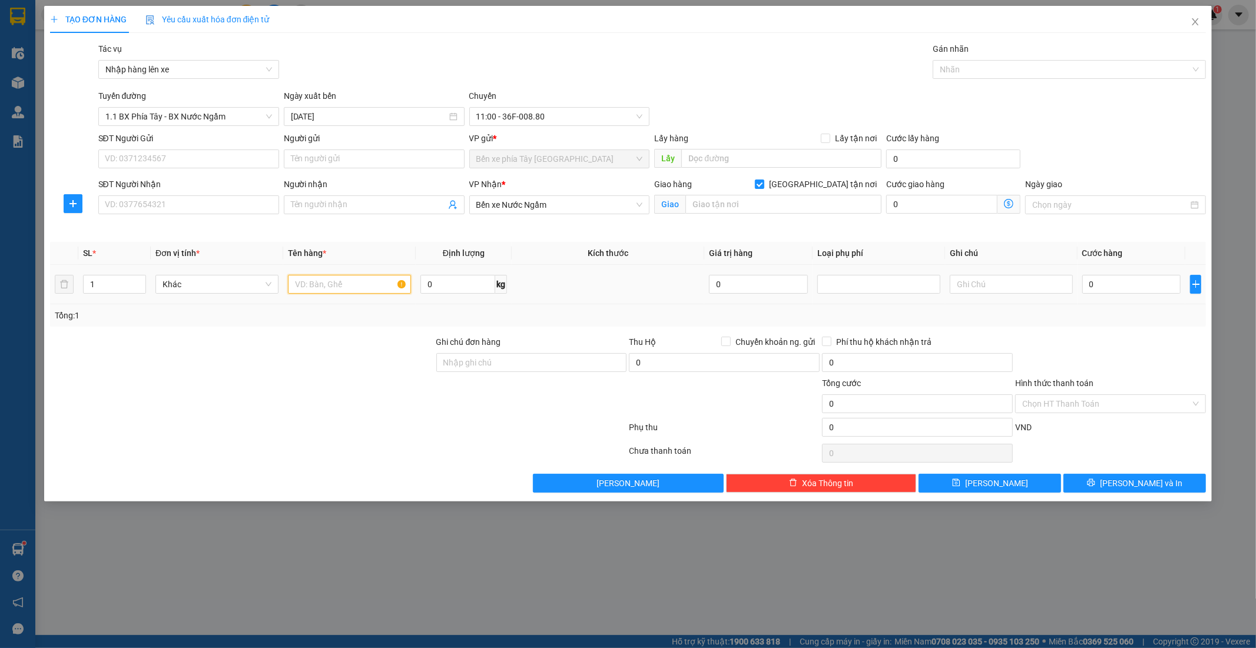
click at [373, 281] on input "text" at bounding box center [349, 284] width 123 height 19
click at [793, 201] on input "text" at bounding box center [783, 204] width 196 height 19
click at [1010, 202] on icon "dollar-circle" at bounding box center [1008, 203] width 9 height 9
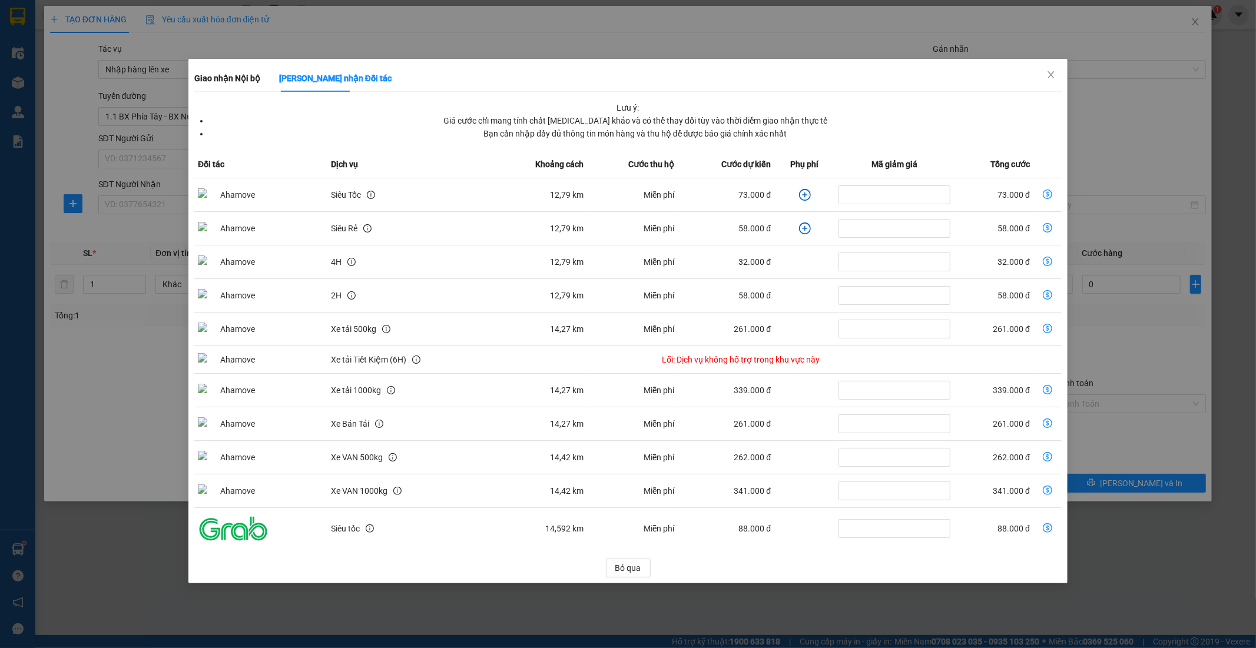
click at [802, 196] on icon "plus-circle" at bounding box center [805, 195] width 12 height 12
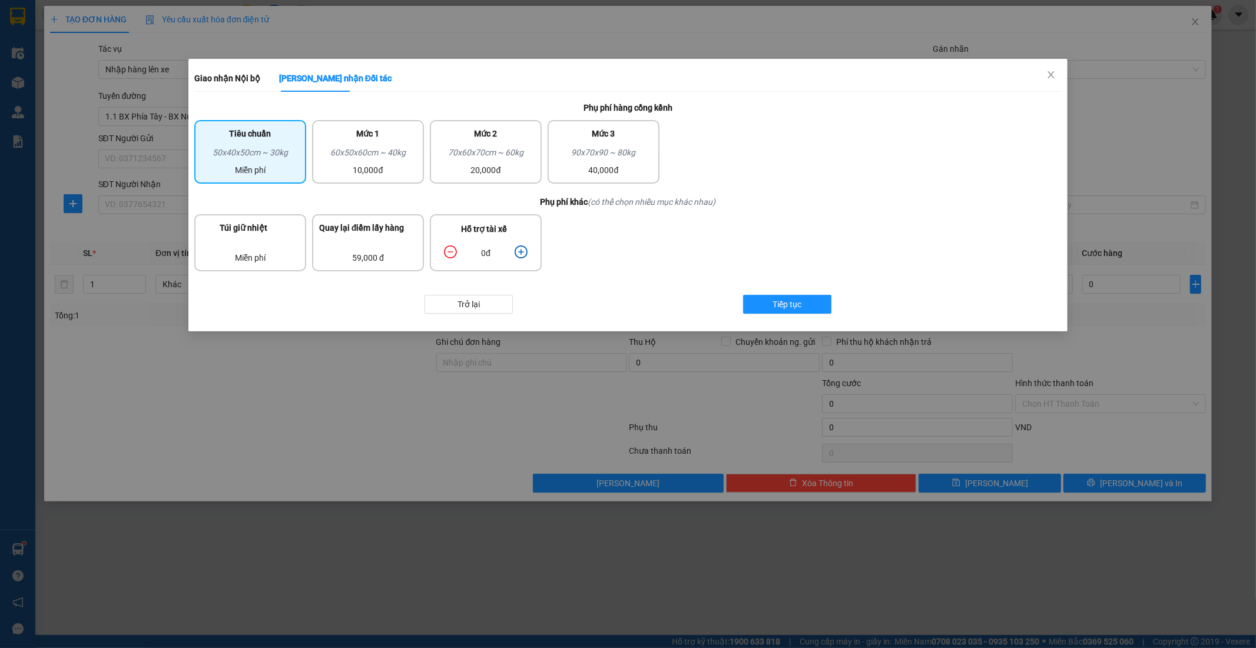
click at [526, 245] on icon "plus-circle" at bounding box center [520, 251] width 13 height 13
click at [372, 158] on div "60x50x60cm ~ 40kg" at bounding box center [368, 155] width 98 height 18
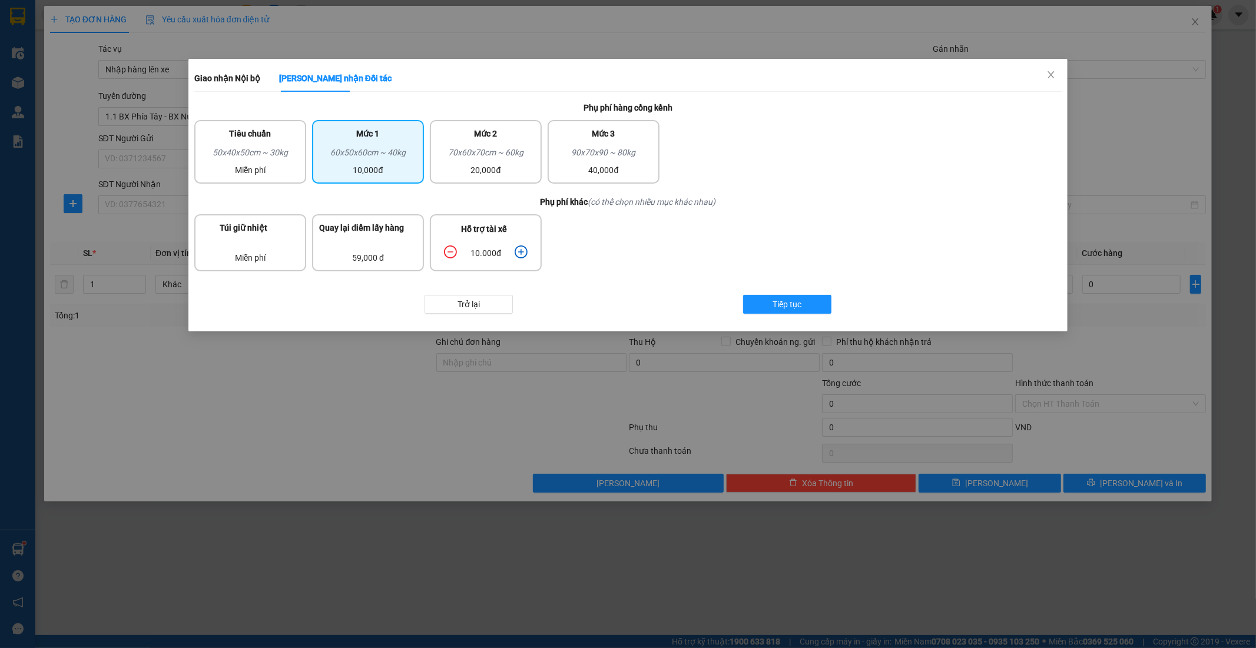
click at [399, 154] on div "60x50x60cm ~ 40kg" at bounding box center [368, 155] width 98 height 18
click at [795, 304] on span "Tiếp tục" at bounding box center [787, 304] width 29 height 13
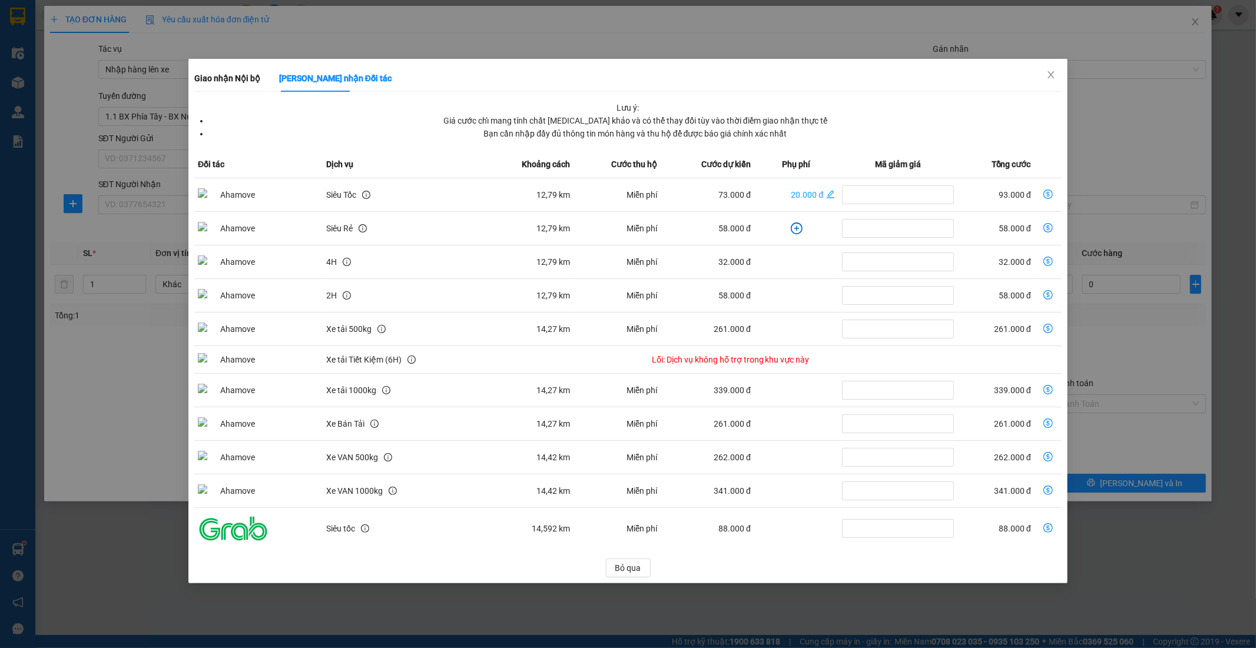
click at [1051, 195] on icon "dollar-circle" at bounding box center [1047, 194] width 9 height 9
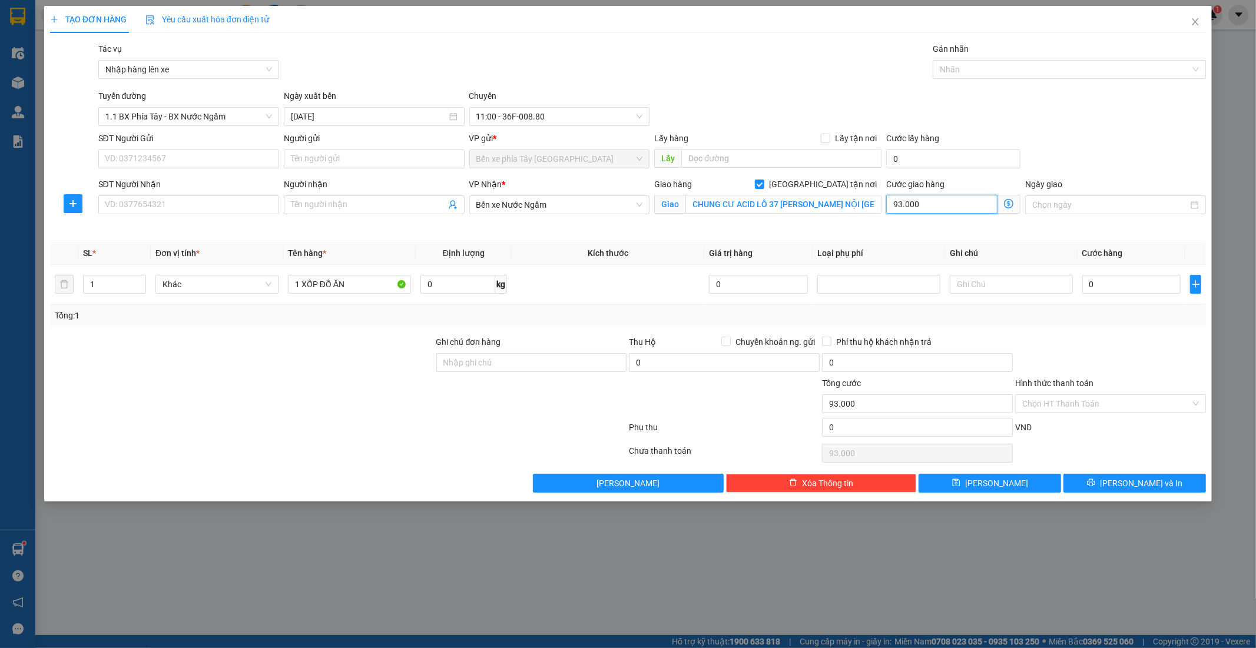
click at [955, 210] on input "93.000" at bounding box center [941, 204] width 111 height 19
click at [1114, 284] on input "0" at bounding box center [1131, 284] width 99 height 19
click at [214, 206] on input "SĐT Người Nhận" at bounding box center [188, 204] width 181 height 19
click at [318, 202] on input "Người nhận" at bounding box center [368, 204] width 155 height 13
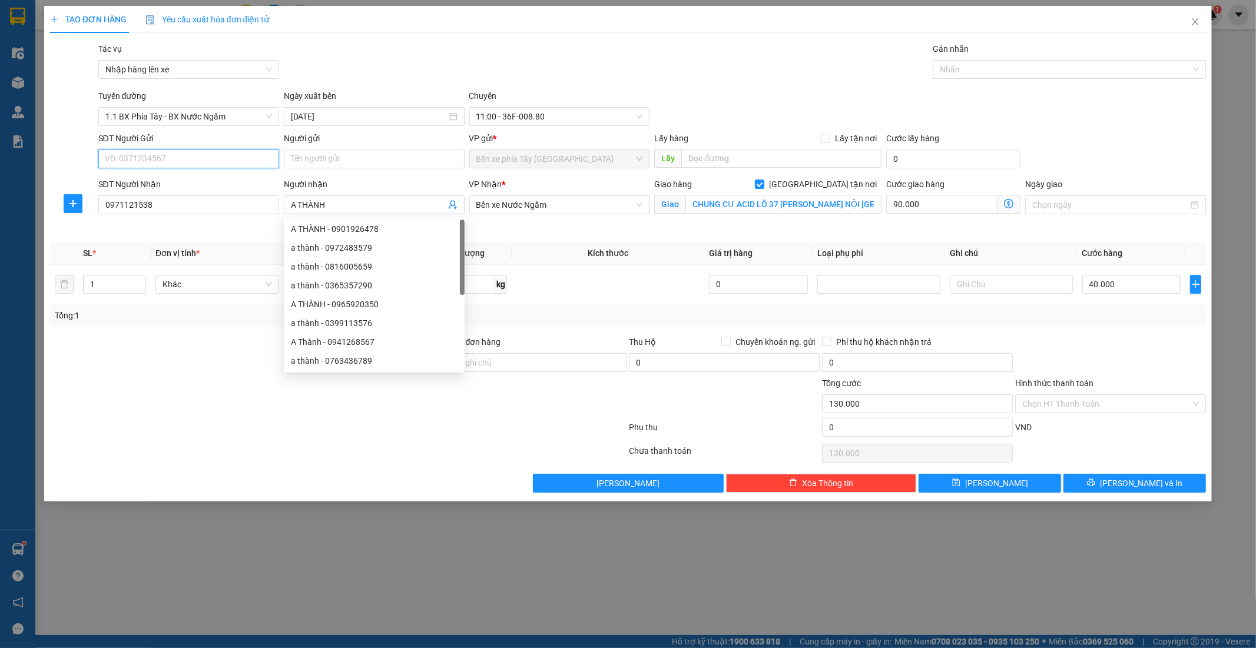
click at [178, 159] on input "SĐT Người Gửi" at bounding box center [188, 159] width 181 height 19
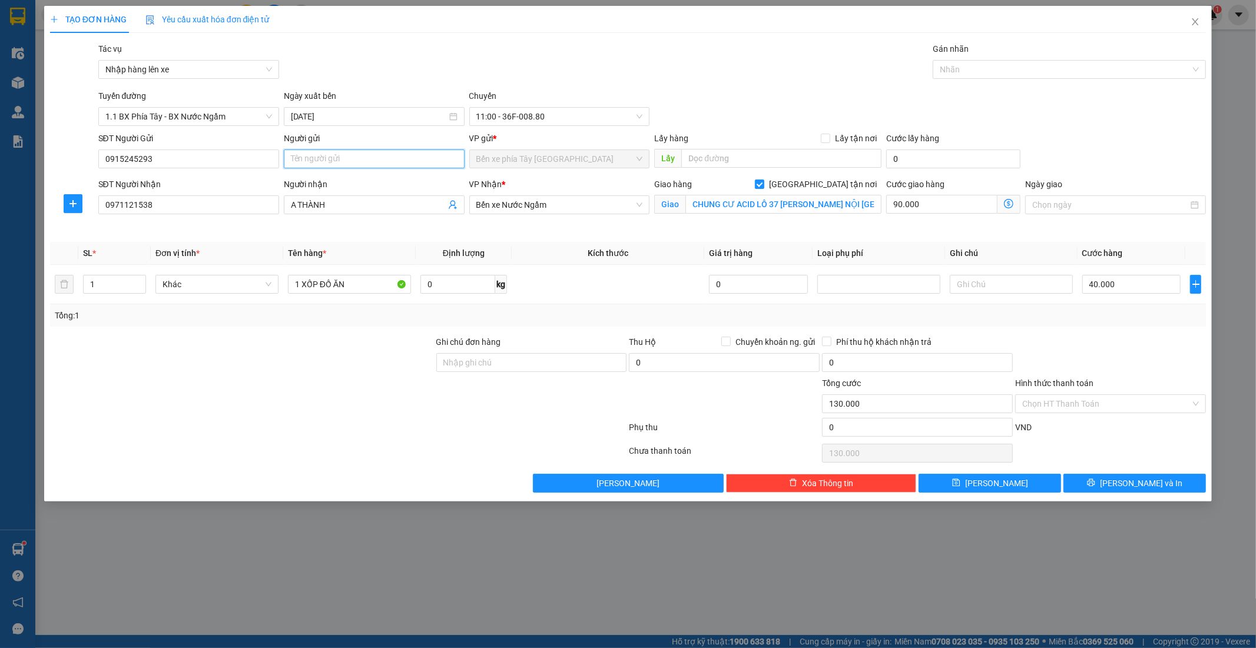
click at [308, 161] on input "Người gửi" at bounding box center [374, 159] width 181 height 19
click at [957, 207] on input "90.000" at bounding box center [941, 204] width 111 height 19
click at [1104, 397] on input "Hình thức thanh toán" at bounding box center [1106, 404] width 168 height 18
click at [1010, 205] on icon "dollar-circle" at bounding box center [1008, 203] width 9 height 9
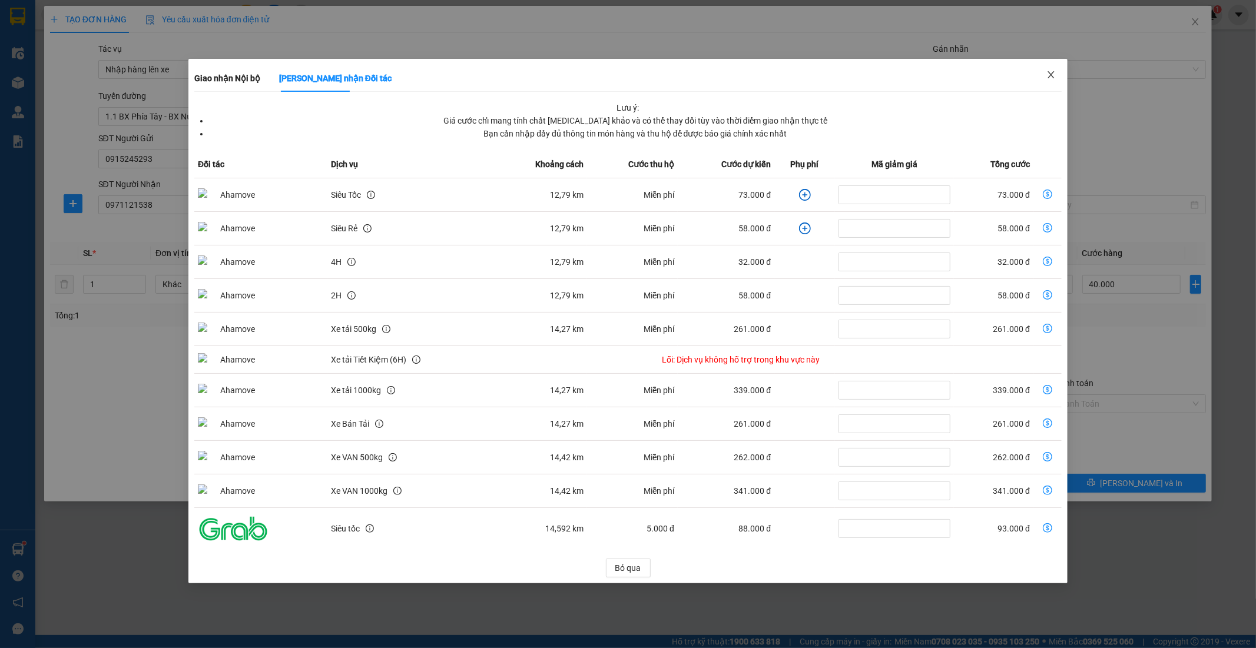
click at [1051, 69] on span "Close" at bounding box center [1050, 75] width 33 height 33
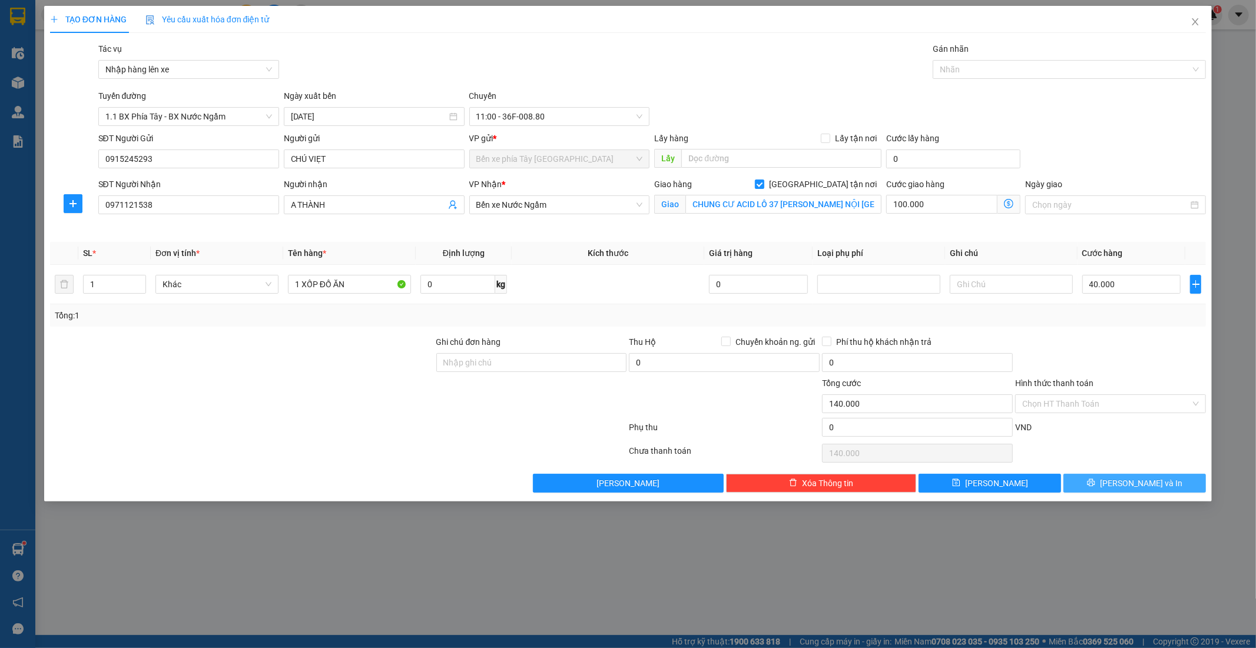
click at [1134, 489] on span "Lưu và In" at bounding box center [1141, 483] width 82 height 13
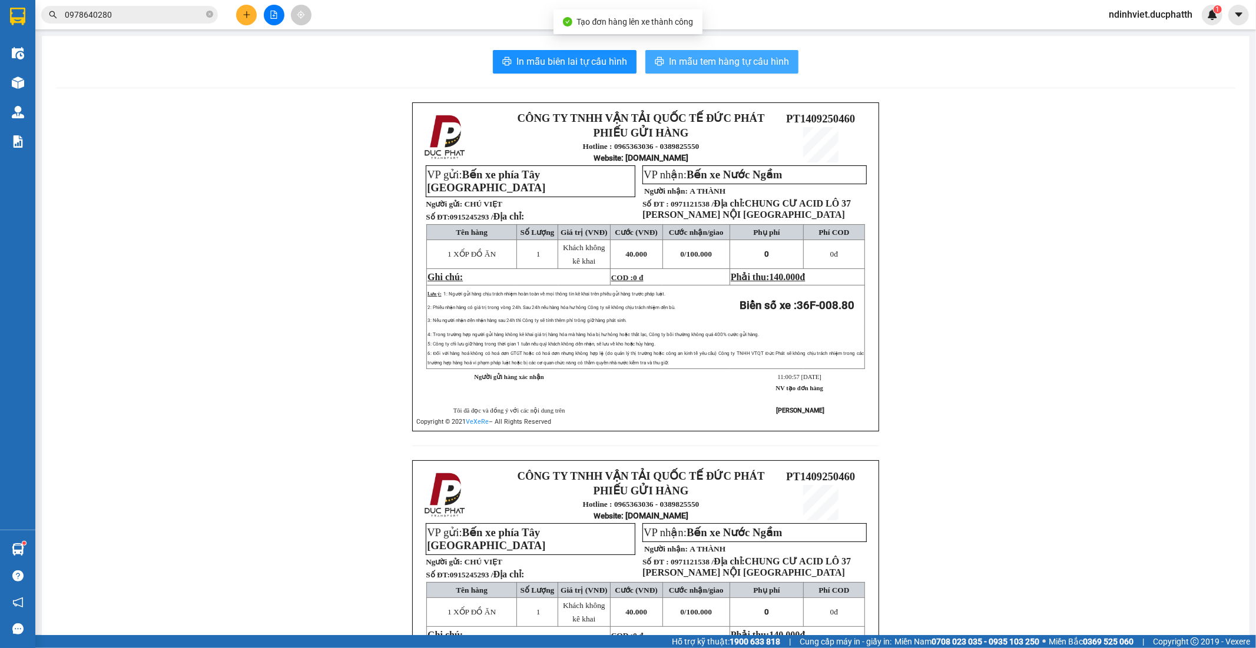
click at [713, 65] on span "In mẫu tem hàng tự cấu hình" at bounding box center [729, 61] width 120 height 15
click at [248, 19] on button at bounding box center [246, 15] width 21 height 21
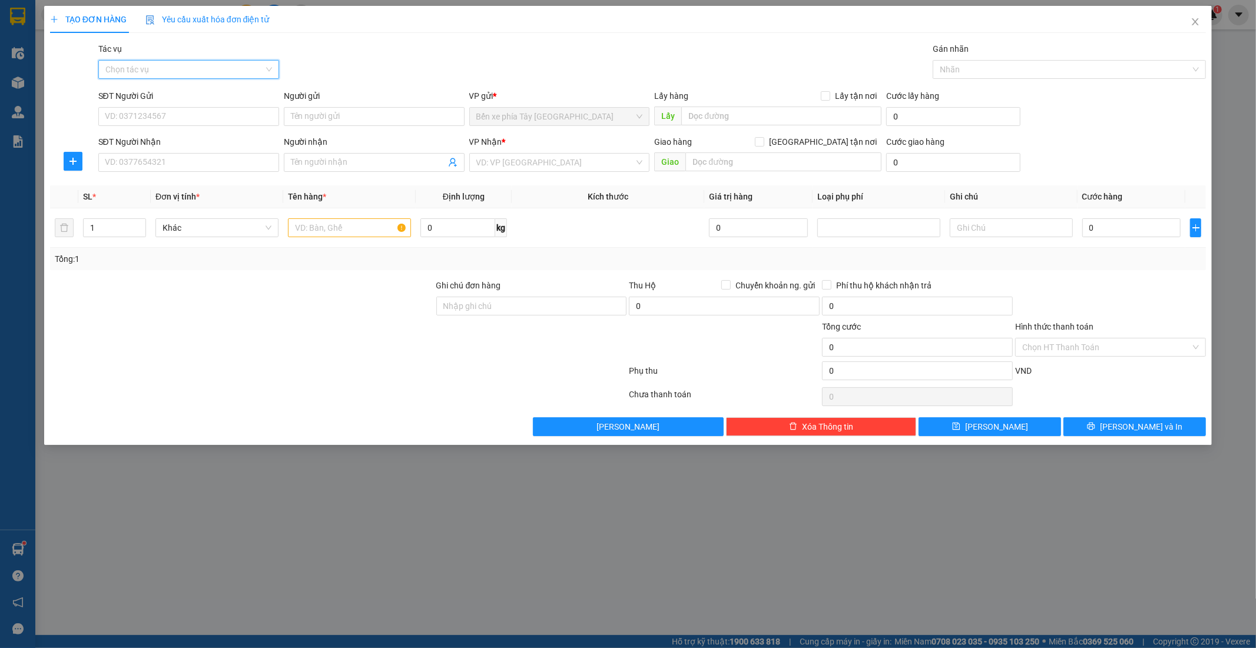
drag, startPoint x: 260, startPoint y: 75, endPoint x: 260, endPoint y: 61, distance: 14.7
click at [258, 75] on input "Tác vụ" at bounding box center [184, 70] width 158 height 18
click at [249, 91] on div "Nhập hàng lên xe" at bounding box center [188, 93] width 167 height 13
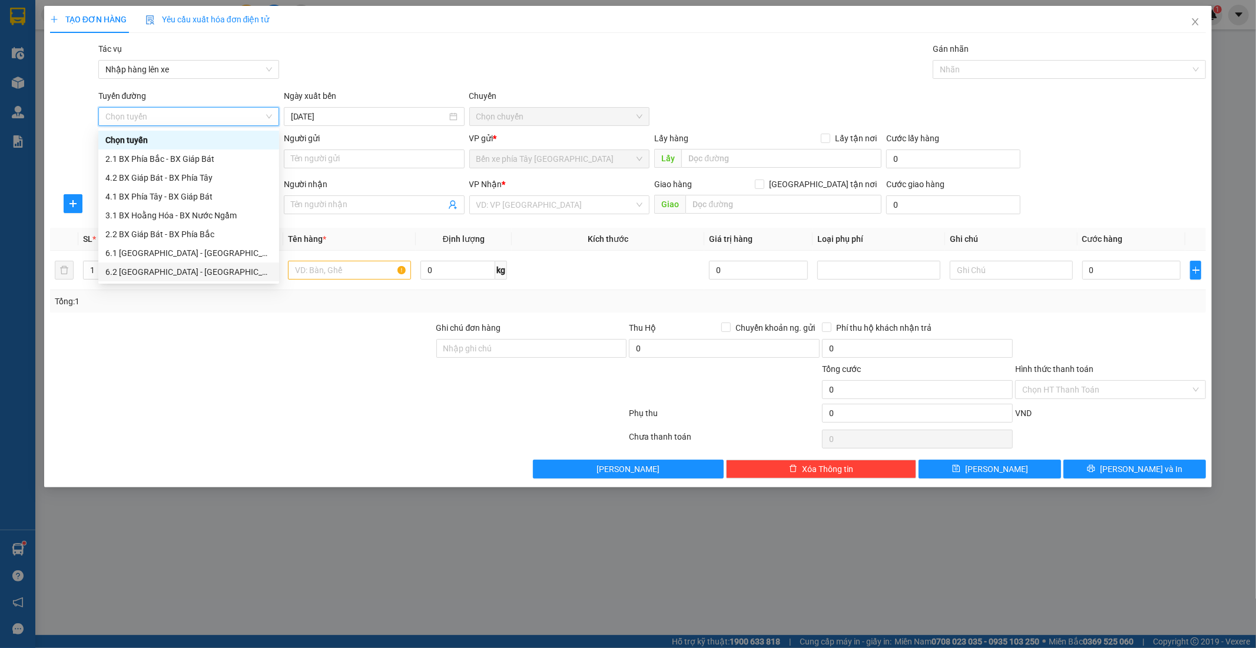
drag, startPoint x: 201, startPoint y: 195, endPoint x: 251, endPoint y: 330, distance: 143.8
click at [257, 338] on body "Kết quả tìm kiếm ( 1 ) Bộ lọc Mã ĐH Trạng thái Món hàng Thu hộ Tổng cước Chưa c…" at bounding box center [628, 324] width 1256 height 648
click at [219, 206] on div "3.2 BX Nước Ngầm - BX Hoằng Hóa" at bounding box center [188, 215] width 181 height 19
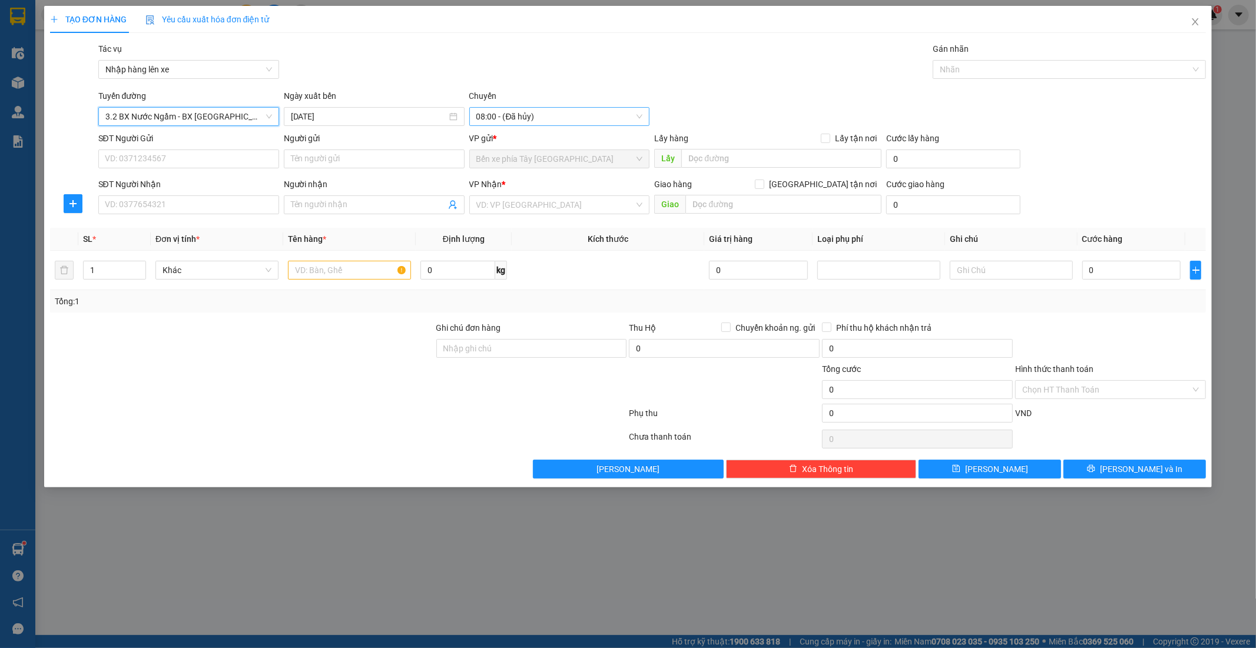
click at [560, 118] on span "08:00 - (Đã hủy)" at bounding box center [559, 117] width 167 height 18
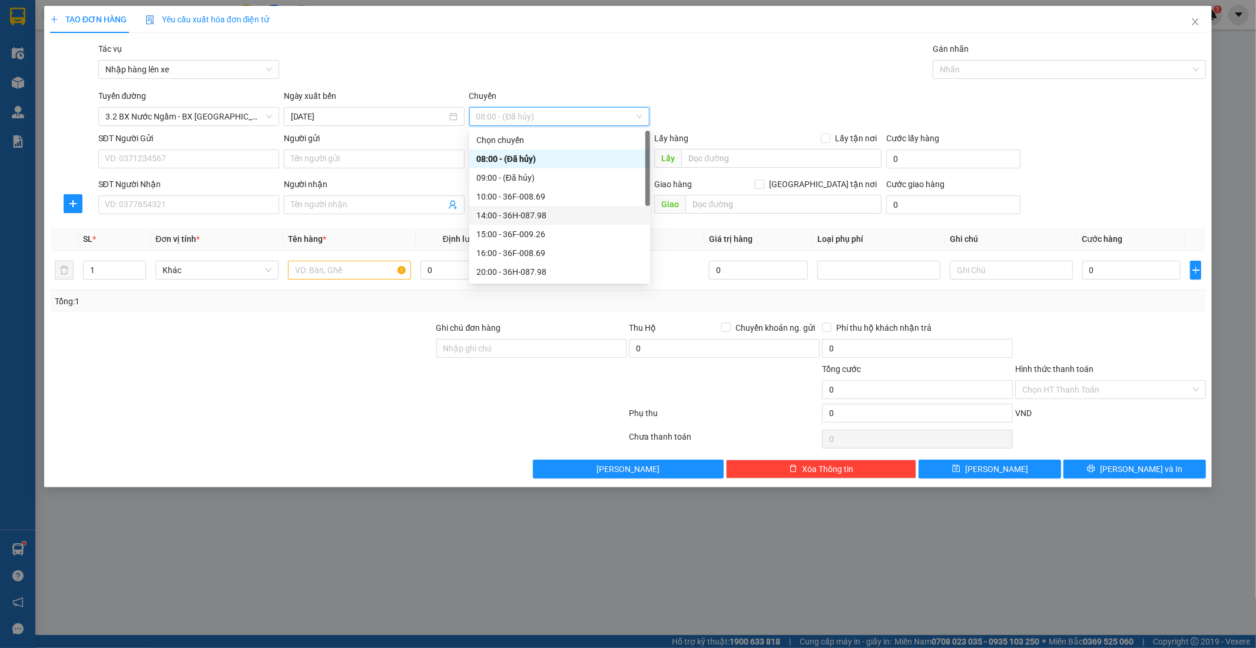
scroll to position [38, 0]
click at [245, 115] on span "3.2 BX Nước Ngầm - BX Hoằng Hóa" at bounding box center [188, 117] width 167 height 18
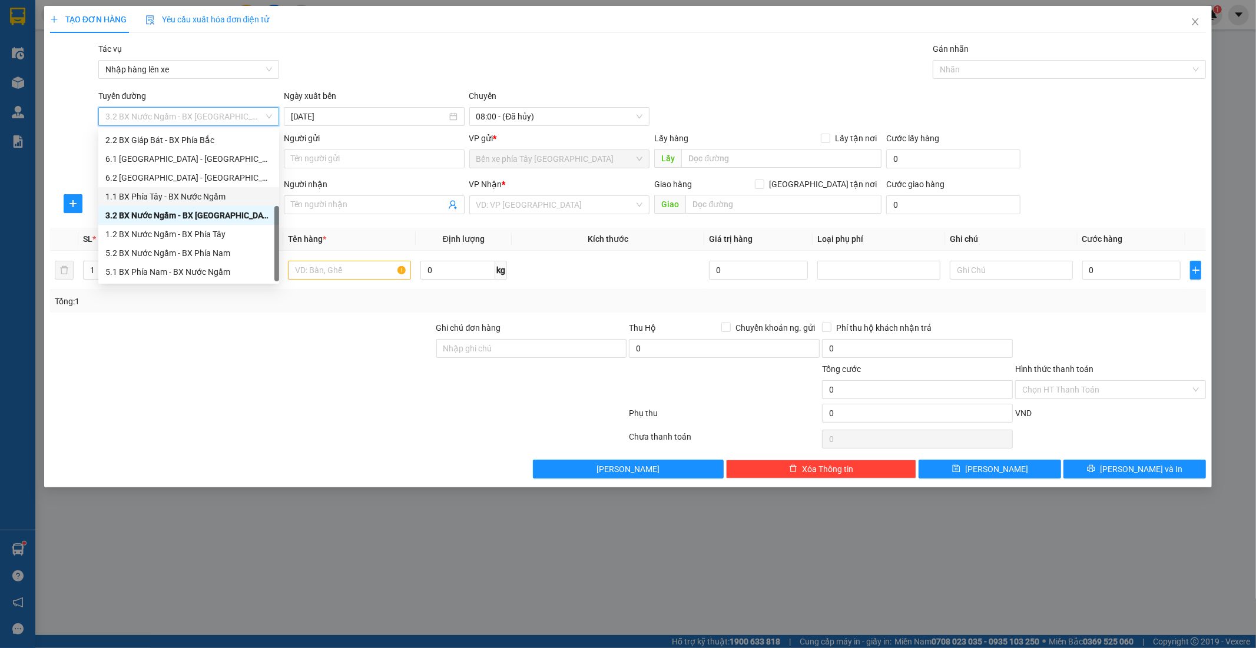
click at [208, 200] on div "1.1 BX Phía Tây - BX Nước Ngầm" at bounding box center [188, 196] width 167 height 13
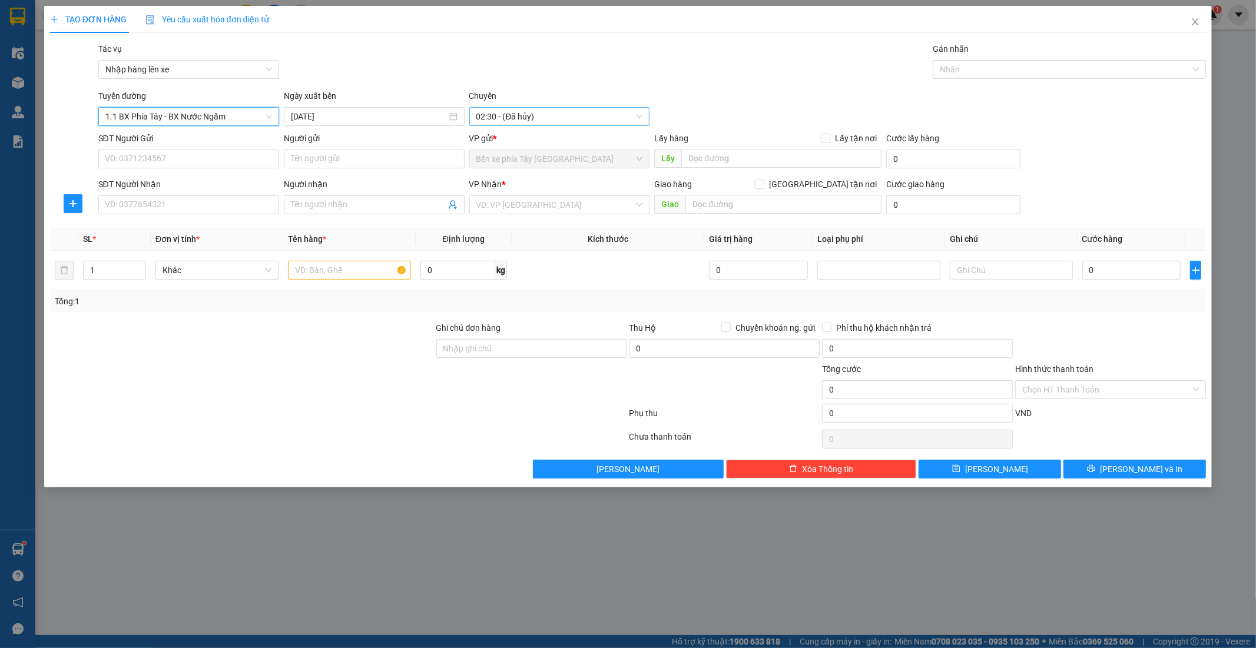
click at [526, 119] on span "02:30 - (Đã hủy)" at bounding box center [559, 117] width 167 height 18
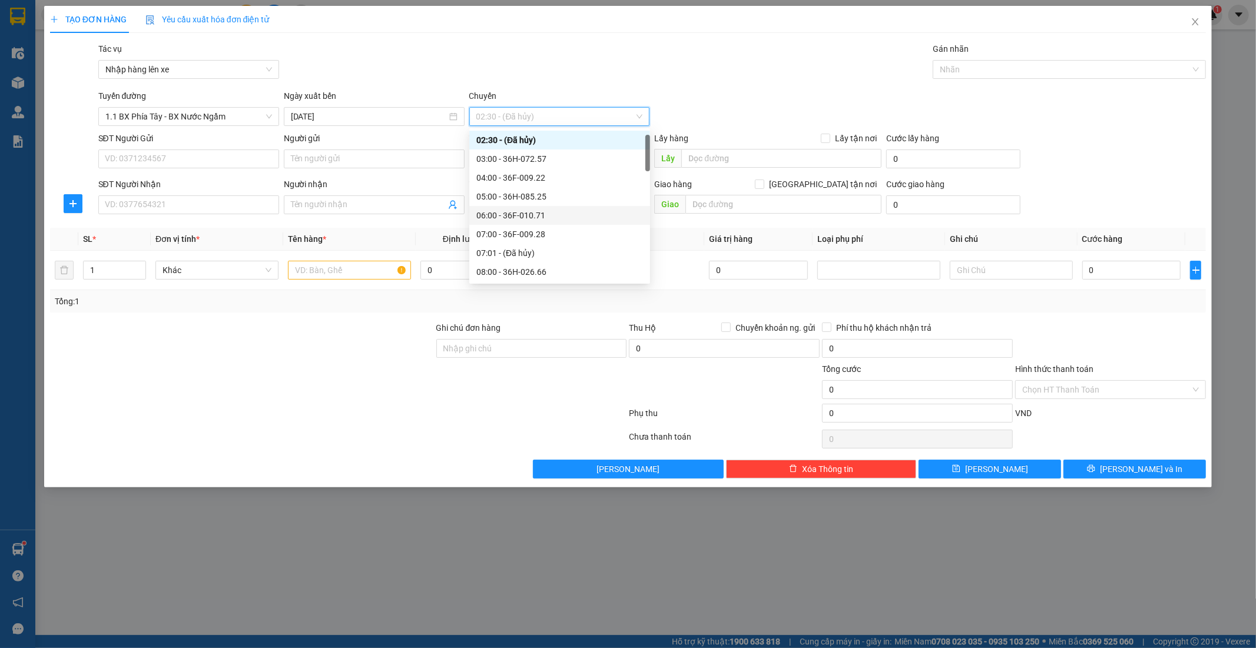
scroll to position [280, 0]
click at [537, 140] on div "11:00 - 36F-008.80" at bounding box center [559, 142] width 167 height 13
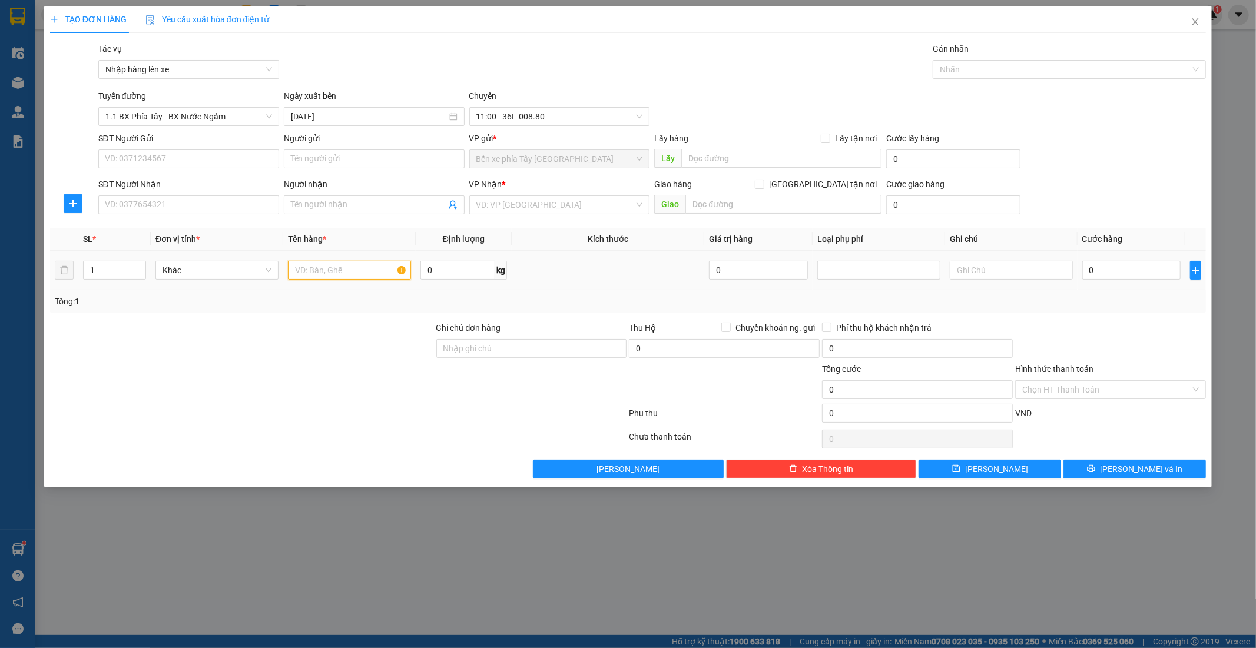
click at [356, 267] on input "text" at bounding box center [349, 270] width 123 height 19
click at [567, 200] on input "search" at bounding box center [555, 205] width 158 height 18
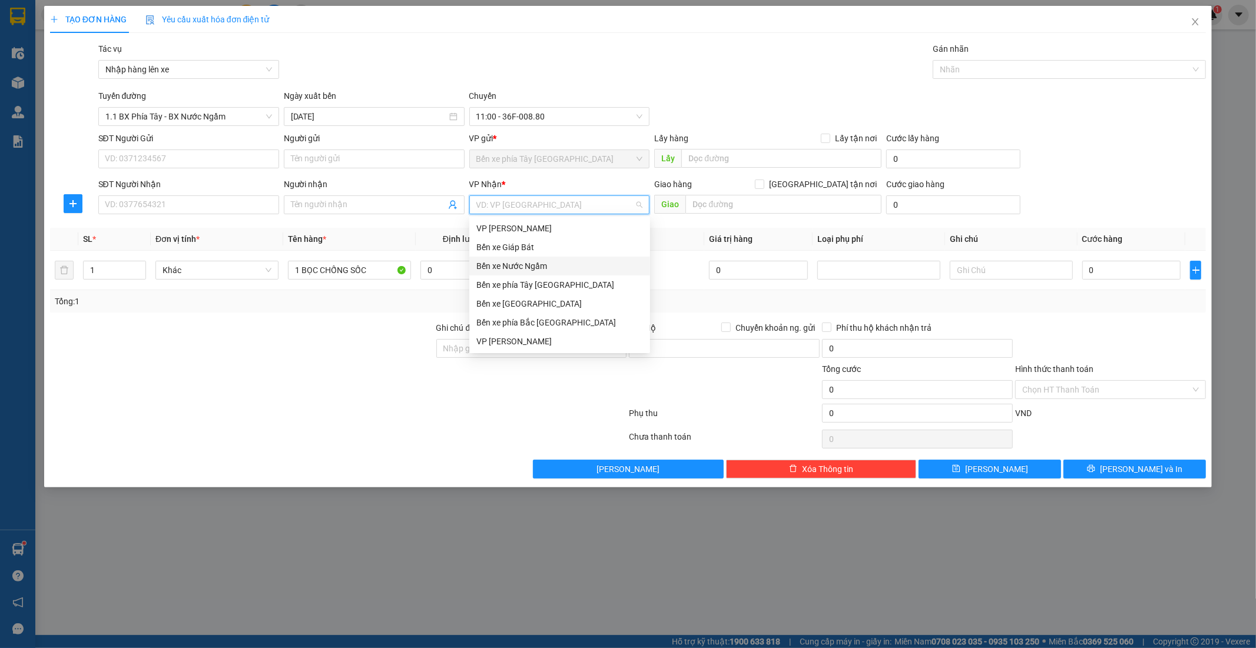
click at [539, 265] on div "Bến xe Nước Ngầm" at bounding box center [559, 266] width 167 height 13
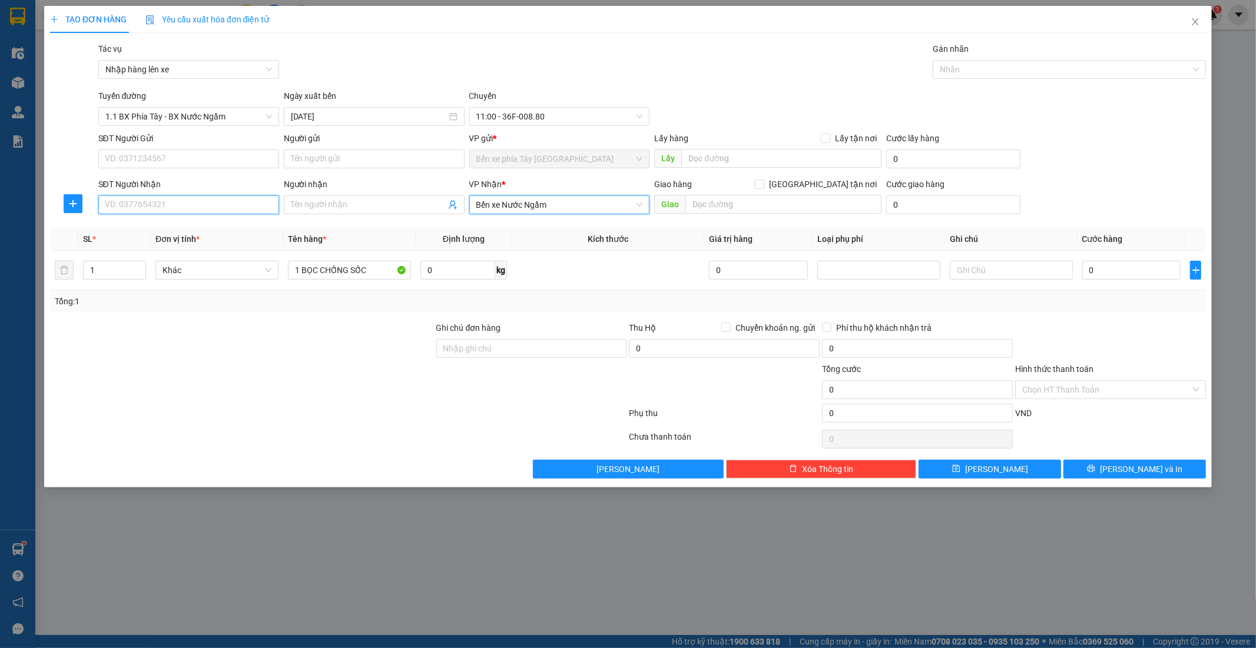
click at [211, 202] on input "SĐT Người Nhận" at bounding box center [188, 204] width 181 height 19
click at [350, 201] on input "Người nhận" at bounding box center [368, 204] width 155 height 13
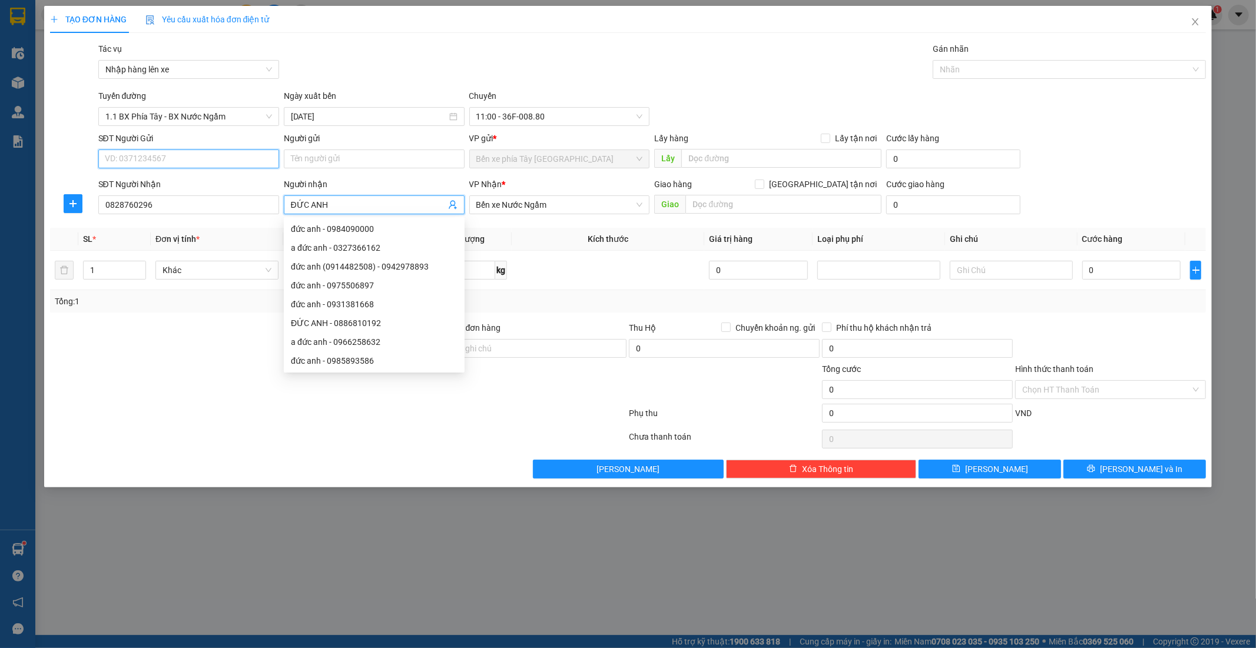
click at [228, 155] on input "SĐT Người Gửi" at bounding box center [188, 159] width 181 height 19
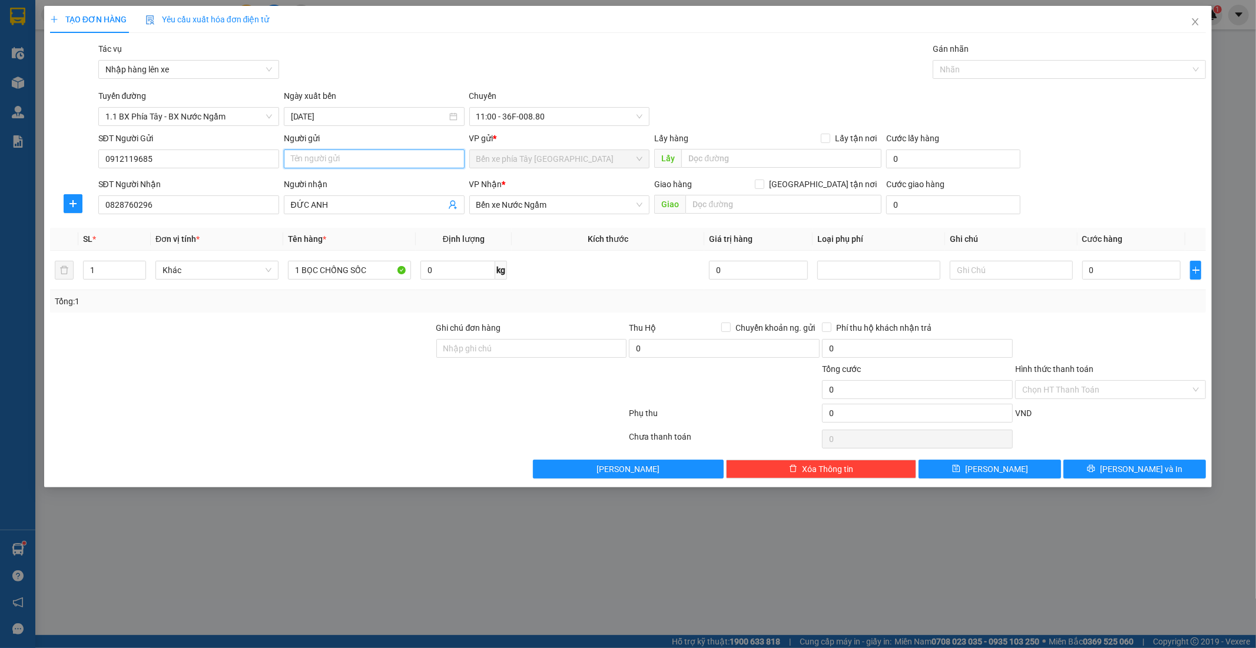
click at [375, 155] on input "Người gửi" at bounding box center [374, 159] width 181 height 19
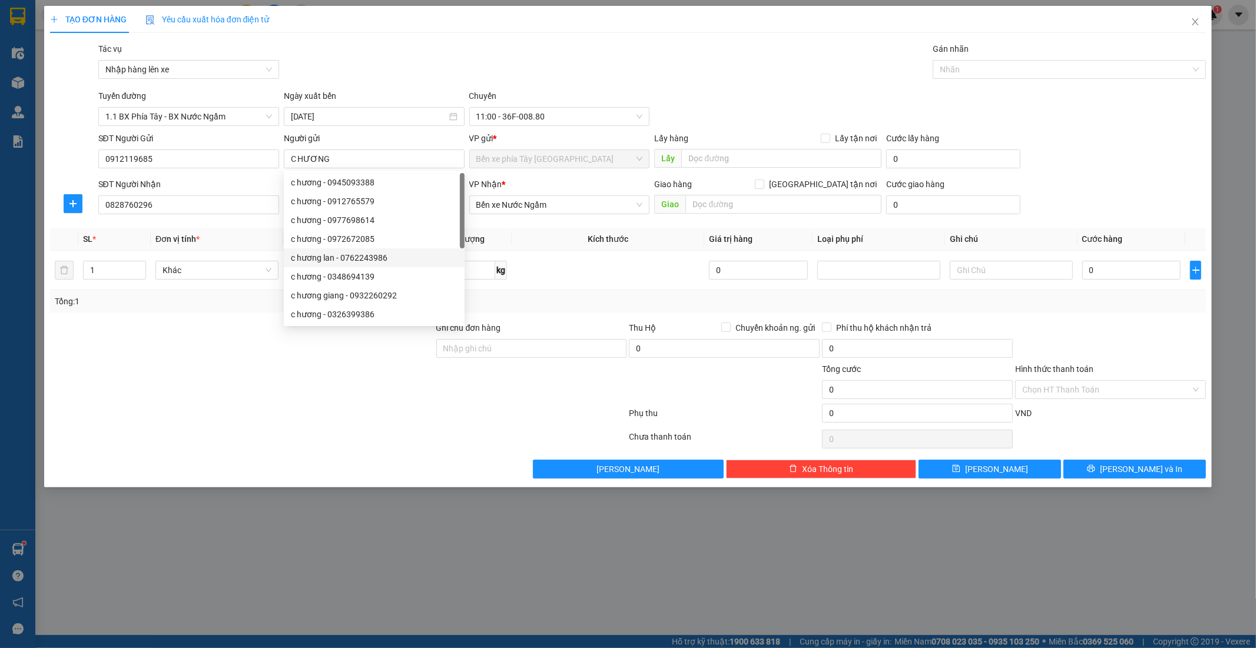
click at [172, 373] on div at bounding box center [242, 383] width 386 height 41
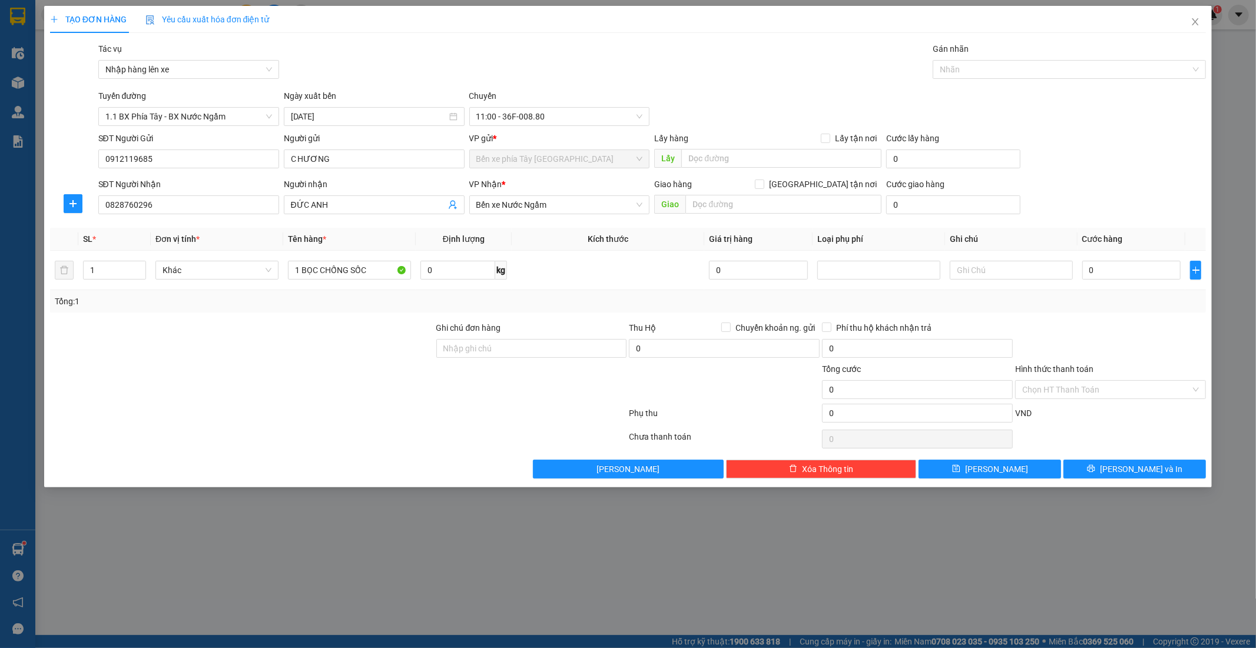
click at [1103, 379] on div "Hình thức thanh toán" at bounding box center [1110, 372] width 191 height 18
click at [1122, 271] on input "0" at bounding box center [1131, 270] width 99 height 19
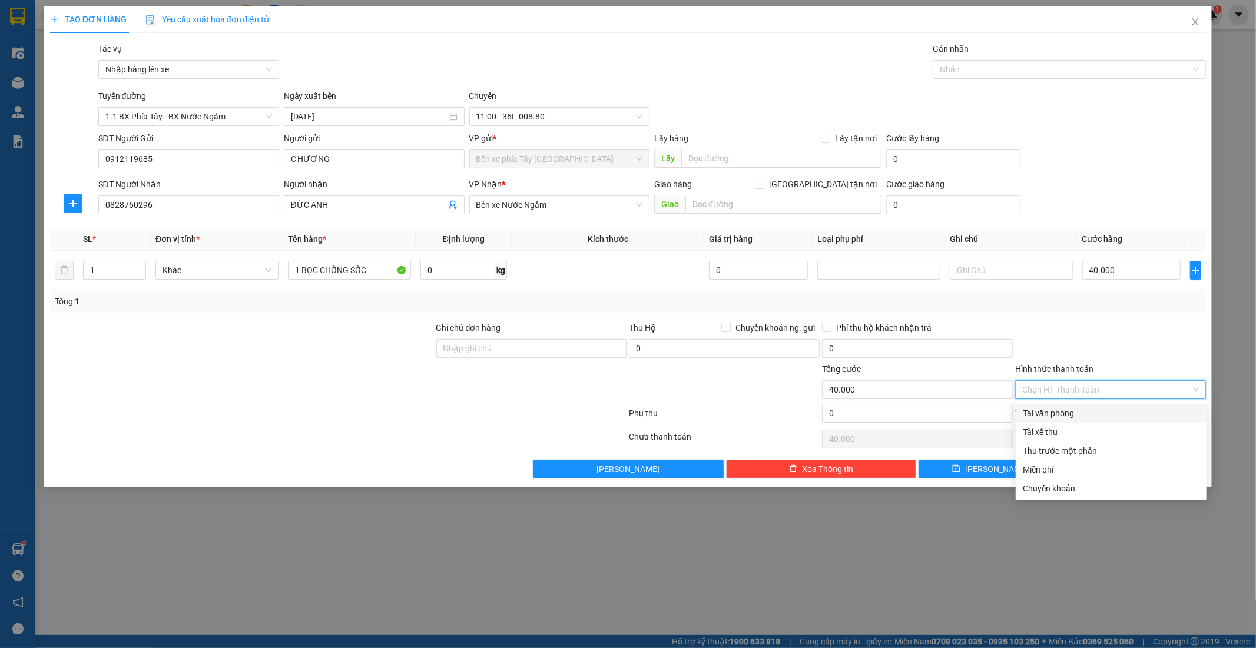
click at [1155, 395] on input "Hình thức thanh toán" at bounding box center [1106, 390] width 168 height 18
click at [1102, 413] on div "Tại văn phòng" at bounding box center [1110, 413] width 177 height 13
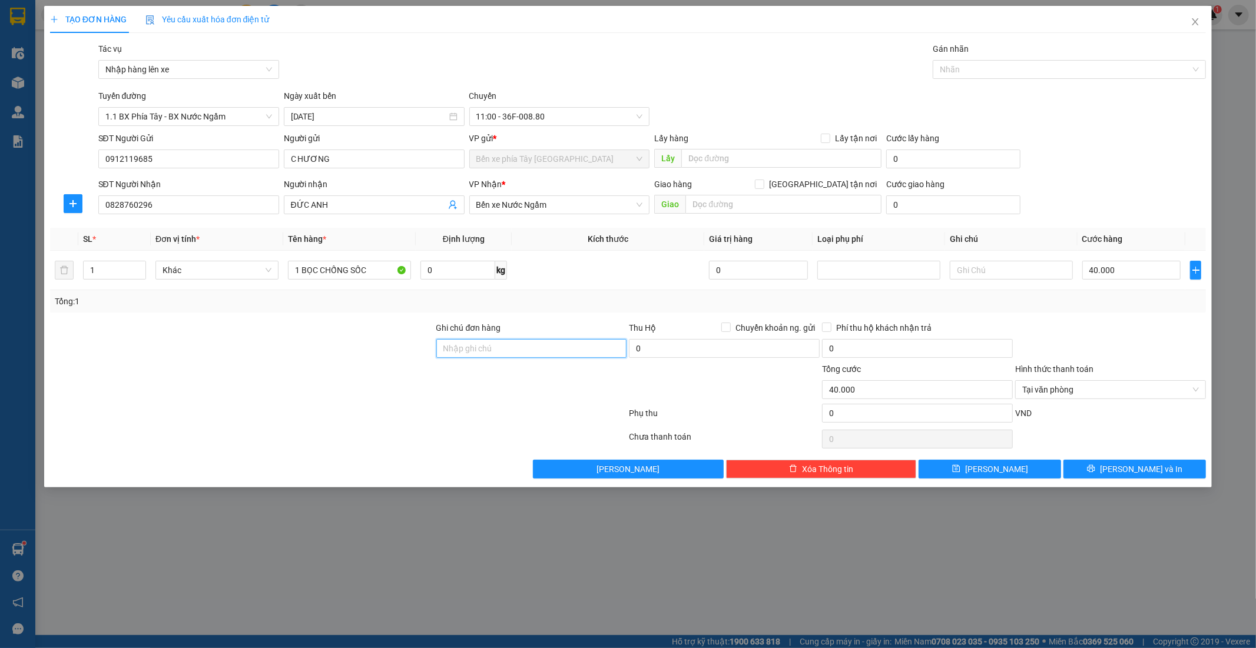
click at [517, 340] on input "Ghi chú đơn hàng" at bounding box center [531, 348] width 191 height 19
click at [1126, 474] on span "Lưu và In" at bounding box center [1141, 469] width 82 height 13
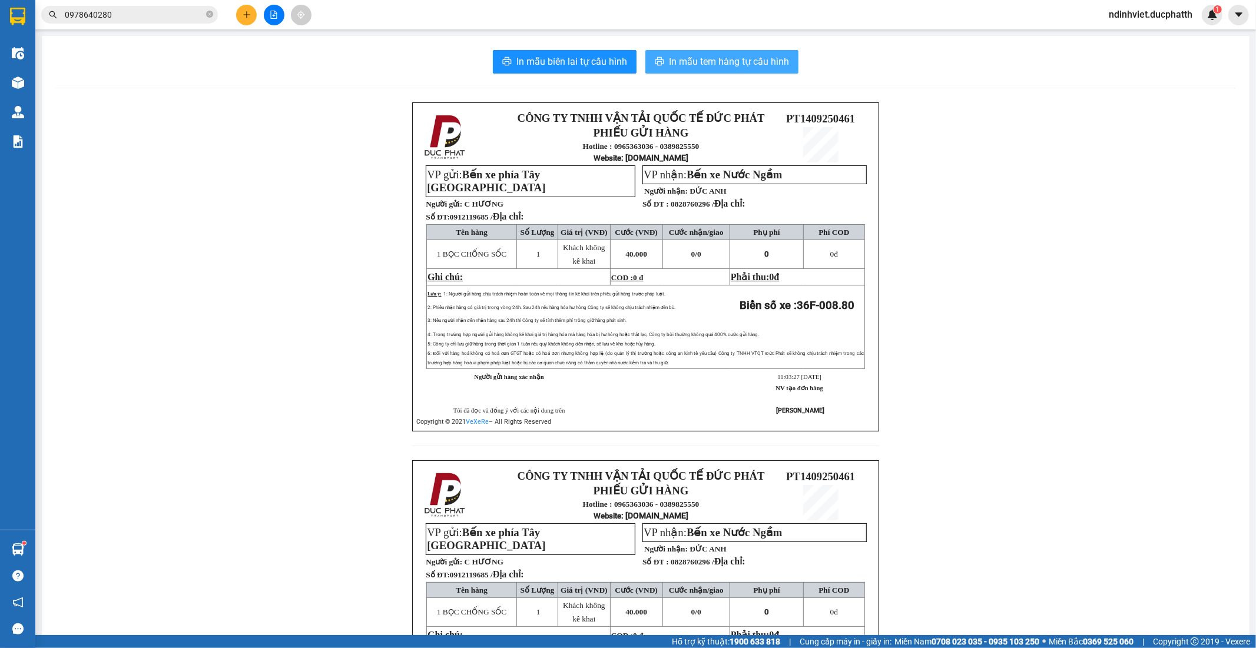
click at [732, 61] on span "In mẫu tem hàng tự cấu hình" at bounding box center [729, 61] width 120 height 15
click at [279, 14] on button at bounding box center [274, 15] width 21 height 21
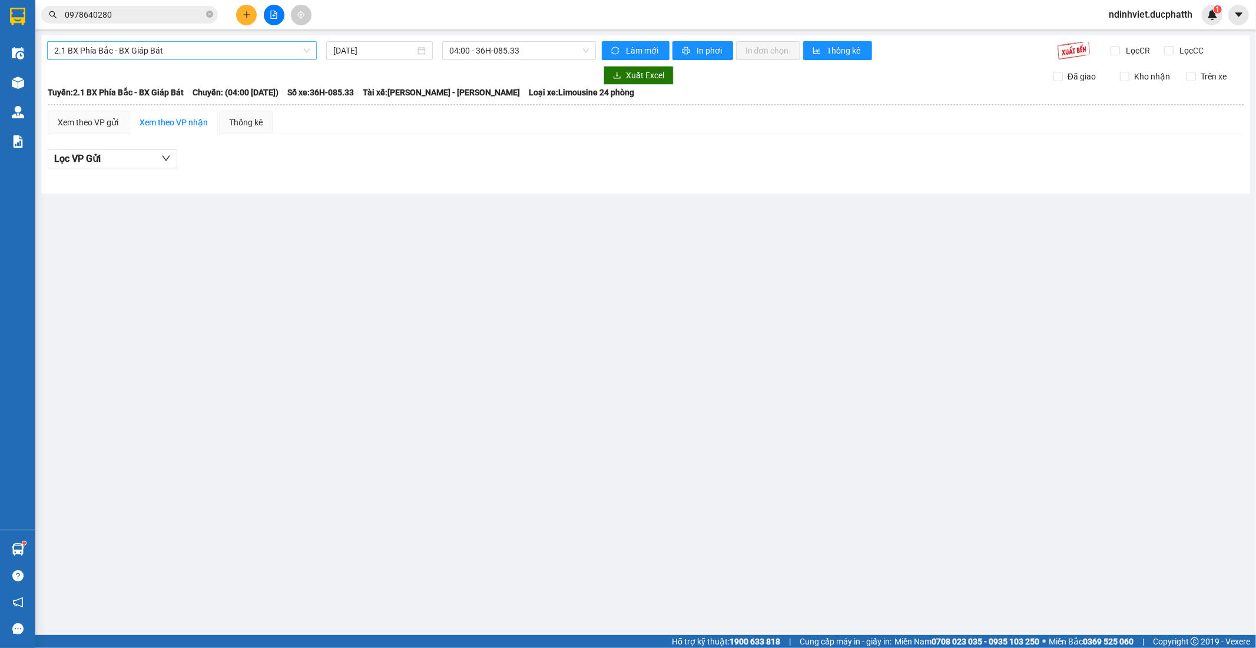
click at [261, 54] on span "2.1 BX Phía Bắc - BX Giáp Bát" at bounding box center [181, 51] width 255 height 18
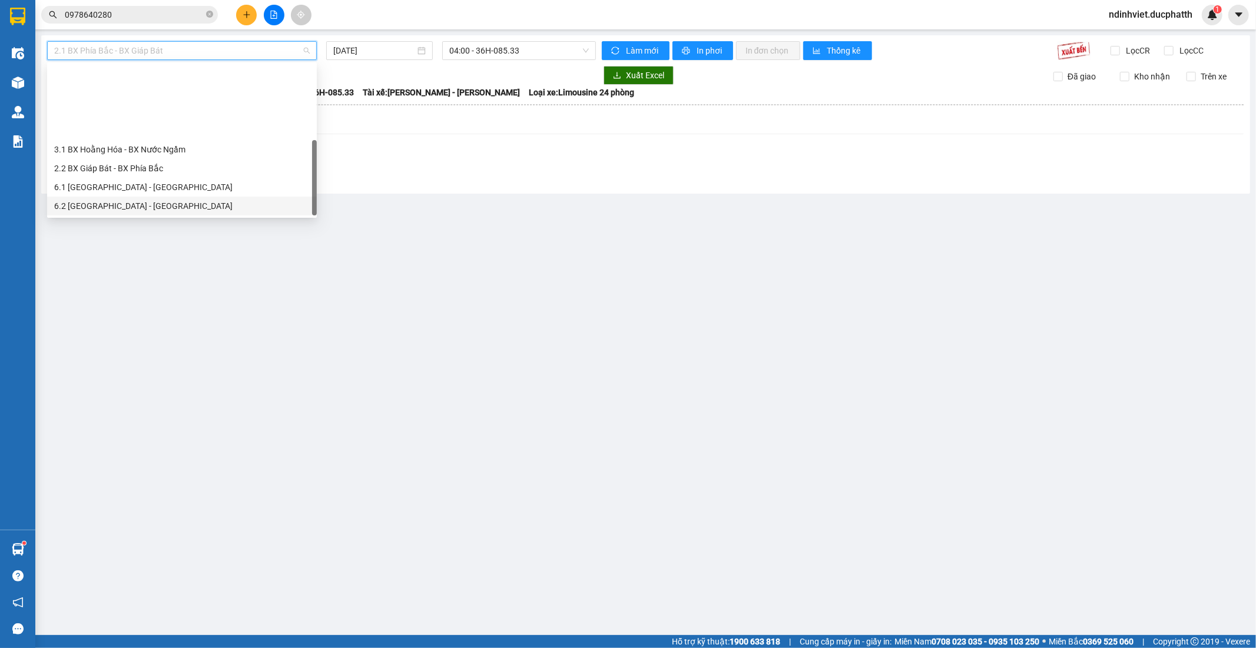
scroll to position [94, 0]
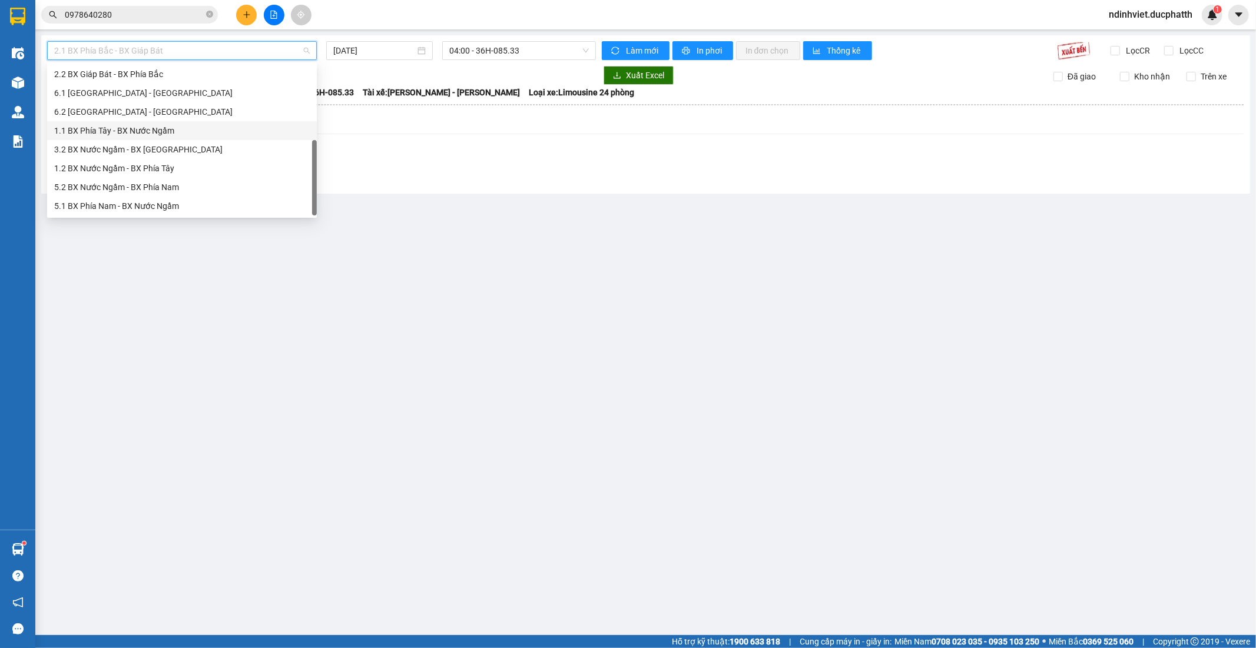
click at [172, 132] on div "1.1 BX Phía Tây - BX Nước Ngầm" at bounding box center [181, 130] width 255 height 13
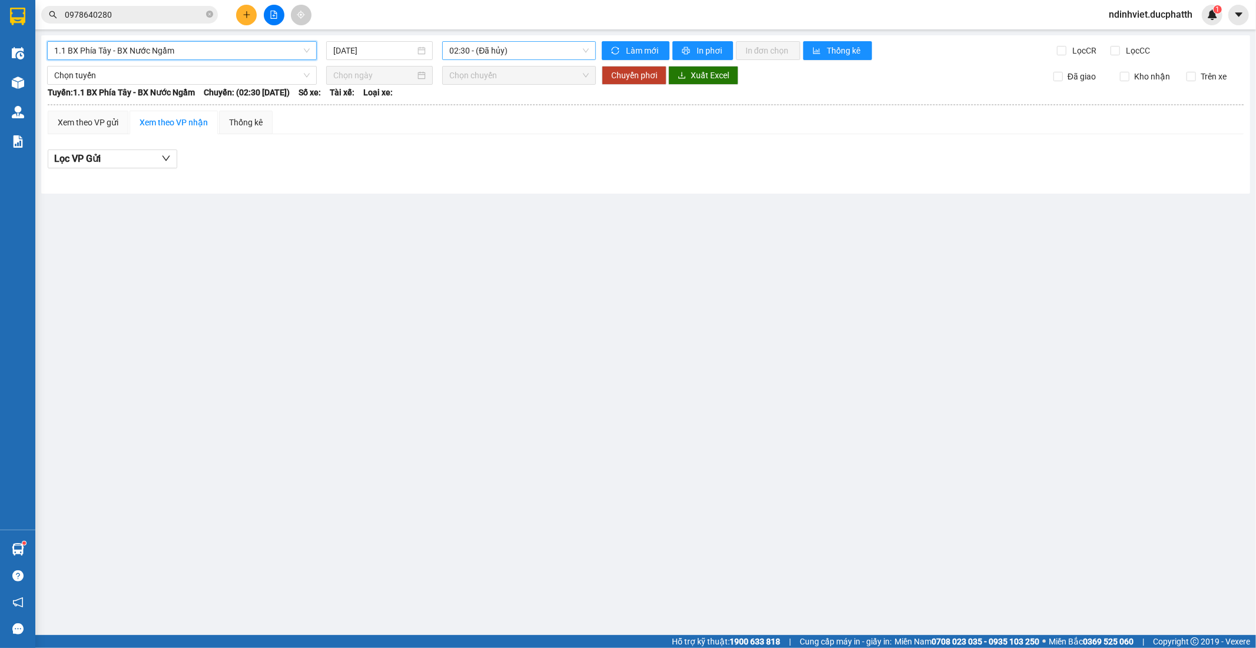
click at [555, 46] on span "02:30 - (Đã hủy)" at bounding box center [518, 51] width 139 height 18
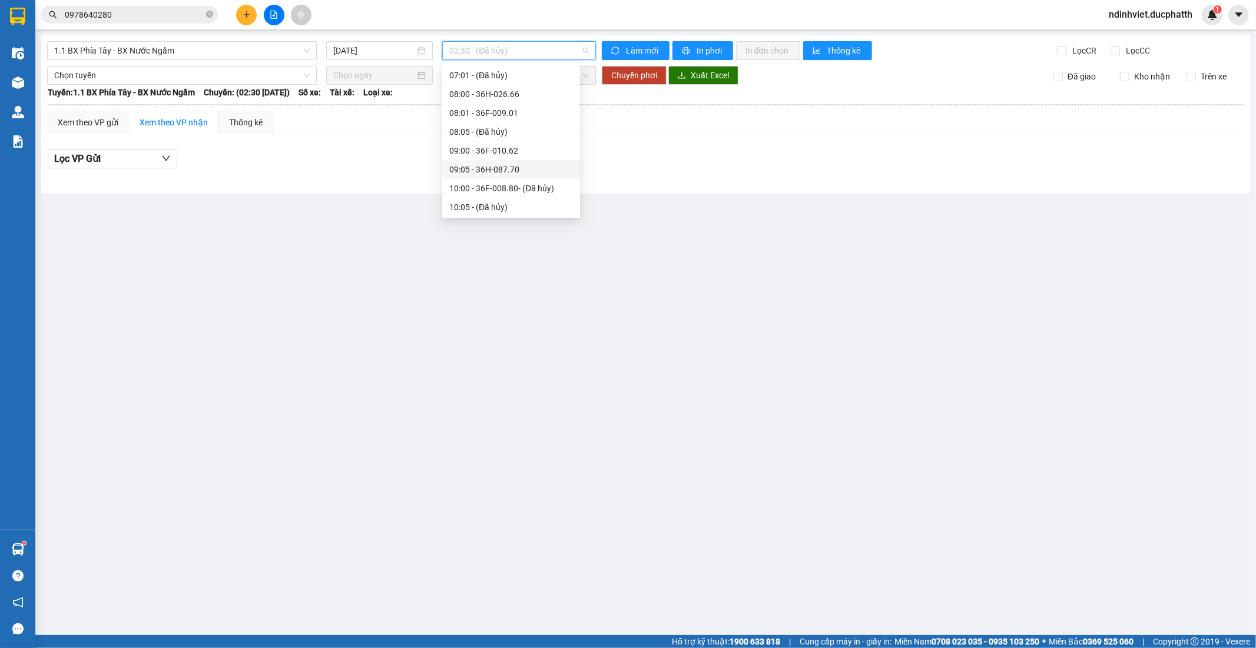
scroll to position [261, 0]
click at [509, 93] on div "11:00 - 36F-008.80" at bounding box center [511, 95] width 124 height 13
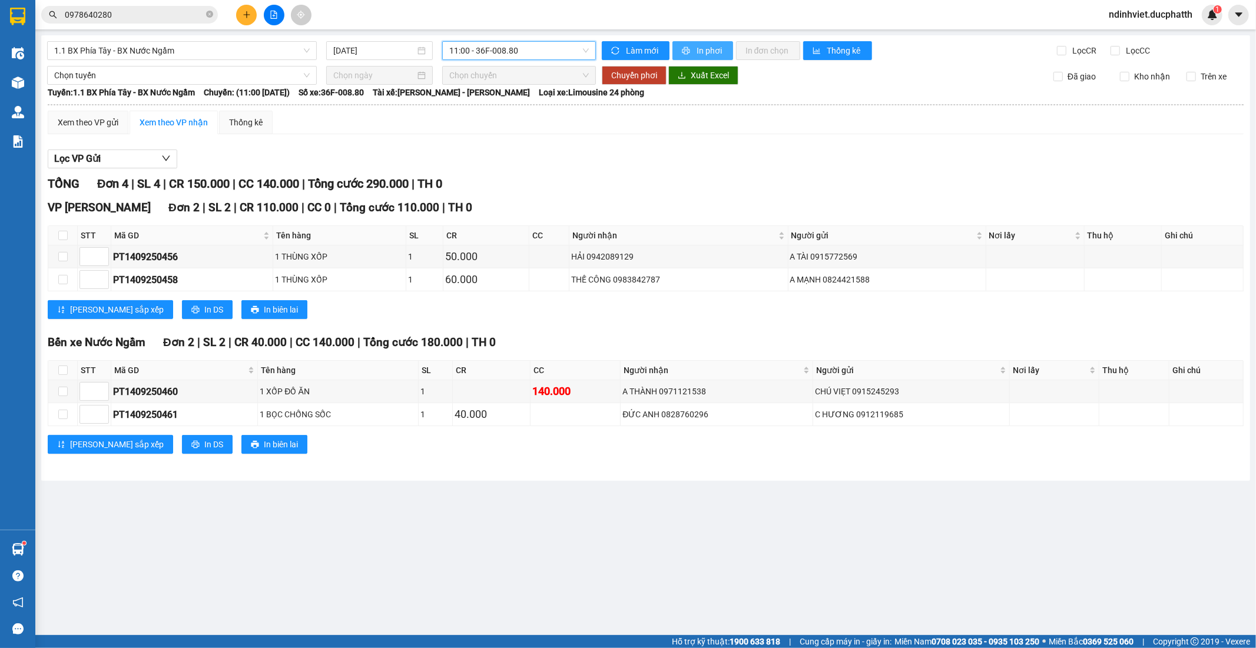
click at [714, 51] on span "In phơi" at bounding box center [709, 50] width 27 height 13
click at [245, 18] on icon "plus" at bounding box center [247, 15] width 8 height 8
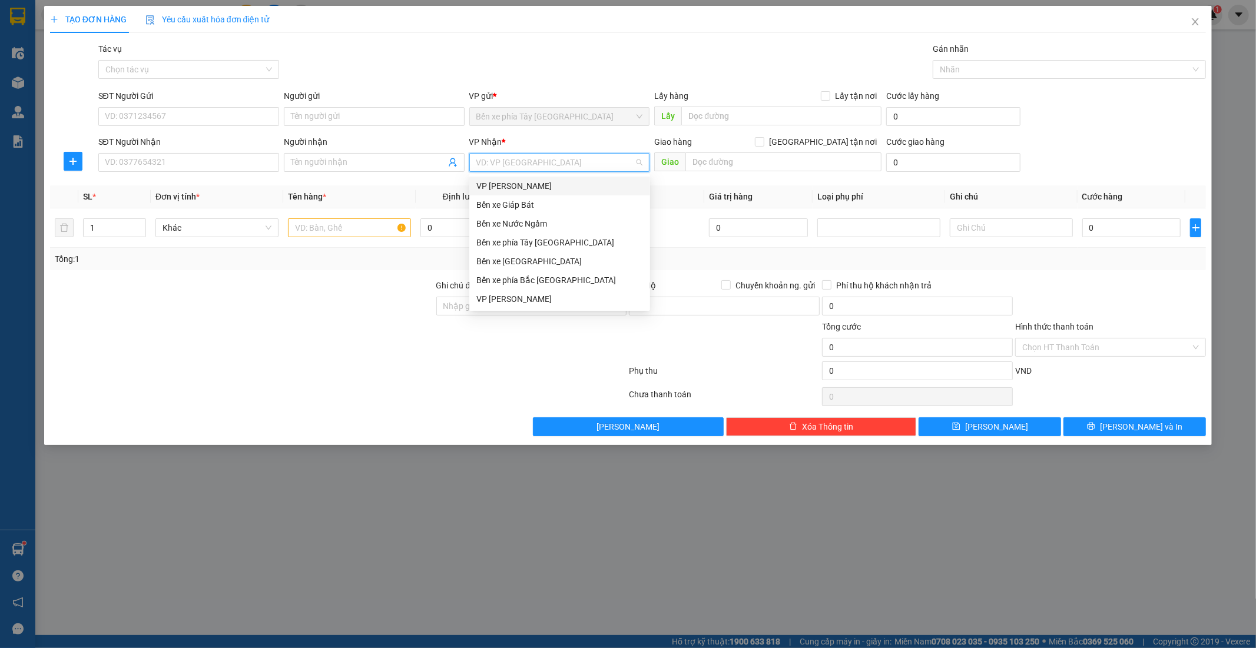
drag, startPoint x: 616, startPoint y: 161, endPoint x: 613, endPoint y: 168, distance: 7.1
click at [615, 158] on input "search" at bounding box center [555, 163] width 158 height 18
click at [516, 298] on div "VP Ngọc Hồi" at bounding box center [559, 299] width 167 height 13
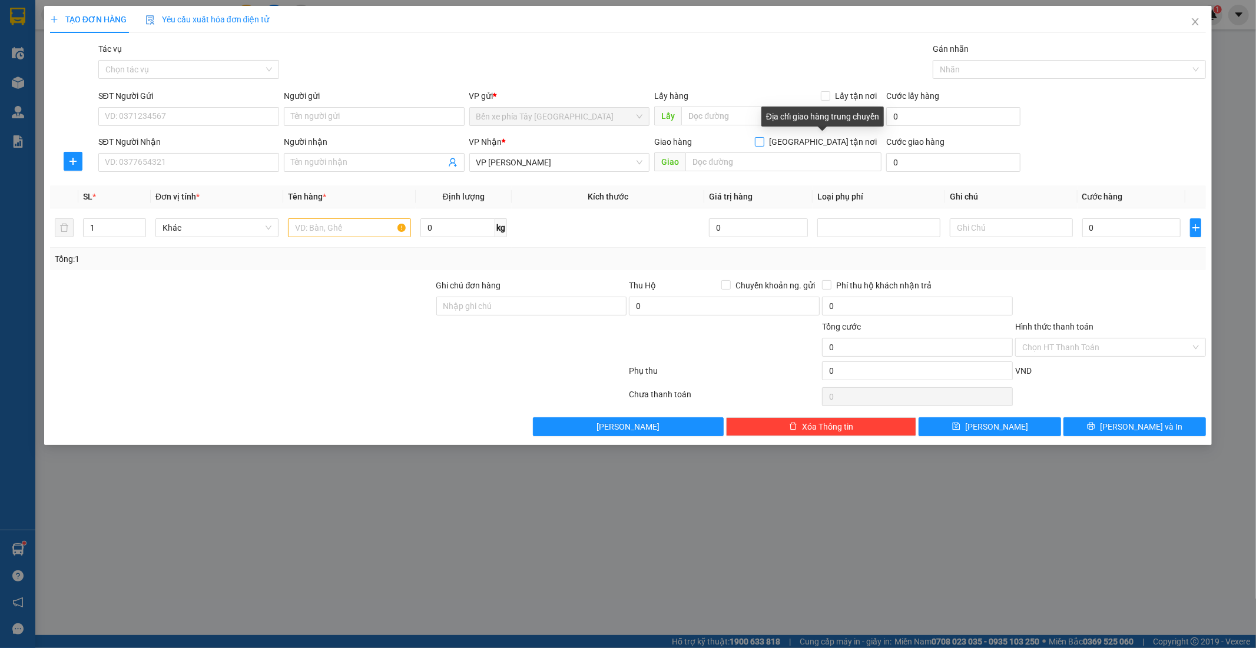
click at [764, 138] on span at bounding box center [759, 141] width 9 height 9
click at [763, 138] on input "Giao tận nơi" at bounding box center [759, 141] width 8 height 8
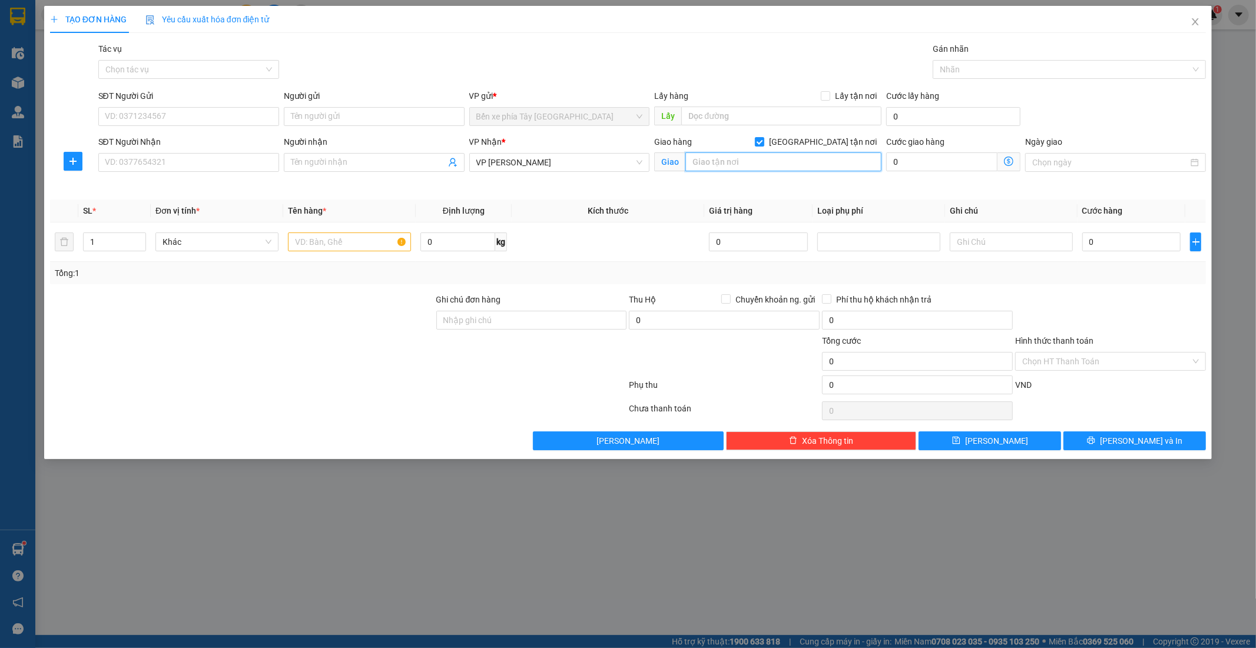
click at [788, 157] on input "text" at bounding box center [783, 161] width 196 height 19
click at [693, 162] on input "PHÚC LA HÀ ĐÔNG" at bounding box center [783, 161] width 196 height 19
click at [1010, 160] on icon "dollar-circle" at bounding box center [1008, 161] width 9 height 9
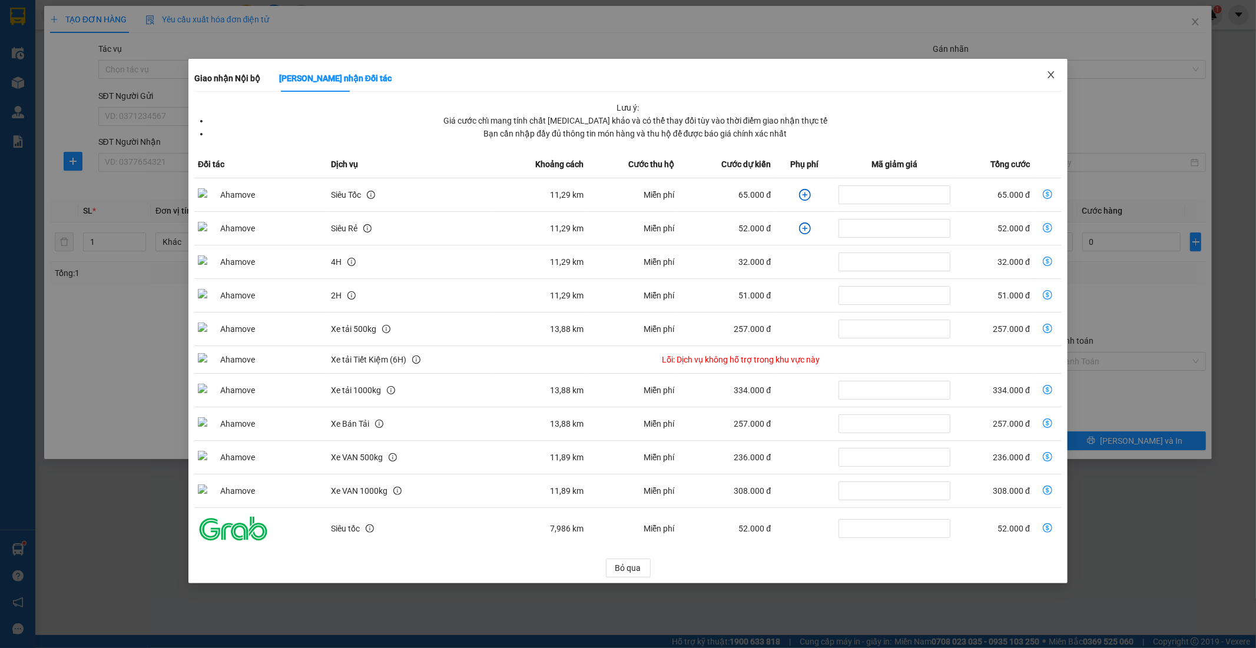
click at [1060, 79] on span "Close" at bounding box center [1050, 75] width 33 height 33
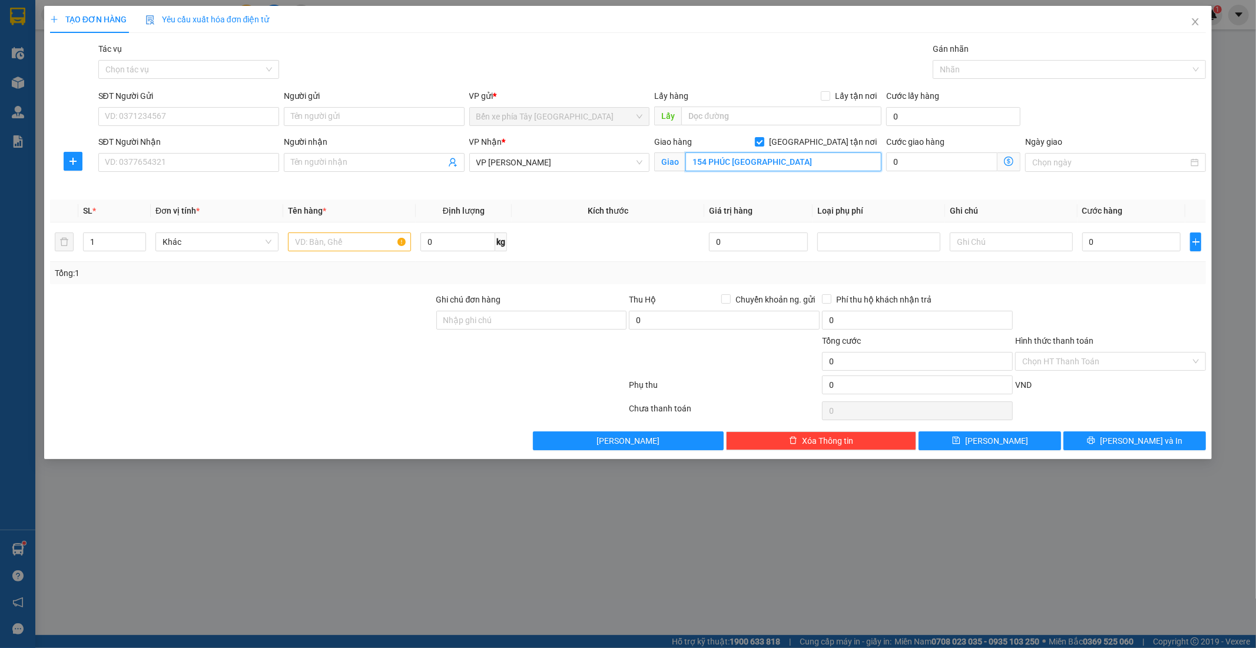
click at [710, 162] on input "154 PHÚC LA HÀ ĐÔNG" at bounding box center [783, 161] width 196 height 19
click at [1010, 157] on icon "dollar-circle" at bounding box center [1008, 161] width 9 height 9
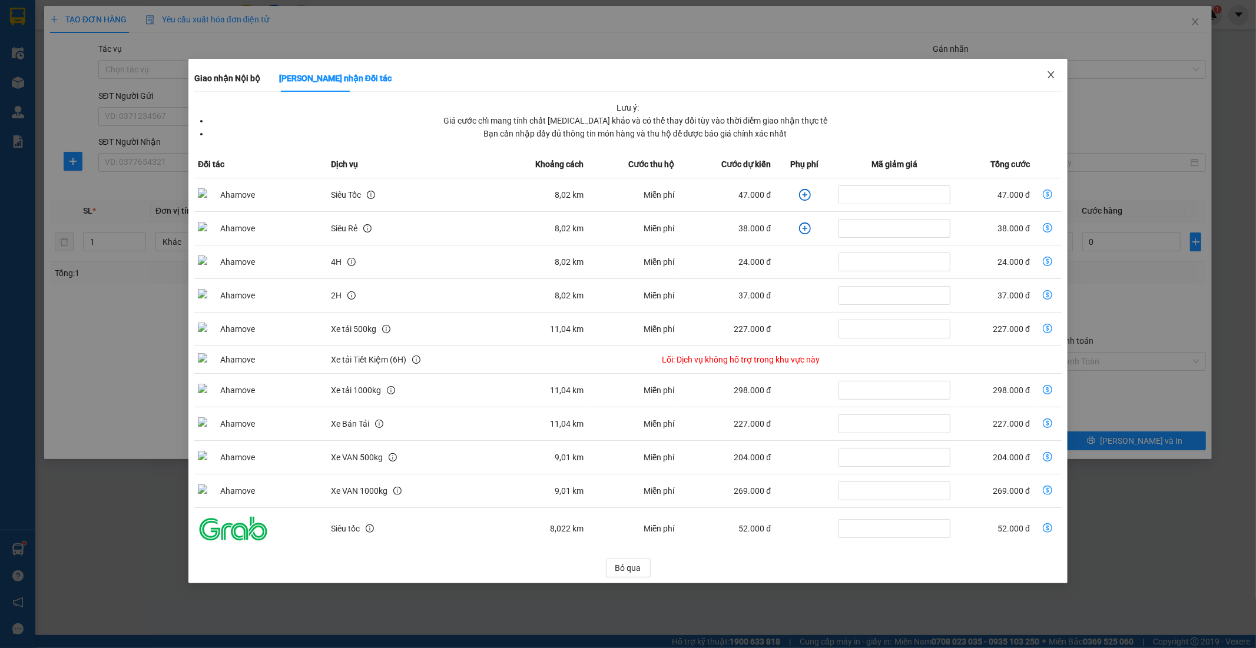
click at [1052, 69] on span "Close" at bounding box center [1050, 75] width 33 height 33
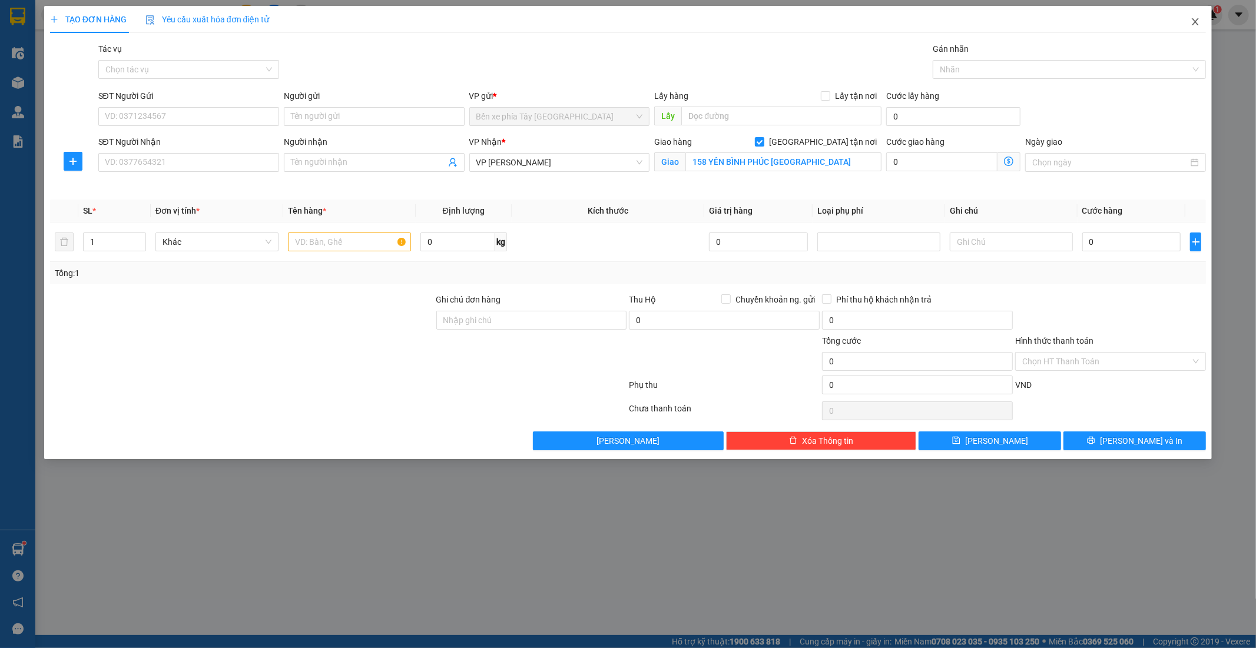
click at [1198, 21] on icon "close" at bounding box center [1194, 21] width 9 height 9
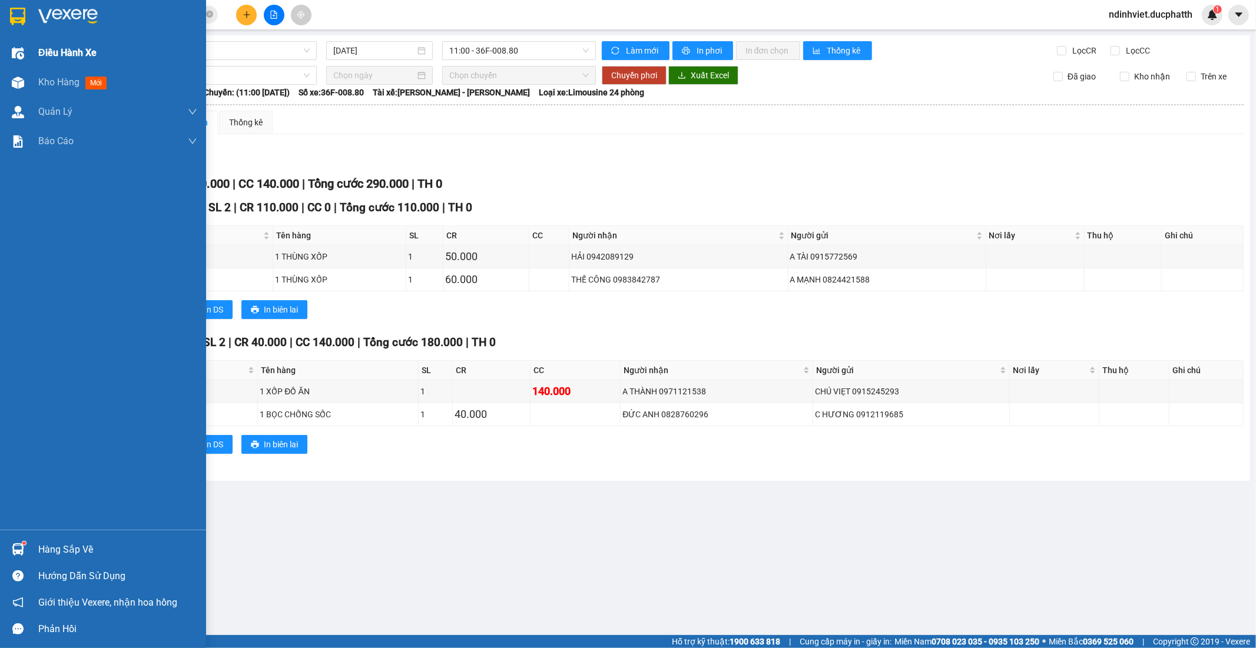
click at [43, 56] on span "Điều hành xe" at bounding box center [67, 52] width 58 height 15
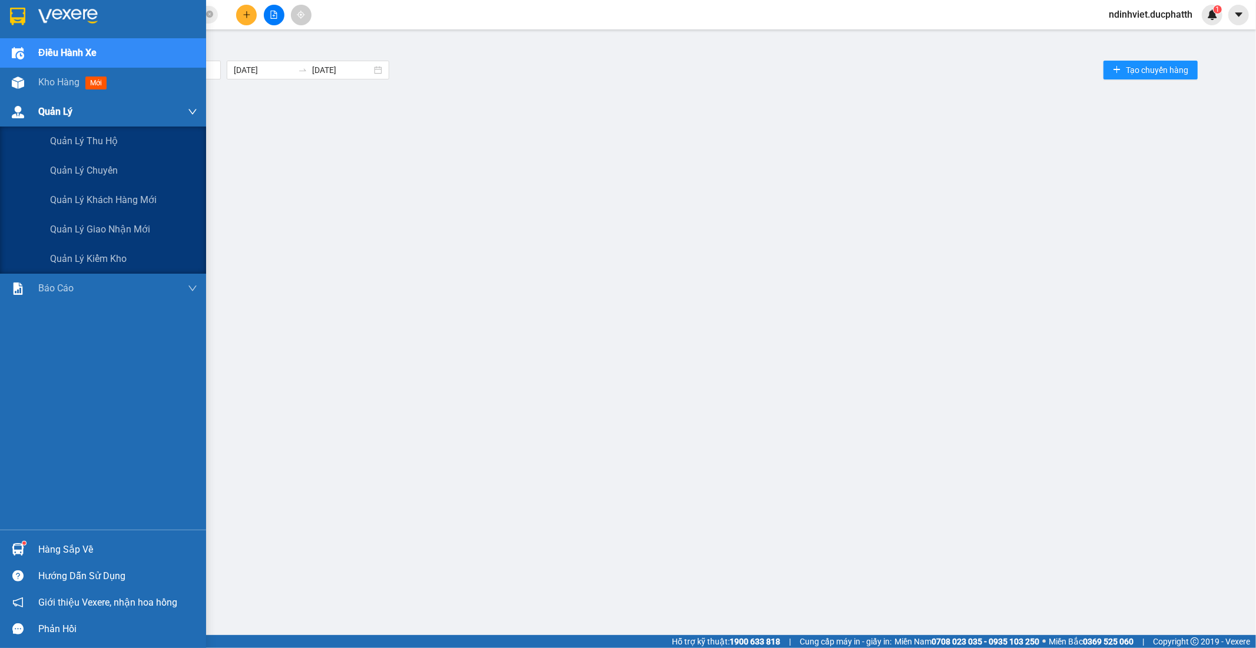
click at [79, 114] on div "Quản Lý" at bounding box center [117, 111] width 159 height 29
click at [128, 259] on div "Quản lý kiểm kho" at bounding box center [123, 258] width 147 height 29
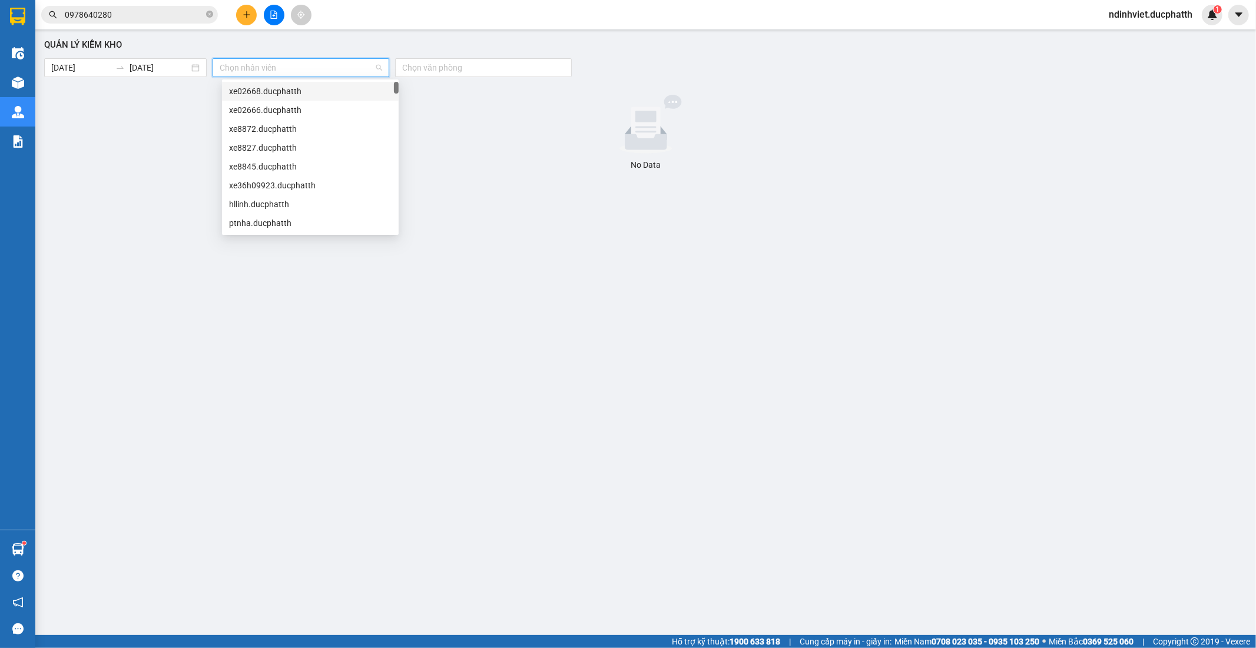
click at [248, 69] on input "search" at bounding box center [297, 68] width 154 height 18
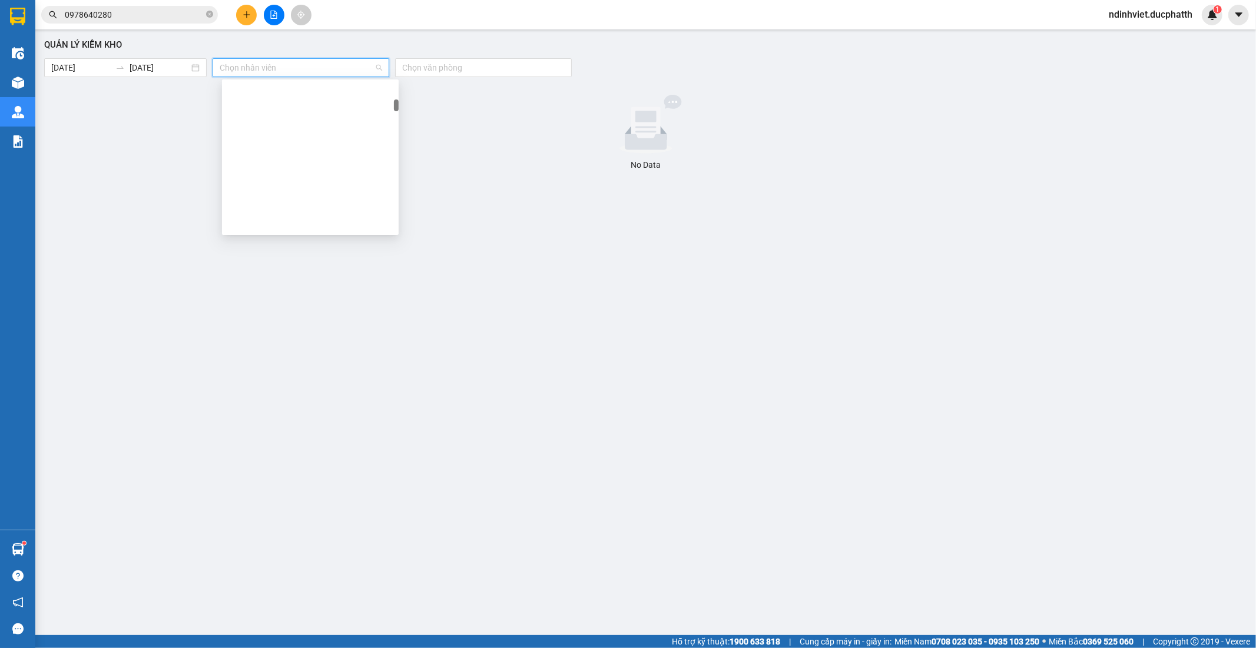
scroll to position [1046, 0]
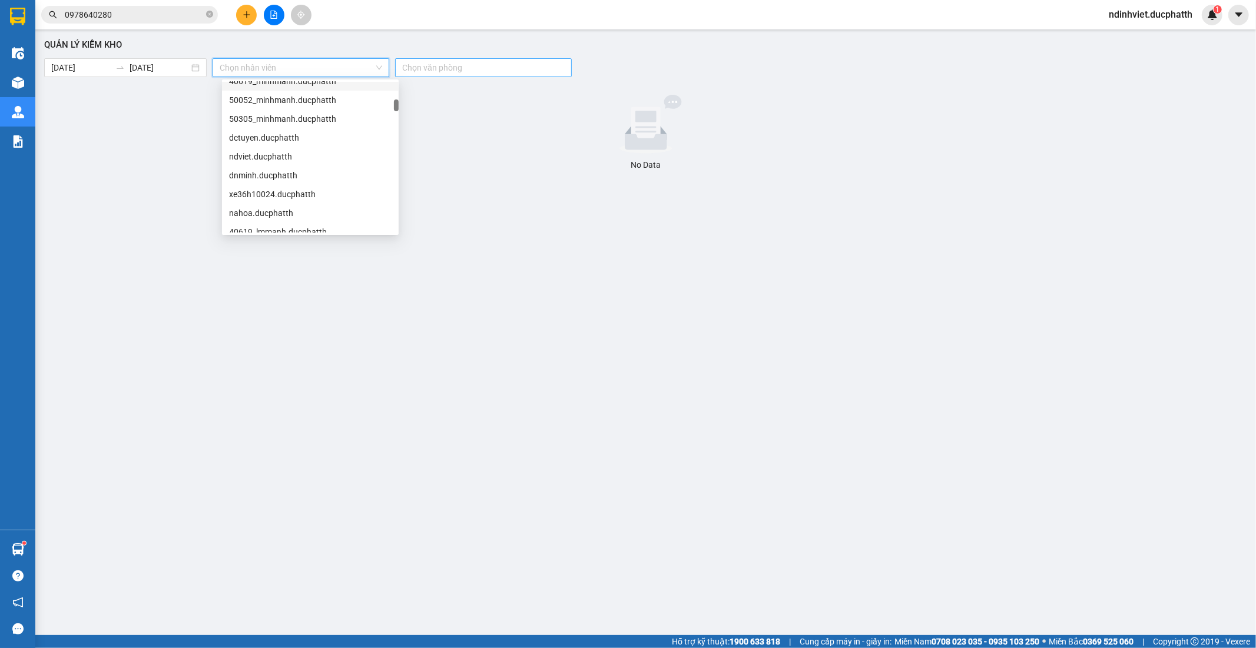
click at [444, 66] on div at bounding box center [477, 68] width 159 height 14
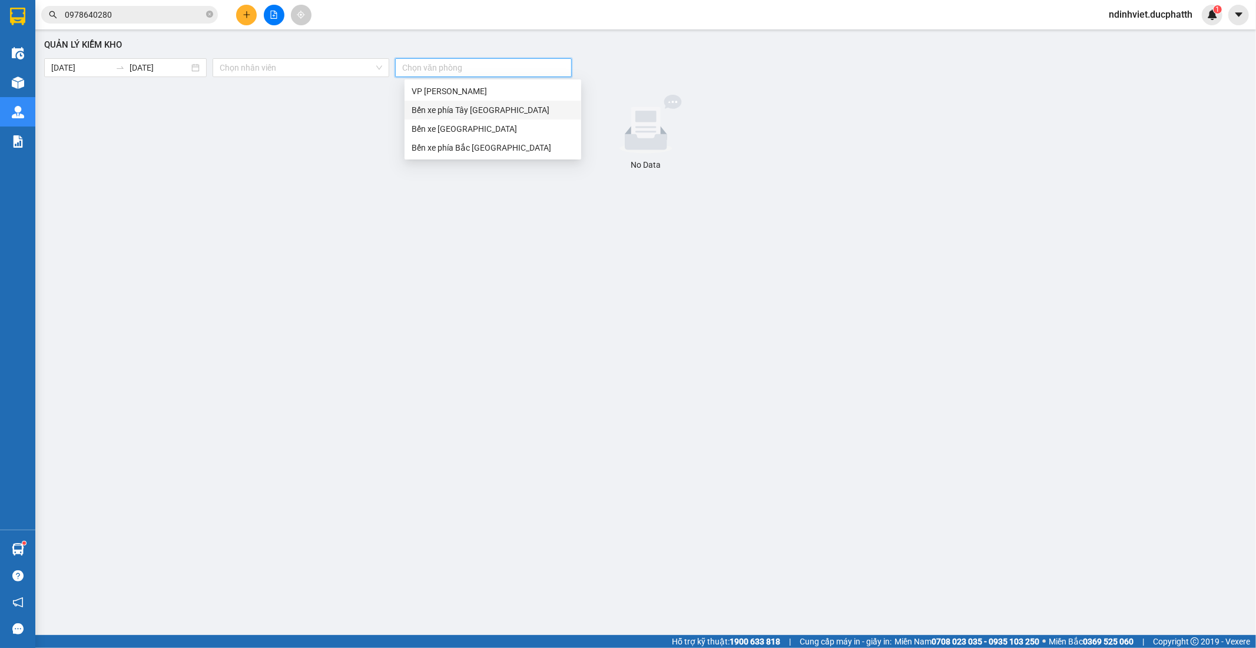
click at [496, 114] on div "Bến xe phía [PERSON_NAME][GEOGRAPHIC_DATA][PERSON_NAME]" at bounding box center [492, 110] width 162 height 13
click at [410, 207] on div "Quản lý kiểm kho 14/09/2025 14/09/2025 Chọn nhân viên Bến xe phía Tây Thanh Hóa…" at bounding box center [645, 317] width 1208 height 564
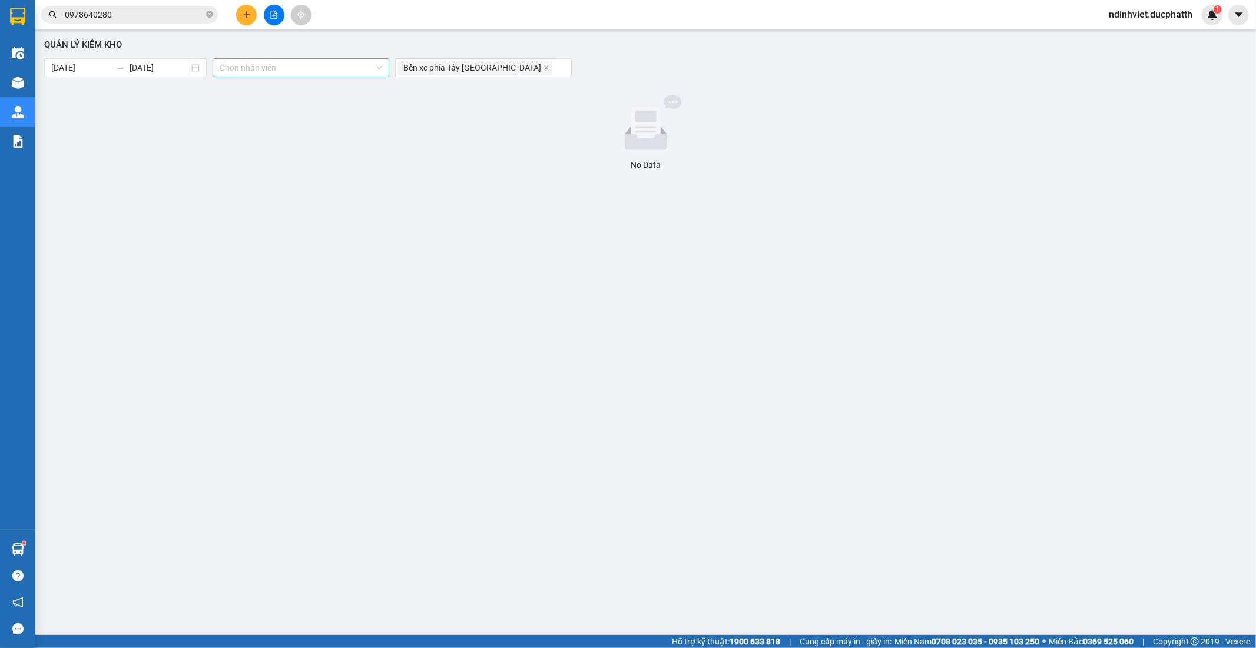
click at [244, 67] on input "search" at bounding box center [297, 68] width 154 height 18
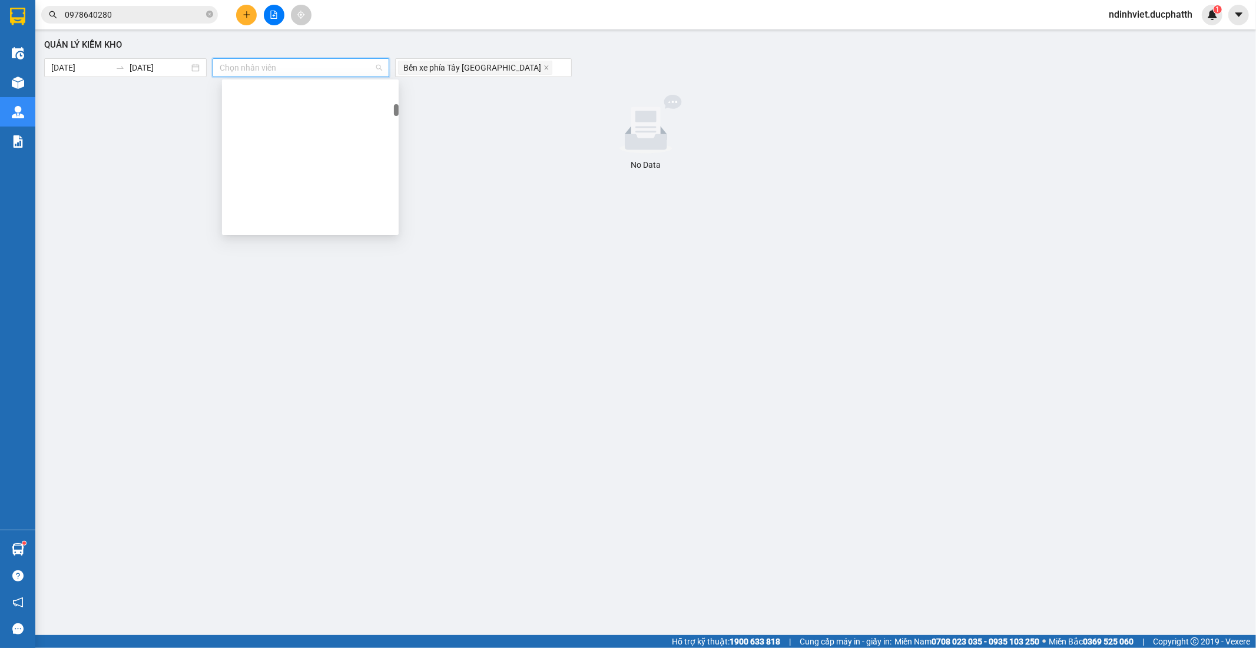
scroll to position [1308, 0]
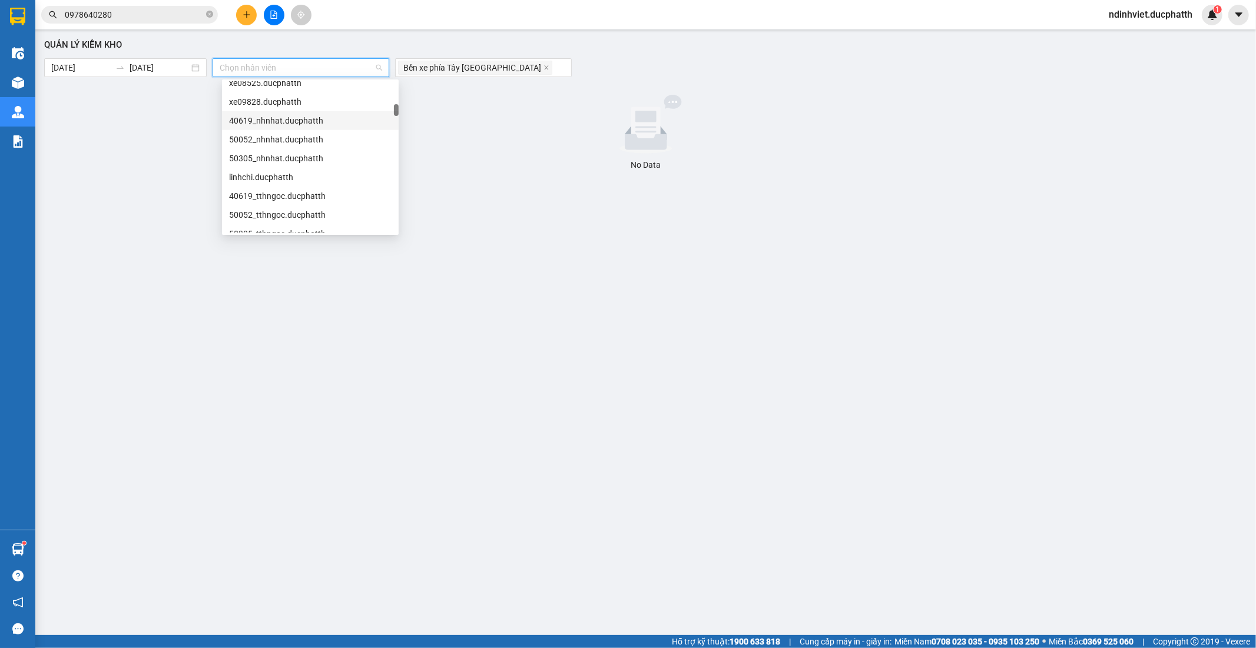
click at [202, 91] on div "Quản lý kiểm kho 14/09/2025 14/09/2025 Chọn nhân viên Bến xe phía Tây Thanh Hóa…" at bounding box center [645, 317] width 1208 height 564
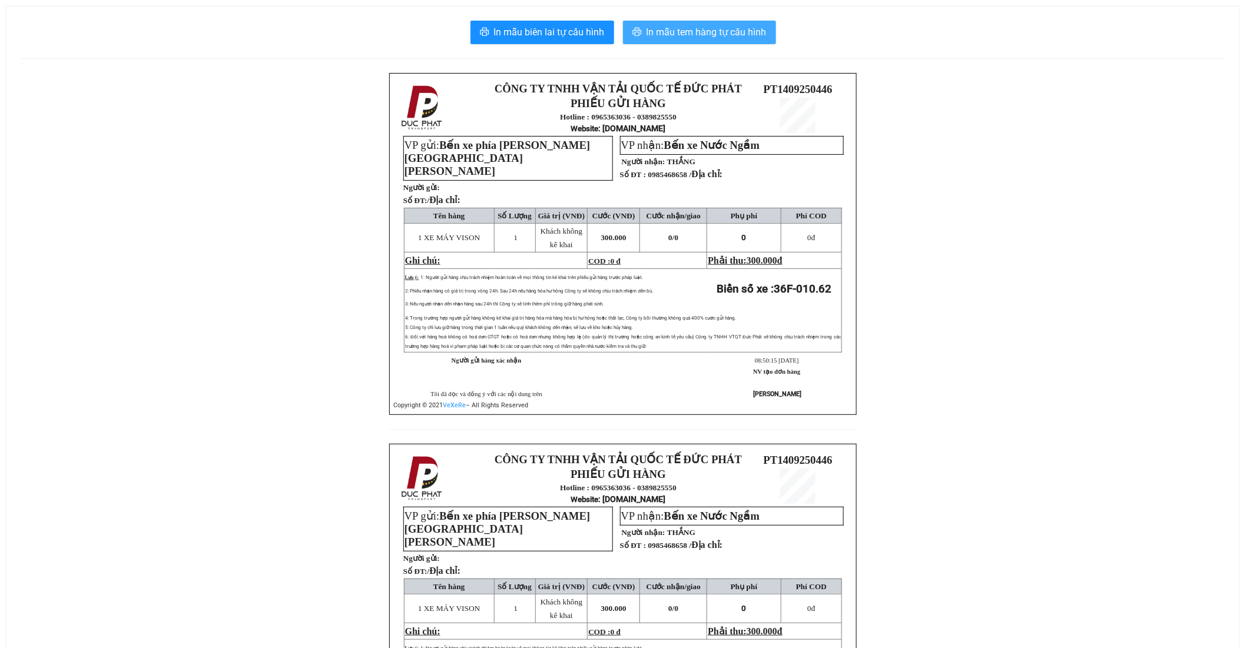
click at [720, 39] on span "In mẫu tem hàng tự cấu hình" at bounding box center [706, 32] width 120 height 15
click at [733, 34] on span "In mẫu tem hàng tự cấu hình" at bounding box center [706, 32] width 120 height 15
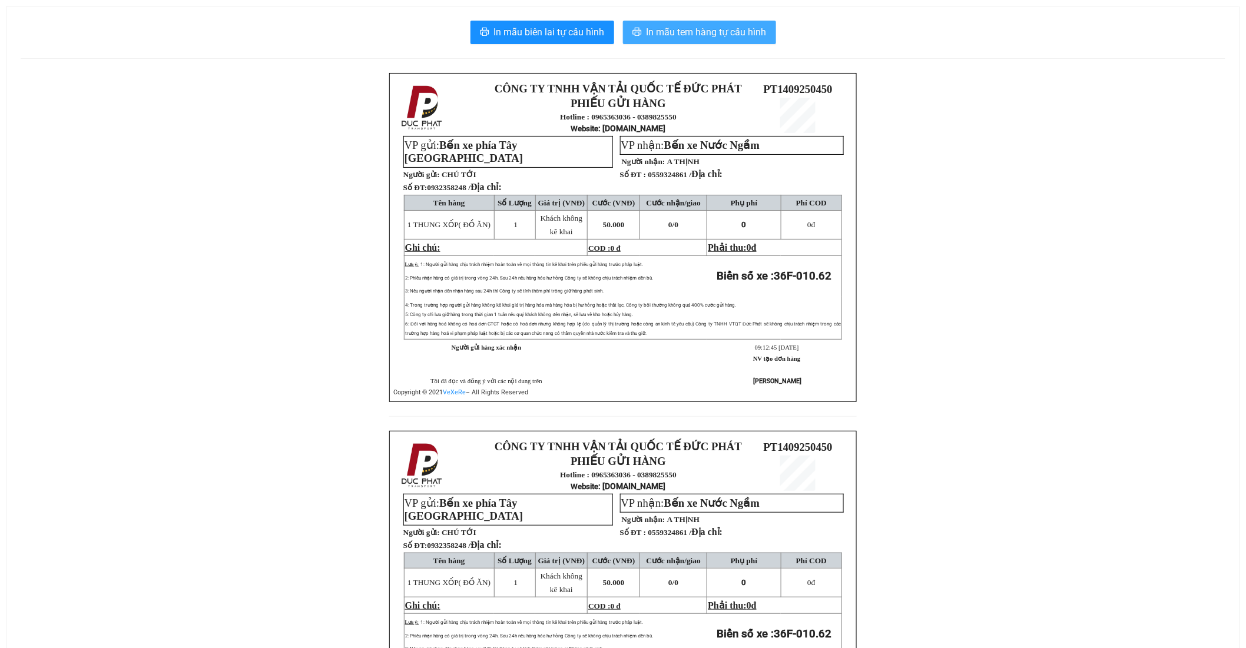
click at [696, 27] on span "In mẫu tem hàng tự cấu hình" at bounding box center [706, 32] width 120 height 15
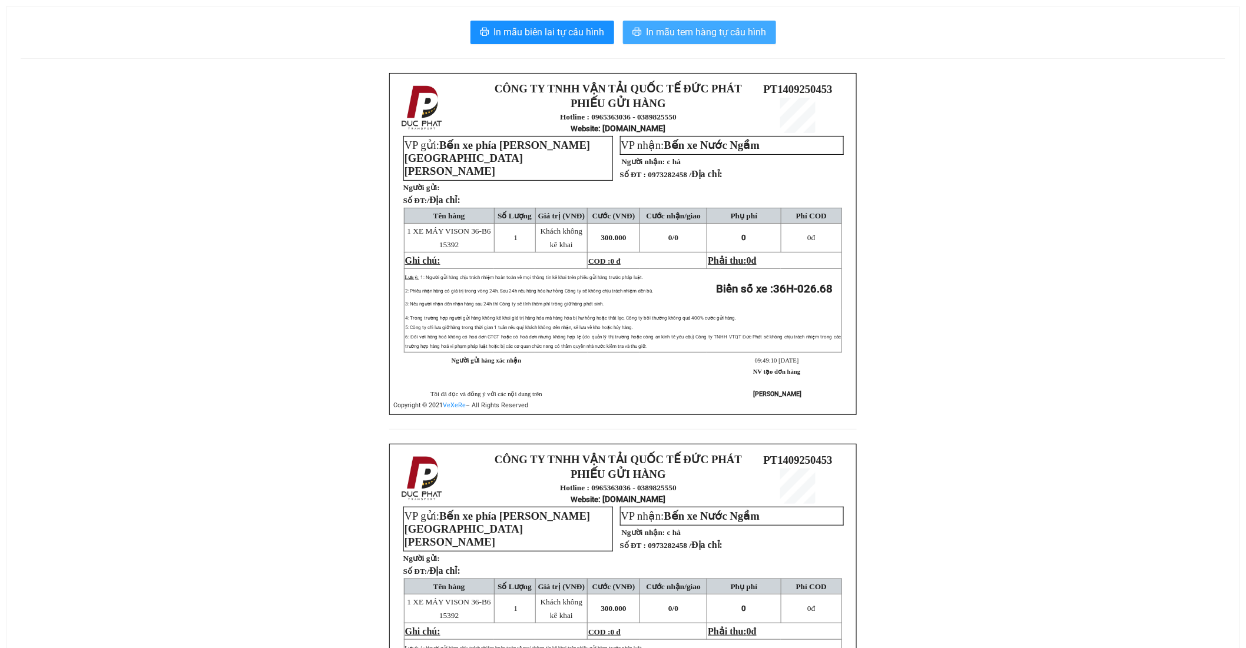
click at [698, 25] on span "In mẫu tem hàng tự cấu hình" at bounding box center [706, 32] width 120 height 15
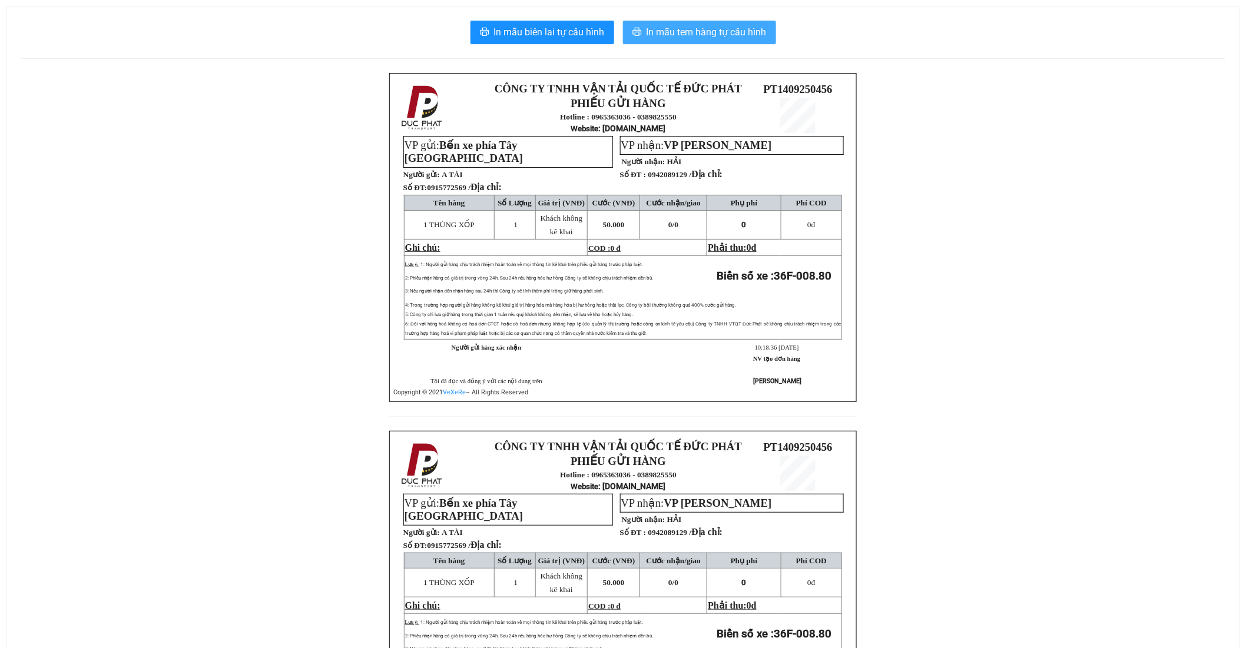
click at [658, 32] on span "In mẫu tem hàng tự cấu hình" at bounding box center [706, 32] width 120 height 15
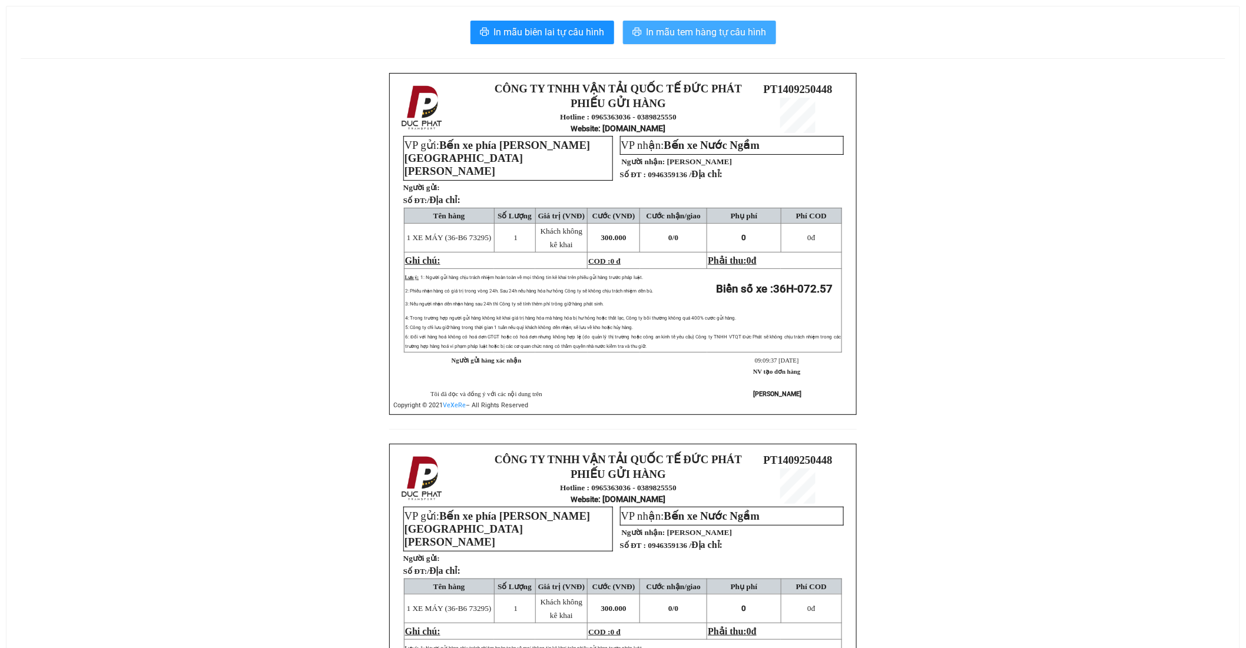
click at [704, 29] on span "In mẫu tem hàng tự cấu hình" at bounding box center [706, 32] width 120 height 15
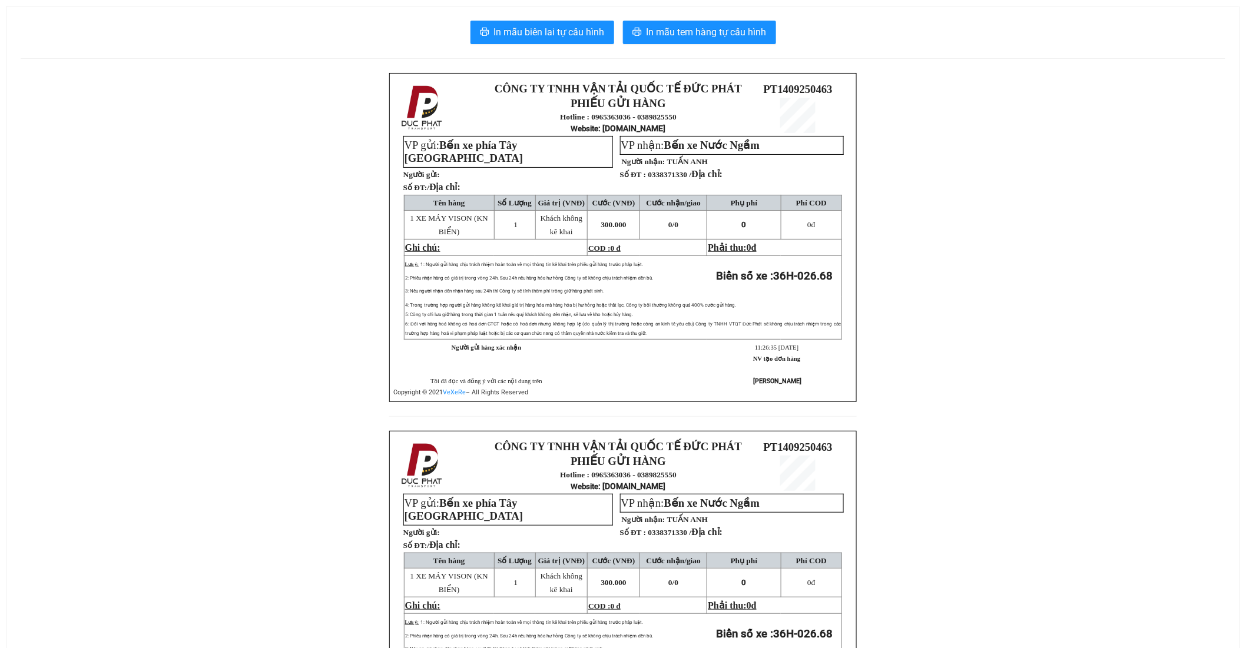
click at [733, 19] on div "In mẫu biên lai tự cấu hình In mẫu tem hàng tự cấu hình CÔNG TY TNHH VẬN TẢI QU…" at bounding box center [622, 404] width 1233 height 796
click at [730, 34] on span "In mẫu tem hàng tự cấu hình" at bounding box center [706, 32] width 120 height 15
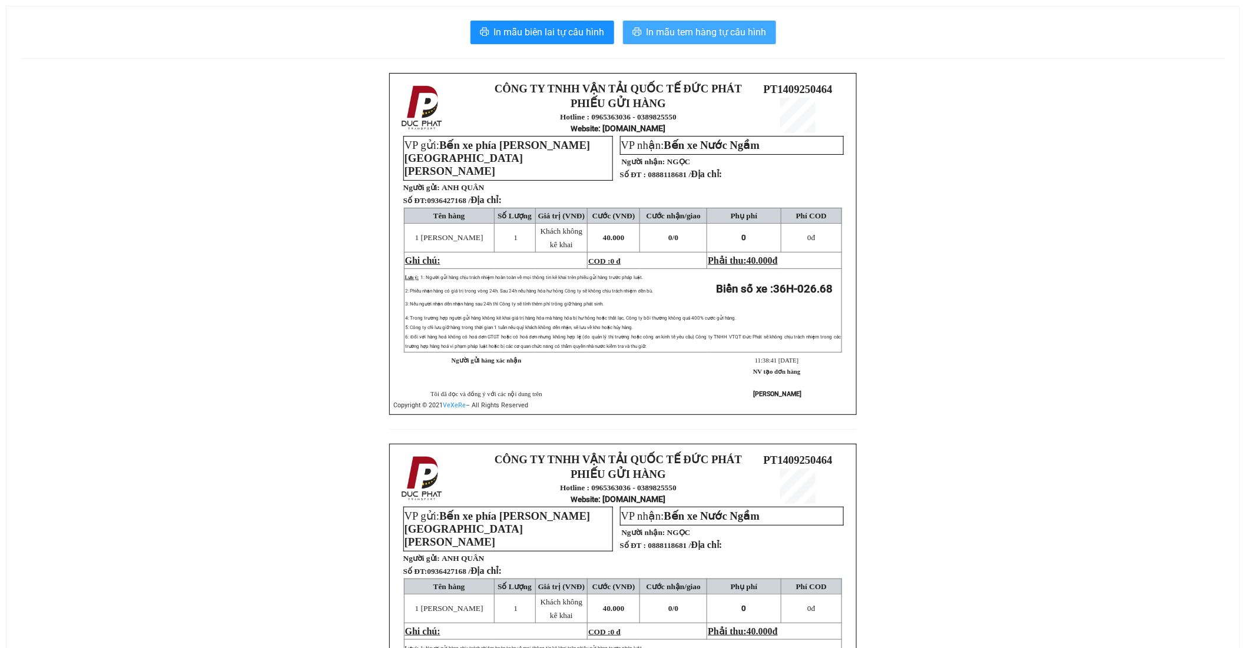
click at [766, 43] on button "In mẫu tem hàng tự cấu hình" at bounding box center [699, 33] width 153 height 24
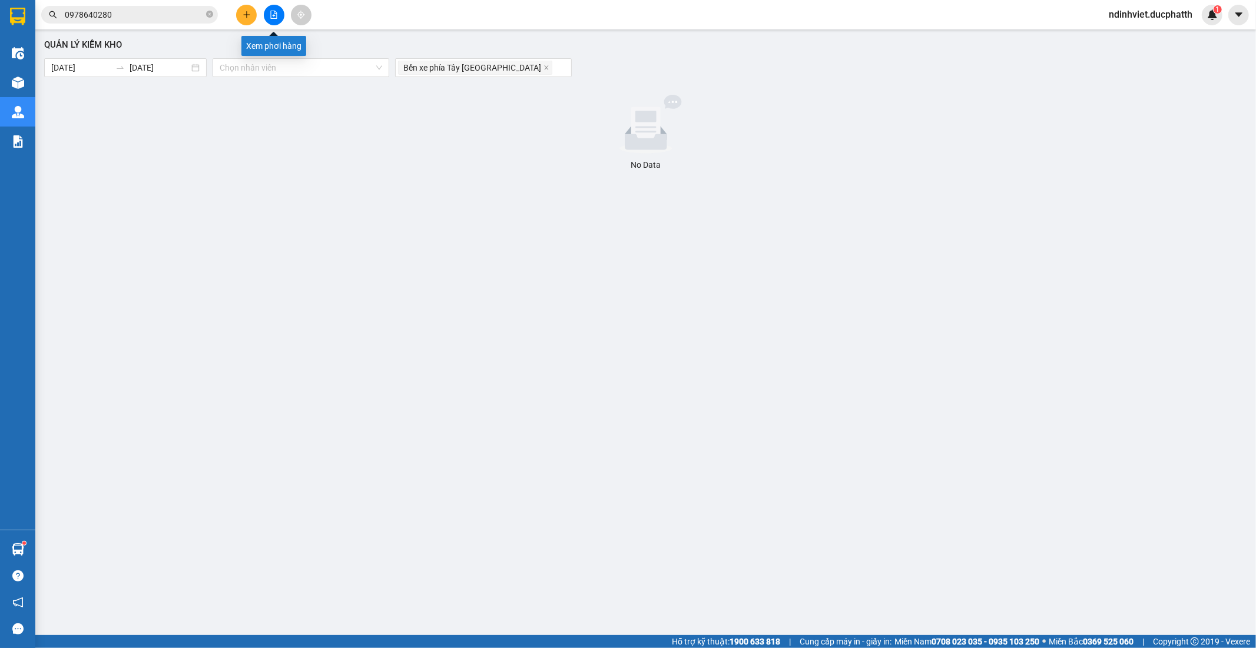
click at [280, 14] on button at bounding box center [274, 15] width 21 height 21
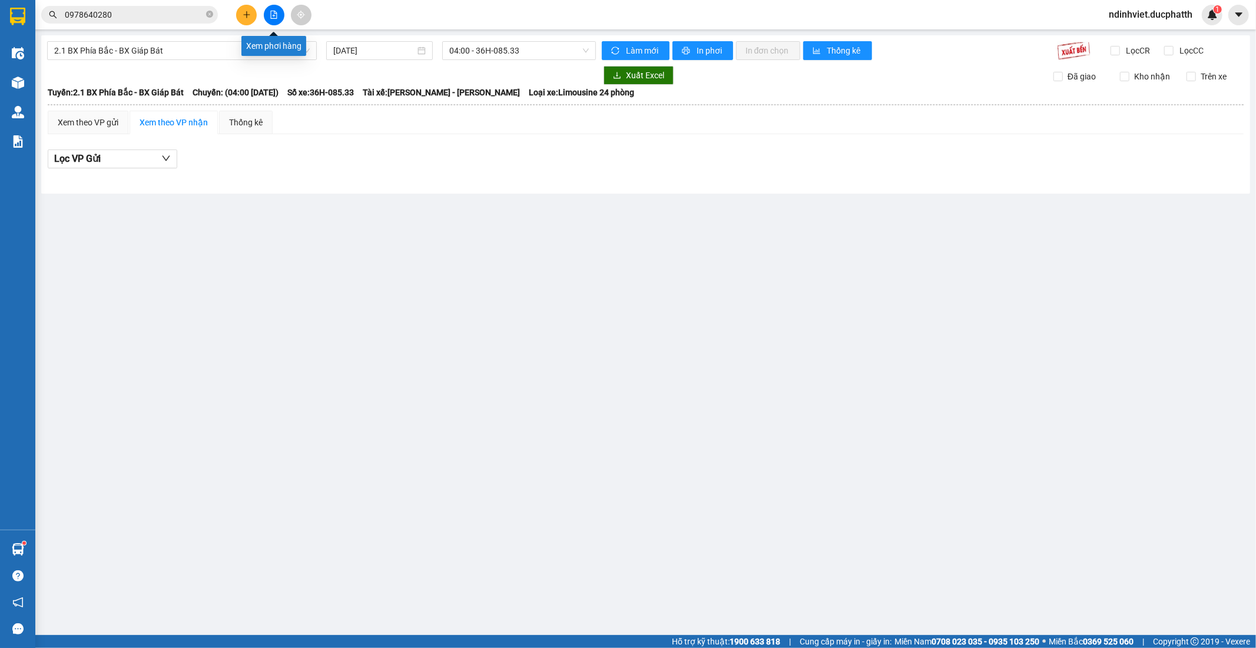
click at [274, 18] on icon "file-add" at bounding box center [274, 15] width 8 height 8
click at [270, 12] on icon "file-add" at bounding box center [274, 15] width 8 height 8
click at [283, 18] on button at bounding box center [274, 15] width 21 height 21
click at [271, 13] on icon "file-add" at bounding box center [274, 15] width 6 height 8
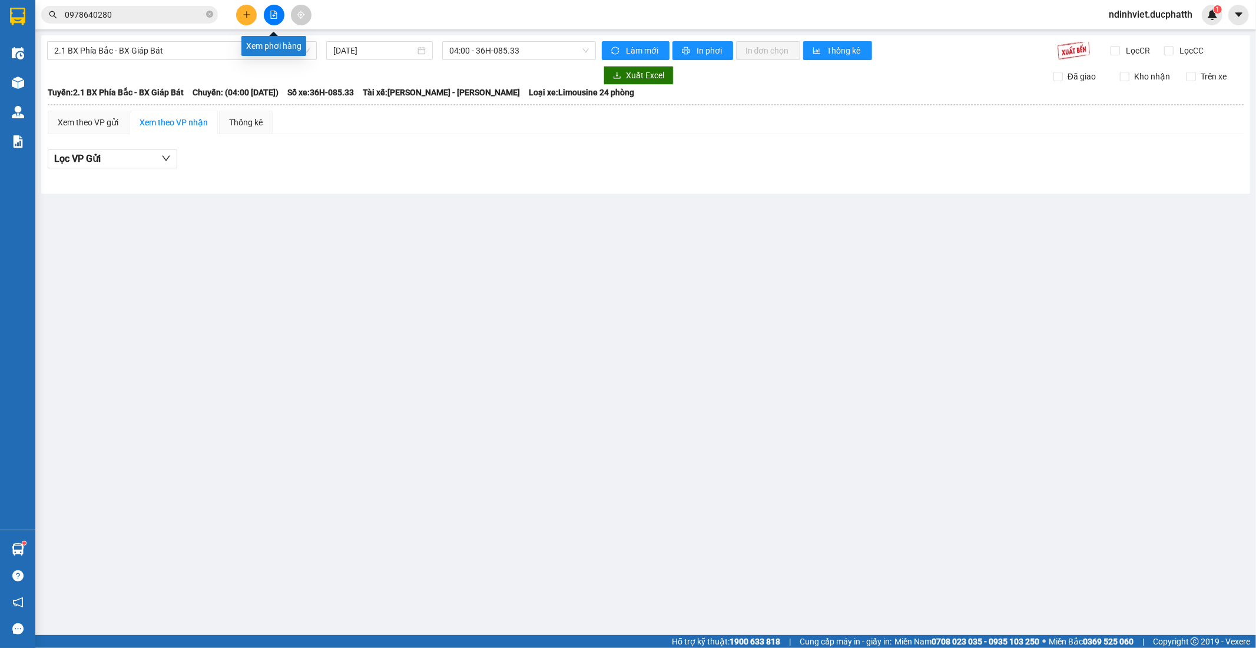
click at [272, 14] on icon "file-add" at bounding box center [274, 15] width 8 height 8
click at [244, 54] on span "2.1 BX Phía Bắc - BX Giáp Bát" at bounding box center [181, 51] width 255 height 18
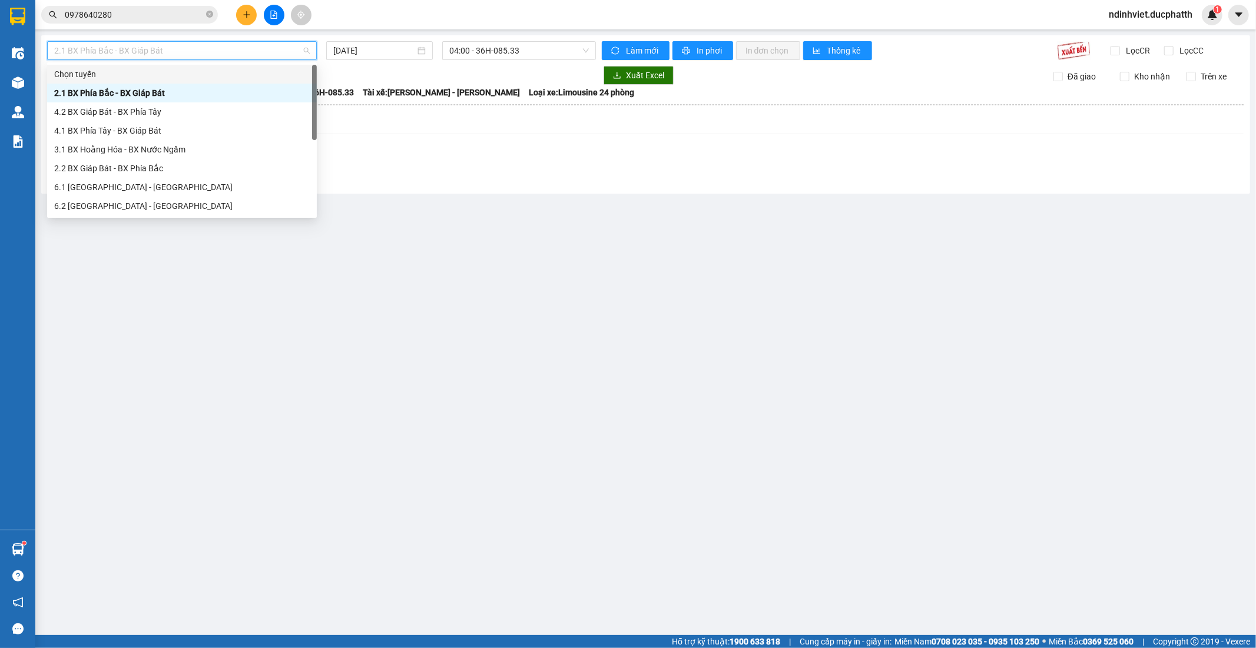
scroll to position [94, 0]
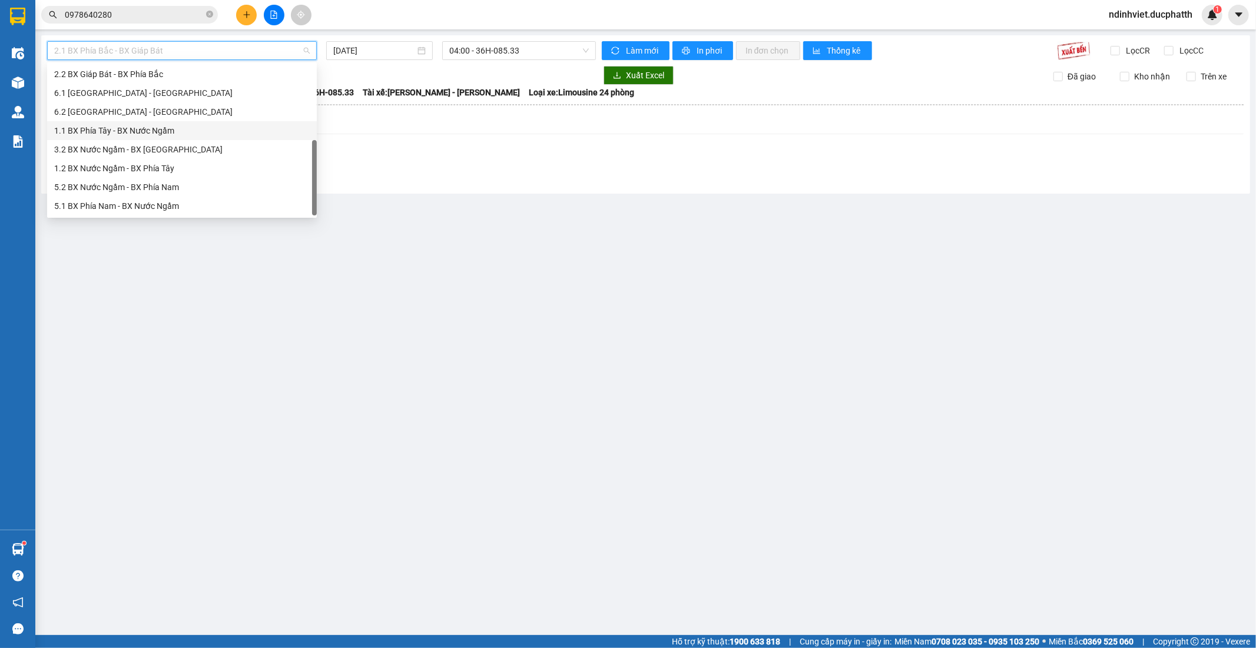
click at [172, 132] on div "1.1 BX Phía Tây - BX Nước Ngầm" at bounding box center [181, 130] width 255 height 13
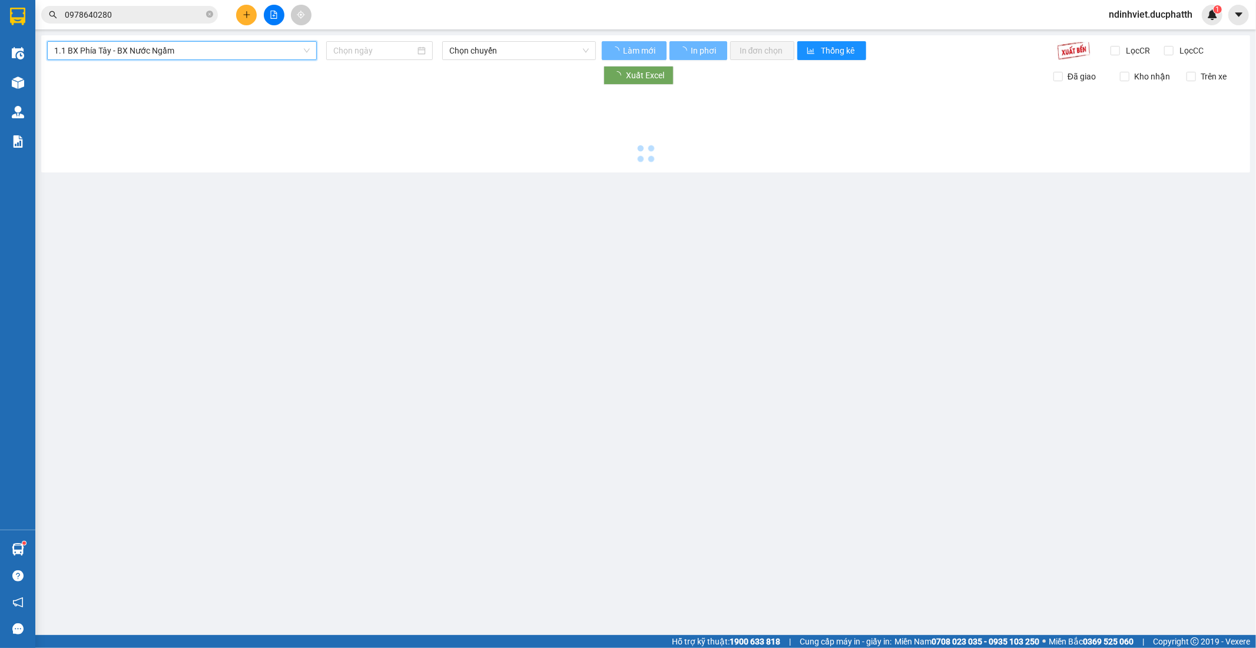
type input "[DATE]"
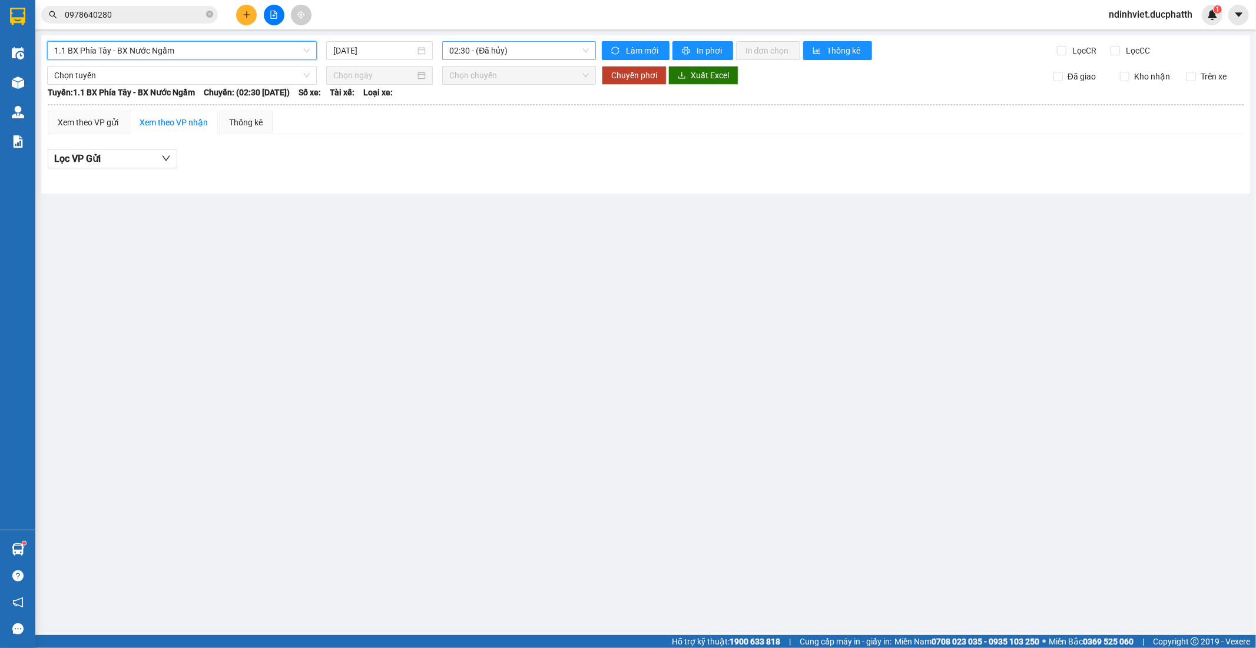
click at [516, 50] on span "02:30 - (Đã hủy)" at bounding box center [518, 51] width 139 height 18
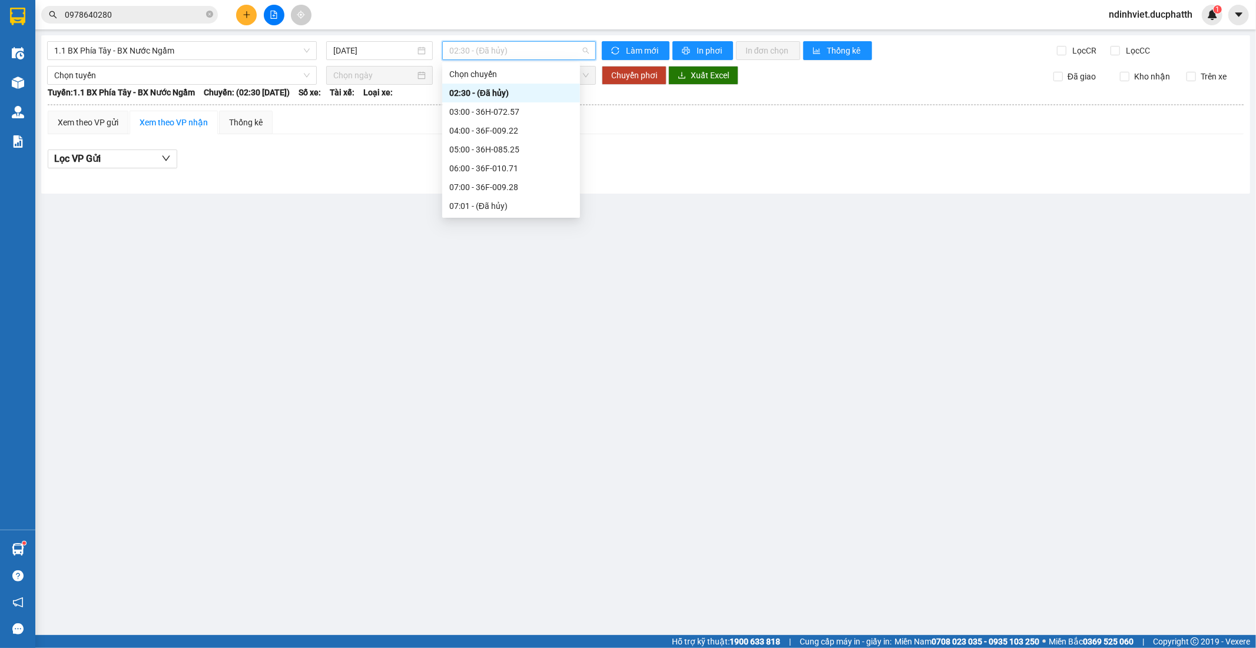
scroll to position [327, 0]
click at [512, 86] on div "12:00 - 36H-026.68" at bounding box center [511, 86] width 124 height 13
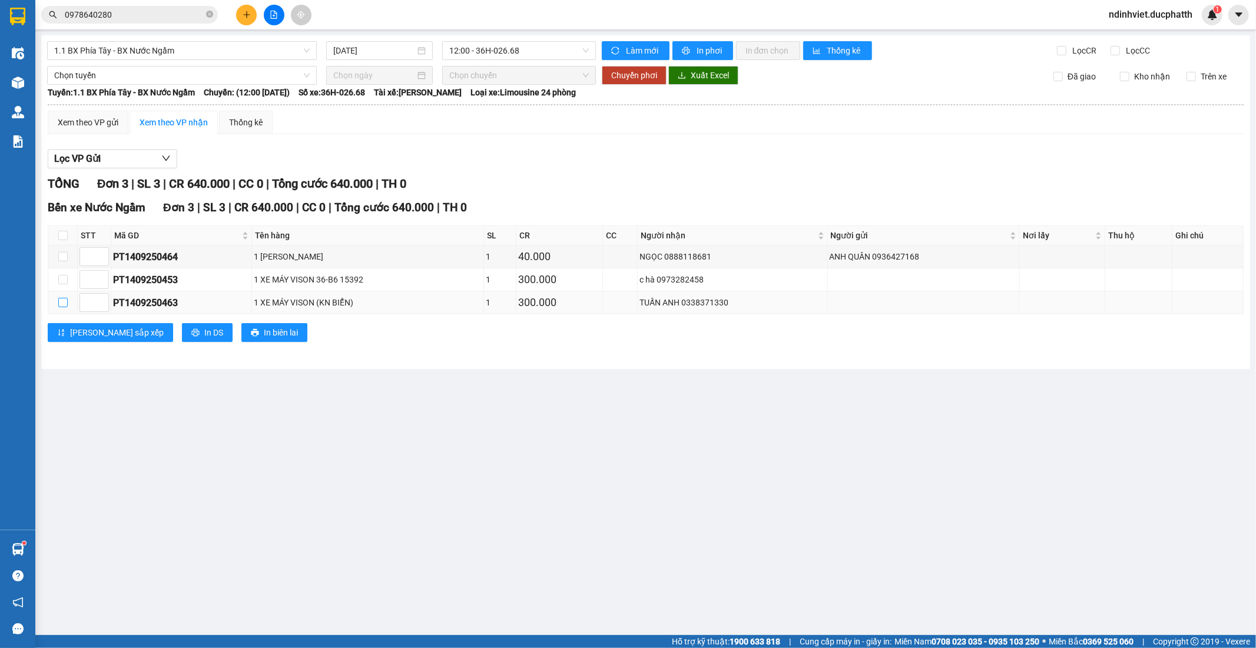
click at [62, 303] on input "checkbox" at bounding box center [62, 302] width 9 height 9
checkbox input "true"
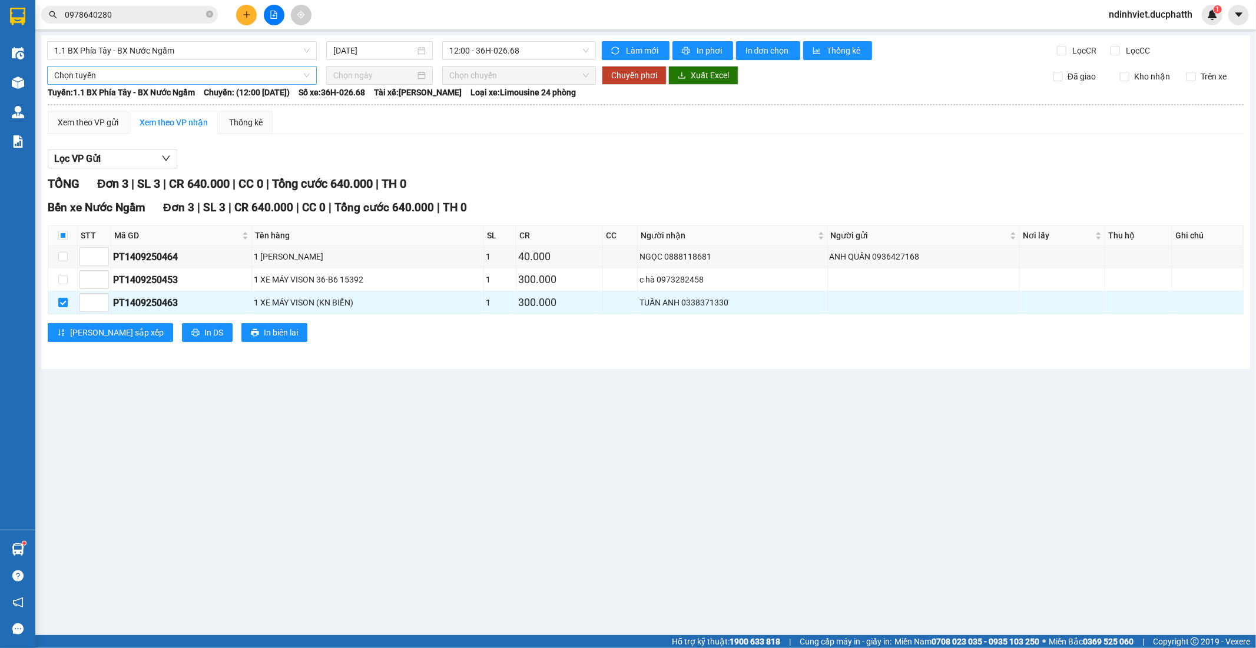
click at [218, 82] on span "Chọn tuyến" at bounding box center [181, 76] width 255 height 18
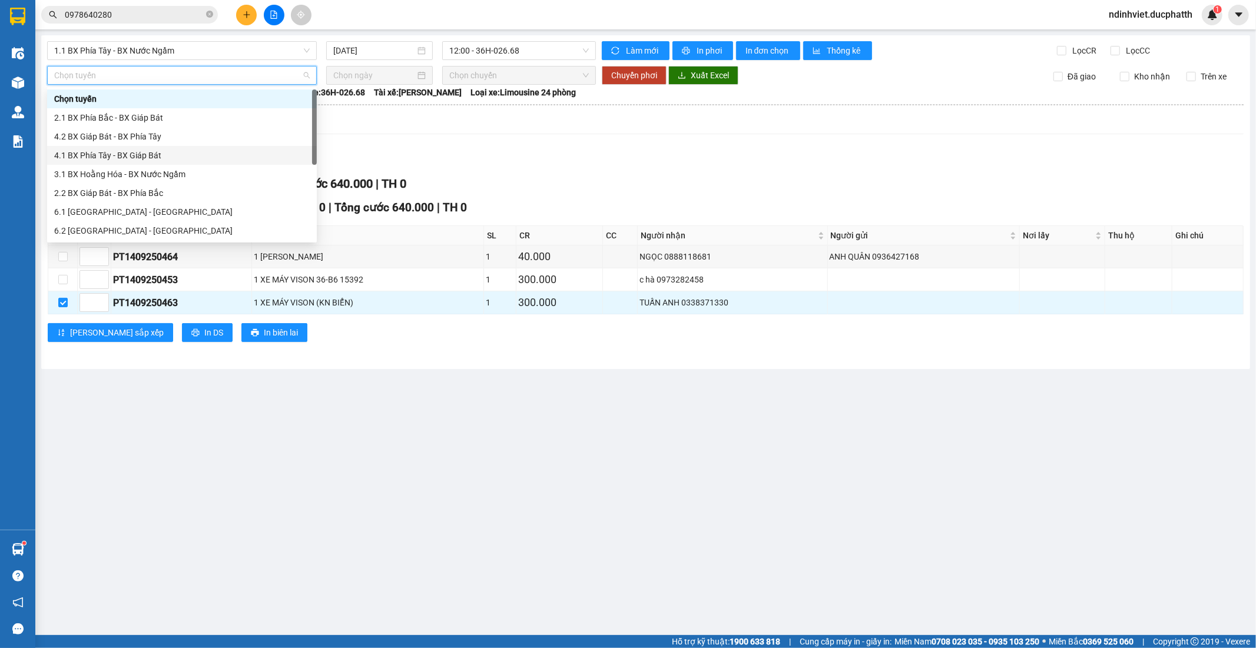
scroll to position [94, 0]
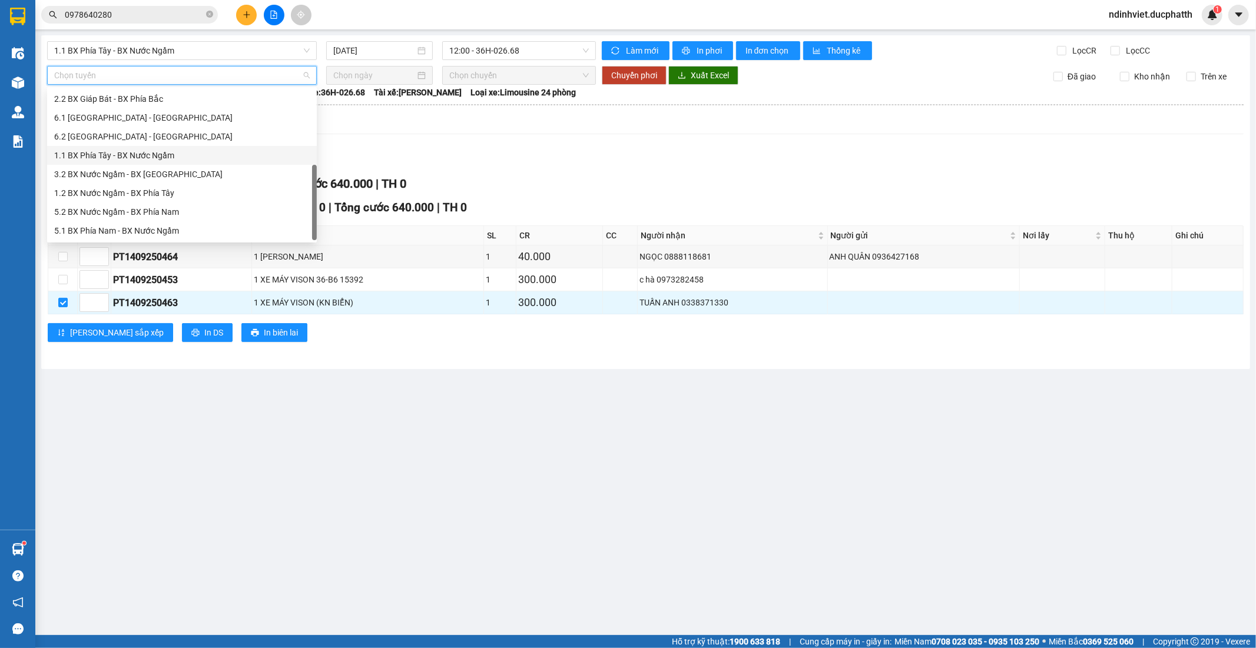
click at [131, 159] on div "1.1 BX Phía Tây - BX Nước Ngầm" at bounding box center [181, 155] width 255 height 13
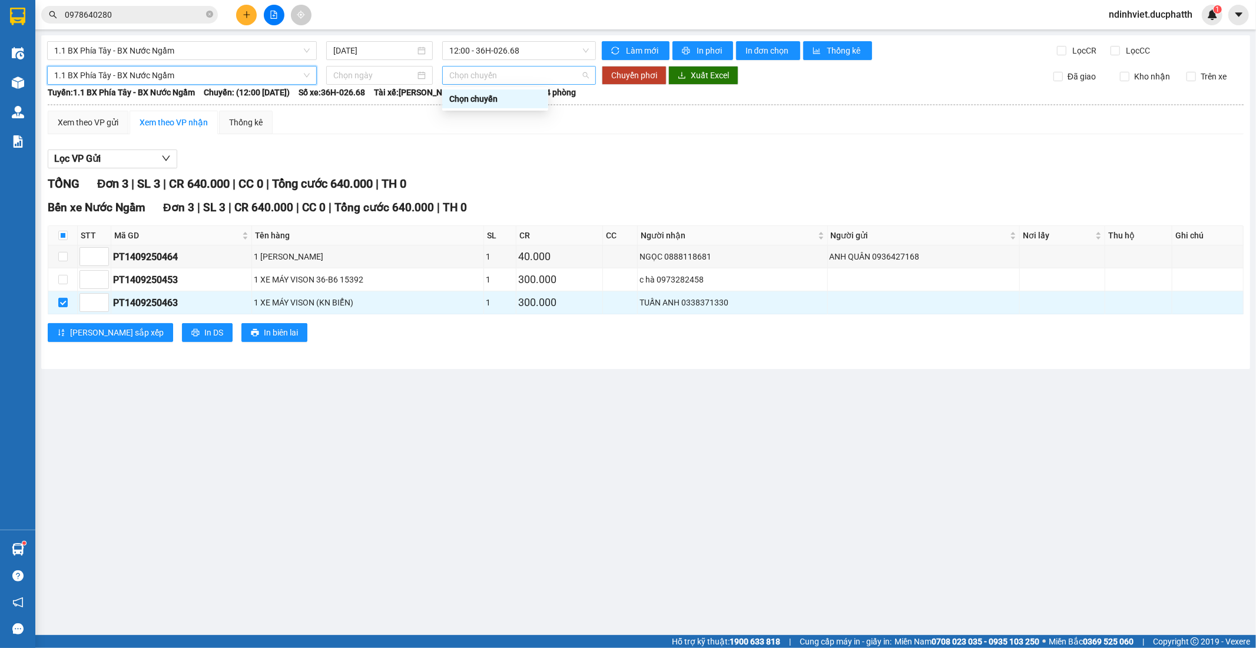
click at [489, 75] on span "Chọn chuyến" at bounding box center [518, 76] width 139 height 18
click at [403, 77] on input at bounding box center [374, 75] width 82 height 13
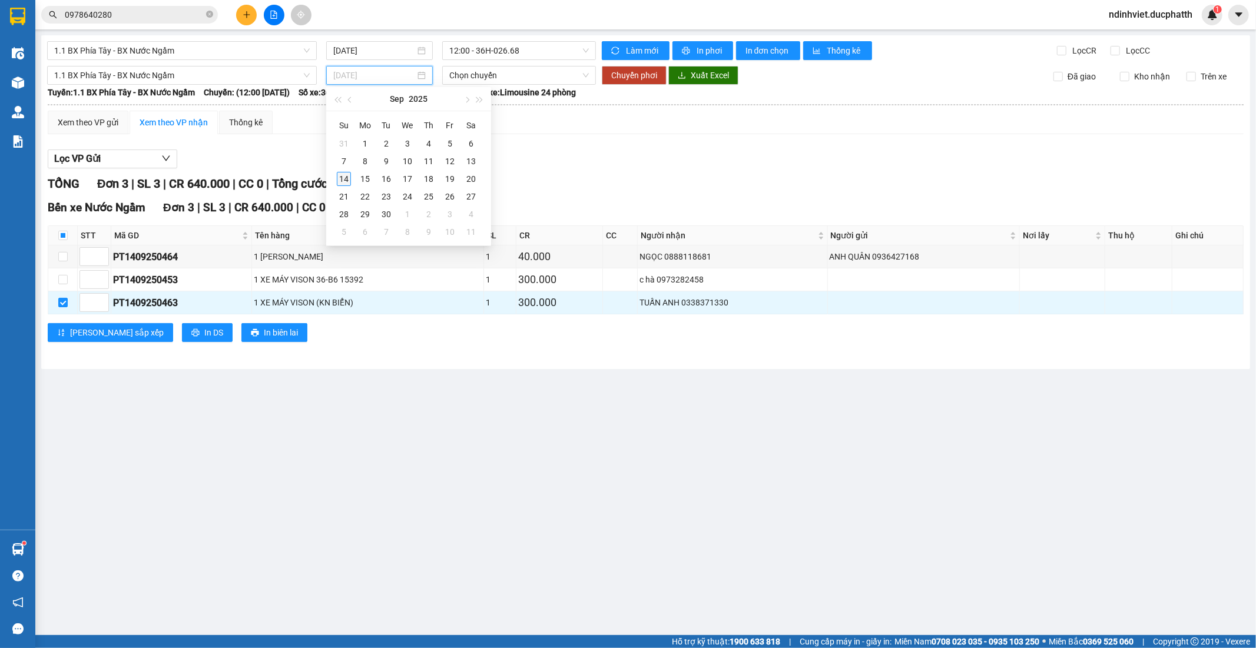
type input "14/09/2025"
click at [345, 177] on div "14" at bounding box center [344, 179] width 14 height 14
type input "14/09/2025"
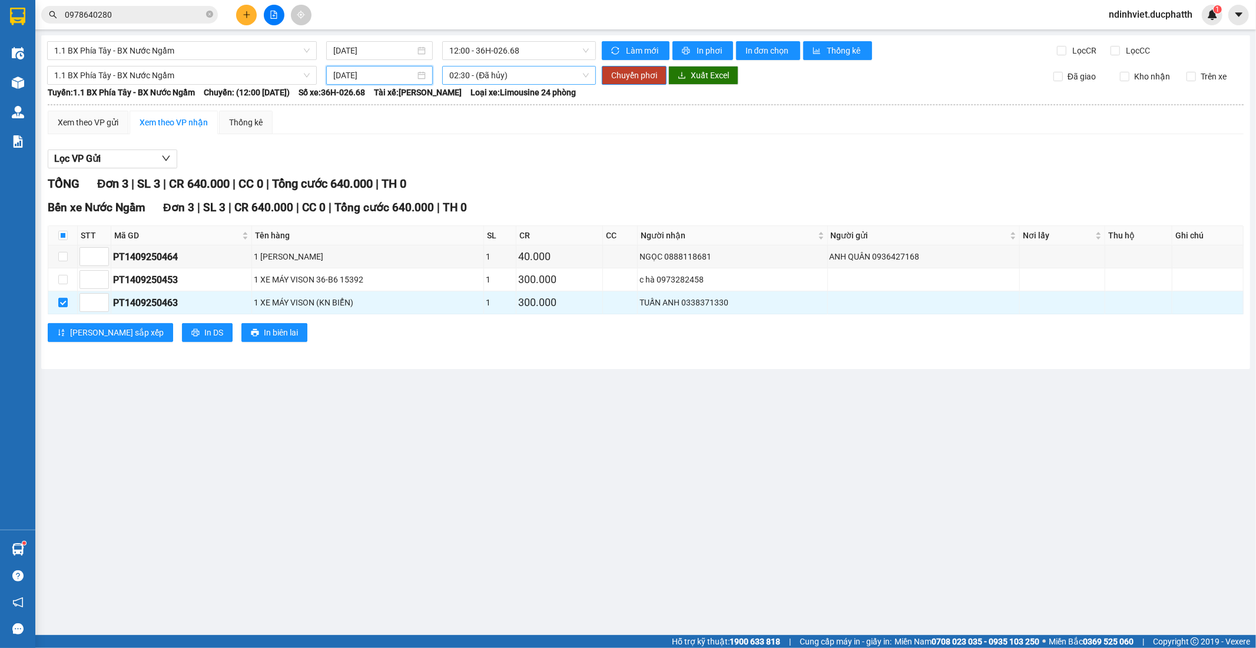
click at [505, 75] on span "02:30 - (Đã hủy)" at bounding box center [518, 76] width 139 height 18
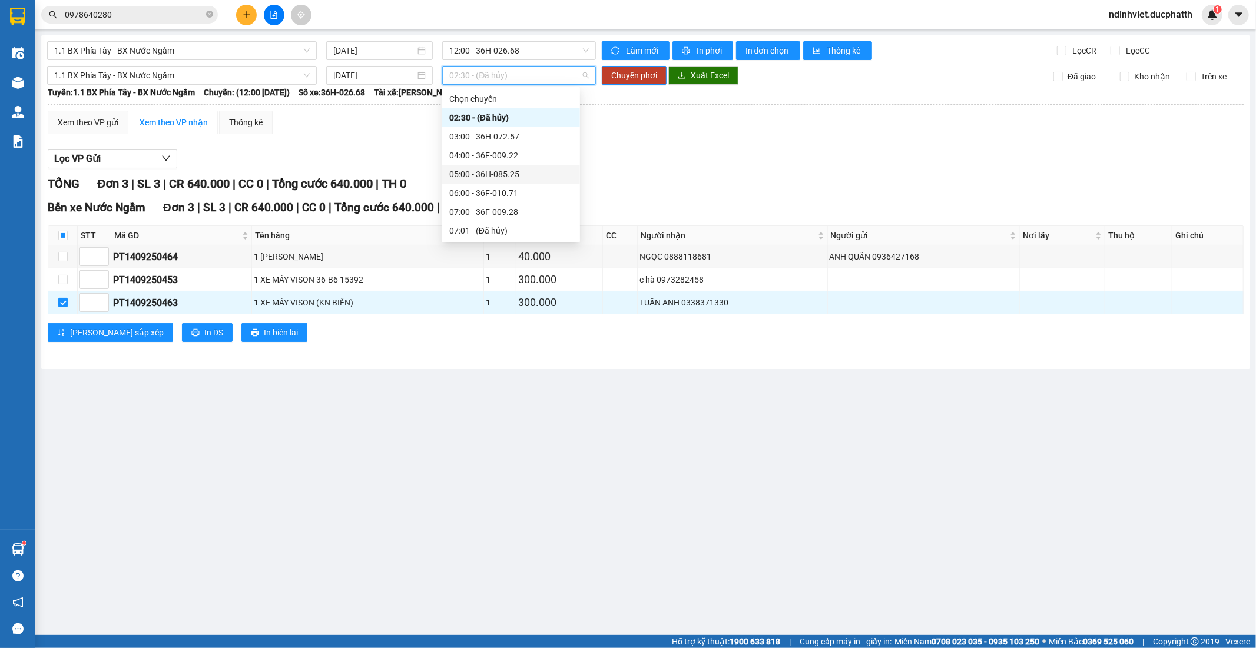
scroll to position [327, 0]
click at [527, 129] on div "12:01 - 36F-008.81" at bounding box center [511, 130] width 124 height 13
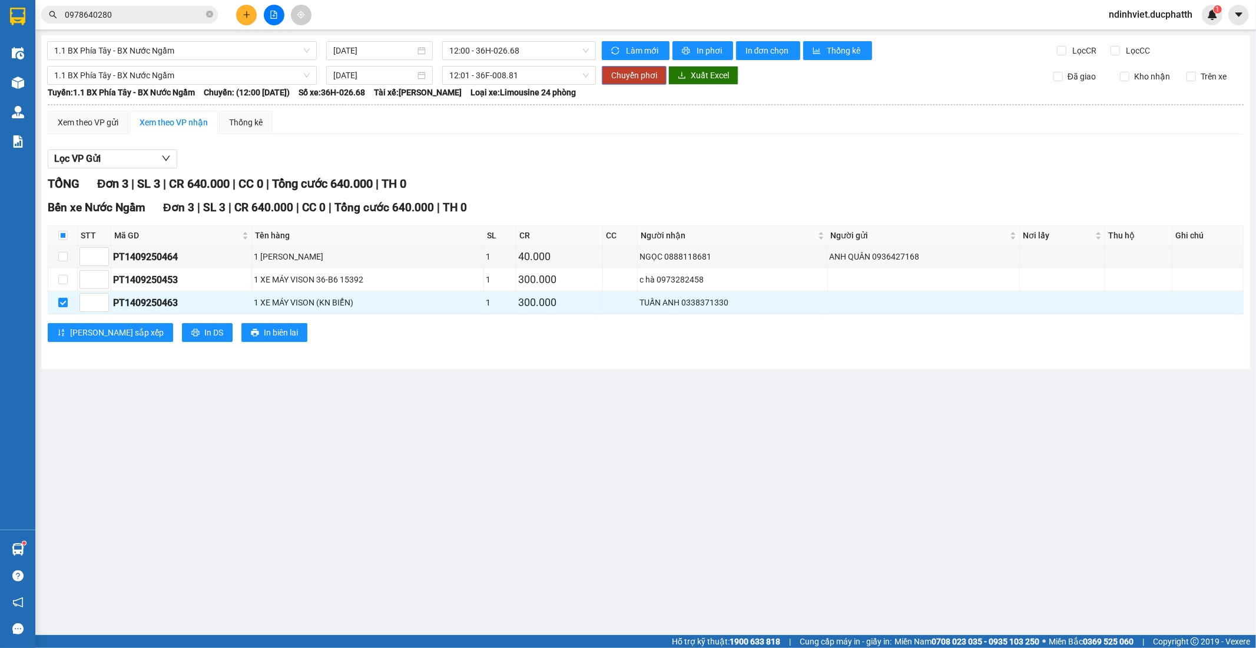
click at [643, 74] on span "Chuyển phơi" at bounding box center [634, 75] width 46 height 13
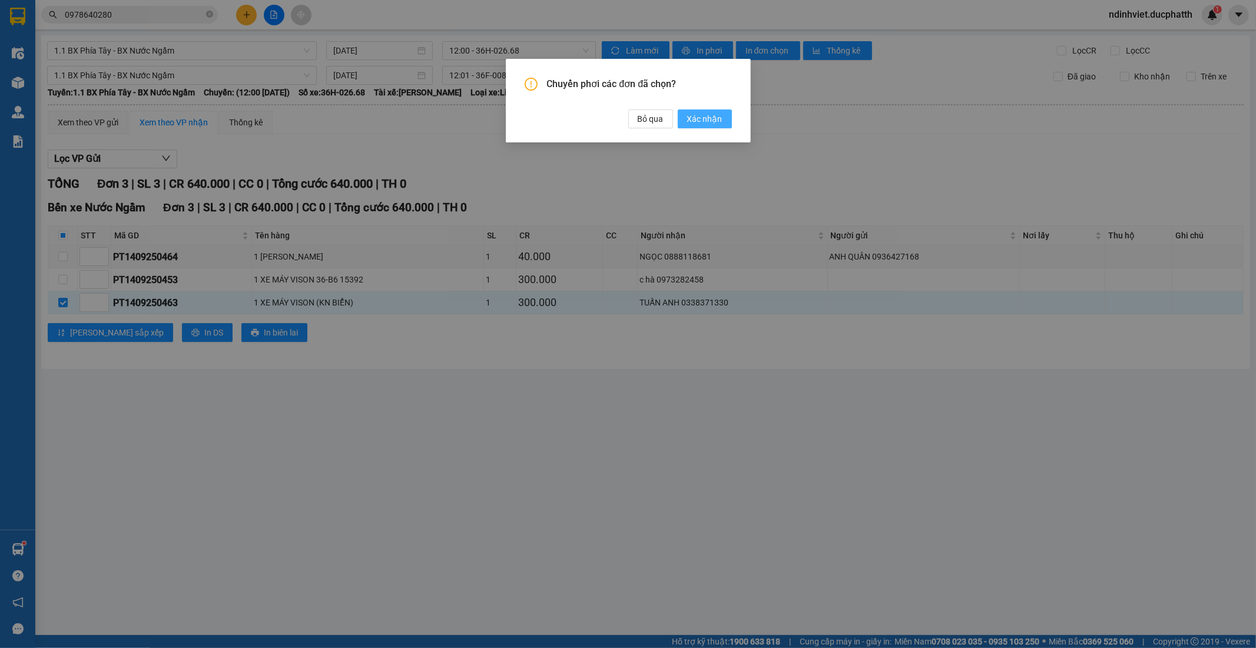
click at [709, 121] on span "Xác nhận" at bounding box center [704, 118] width 35 height 13
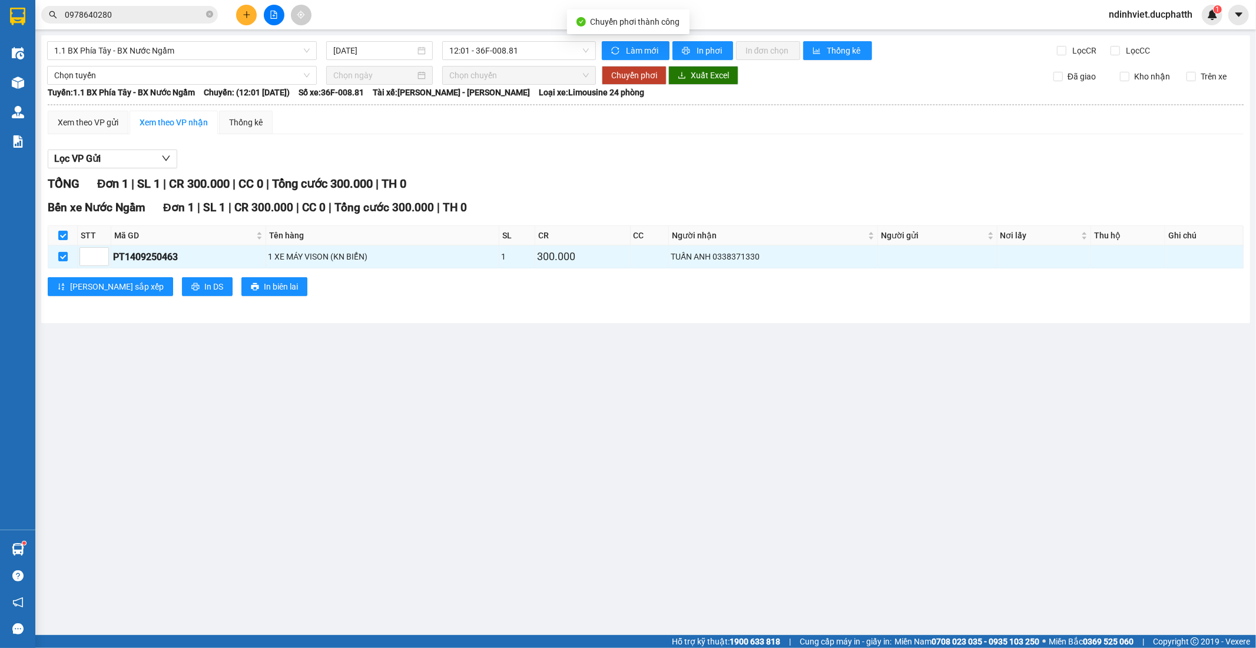
checkbox input "false"
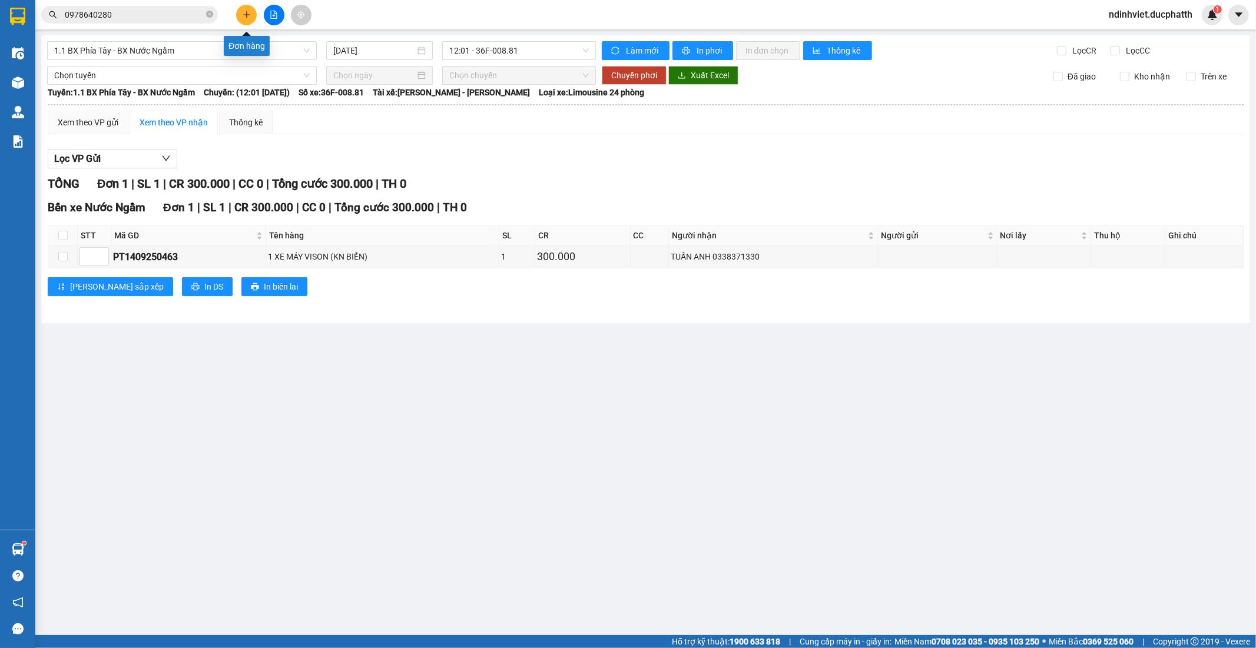
click at [240, 21] on button at bounding box center [246, 15] width 21 height 21
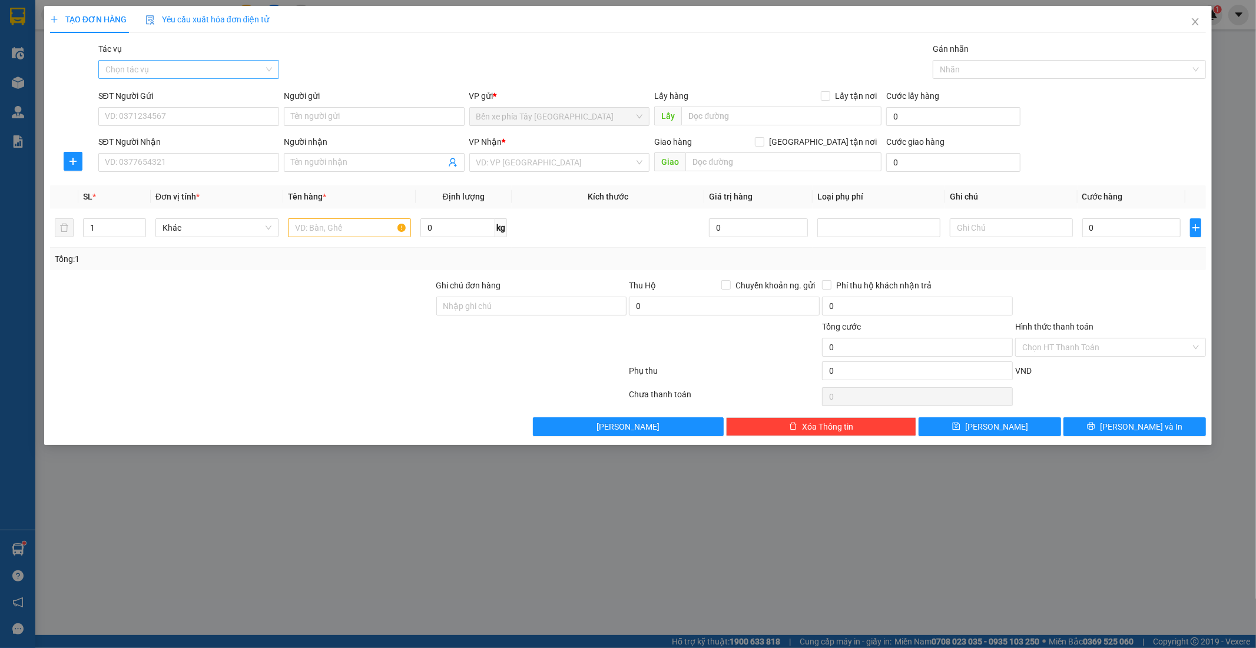
click at [247, 68] on input "Tác vụ" at bounding box center [184, 70] width 158 height 18
click at [221, 97] on div "Nhập hàng lên xe" at bounding box center [188, 93] width 167 height 13
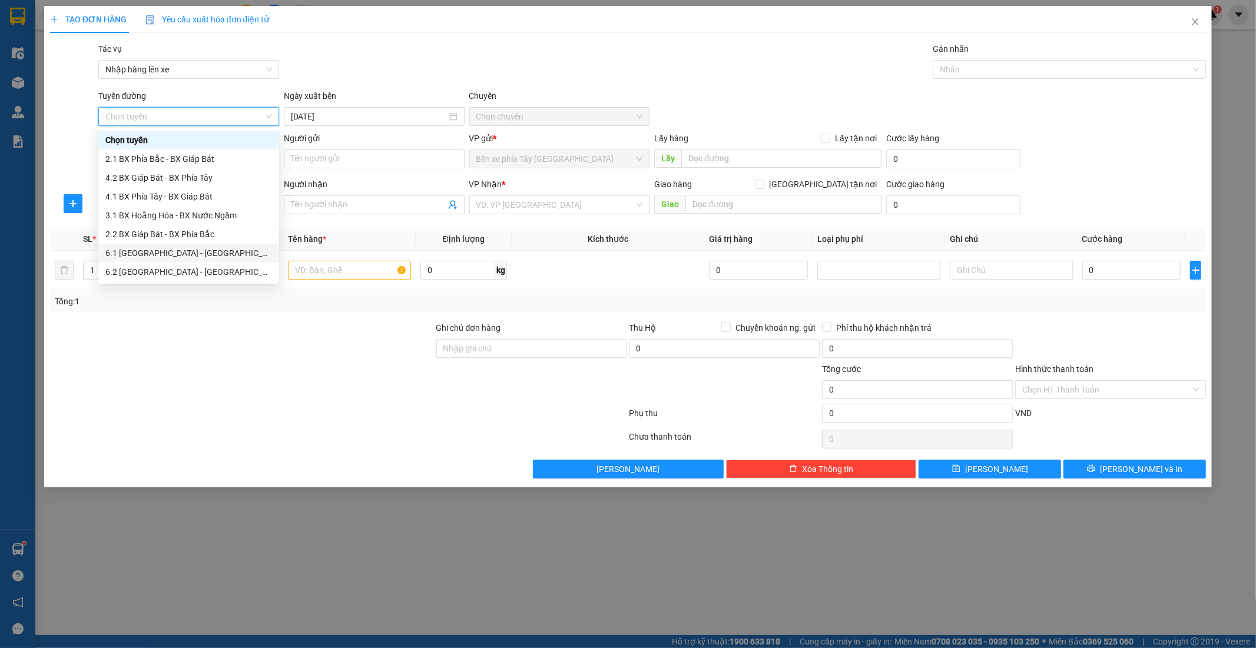
scroll to position [94, 0]
click at [194, 195] on div "1.1 BX Phía Tây - BX Nước Ngầm" at bounding box center [188, 196] width 167 height 13
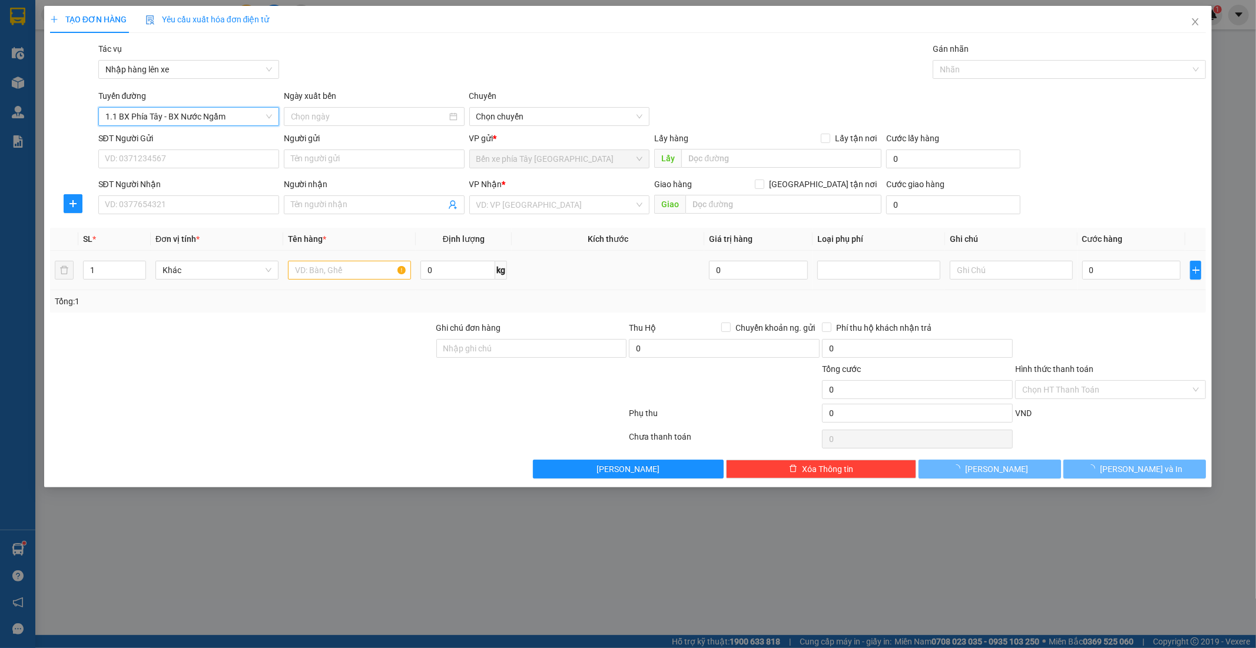
type input "14/09/2025"
click at [612, 120] on span "02:30 - (Đã hủy)" at bounding box center [559, 117] width 167 height 18
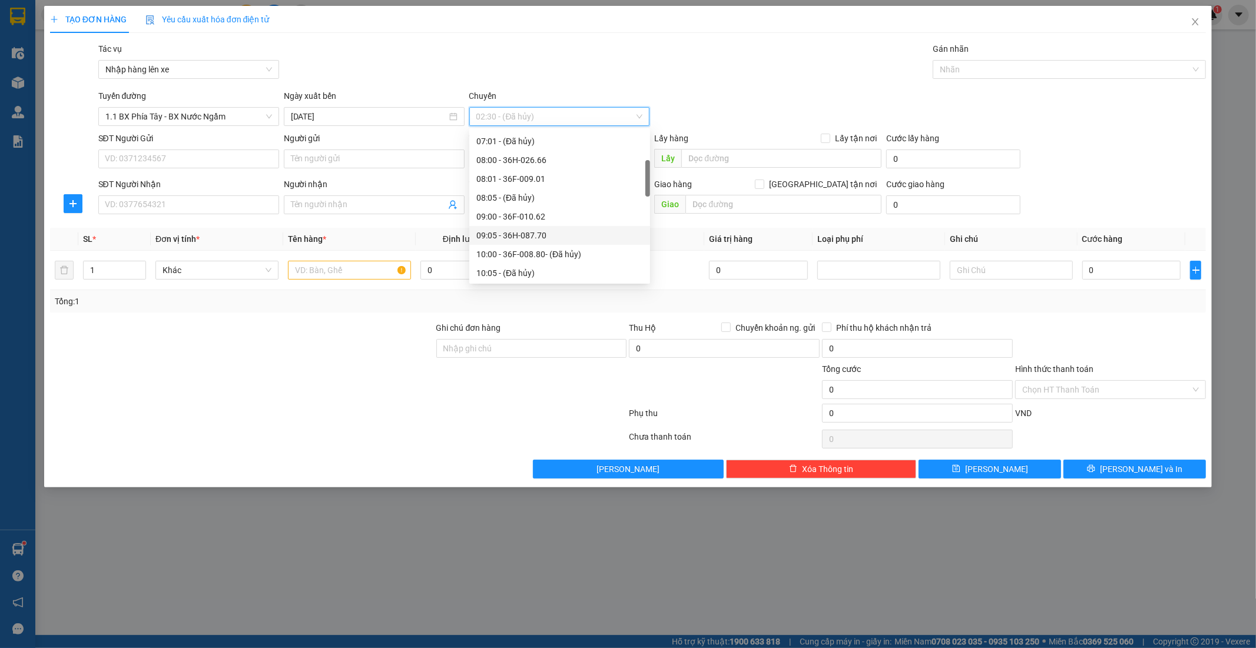
scroll to position [327, 0]
click at [532, 174] on div "12:01 - 36F-008.81" at bounding box center [559, 171] width 167 height 13
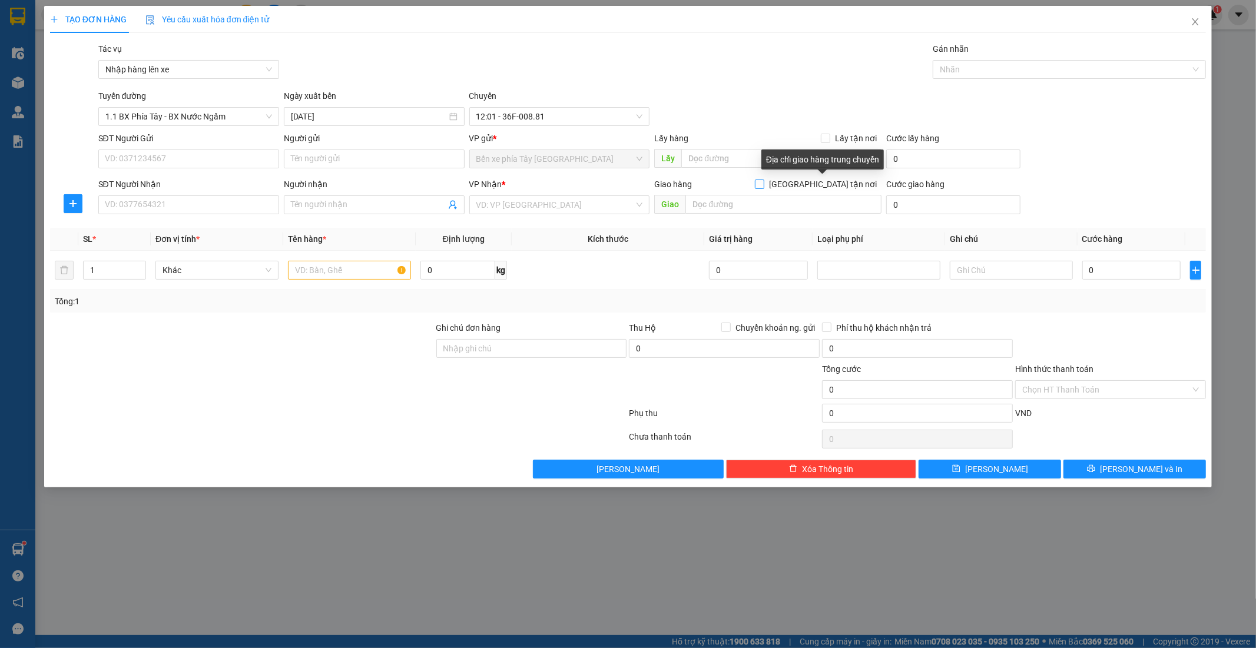
click at [828, 181] on span "Giao tận nơi" at bounding box center [822, 184] width 117 height 13
click at [763, 181] on input "Giao tận nơi" at bounding box center [759, 184] width 8 height 8
checkbox input "true"
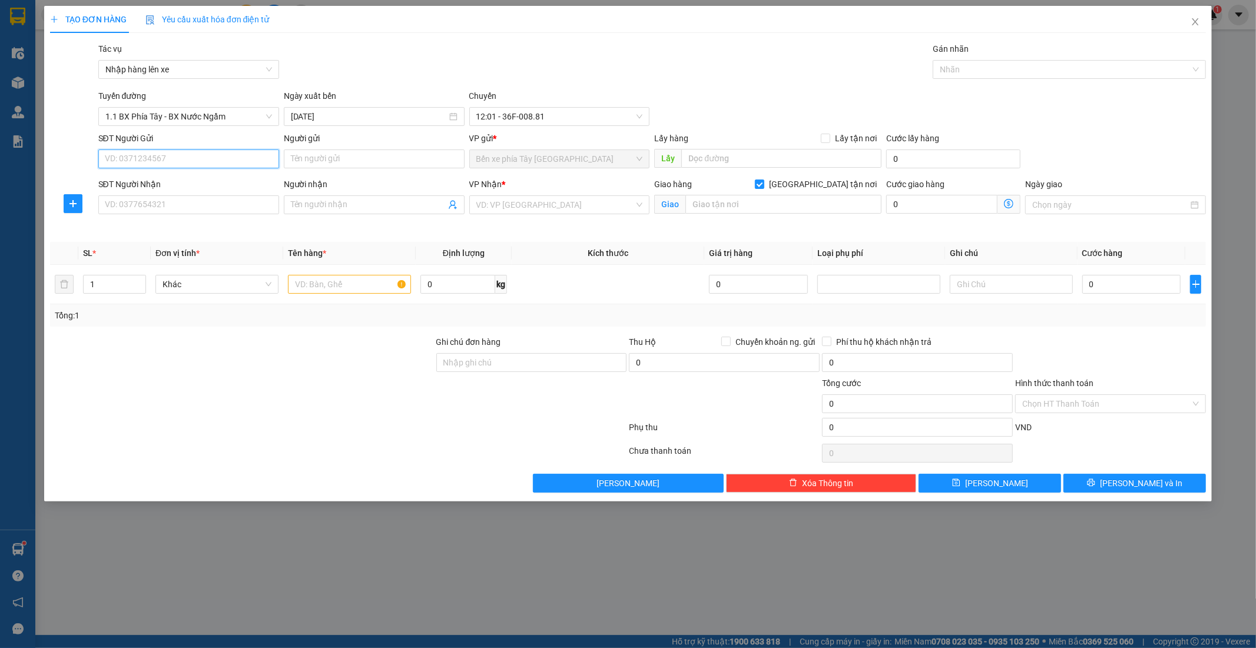
click at [233, 156] on input "SĐT Người Gửi" at bounding box center [188, 159] width 181 height 19
type input "091903168"
click at [204, 199] on input "SĐT Người Nhận" at bounding box center [188, 204] width 181 height 19
click at [355, 161] on input "Người gửi" at bounding box center [374, 159] width 181 height 19
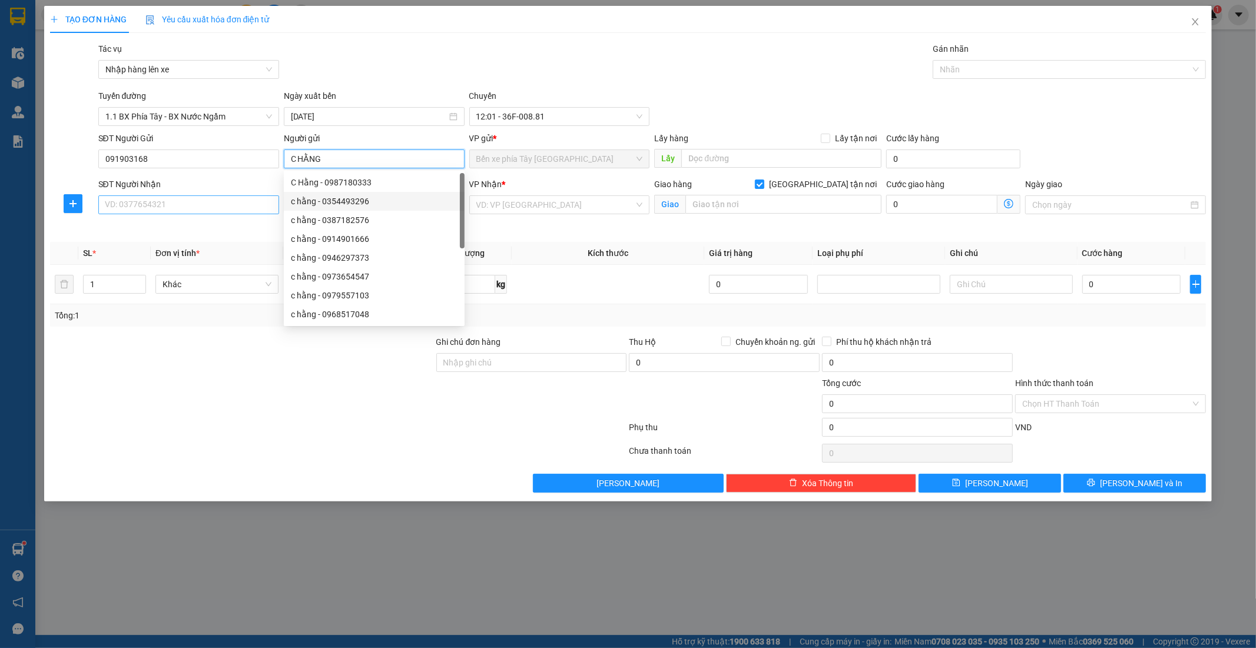
type input "C HẰNG"
click at [221, 208] on input "SĐT Người Nhận" at bounding box center [188, 204] width 181 height 19
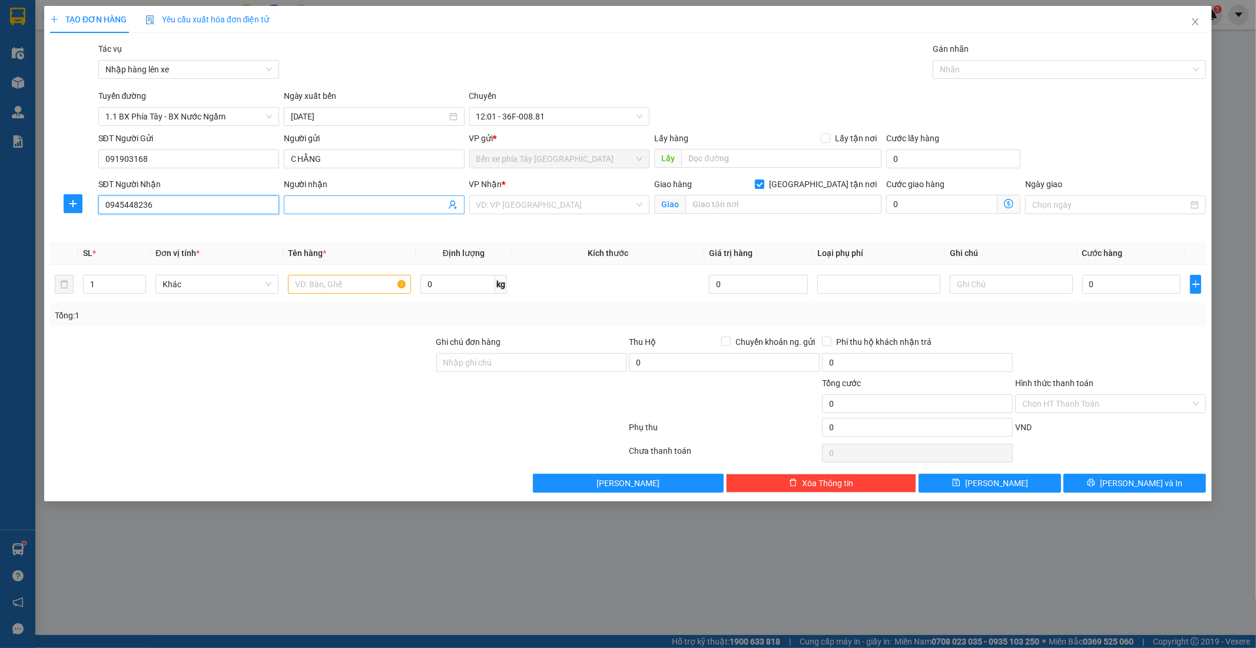
type input "0945448236"
click at [345, 208] on input "Người nhận" at bounding box center [368, 204] width 155 height 13
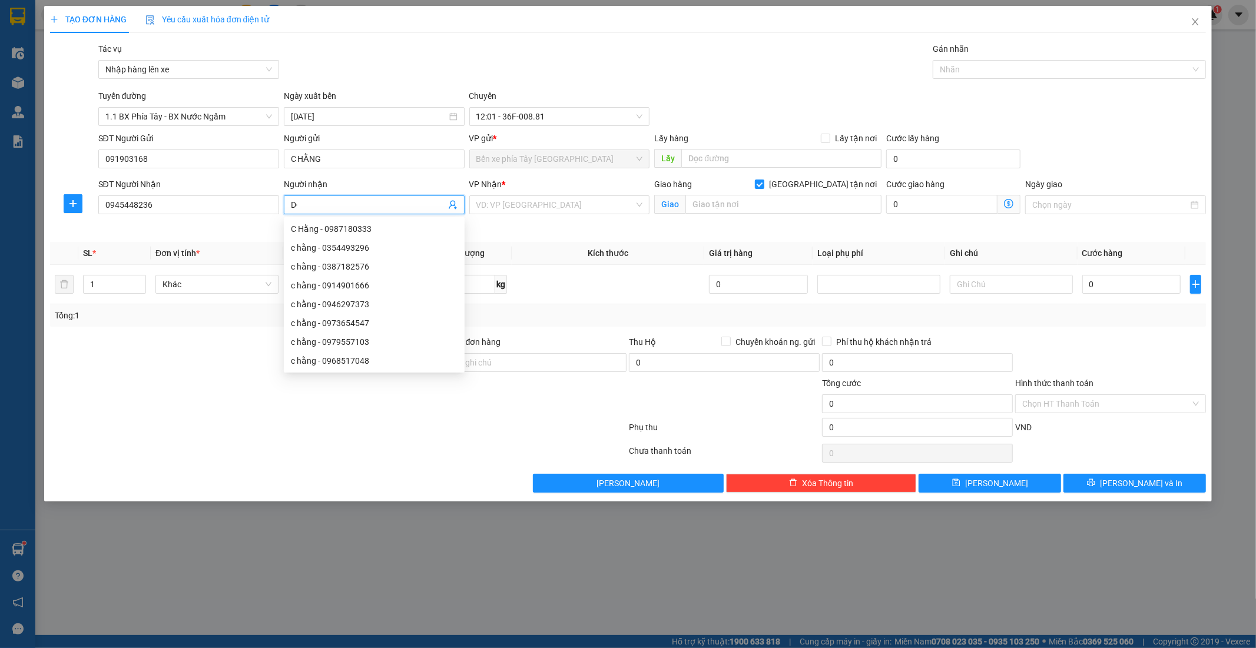
type input "D"
type input "ĐỨC ANH"
click at [600, 202] on input "search" at bounding box center [555, 205] width 158 height 18
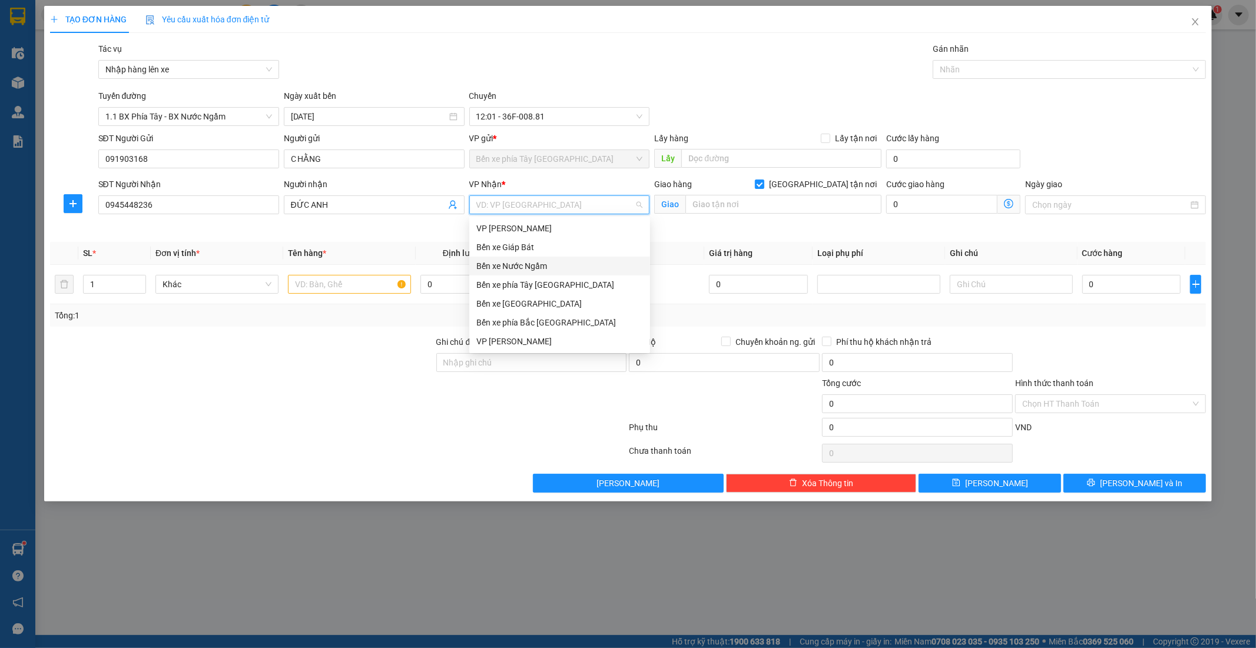
click at [556, 263] on div "Bến xe Nước Ngầm" at bounding box center [559, 266] width 167 height 13
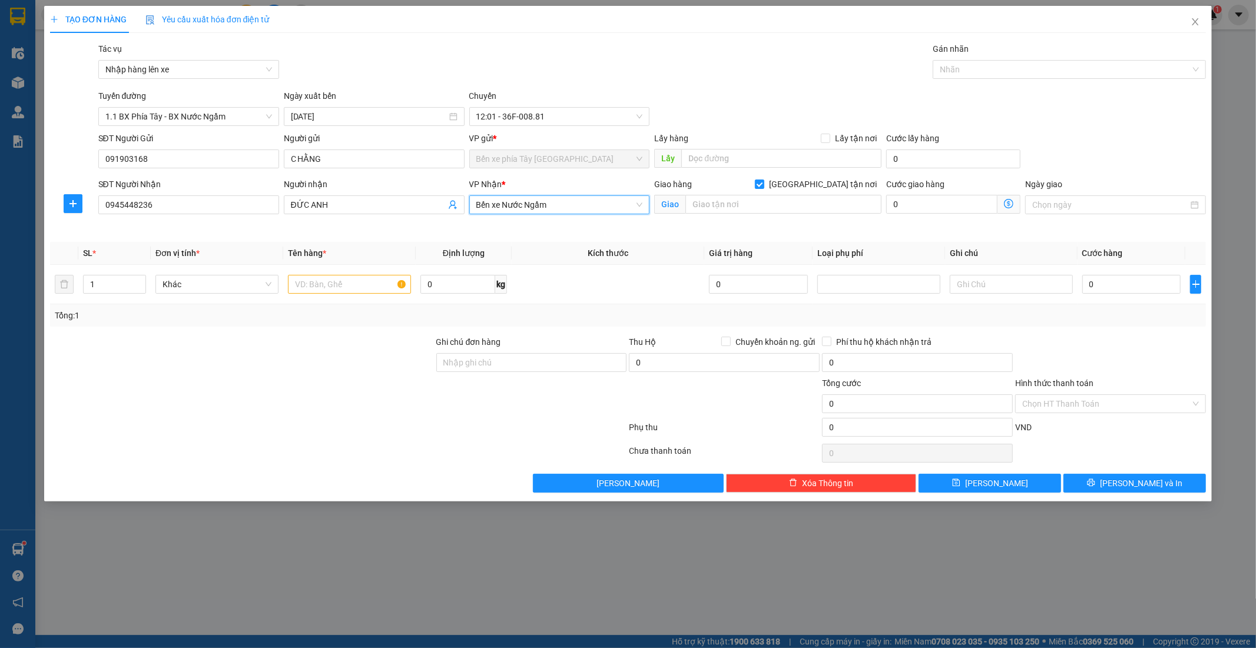
click at [583, 203] on span "Bến xe Nước Ngầm" at bounding box center [559, 205] width 167 height 18
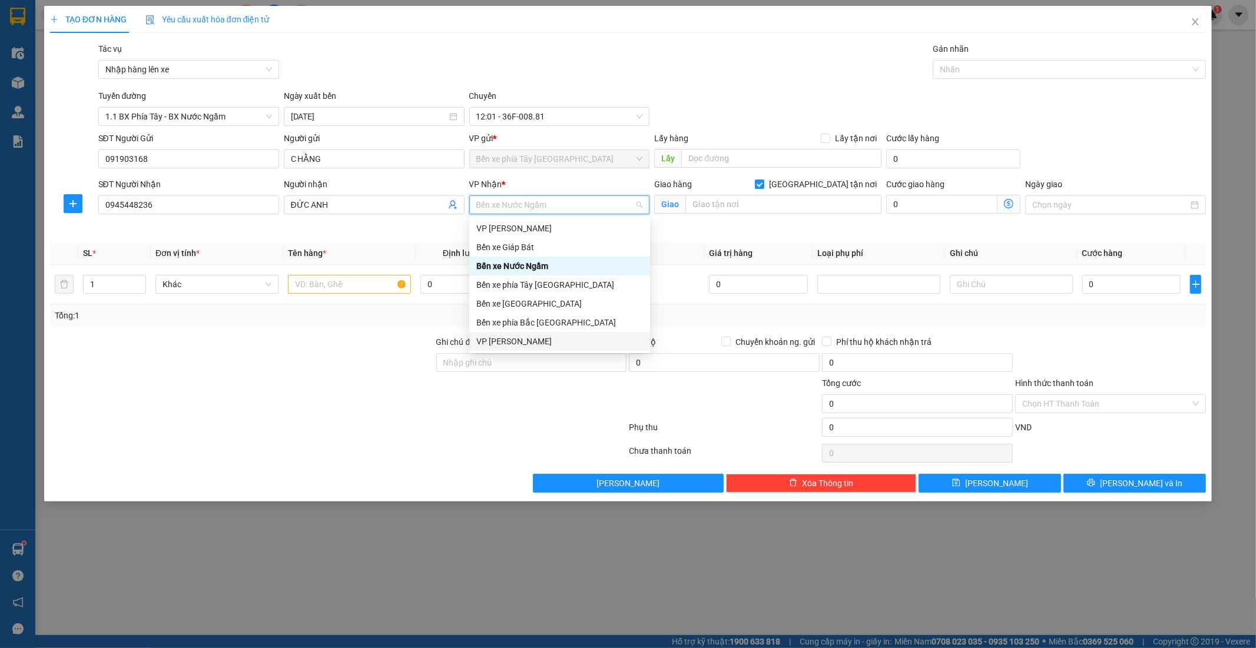
click at [560, 340] on div "VP Ngọc Hồi" at bounding box center [559, 341] width 167 height 13
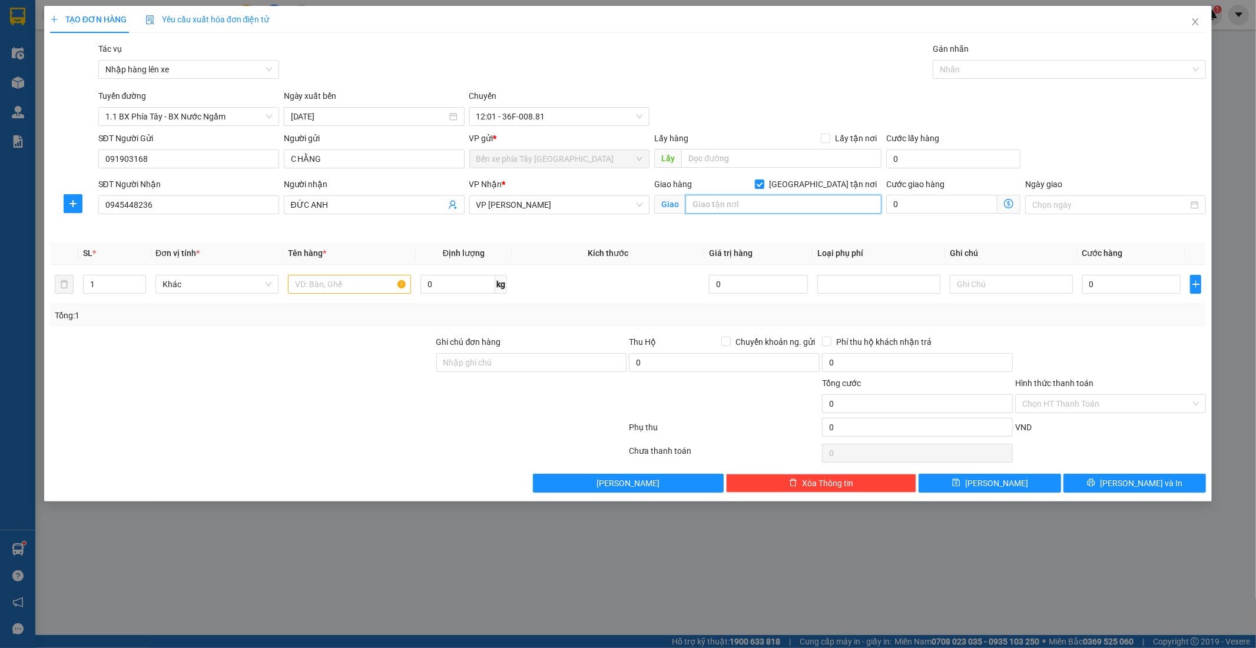
click at [770, 206] on input "text" at bounding box center [783, 204] width 196 height 19
drag, startPoint x: 840, startPoint y: 207, endPoint x: 683, endPoint y: 212, distance: 157.3
click at [683, 212] on span "Giao trường cngtvt triều khúc hà đông" at bounding box center [767, 204] width 227 height 19
paste input "Trường Đại học Công nghệ Giao thông Vận tải, 54 P. Triều Khúc, Thanh Xuân Bắc, …"
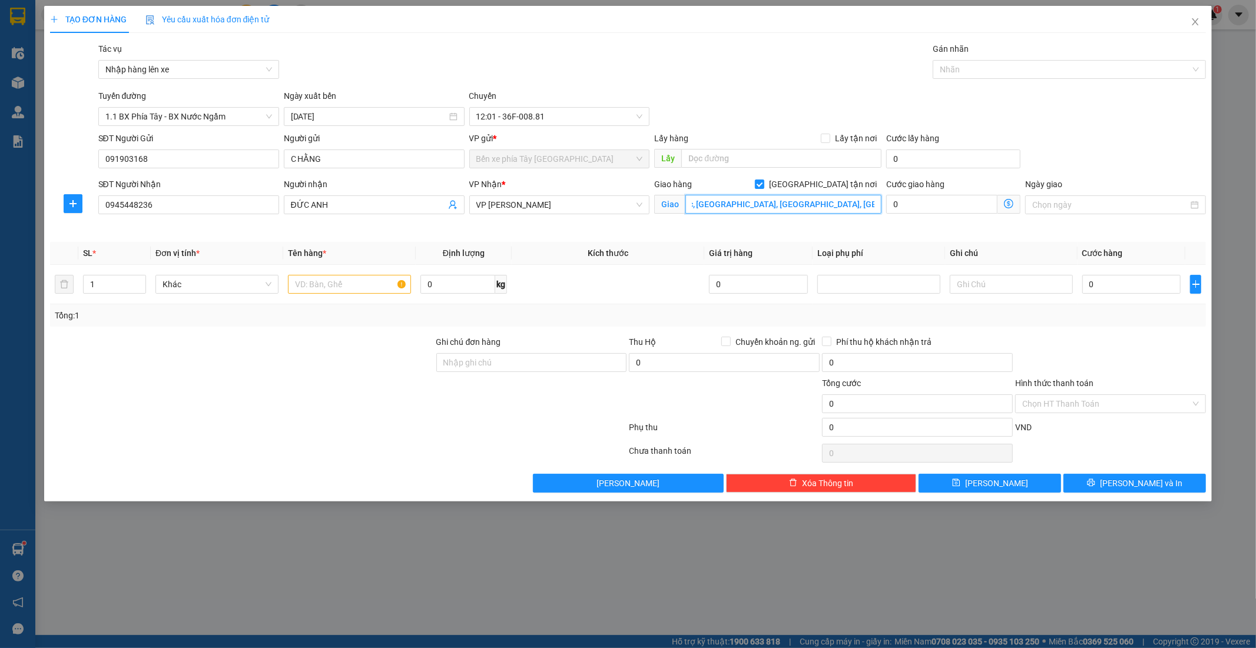
type input "Trường Đại học Công nghệ Giao thông Vận tải, 54 P. Triều Khúc, Thanh Xuân Bắc, …"
click at [274, 68] on div "Nhập hàng lên xe" at bounding box center [188, 69] width 181 height 19
click at [397, 48] on div "Tác vụ Nhập hàng lên xe Gán nhãn Nhãn" at bounding box center [652, 62] width 1113 height 41
click at [374, 285] on input "text" at bounding box center [349, 284] width 123 height 19
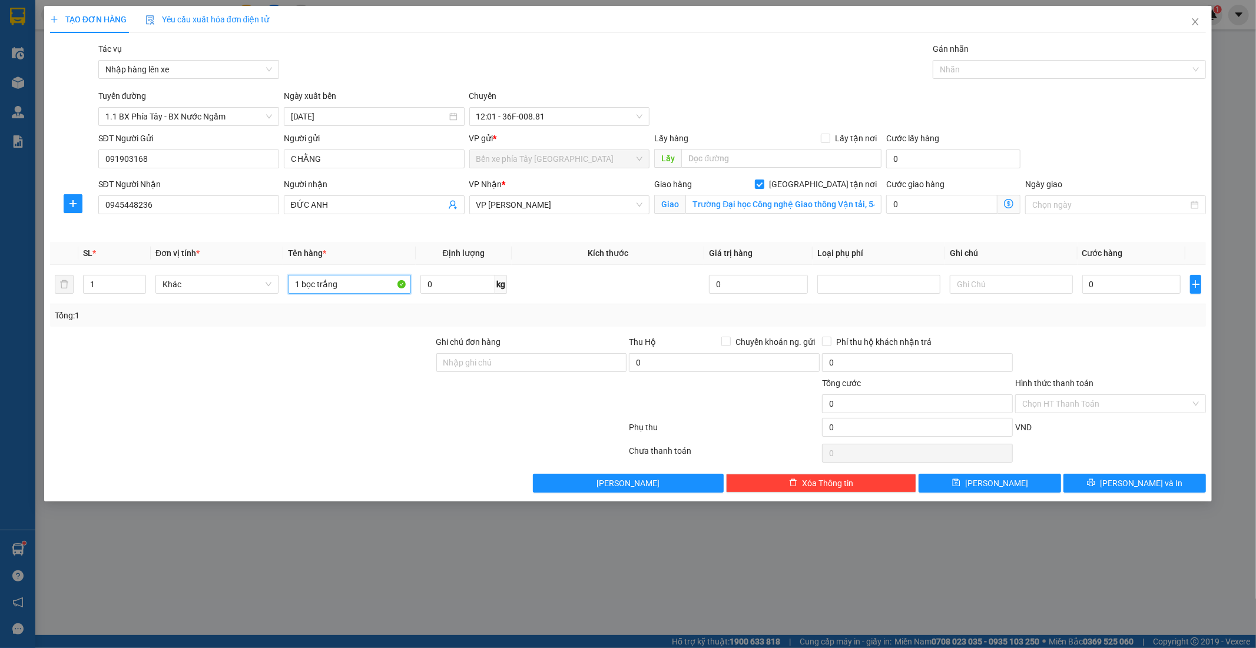
type input "1 bọc trắng"
click at [1011, 202] on icon "dollar-circle" at bounding box center [1008, 203] width 9 height 9
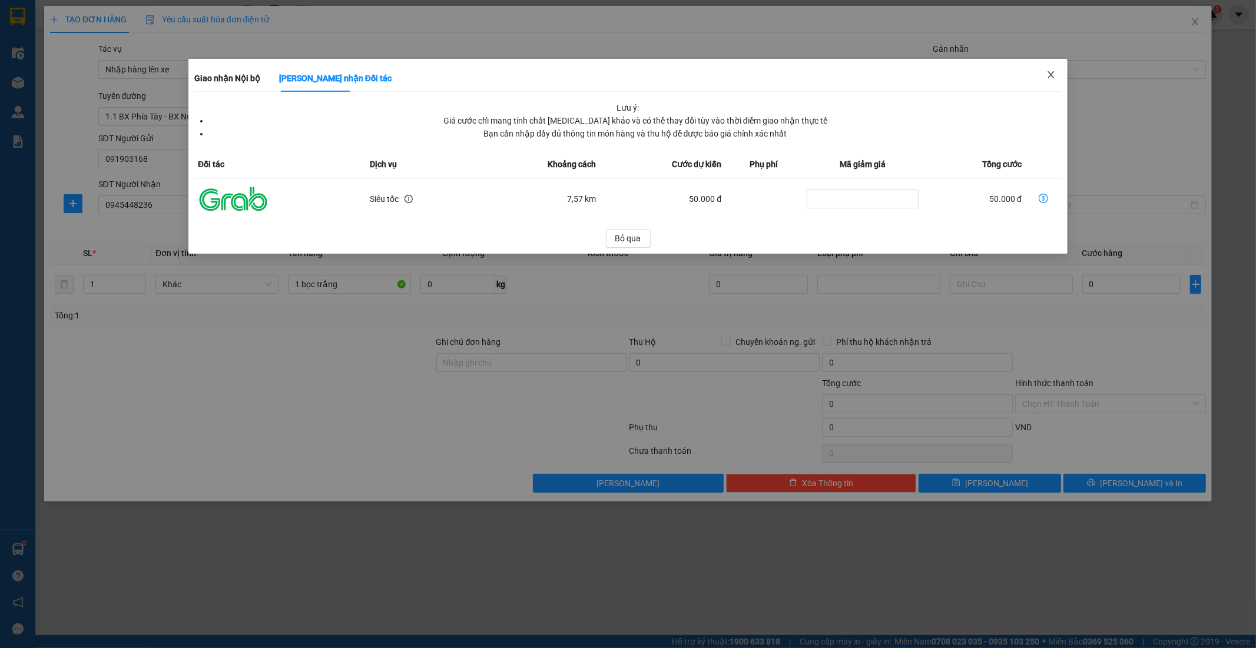
click at [1052, 67] on span "Close" at bounding box center [1050, 75] width 33 height 33
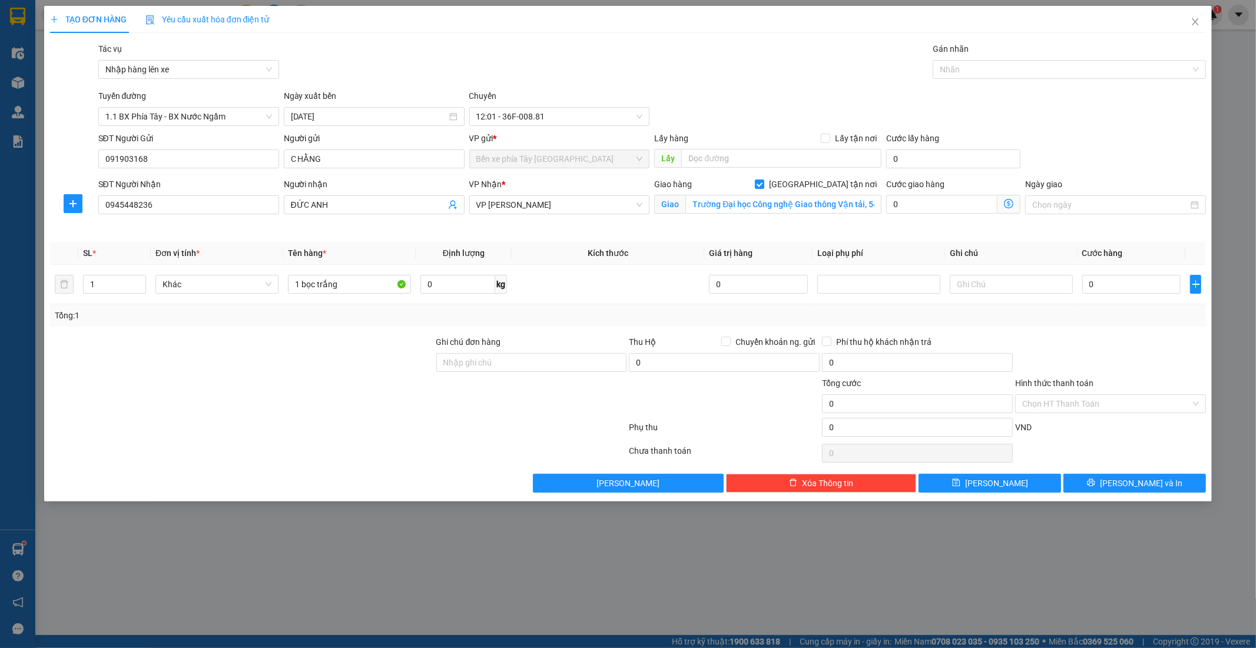
click at [1013, 204] on span "Giao nhận Nội bộ Giao nhận Đối tác Lưu ý: Giá cước chỉ mang tính chất tham khảo…" at bounding box center [1008, 204] width 23 height 19
click at [1012, 205] on icon "dollar-circle" at bounding box center [1008, 203] width 9 height 9
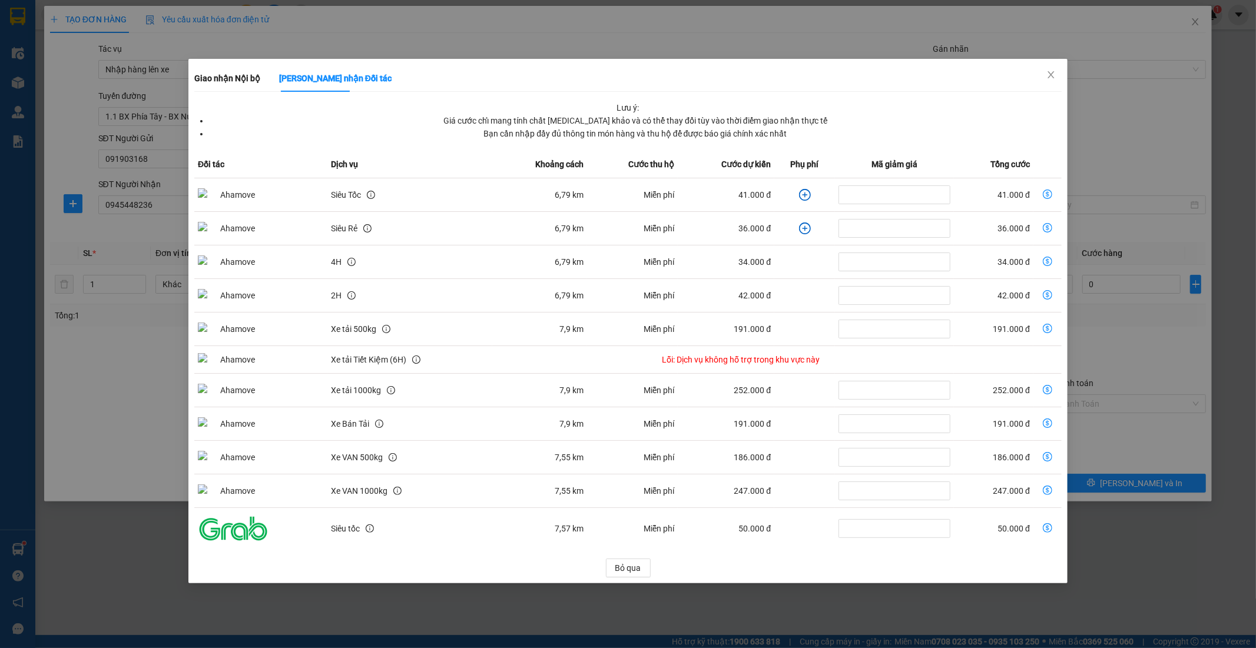
click at [806, 194] on icon "plus-circle" at bounding box center [805, 195] width 12 height 12
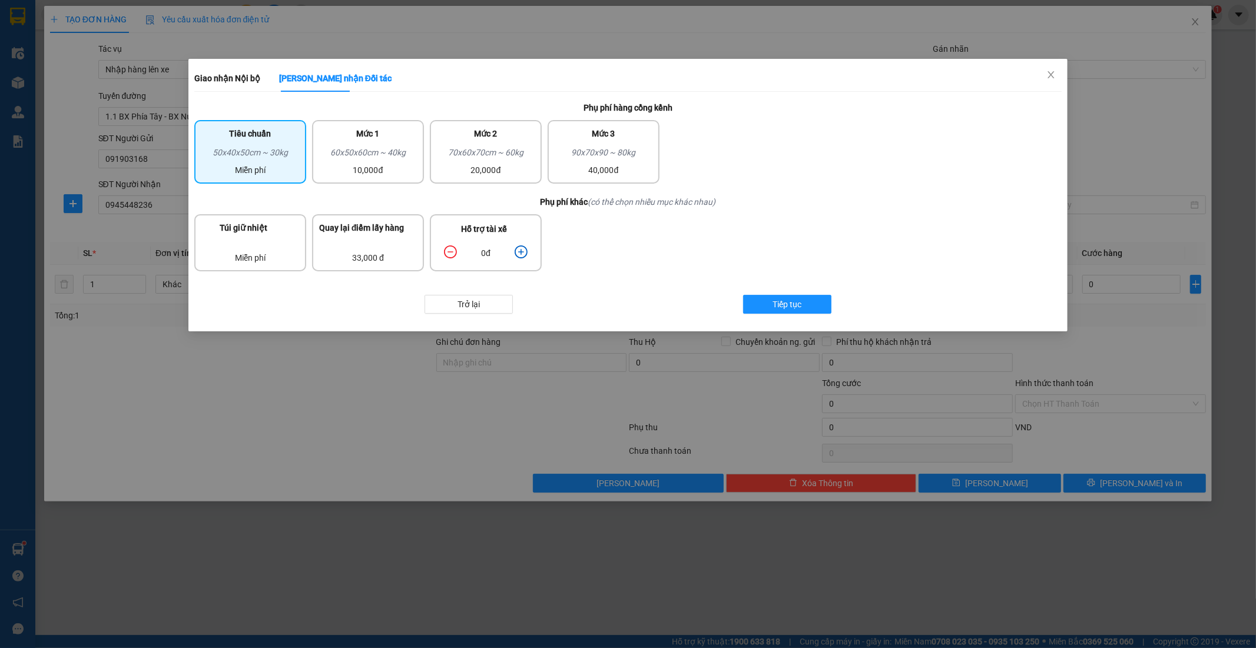
click at [519, 253] on icon "plus-circle" at bounding box center [520, 251] width 13 height 13
click at [380, 165] on div "10,000đ" at bounding box center [368, 170] width 98 height 13
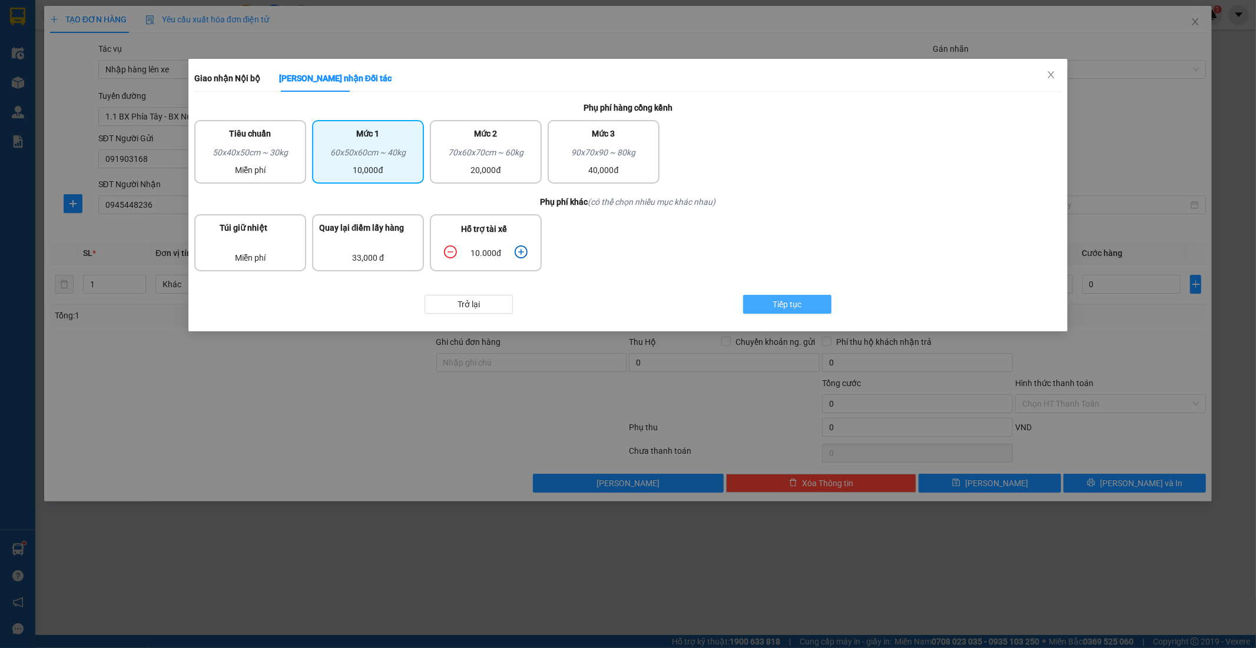
click at [791, 304] on span "Tiếp tục" at bounding box center [787, 304] width 29 height 13
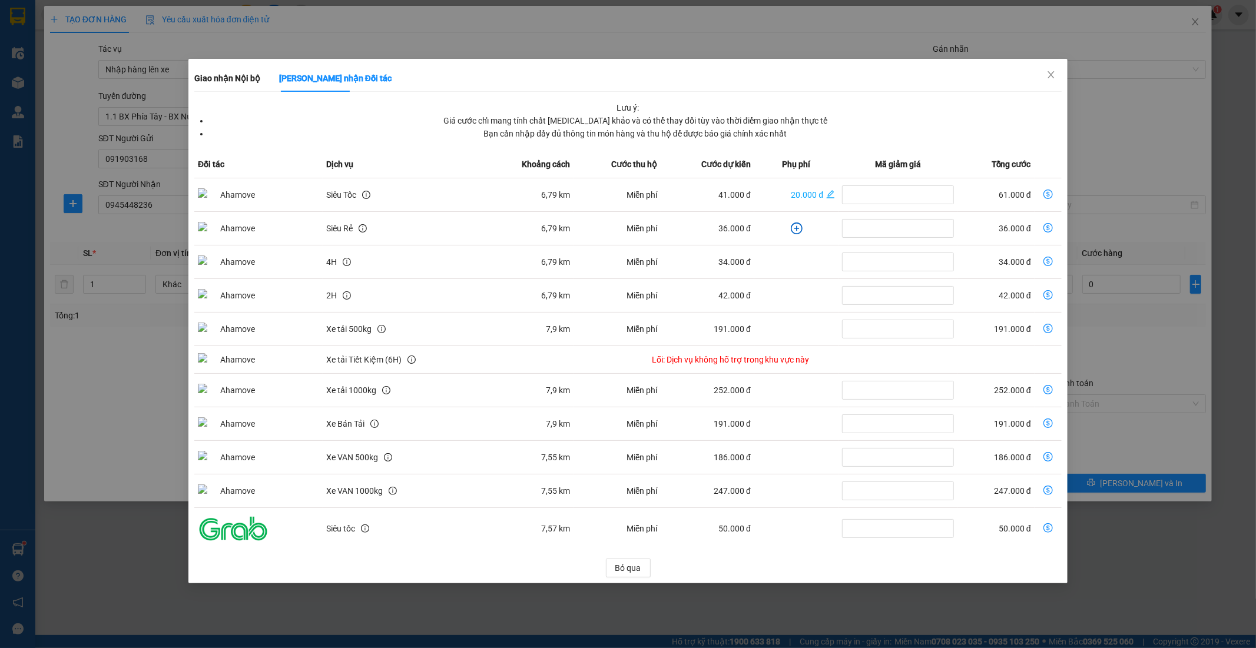
click at [1050, 193] on icon "dollar-circle" at bounding box center [1047, 194] width 9 height 9
type input "61.000"
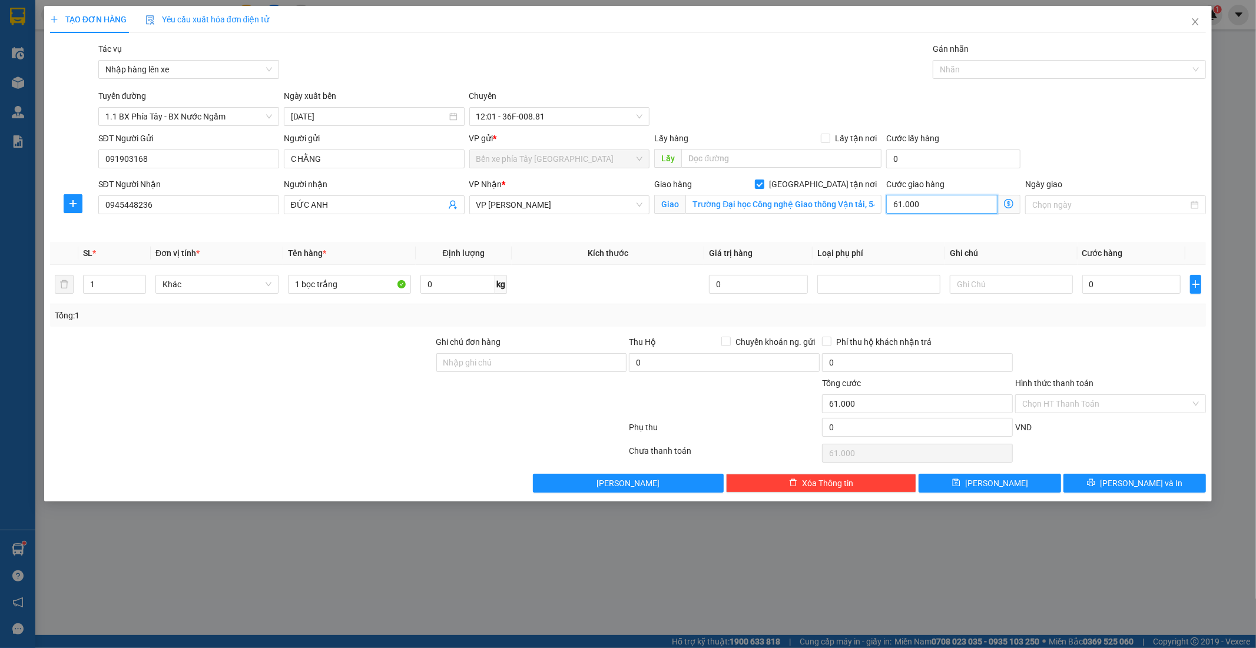
click at [969, 203] on input "61.000" at bounding box center [941, 204] width 111 height 19
type input "6"
type input "60"
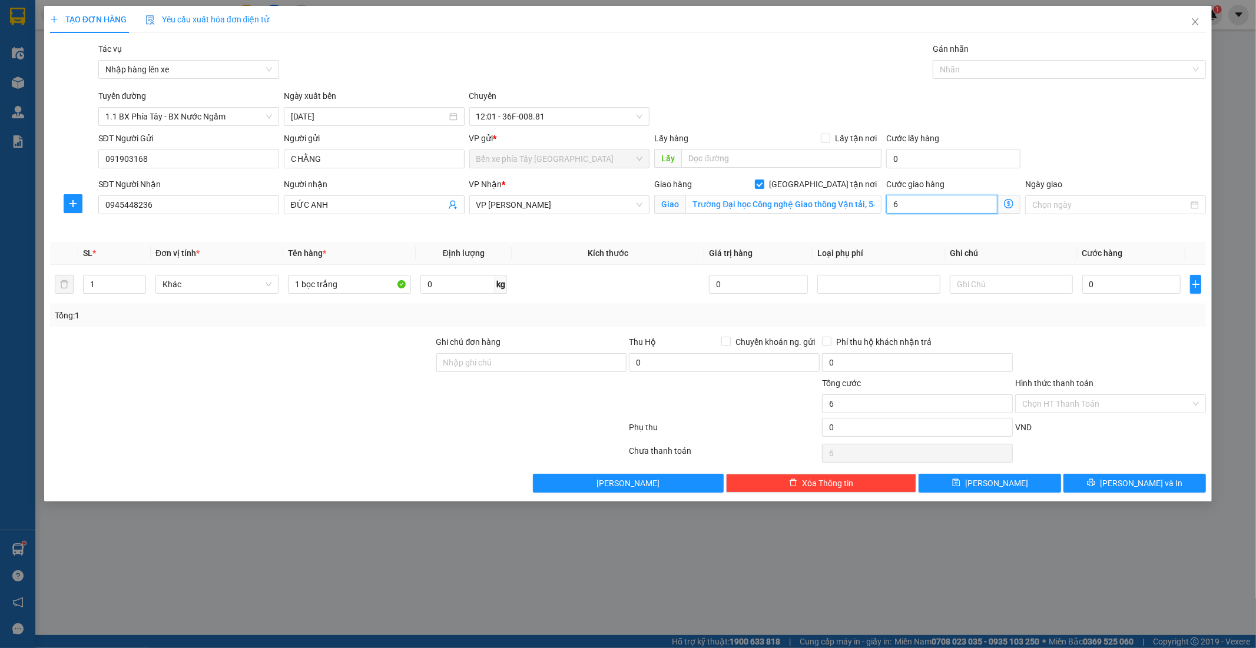
type input "60"
type input "600"
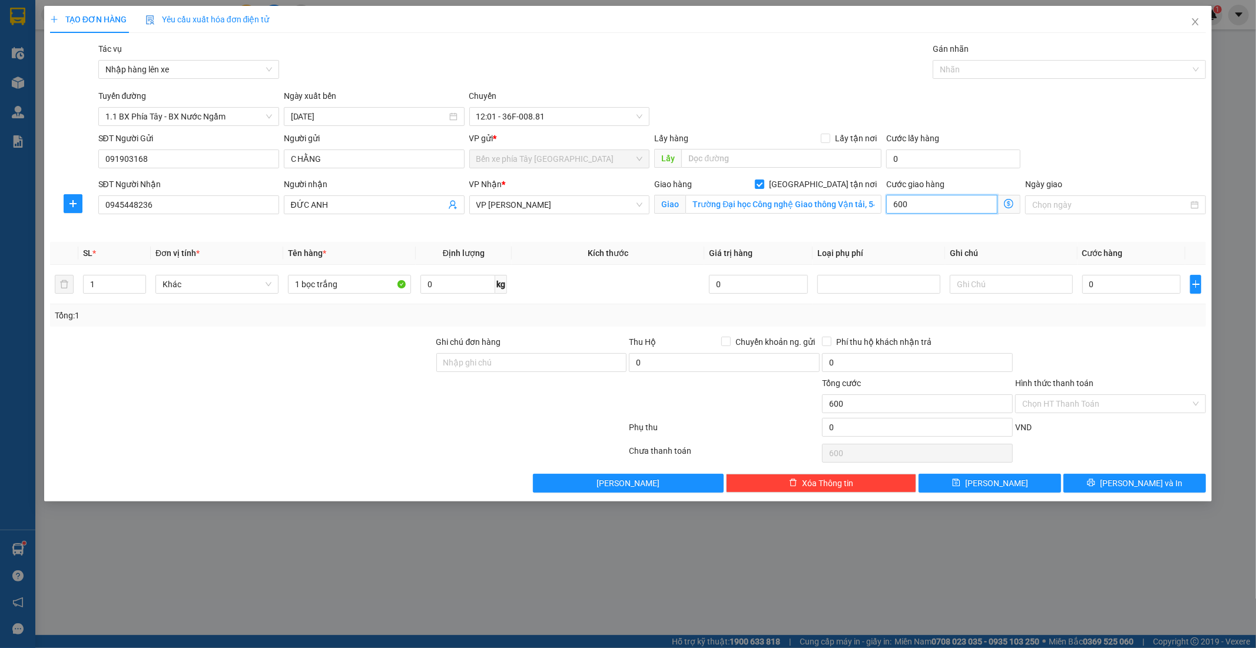
type input "6.000"
type input "60.000"
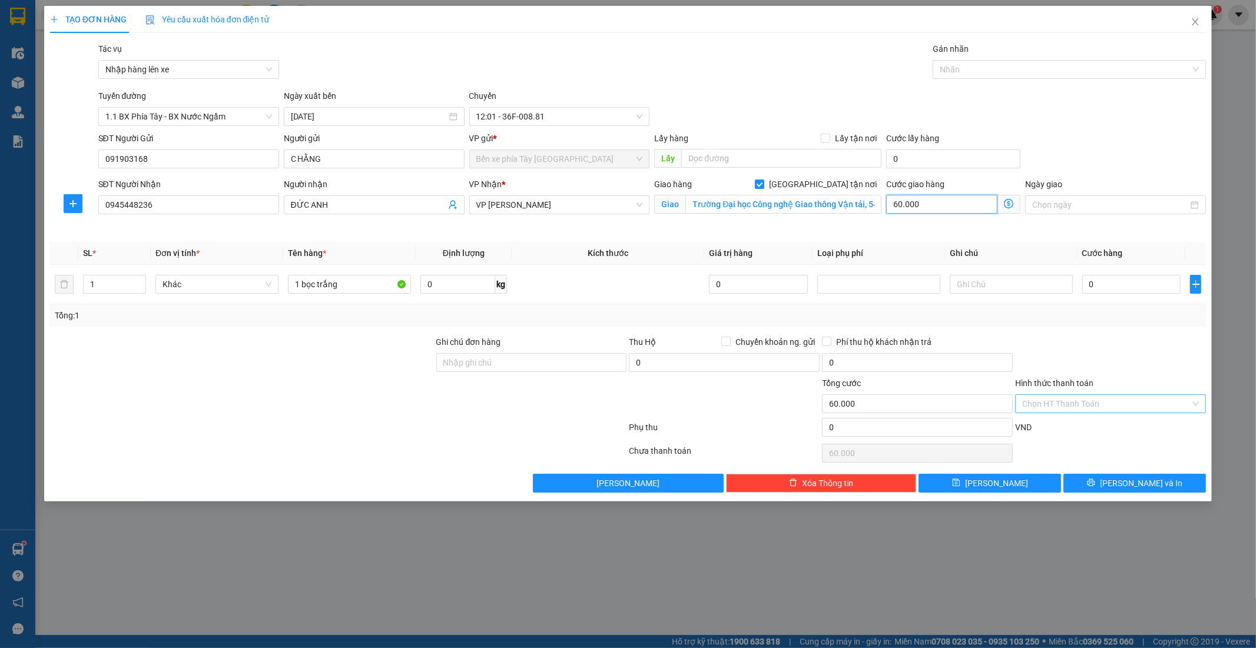
type input "60.000"
click at [1123, 404] on input "Hình thức thanh toán" at bounding box center [1106, 404] width 168 height 18
click at [1117, 289] on input "0" at bounding box center [1131, 284] width 99 height 19
type input "4"
type input "60.004"
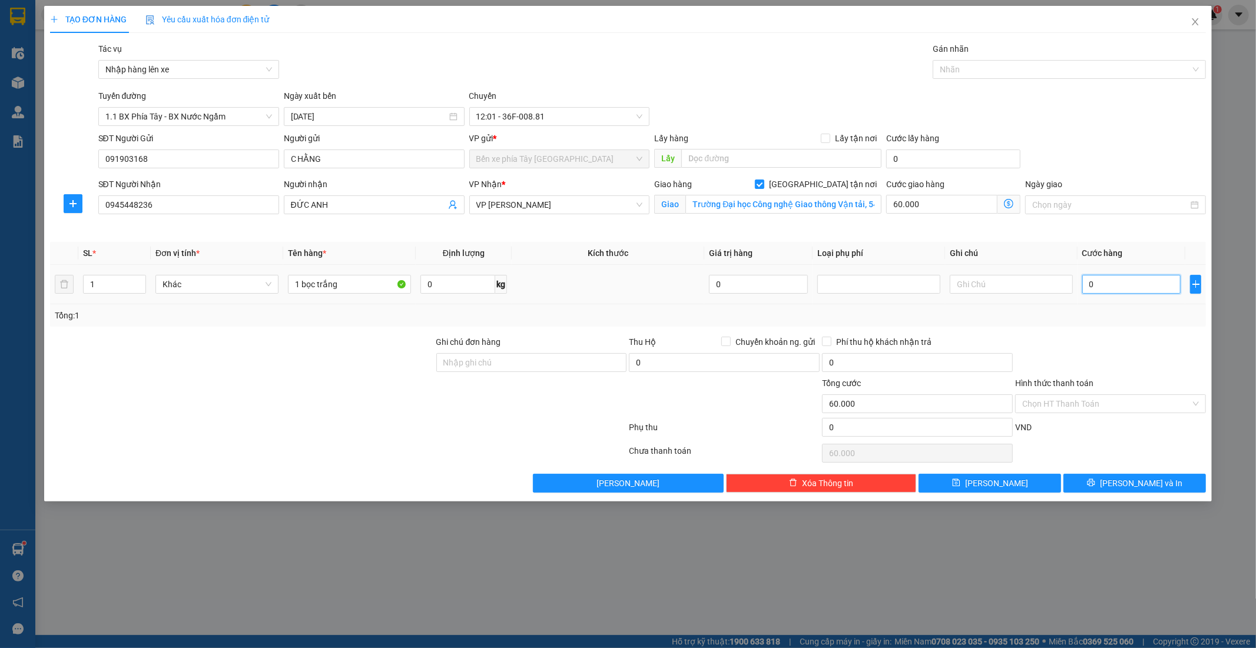
type input "60.004"
type input "40"
type input "60.040"
type input "400"
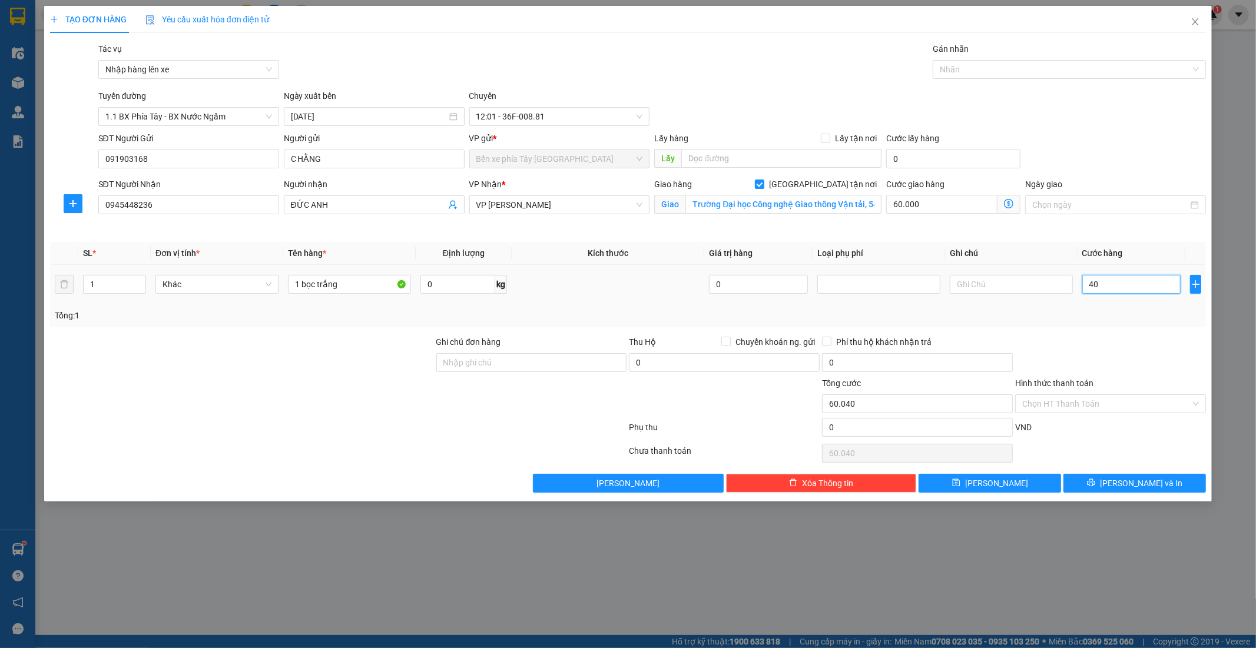
type input "60.400"
type input "4.000"
type input "64.000"
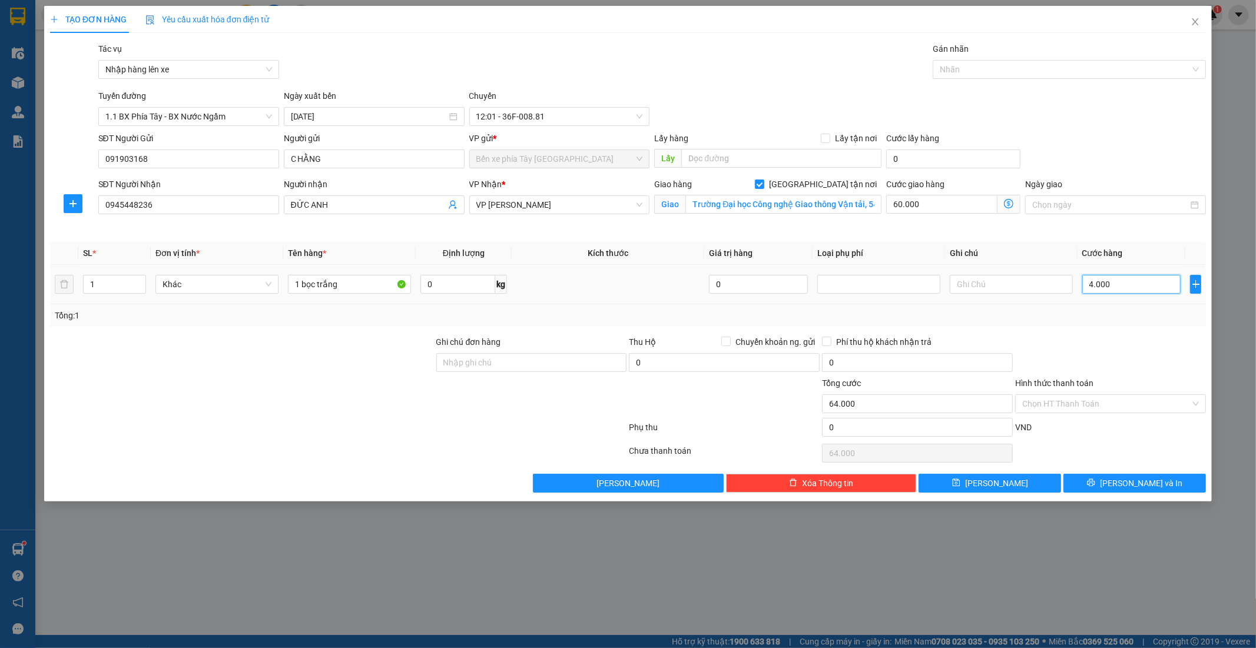
type input "40.000"
type input "100.000"
type input "40.000"
click at [1073, 397] on div "Hình thức thanh toán Chọn HT Thanh Toán" at bounding box center [1110, 397] width 191 height 41
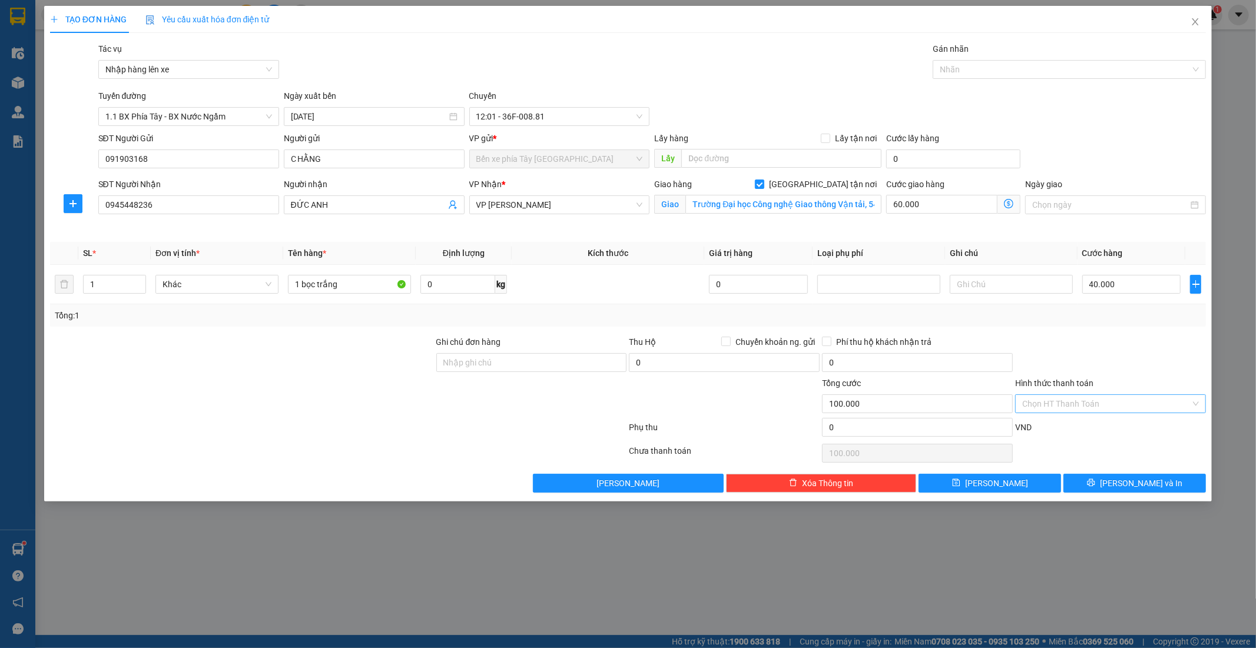
click at [1090, 404] on input "Hình thức thanh toán" at bounding box center [1106, 404] width 168 height 18
click at [819, 206] on input "Trường Đại học Công nghệ Giao thông Vận tải, 54 P. Triều Khúc, Thanh Xuân Bắc, …" at bounding box center [783, 204] width 196 height 19
click at [839, 198] on input "Trường Đại học Công nghệ Giao thông Vận tải, 54 P. Triều Khúc, Thanh Xuân Bắc, …" at bounding box center [783, 204] width 196 height 19
click at [1119, 403] on input "Hình thức thanh toán" at bounding box center [1106, 404] width 168 height 18
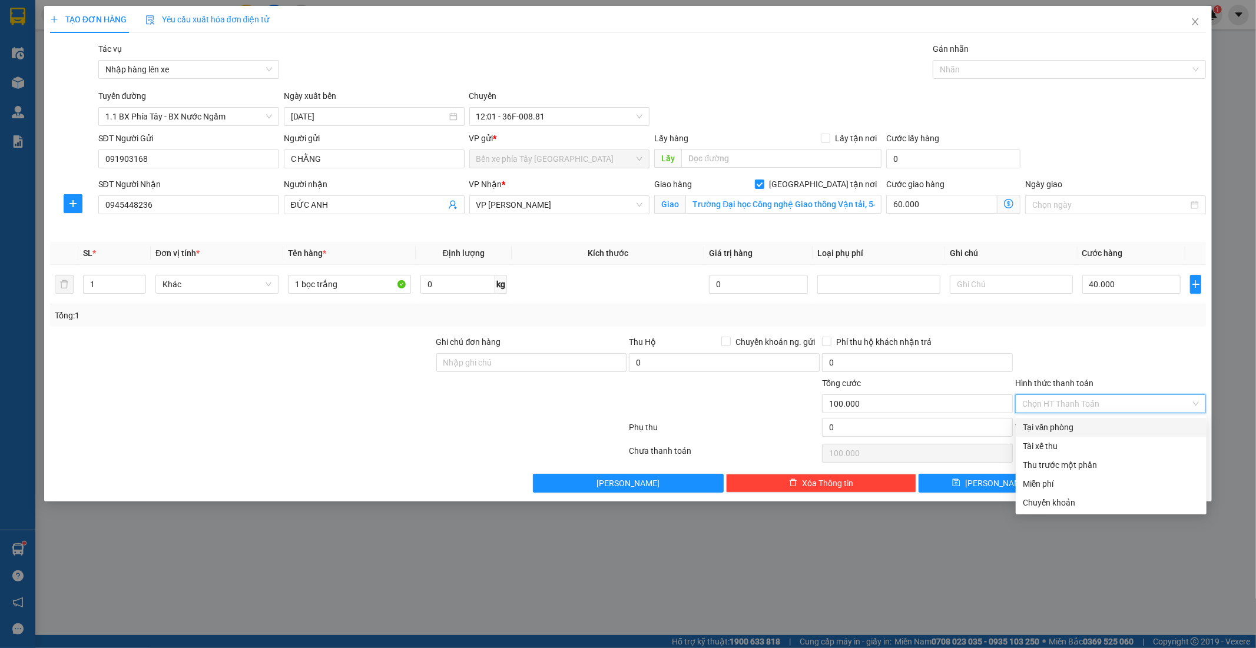
click at [1073, 430] on div "Tại văn phòng" at bounding box center [1110, 427] width 177 height 13
type input "0"
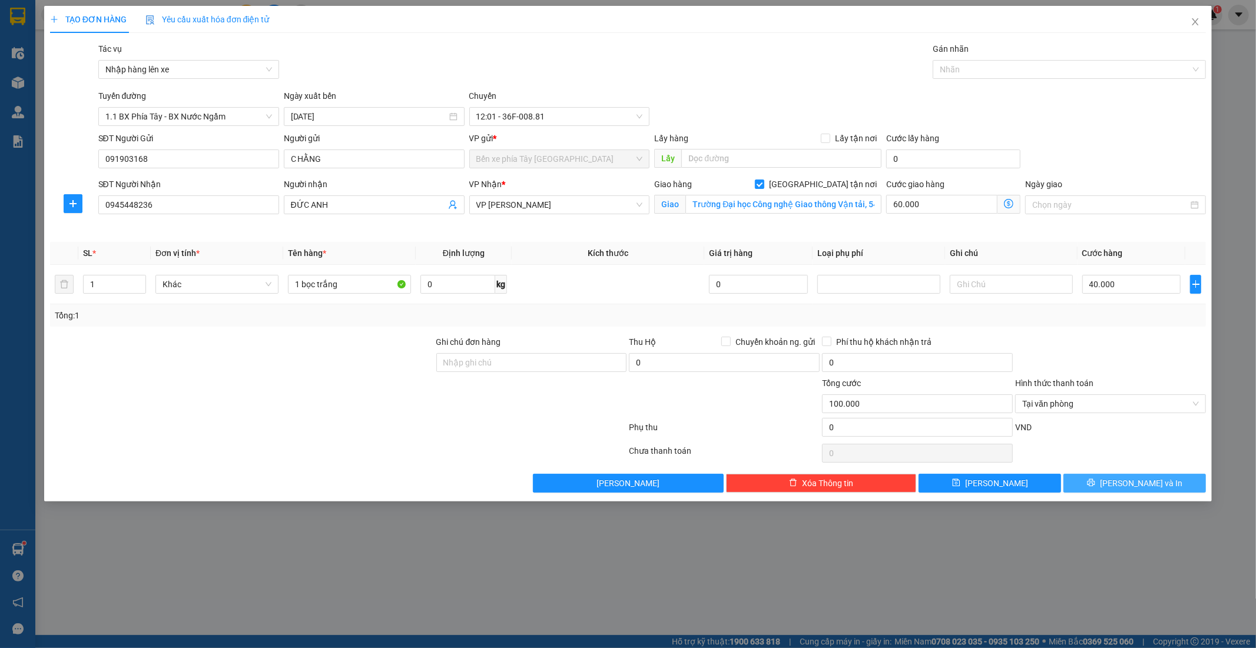
click at [1144, 486] on span "Lưu và In" at bounding box center [1141, 483] width 82 height 13
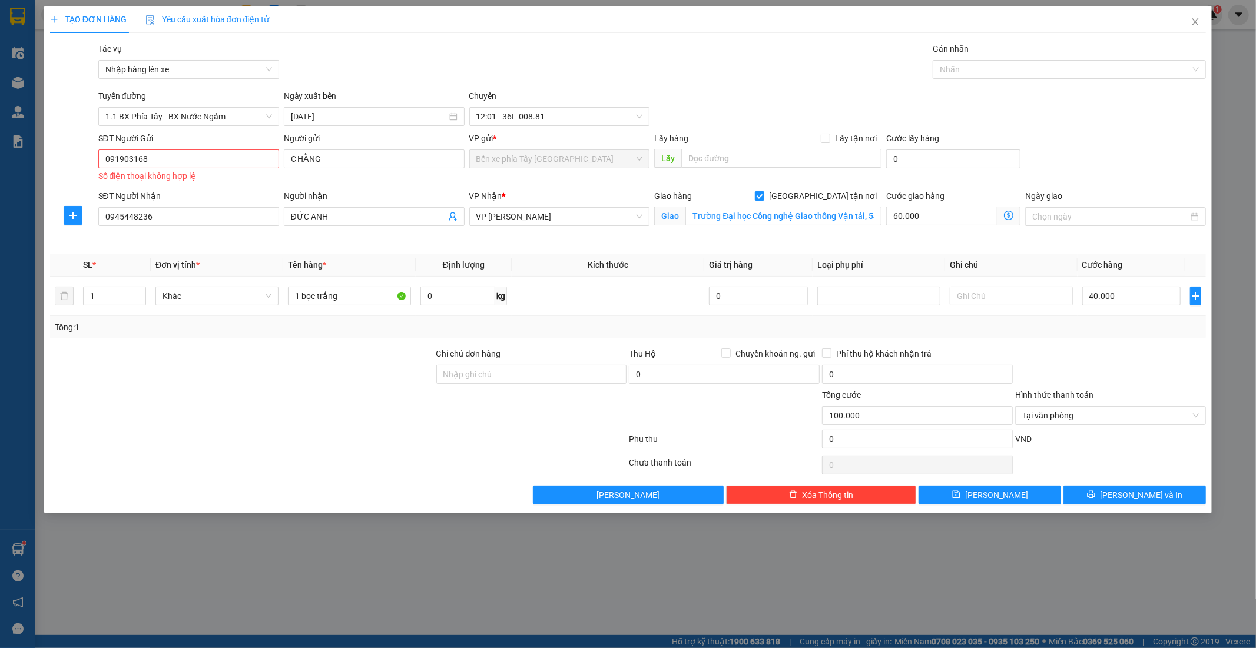
click at [1161, 504] on div "TẠO ĐƠN HÀNG Yêu cầu xuất hóa đơn điện tử Transit Pickup Surcharge Ids Transit …" at bounding box center [628, 259] width 1168 height 507
click at [1148, 497] on span "Lưu và In" at bounding box center [1141, 495] width 82 height 13
click at [1147, 499] on span "Lưu và In" at bounding box center [1141, 495] width 82 height 13
click at [1137, 498] on span "Lưu và In" at bounding box center [1141, 495] width 82 height 13
click at [217, 161] on input "091903168" at bounding box center [188, 159] width 181 height 19
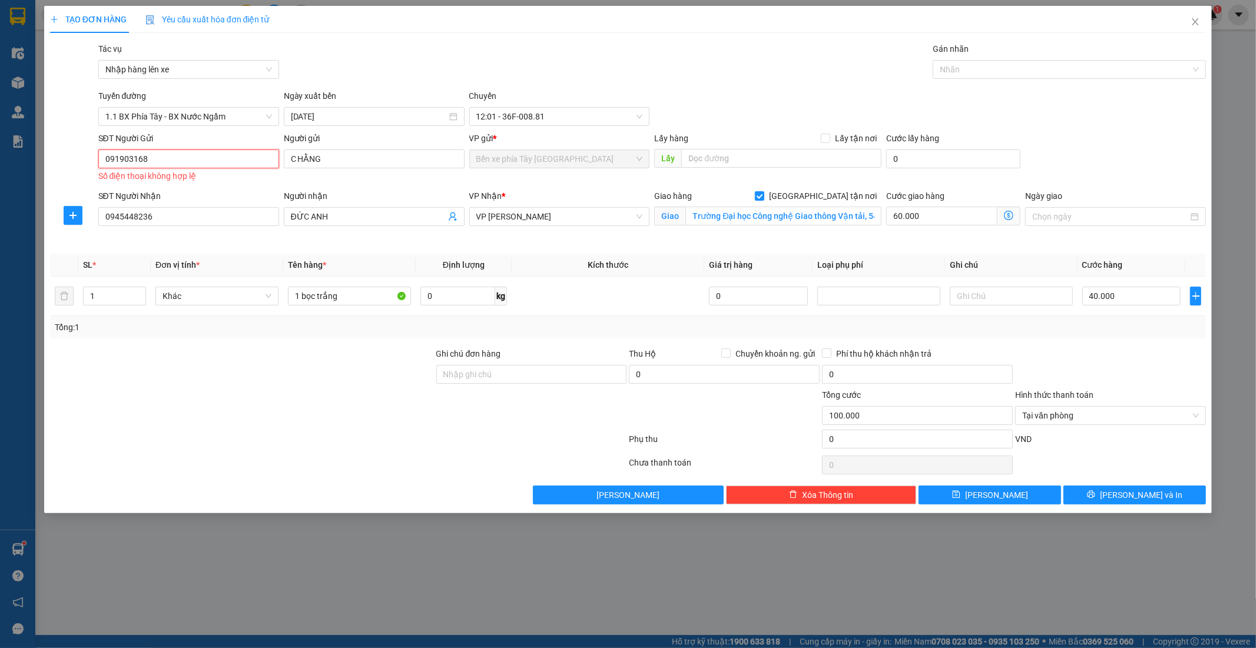
click at [162, 158] on input "091903168" at bounding box center [188, 159] width 181 height 19
drag, startPoint x: 122, startPoint y: 160, endPoint x: 160, endPoint y: 200, distance: 55.4
click at [122, 160] on input "091903168" at bounding box center [188, 159] width 181 height 19
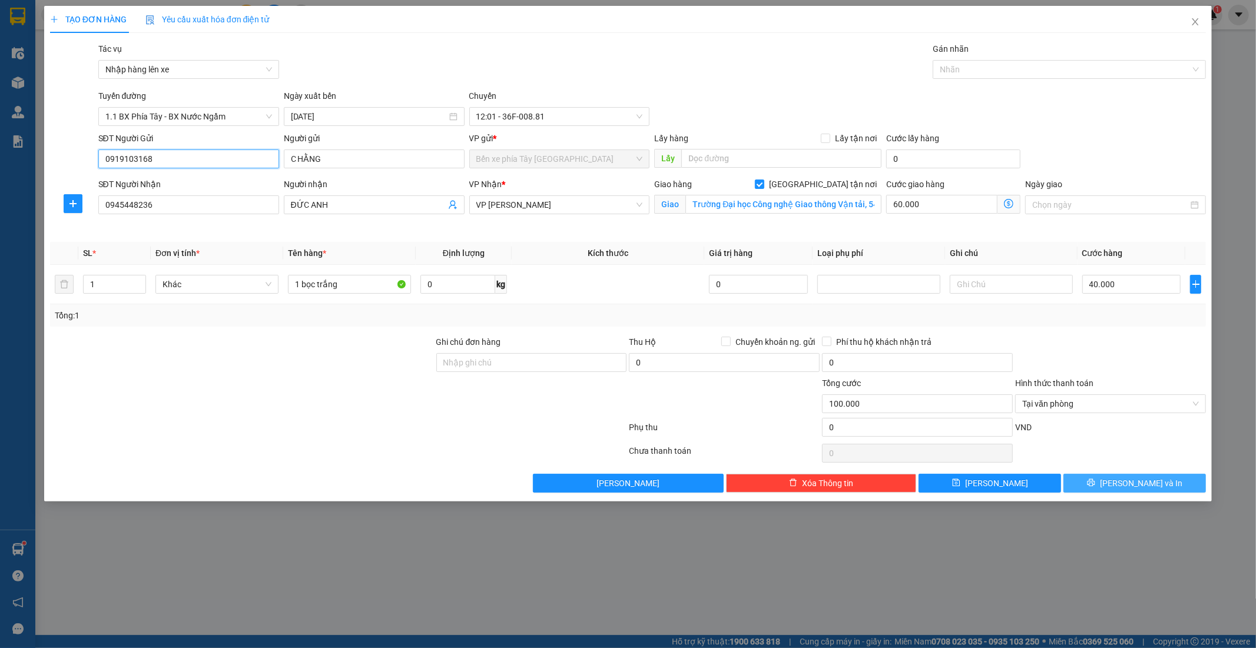
type input "0919103168"
click at [1143, 490] on span "Lưu và In" at bounding box center [1141, 483] width 82 height 13
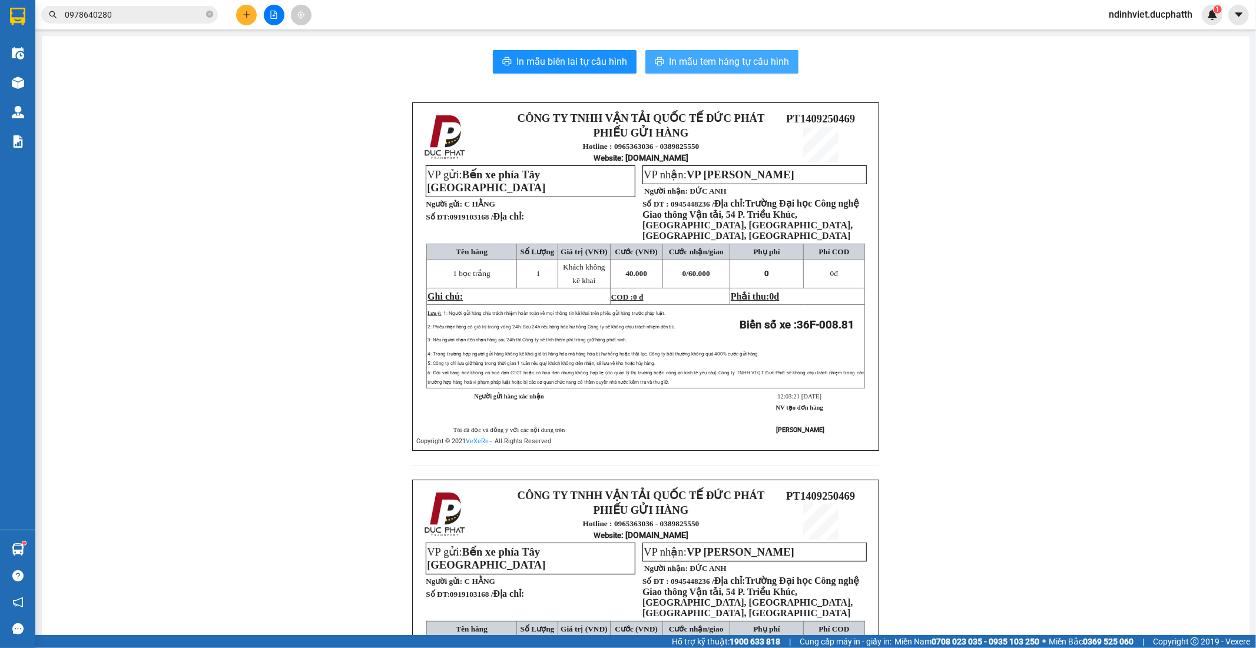
click at [692, 62] on span "In mẫu tem hàng tự cấu hình" at bounding box center [729, 61] width 120 height 15
click at [705, 67] on span "In mẫu tem hàng tự cấu hình" at bounding box center [729, 61] width 120 height 15
click at [274, 14] on icon "file-add" at bounding box center [274, 15] width 8 height 8
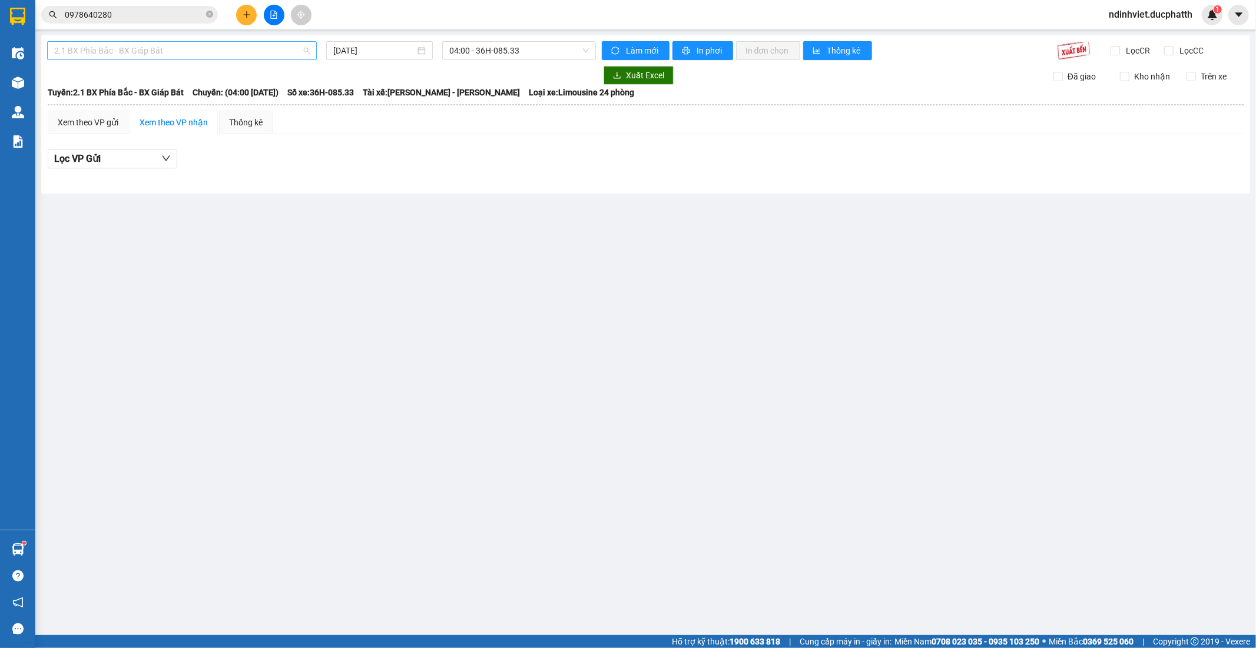
click at [266, 49] on span "2.1 BX Phía Bắc - BX Giáp Bát" at bounding box center [181, 51] width 255 height 18
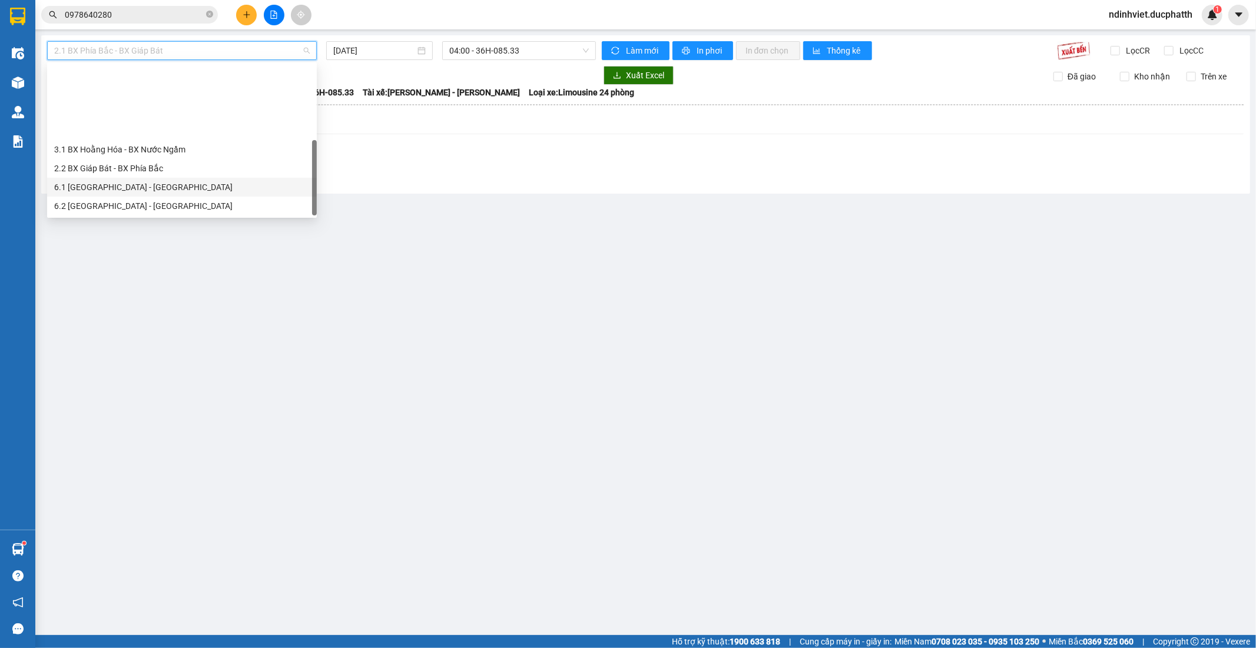
scroll to position [94, 0]
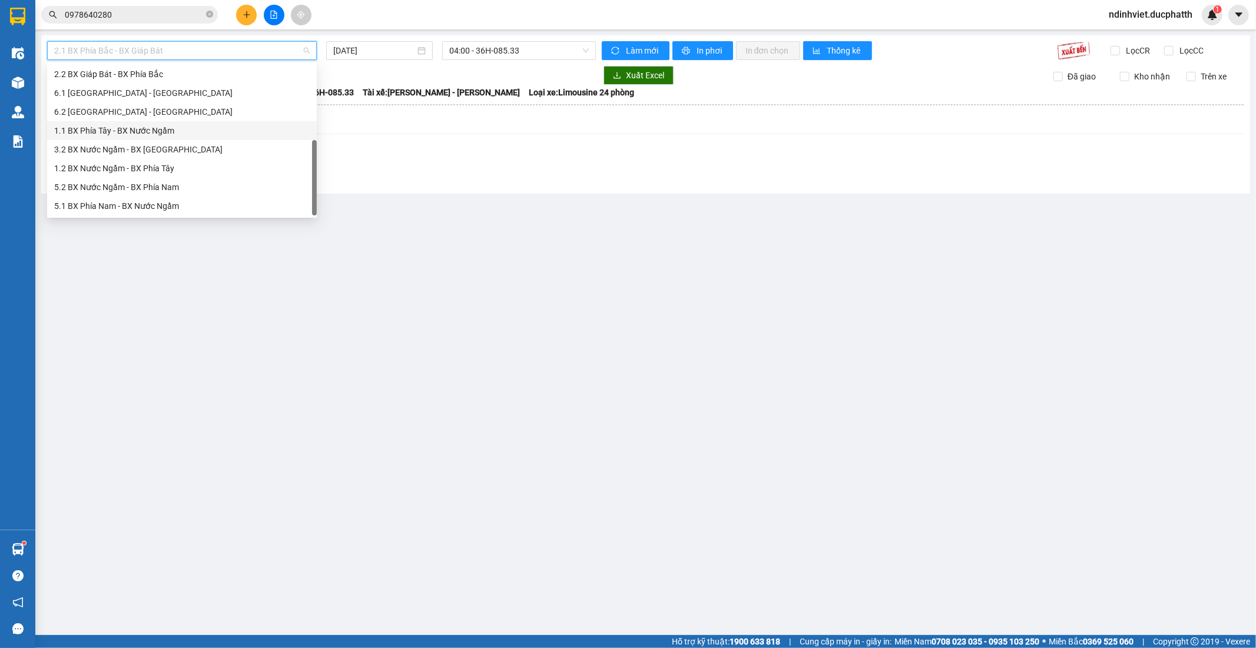
click at [177, 134] on div "1.1 BX Phía Tây - BX Nước Ngầm" at bounding box center [181, 130] width 255 height 13
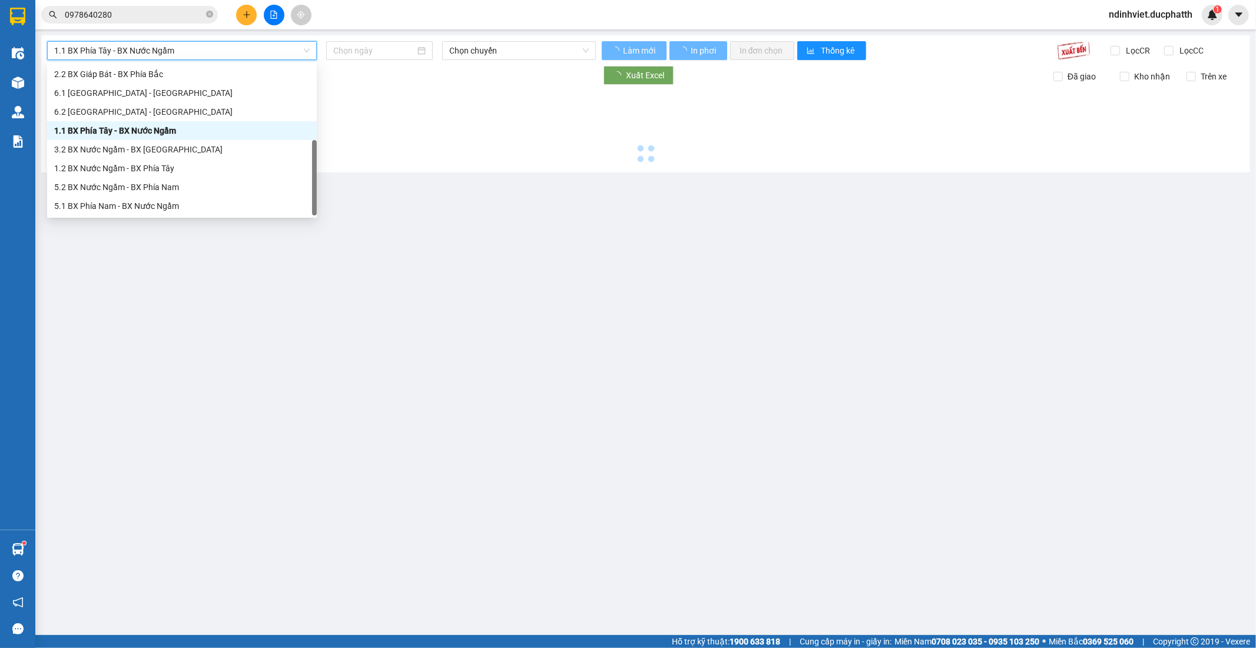
type input "14/09/2025"
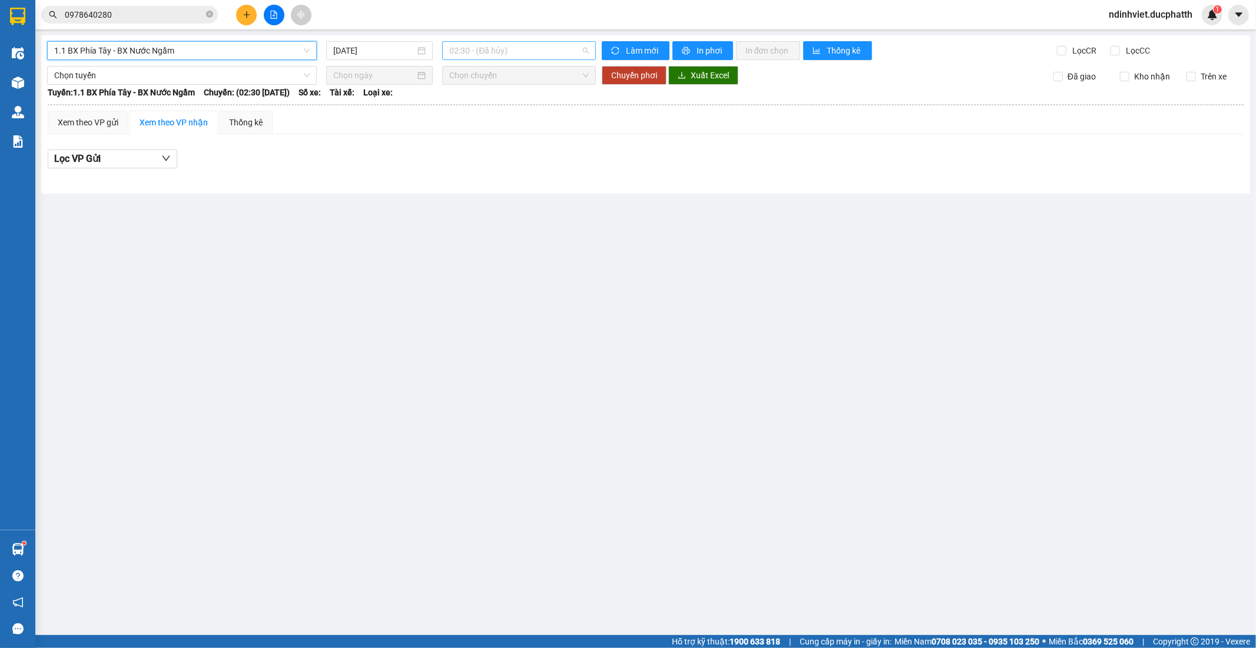
click at [565, 44] on span "02:30 - (Đã hủy)" at bounding box center [518, 51] width 139 height 18
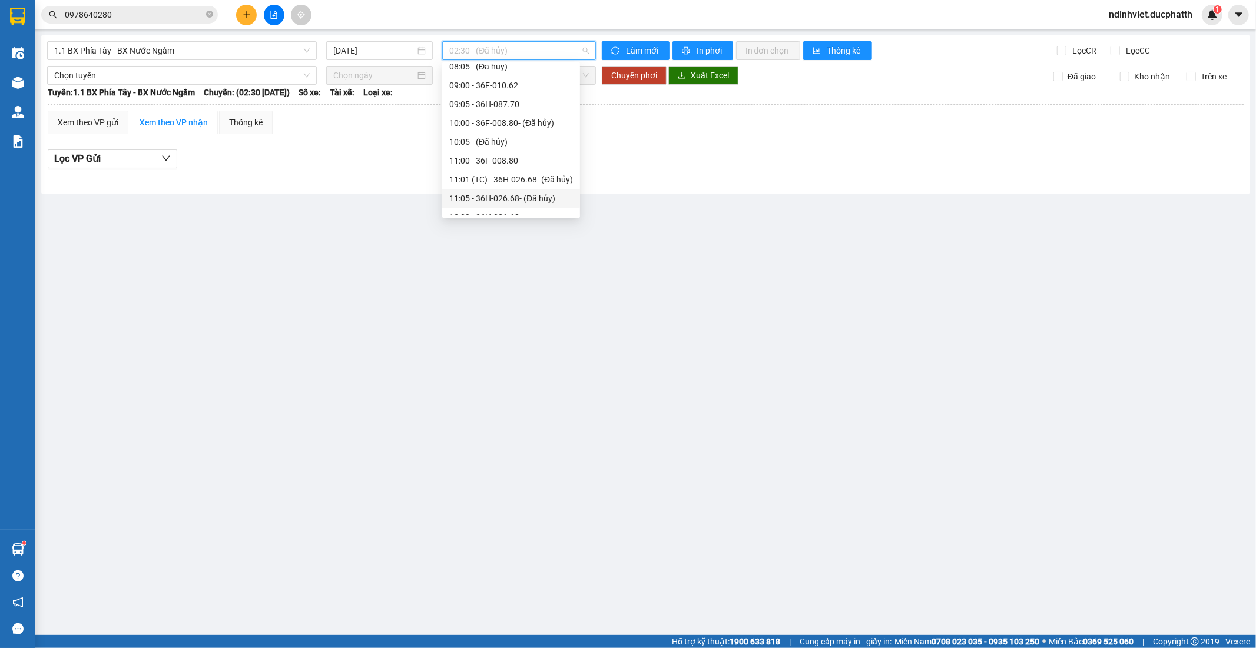
scroll to position [327, 0]
click at [518, 108] on div "12:01 - 36F-008.81" at bounding box center [511, 105] width 124 height 13
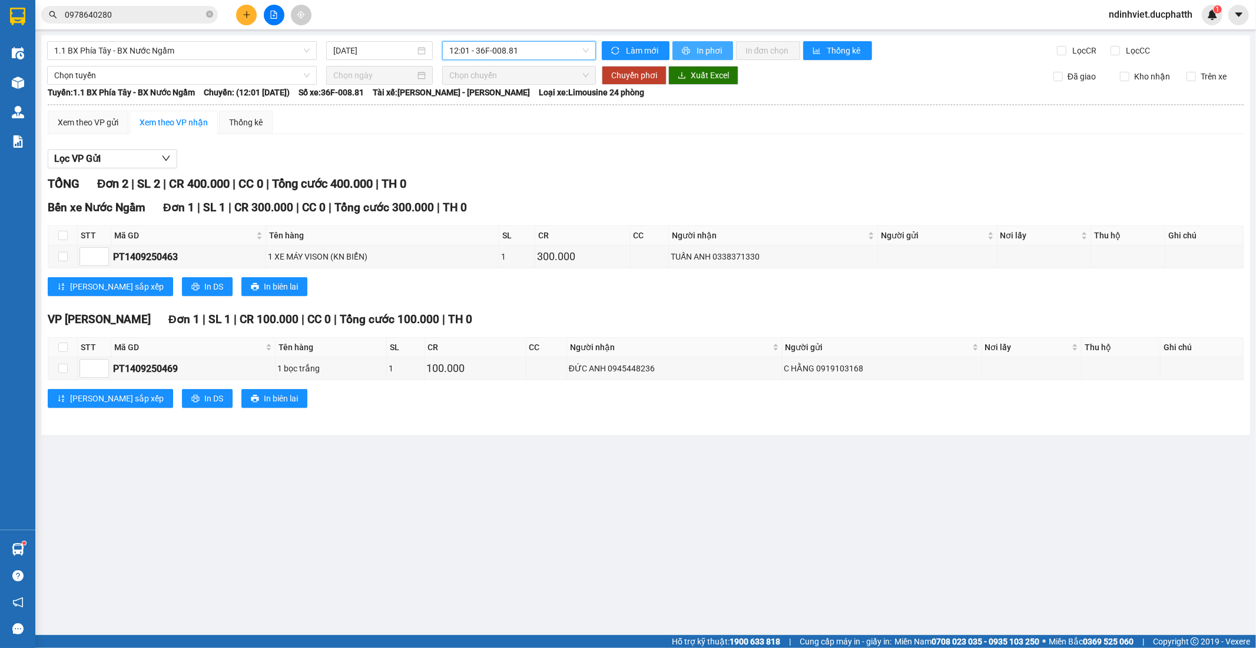
click at [716, 51] on span "In phơi" at bounding box center [709, 50] width 27 height 13
click at [520, 54] on span "12:01 - 36F-008.81" at bounding box center [518, 51] width 139 height 18
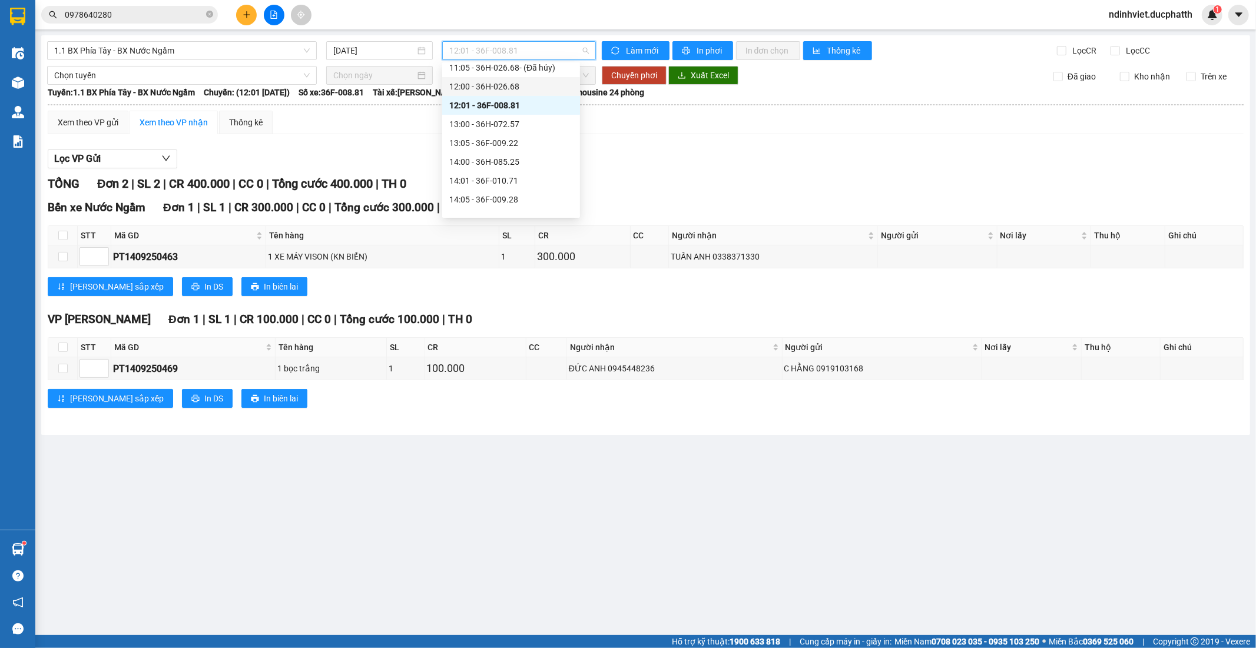
click at [515, 85] on div "12:00 - 36H-026.68" at bounding box center [511, 86] width 124 height 13
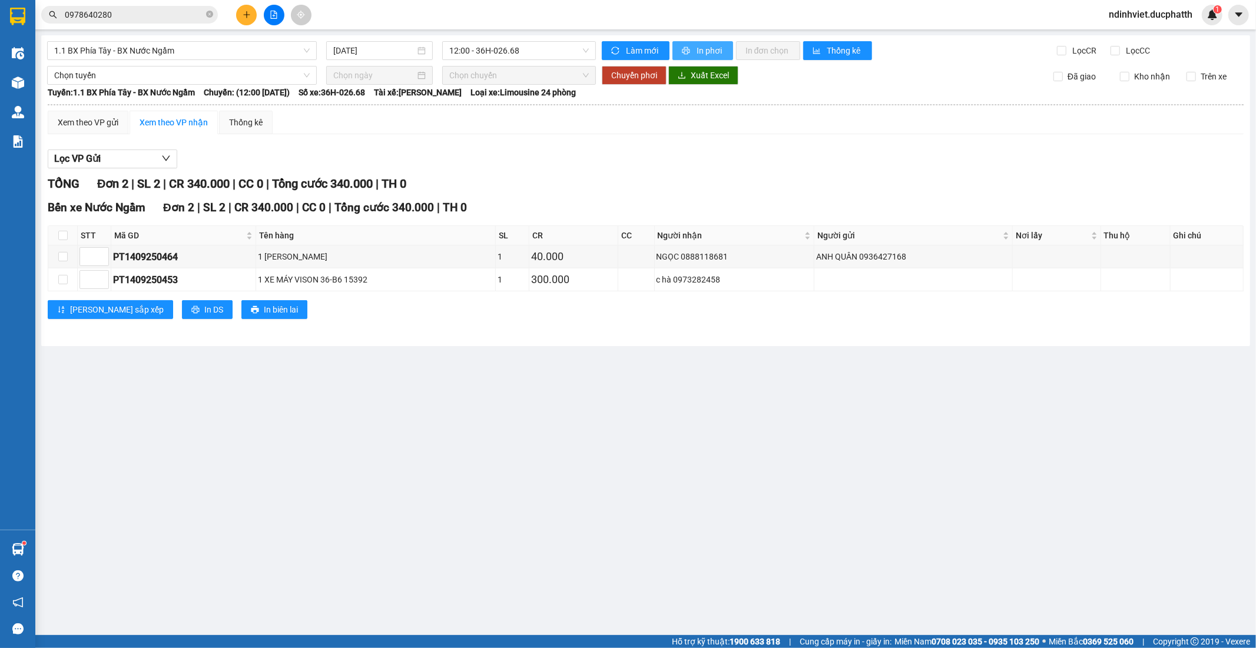
click at [709, 48] on span "In phơi" at bounding box center [709, 50] width 27 height 13
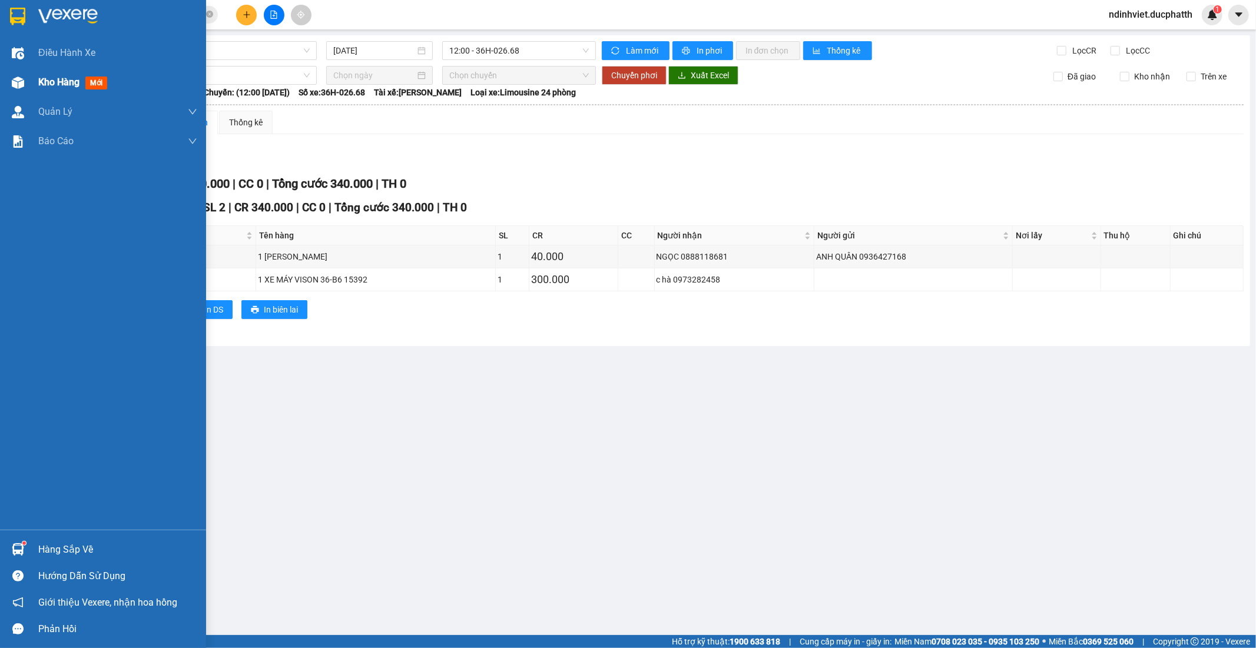
click at [52, 84] on span "Kho hàng" at bounding box center [58, 82] width 41 height 11
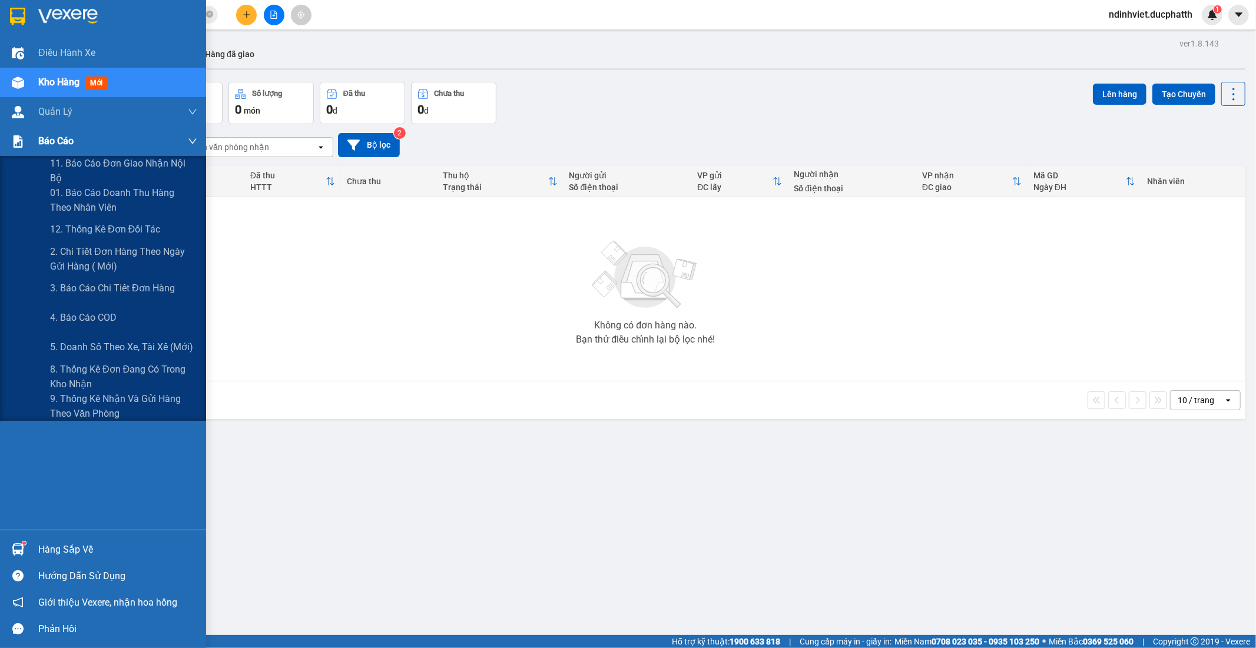
click at [55, 141] on span "Báo cáo" at bounding box center [55, 141] width 35 height 15
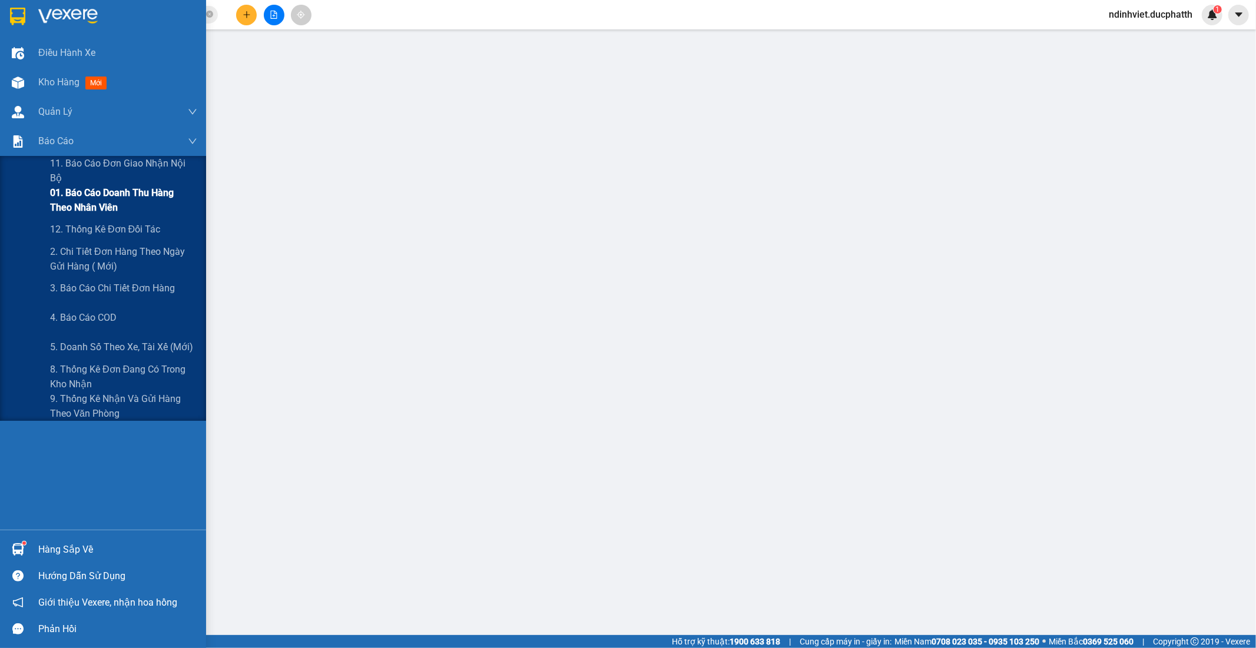
click at [107, 196] on span "01. Báo cáo doanh thu hàng theo nhân viên" at bounding box center [123, 199] width 147 height 29
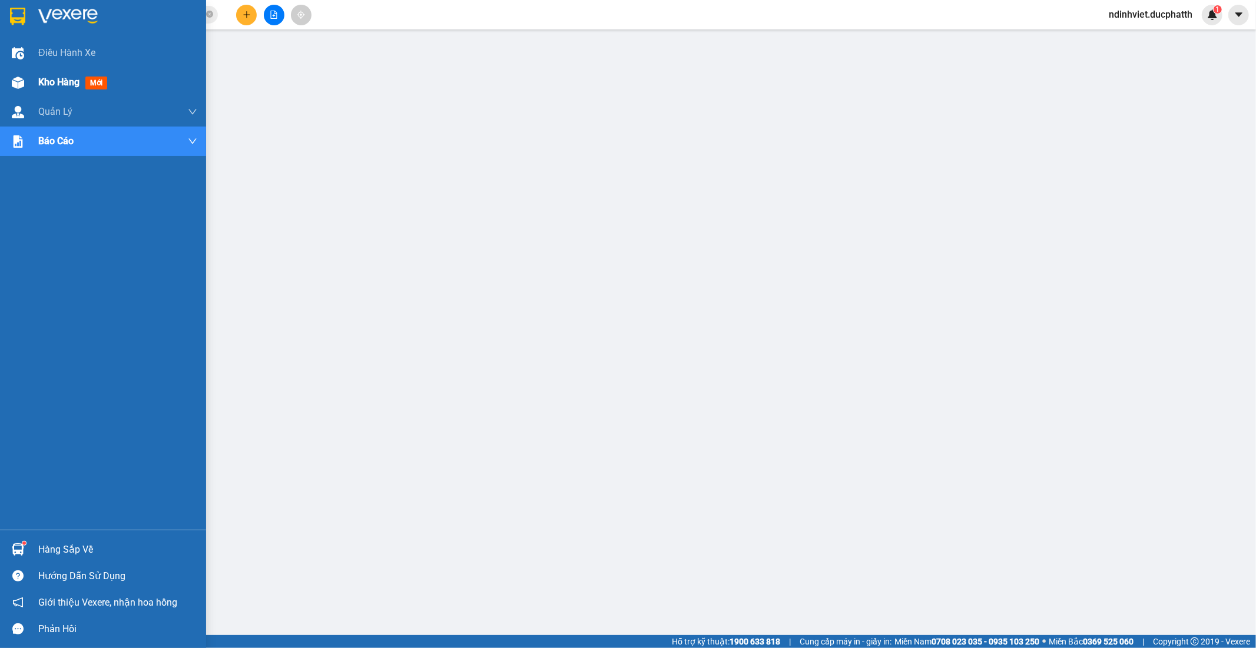
click at [21, 84] on img at bounding box center [18, 83] width 12 height 12
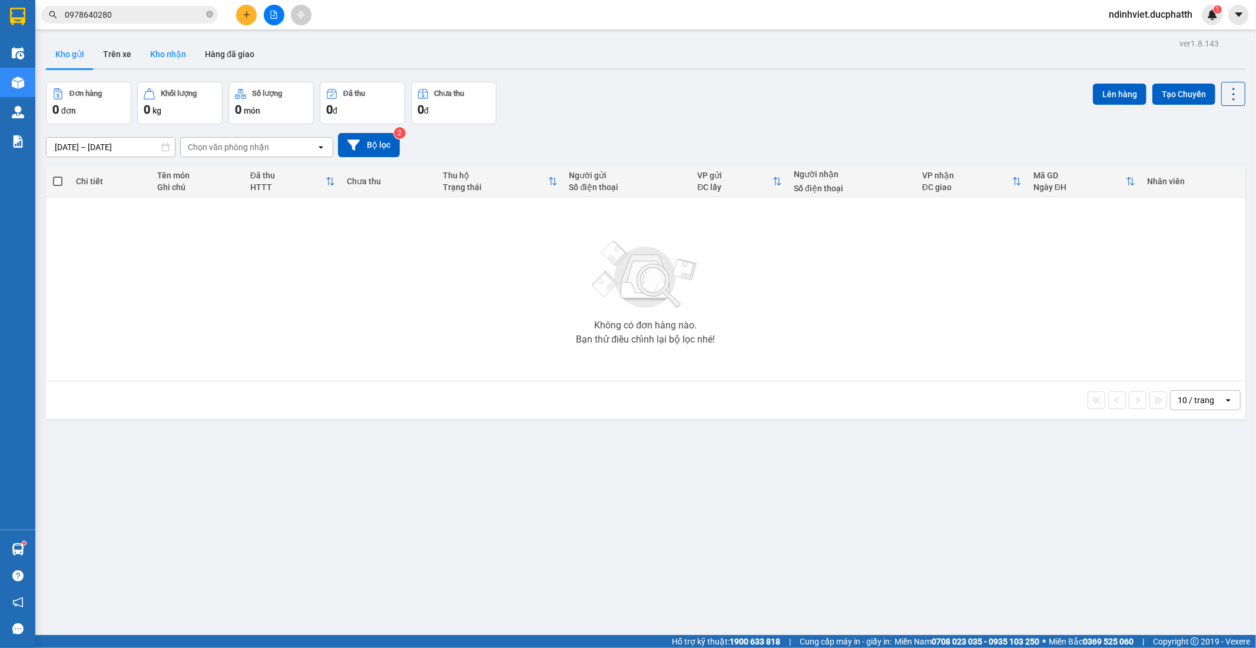
click at [175, 51] on button "Kho nhận" at bounding box center [168, 54] width 55 height 28
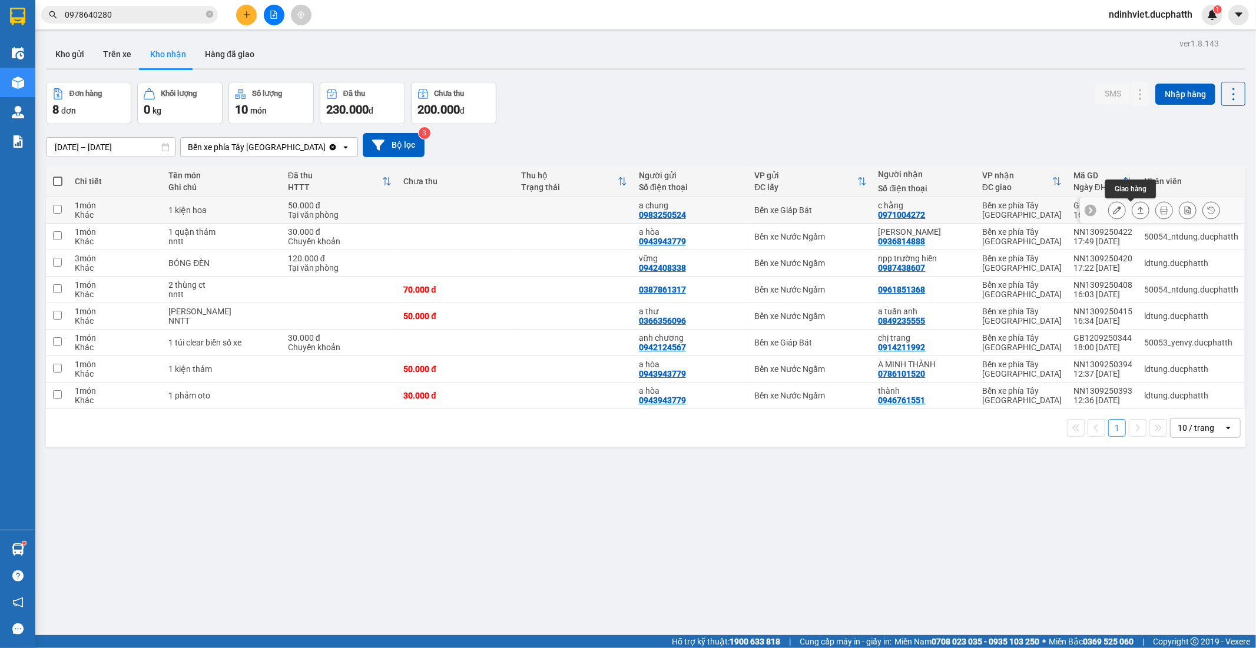
click at [1134, 207] on button at bounding box center [1140, 210] width 16 height 21
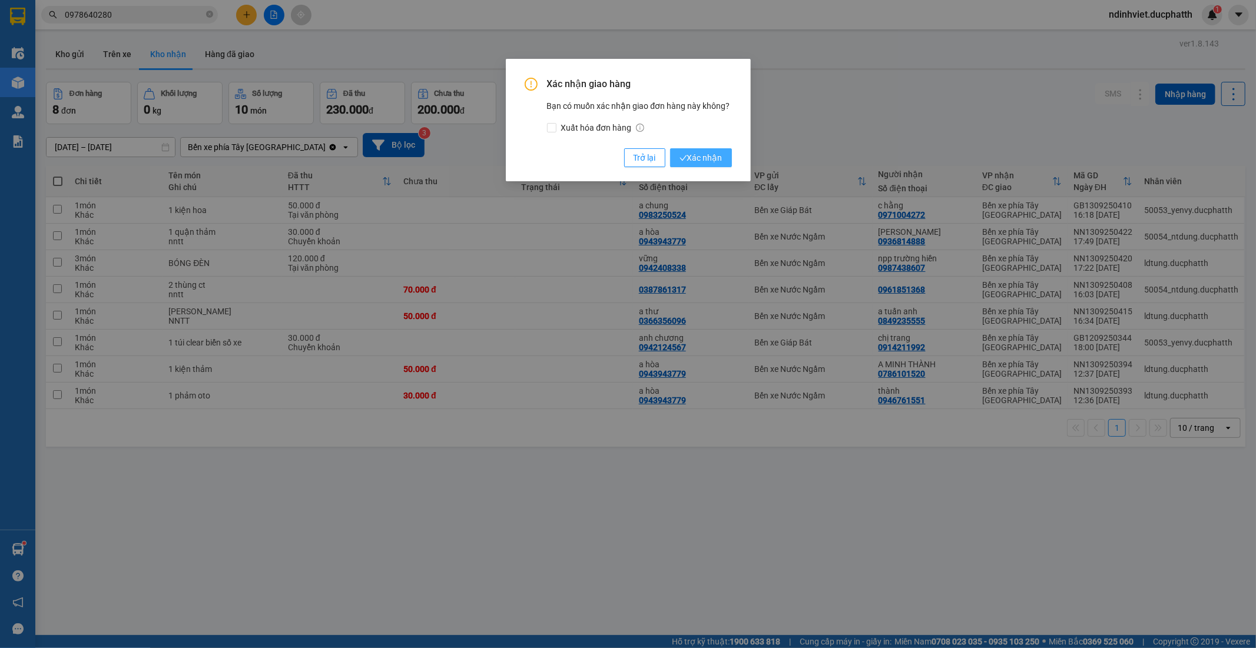
click at [704, 166] on button "Xác nhận" at bounding box center [701, 157] width 62 height 19
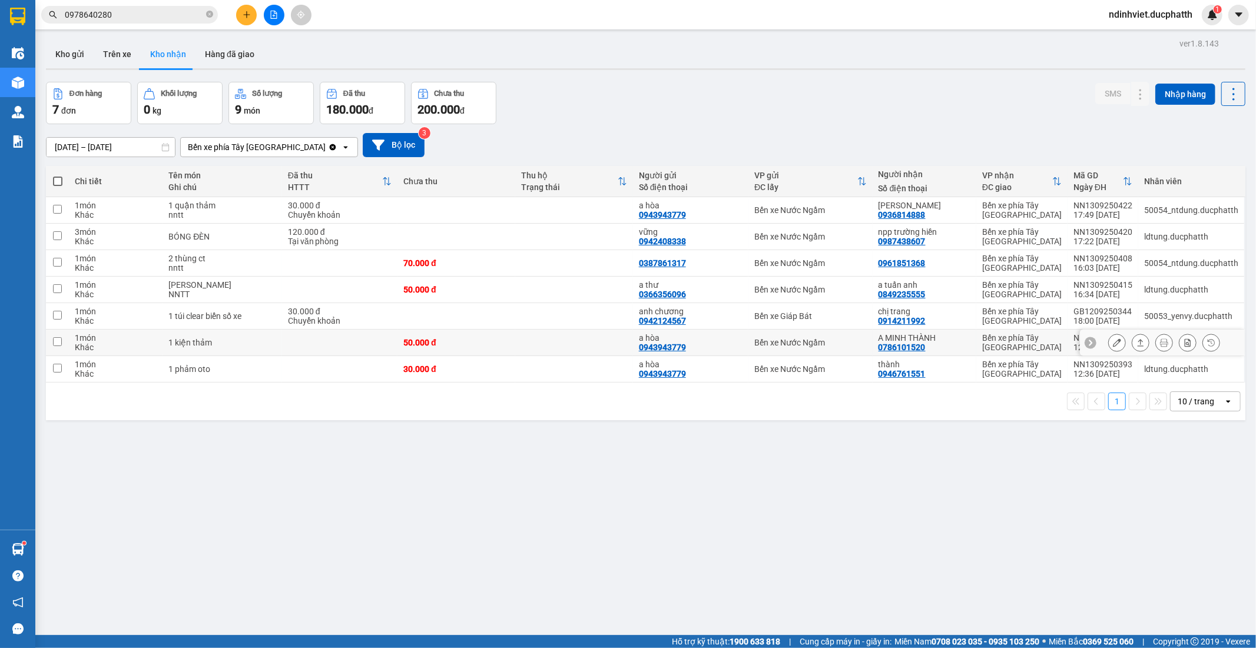
click at [1136, 344] on icon at bounding box center [1140, 342] width 8 height 8
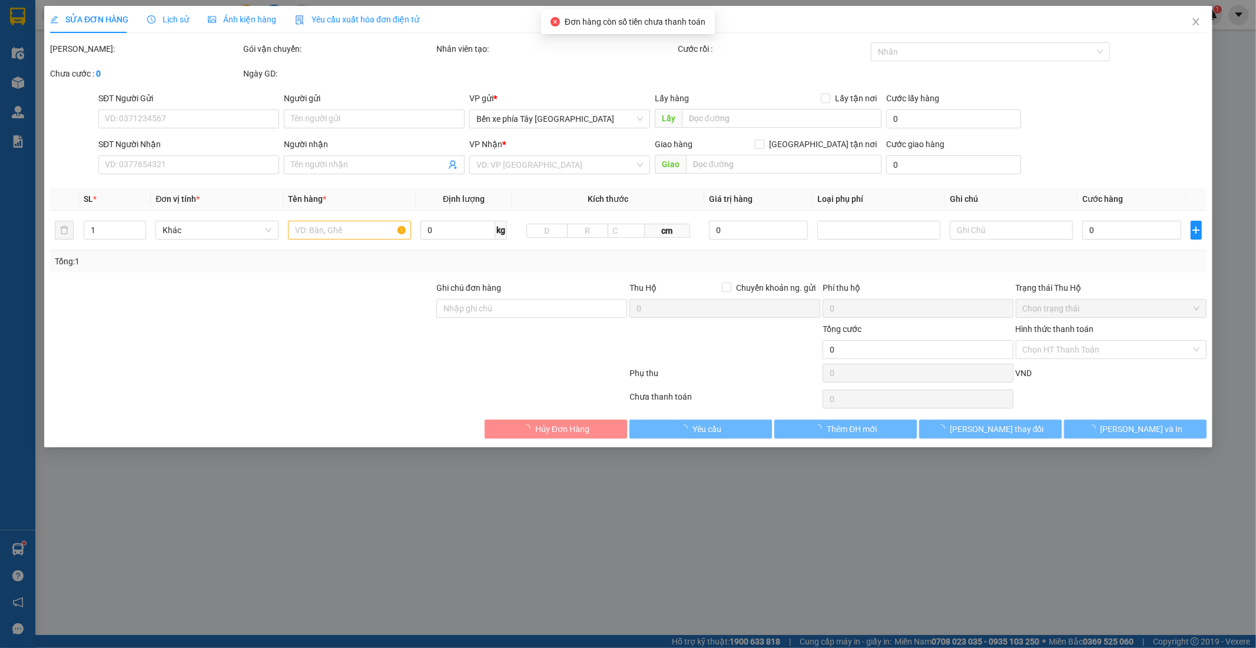
type input "0943943779"
type input "a hòa"
type input "0786101520"
type input "A MINH THÀNH"
type input "nntt"
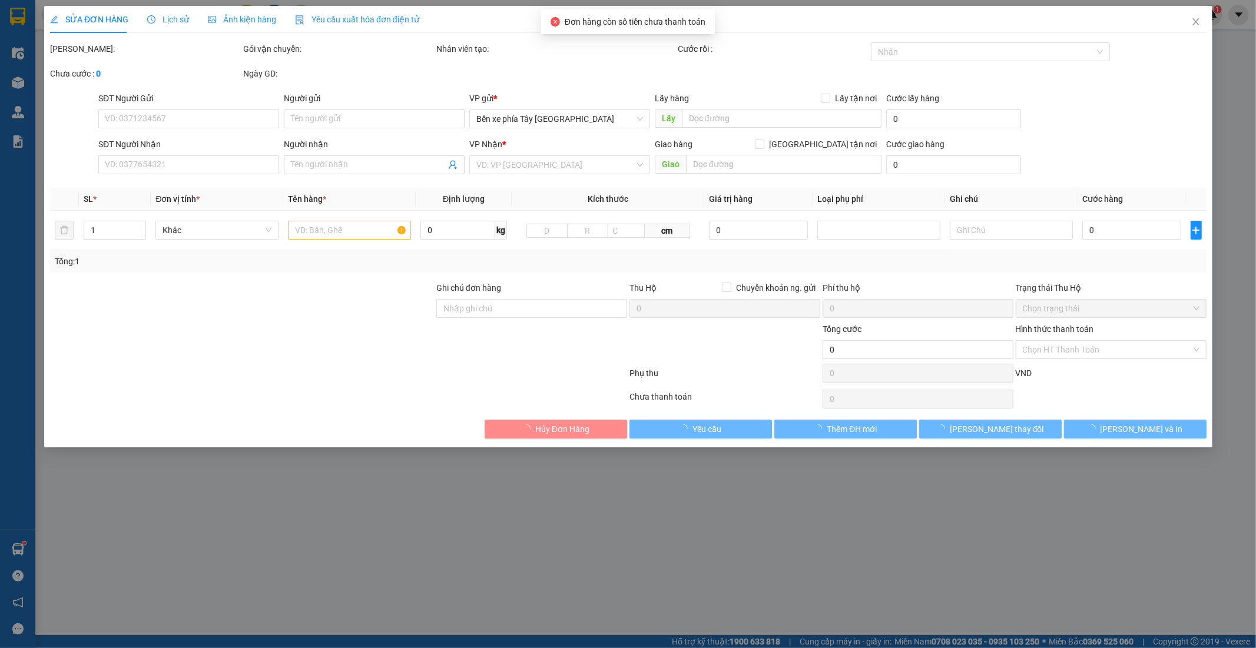
type input "50.000"
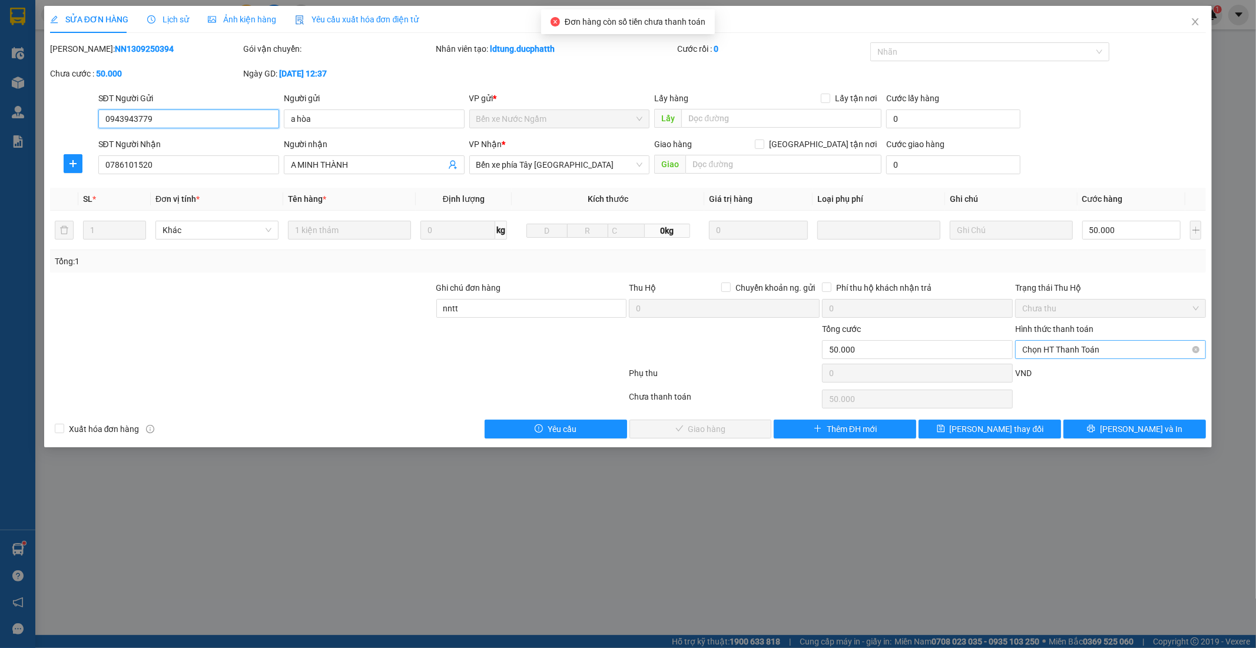
click at [1075, 354] on span "Chọn HT Thanh Toán" at bounding box center [1110, 350] width 177 height 18
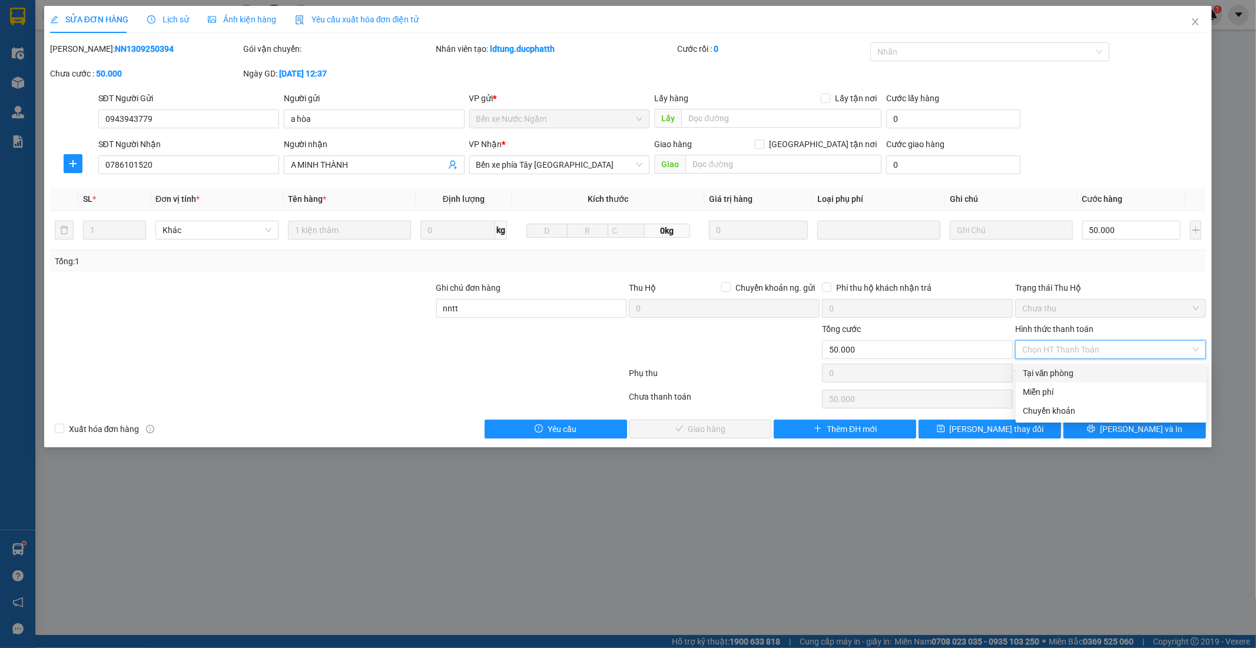
click at [1058, 374] on div "Tại văn phòng" at bounding box center [1110, 373] width 177 height 13
type input "0"
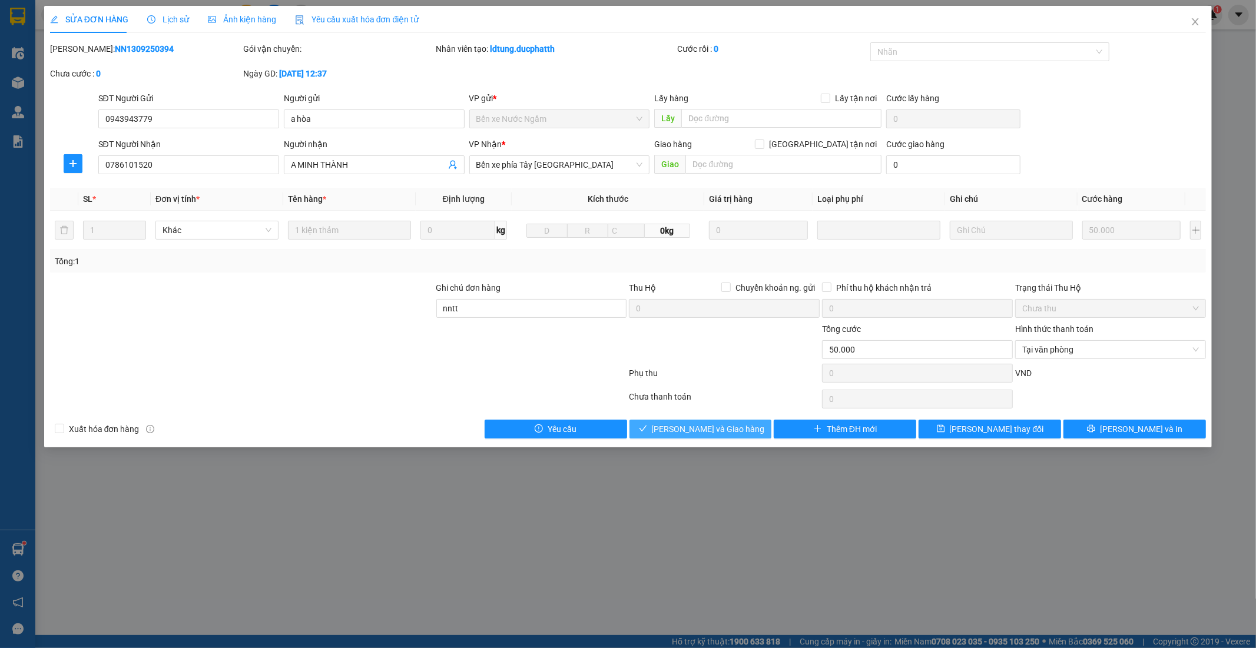
click at [728, 428] on span "Lưu và Giao hàng" at bounding box center [708, 429] width 113 height 13
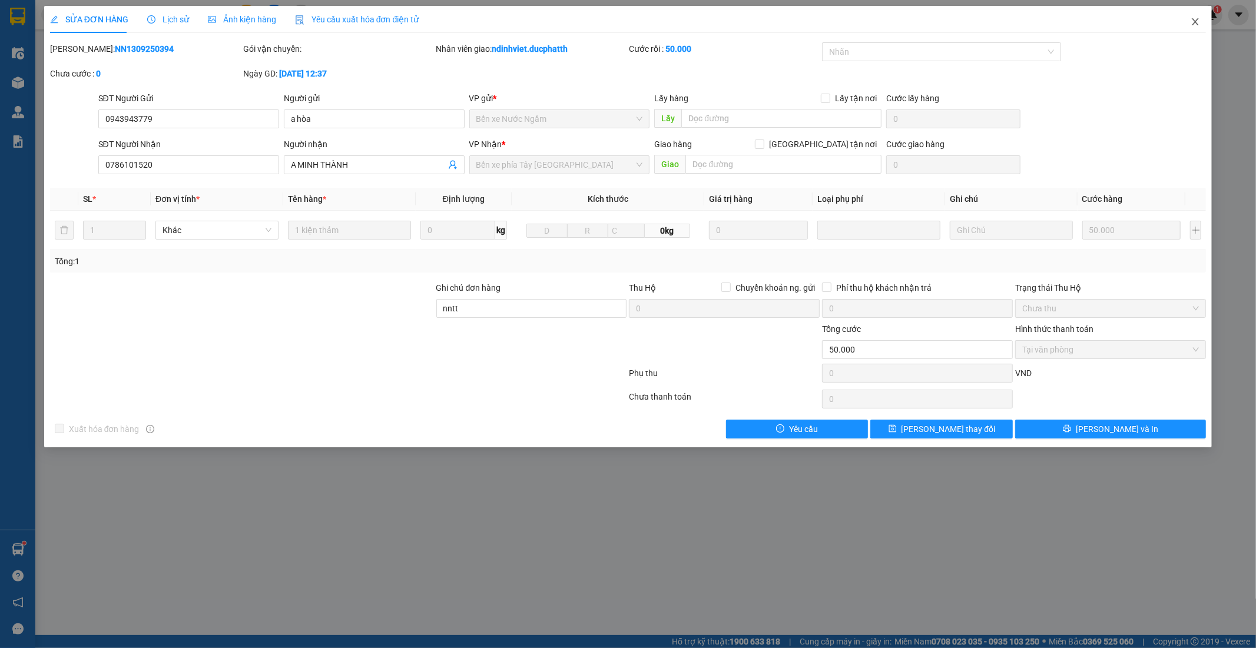
click at [1195, 22] on icon "close" at bounding box center [1195, 21] width 6 height 7
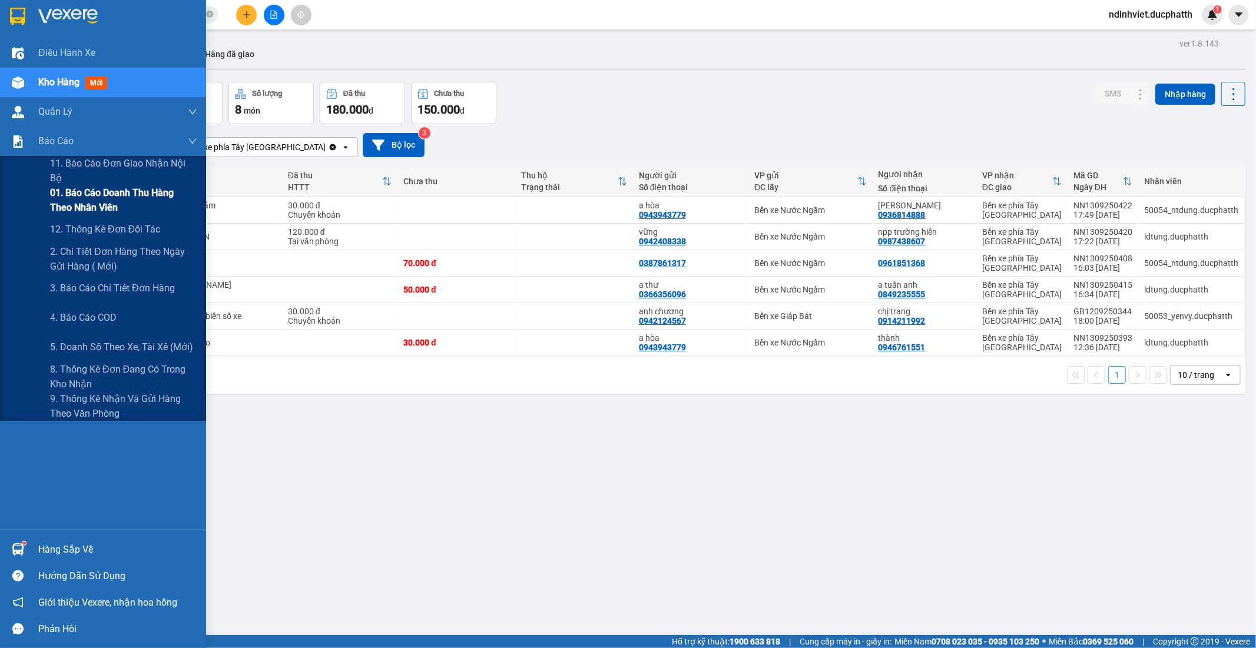
click at [99, 198] on span "01. Báo cáo doanh thu hàng theo nhân viên" at bounding box center [123, 199] width 147 height 29
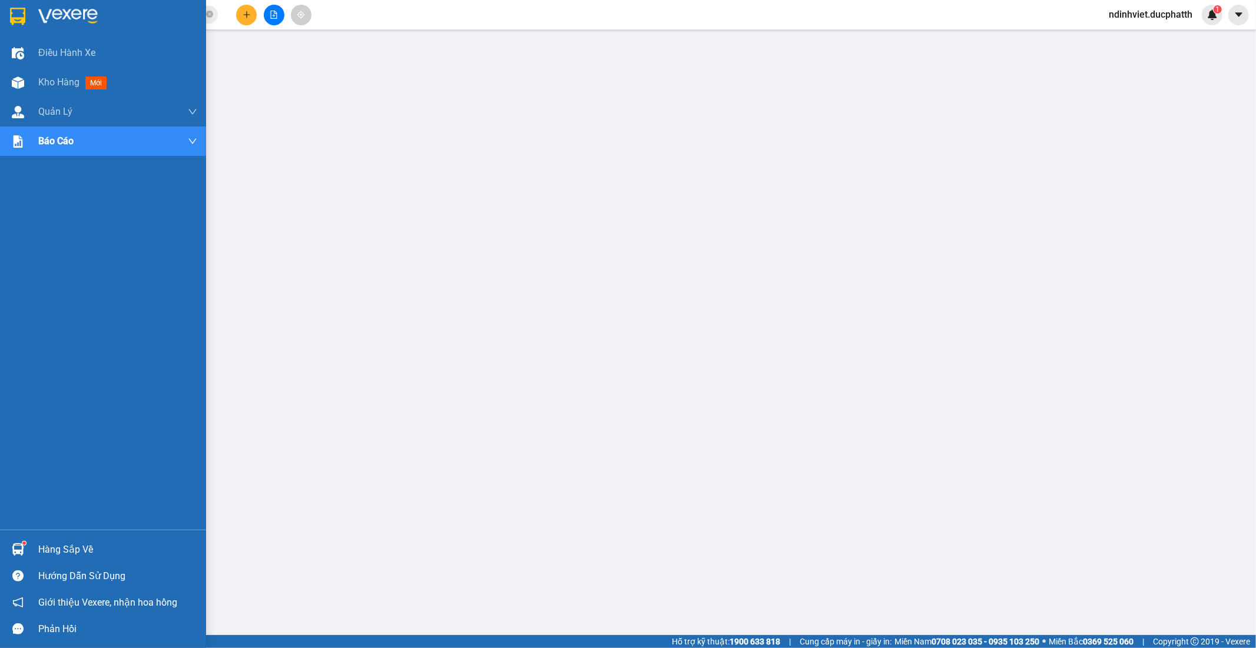
click at [9, 9] on div at bounding box center [18, 16] width 21 height 21
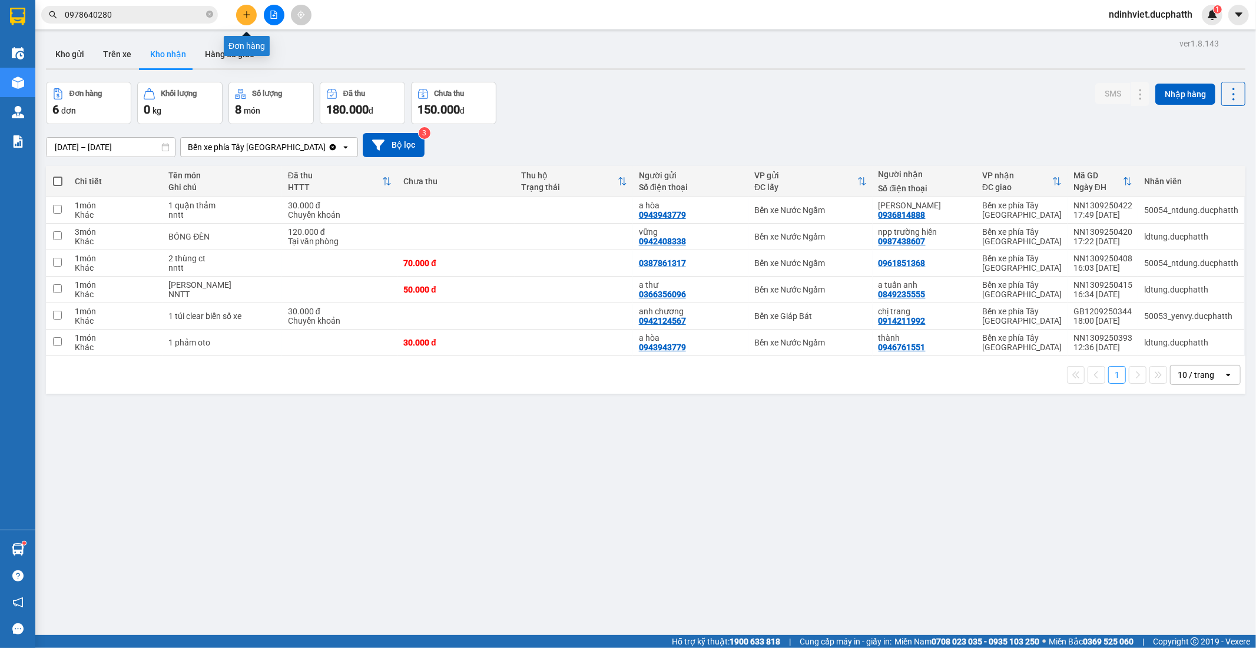
click at [243, 16] on icon "plus" at bounding box center [247, 15] width 8 height 8
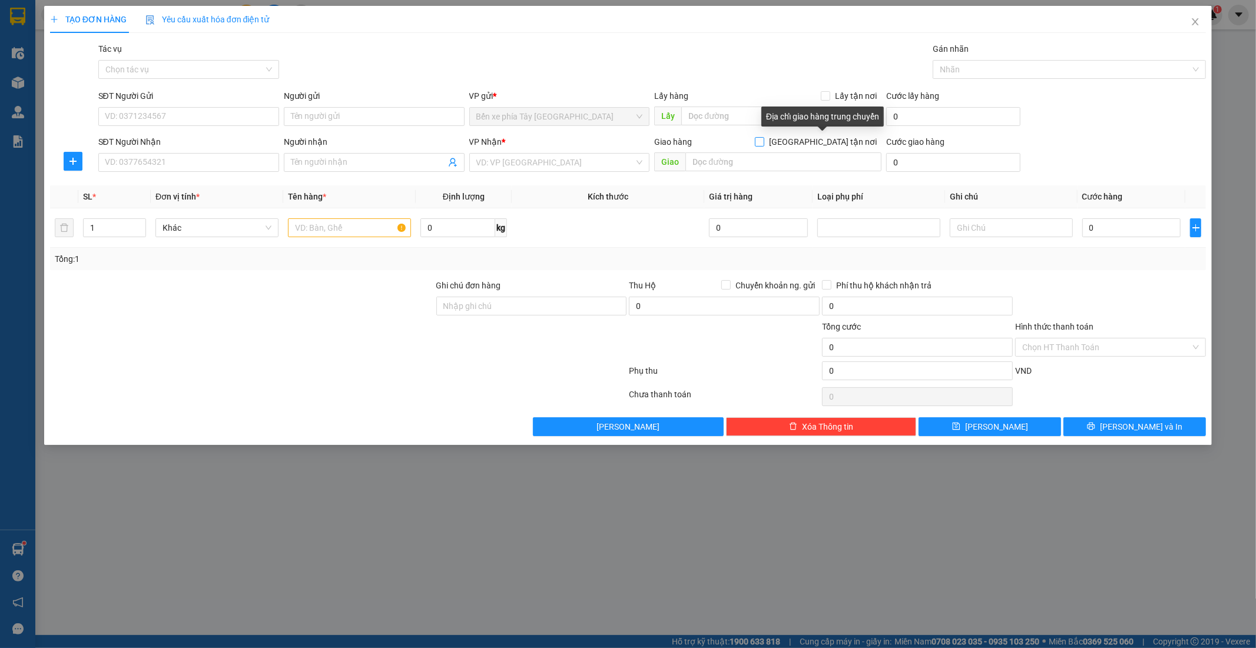
click at [764, 145] on span at bounding box center [759, 141] width 9 height 9
click at [763, 145] on input "Giao tận nơi" at bounding box center [759, 141] width 8 height 8
checkbox input "true"
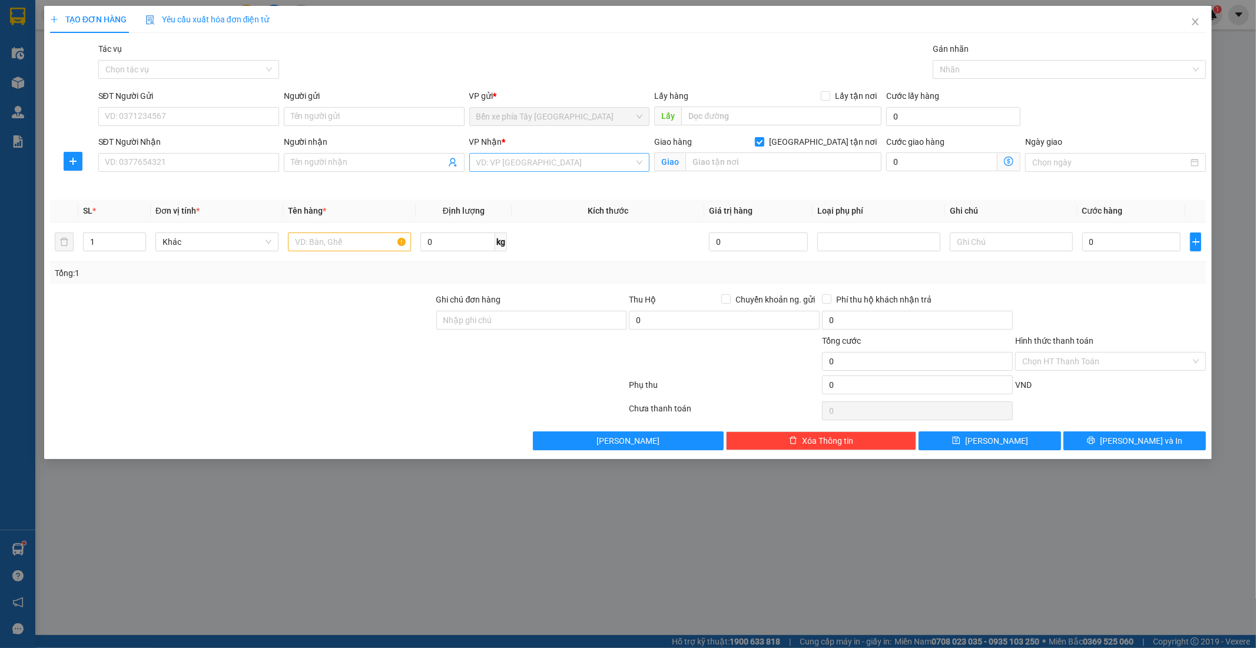
click at [532, 170] on input "search" at bounding box center [555, 163] width 158 height 18
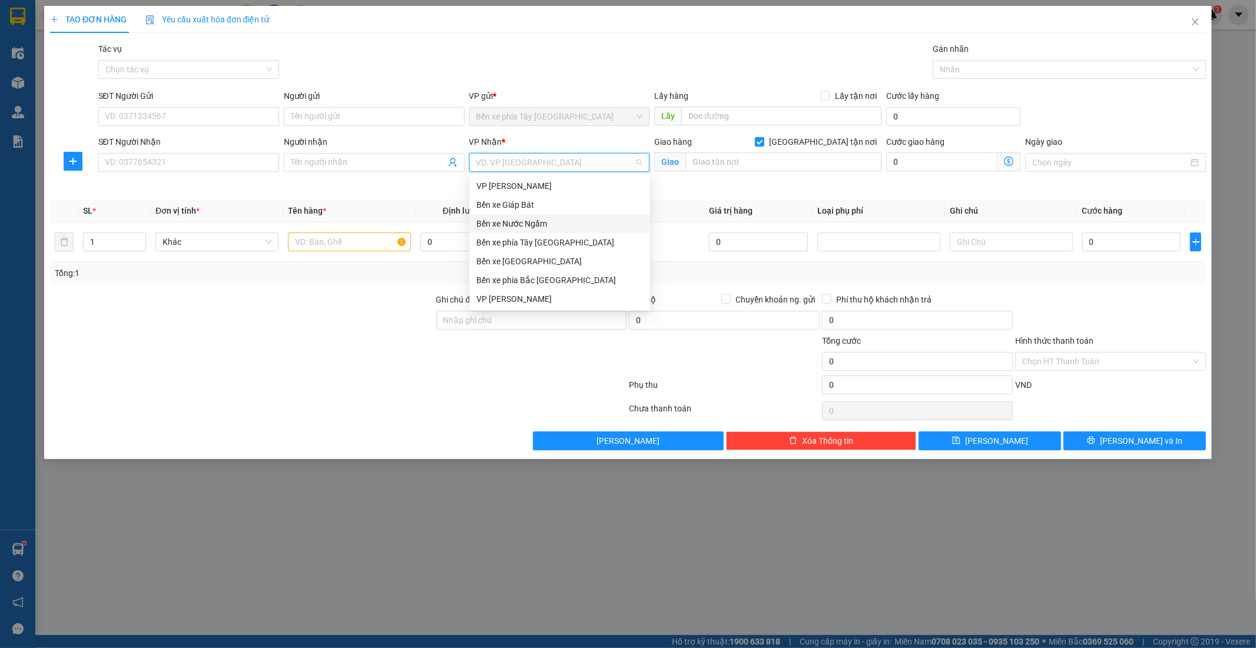
drag, startPoint x: 530, startPoint y: 227, endPoint x: 672, endPoint y: 202, distance: 144.1
click at [533, 227] on div "Bến xe Nước Ngầm" at bounding box center [559, 223] width 167 height 13
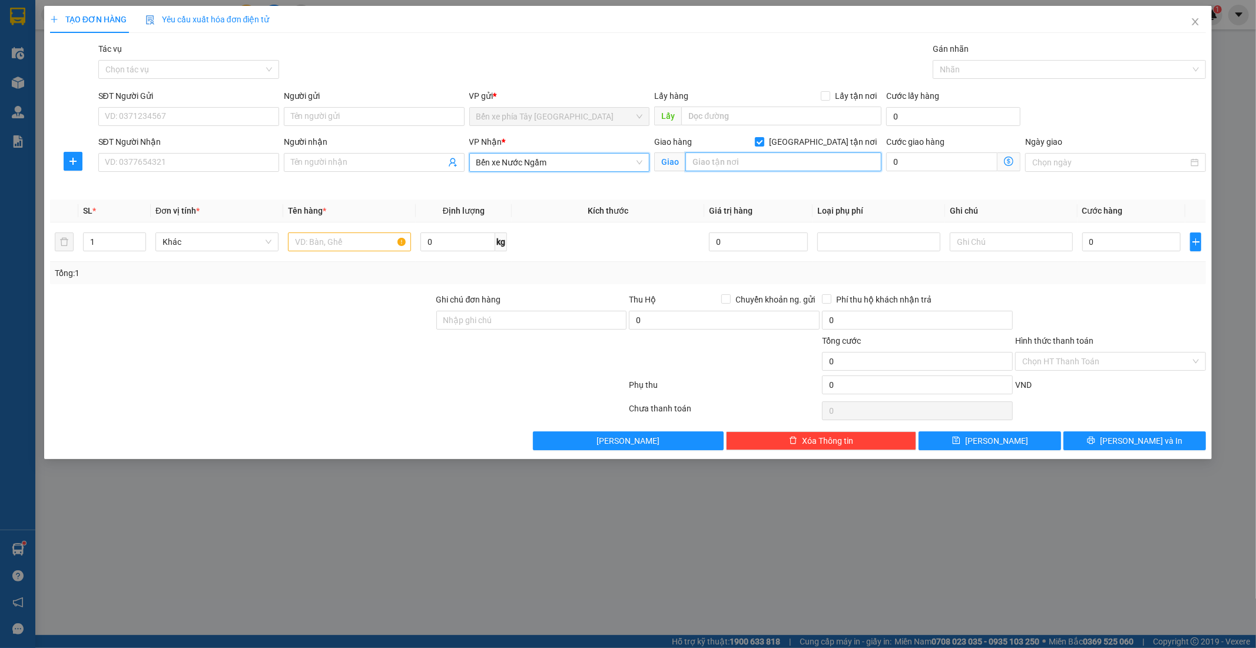
click at [742, 167] on input "text" at bounding box center [783, 161] width 196 height 19
paste input "91 Ngõ 58 Phố Lê Văn Hiến, Đông Ngạc, Bắc Từ Liêm, Hà Nội, Việt Nam"
type input "91 Ngõ 58 Phố Lê Văn Hiến, Đông Ngạc, Bắc Từ Liêm, Hà Nội, Việt Nam"
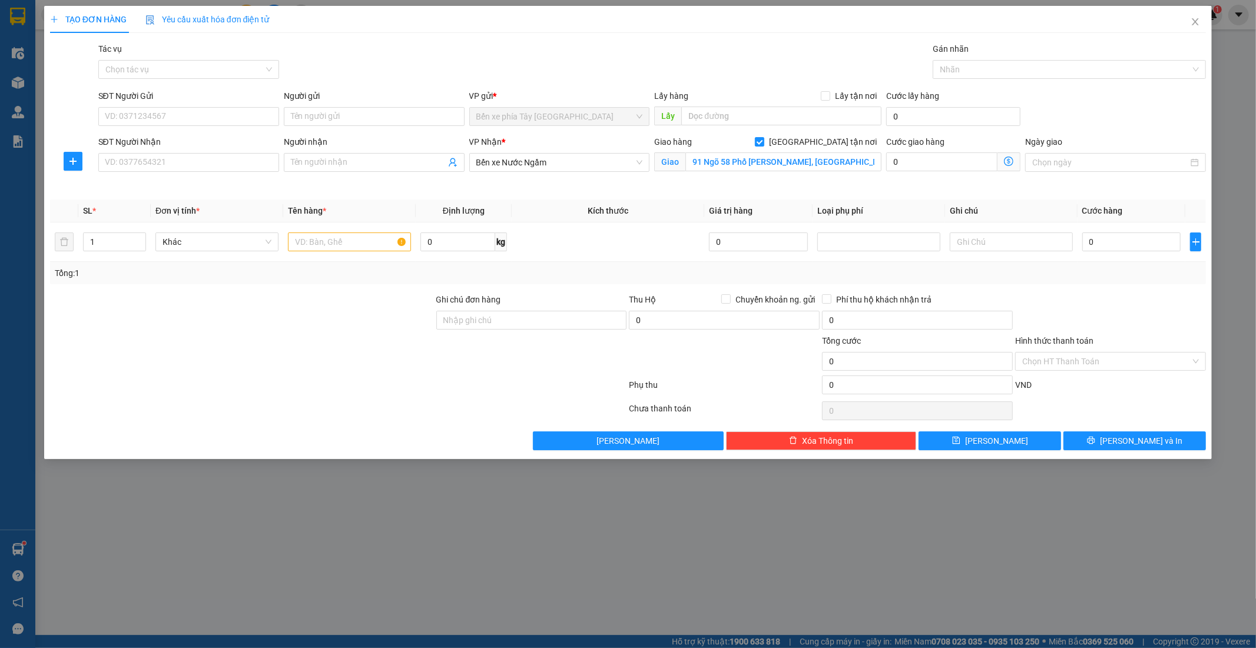
click at [1005, 165] on icon "dollar-circle" at bounding box center [1008, 161] width 9 height 9
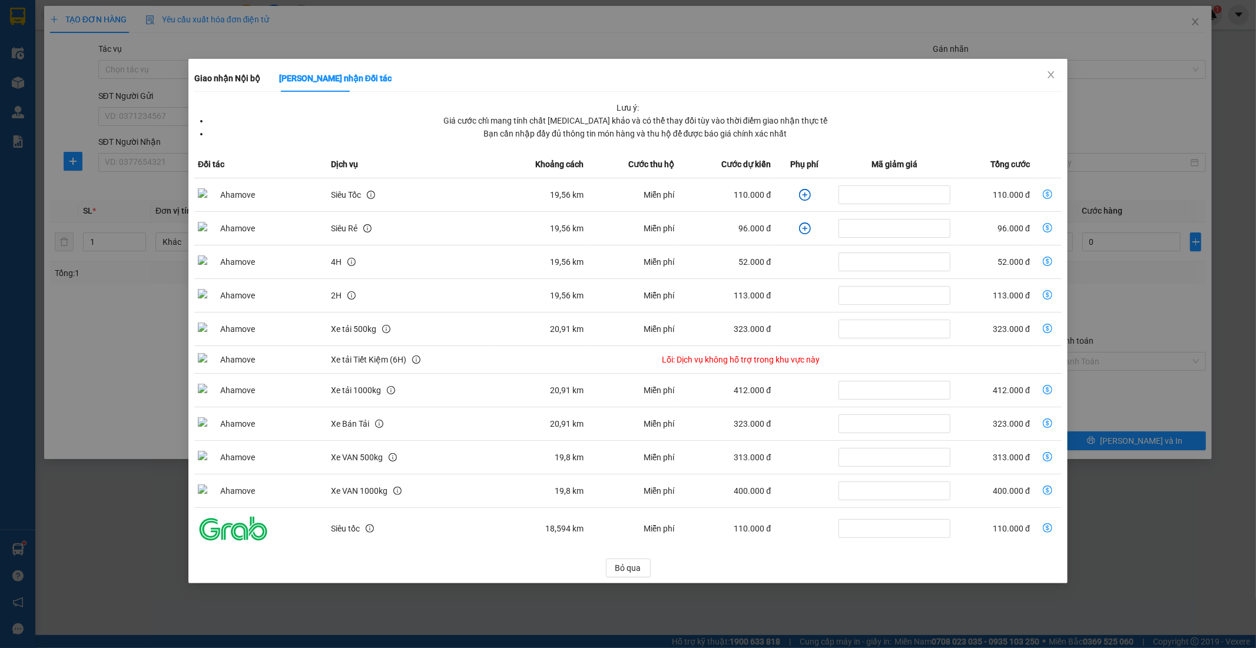
click at [799, 194] on icon "plus-circle" at bounding box center [805, 195] width 12 height 12
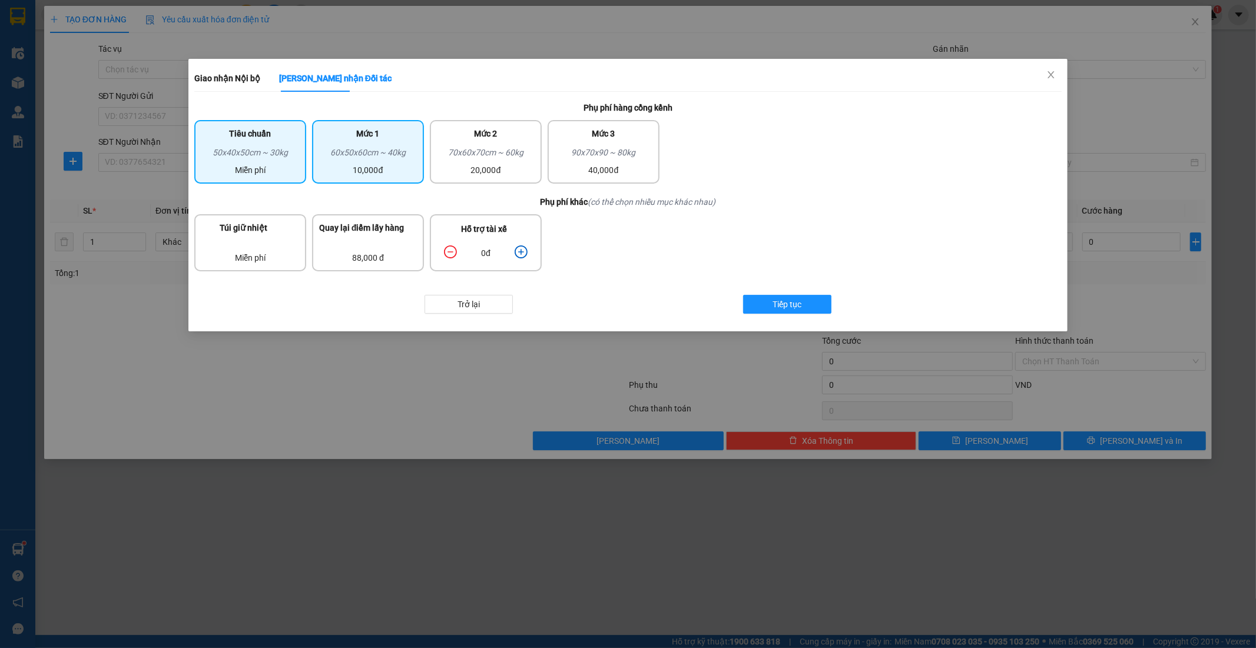
click at [368, 164] on div "10,000đ" at bounding box center [368, 170] width 98 height 13
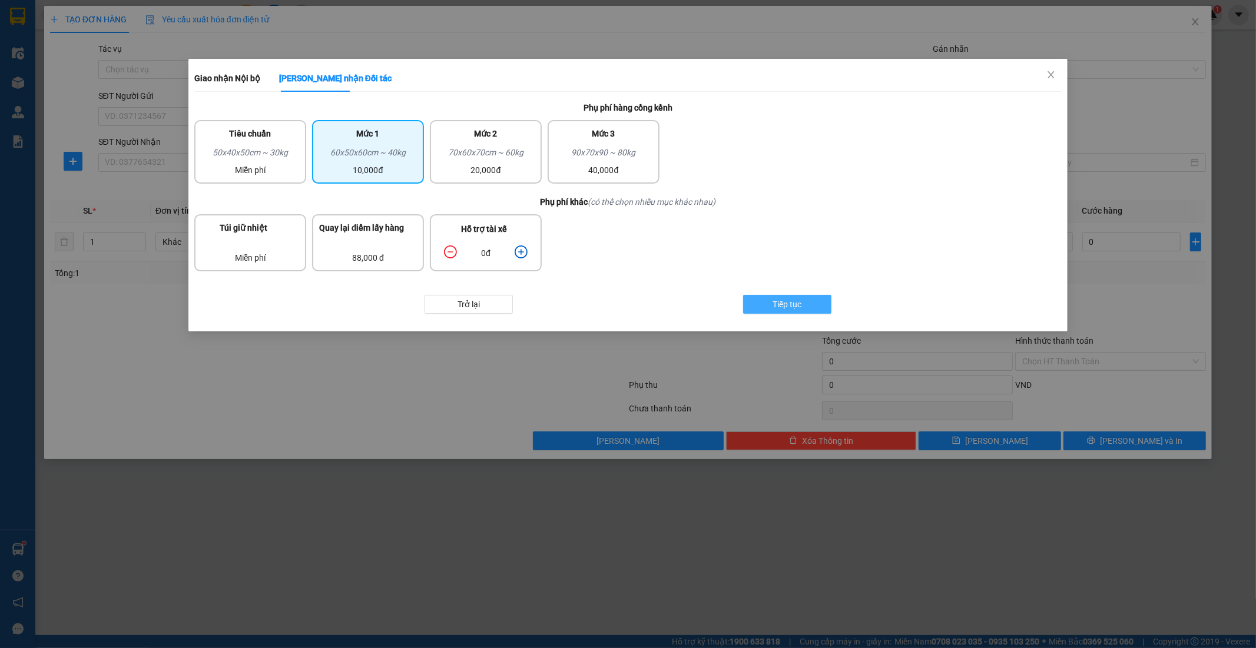
click at [777, 301] on span "Tiếp tục" at bounding box center [787, 304] width 29 height 13
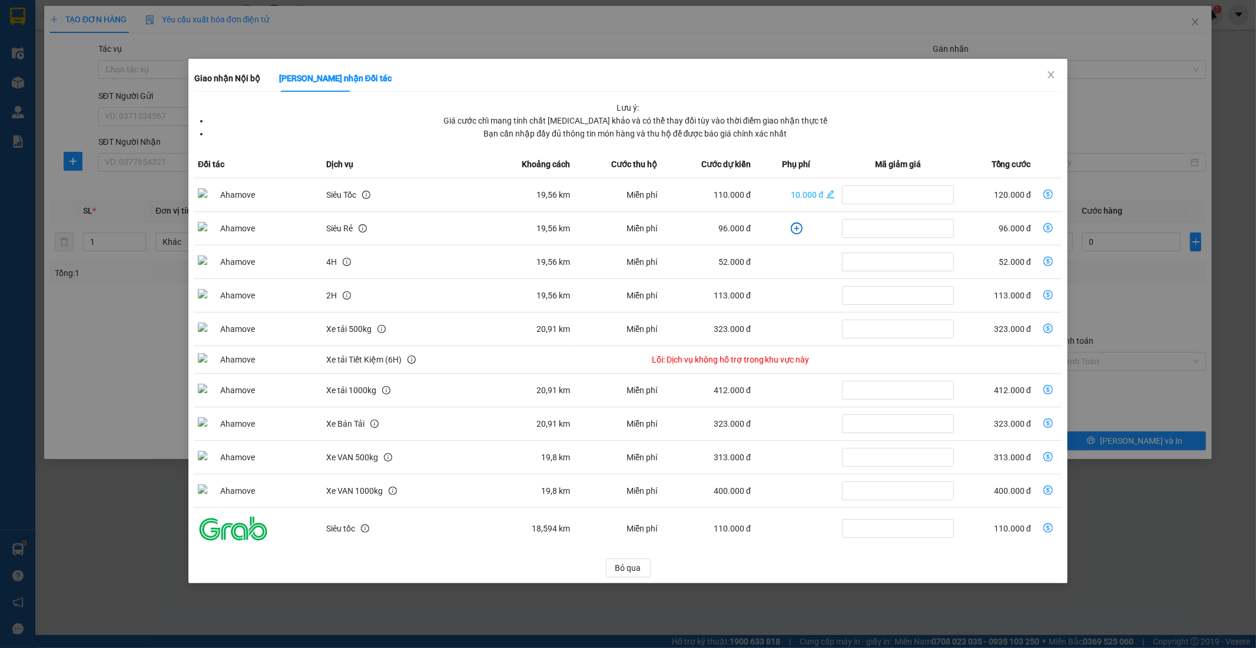
click at [1050, 195] on icon "dollar-circle" at bounding box center [1047, 194] width 9 height 9
type input "120.000"
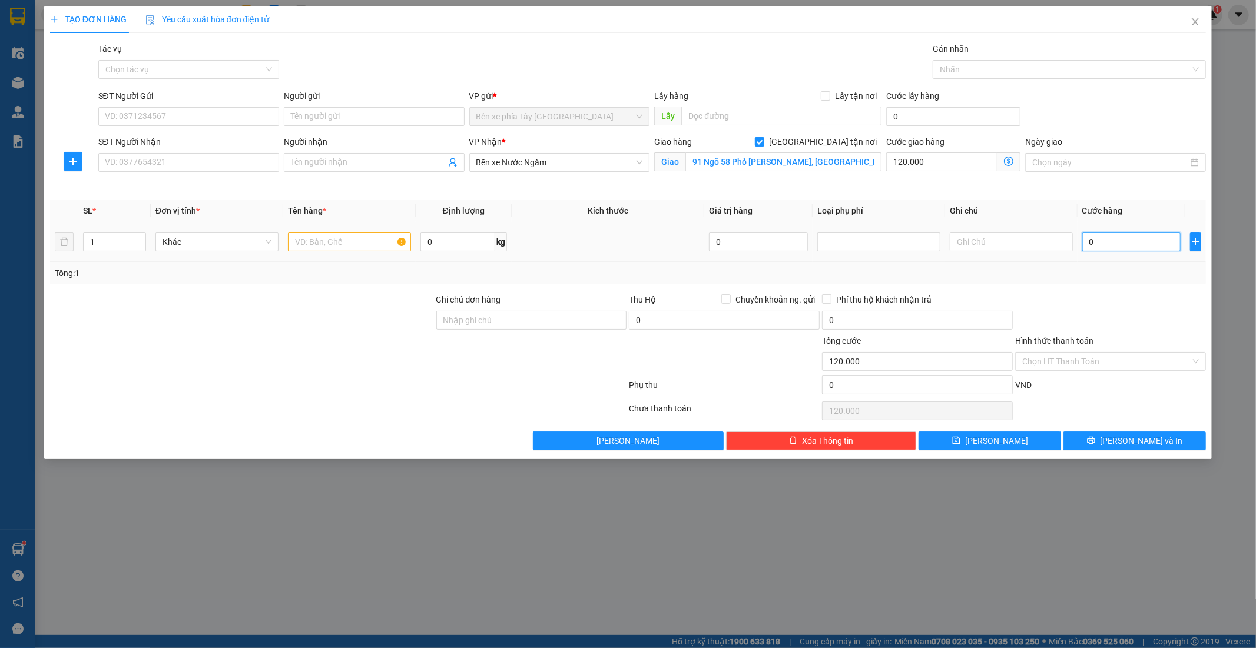
click at [1102, 238] on input "0" at bounding box center [1131, 242] width 99 height 19
type input "4"
type input "120.004"
type input "40"
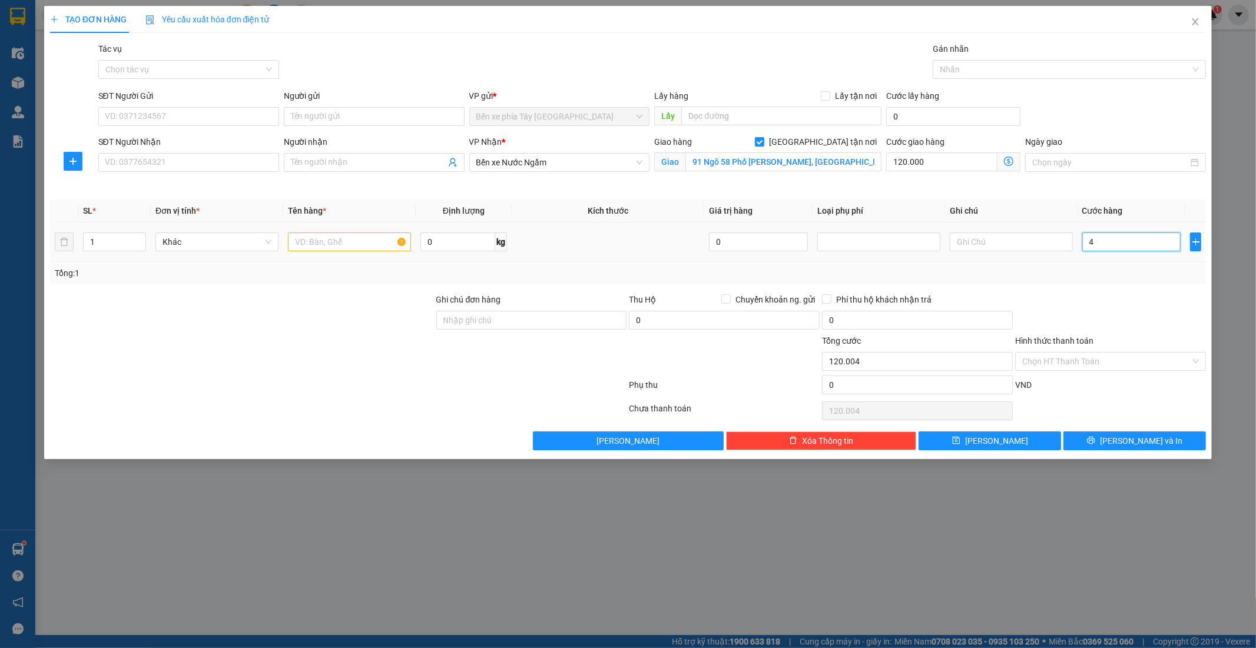
type input "120.040"
type input "40.000"
type input "160.000"
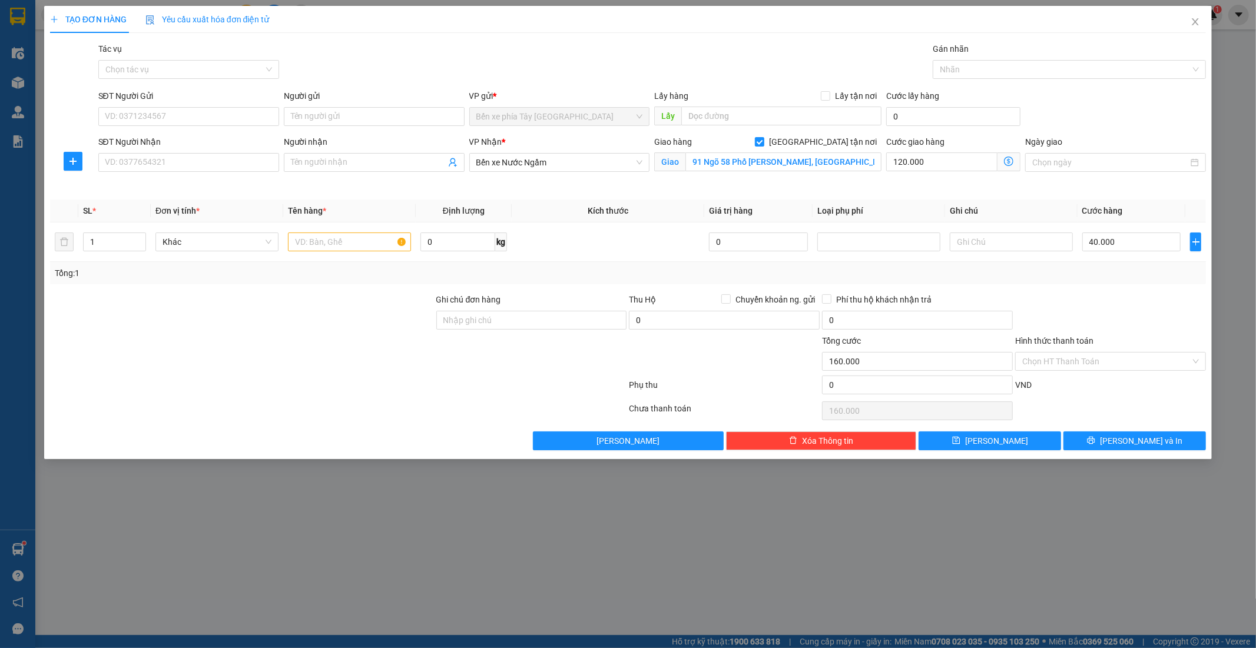
click at [1103, 295] on div at bounding box center [1110, 313] width 193 height 41
click at [308, 244] on input "text" at bounding box center [349, 242] width 123 height 19
type input "1 BICH DO QUAN AO"
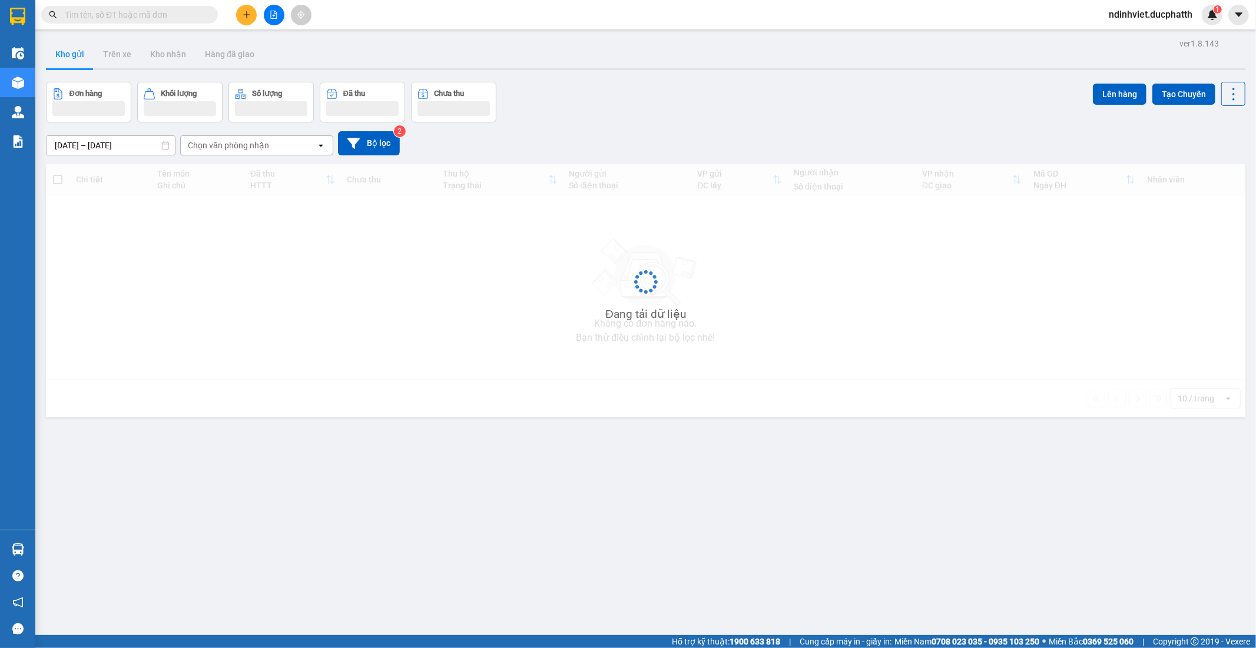
click at [270, 6] on button at bounding box center [274, 15] width 21 height 21
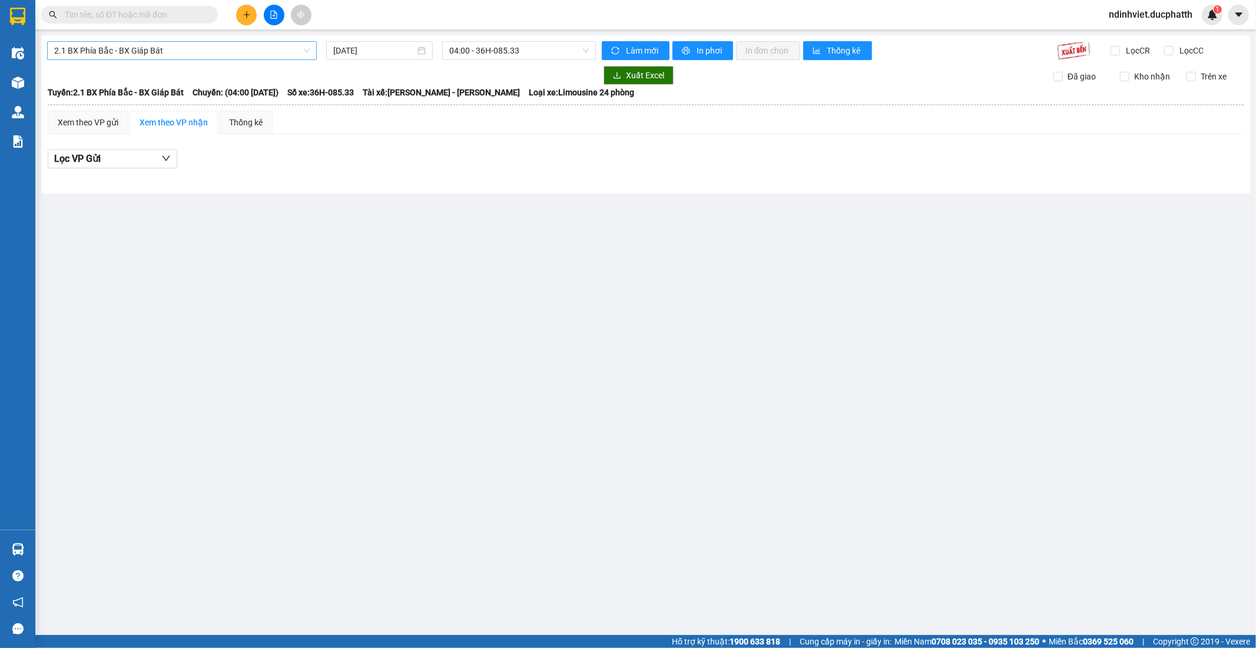
click at [227, 50] on span "2.1 BX Phía Bắc - BX Giáp Bát" at bounding box center [181, 51] width 255 height 18
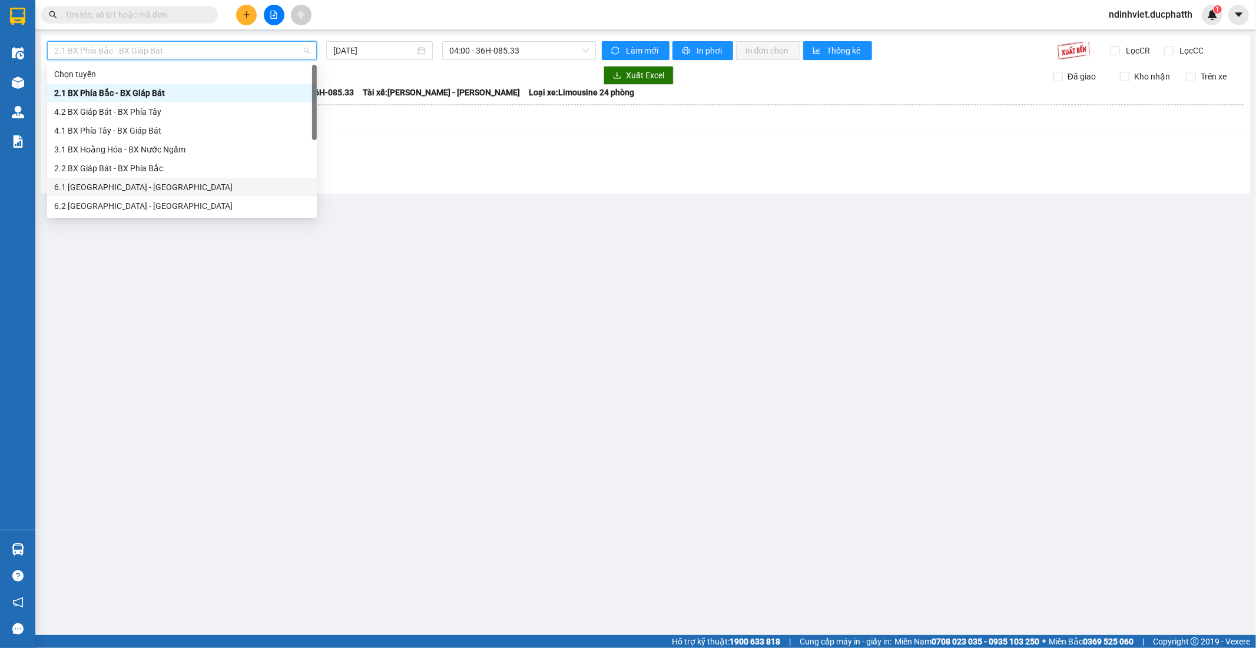
scroll to position [94, 0]
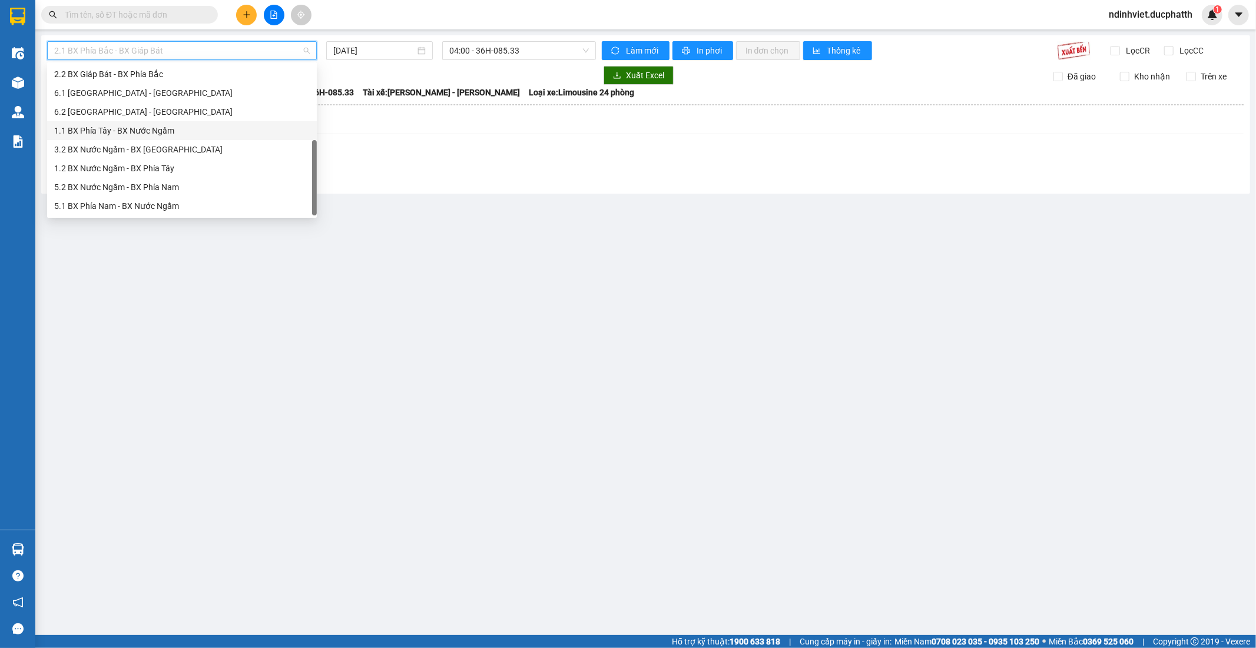
click at [183, 134] on div "1.1 BX Phía Tây - BX Nước Ngầm" at bounding box center [181, 130] width 255 height 13
type input "[DATE]"
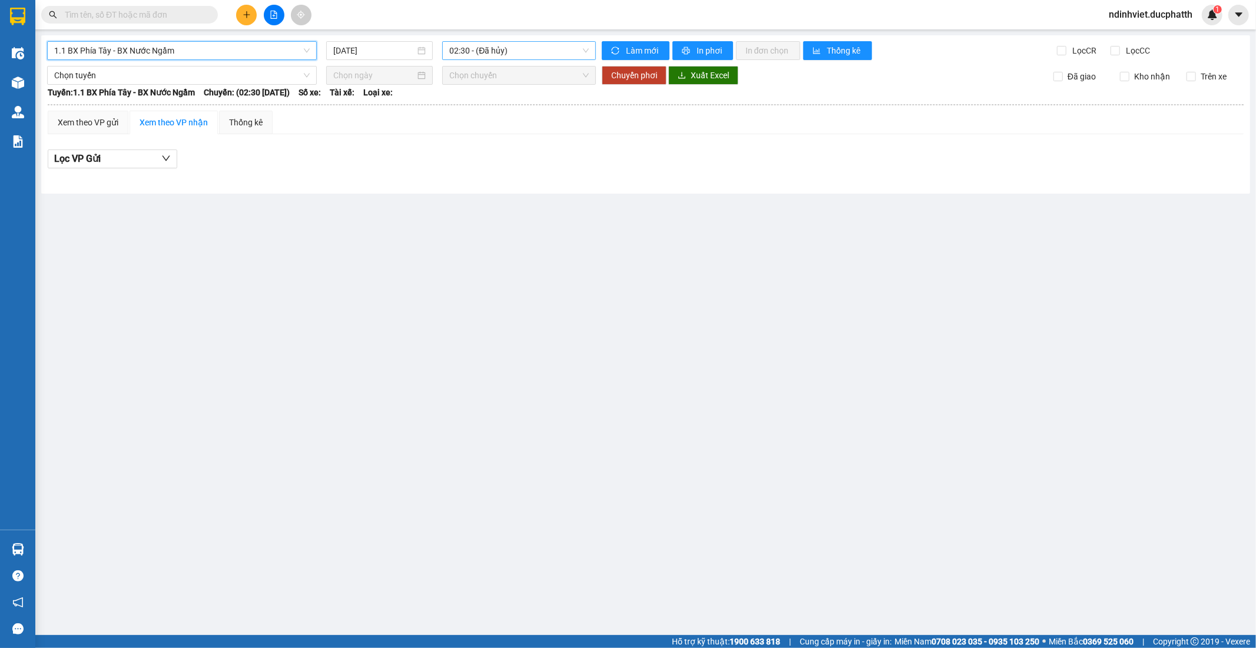
click at [556, 57] on span "02:30 - (Đã hủy)" at bounding box center [518, 51] width 139 height 18
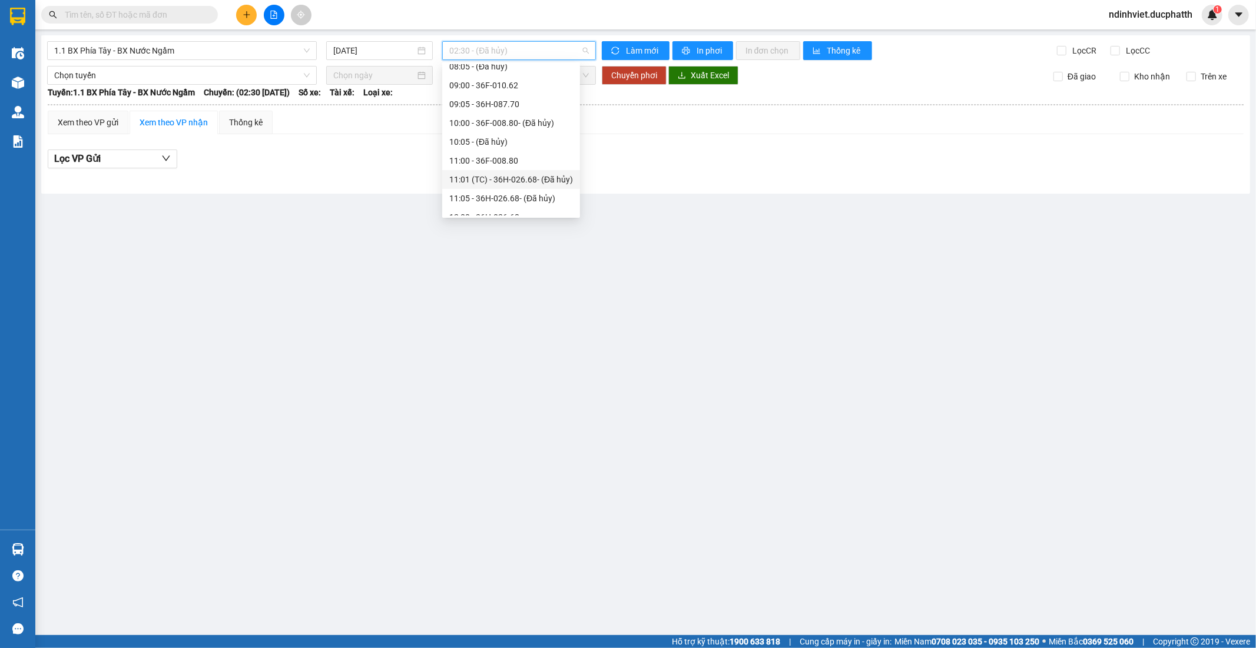
scroll to position [261, 0]
click at [514, 151] on div "12:00 - 36H-026.68" at bounding box center [511, 151] width 124 height 13
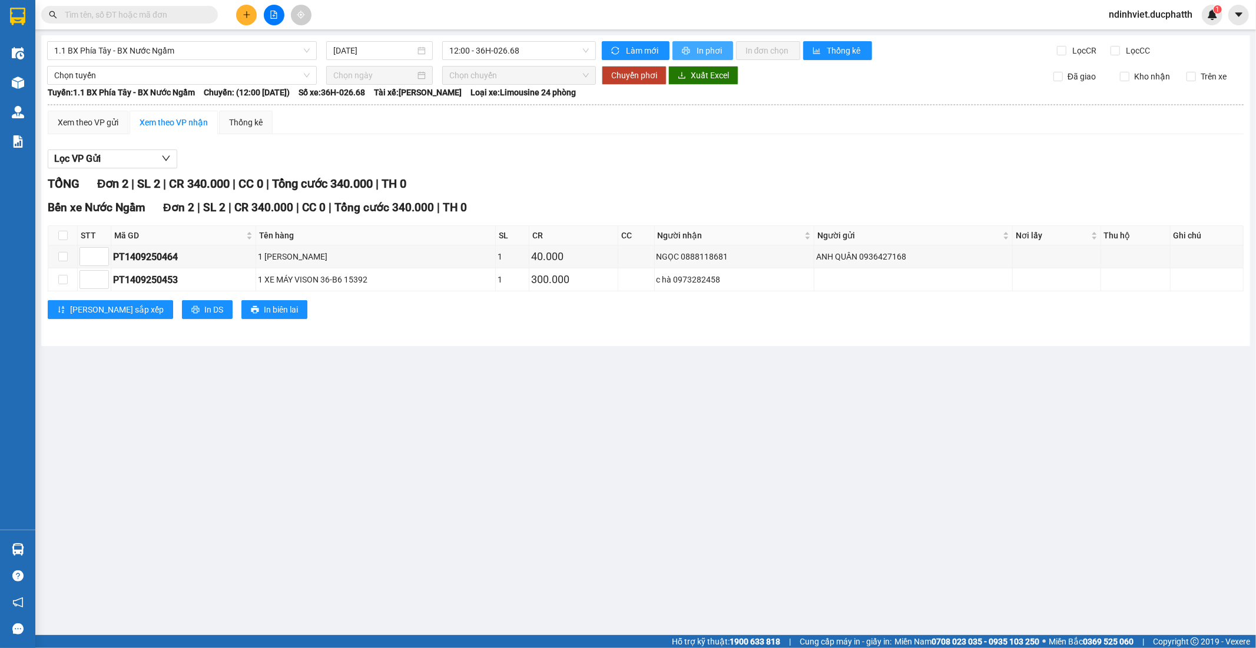
click at [702, 51] on span "In phơi" at bounding box center [709, 50] width 27 height 13
drag, startPoint x: 697, startPoint y: 457, endPoint x: 667, endPoint y: 443, distance: 33.2
click at [695, 456] on main "1.1 BX Phía Tây - BX Nước Ngầm [DATE] 12:00 - 36H-026.68 Làm mới In phơi In đơn…" at bounding box center [628, 317] width 1256 height 635
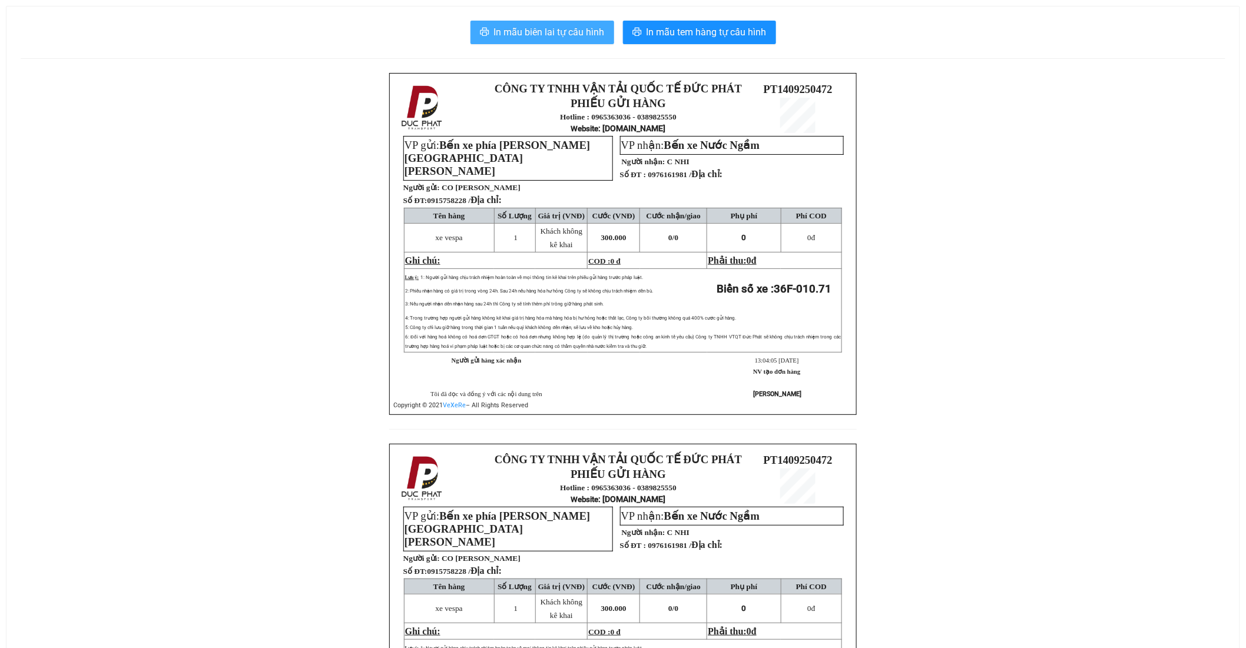
click at [556, 35] on span "In mẫu biên lai tự cấu hình" at bounding box center [549, 32] width 111 height 15
